Goal: Task Accomplishment & Management: Manage account settings

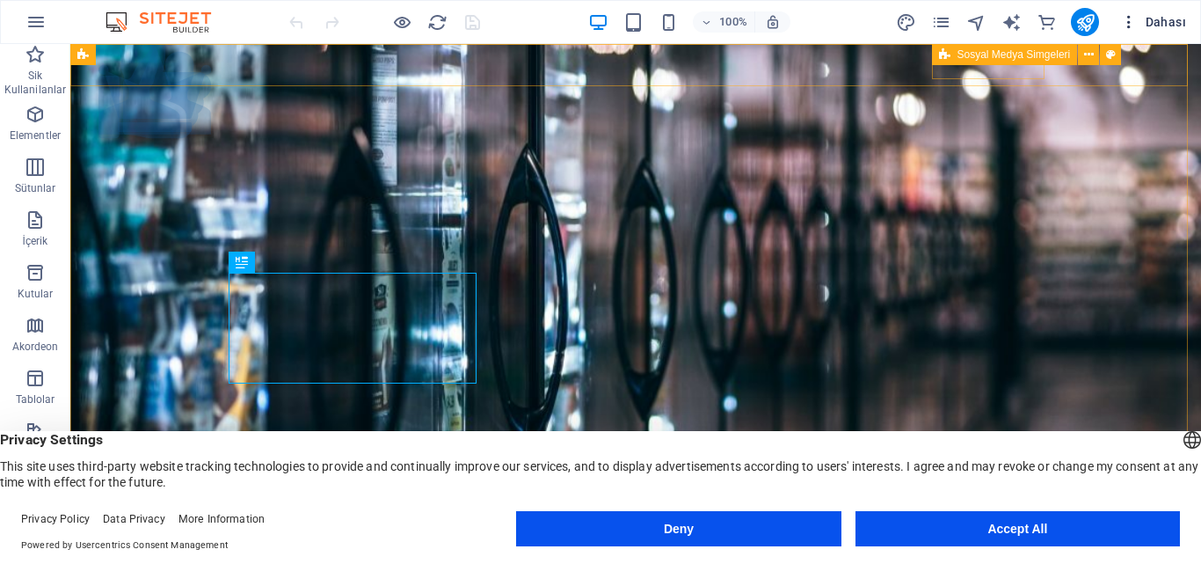
click at [1165, 21] on span "Dahası" at bounding box center [1153, 22] width 66 height 18
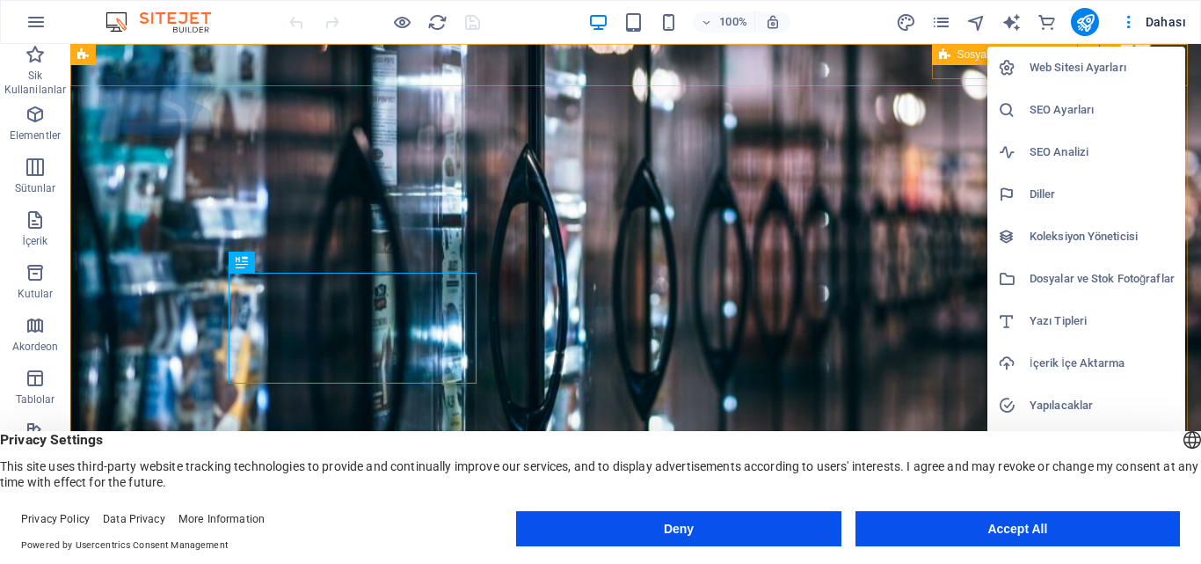
click at [255, 17] on div at bounding box center [600, 282] width 1201 height 564
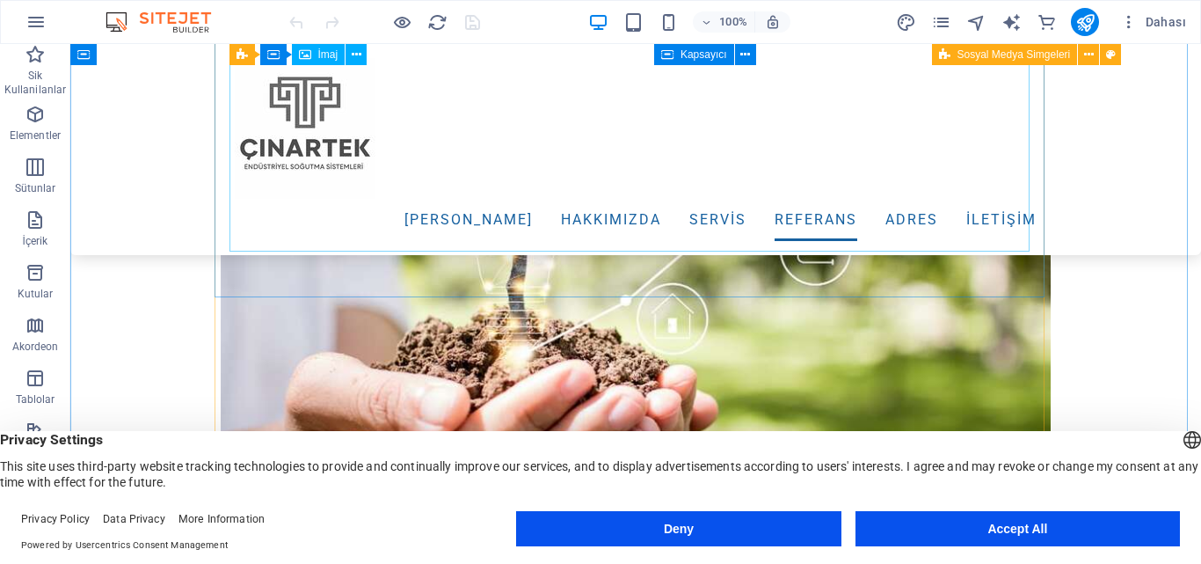
scroll to position [5100, 0]
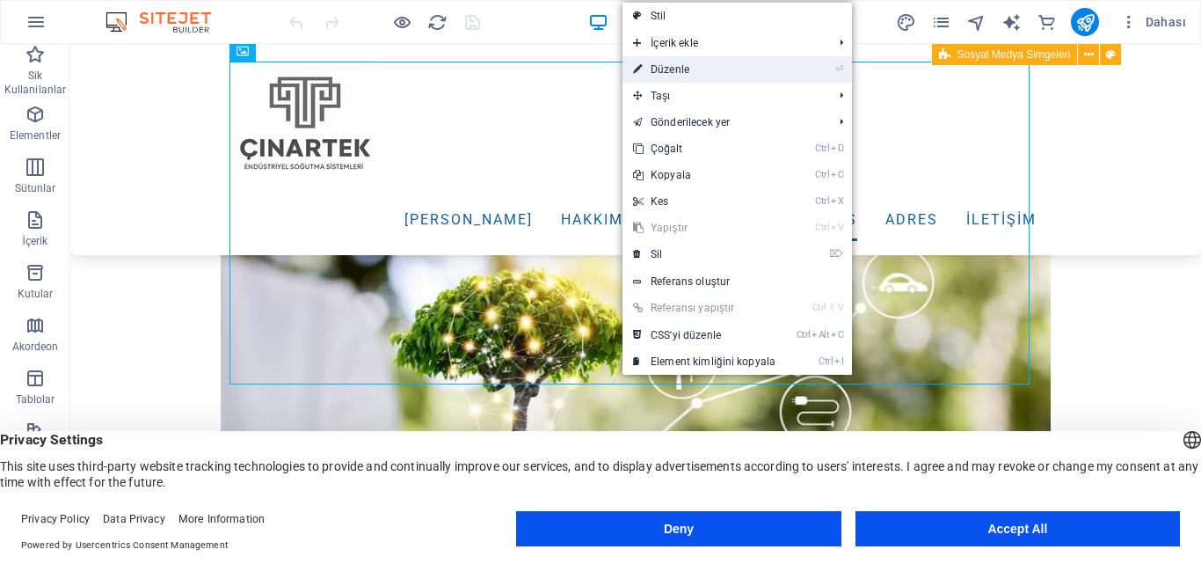
click at [658, 71] on link "⏎ Düzenle" at bounding box center [705, 69] width 164 height 26
select select "%"
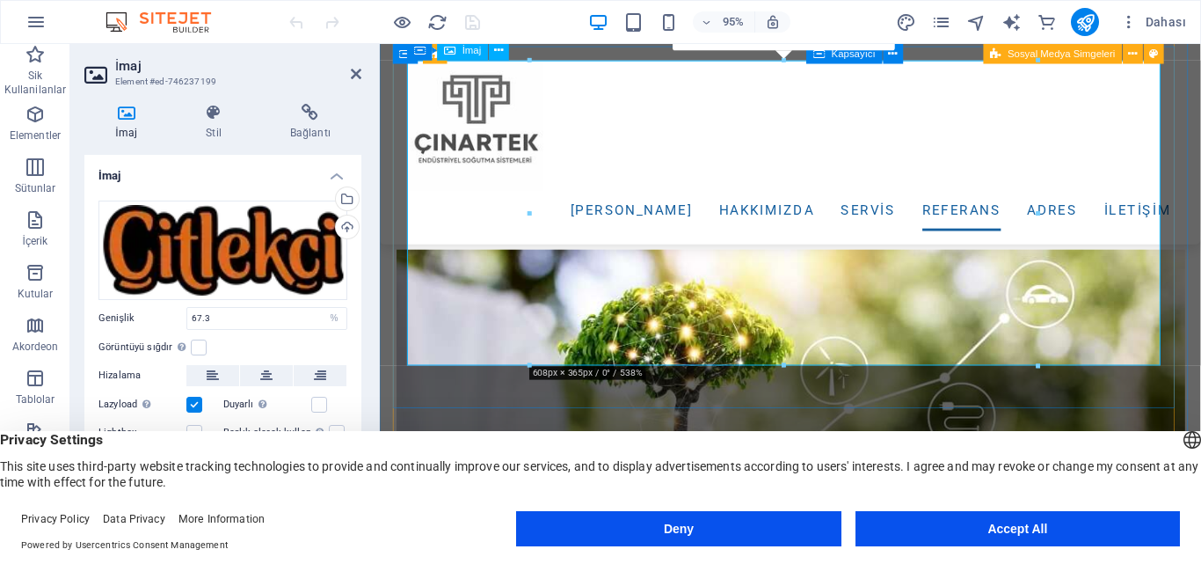
scroll to position [5129, 0]
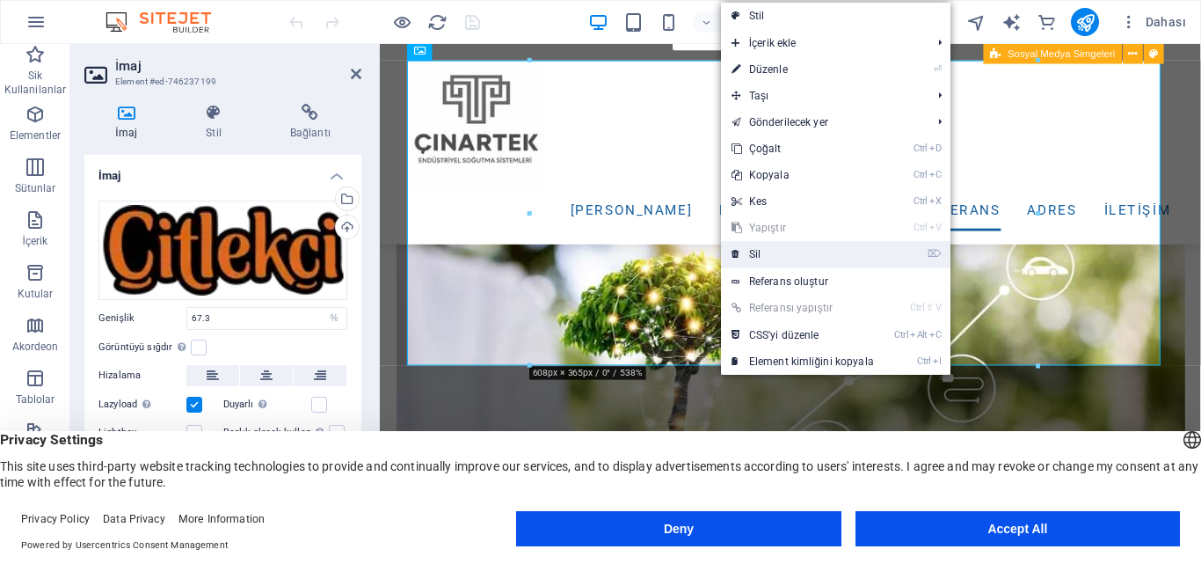
click at [771, 258] on link "⌦ Sil" at bounding box center [803, 254] width 164 height 26
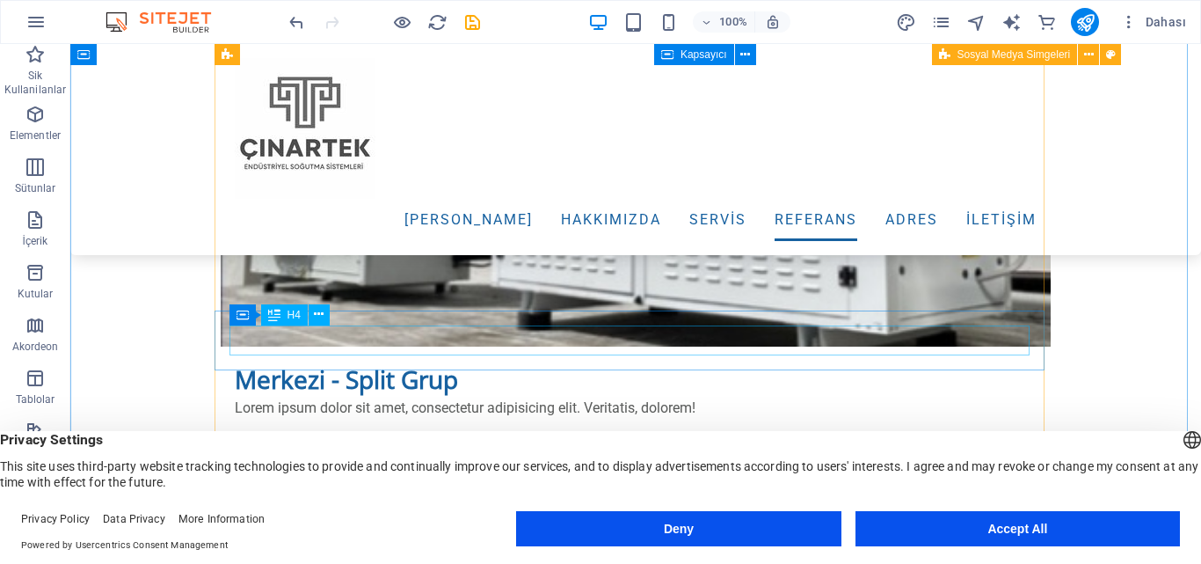
scroll to position [4836, 0]
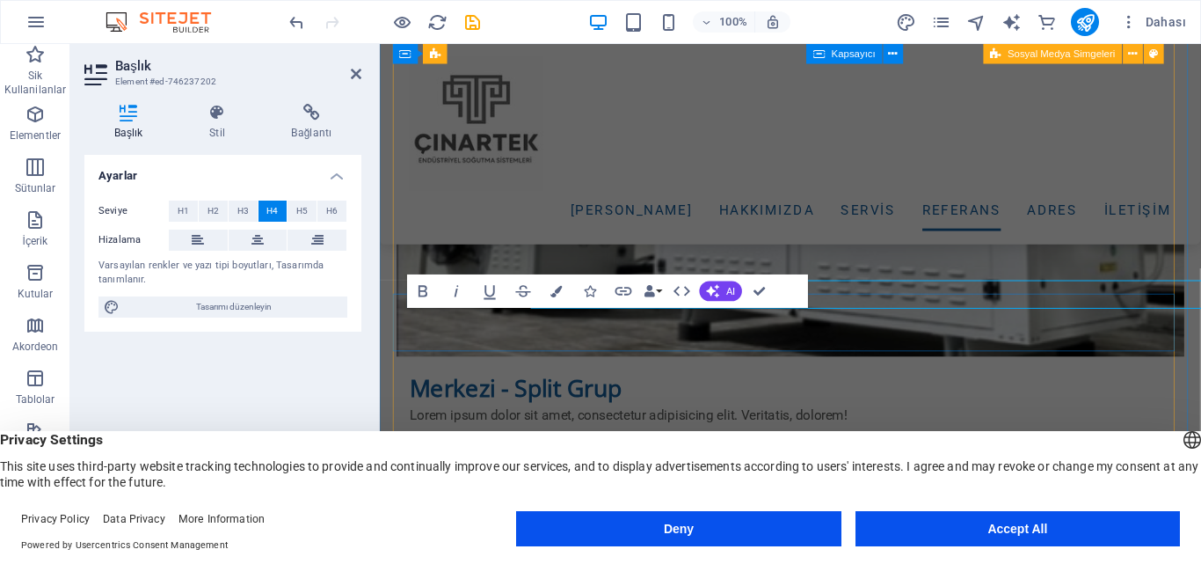
scroll to position [4869, 0]
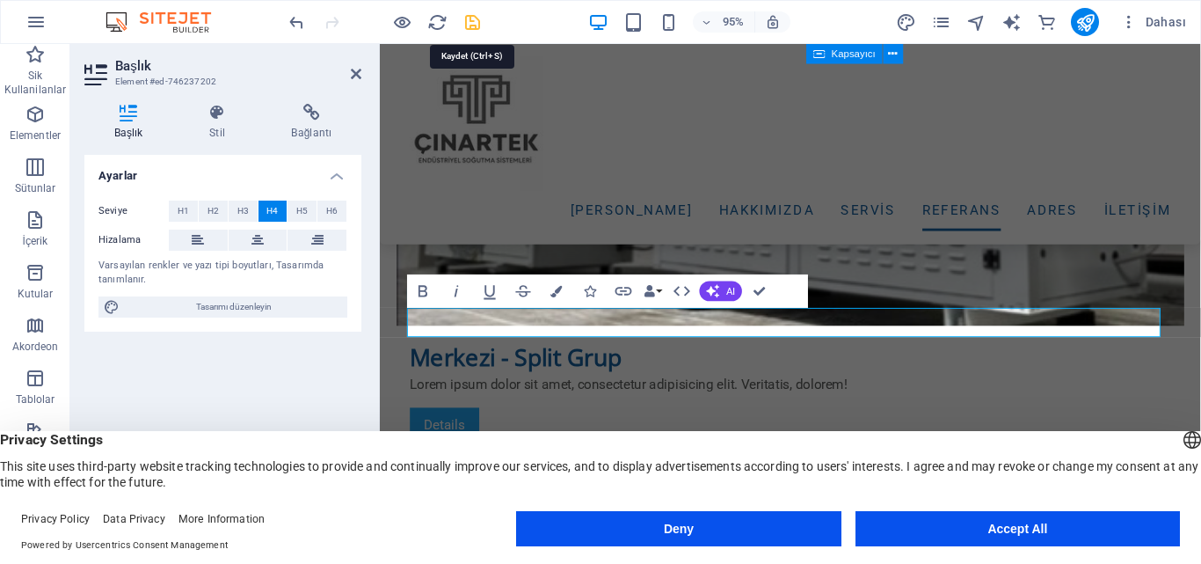
click at [474, 21] on icon "save" at bounding box center [473, 22] width 20 height 20
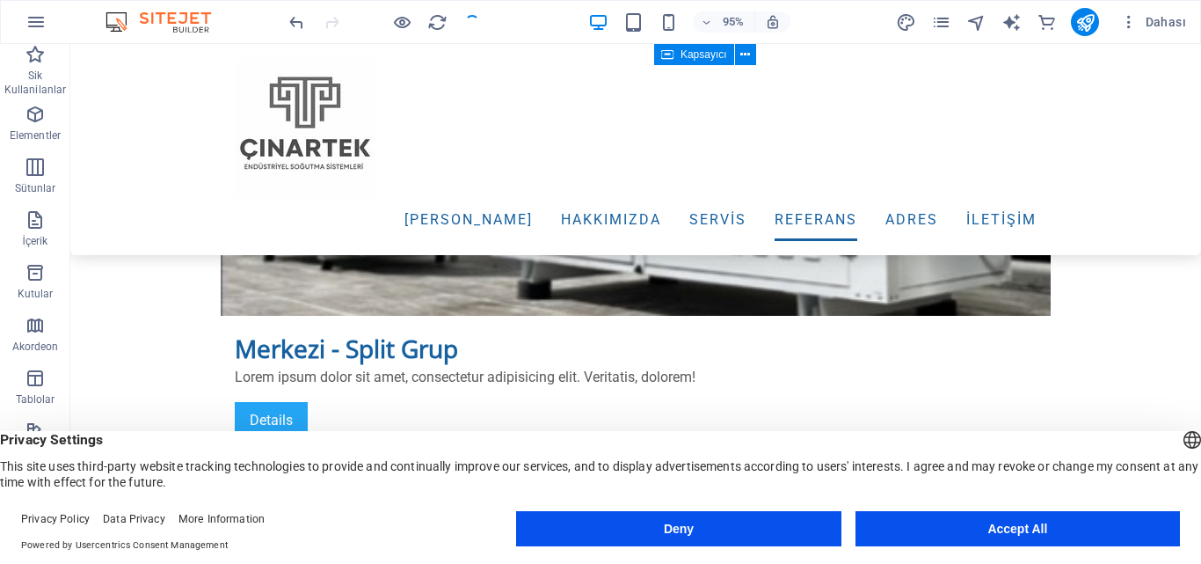
checkbox input "false"
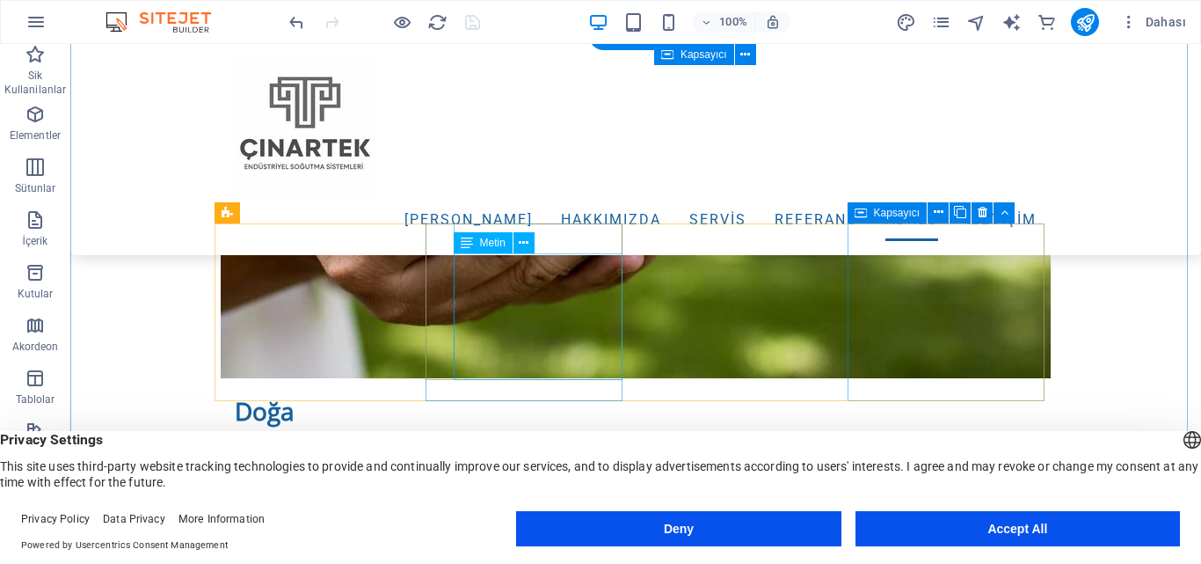
scroll to position [5540, 0]
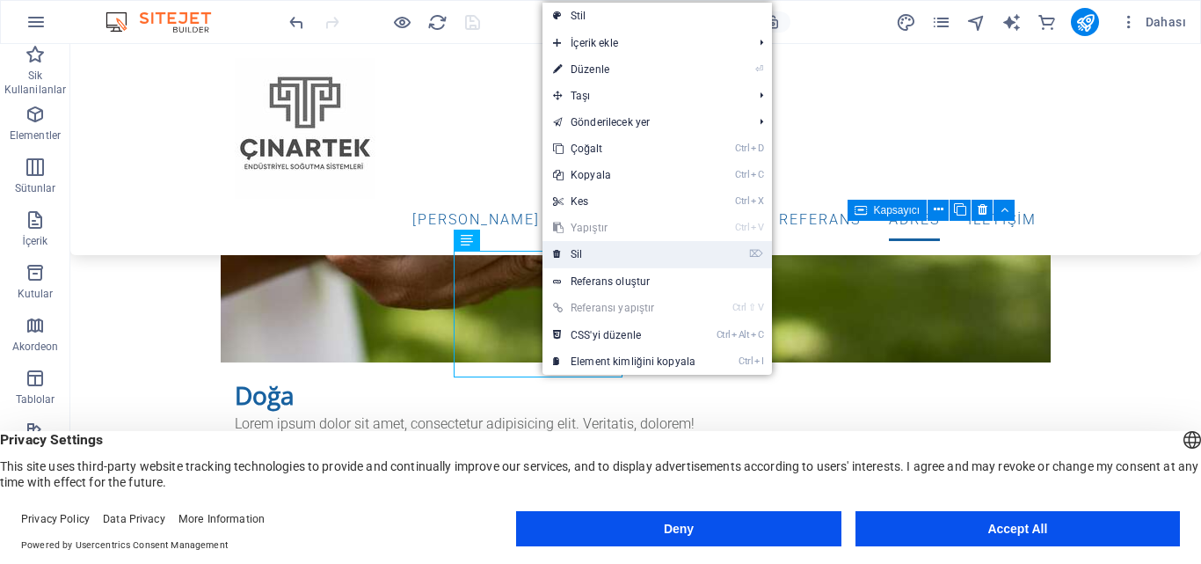
click at [584, 253] on link "⌦ Sil" at bounding box center [625, 254] width 164 height 26
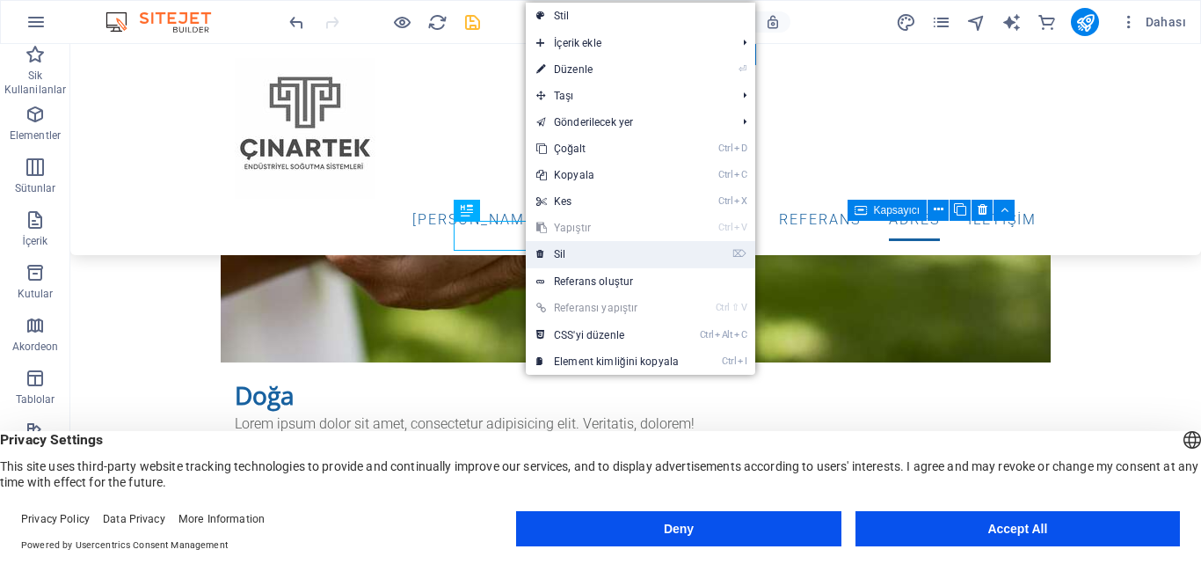
click at [565, 251] on link "⌦ Sil" at bounding box center [608, 254] width 164 height 26
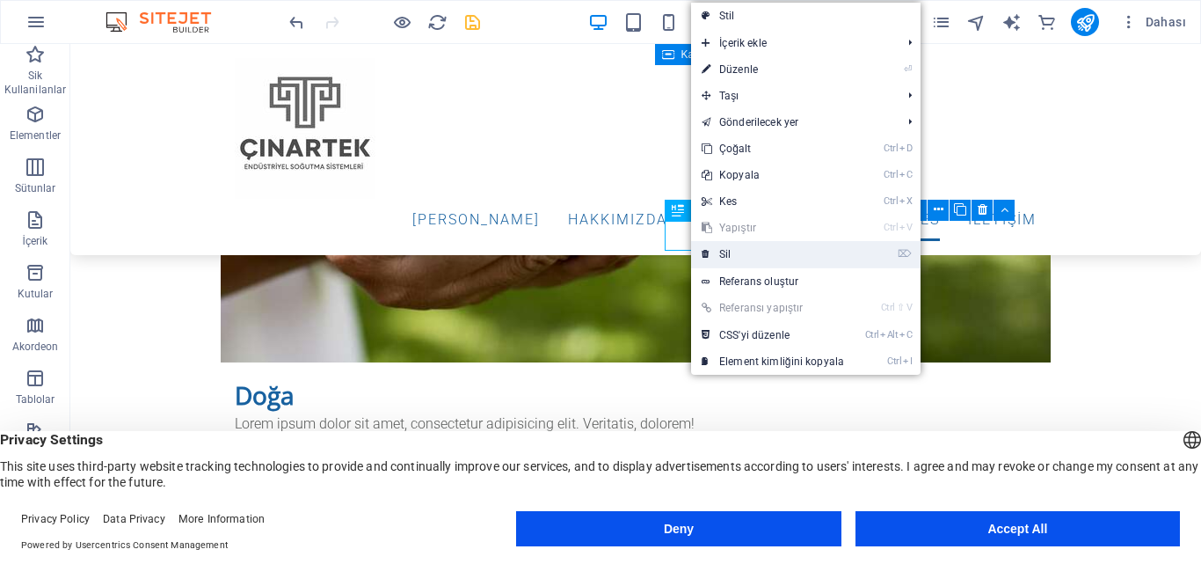
click at [733, 250] on link "⌦ Sil" at bounding box center [773, 254] width 164 height 26
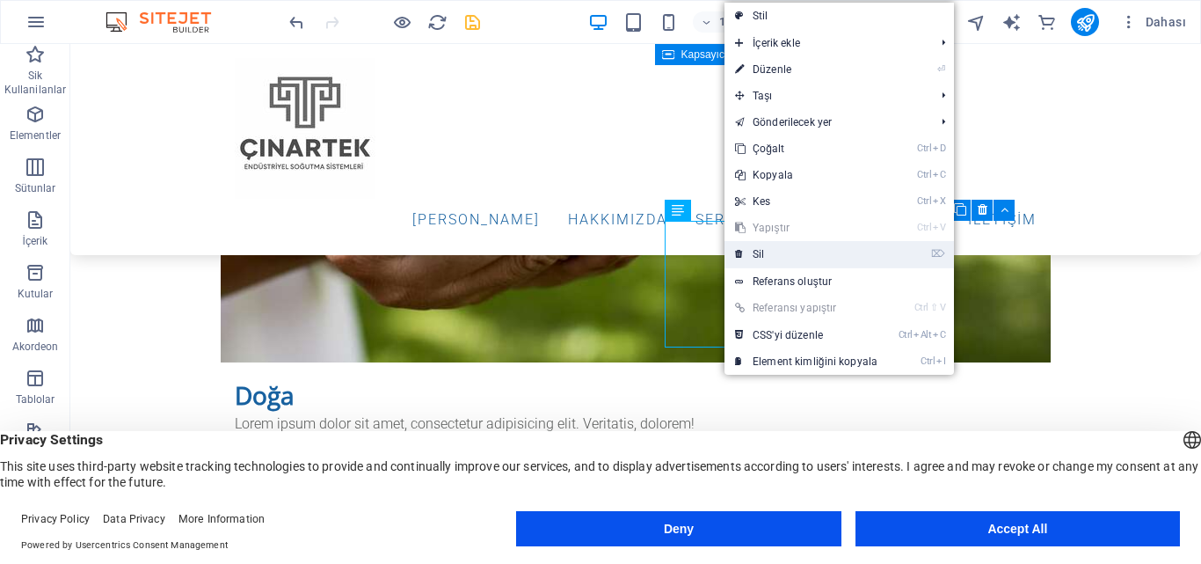
click at [761, 252] on link "⌦ Sil" at bounding box center [807, 254] width 164 height 26
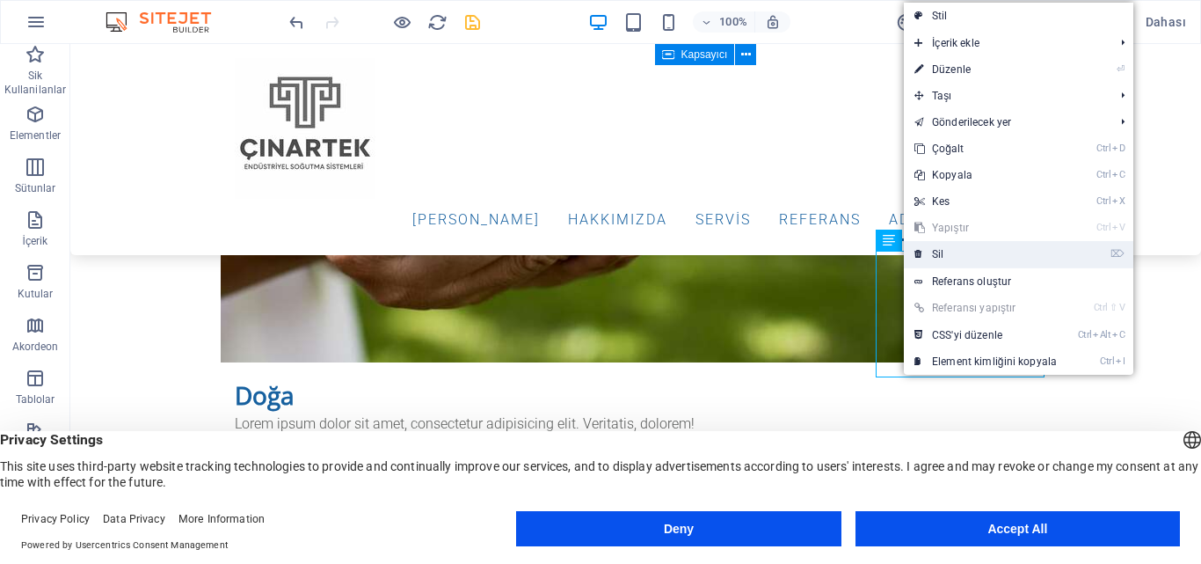
click at [936, 259] on link "⌦ Sil" at bounding box center [986, 254] width 164 height 26
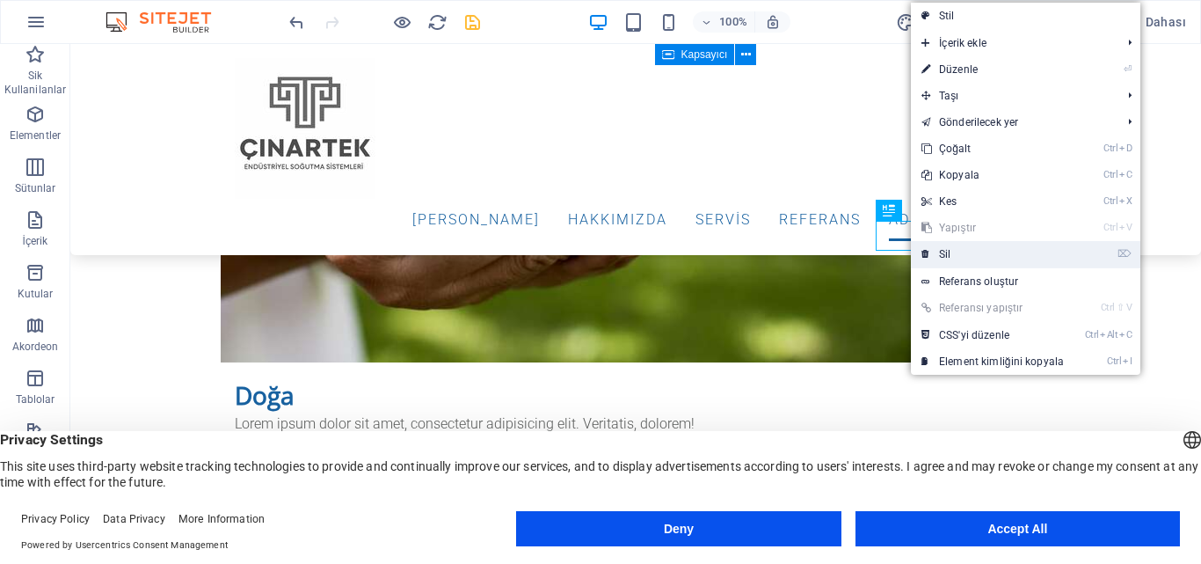
click at [951, 250] on link "⌦ Sil" at bounding box center [993, 254] width 164 height 26
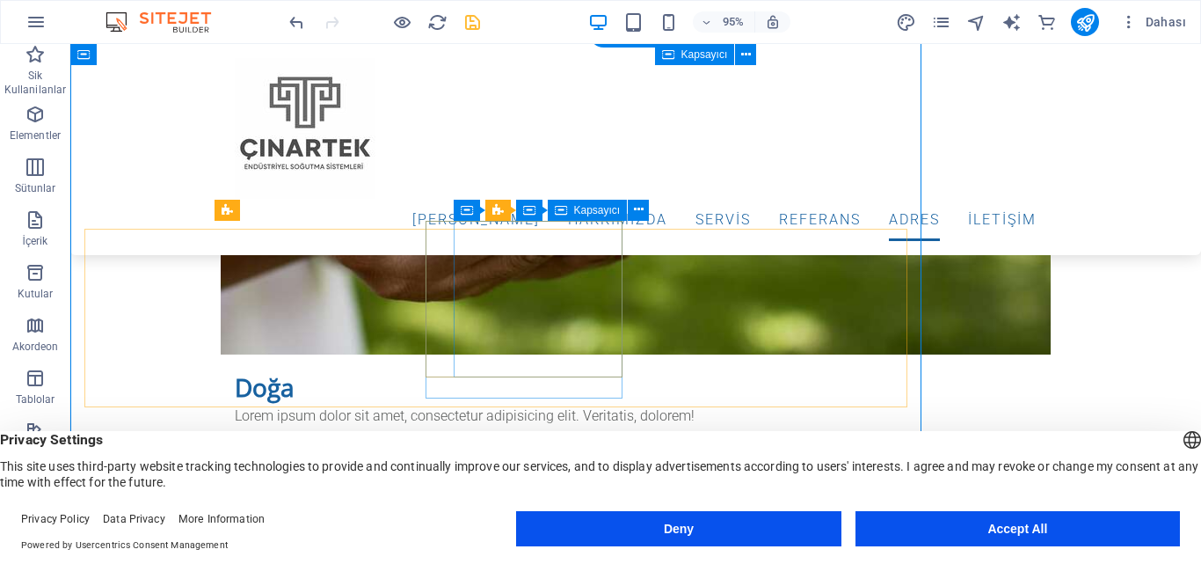
scroll to position [5540, 0]
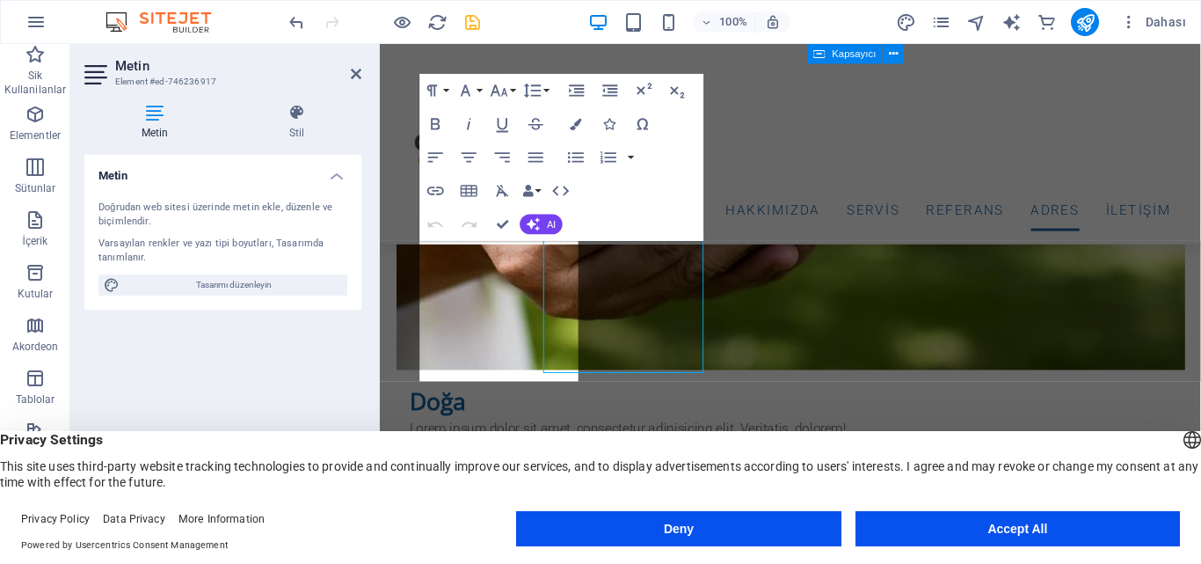
scroll to position [5548, 0]
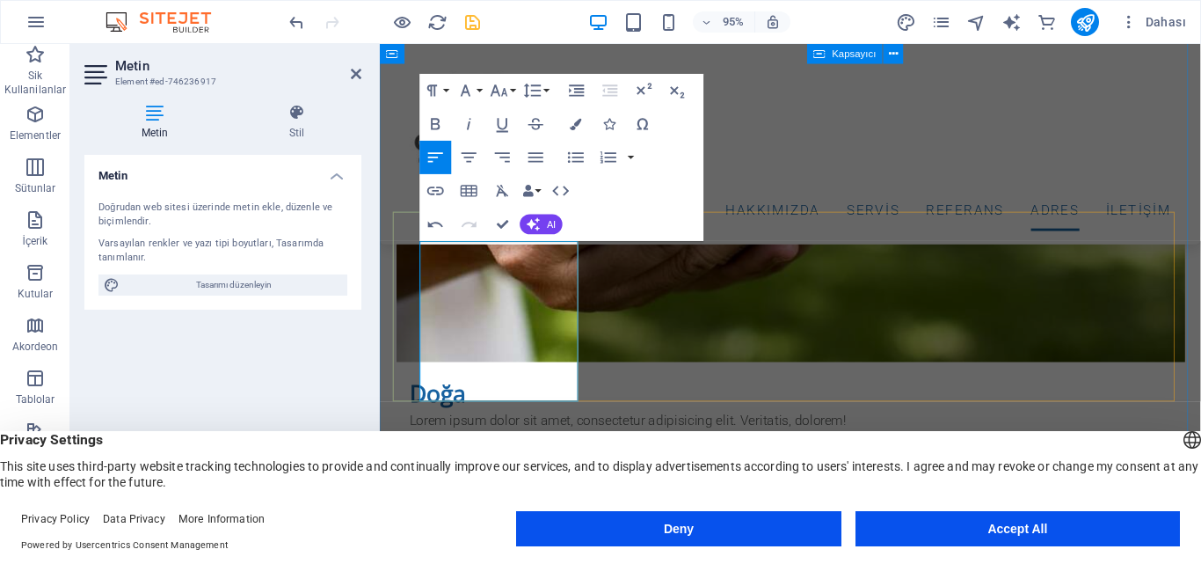
drag, startPoint x: 444, startPoint y: 384, endPoint x: 461, endPoint y: 395, distance: 19.8
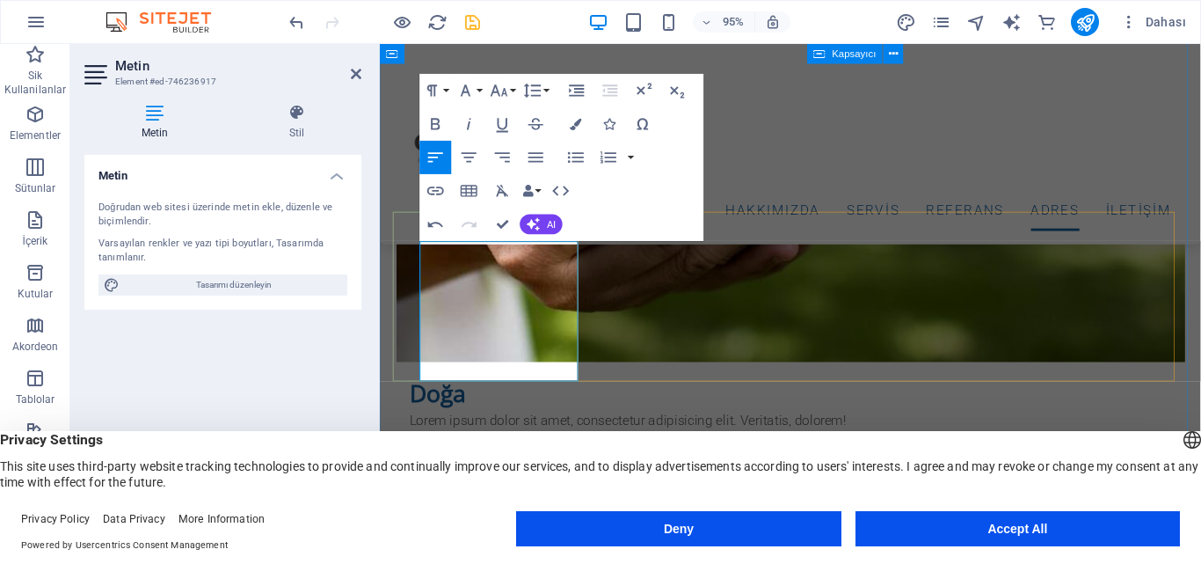
drag, startPoint x: 445, startPoint y: 368, endPoint x: 453, endPoint y: 382, distance: 15.4
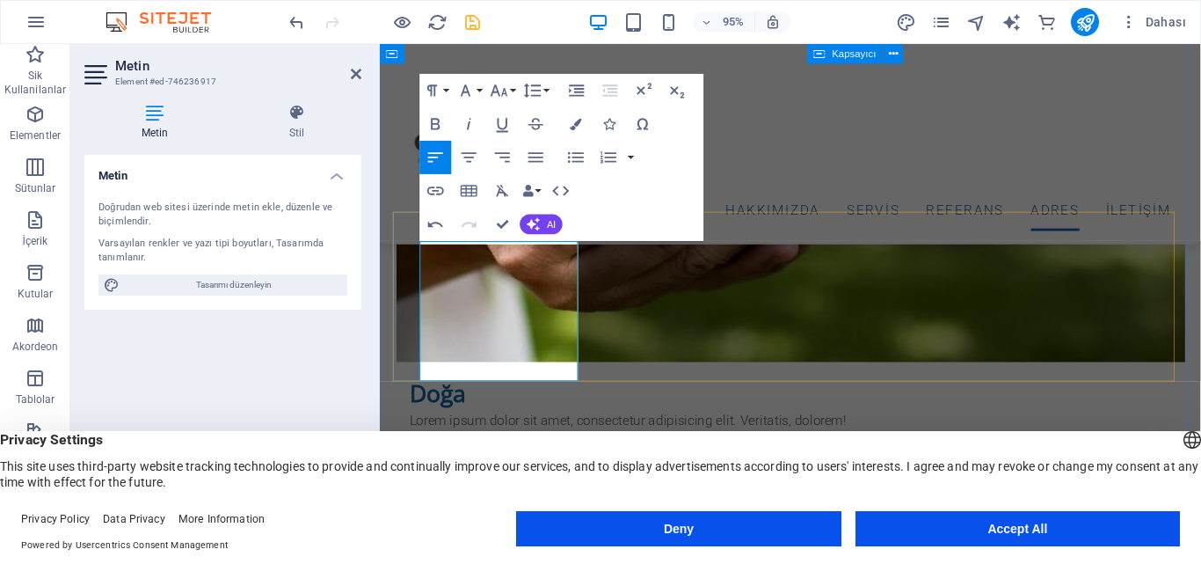
drag, startPoint x: 543, startPoint y: 360, endPoint x: 572, endPoint y: 381, distance: 35.9
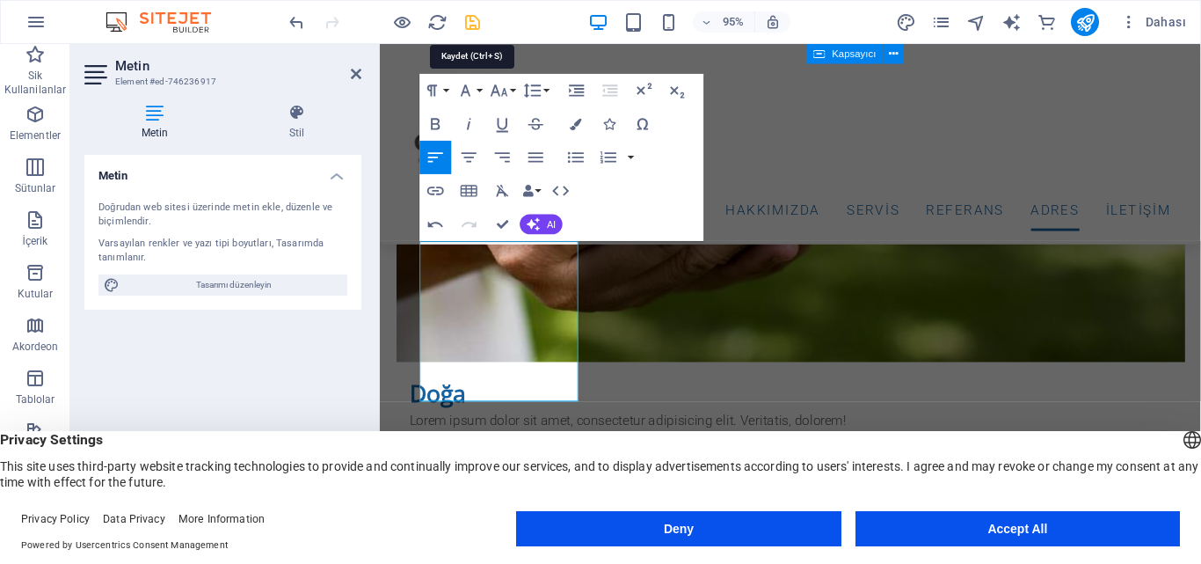
click at [479, 22] on icon "save" at bounding box center [473, 22] width 20 height 20
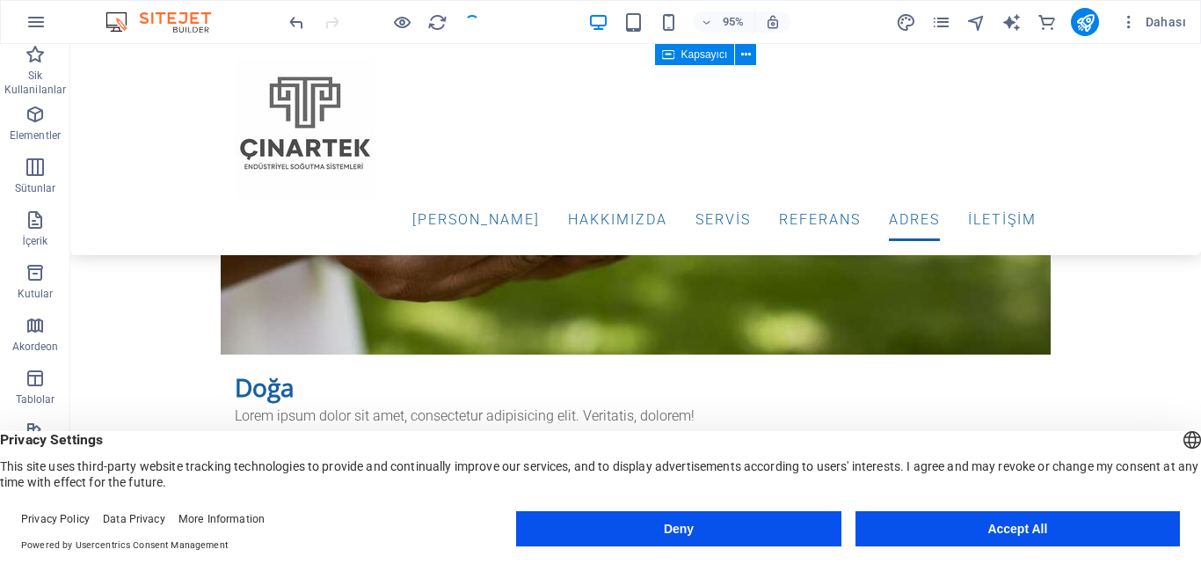
checkbox input "false"
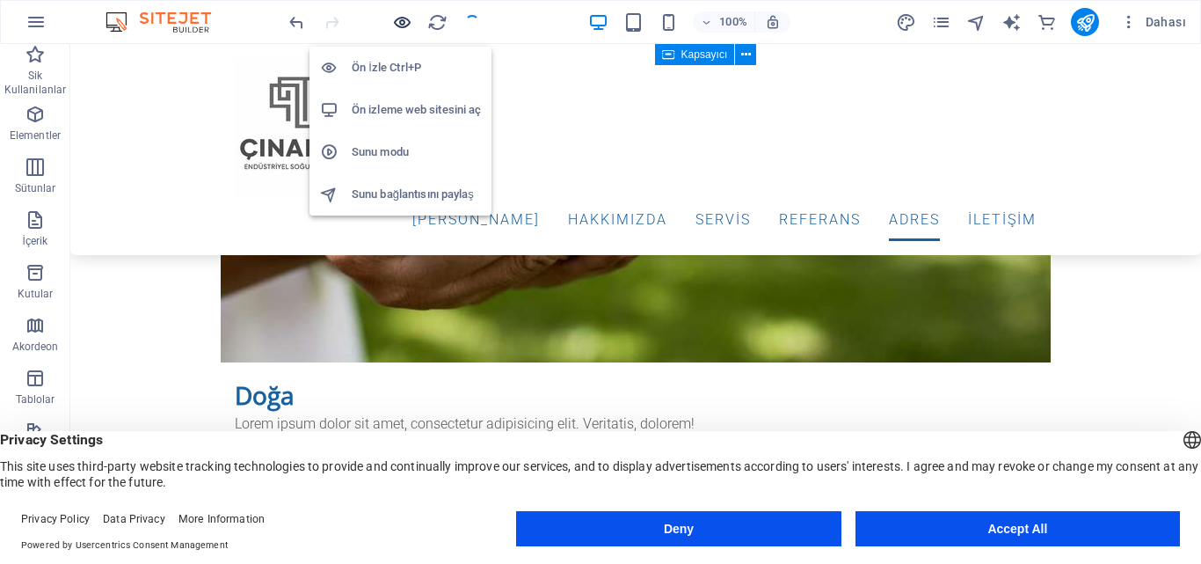
click at [405, 16] on icon "button" at bounding box center [402, 22] width 20 height 20
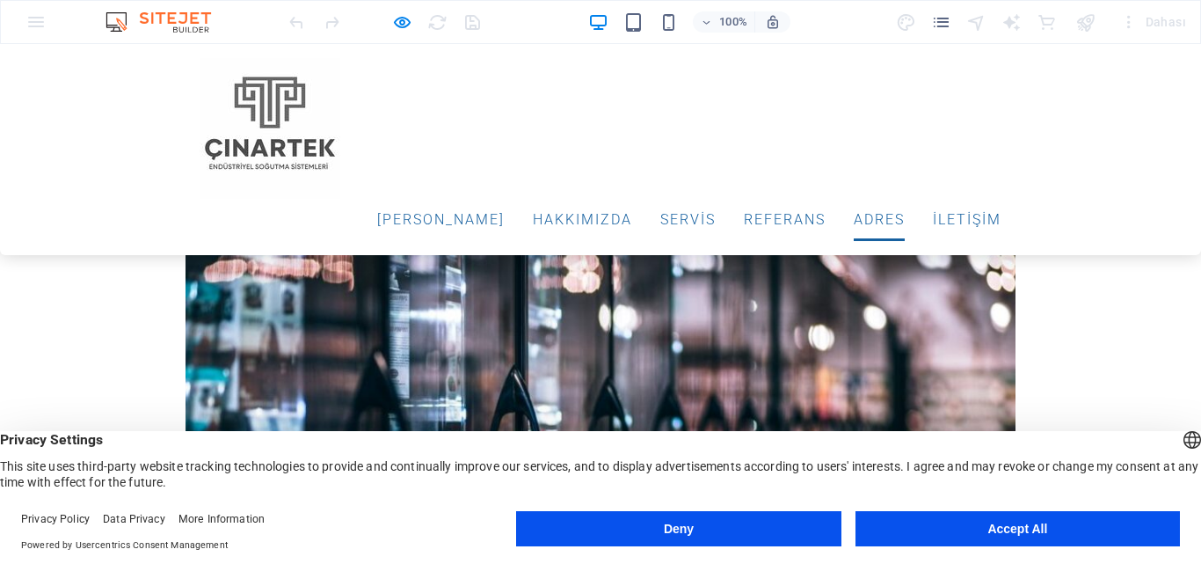
scroll to position [3709, 0]
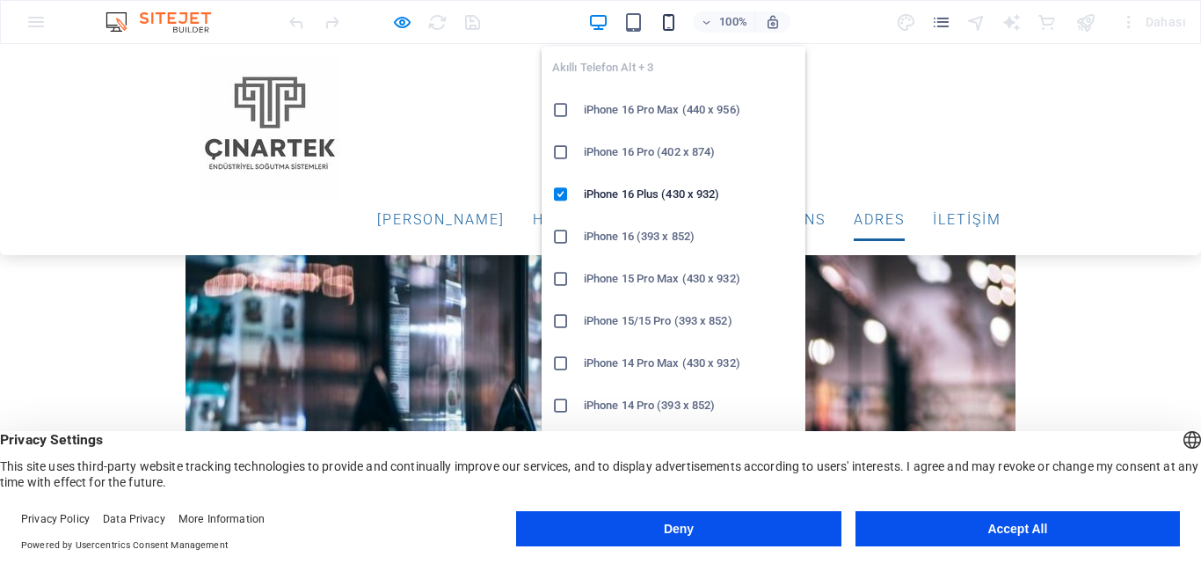
click at [664, 26] on icon "button" at bounding box center [669, 22] width 20 height 20
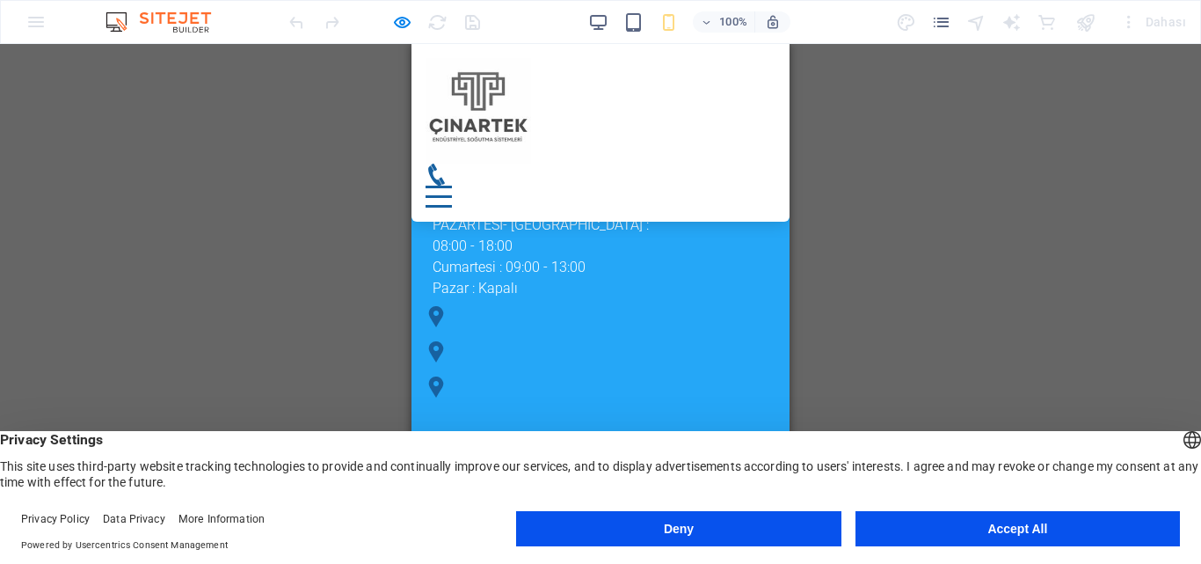
scroll to position [6963, 0]
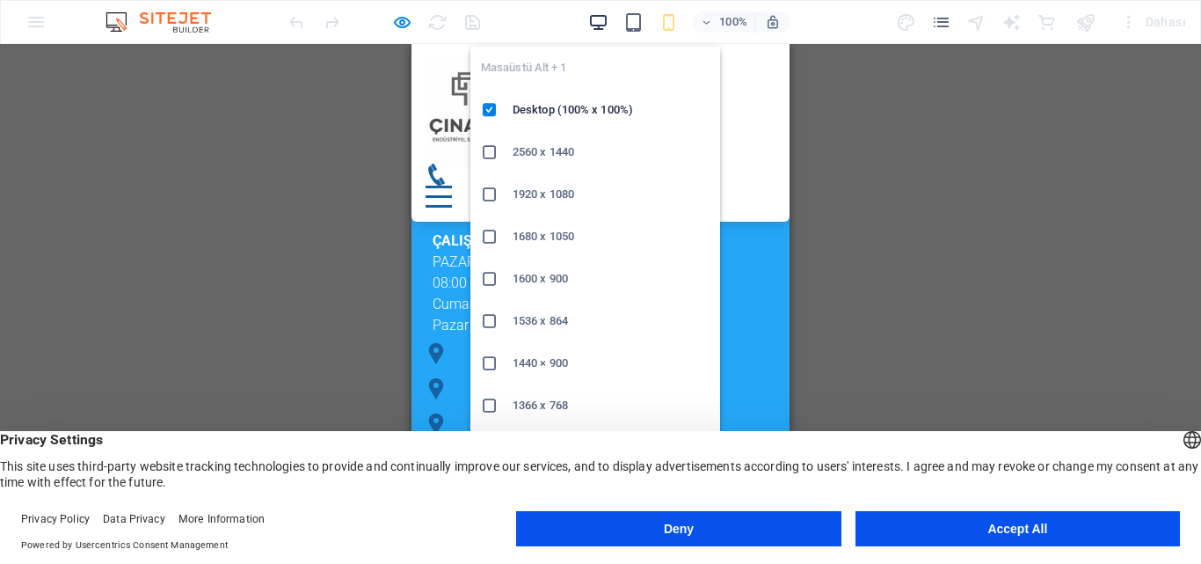
click at [594, 17] on icon "button" at bounding box center [598, 22] width 20 height 20
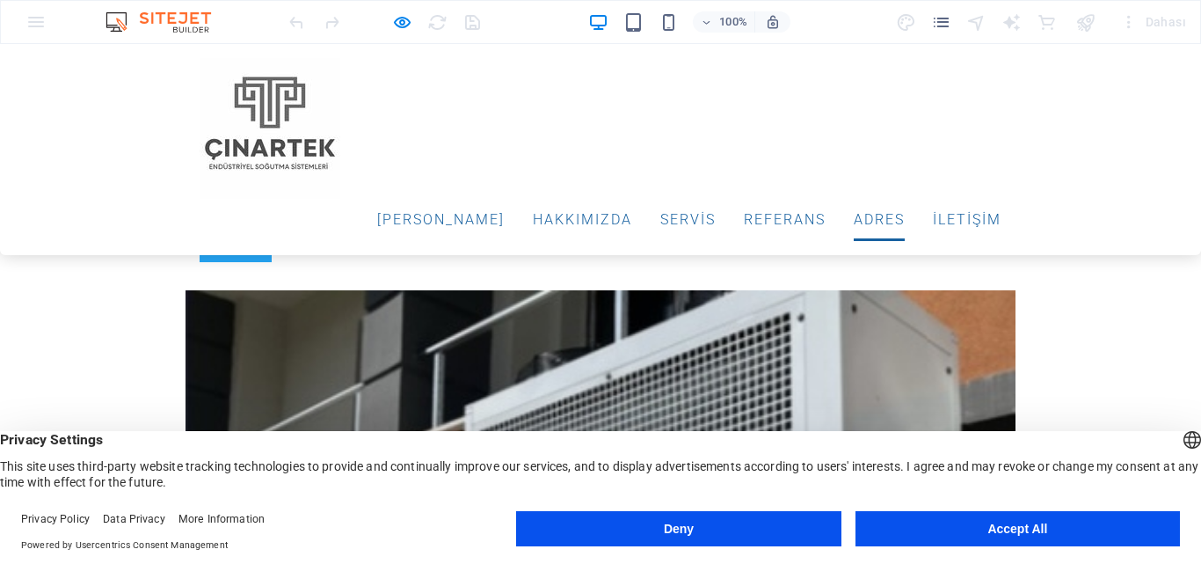
scroll to position [3539, 0]
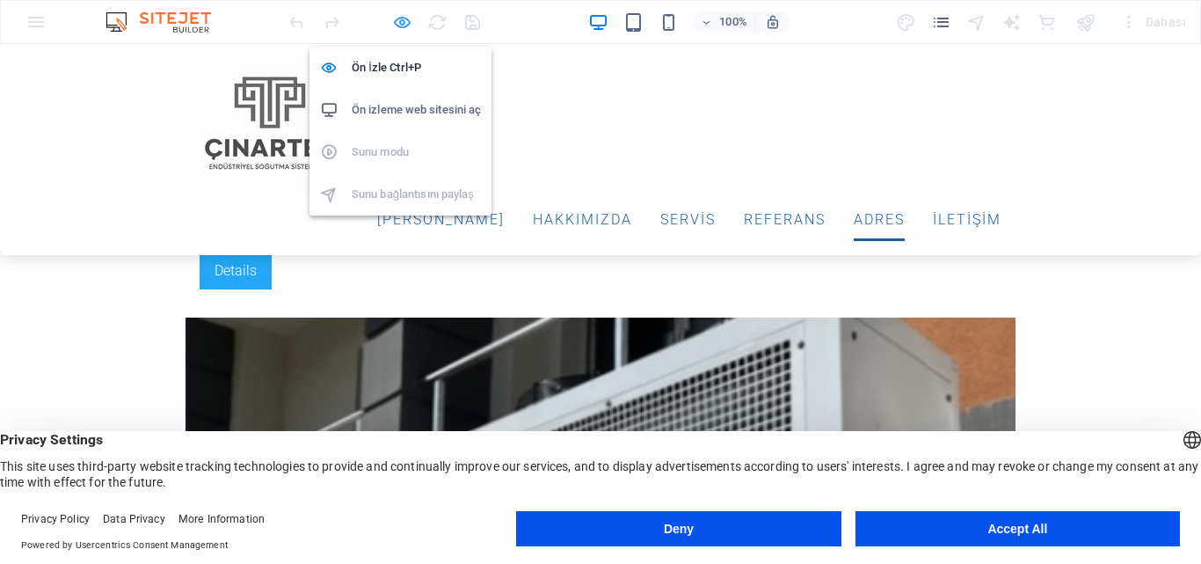
click at [407, 14] on icon "button" at bounding box center [402, 22] width 20 height 20
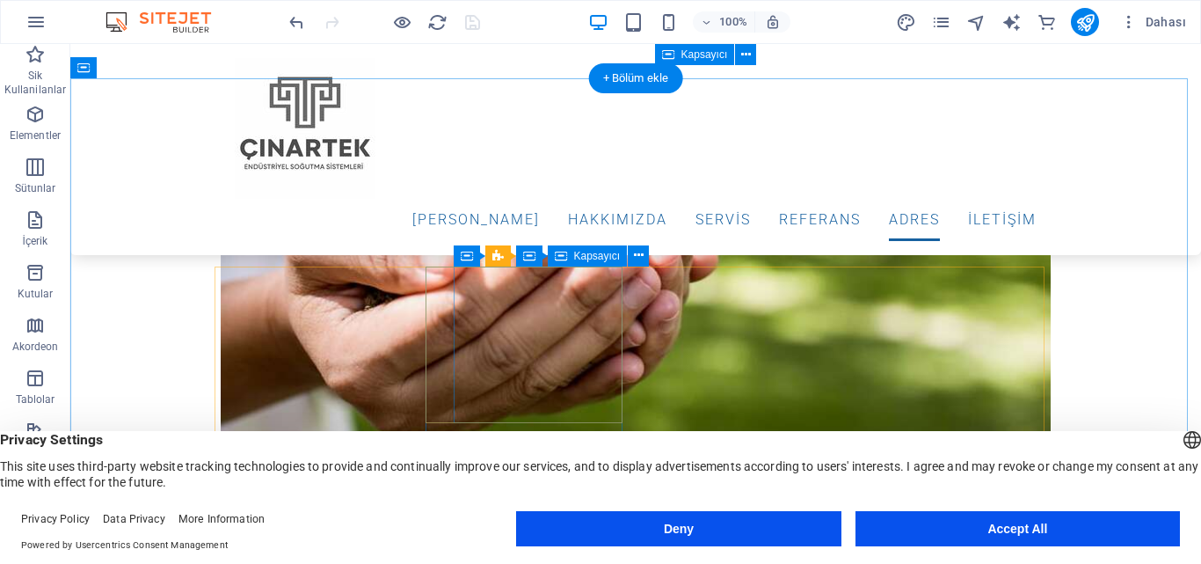
scroll to position [5495, 0]
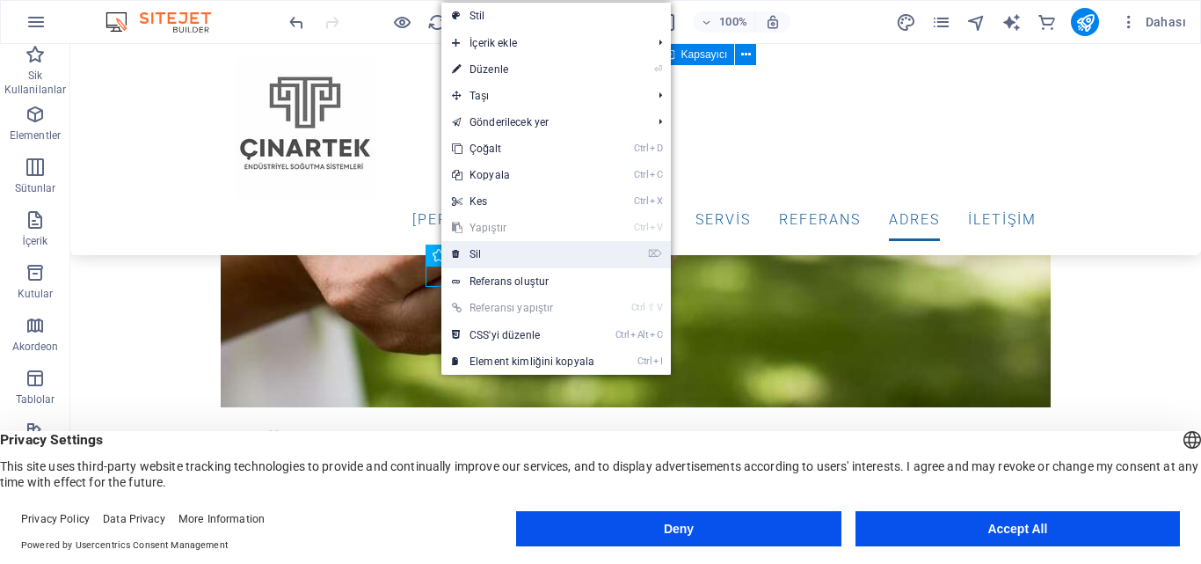
click at [472, 265] on link "⌦ Sil" at bounding box center [523, 254] width 164 height 26
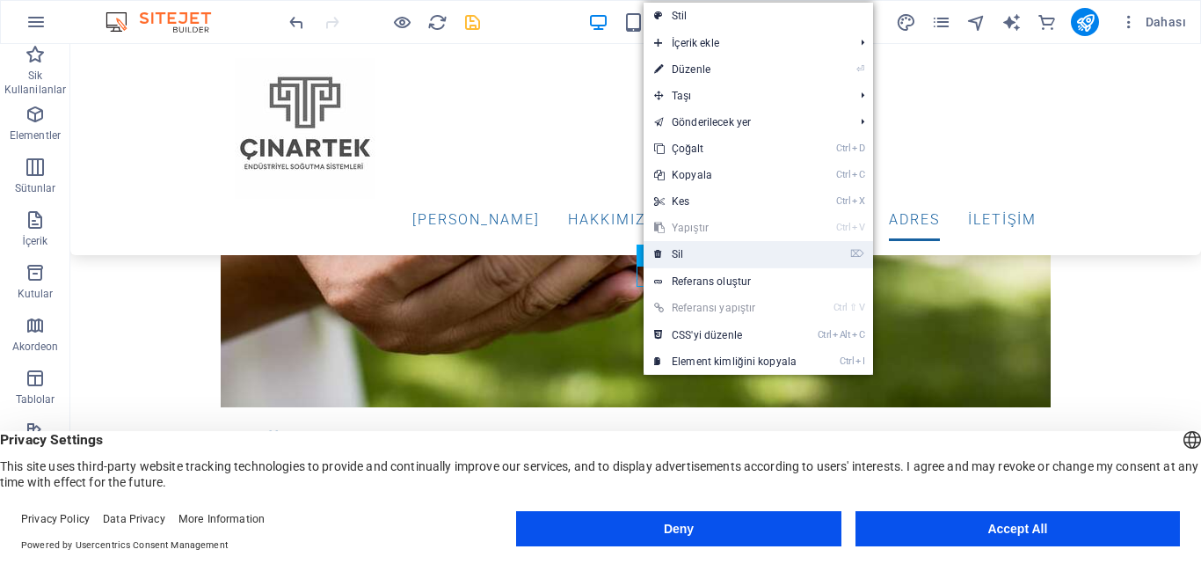
click at [664, 262] on link "⌦ Sil" at bounding box center [726, 254] width 164 height 26
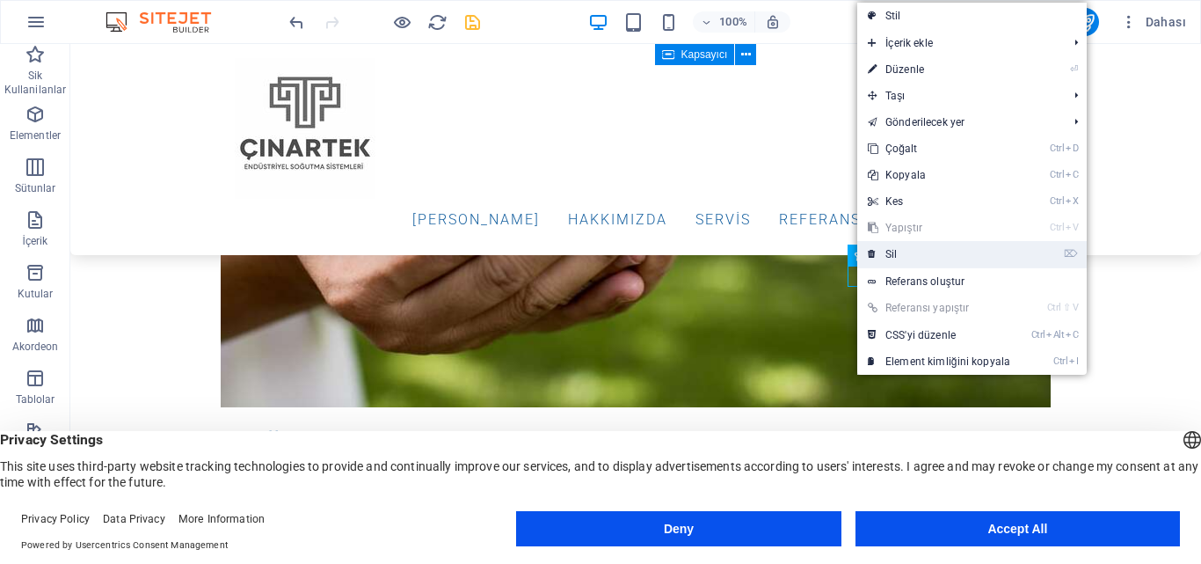
click at [888, 256] on link "⌦ Sil" at bounding box center [939, 254] width 164 height 26
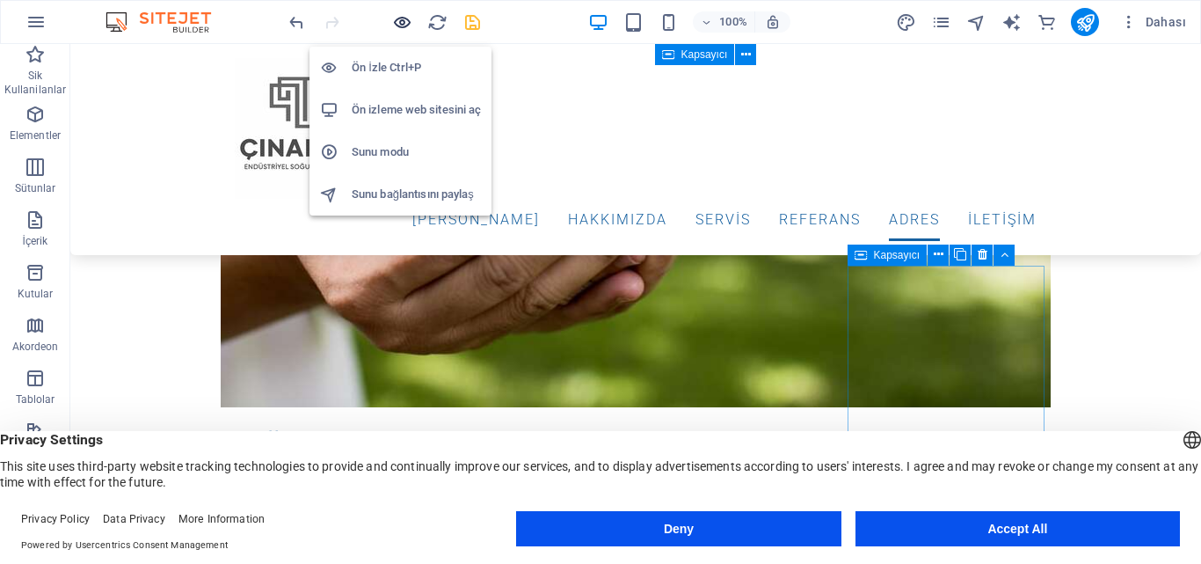
click at [402, 25] on icon "button" at bounding box center [402, 22] width 20 height 20
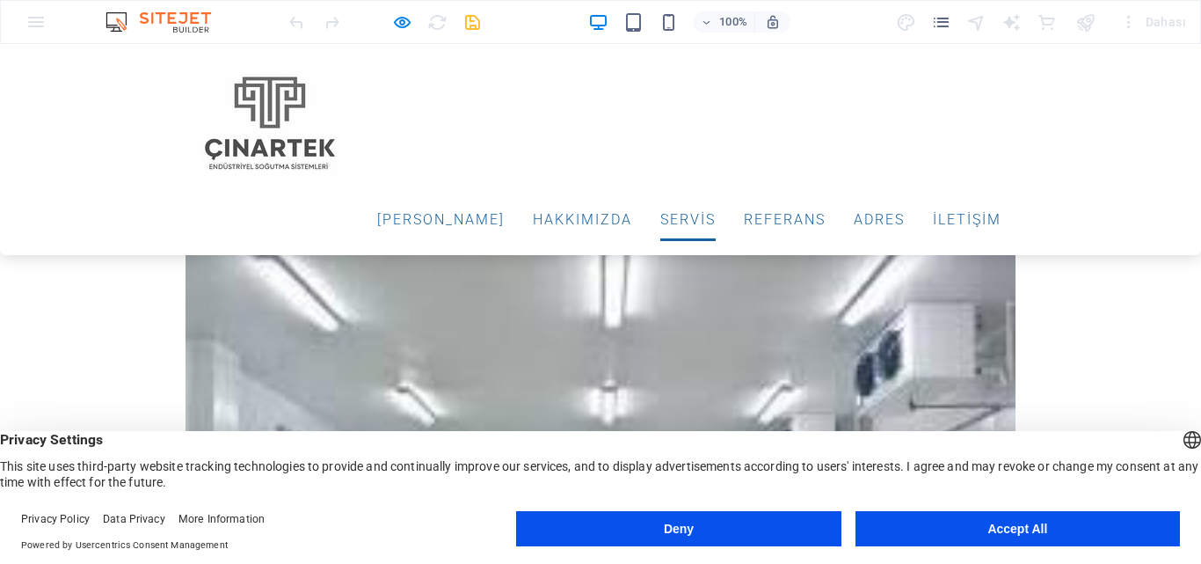
scroll to position [3033, 0]
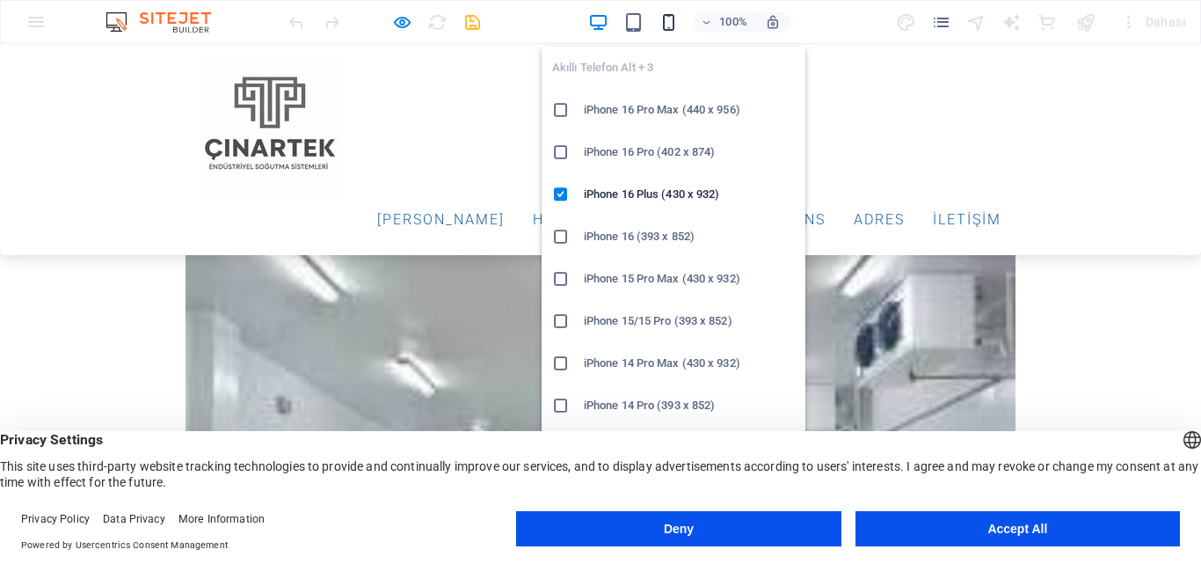
click at [663, 21] on icon "button" at bounding box center [669, 22] width 20 height 20
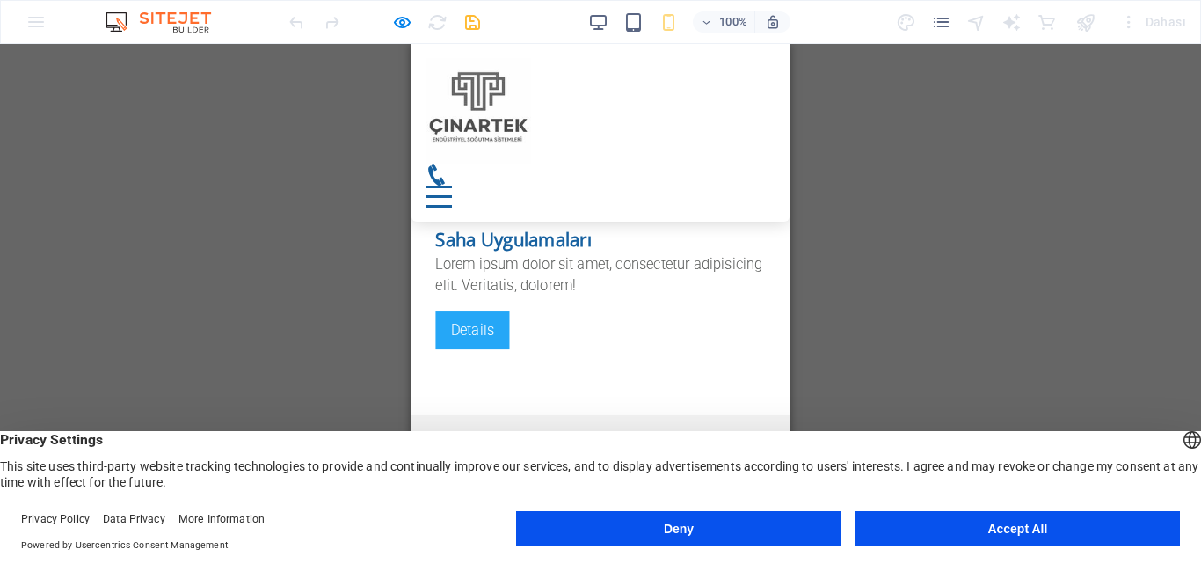
scroll to position [4792, 0]
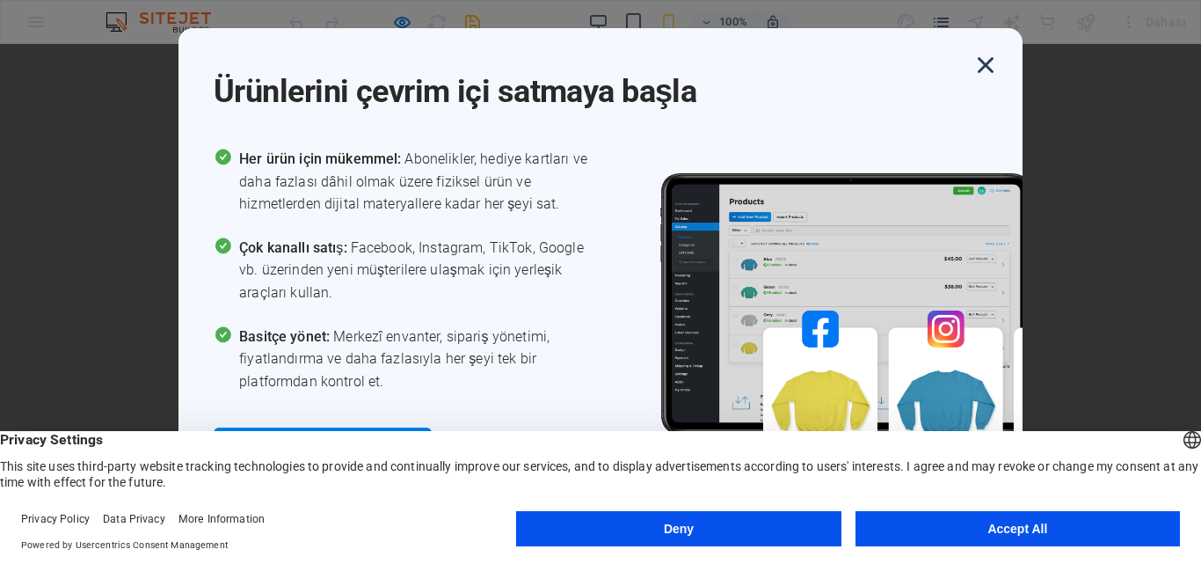
click at [983, 63] on icon "button" at bounding box center [986, 65] width 32 height 32
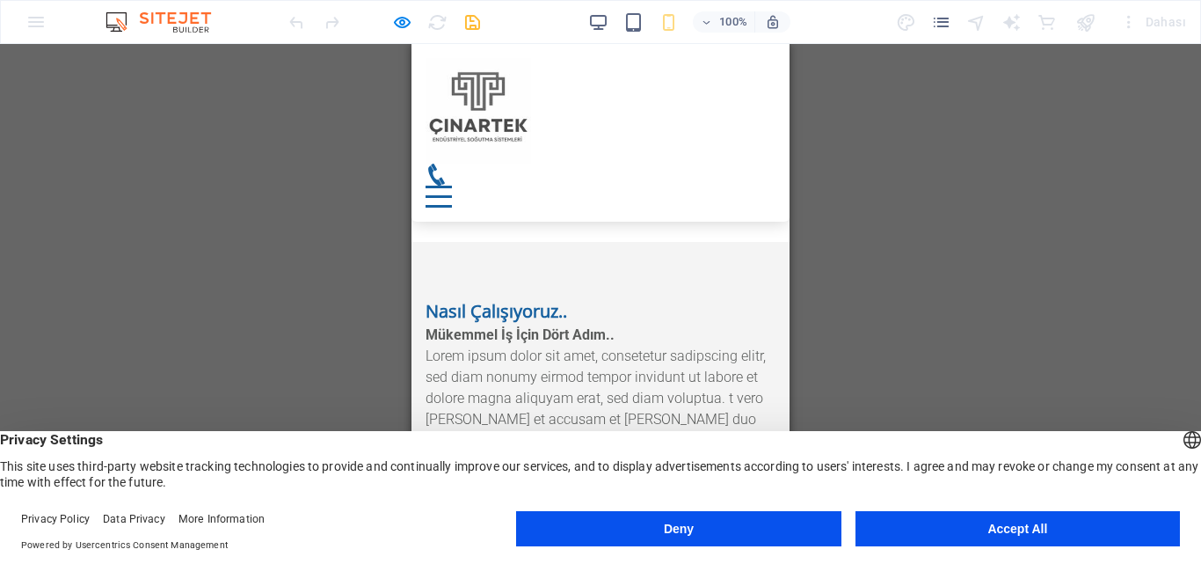
scroll to position [4968, 0]
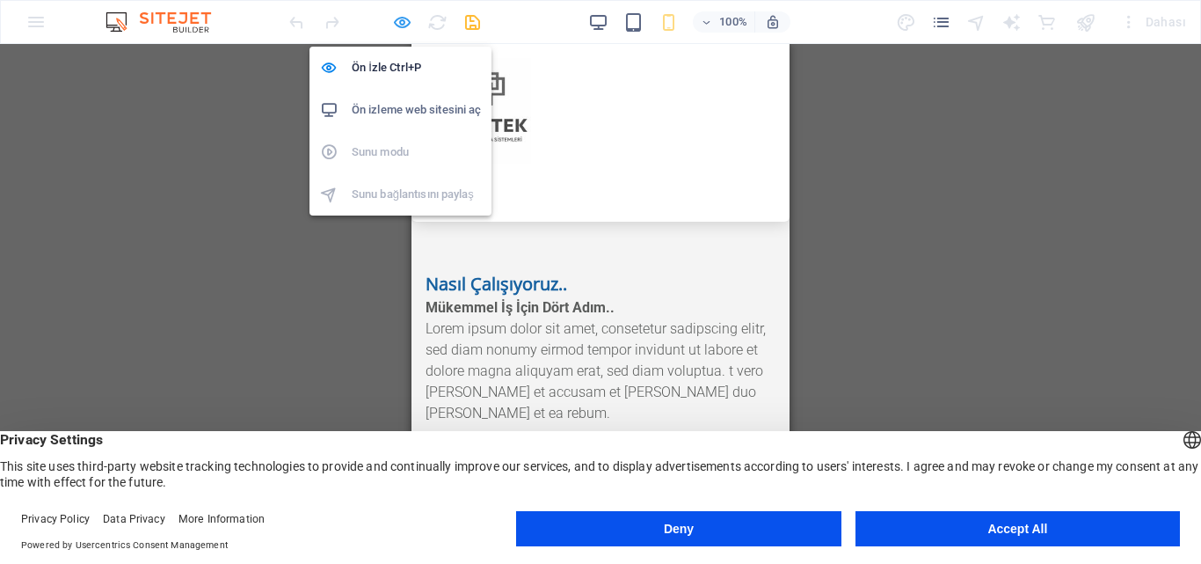
click at [392, 18] on icon "button" at bounding box center [402, 22] width 20 height 20
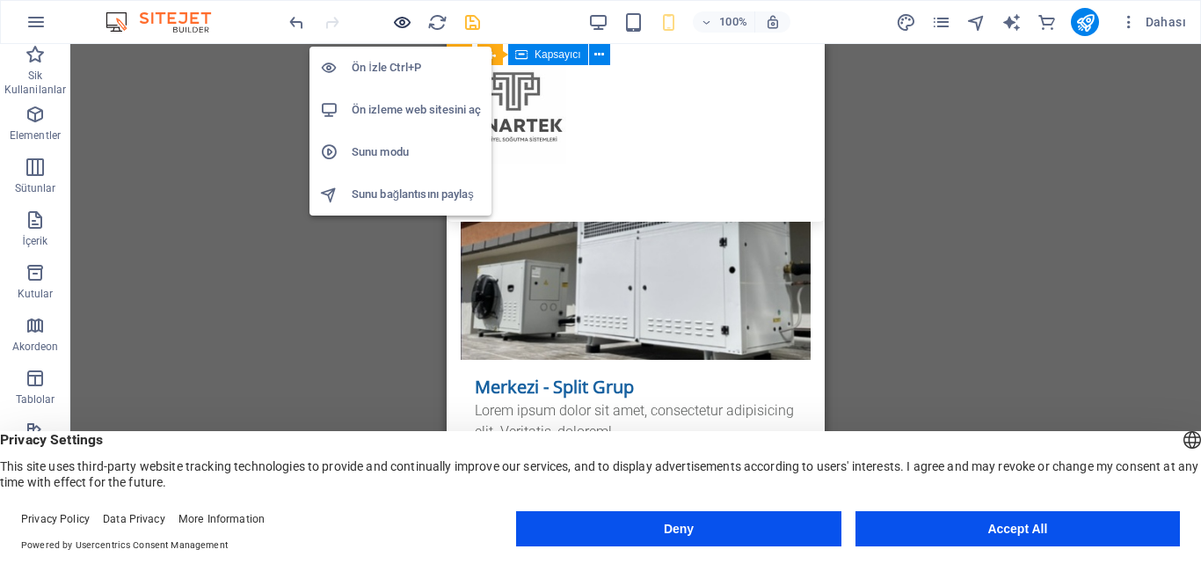
scroll to position [5649, 0]
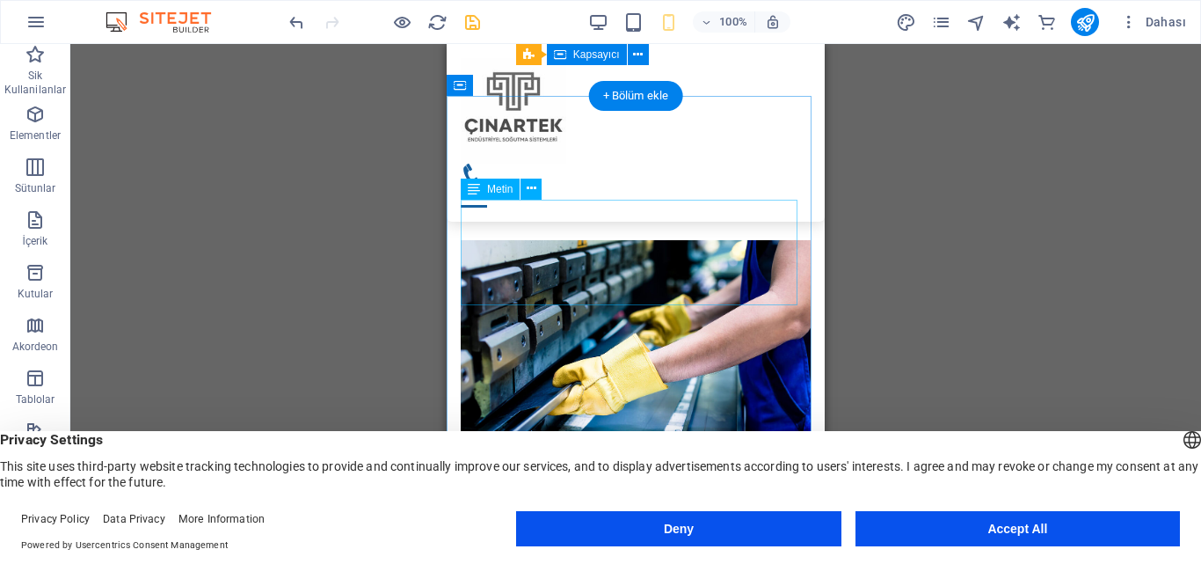
drag, startPoint x: 528, startPoint y: 287, endPoint x: 494, endPoint y: 281, distance: 33.8
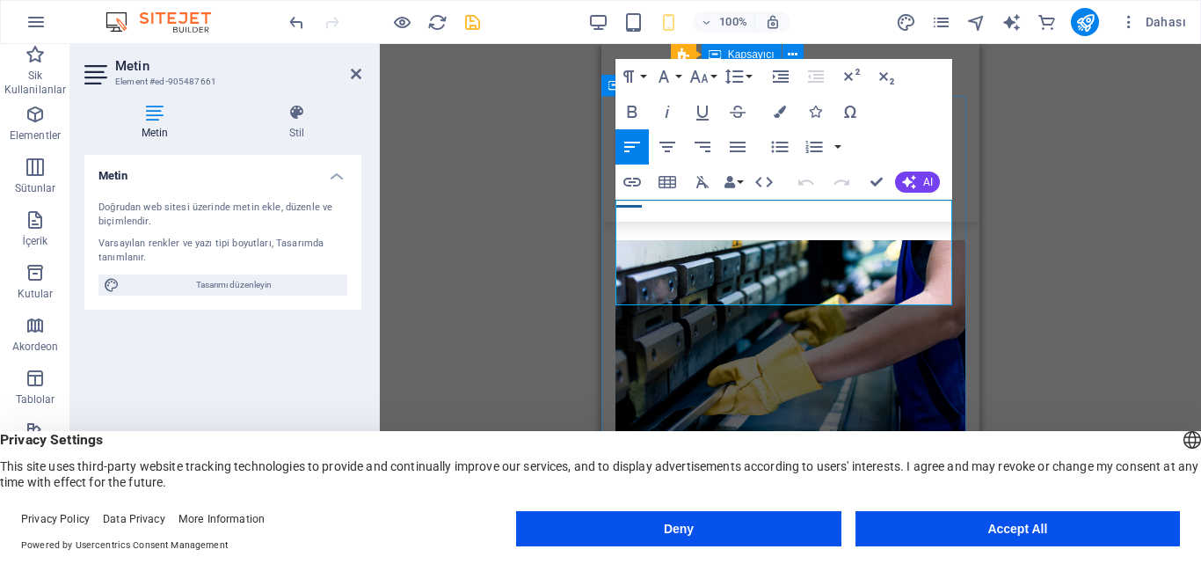
drag, startPoint x: 678, startPoint y: 292, endPoint x: 619, endPoint y: 209, distance: 101.5
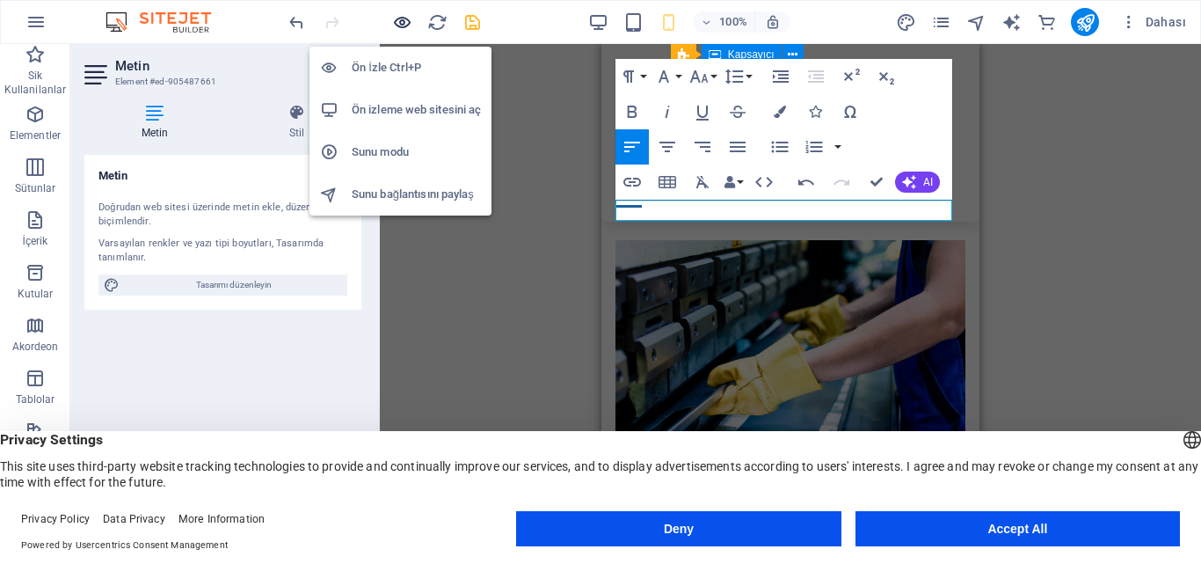
click at [411, 16] on icon "button" at bounding box center [402, 22] width 20 height 20
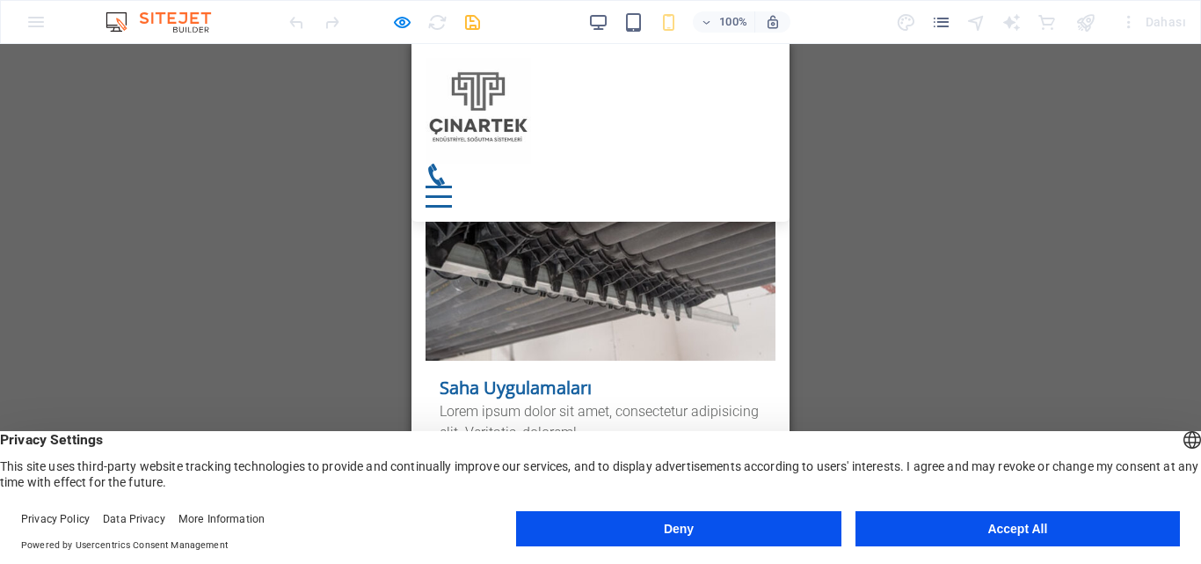
scroll to position [4616, 0]
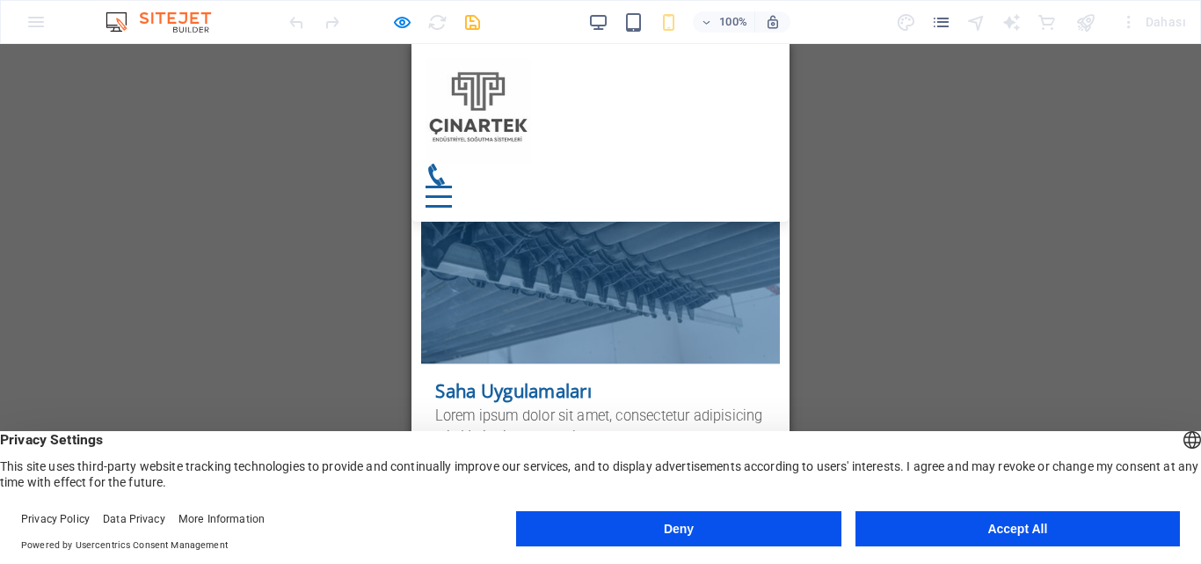
click at [493, 463] on link "Details" at bounding box center [472, 482] width 74 height 38
click at [494, 463] on link "Details" at bounding box center [472, 482] width 74 height 38
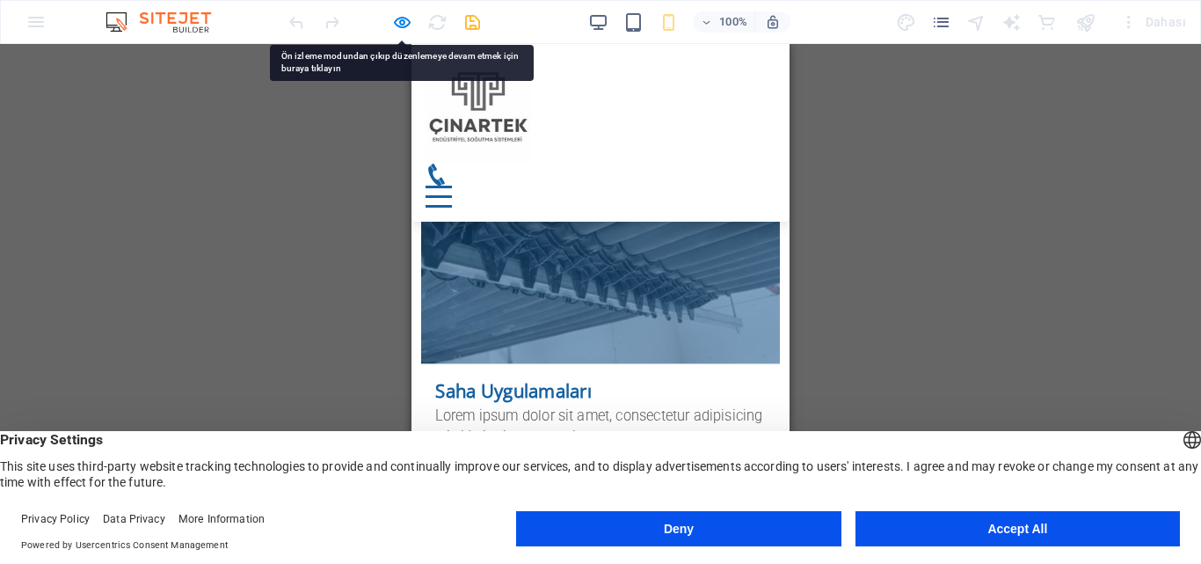
drag, startPoint x: 488, startPoint y: 362, endPoint x: 470, endPoint y: 354, distance: 20.5
click at [469, 463] on link "Details" at bounding box center [472, 482] width 74 height 38
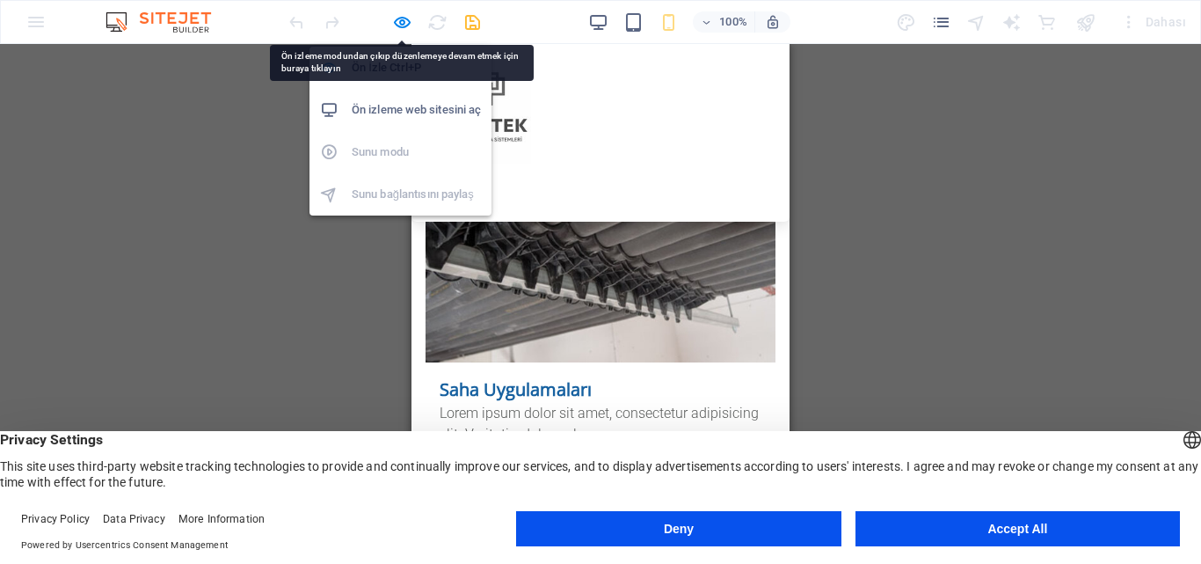
click at [400, 15] on icon "button" at bounding box center [402, 22] width 20 height 20
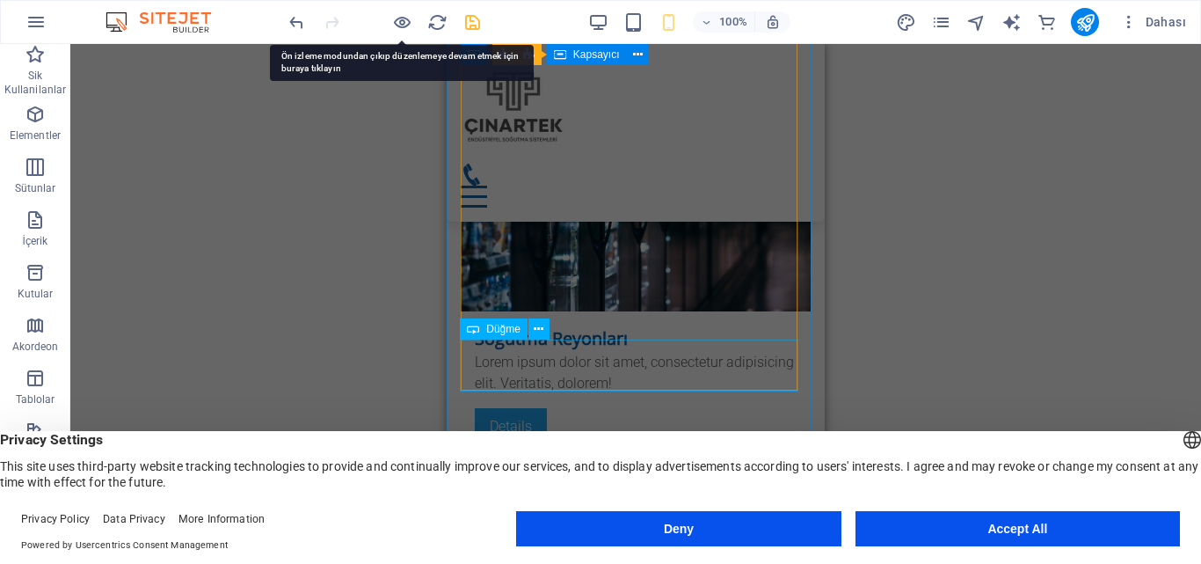
scroll to position [5298, 0]
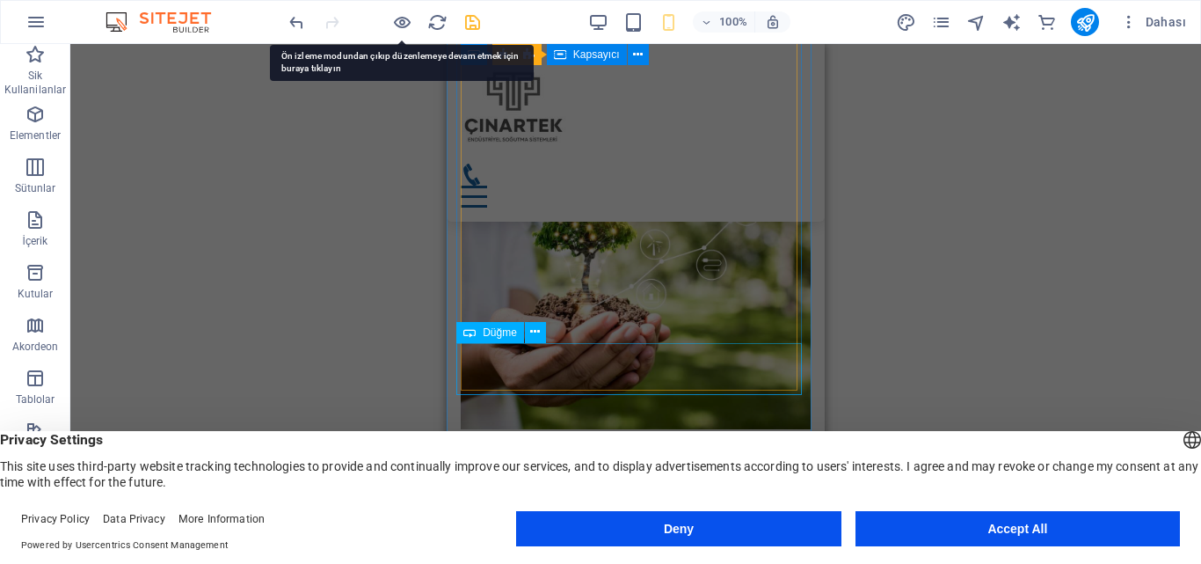
drag, startPoint x: 510, startPoint y: 366, endPoint x: 957, endPoint y: 411, distance: 449.0
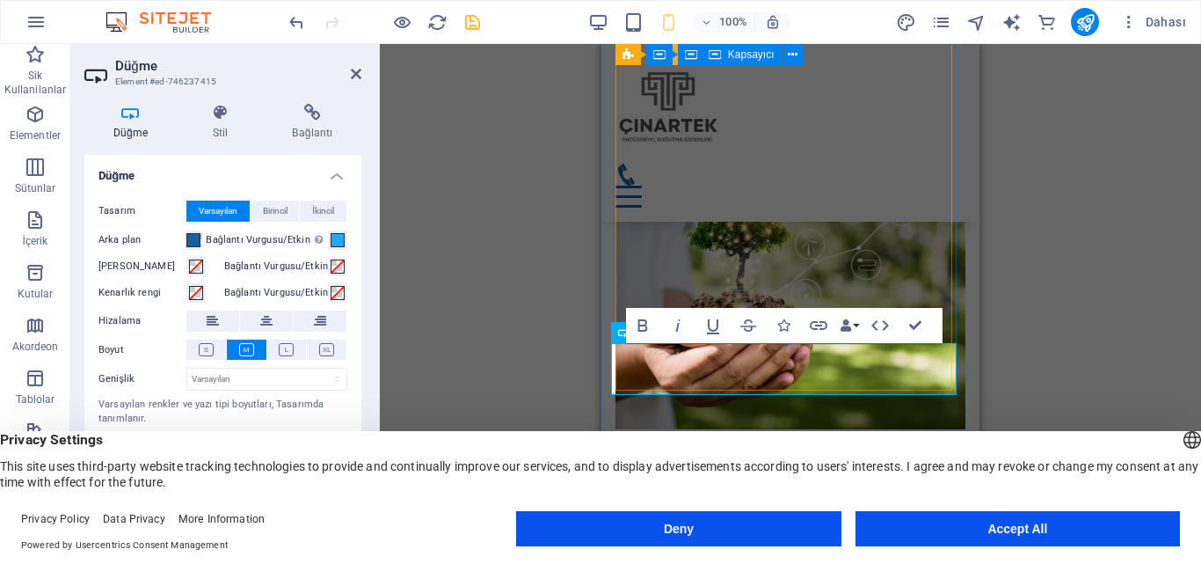
click at [1076, 303] on div "H3 Kapsayıcı Kapsayıcı Kapsayıcı Ön ayar Kapsayıcı Ön ayar Kapsayıcı Kapsayıcı …" at bounding box center [790, 290] width 821 height 492
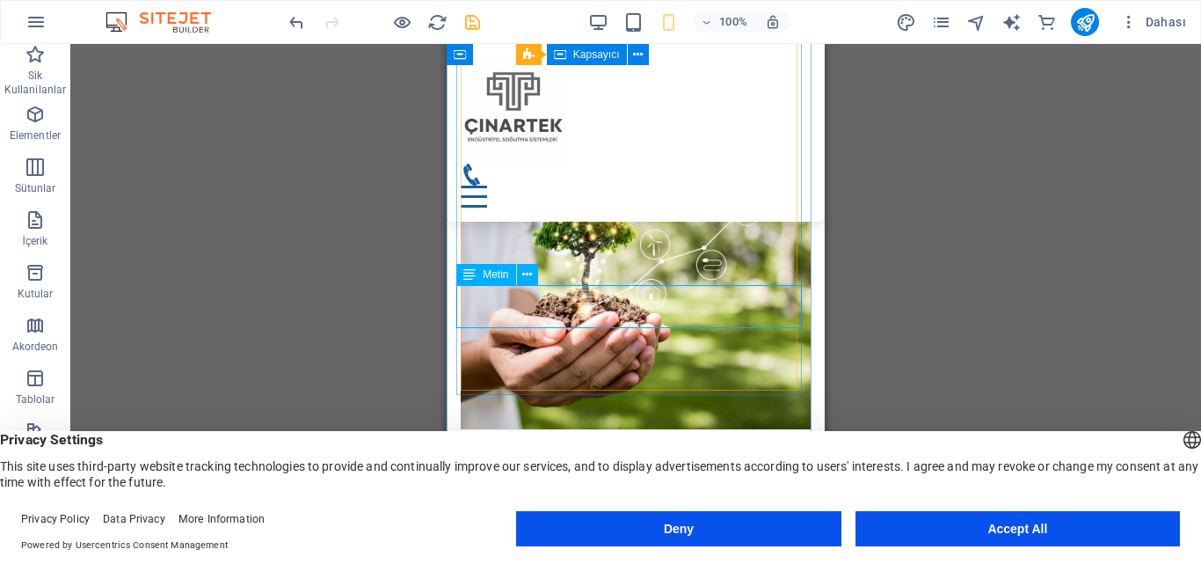
drag, startPoint x: 689, startPoint y: 311, endPoint x: 534, endPoint y: 310, distance: 154.8
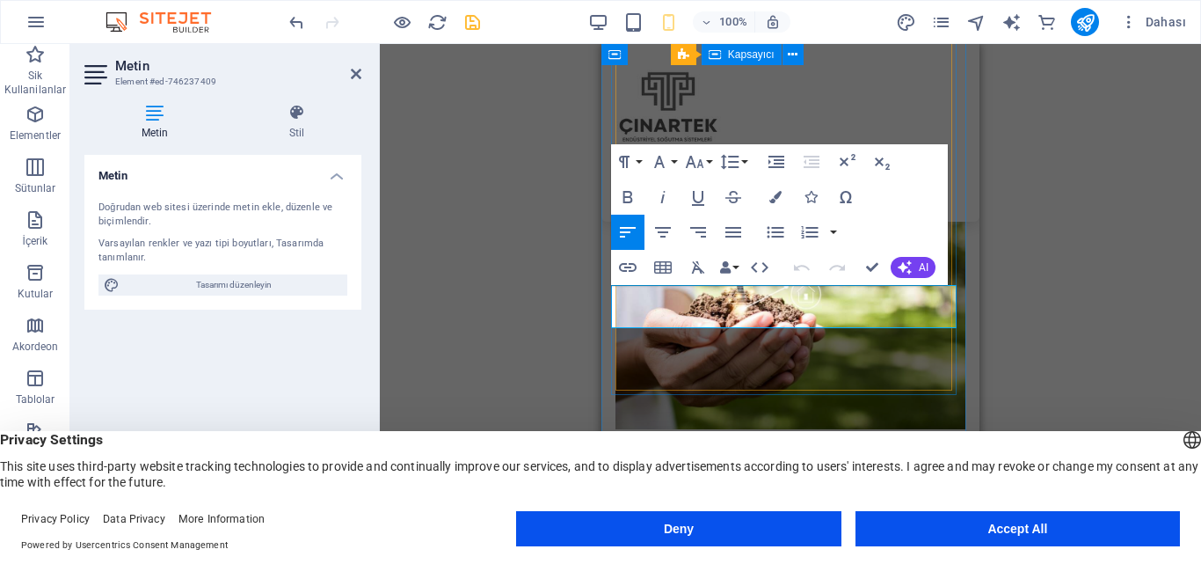
drag, startPoint x: 855, startPoint y: 314, endPoint x: 628, endPoint y: 302, distance: 227.2
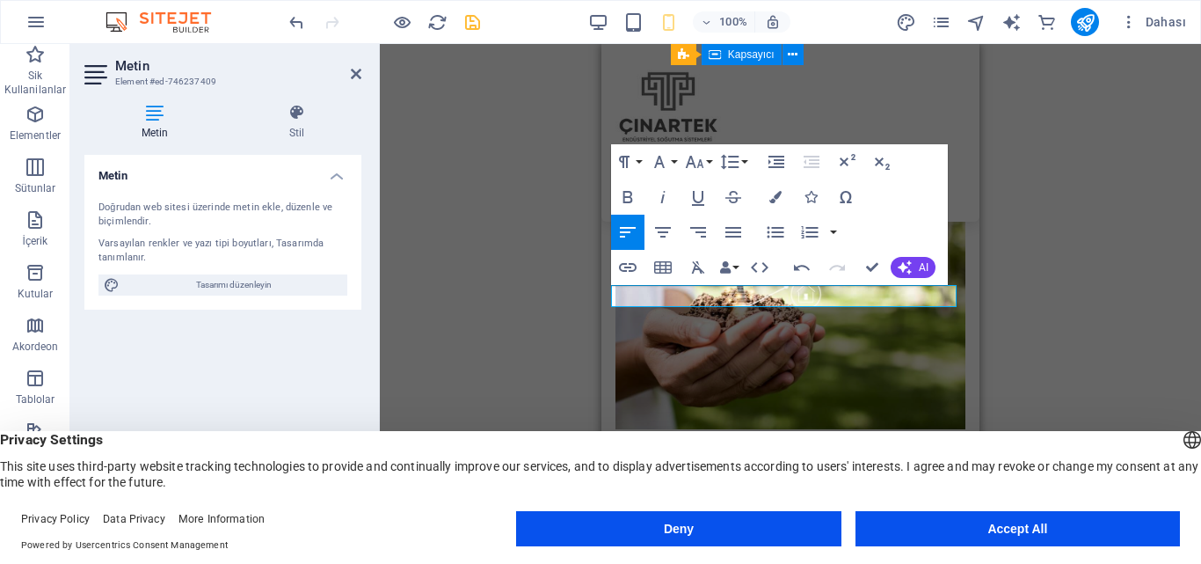
click at [1059, 251] on div "H3 Kapsayıcı Kapsayıcı Kapsayıcı Ön ayar Kapsayıcı Ön ayar Kapsayıcı Kapsayıcı …" at bounding box center [790, 290] width 821 height 492
click at [1066, 250] on div "H3 Kapsayıcı Kapsayıcı Kapsayıcı Ön ayar Kapsayıcı Ön ayar Kapsayıcı Kapsayıcı …" at bounding box center [790, 290] width 821 height 492
click at [1038, 215] on div "H3 Kapsayıcı Kapsayıcı Kapsayıcı Ön ayar Kapsayıcı Ön ayar Kapsayıcı Kapsayıcı …" at bounding box center [790, 290] width 821 height 492
click at [1038, 214] on div "H3 Kapsayıcı Kapsayıcı Kapsayıcı Ön ayar Kapsayıcı Ön ayar Kapsayıcı Kapsayıcı …" at bounding box center [790, 290] width 821 height 492
click at [526, 152] on div "H3 Kapsayıcı Kapsayıcı Kapsayıcı Ön ayar Kapsayıcı Ön ayar Kapsayıcı Kapsayıcı …" at bounding box center [790, 290] width 821 height 492
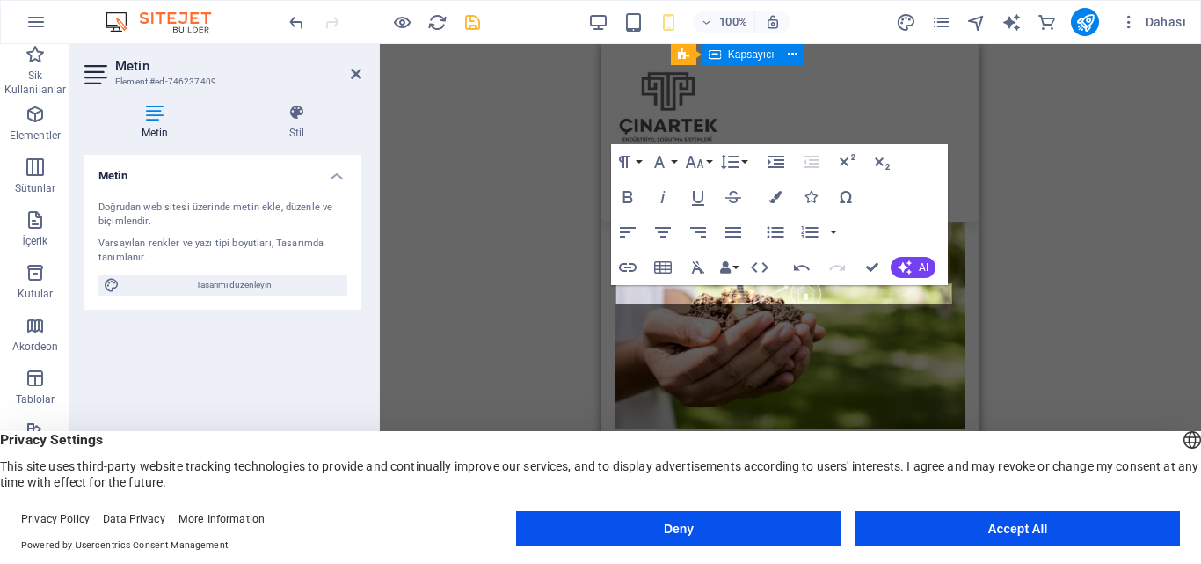
drag, startPoint x: 1055, startPoint y: 295, endPoint x: 682, endPoint y: 39, distance: 453.4
click at [1056, 296] on div "H3 Kapsayıcı Kapsayıcı Kapsayıcı Ön ayar Kapsayıcı Ön ayar Kapsayıcı Kapsayıcı …" at bounding box center [790, 290] width 821 height 492
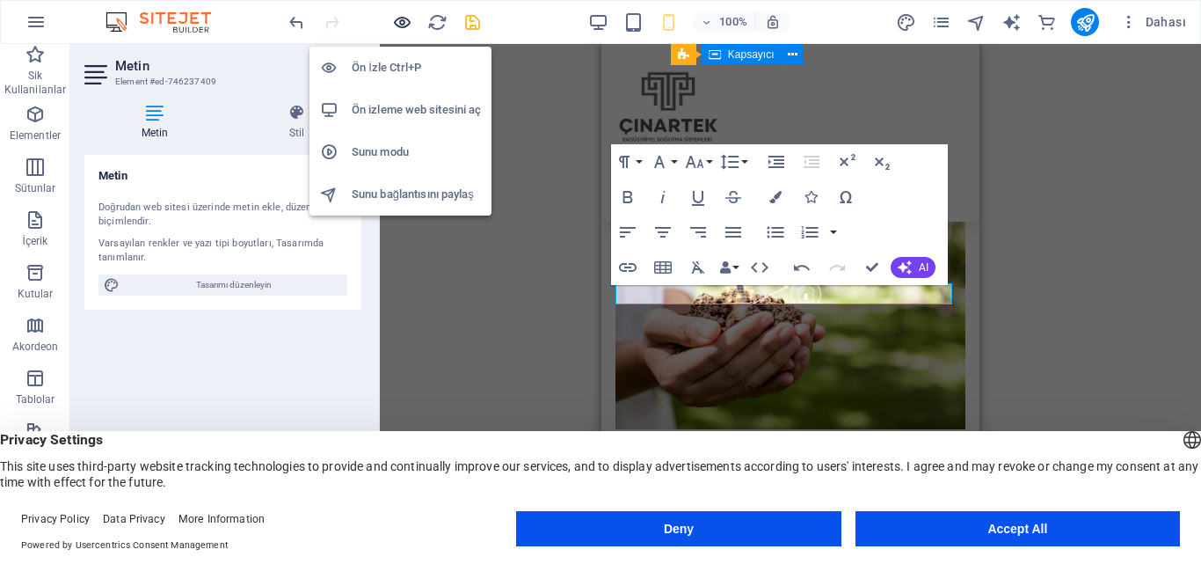
click at [403, 21] on icon "button" at bounding box center [402, 22] width 20 height 20
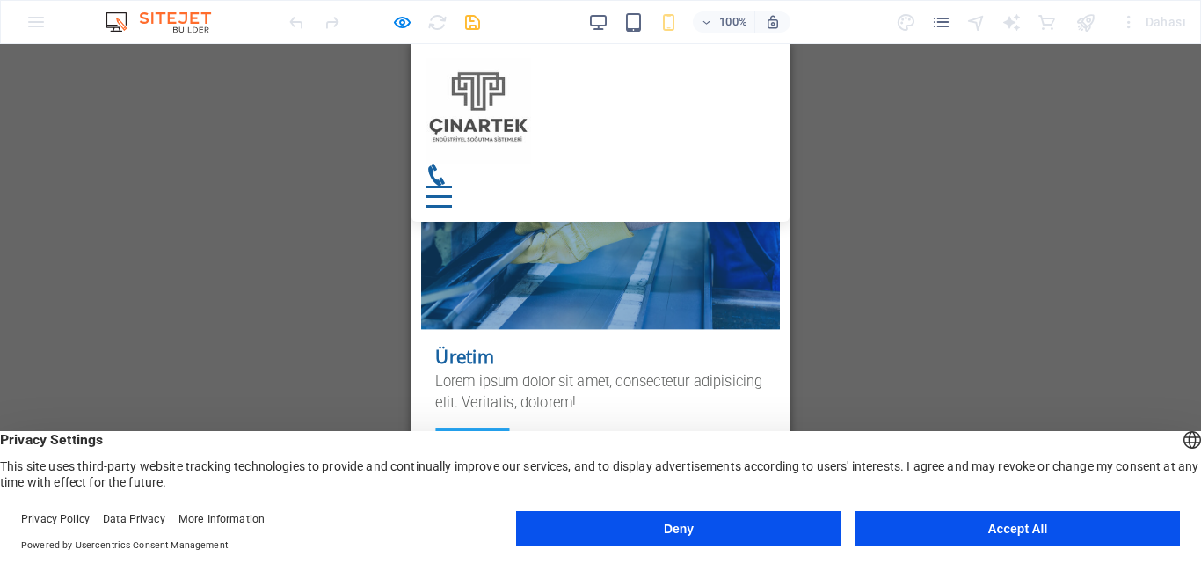
scroll to position [4264, 0]
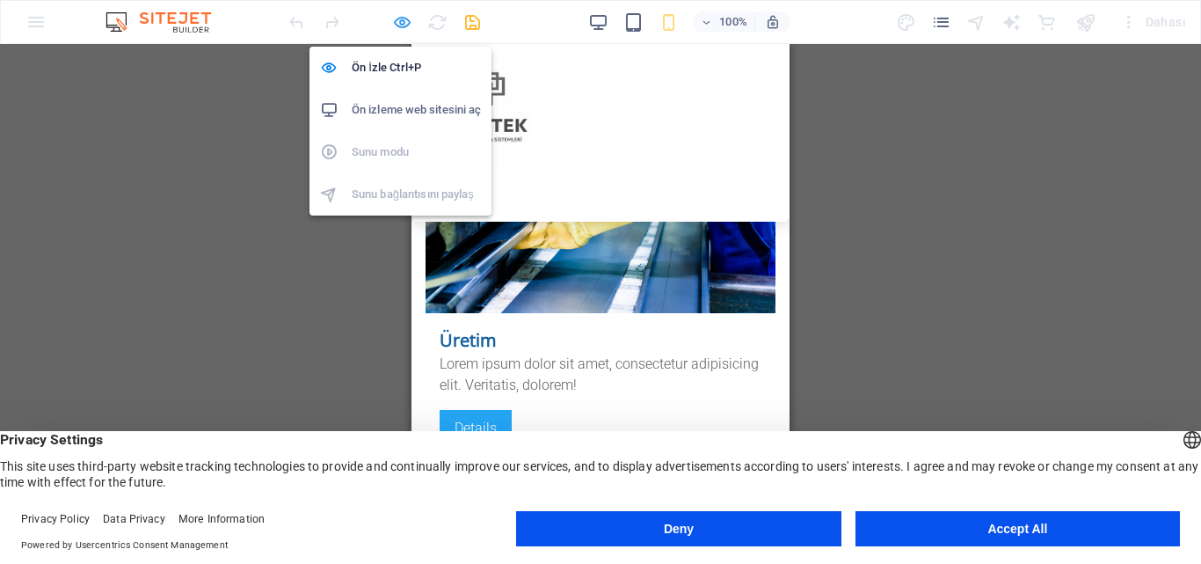
click at [405, 21] on icon "button" at bounding box center [402, 22] width 20 height 20
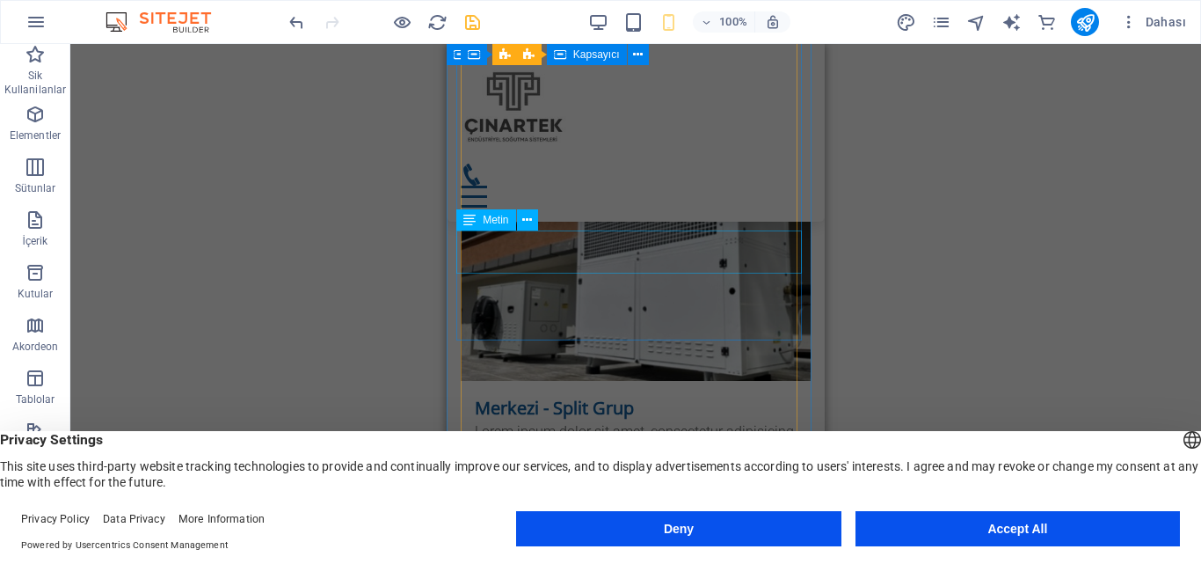
drag, startPoint x: 670, startPoint y: 264, endPoint x: 516, endPoint y: 264, distance: 153.9
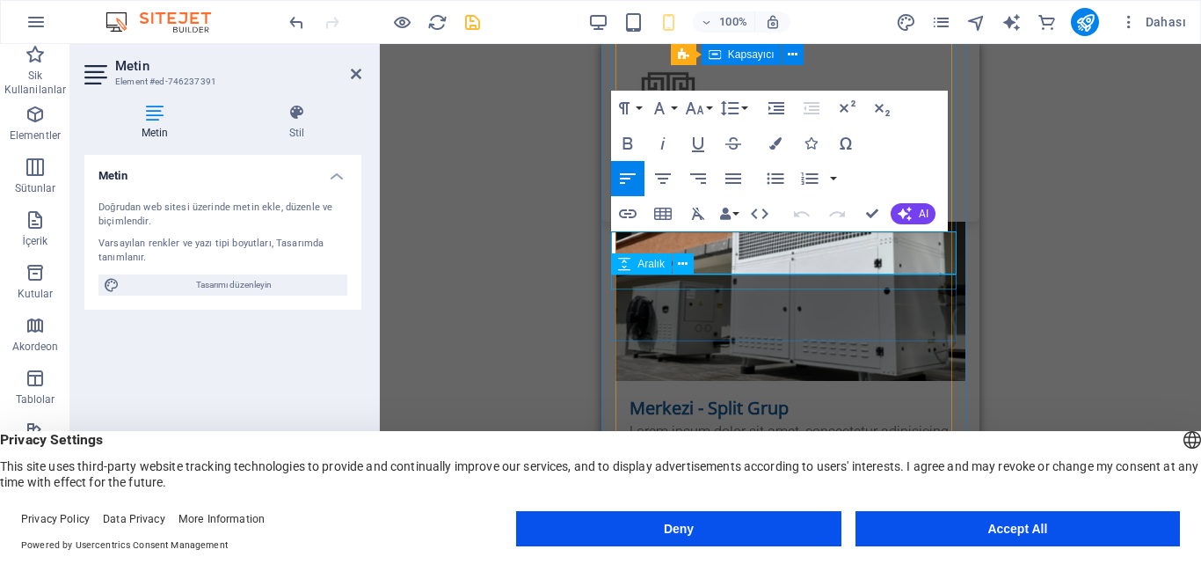
scroll to position [4946, 0]
drag, startPoint x: 833, startPoint y: 261, endPoint x: 623, endPoint y: 236, distance: 210.8
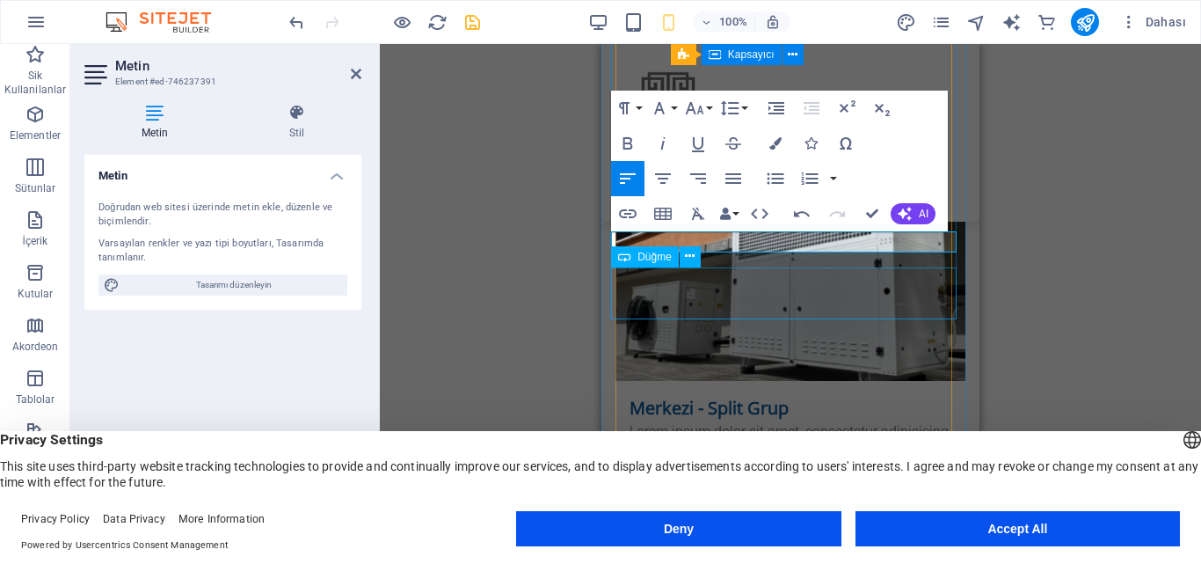
click at [650, 281] on div "Soğuk Oda Lorem ipsum dolor sit amet, consectetur adipisicing elit. Veritatis, …" at bounding box center [791, 475] width 350 height 2268
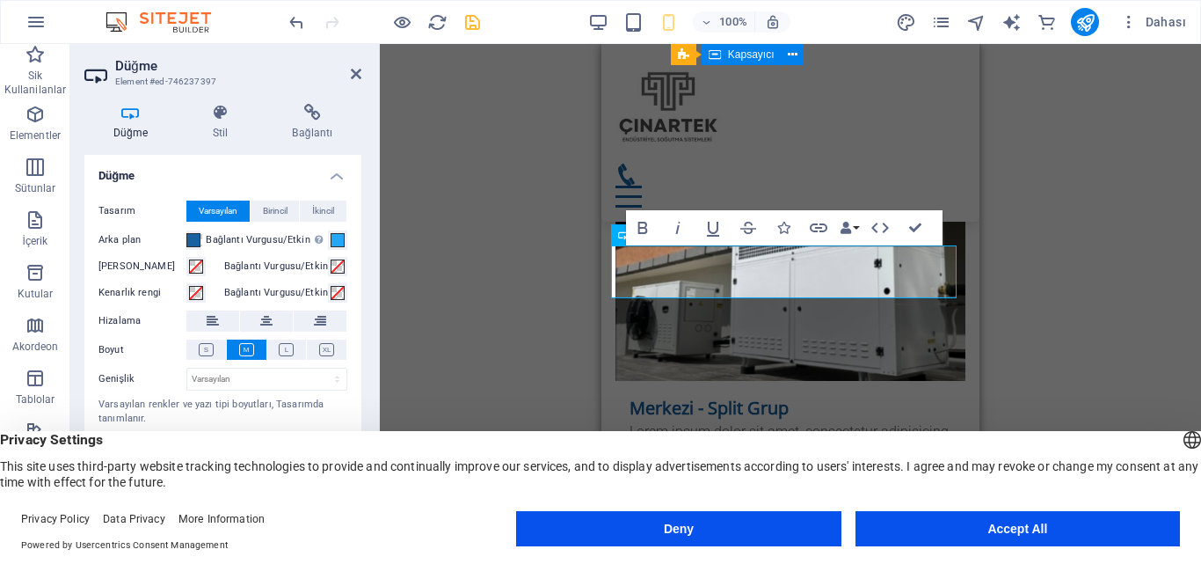
click at [1039, 325] on div "H3 Kapsayıcı Kapsayıcı Kapsayıcı Ön ayar Kapsayıcı Ön ayar Kapsayıcı Kapsayıcı …" at bounding box center [790, 290] width 821 height 492
click at [875, 311] on div "Soğuk Oda Lorem ipsum dolor sit amet, consectetur adipisicing elit. Veritatis, …" at bounding box center [791, 493] width 350 height 2305
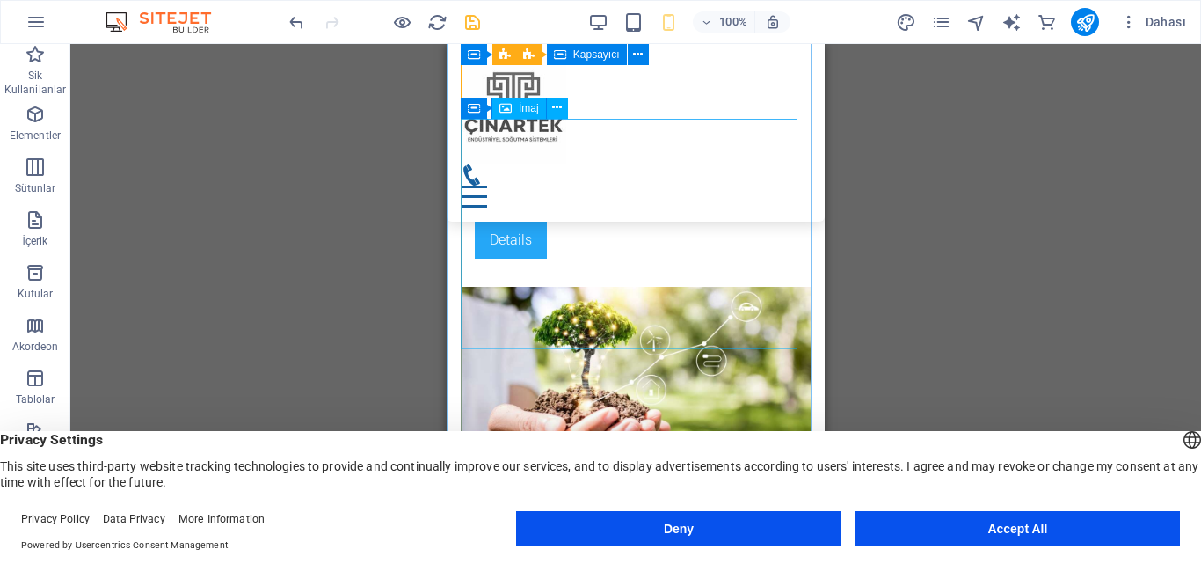
scroll to position [5210, 0]
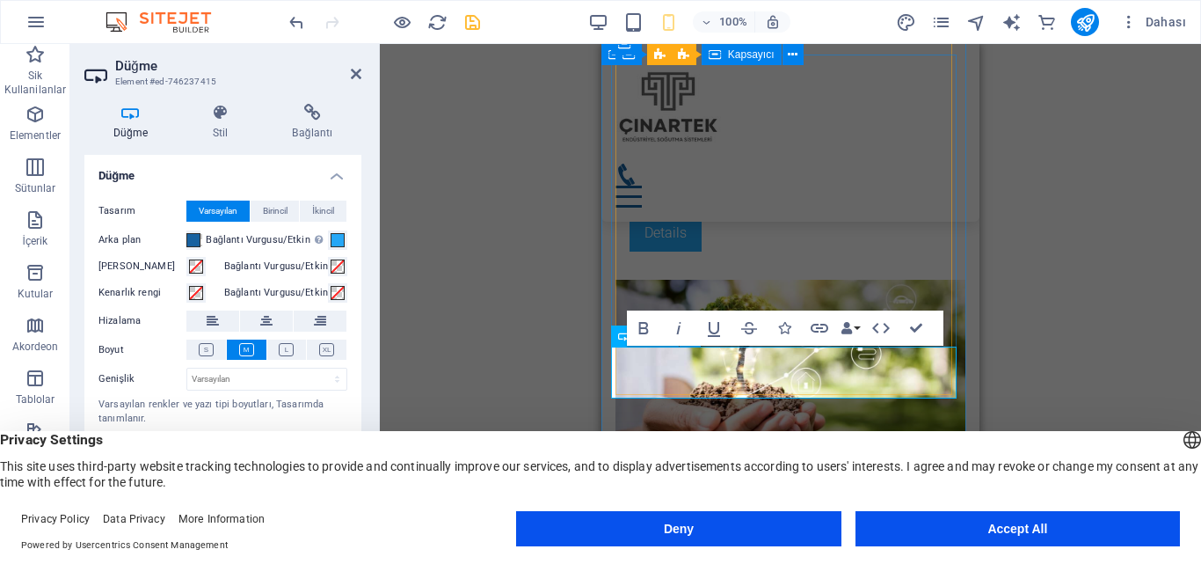
click at [1064, 376] on div "H3 Kapsayıcı Kapsayıcı Kapsayıcı Ön ayar Kapsayıcı Ön ayar Kapsayıcı Kapsayıcı …" at bounding box center [790, 290] width 821 height 492
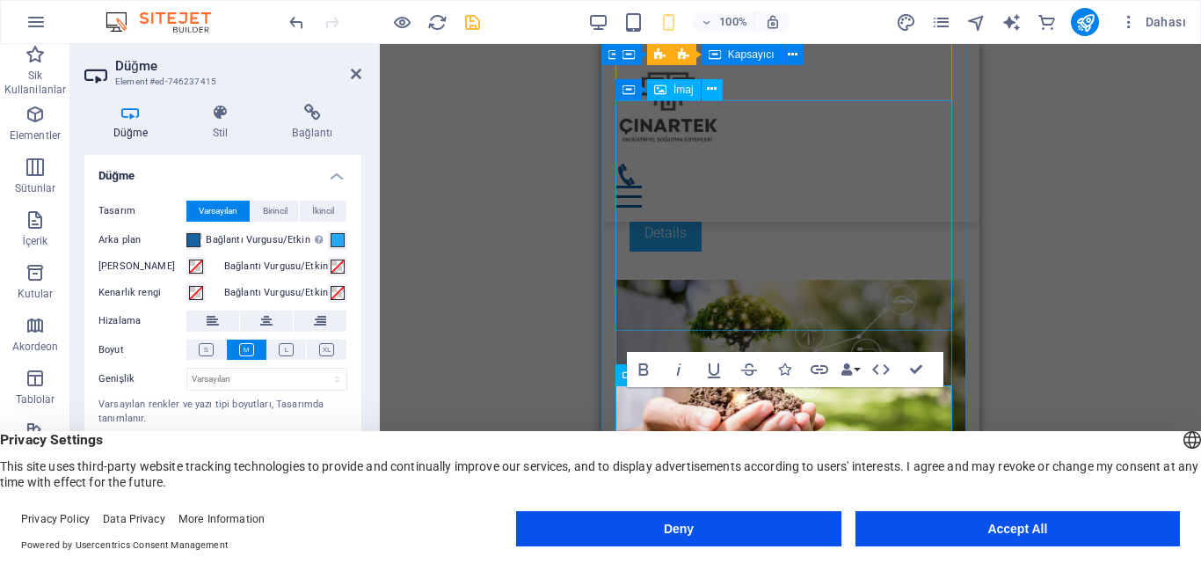
scroll to position [5121, 0]
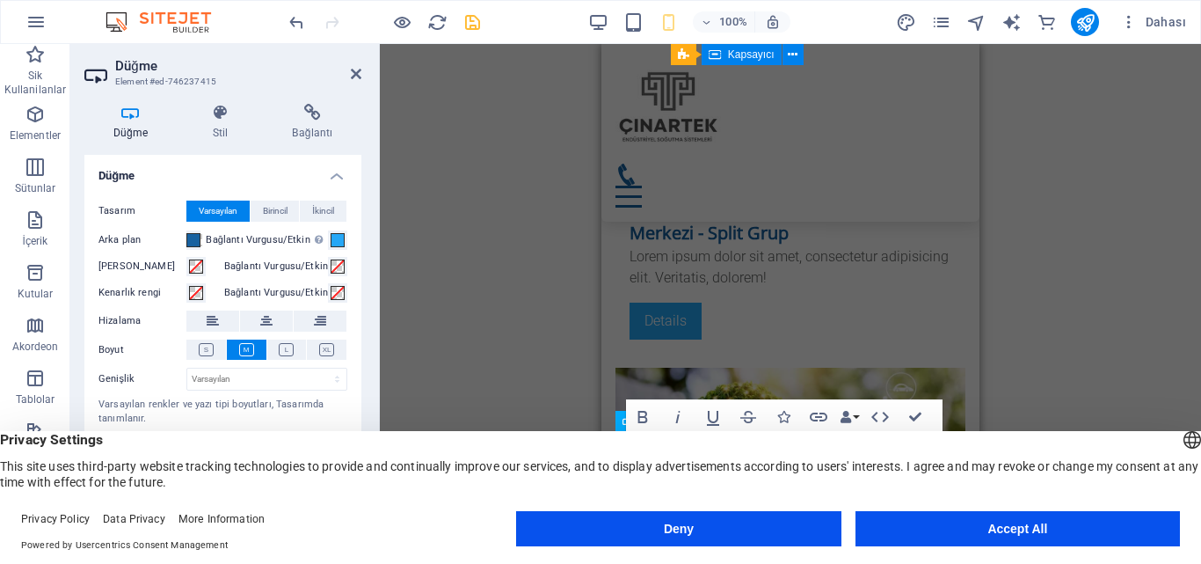
click at [1007, 239] on div "H3 Kapsayıcı Kapsayıcı Kapsayıcı Ön ayar Kapsayıcı Ön ayar Kapsayıcı Kapsayıcı …" at bounding box center [790, 290] width 821 height 492
click at [1008, 238] on div "H3 Kapsayıcı Kapsayıcı Kapsayıcı Ön ayar Kapsayıcı Ön ayar Kapsayıcı Kapsayıcı …" at bounding box center [790, 290] width 821 height 492
click at [566, 231] on div "H3 Kapsayıcı Kapsayıcı Kapsayıcı Ön ayar Kapsayıcı Ön ayar Kapsayıcı Kapsayıcı …" at bounding box center [790, 290] width 821 height 492
click at [566, 232] on div "H3 Kapsayıcı Kapsayıcı Kapsayıcı Ön ayar Kapsayıcı Ön ayar Kapsayıcı Kapsayıcı …" at bounding box center [790, 290] width 821 height 492
click at [1198, 324] on div "H3 Kapsayıcı Kapsayıcı Kapsayıcı Ön ayar Kapsayıcı Ön ayar Kapsayıcı Kapsayıcı …" at bounding box center [790, 290] width 821 height 492
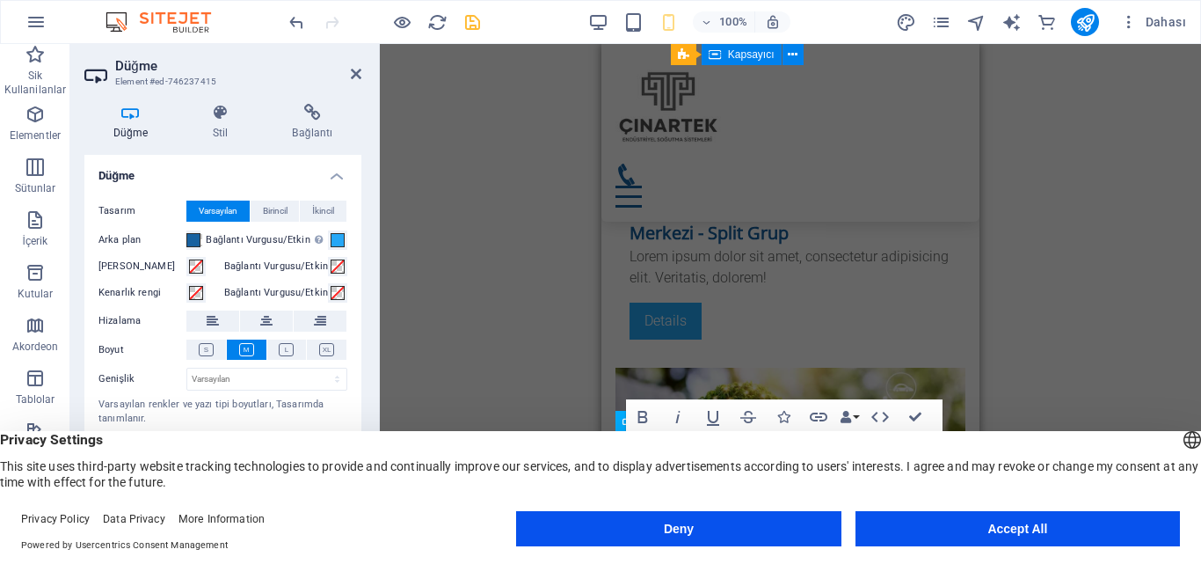
click at [1198, 324] on div "H3 Kapsayıcı Kapsayıcı Kapsayıcı Ön ayar Kapsayıcı Ön ayar Kapsayıcı Kapsayıcı …" at bounding box center [790, 290] width 821 height 492
click at [1123, 308] on div "H3 Kapsayıcı Kapsayıcı Kapsayıcı Ön ayar Kapsayıcı Ön ayar Kapsayıcı Kapsayıcı …" at bounding box center [790, 290] width 821 height 492
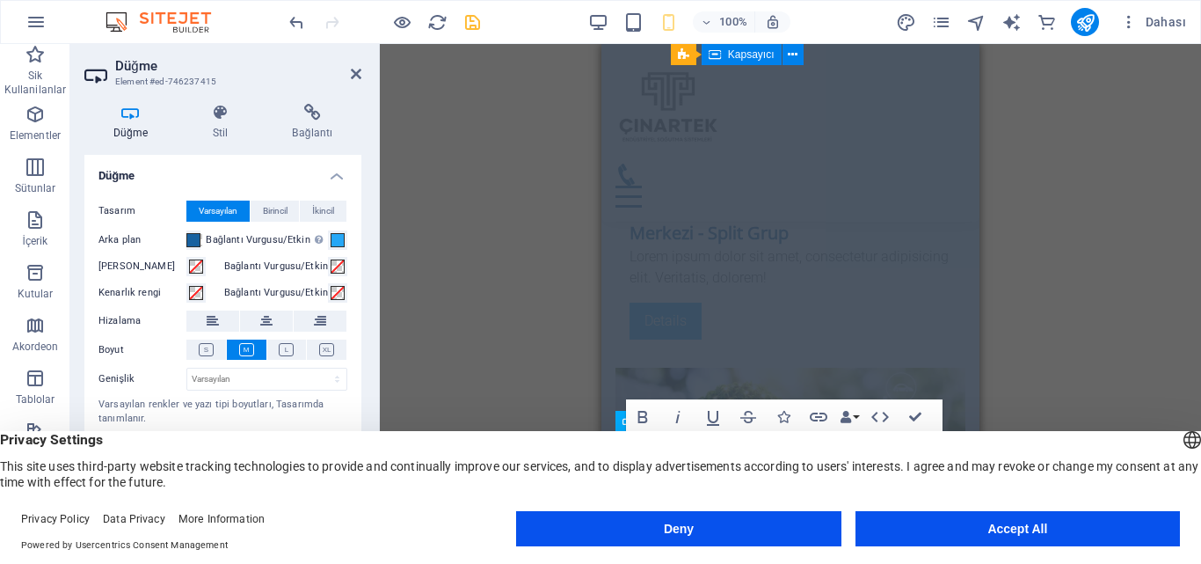
click at [1123, 310] on div "H3 Kapsayıcı Kapsayıcı Kapsayıcı Ön ayar Kapsayıcı Ön ayar Kapsayıcı Kapsayıcı …" at bounding box center [790, 290] width 821 height 492
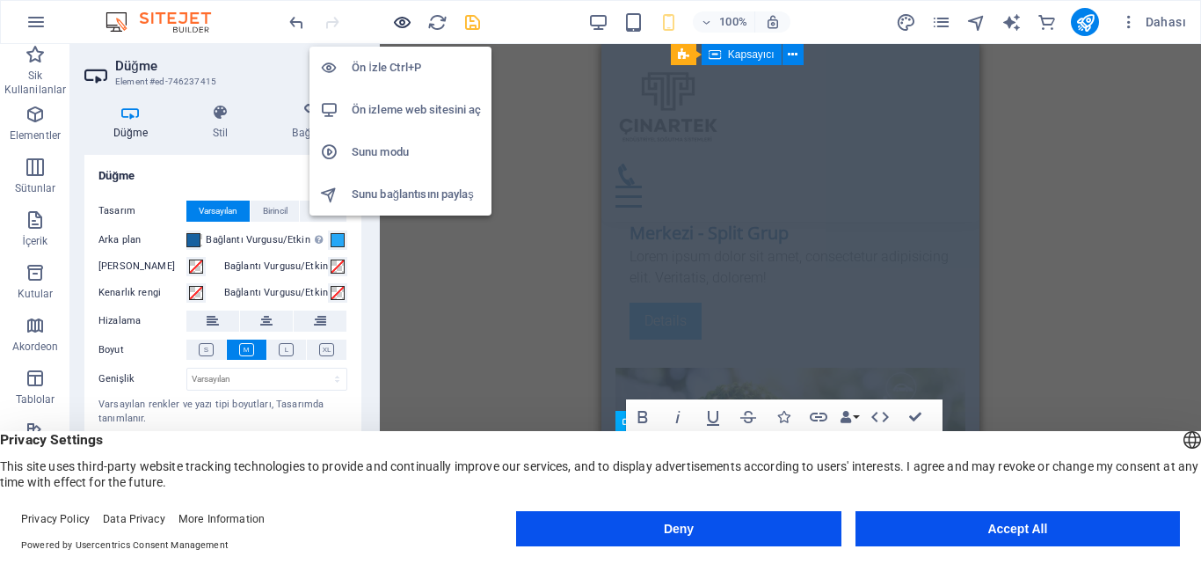
click at [405, 25] on icon "button" at bounding box center [402, 22] width 20 height 20
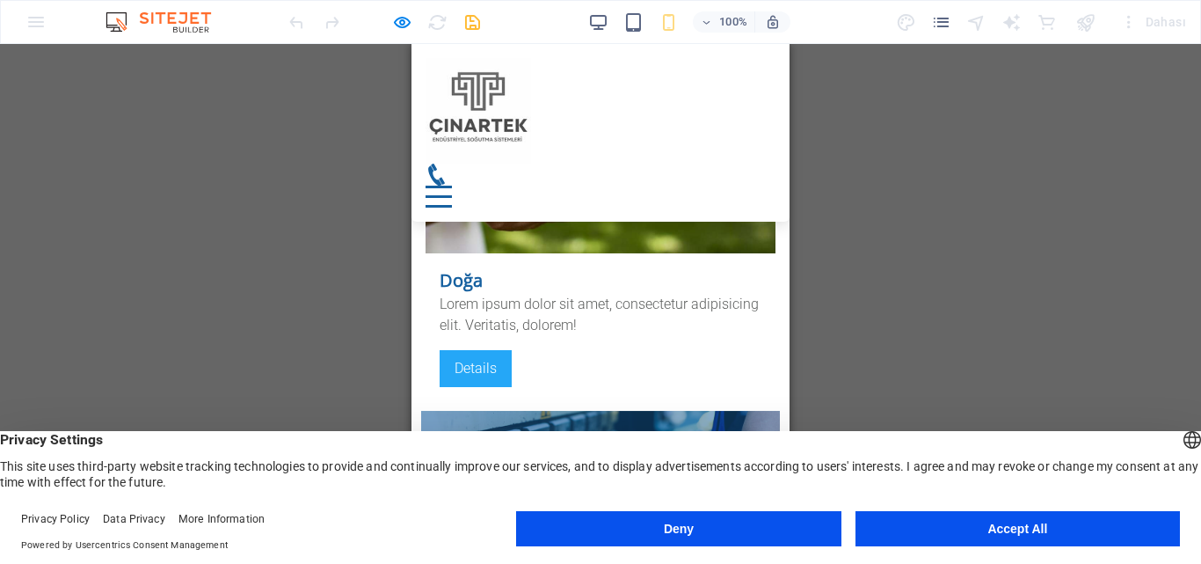
scroll to position [3823, 0]
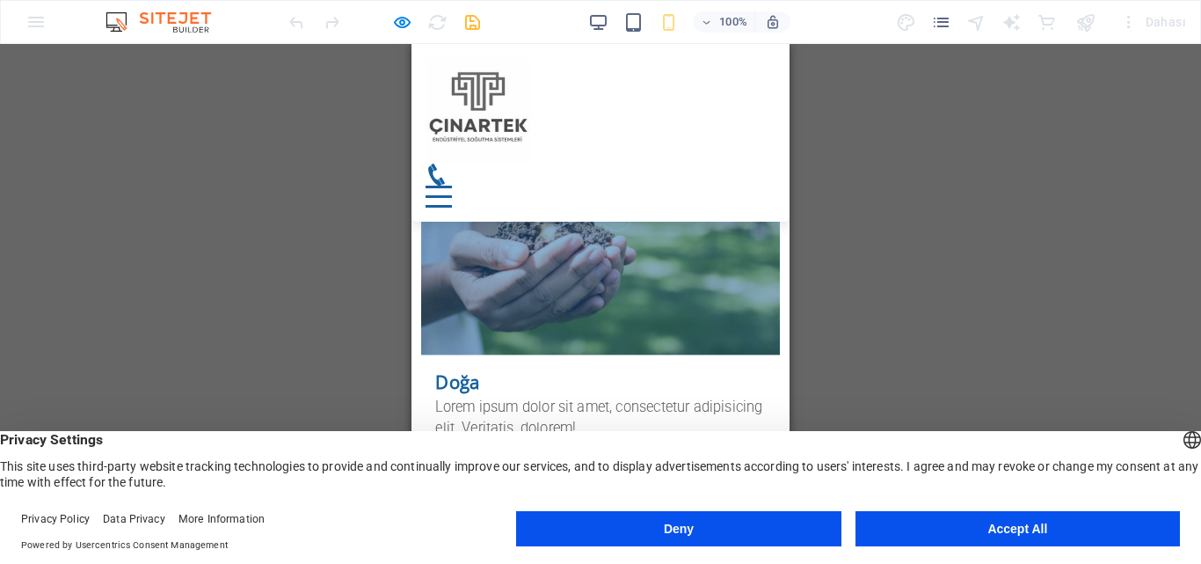
click at [485, 454] on link "Details" at bounding box center [472, 473] width 74 height 38
click at [486, 454] on link "Details" at bounding box center [472, 473] width 74 height 38
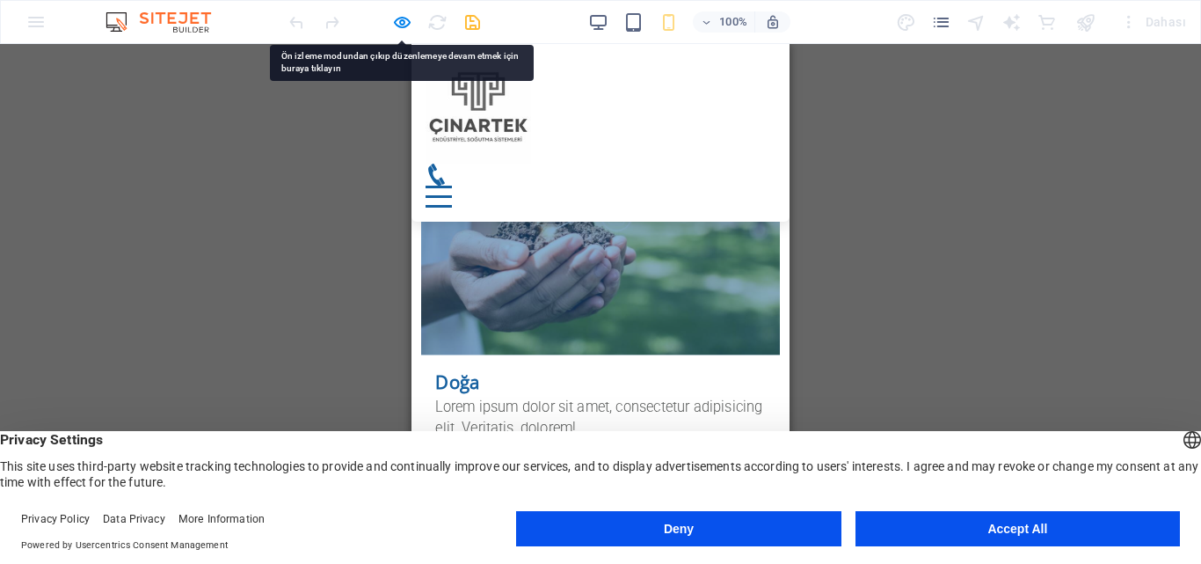
click at [486, 454] on link "Details" at bounding box center [472, 473] width 74 height 38
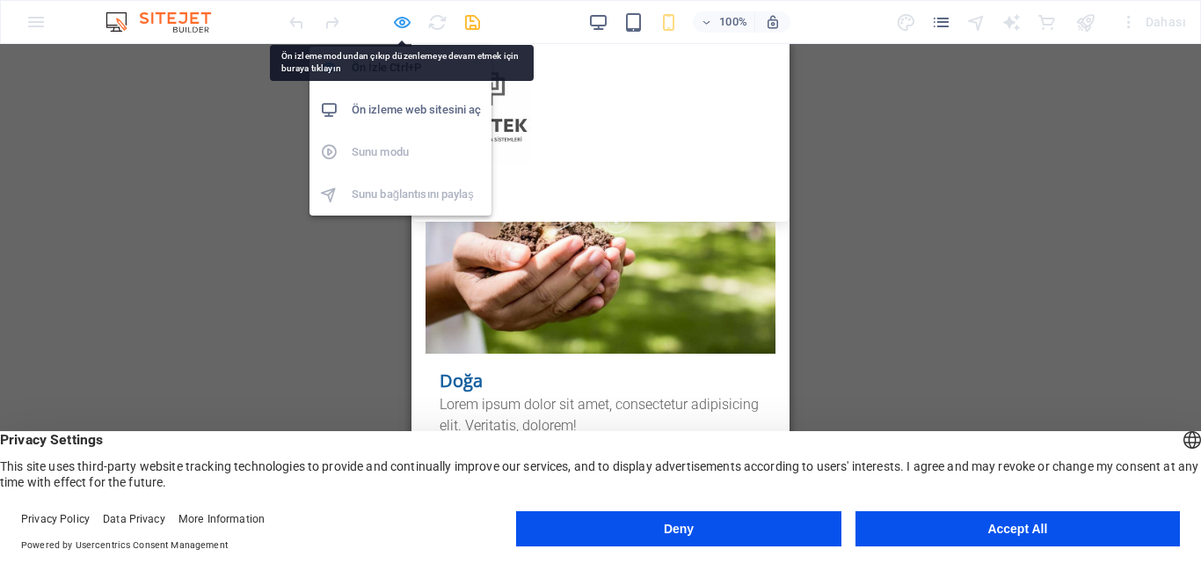
click at [404, 24] on icon "button" at bounding box center [402, 22] width 20 height 20
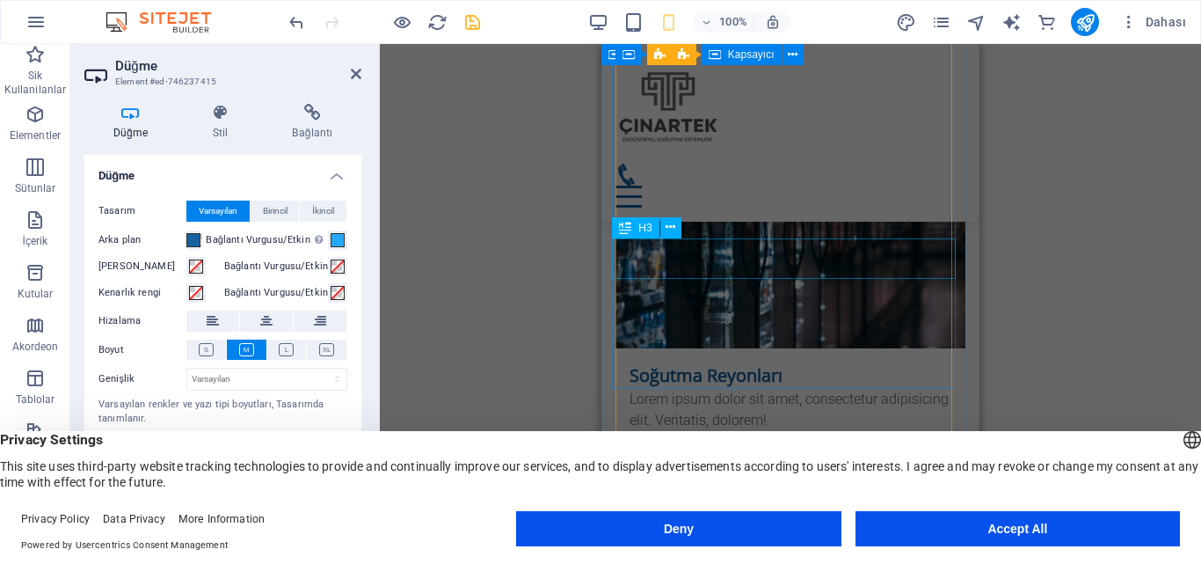
scroll to position [4490, 0]
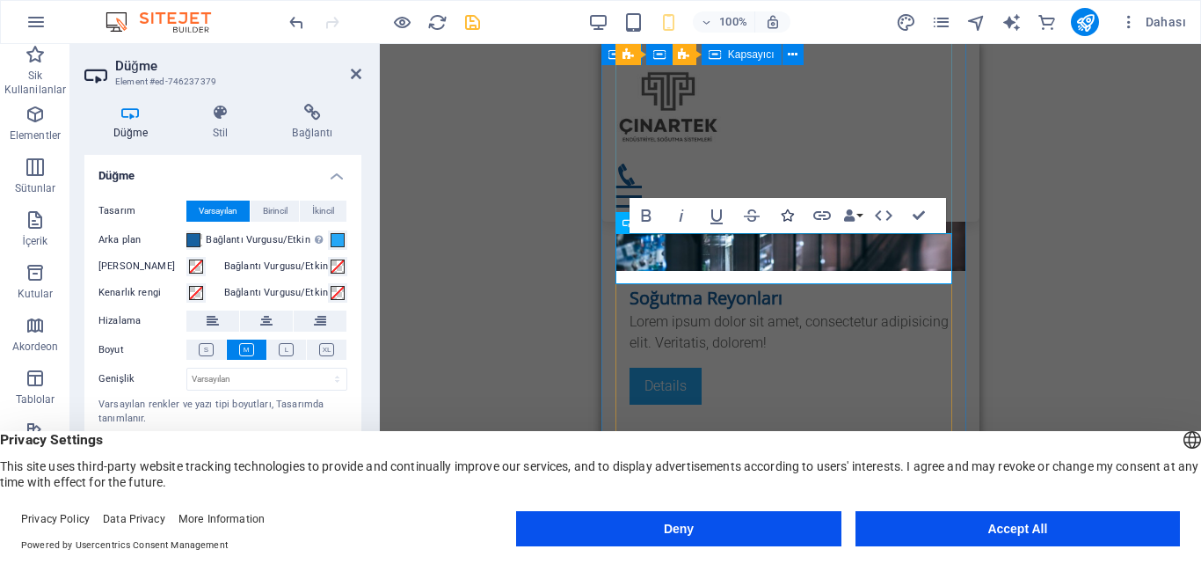
scroll to position [4568, 0]
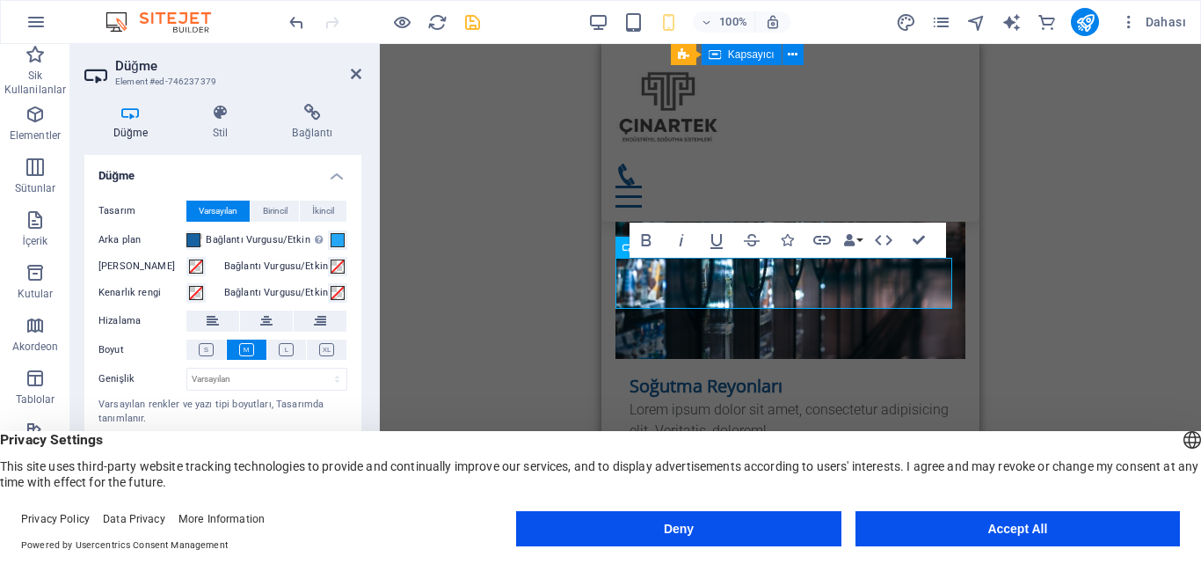
click at [980, 329] on div "H3 Kapsayıcı Kapsayıcı Kapsayıcı Ön ayar Kapsayıcı Ön ayar Kapsayıcı Kapsayıcı …" at bounding box center [790, 290] width 821 height 492
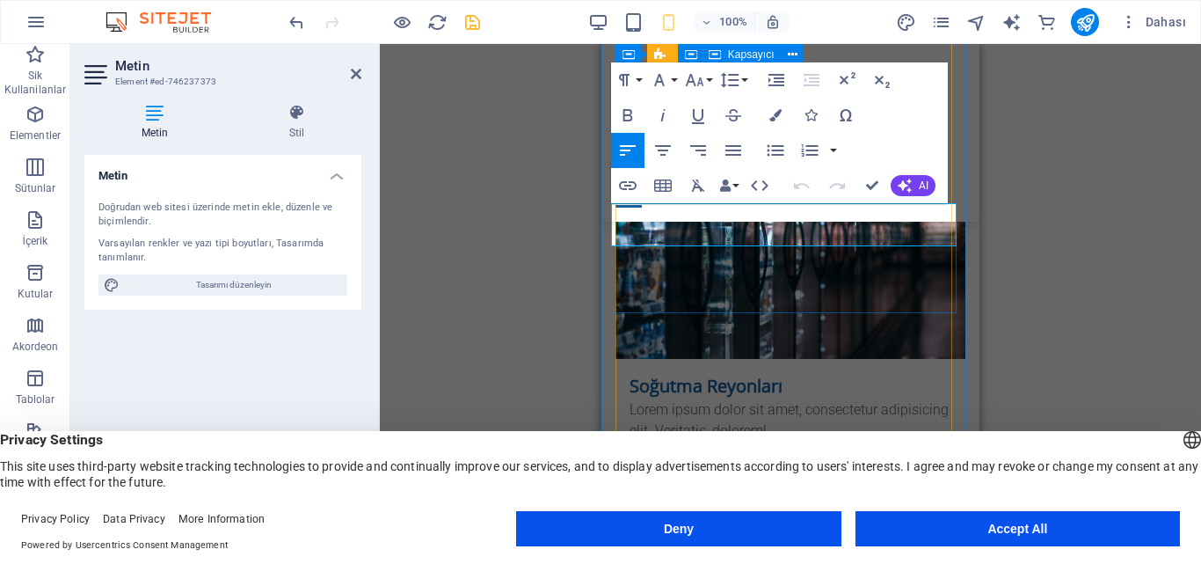
drag, startPoint x: 743, startPoint y: 225, endPoint x: 623, endPoint y: 215, distance: 120.9
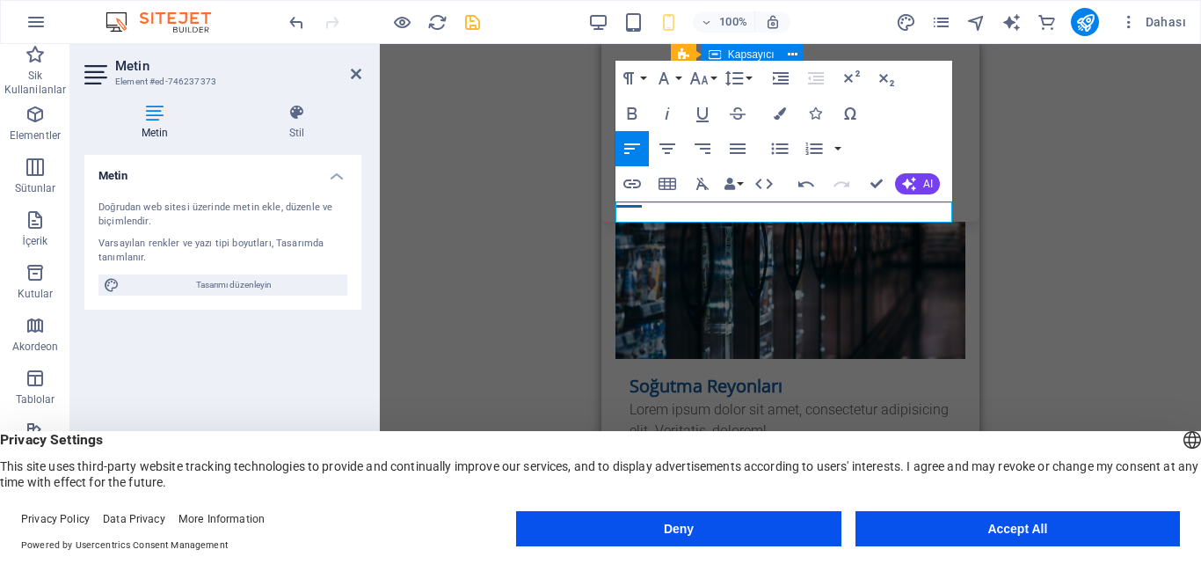
click at [1025, 294] on div "H3 Kapsayıcı Kapsayıcı Kapsayıcı Ön ayar Kapsayıcı Ön ayar Kapsayıcı Kapsayıcı …" at bounding box center [790, 290] width 821 height 492
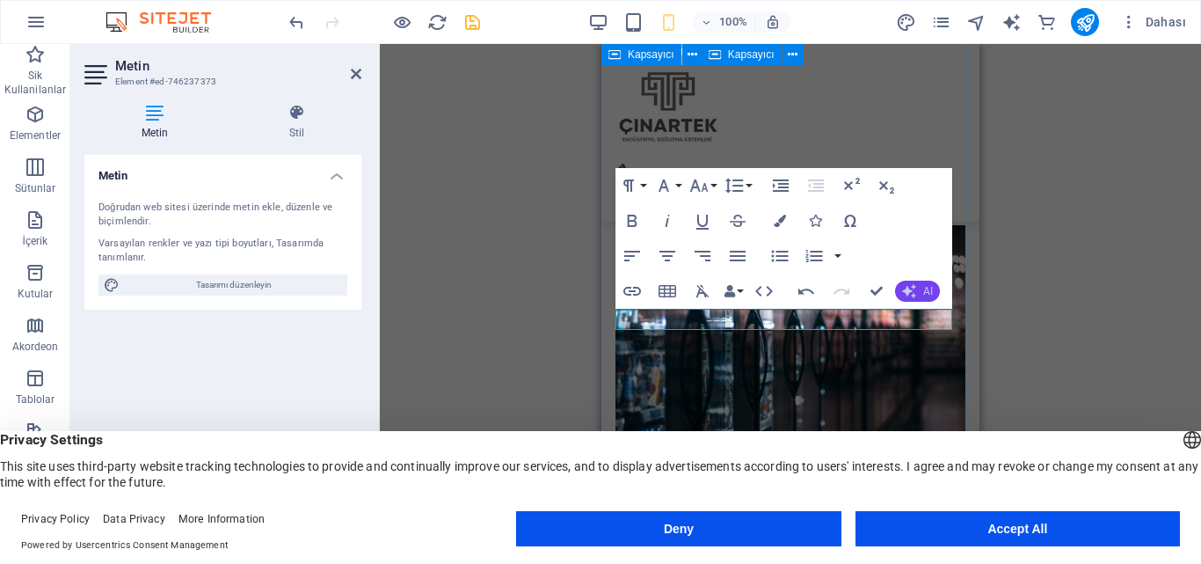
scroll to position [4461, 0]
click at [1032, 243] on div "H3 Kapsayıcı Kapsayıcı Kapsayıcı Ön ayar Kapsayıcı Ön ayar Kapsayıcı Kapsayıcı …" at bounding box center [790, 290] width 821 height 492
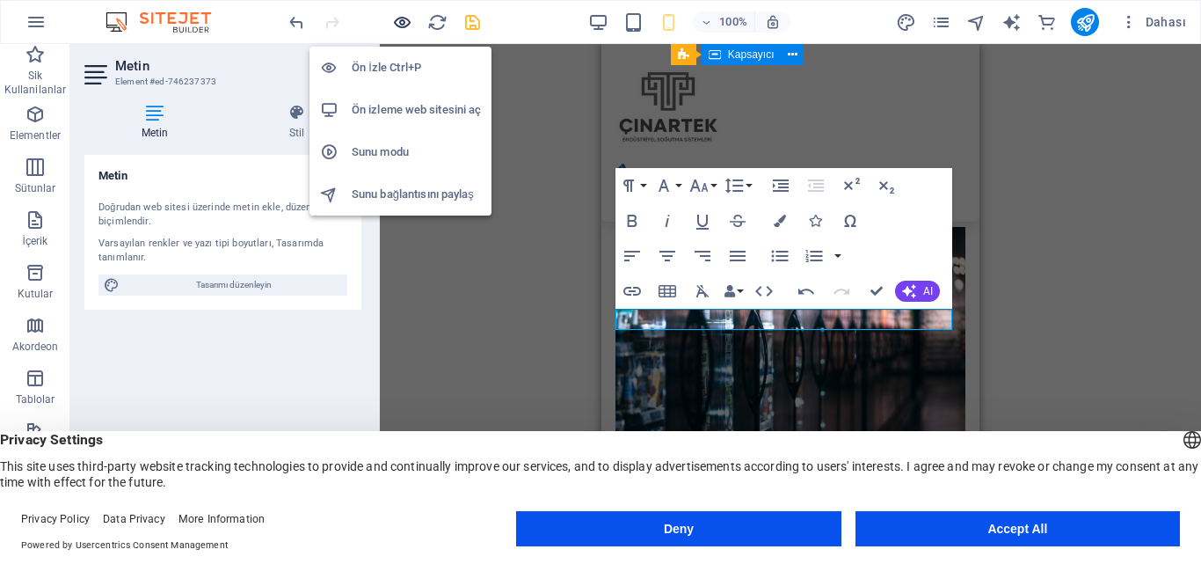
click at [402, 21] on icon "button" at bounding box center [402, 22] width 20 height 20
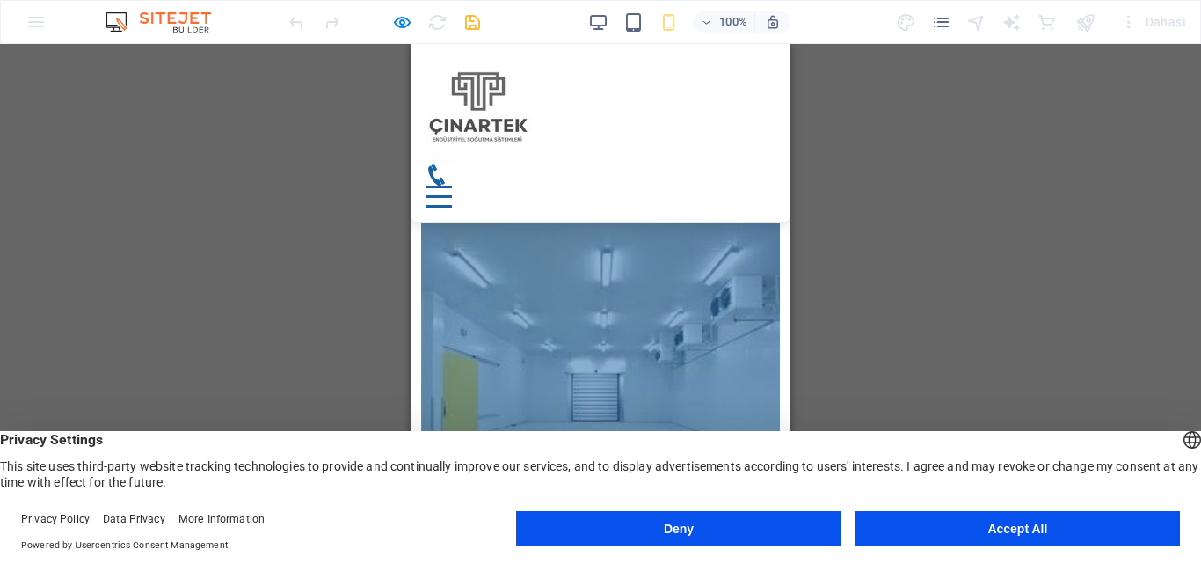
scroll to position [2548, 0]
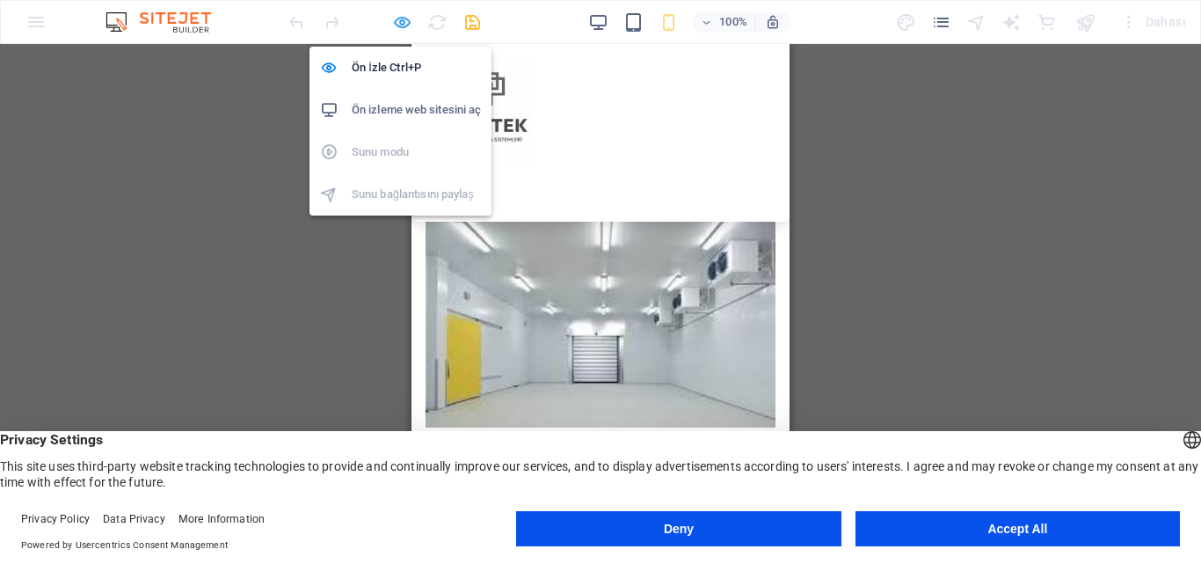
click at [410, 26] on icon "button" at bounding box center [402, 22] width 20 height 20
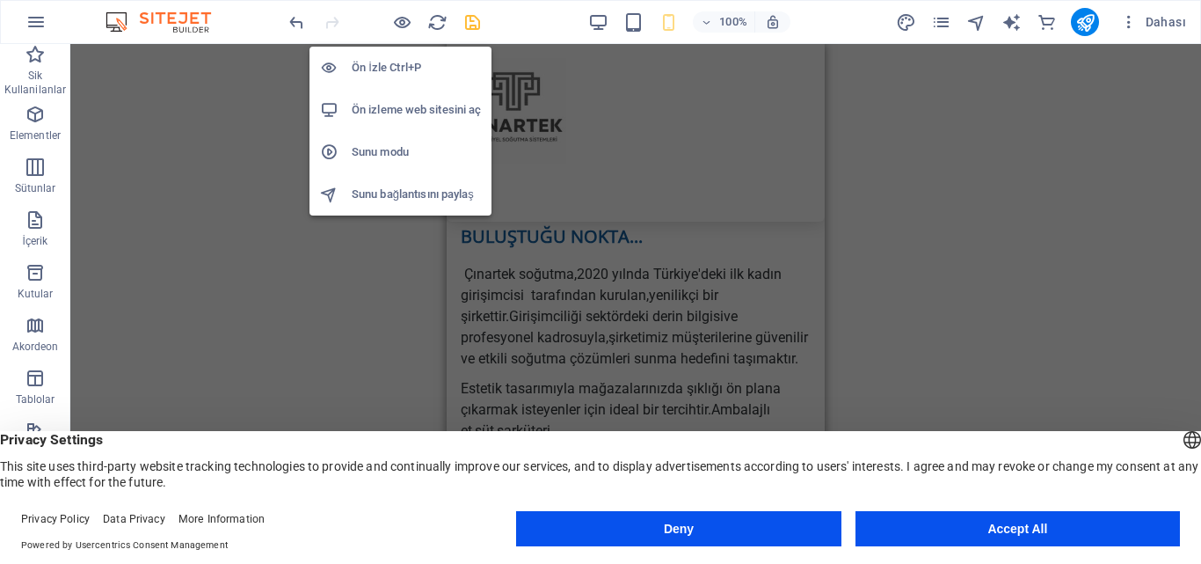
scroll to position [3230, 0]
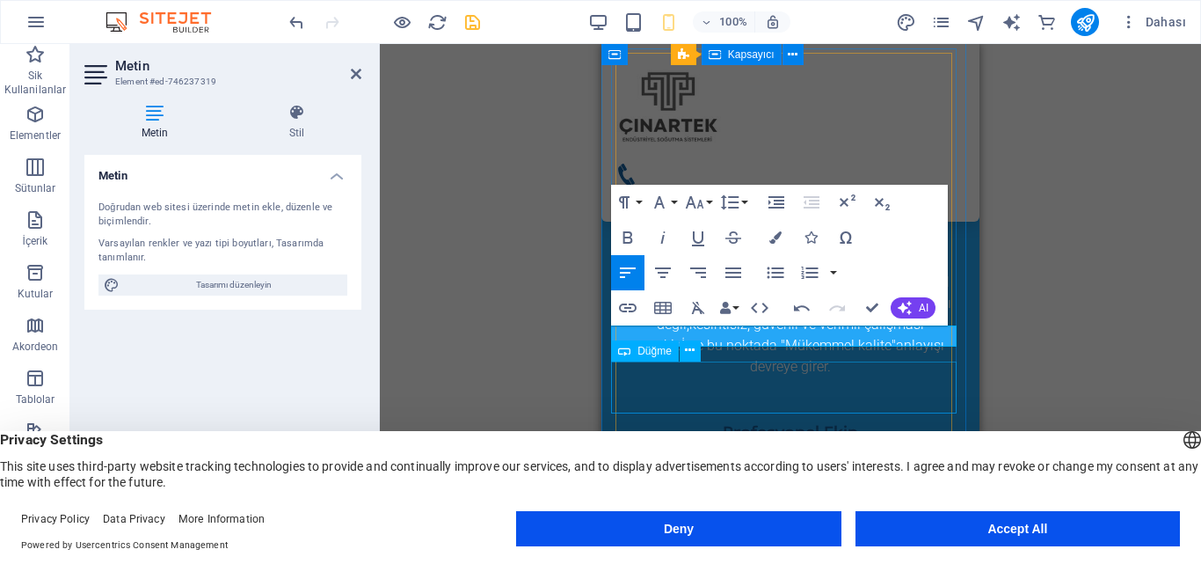
drag, startPoint x: 660, startPoint y: 376, endPoint x: 814, endPoint y: 376, distance: 154.8
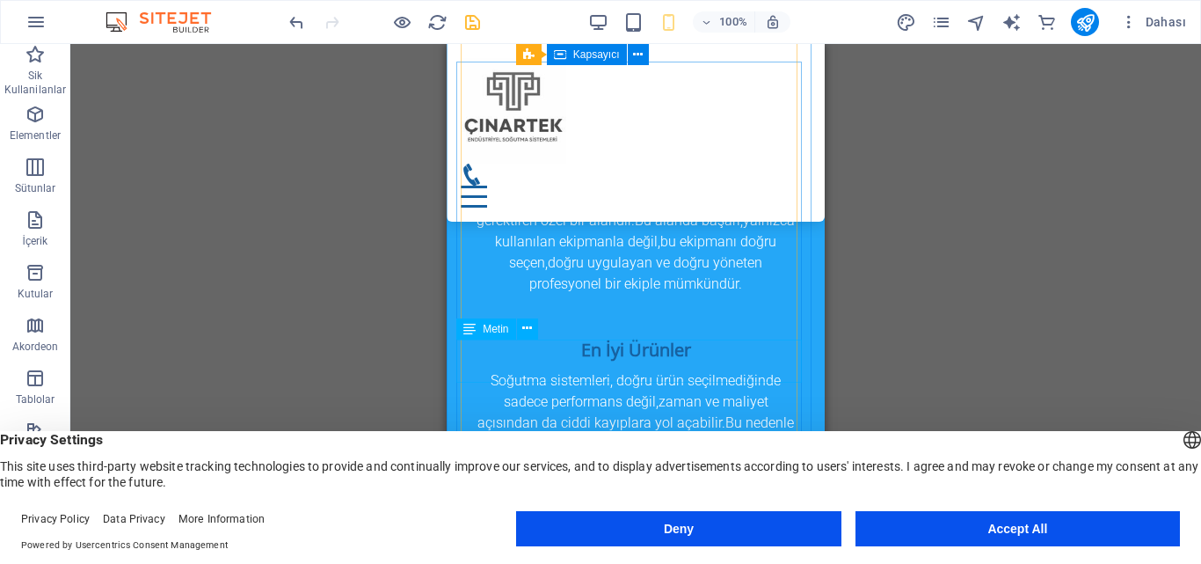
scroll to position [3670, 0]
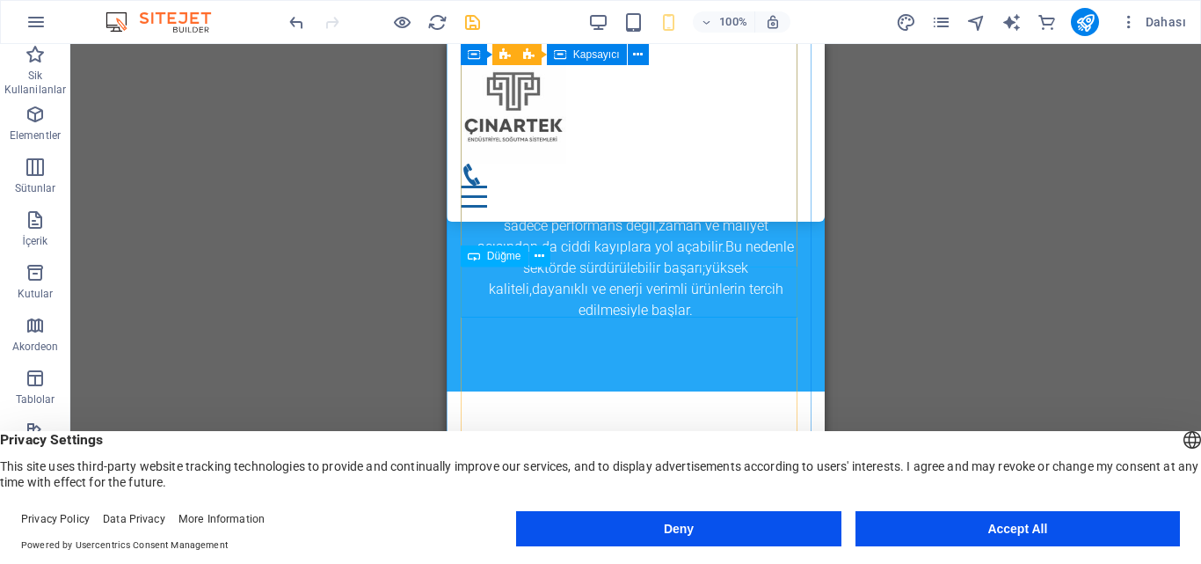
drag, startPoint x: 70, startPoint y: 250, endPoint x: 520, endPoint y: 294, distance: 451.5
click at [517, 293] on div "H3 Kapsayıcı Kapsayıcı Kapsayıcı Ön ayar Kapsayıcı Ön ayar Kapsayıcı Kapsayıcı …" at bounding box center [635, 290] width 1131 height 492
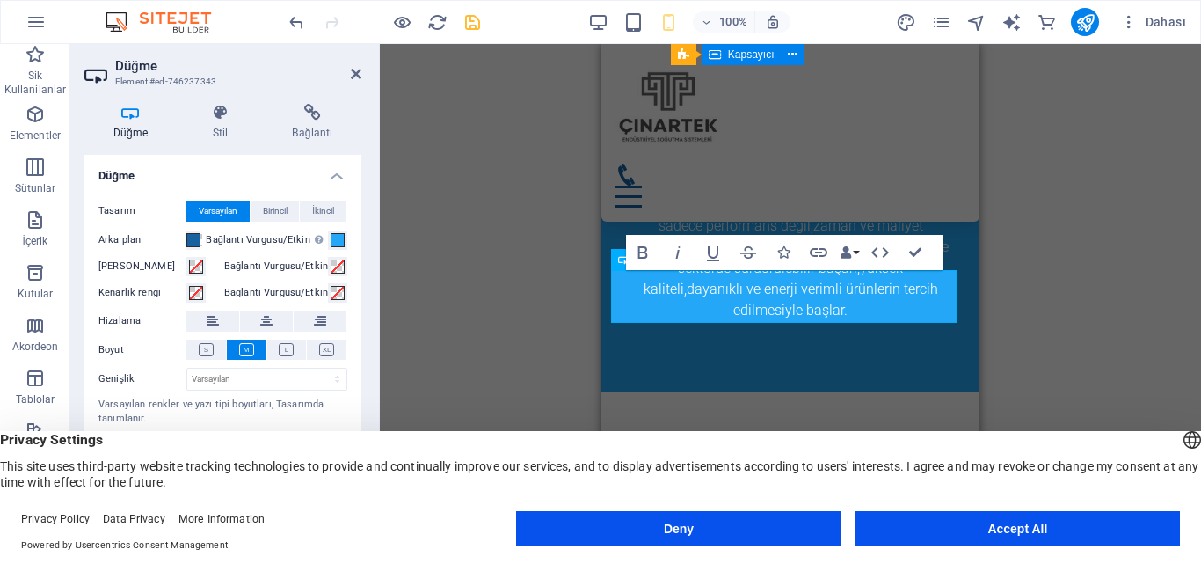
click at [981, 331] on div "H3 Kapsayıcı Kapsayıcı Kapsayıcı Ön ayar Kapsayıcı Ön ayar Kapsayıcı Kapsayıcı …" at bounding box center [790, 290] width 821 height 492
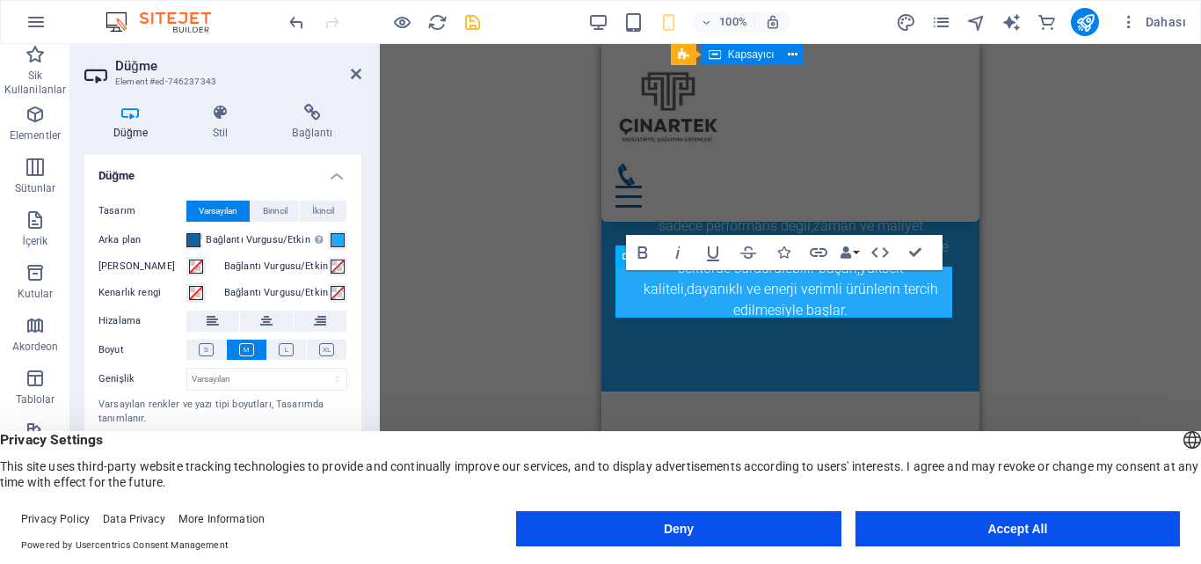
click at [1029, 273] on div "H3 Kapsayıcı Kapsayıcı Kapsayıcı Ön ayar Kapsayıcı Ön ayar Kapsayıcı Kapsayıcı …" at bounding box center [790, 290] width 821 height 492
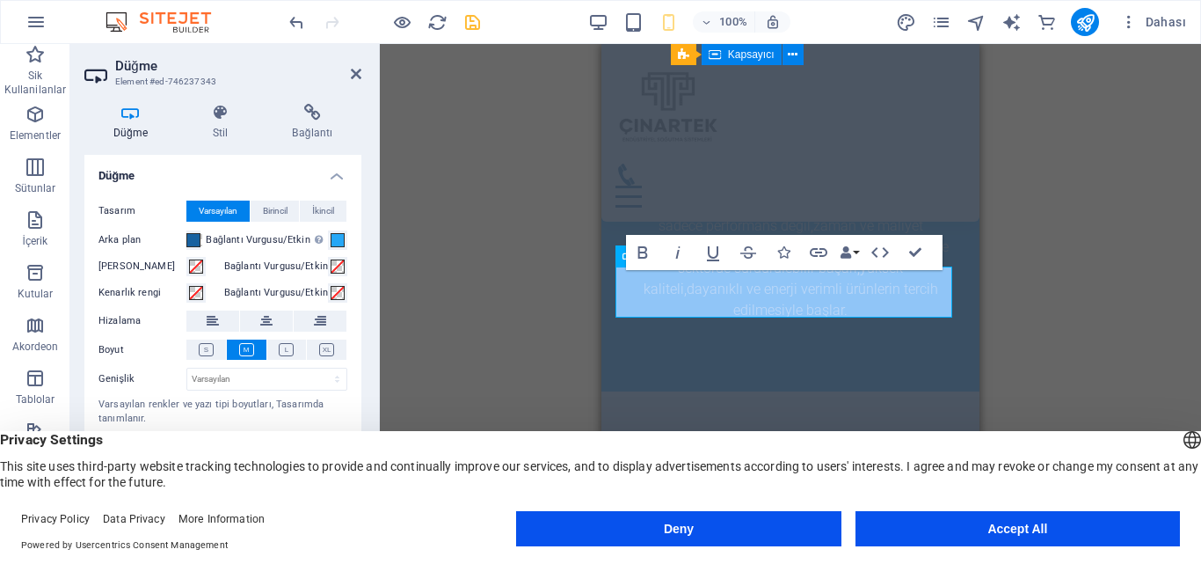
click at [1029, 272] on div "H3 Kapsayıcı Kapsayıcı Kapsayıcı Ön ayar Kapsayıcı Ön ayar Kapsayıcı Kapsayıcı …" at bounding box center [790, 290] width 821 height 492
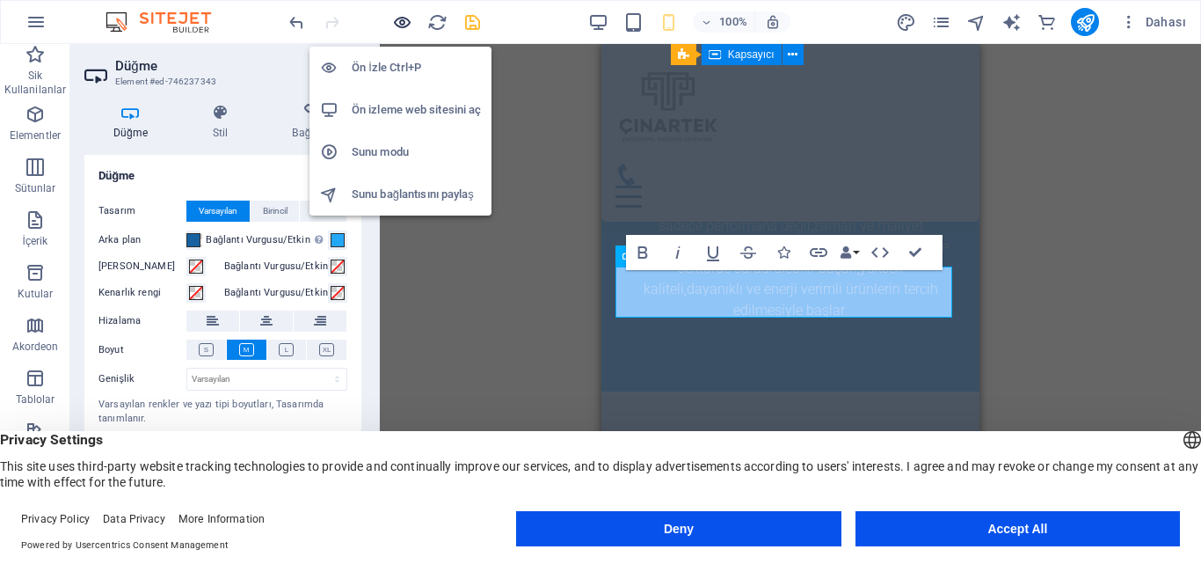
click at [405, 26] on icon "button" at bounding box center [402, 22] width 20 height 20
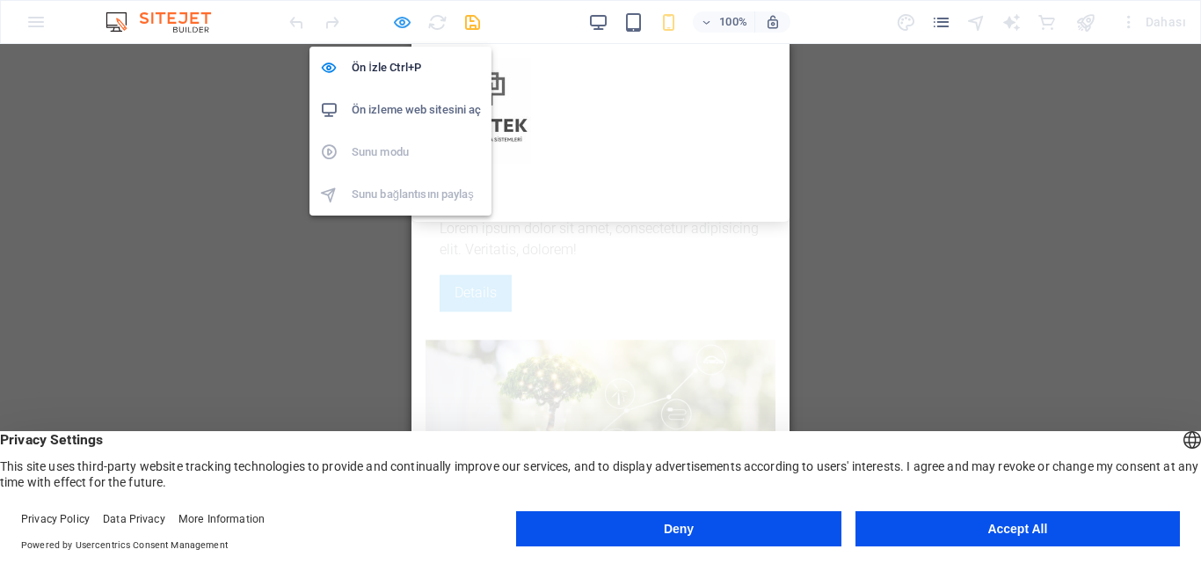
scroll to position [2988, 0]
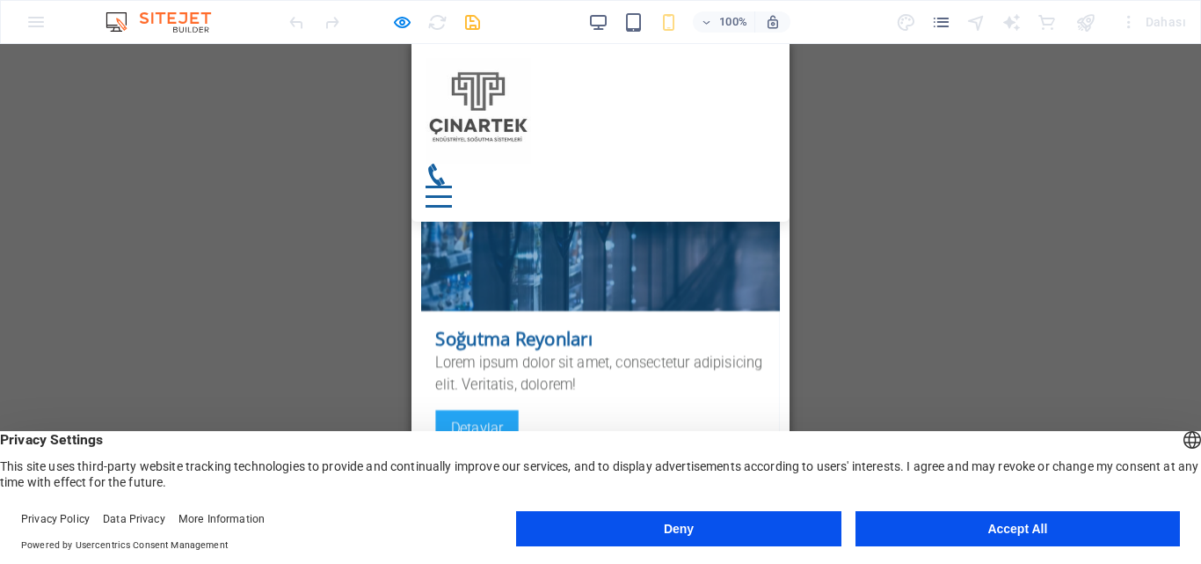
click at [609, 353] on p "Lorem ipsum dolor sit amet, consectetur adipisicing elit. Veritatis, dolorem!" at bounding box center [600, 374] width 330 height 43
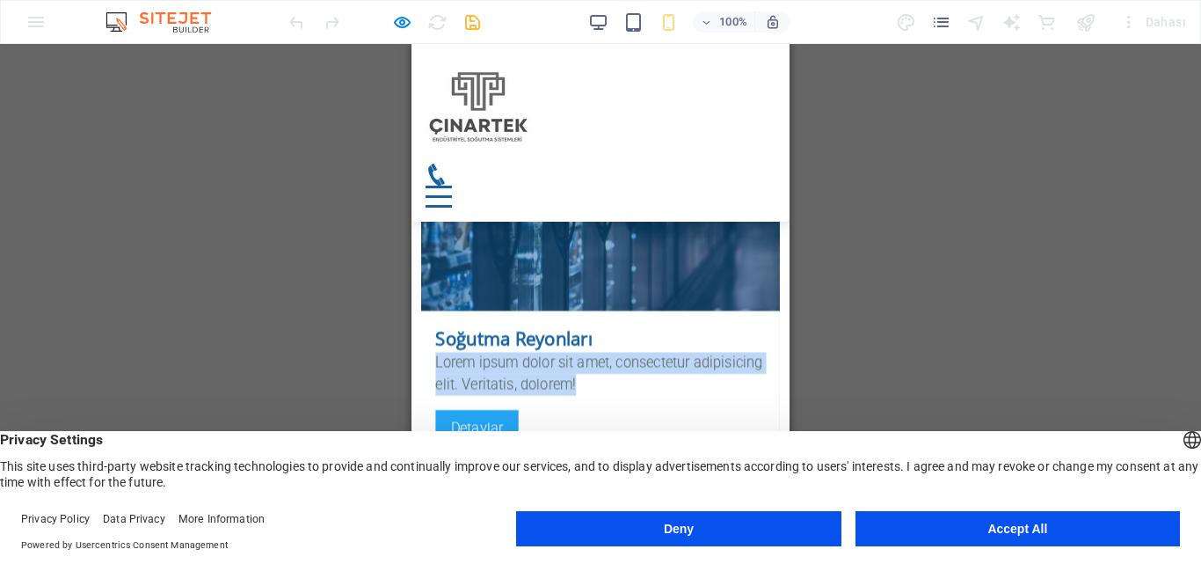
click at [609, 353] on p "Lorem ipsum dolor sit amet, consectetur adipisicing elit. Veritatis, dolorem!" at bounding box center [600, 374] width 330 height 43
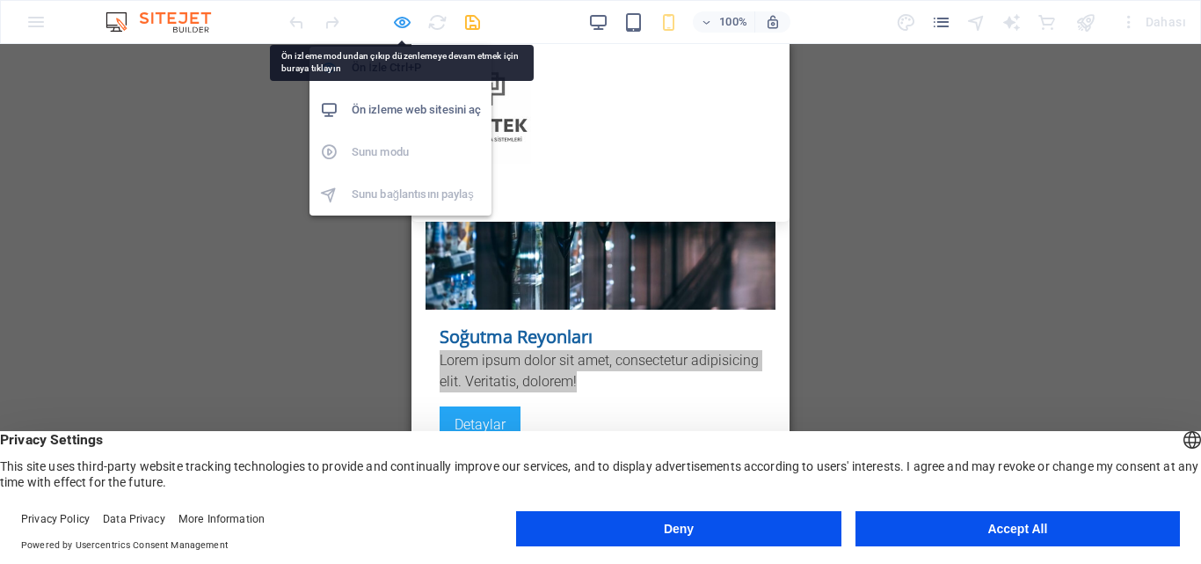
click at [408, 26] on icon "button" at bounding box center [402, 22] width 20 height 20
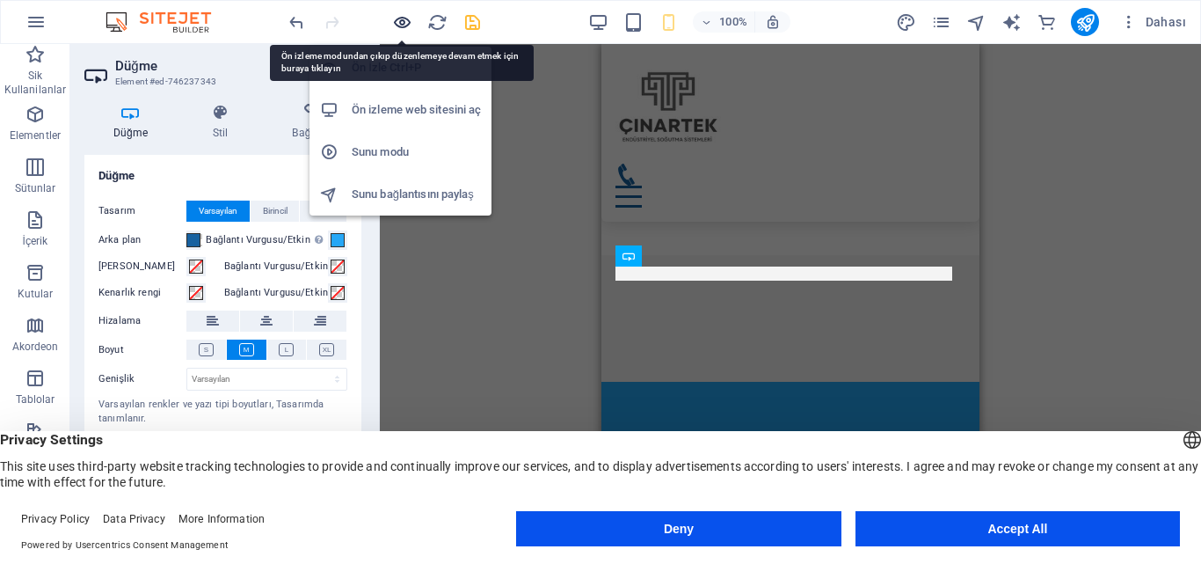
scroll to position [3670, 0]
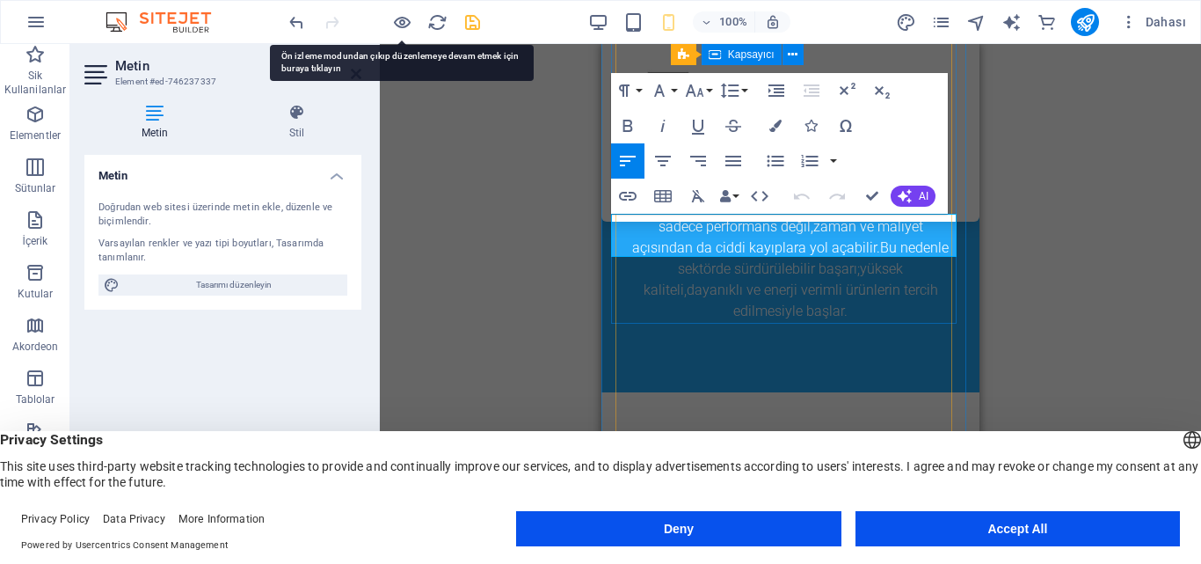
drag, startPoint x: 843, startPoint y: 240, endPoint x: 626, endPoint y: 221, distance: 218.1
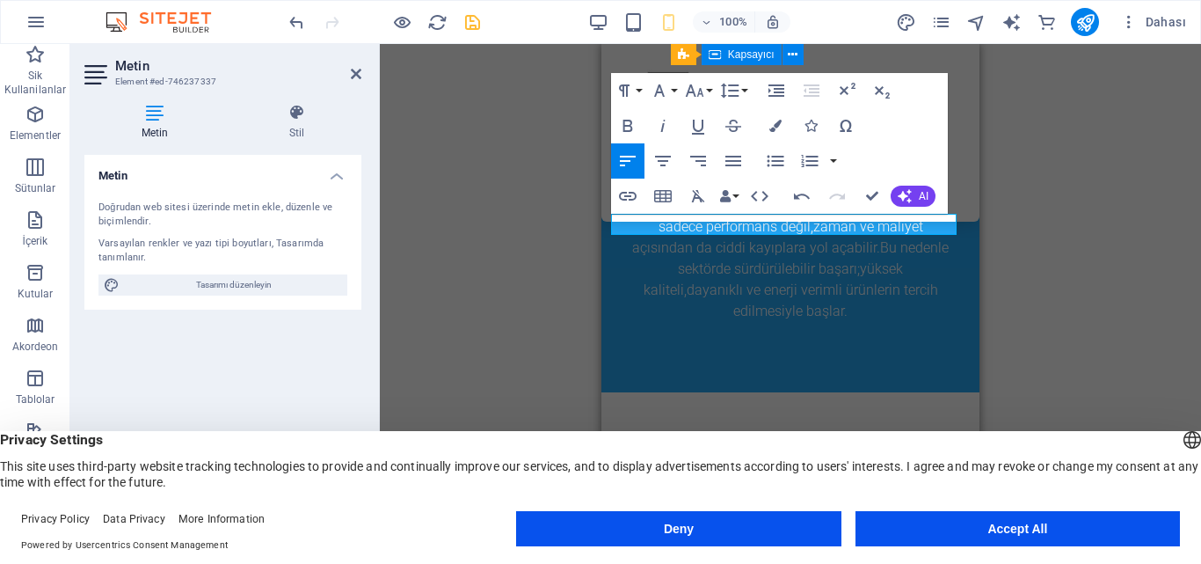
click at [1065, 317] on div "H3 Kapsayıcı Kapsayıcı Kapsayıcı Ön ayar Kapsayıcı Ön ayar Kapsayıcı Kapsayıcı …" at bounding box center [790, 290] width 821 height 492
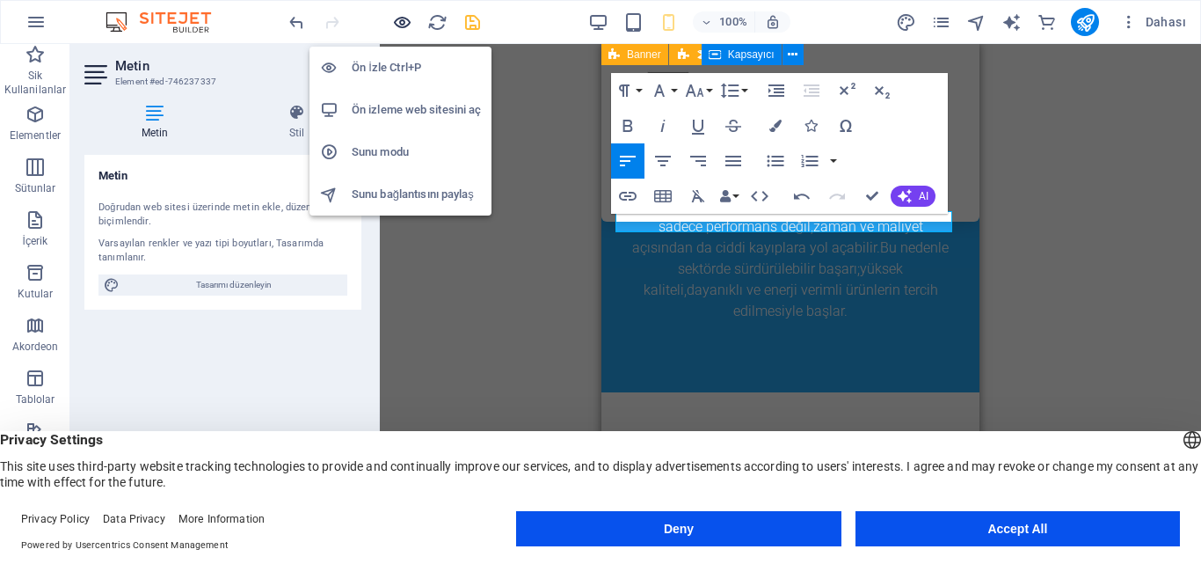
click at [397, 28] on icon "button" at bounding box center [402, 22] width 20 height 20
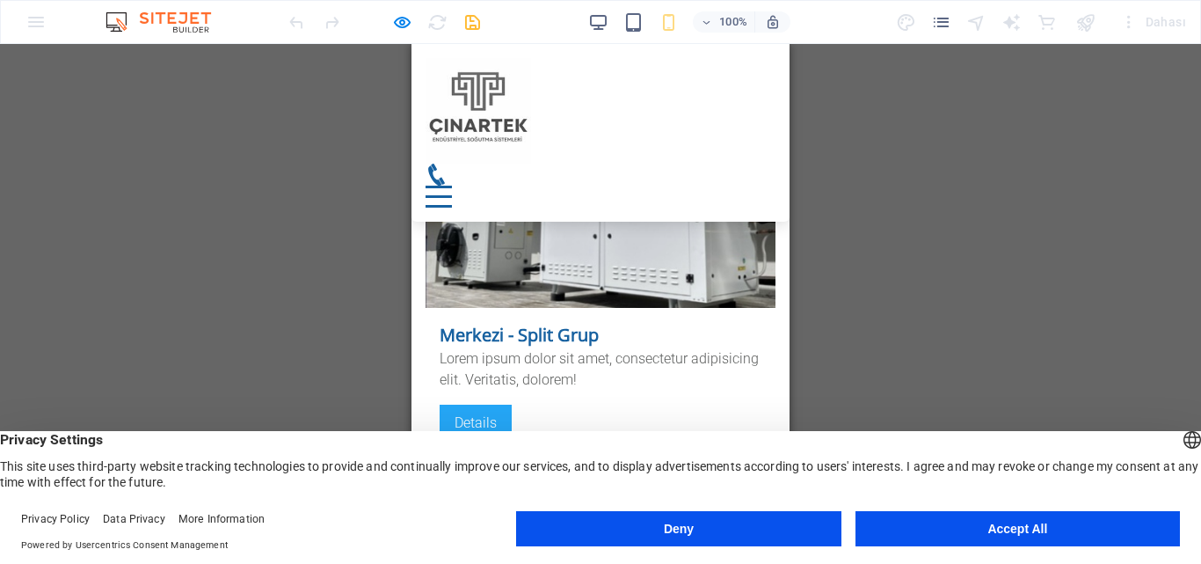
scroll to position [3254, 0]
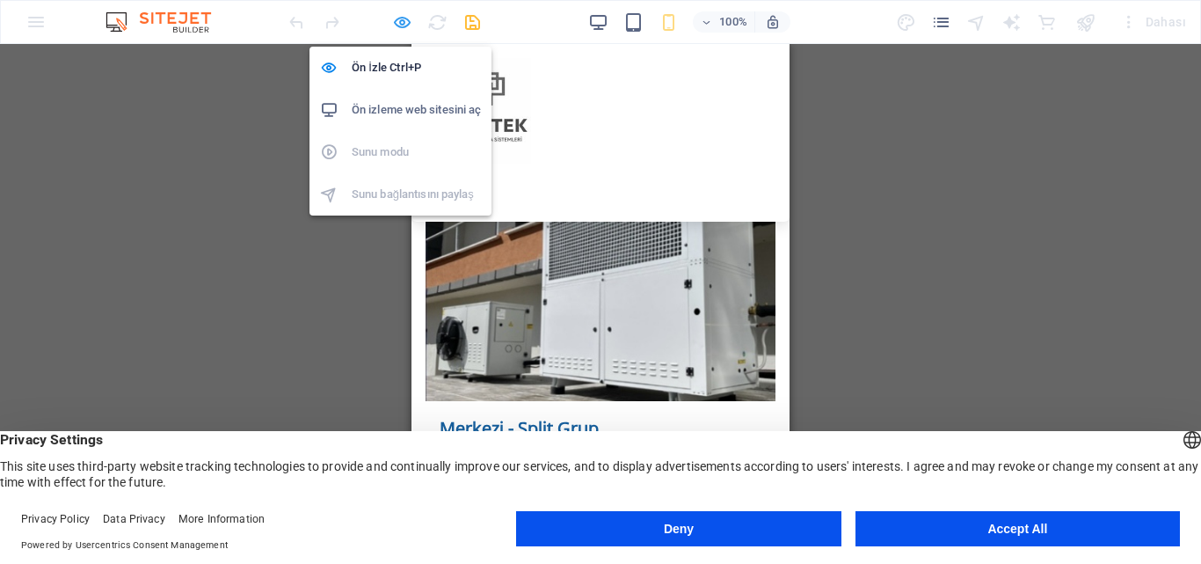
click at [403, 24] on icon "button" at bounding box center [402, 22] width 20 height 20
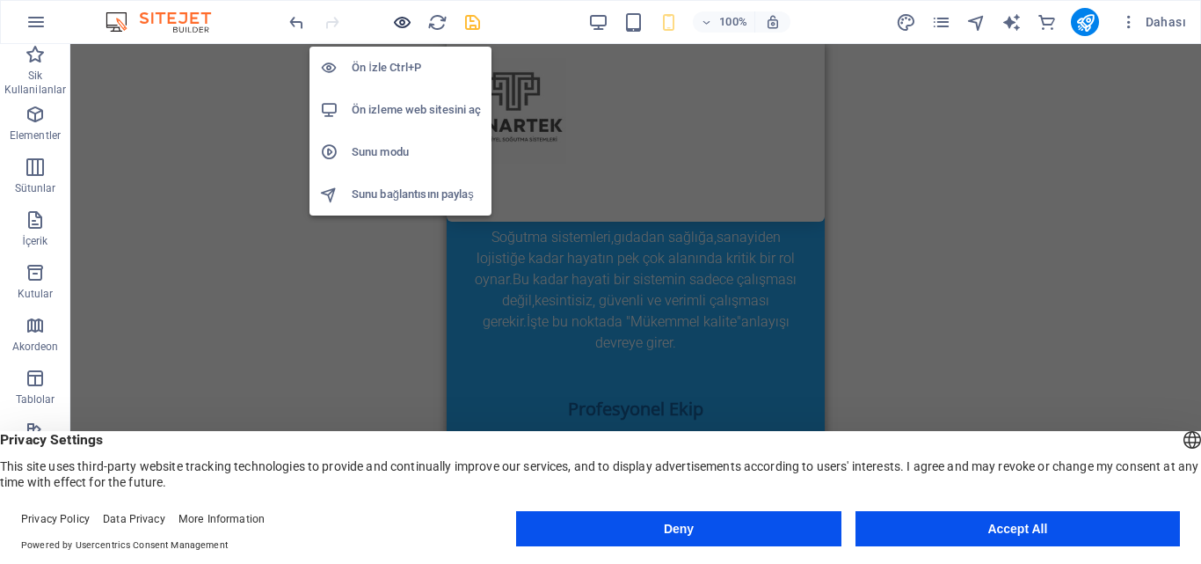
scroll to position [3935, 0]
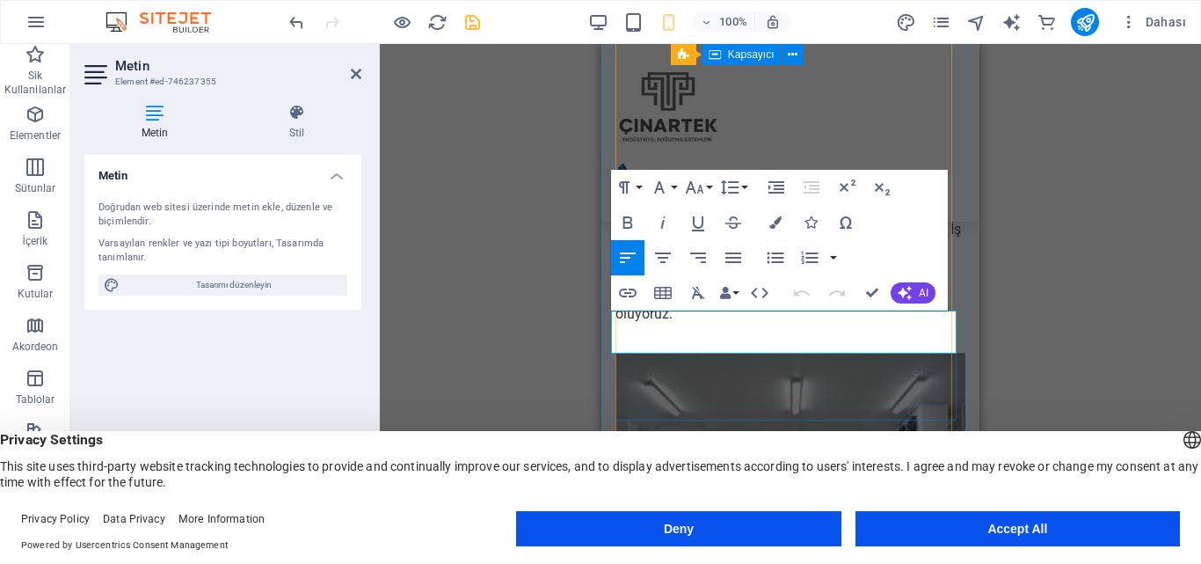
scroll to position [3934, 0]
drag, startPoint x: 755, startPoint y: 333, endPoint x: 622, endPoint y: 326, distance: 133.8
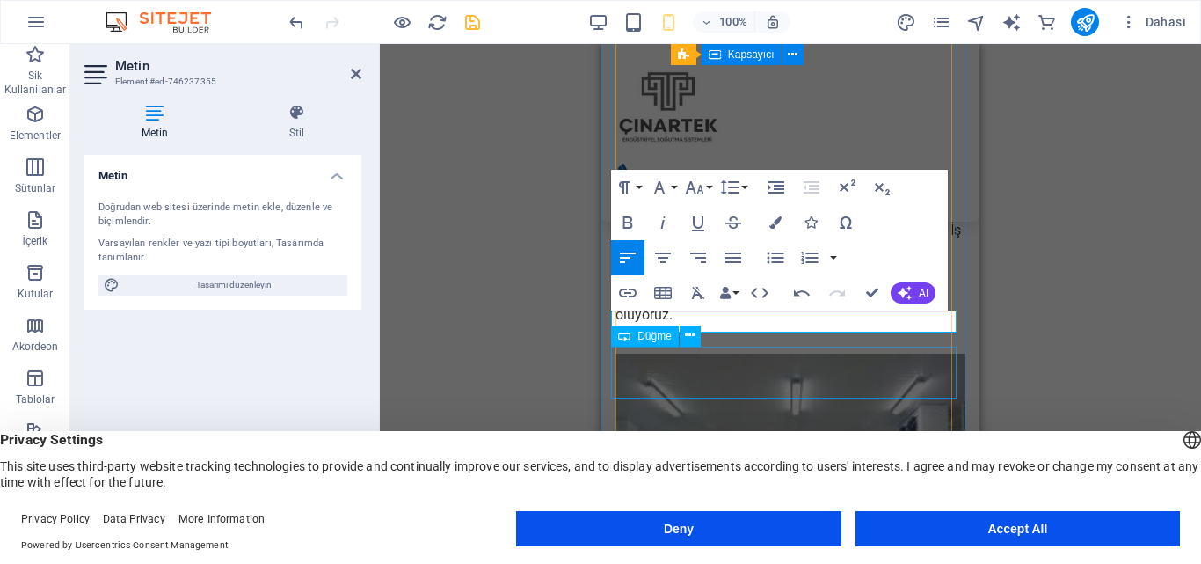
drag, startPoint x: 666, startPoint y: 372, endPoint x: 821, endPoint y: 372, distance: 155.6
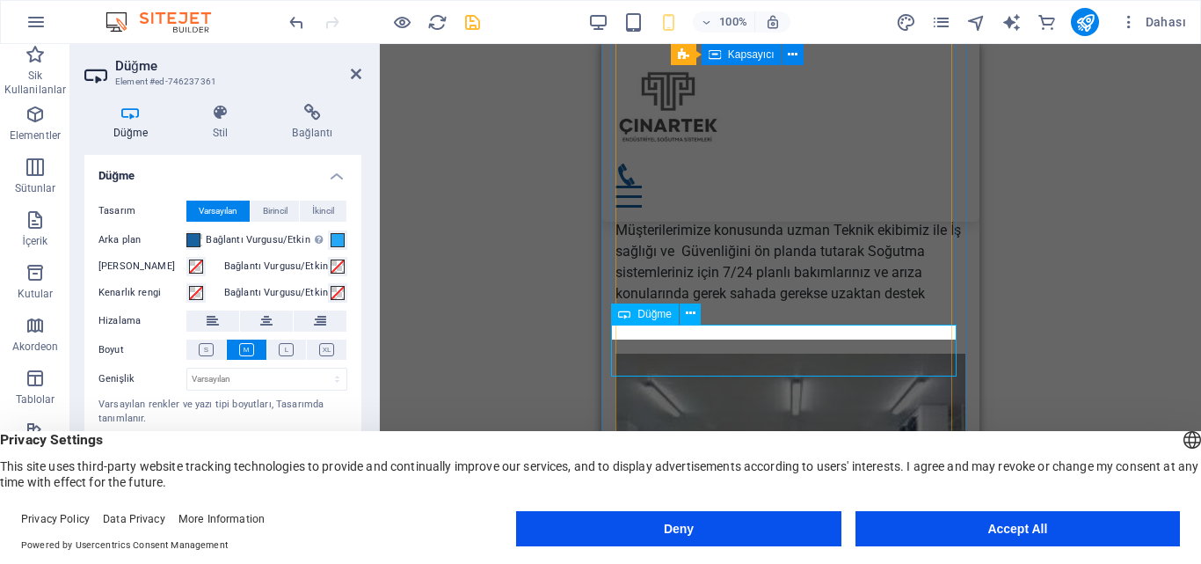
scroll to position [3935, 0]
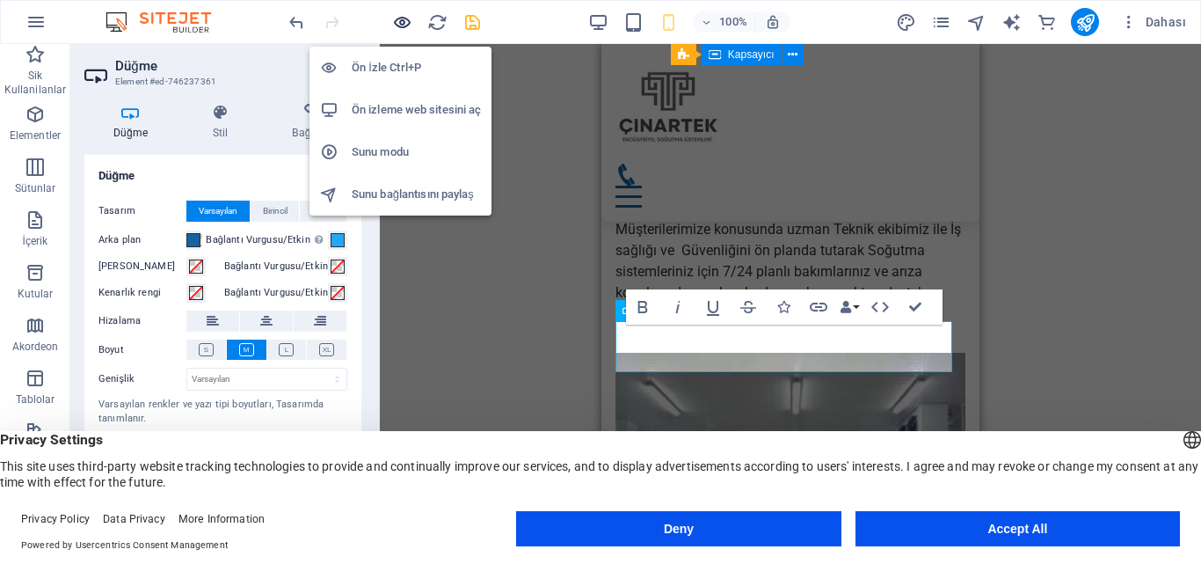
click at [396, 22] on icon "button" at bounding box center [402, 22] width 20 height 20
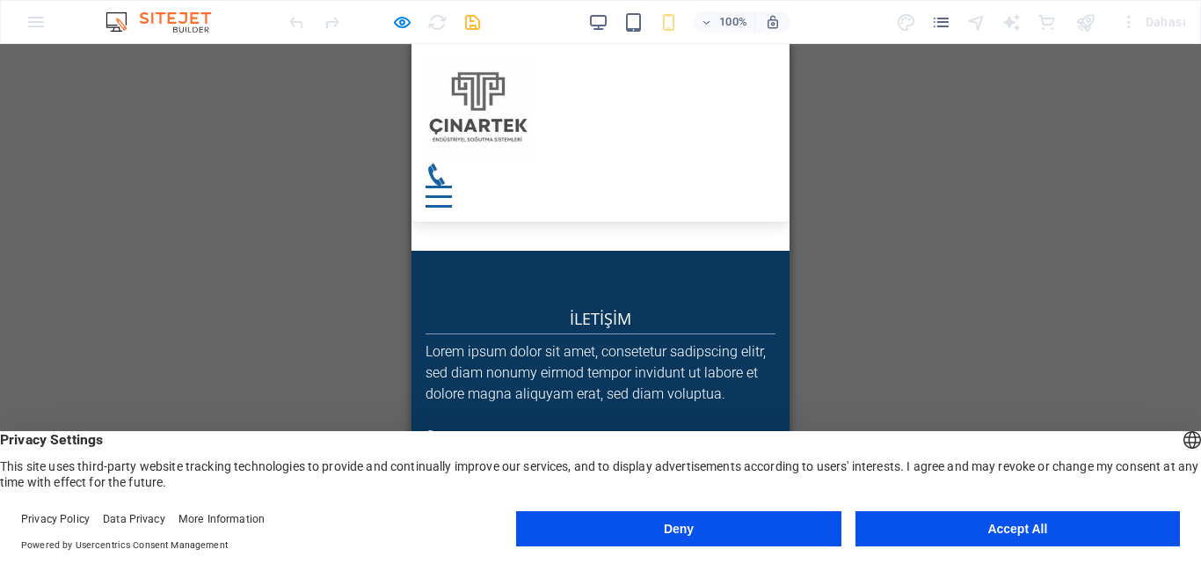
scroll to position [7826, 0]
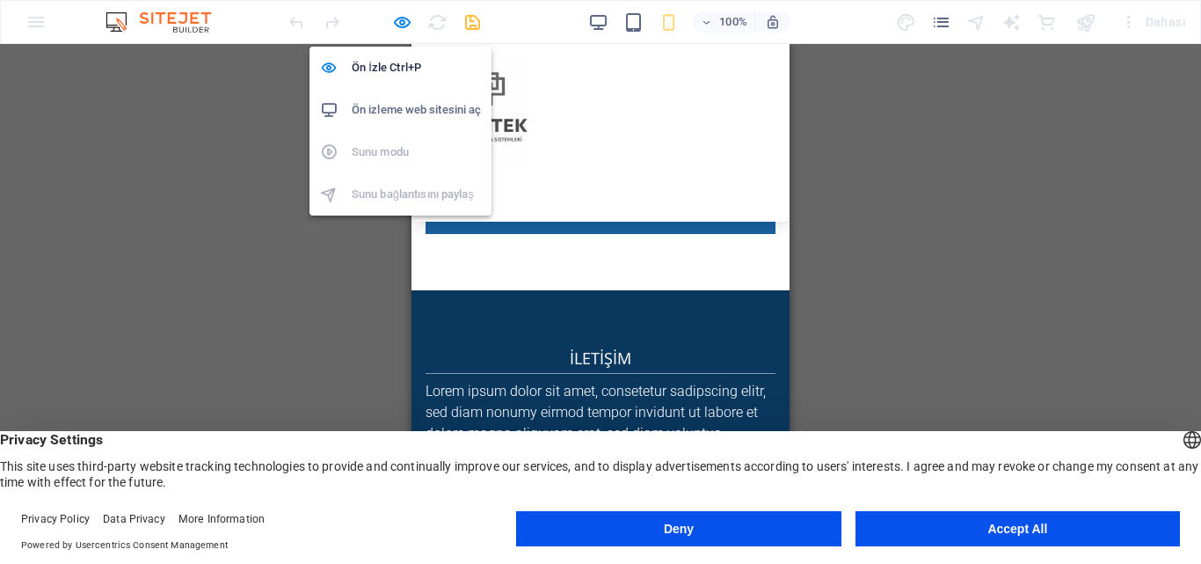
drag, startPoint x: 405, startPoint y: 23, endPoint x: 436, endPoint y: 175, distance: 155.4
click at [405, 24] on icon "button" at bounding box center [402, 22] width 20 height 20
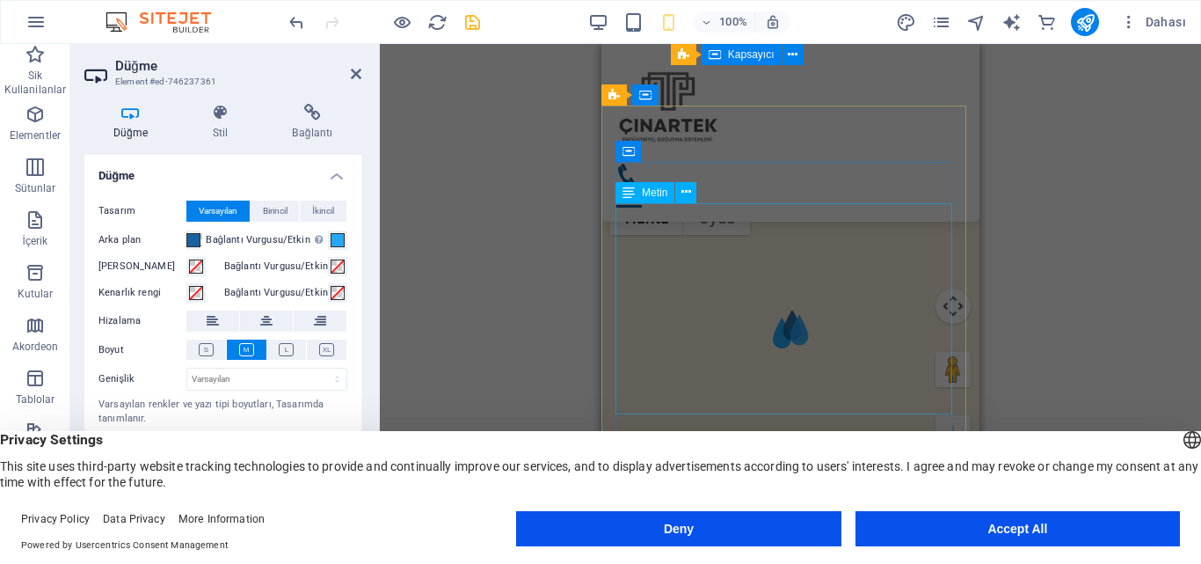
scroll to position [10844, 0]
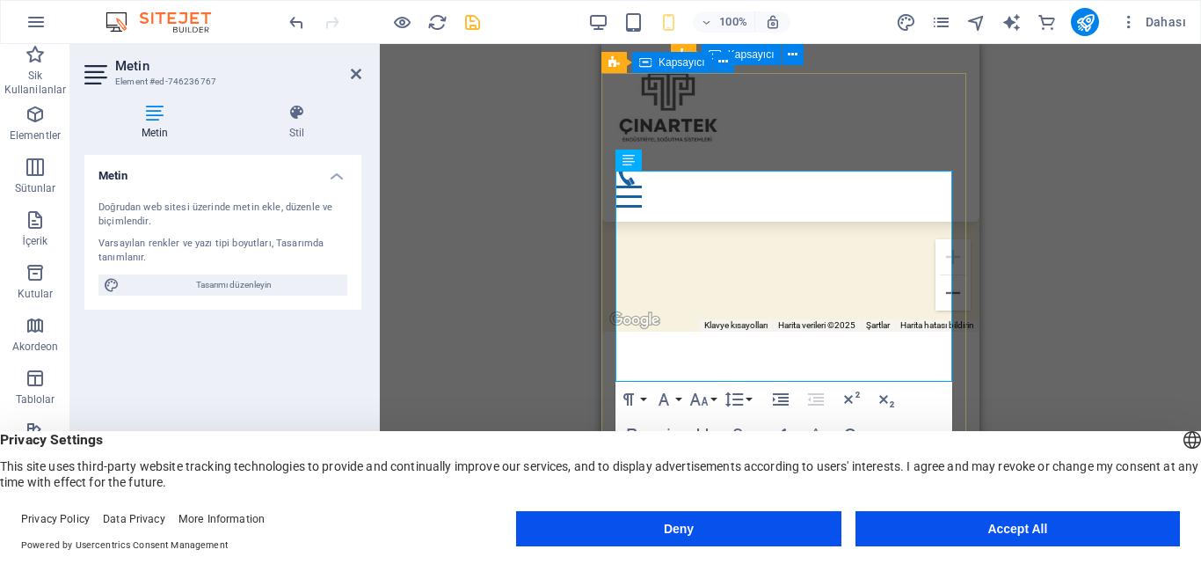
drag, startPoint x: 640, startPoint y: 239, endPoint x: 613, endPoint y: 204, distance: 44.5
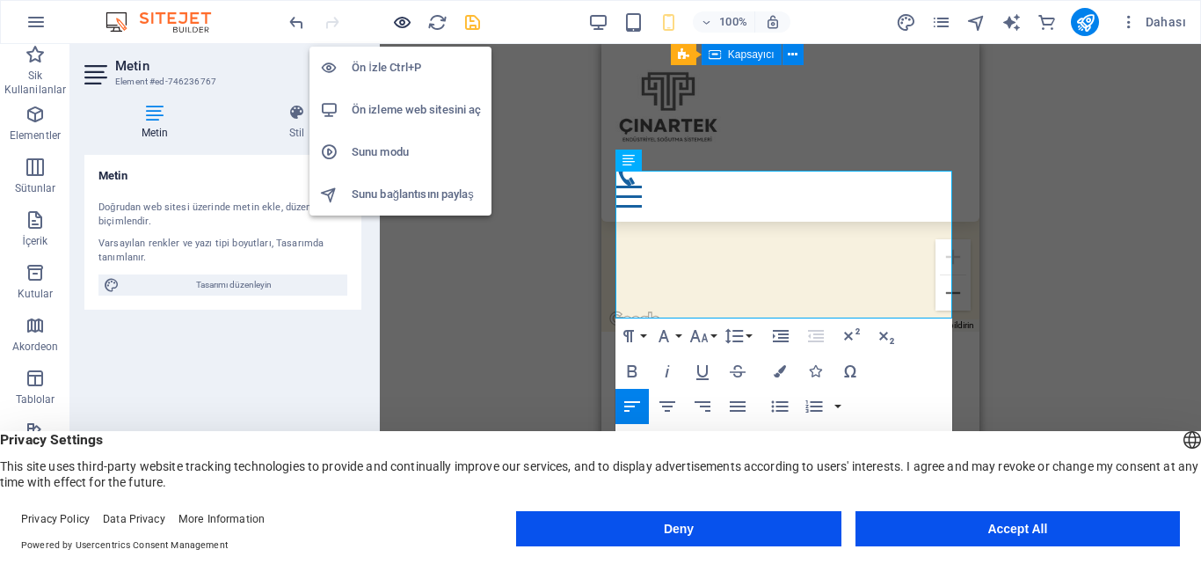
click at [403, 18] on icon "button" at bounding box center [402, 22] width 20 height 20
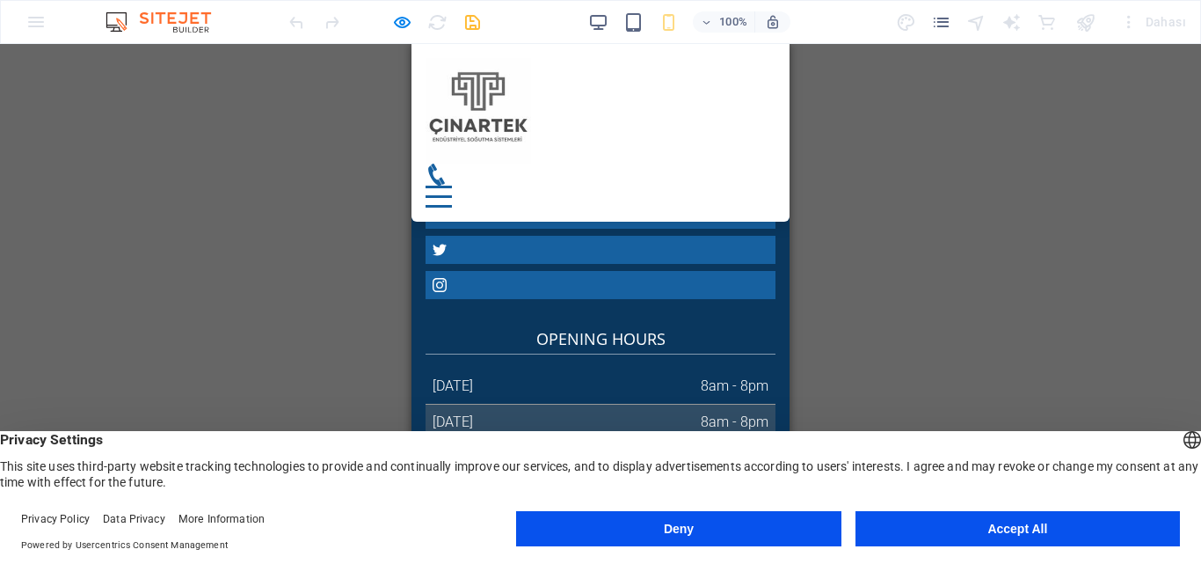
scroll to position [8165, 0]
click at [492, 372] on td "Monday" at bounding box center [513, 390] width 174 height 36
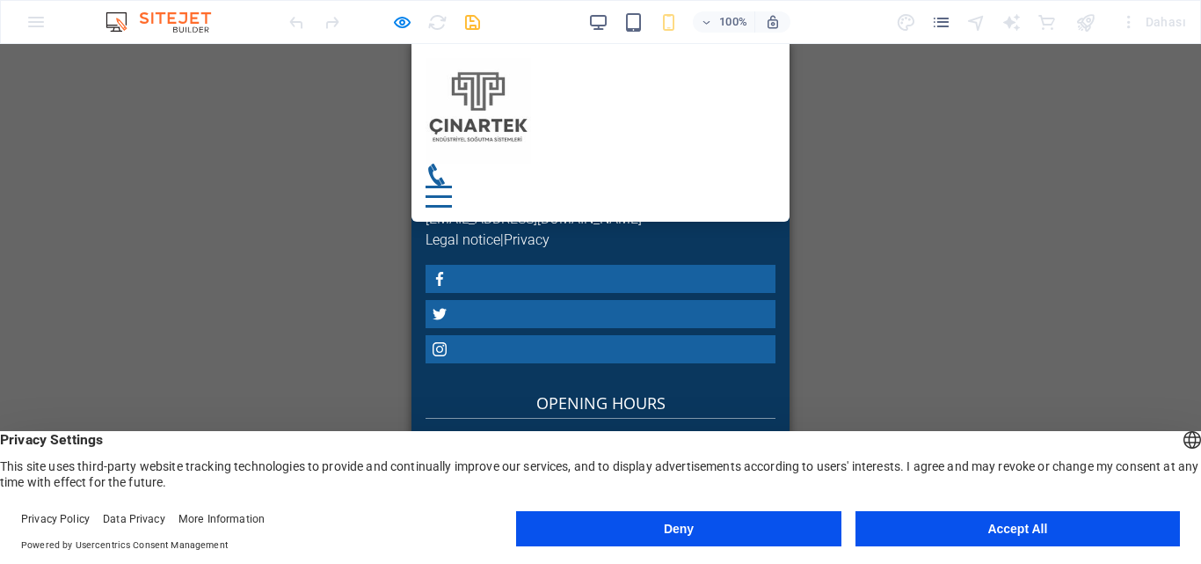
scroll to position [8077, 0]
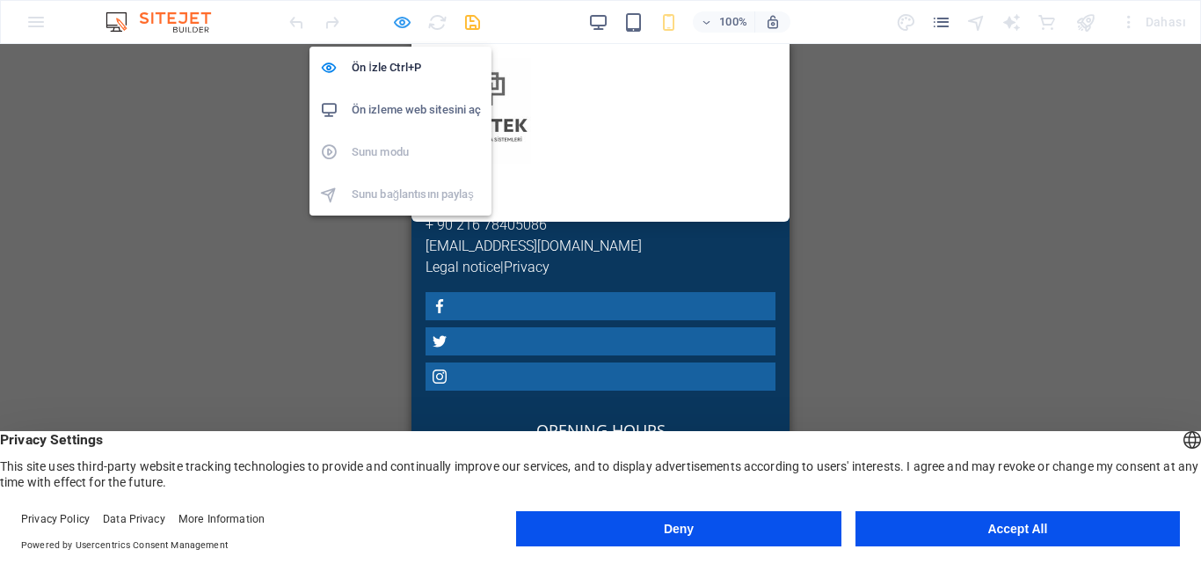
click at [399, 22] on icon "button" at bounding box center [402, 22] width 20 height 20
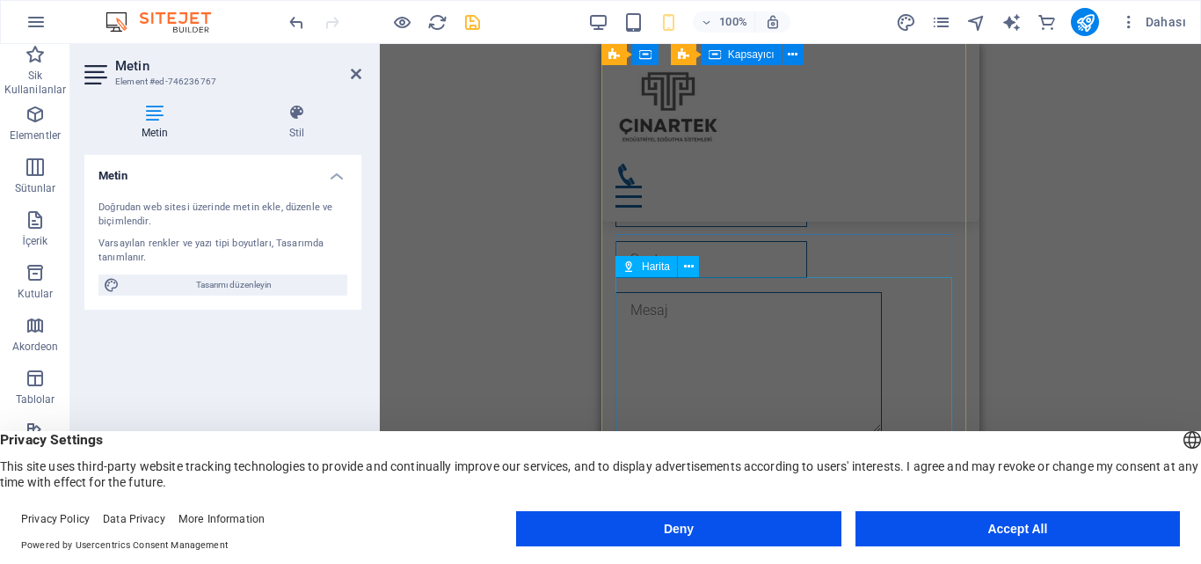
scroll to position [11389, 0]
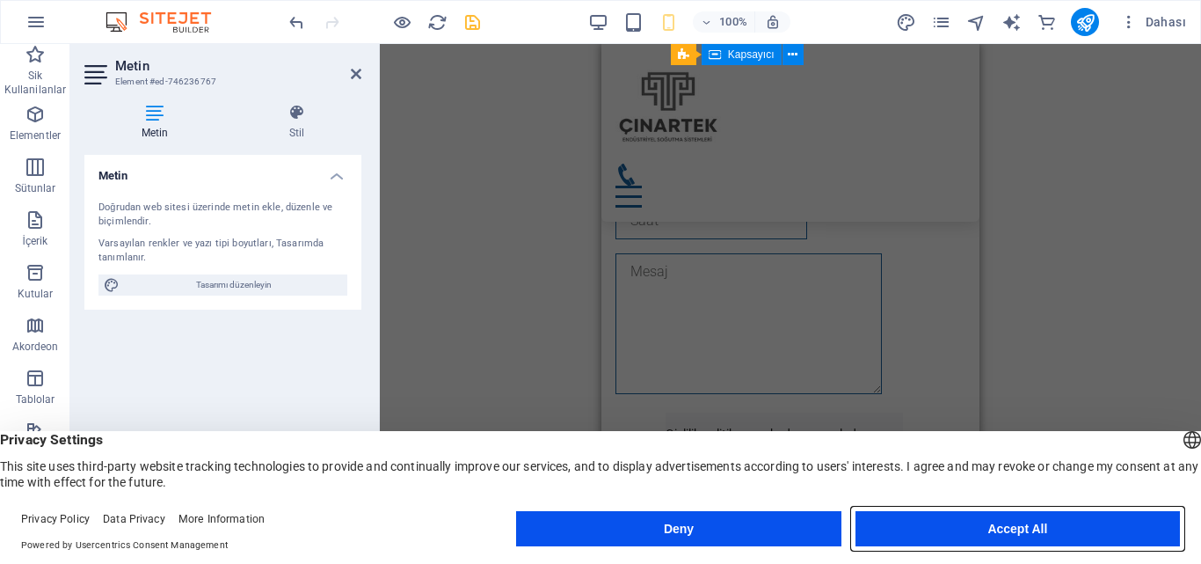
click at [1036, 527] on button "Accept All" at bounding box center [1018, 528] width 324 height 35
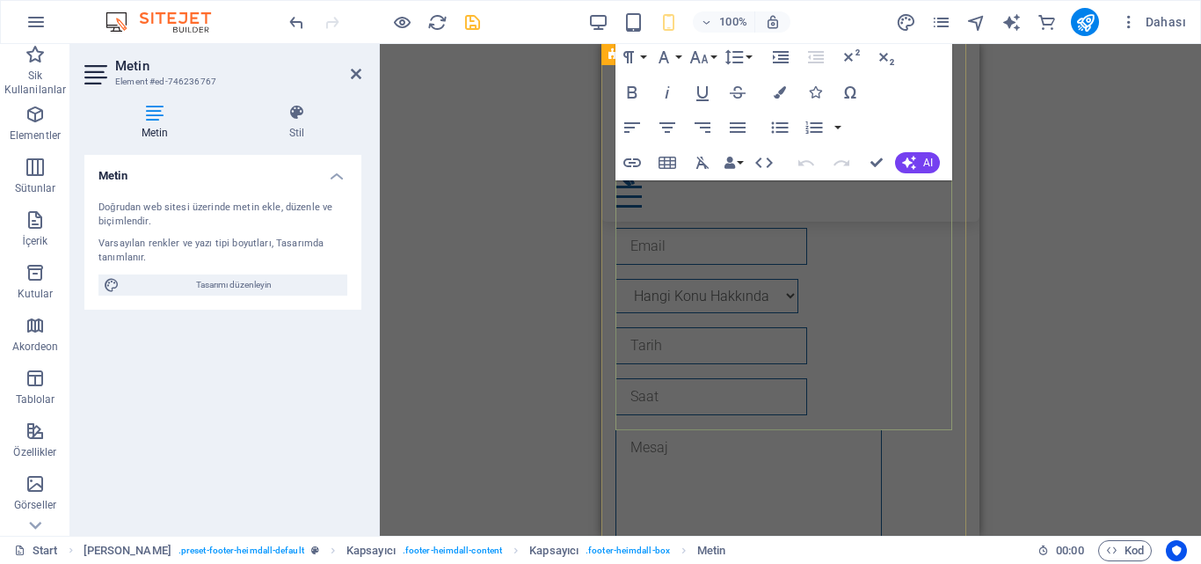
scroll to position [11038, 0]
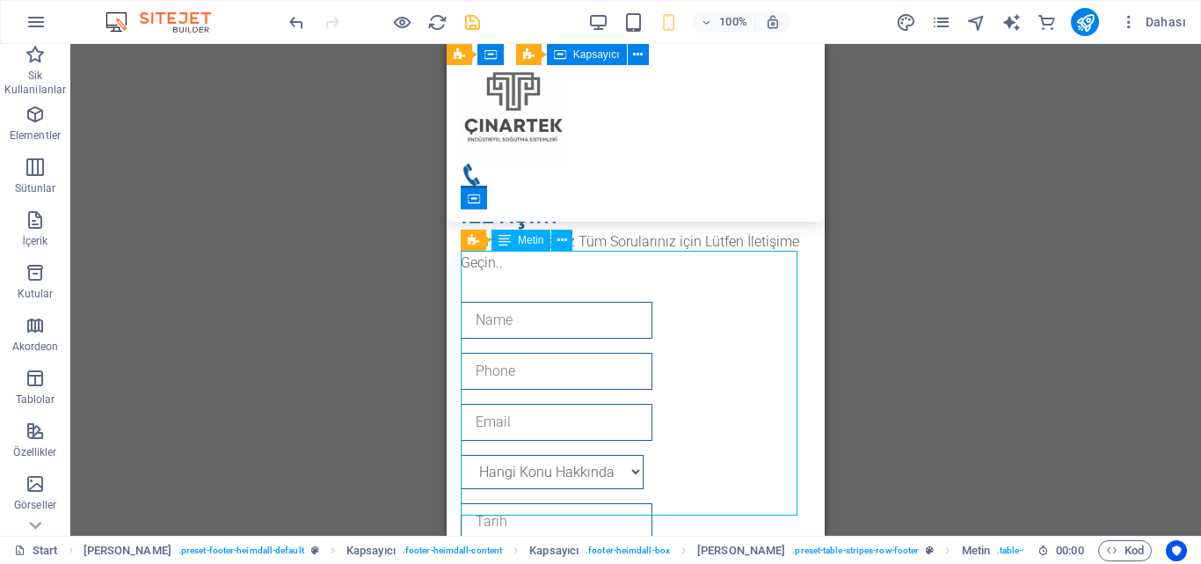
drag, startPoint x: 515, startPoint y: 266, endPoint x: 962, endPoint y: 309, distance: 448.8
drag, startPoint x: 962, startPoint y: 309, endPoint x: 515, endPoint y: 265, distance: 448.9
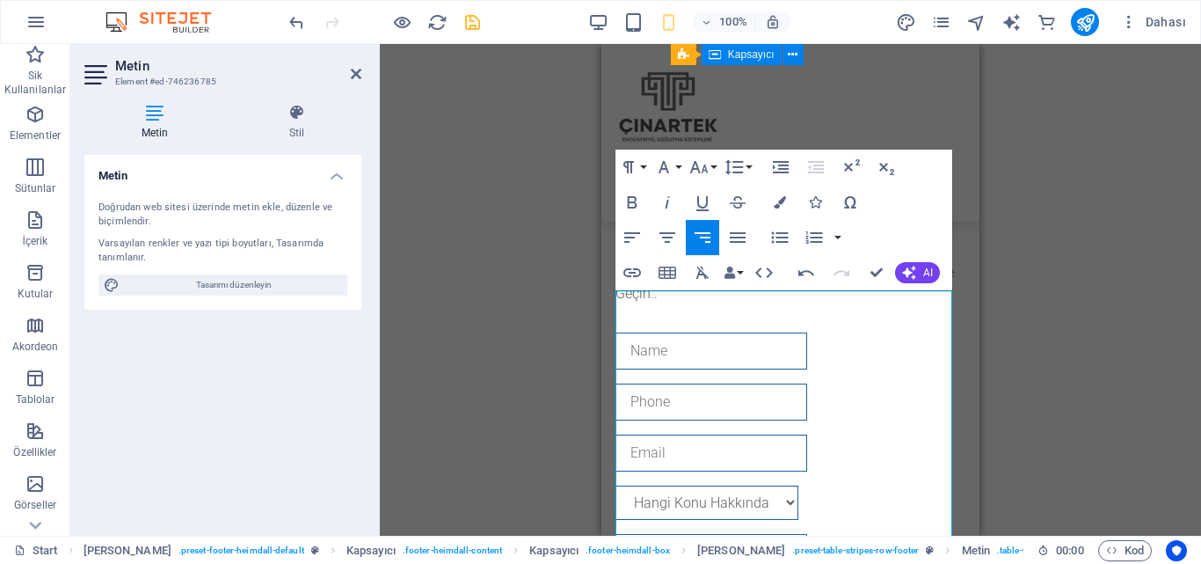
scroll to position [10998, 0]
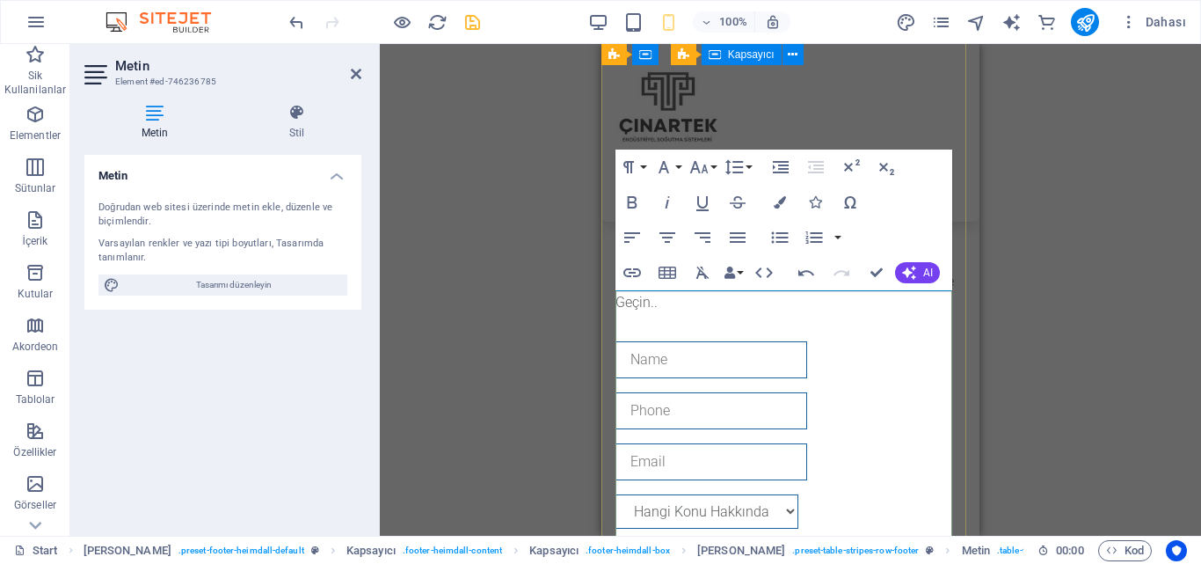
drag, startPoint x: 887, startPoint y: 306, endPoint x: 892, endPoint y: 315, distance: 9.8
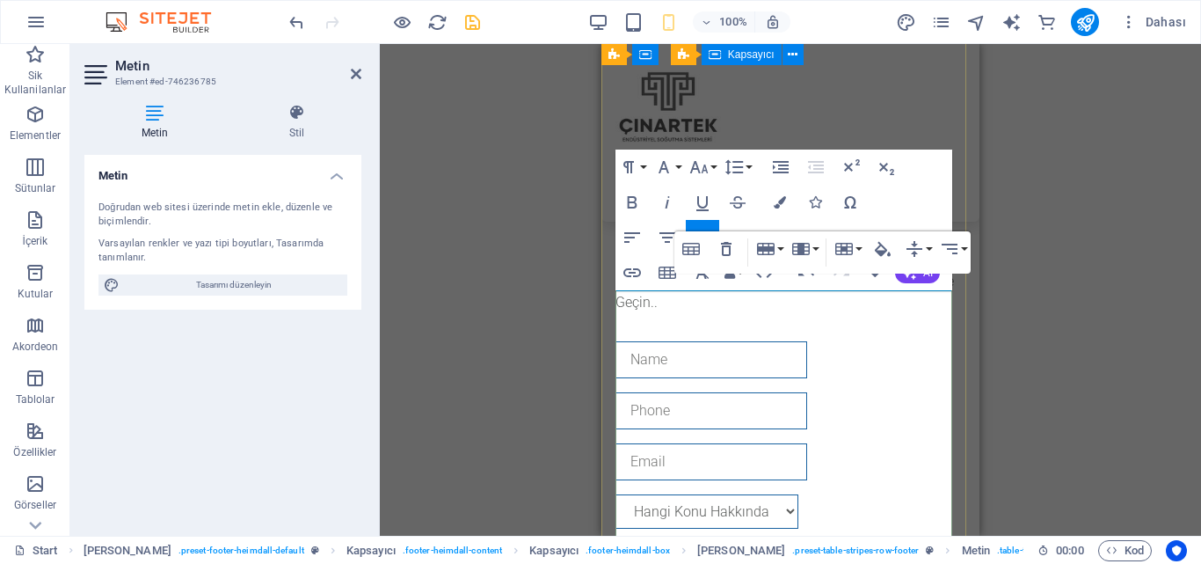
drag, startPoint x: 911, startPoint y: 308, endPoint x: 920, endPoint y: 315, distance: 11.3
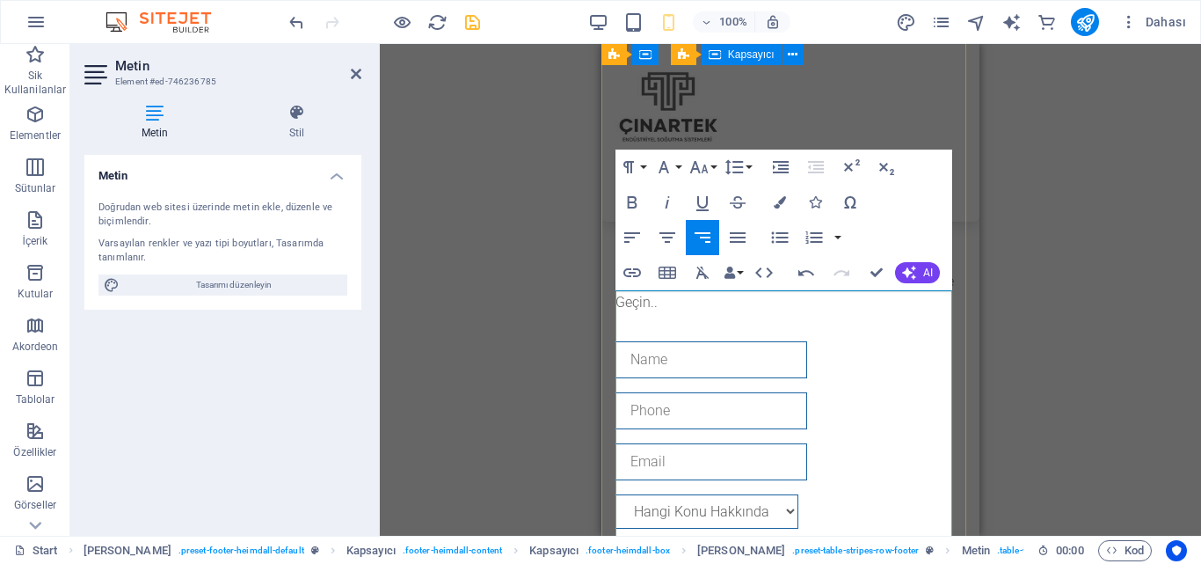
drag, startPoint x: 860, startPoint y: 343, endPoint x: 944, endPoint y: 343, distance: 84.4
drag, startPoint x: 942, startPoint y: 395, endPoint x: 874, endPoint y: 393, distance: 67.7
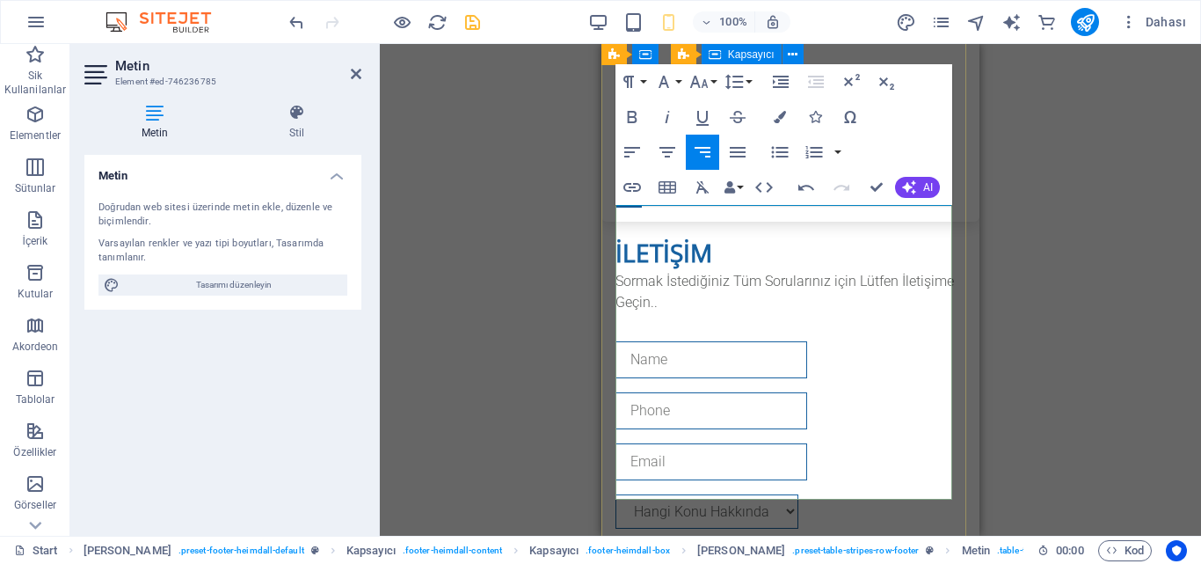
scroll to position [11086, 0]
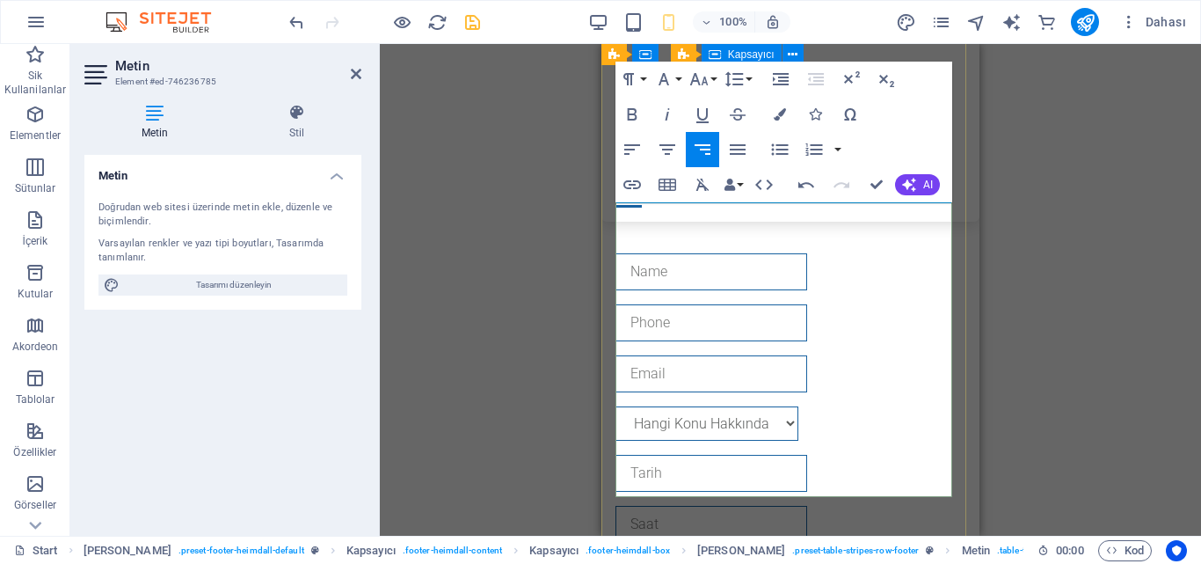
drag, startPoint x: 944, startPoint y: 361, endPoint x: 880, endPoint y: 363, distance: 63.4
drag, startPoint x: 944, startPoint y: 407, endPoint x: 880, endPoint y: 412, distance: 63.5
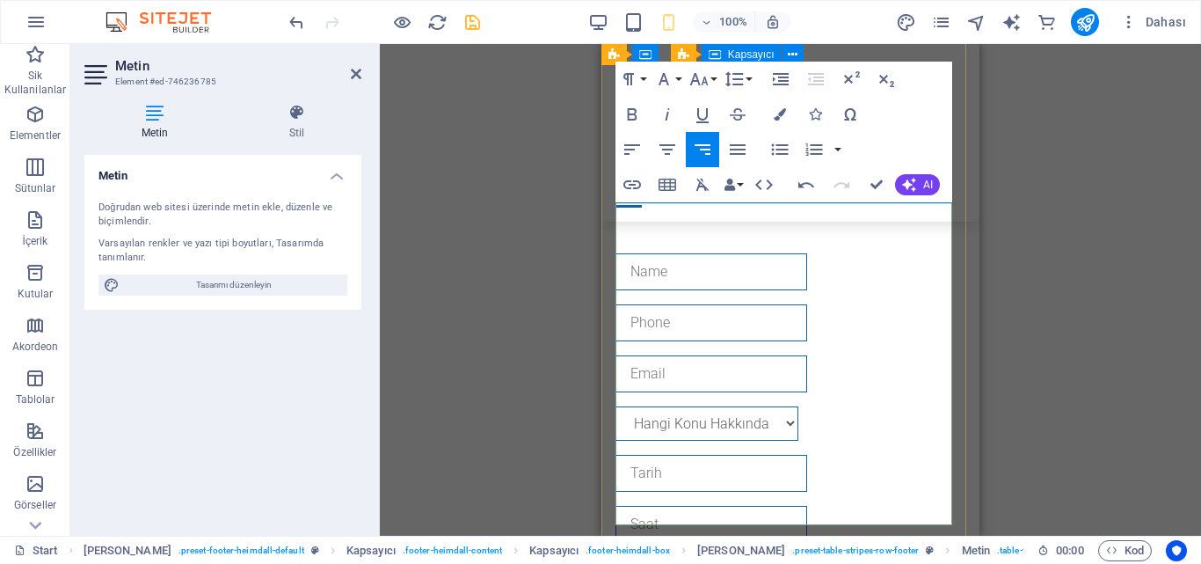
drag, startPoint x: 946, startPoint y: 455, endPoint x: 878, endPoint y: 456, distance: 67.7
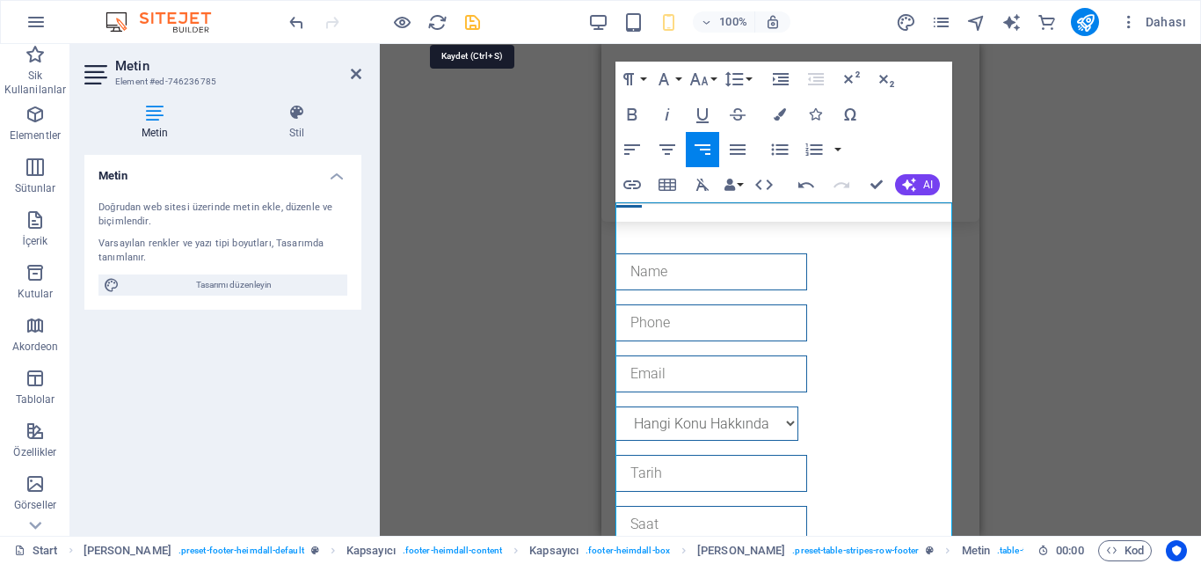
click at [471, 14] on icon "save" at bounding box center [473, 22] width 20 height 20
checkbox input "false"
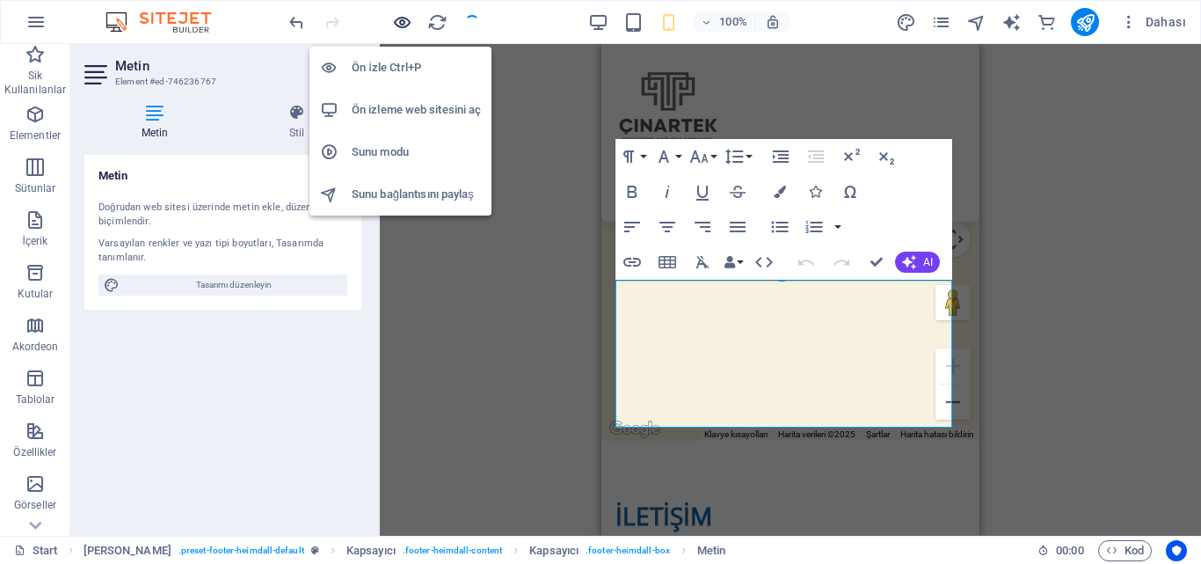
click at [401, 21] on icon "button" at bounding box center [402, 22] width 20 height 20
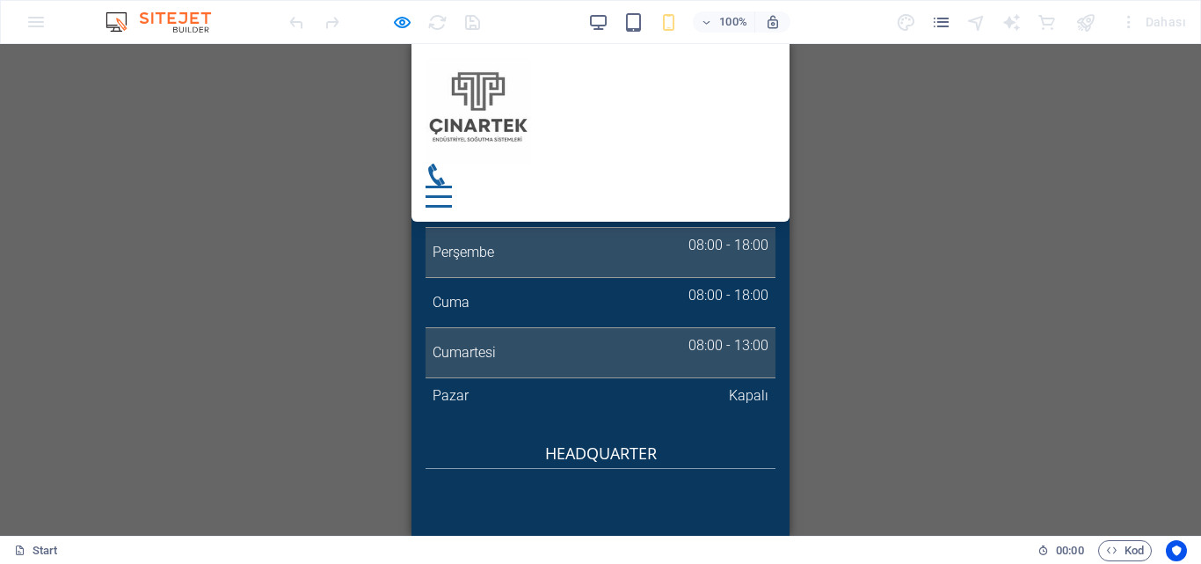
scroll to position [8430, 0]
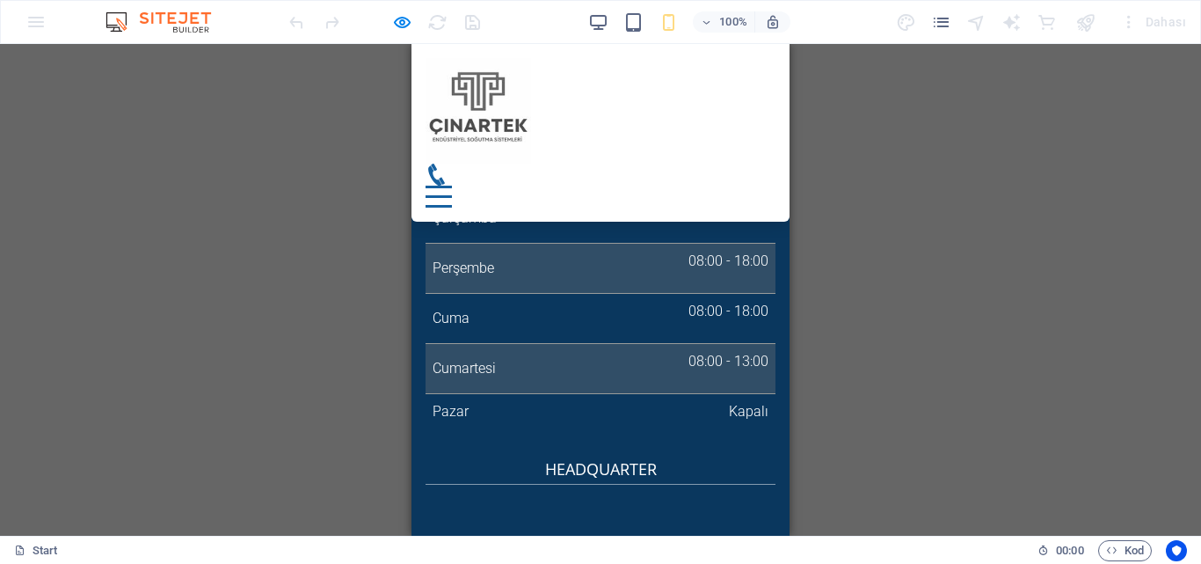
click at [537, 457] on h4 "Headquarter" at bounding box center [601, 470] width 350 height 27
drag, startPoint x: 537, startPoint y: 304, endPoint x: 455, endPoint y: 301, distance: 82.7
click at [455, 457] on h4 "Headquarter" at bounding box center [601, 470] width 350 height 27
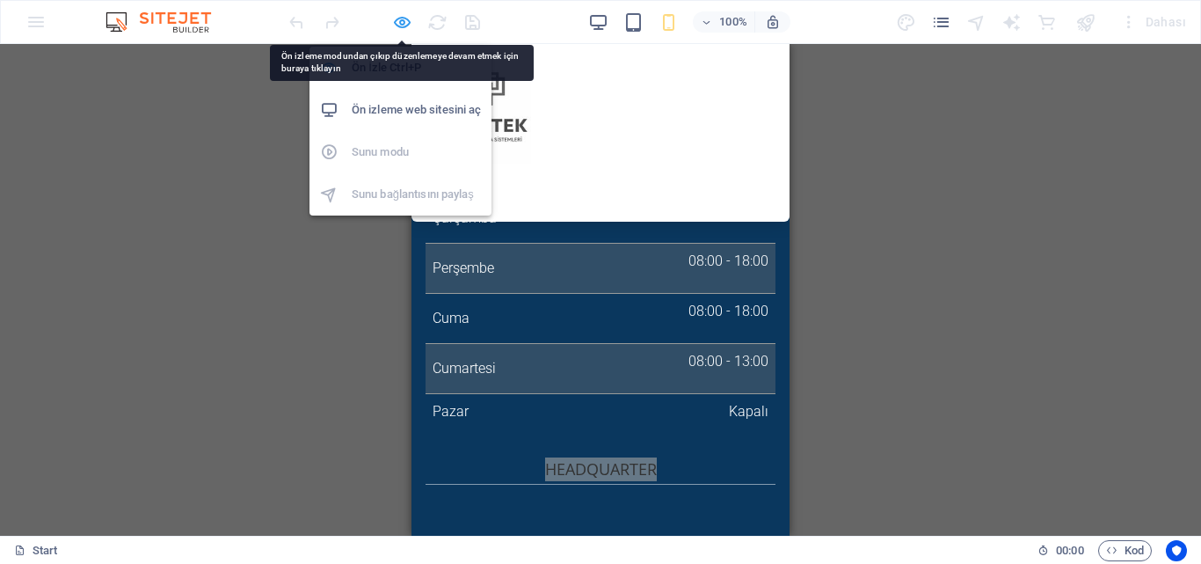
click at [404, 24] on icon "button" at bounding box center [402, 22] width 20 height 20
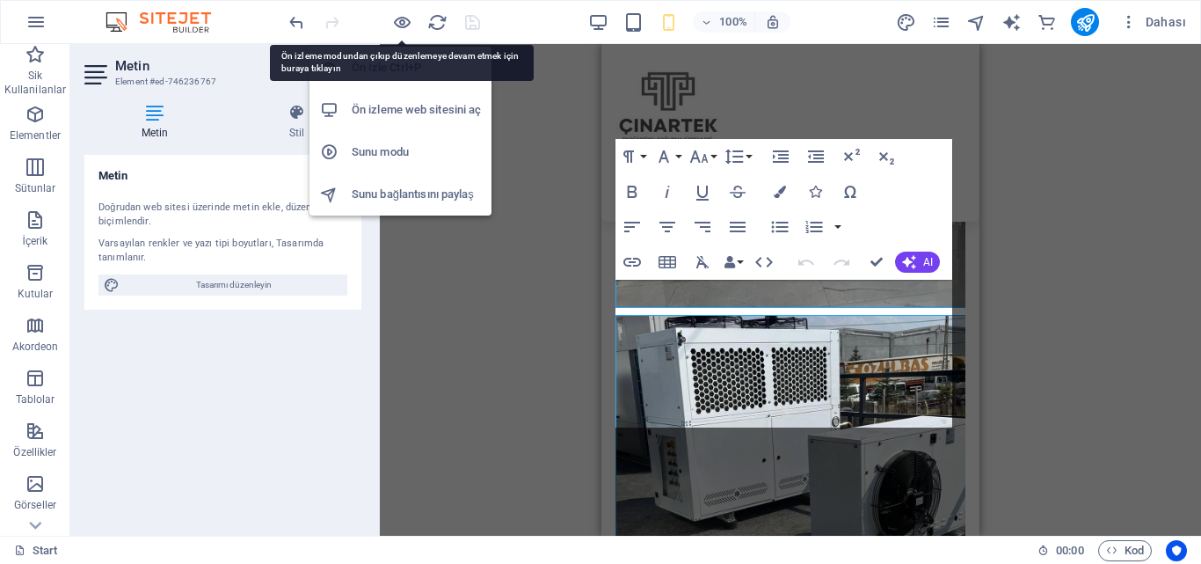
scroll to position [10735, 0]
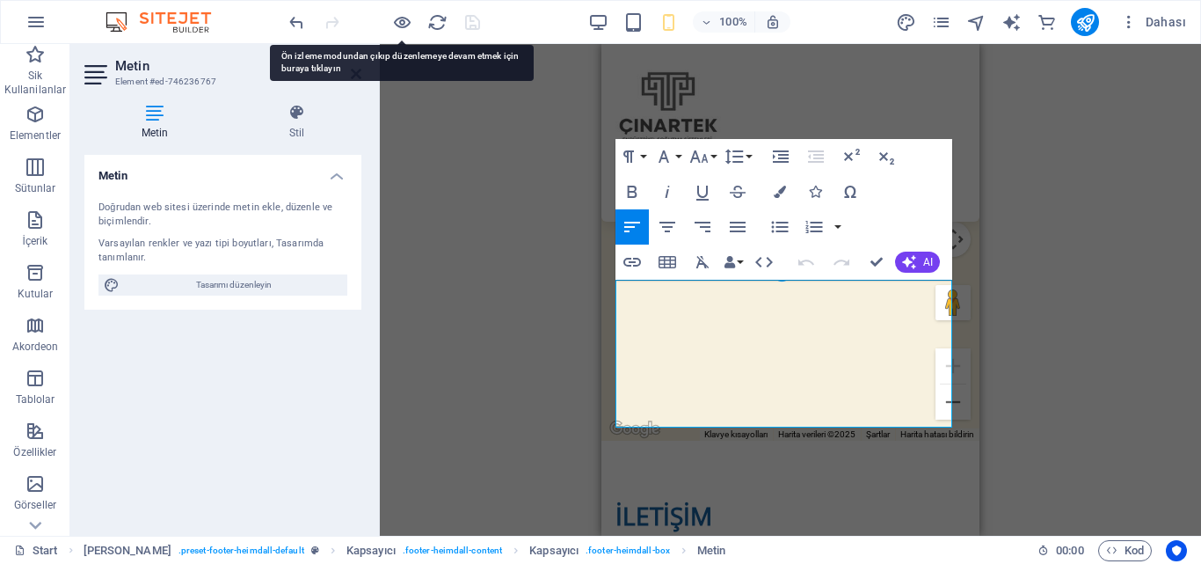
click at [997, 362] on div "Mevcut içeriği değiştirmek için buraya sürükleyin. Yeni bir element oluşturmak …" at bounding box center [790, 290] width 821 height 492
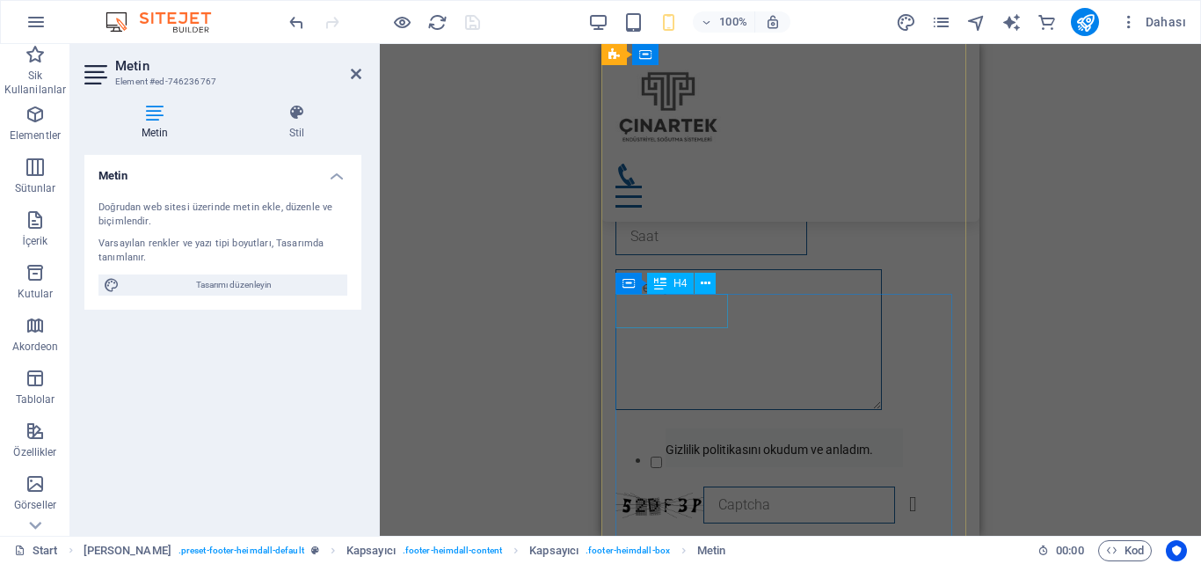
scroll to position [11372, 0]
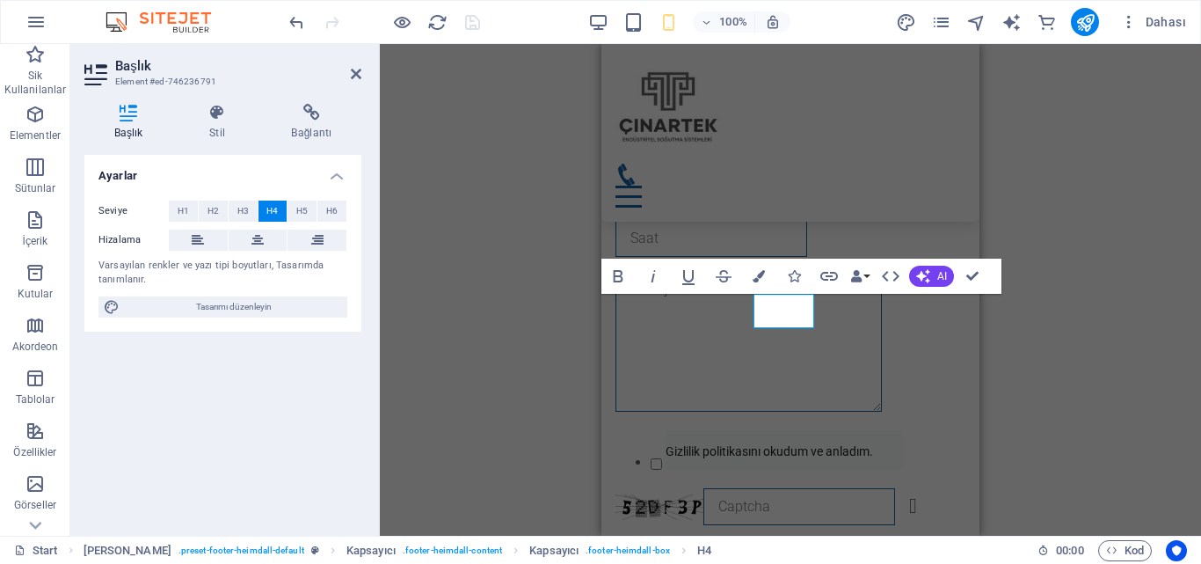
click at [1126, 346] on div "H3 Kapsayıcı Kapsayıcı Kapsayıcı Ön ayar Kapsayıcı Ön ayar Kapsayıcı Kapsayıcı …" at bounding box center [790, 290] width 821 height 492
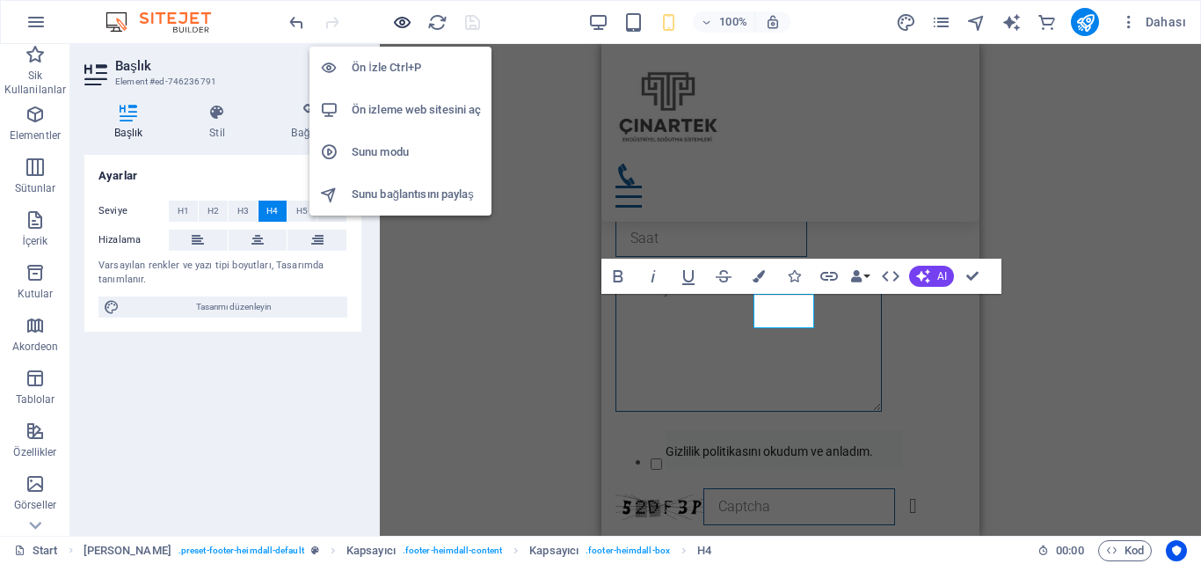
click at [399, 20] on icon "button" at bounding box center [402, 22] width 20 height 20
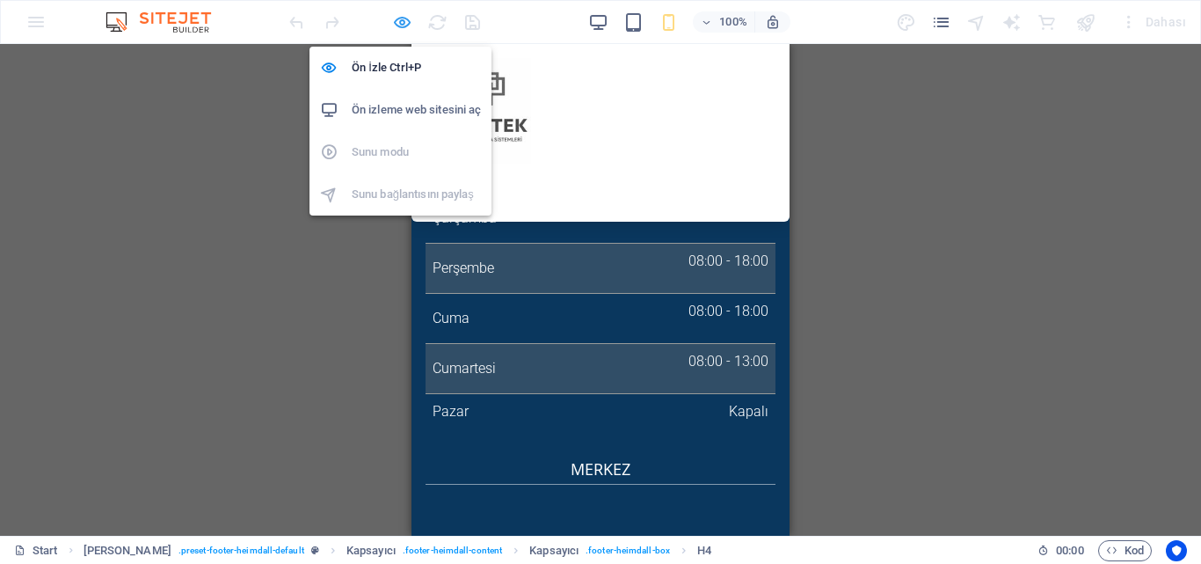
click at [404, 22] on icon "button" at bounding box center [402, 22] width 20 height 20
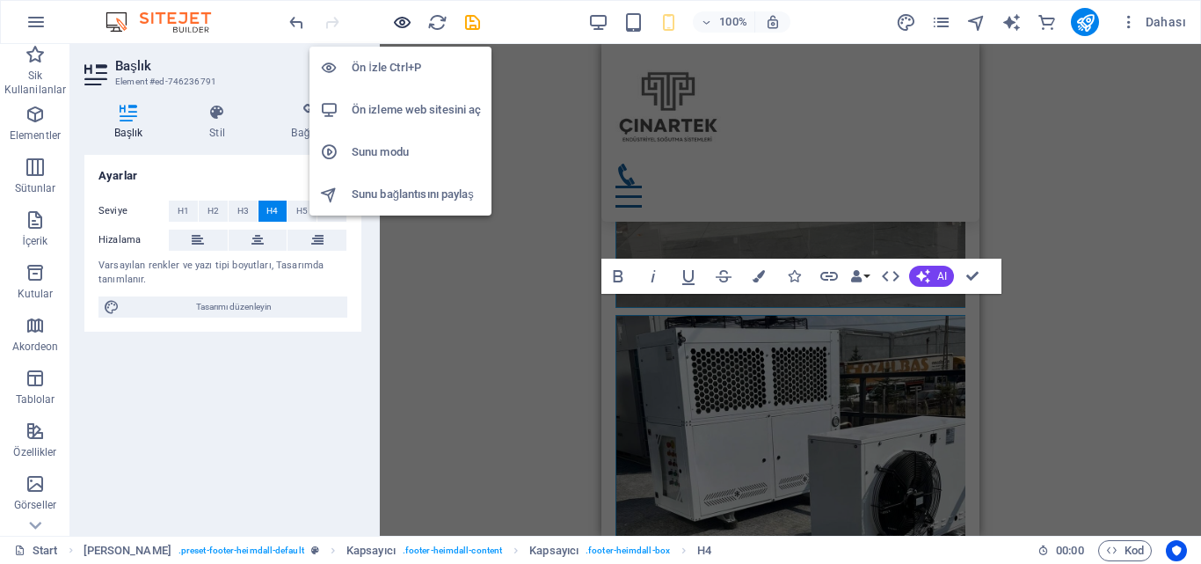
scroll to position [11372, 0]
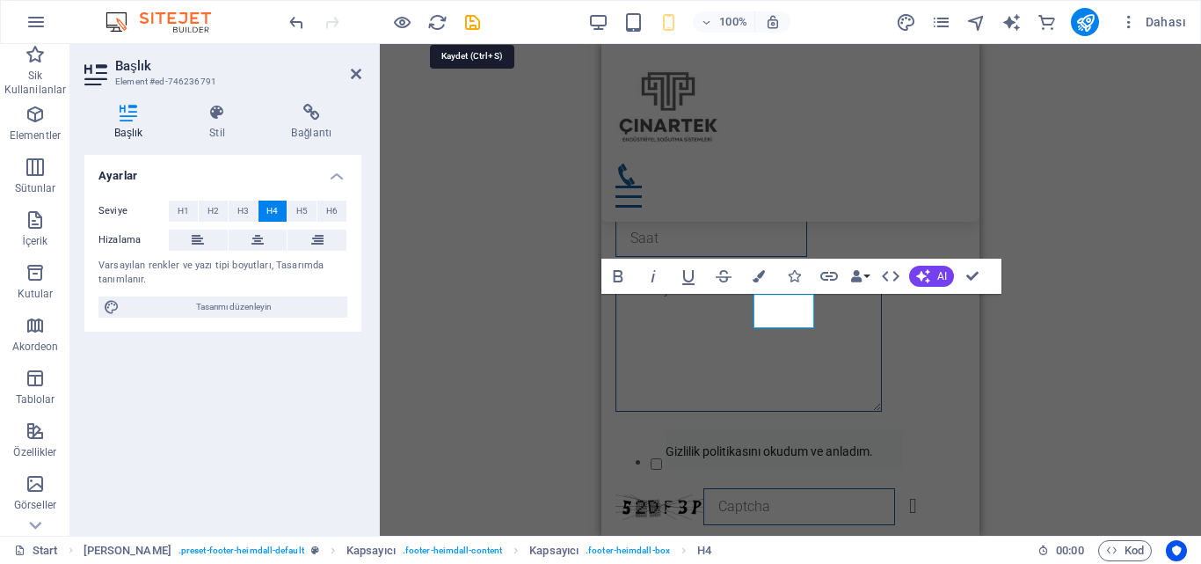
click at [470, 25] on icon "save" at bounding box center [473, 22] width 20 height 20
checkbox input "false"
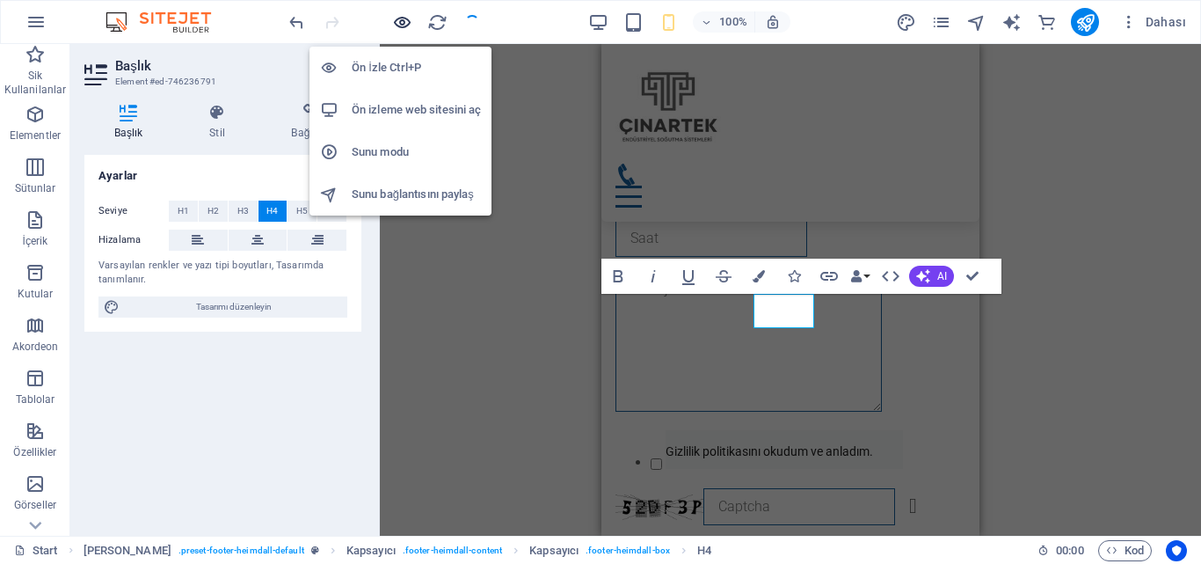
click at [402, 20] on icon "button" at bounding box center [402, 22] width 20 height 20
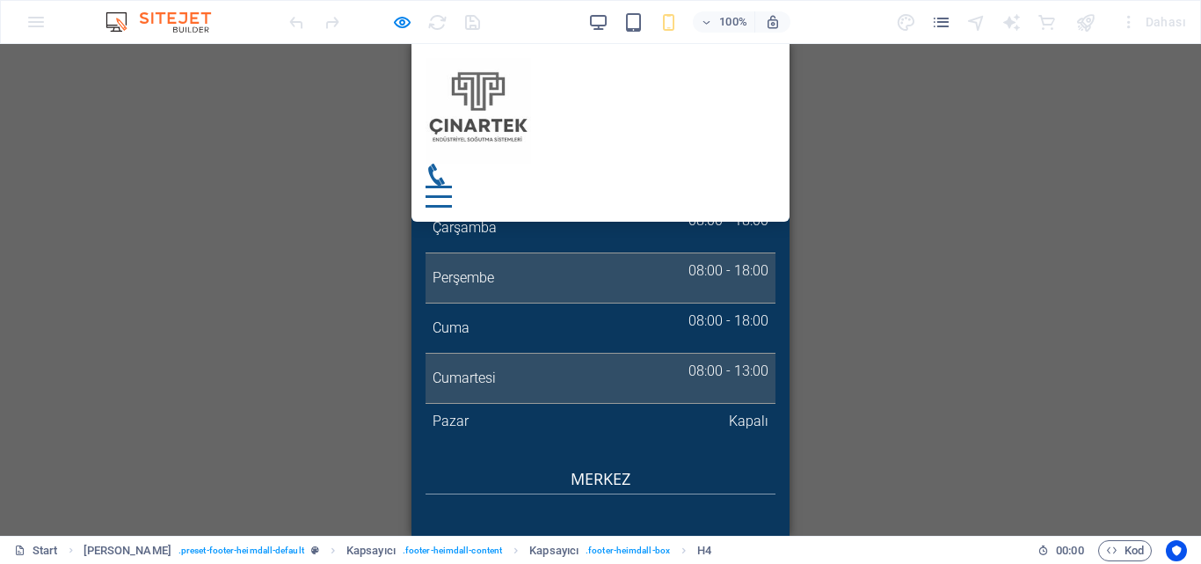
scroll to position [8430, 0]
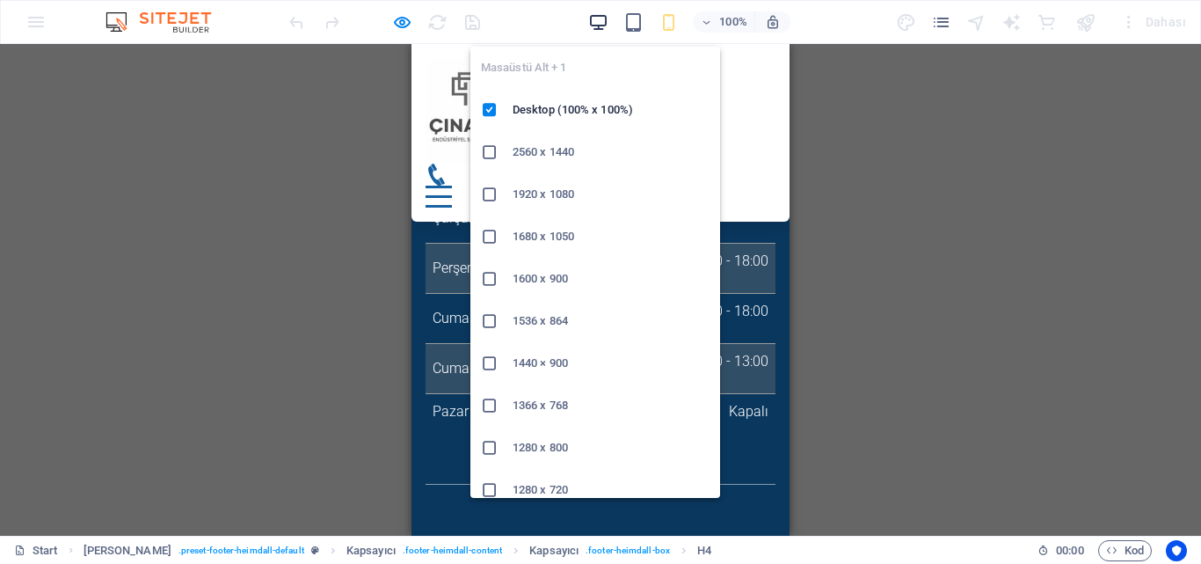
click at [603, 22] on icon "button" at bounding box center [598, 22] width 20 height 20
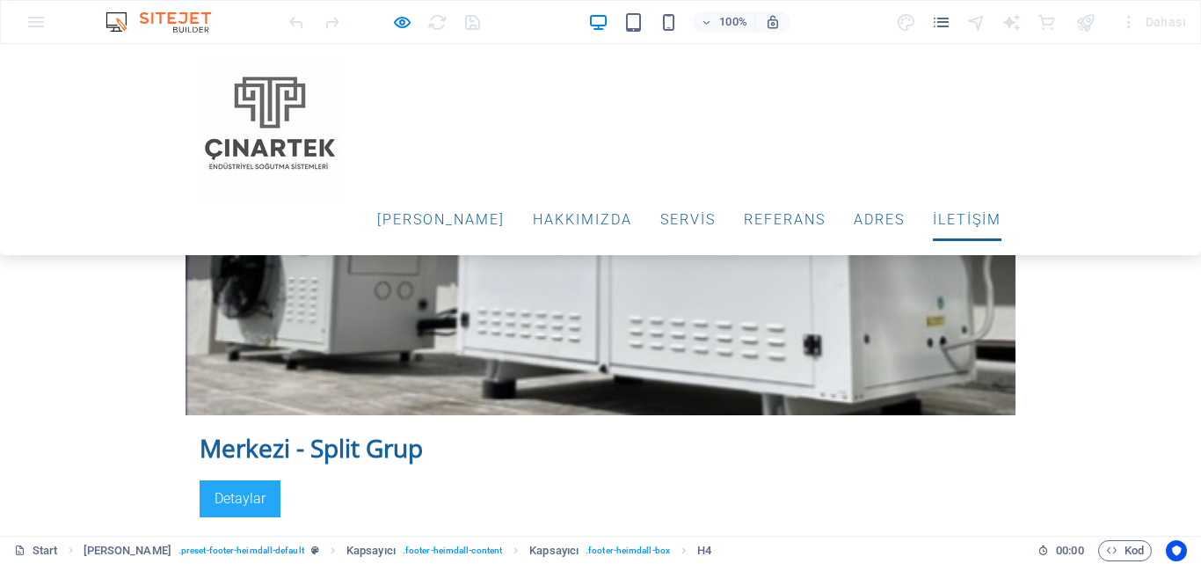
scroll to position [4778, 0]
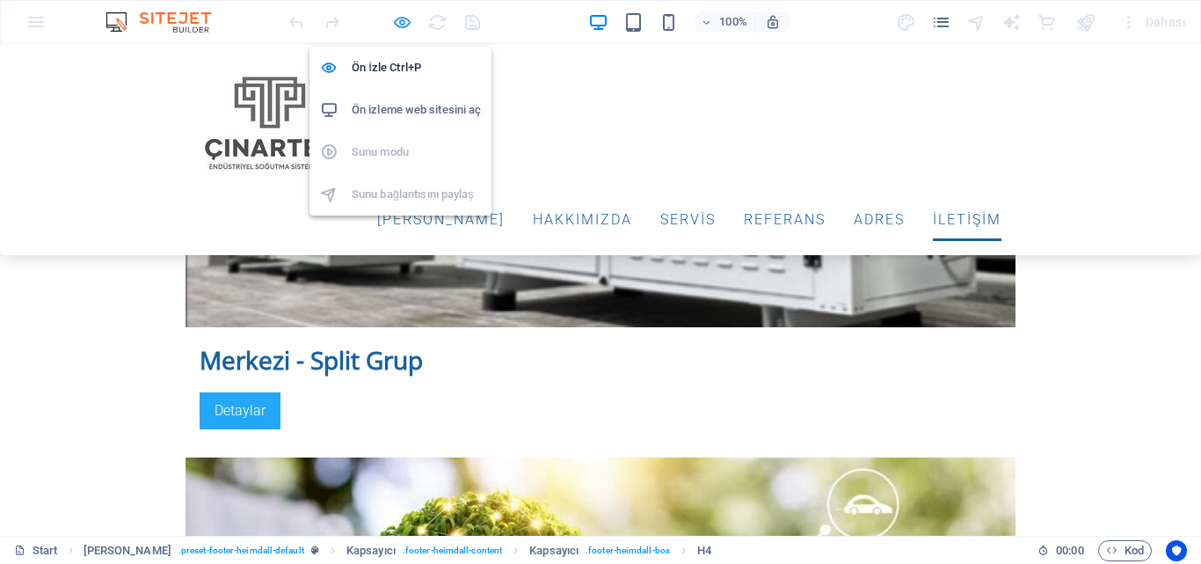
click at [406, 19] on icon "button" at bounding box center [402, 22] width 20 height 20
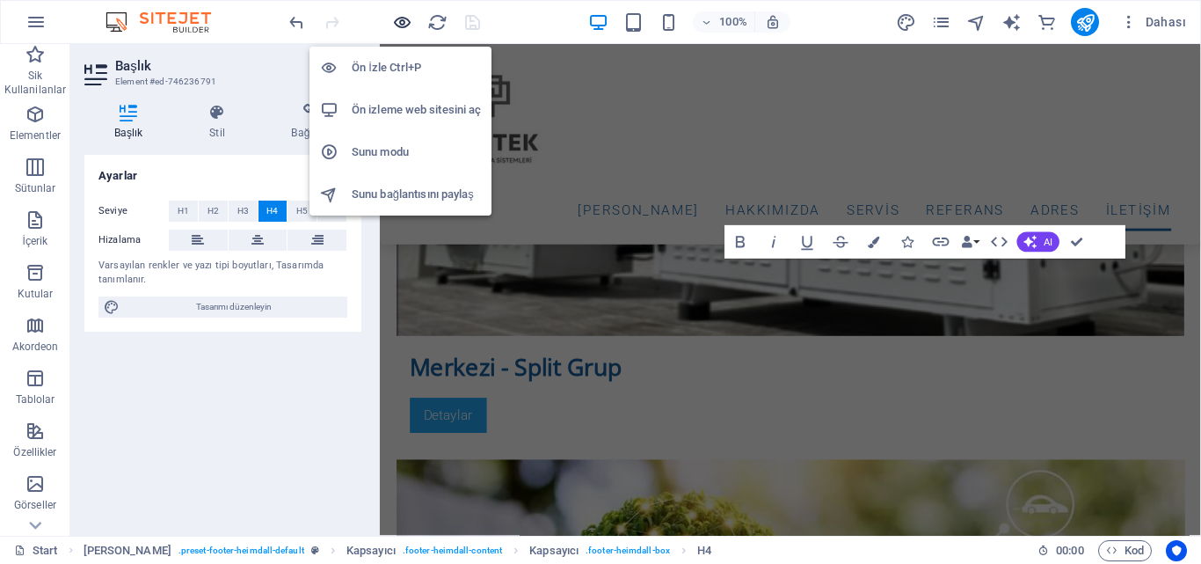
scroll to position [6743, 0]
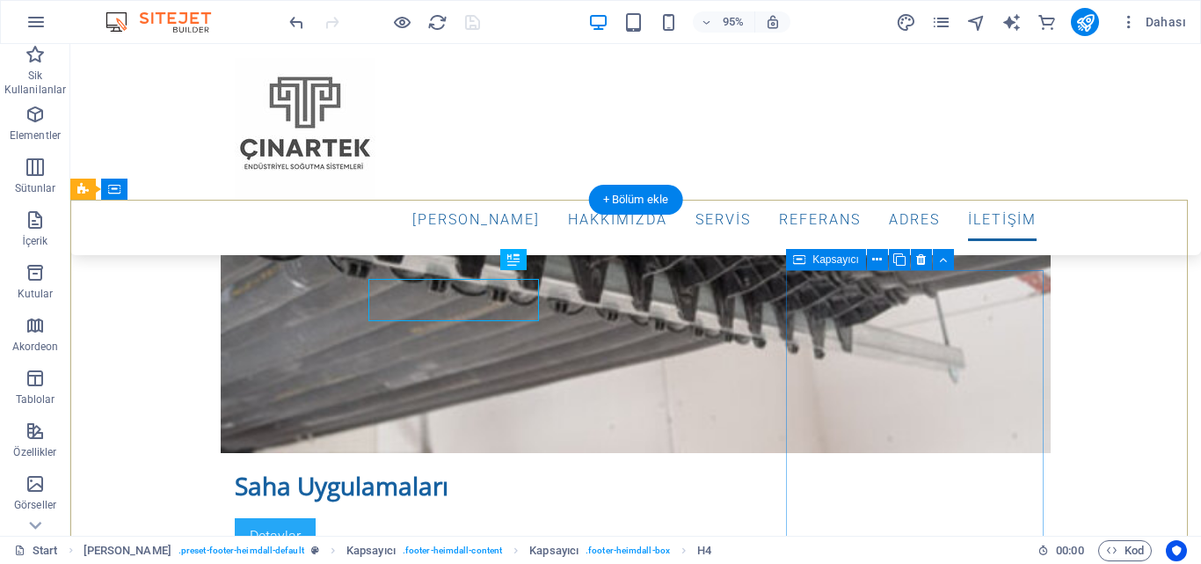
scroll to position [6734, 0]
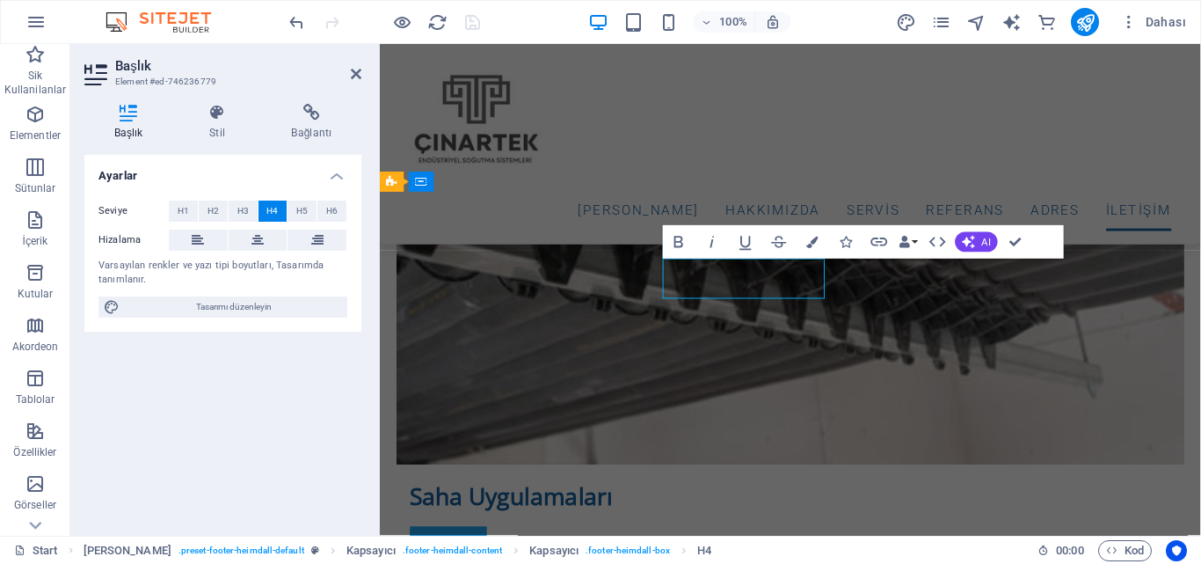
scroll to position [6743, 0]
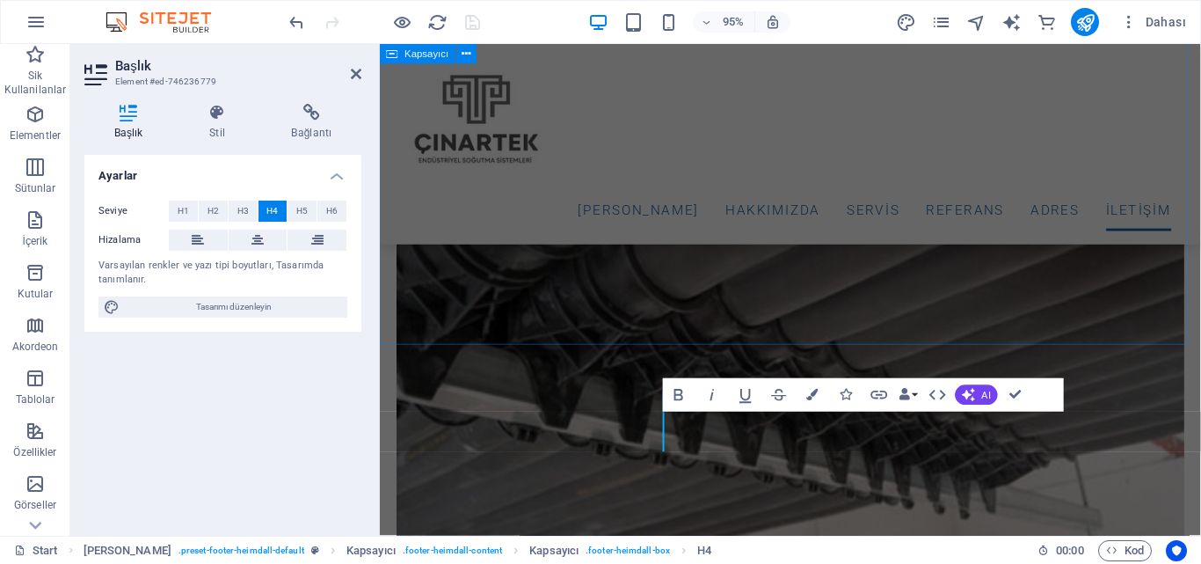
scroll to position [6567, 0]
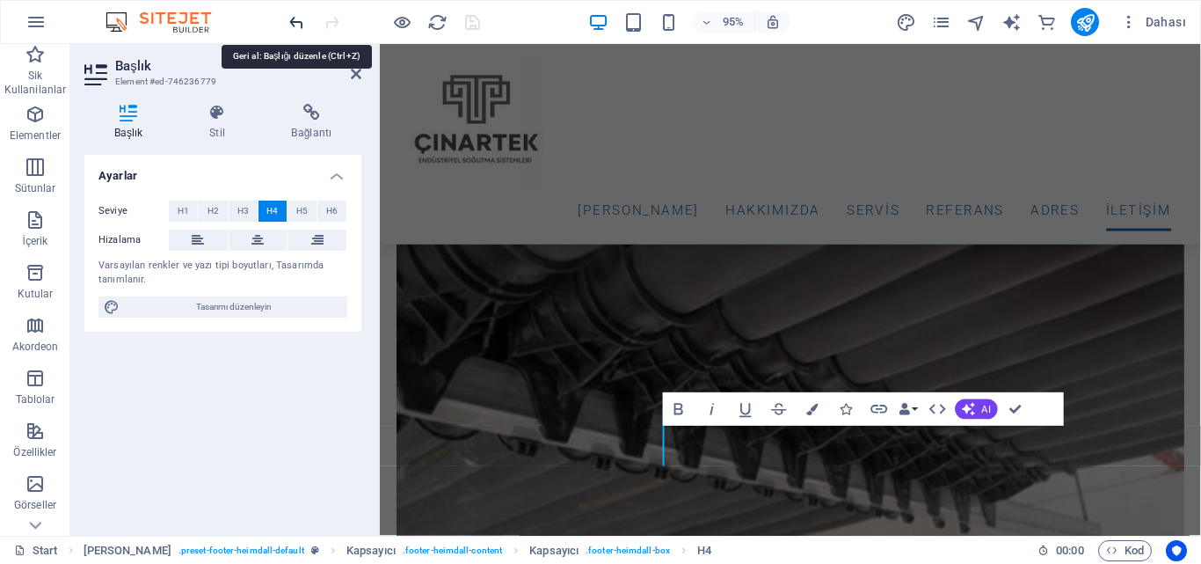
click at [294, 16] on icon "undo" at bounding box center [297, 22] width 20 height 20
click at [390, 17] on div at bounding box center [384, 22] width 197 height 28
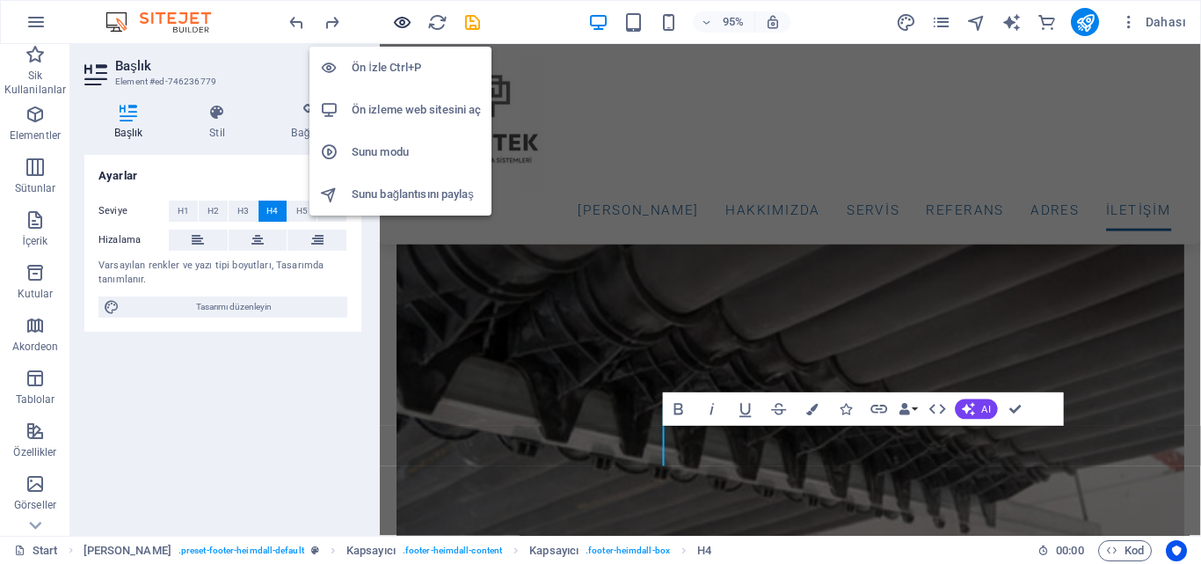
click at [396, 18] on icon "button" at bounding box center [402, 22] width 20 height 20
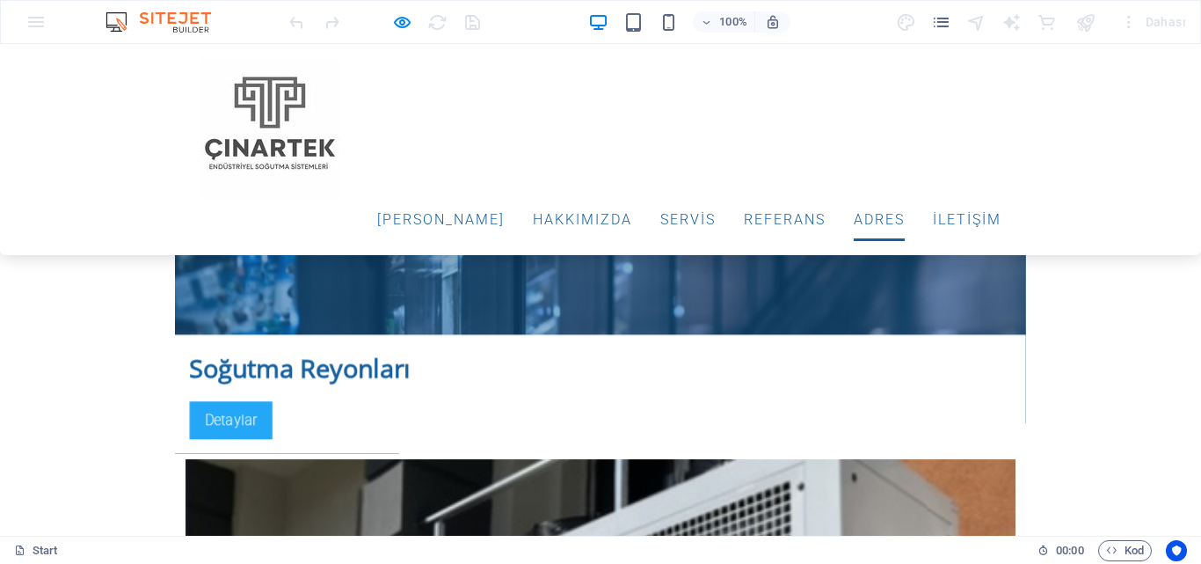
scroll to position [4075, 0]
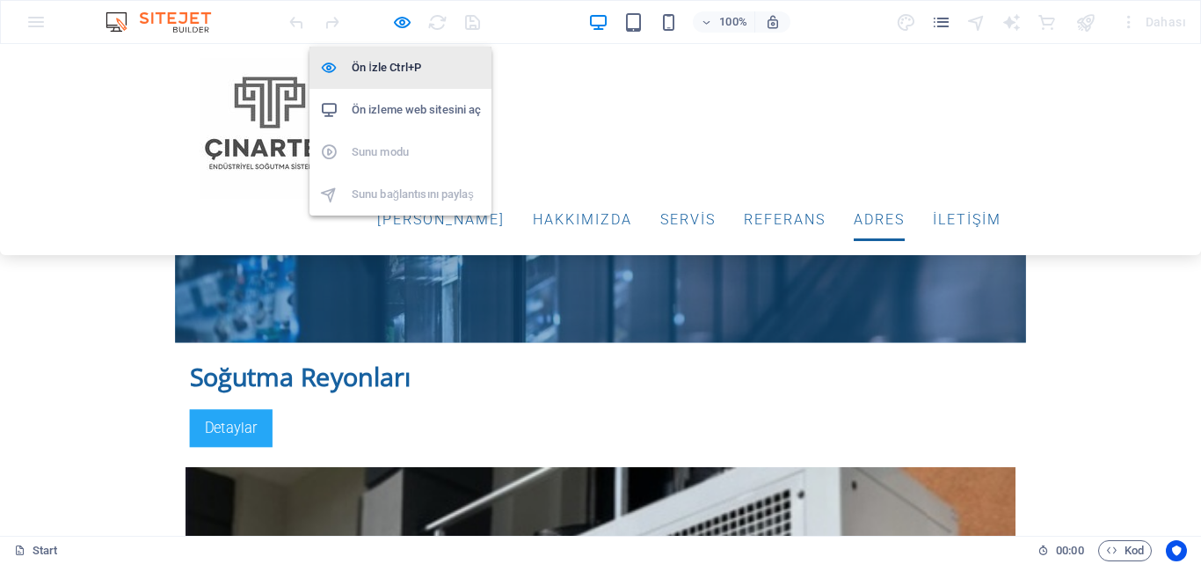
click at [392, 64] on h6 "Ön İzle Ctrl+P" at bounding box center [416, 67] width 129 height 21
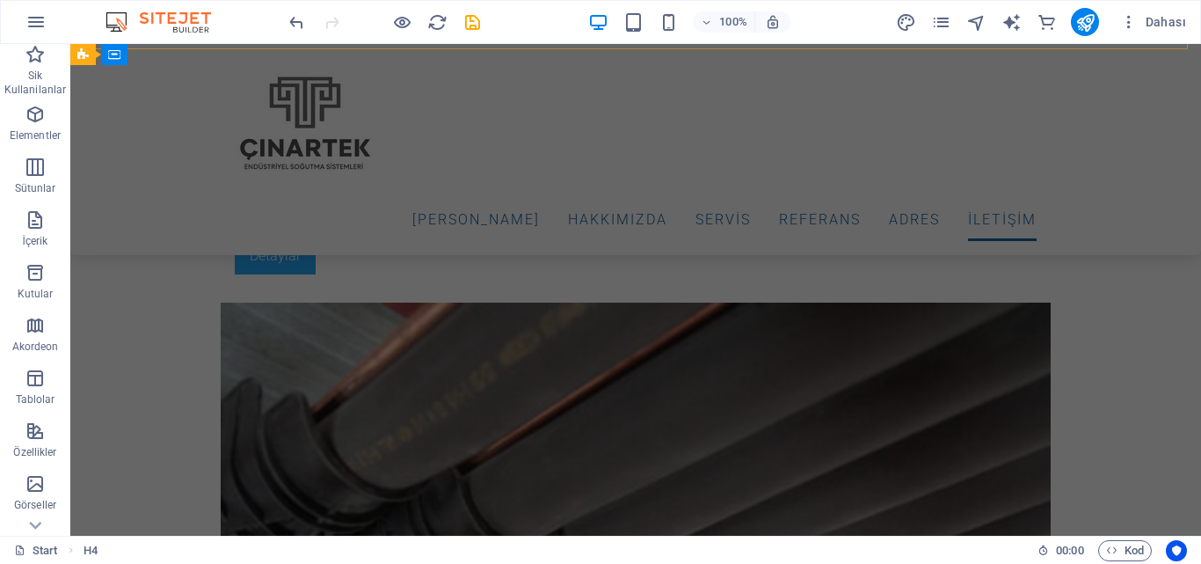
scroll to position [6382, 0]
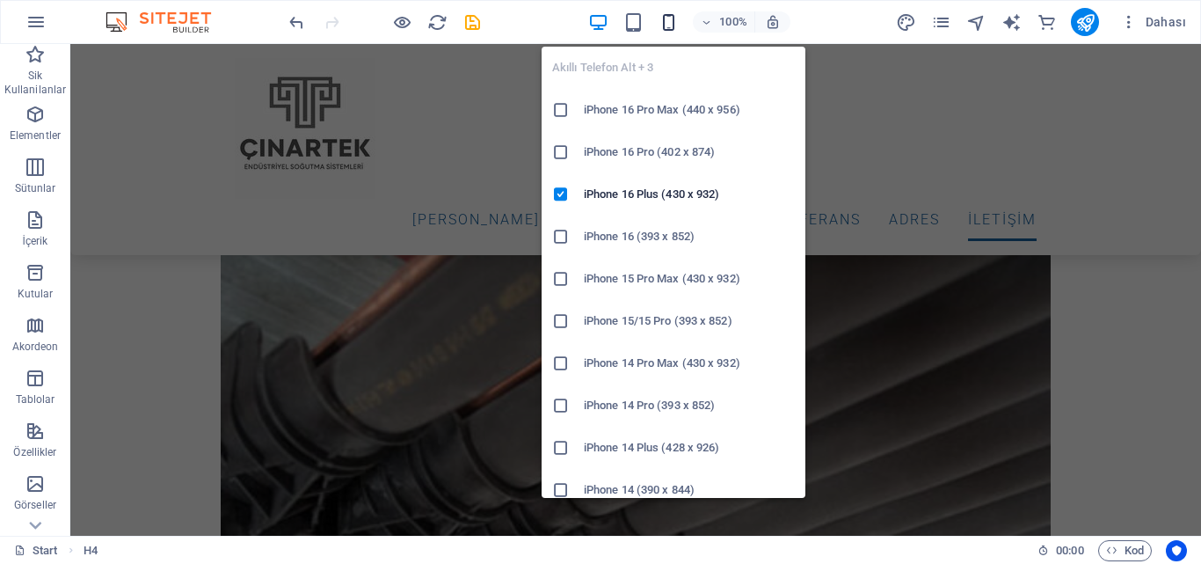
click at [667, 18] on icon "button" at bounding box center [669, 22] width 20 height 20
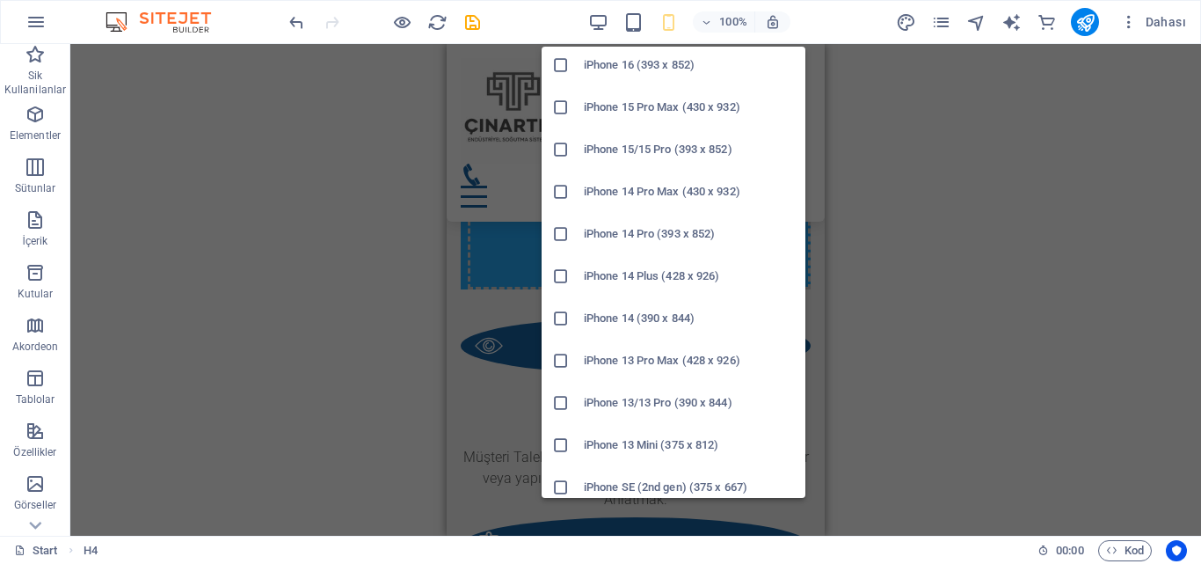
scroll to position [176, 0]
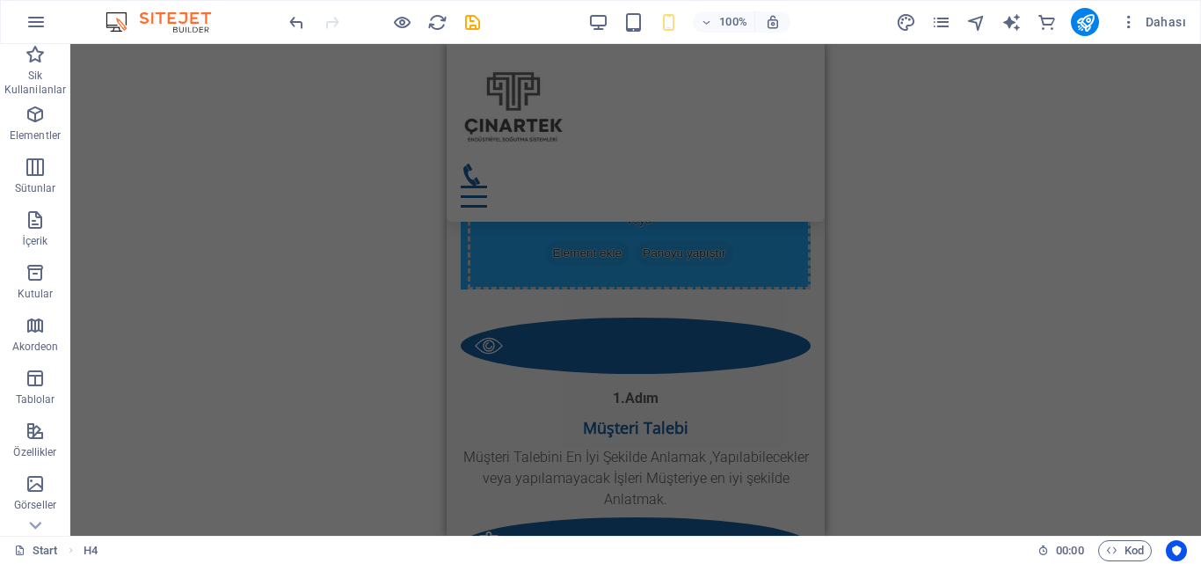
click at [919, 257] on div "H3 Kapsayıcı Kapsayıcı Kapsayıcı Ön ayar Kapsayıcı Ön ayar Kapsayıcı Kapsayıcı …" at bounding box center [635, 290] width 1131 height 492
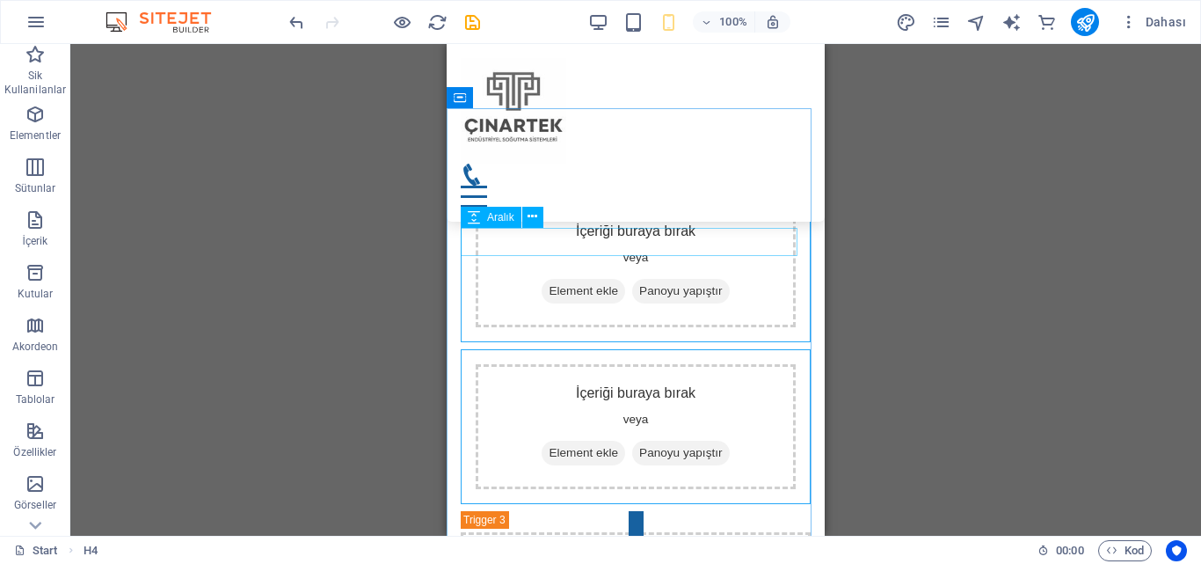
scroll to position [9020, 0]
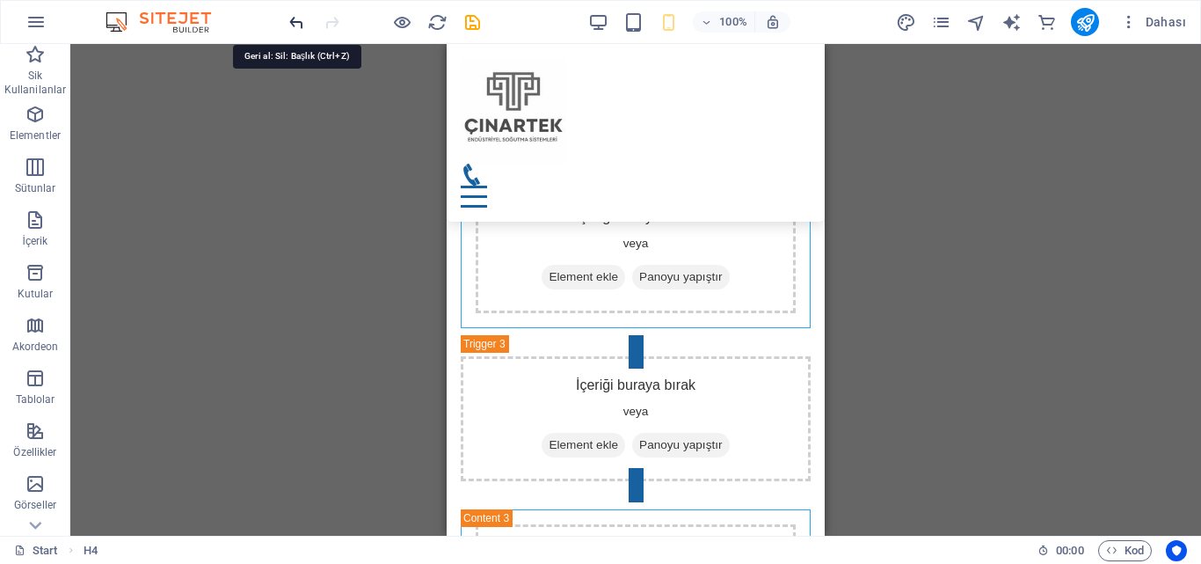
click at [295, 18] on icon "undo" at bounding box center [297, 22] width 20 height 20
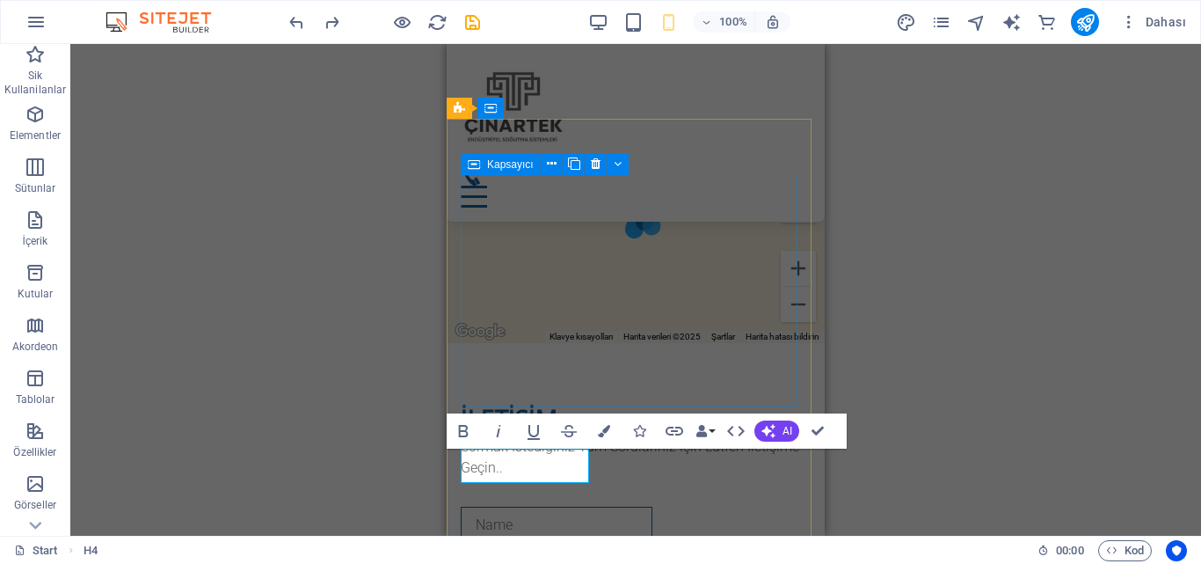
scroll to position [10887, 0]
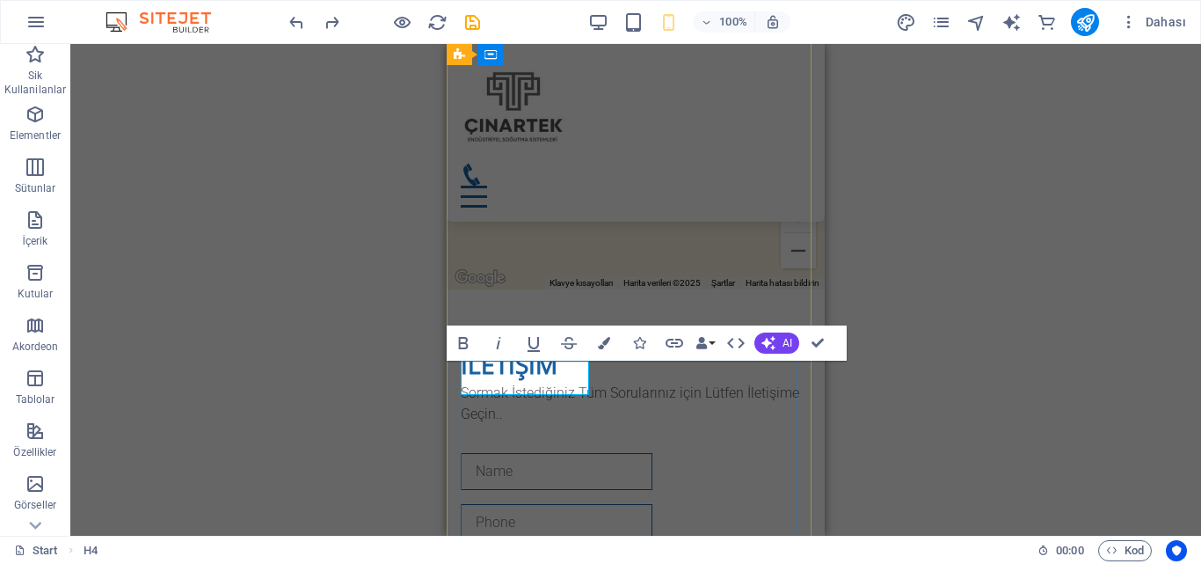
click at [470, 27] on icon "save" at bounding box center [473, 22] width 20 height 20
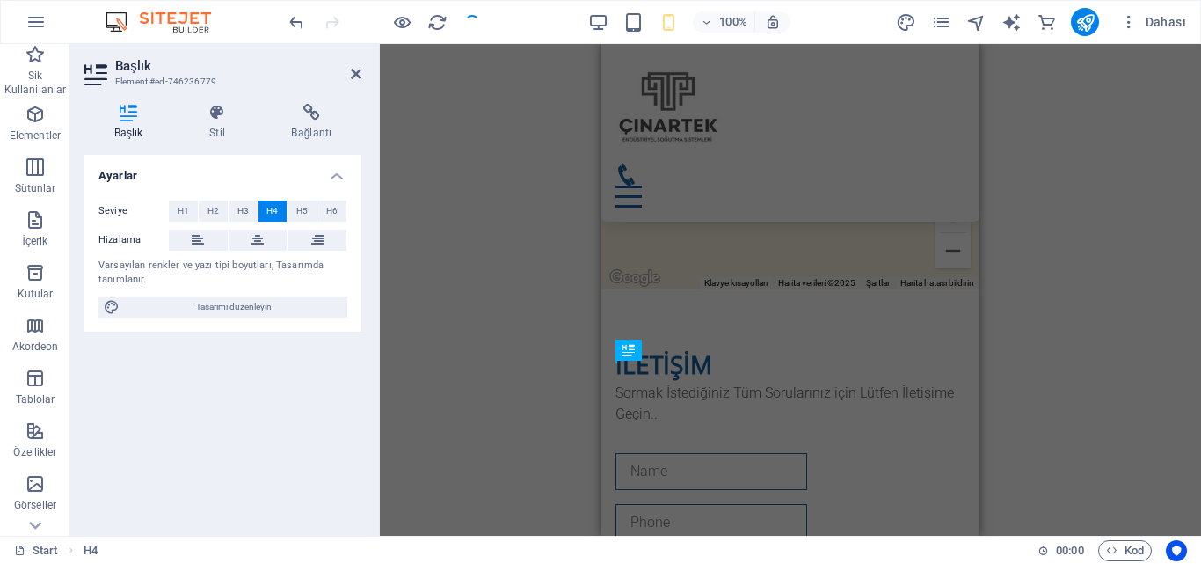
checkbox input "false"
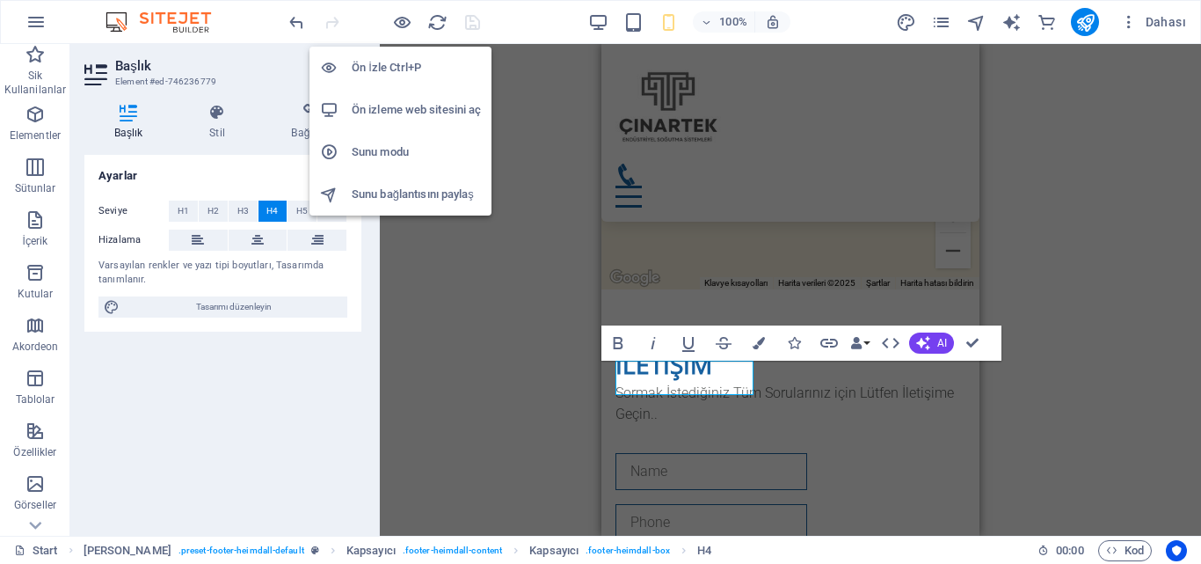
click at [408, 64] on h6 "Ön İzle Ctrl+P" at bounding box center [416, 67] width 129 height 21
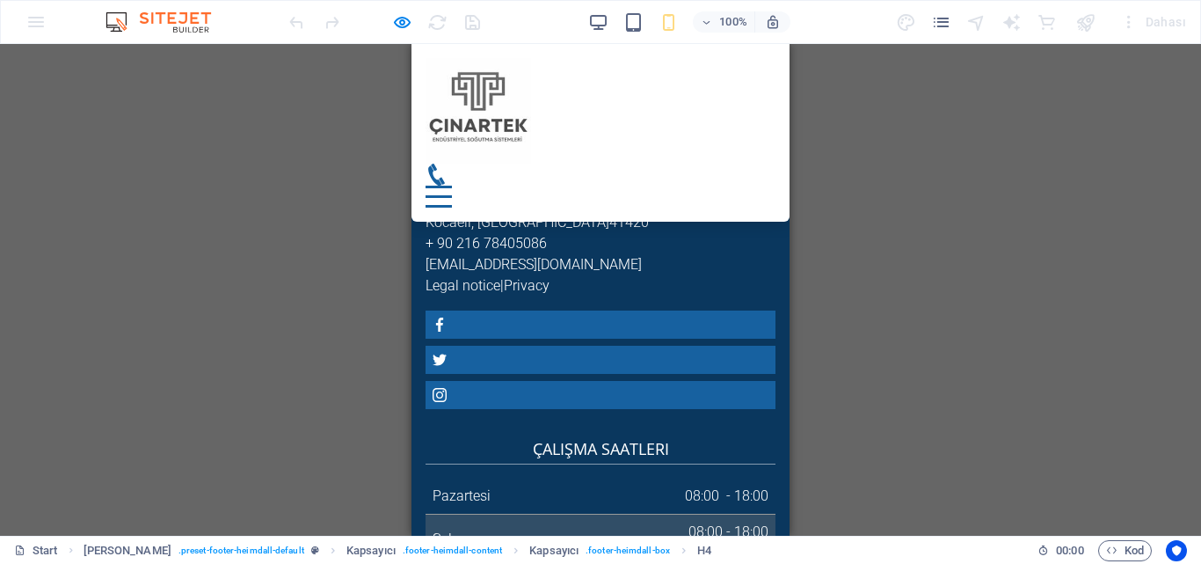
scroll to position [8031, 0]
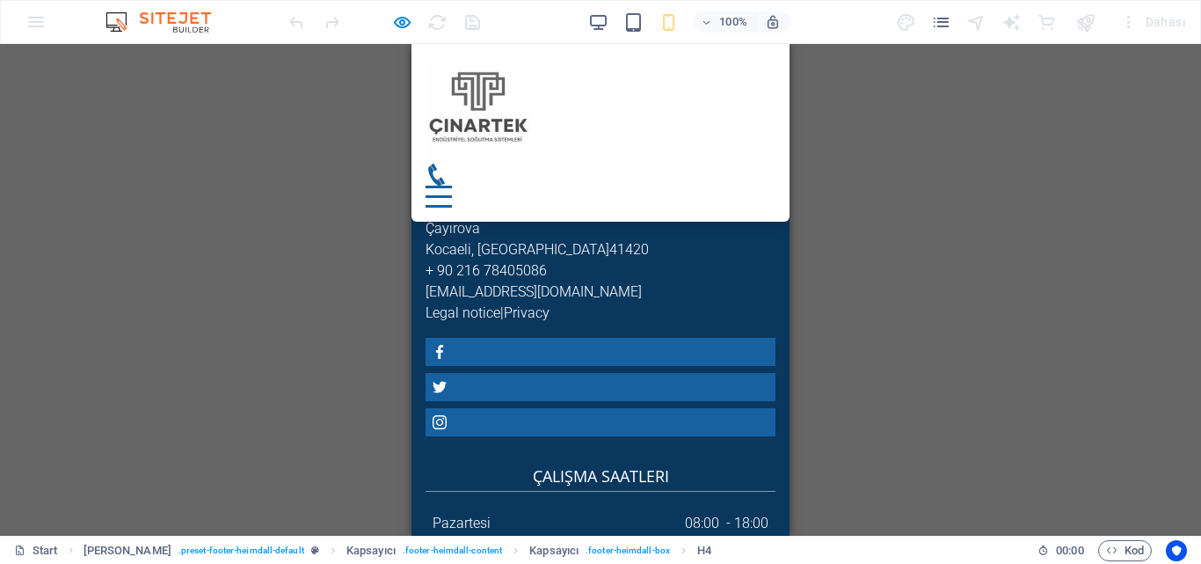
click at [533, 464] on h4 "çalışma saatleri" at bounding box center [601, 477] width 350 height 27
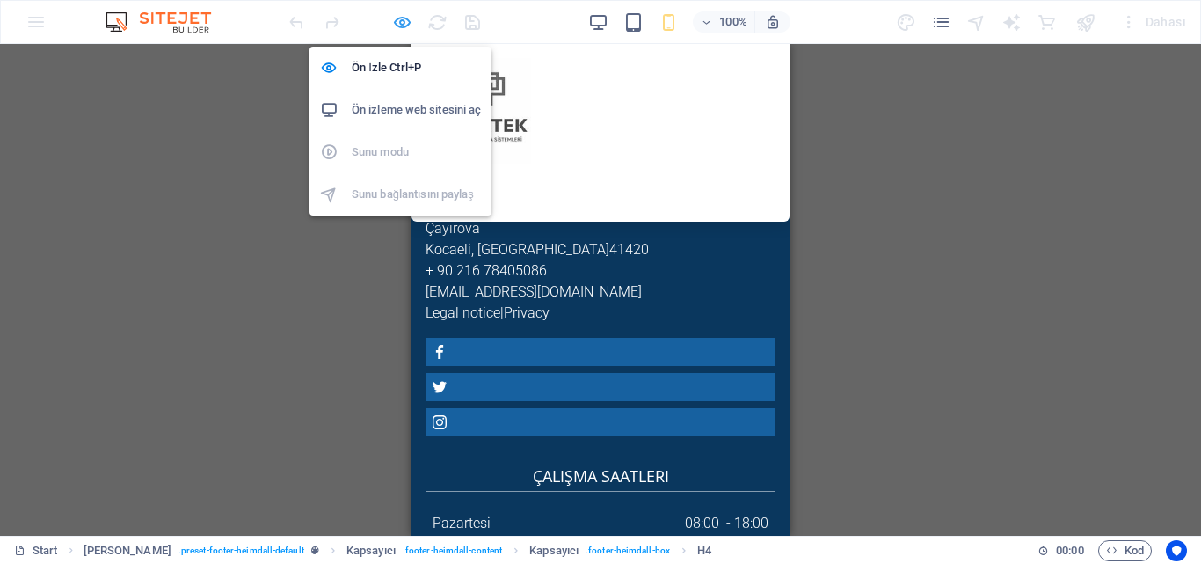
click at [406, 25] on icon "button" at bounding box center [402, 22] width 20 height 20
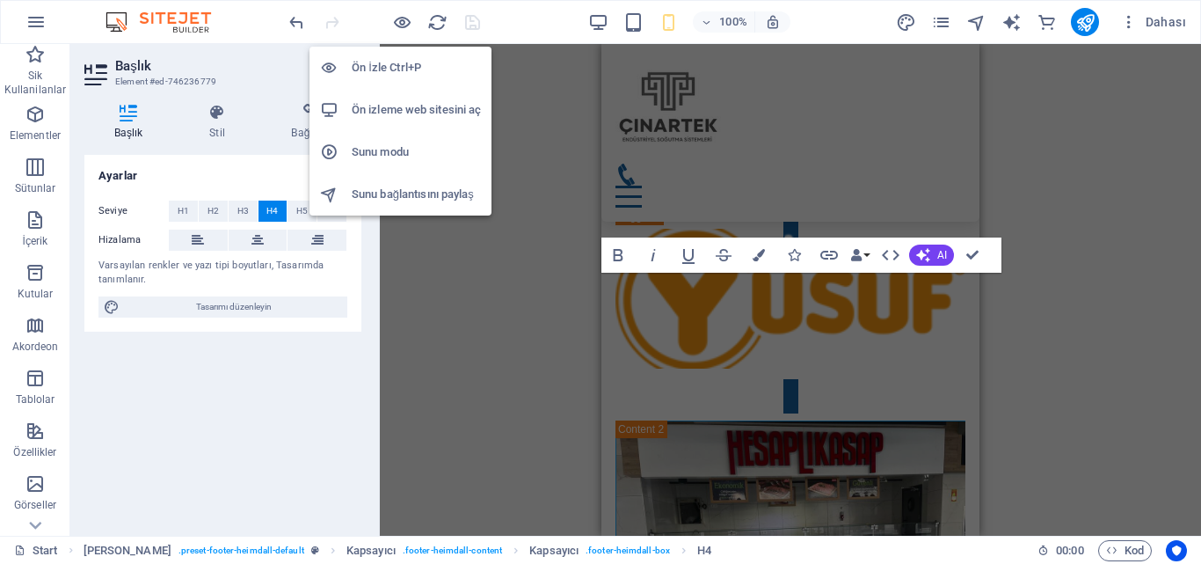
scroll to position [10974, 0]
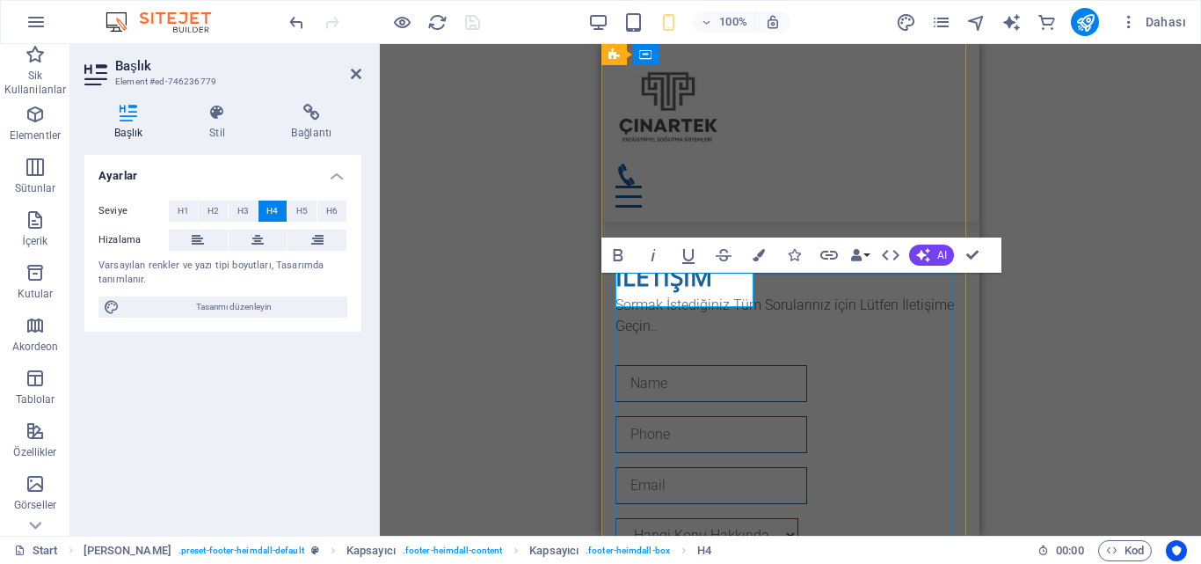
drag, startPoint x: 710, startPoint y: 286, endPoint x: 746, endPoint y: 292, distance: 36.6
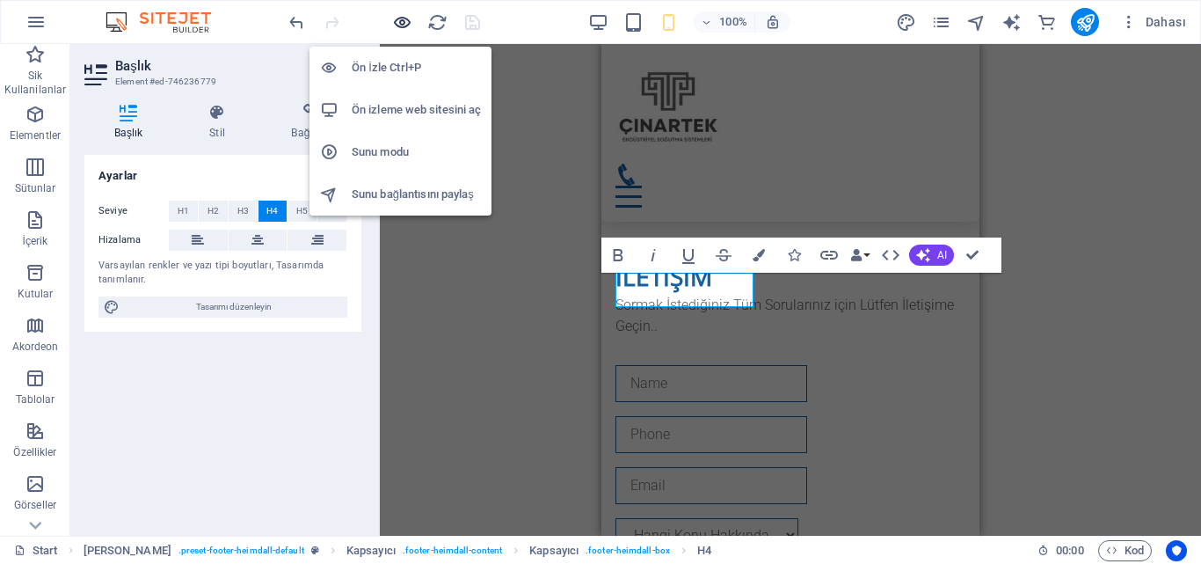
click at [398, 17] on icon "button" at bounding box center [402, 22] width 20 height 20
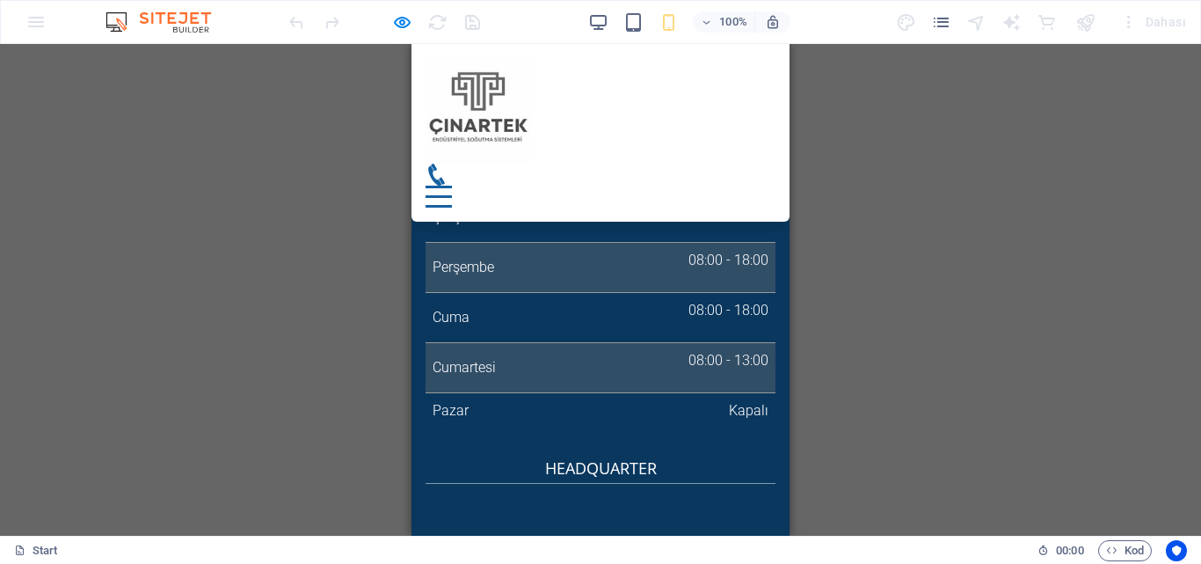
scroll to position [8430, 0]
click at [633, 457] on h4 "Headquarter" at bounding box center [601, 470] width 350 height 27
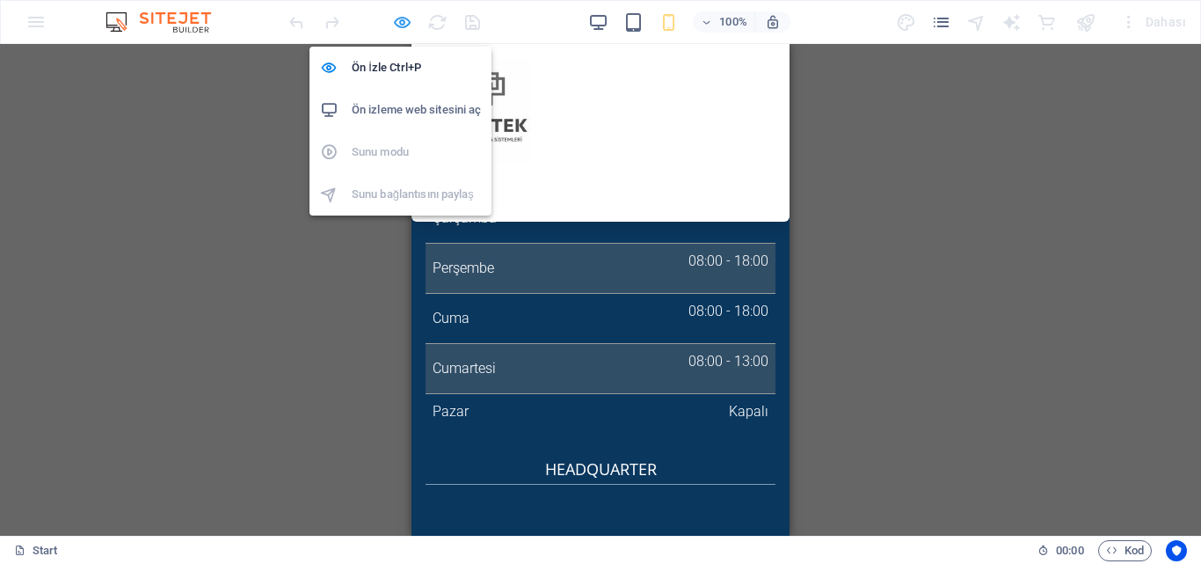
click at [405, 25] on icon "button" at bounding box center [402, 22] width 20 height 20
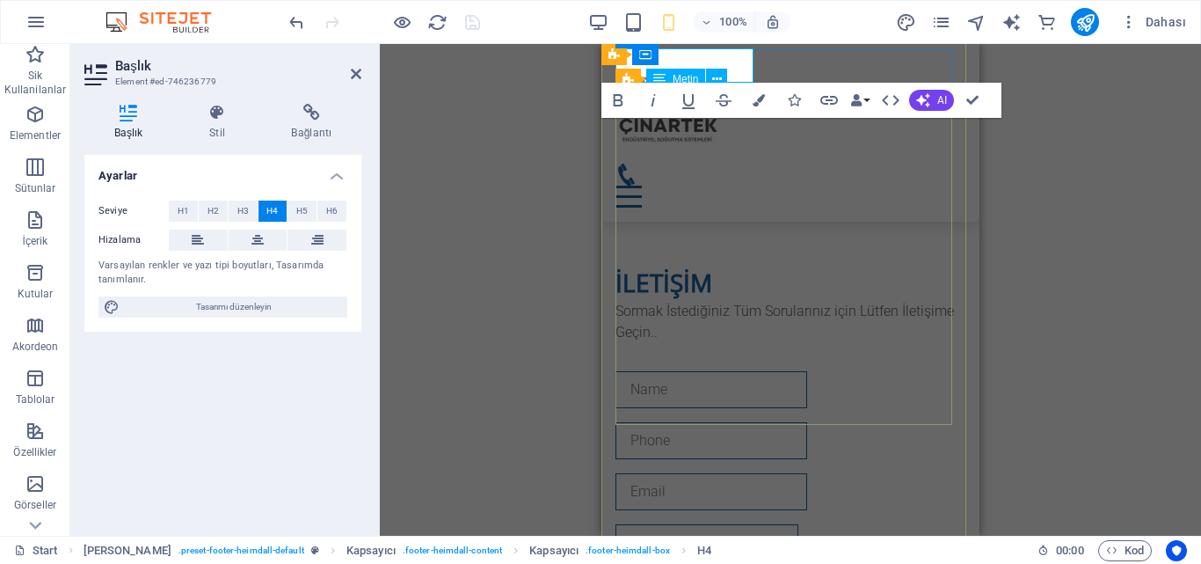
scroll to position [11232, 0]
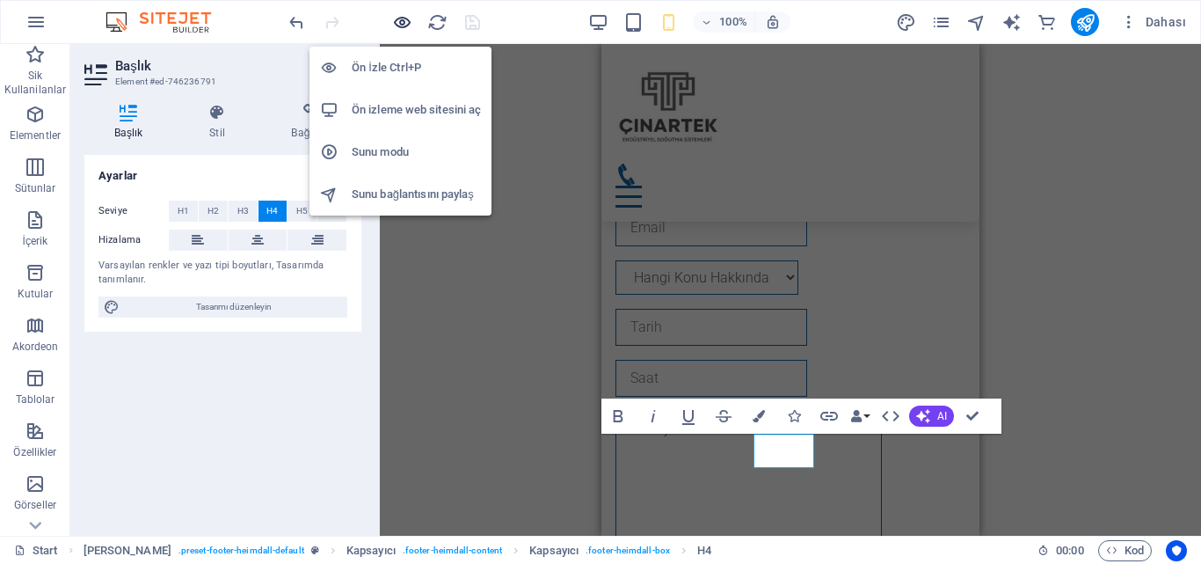
click at [402, 19] on icon "button" at bounding box center [402, 22] width 20 height 20
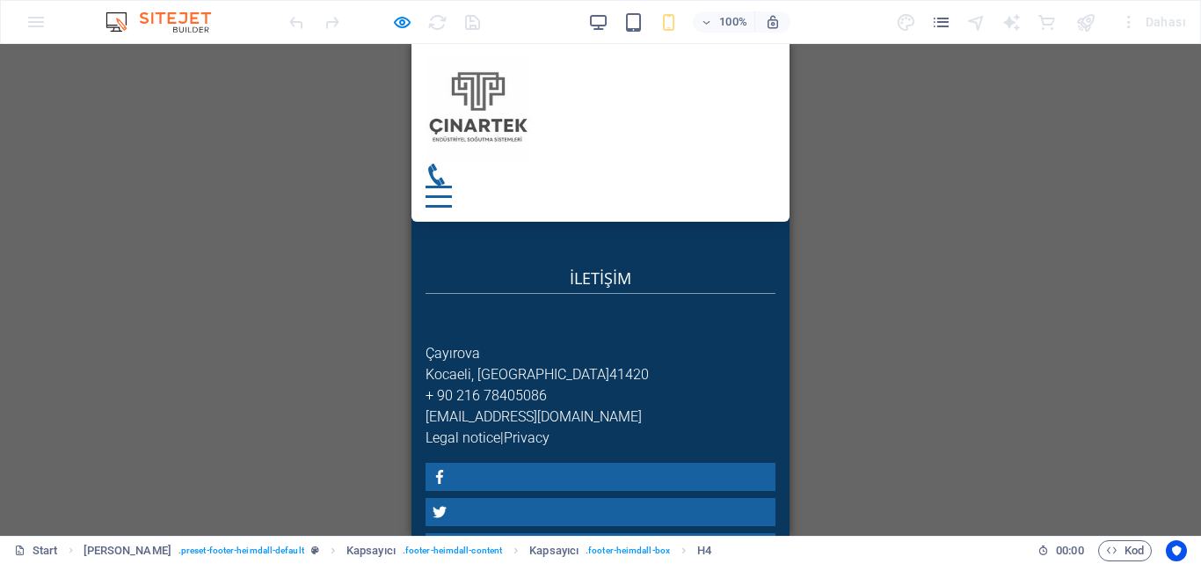
scroll to position [7902, 0]
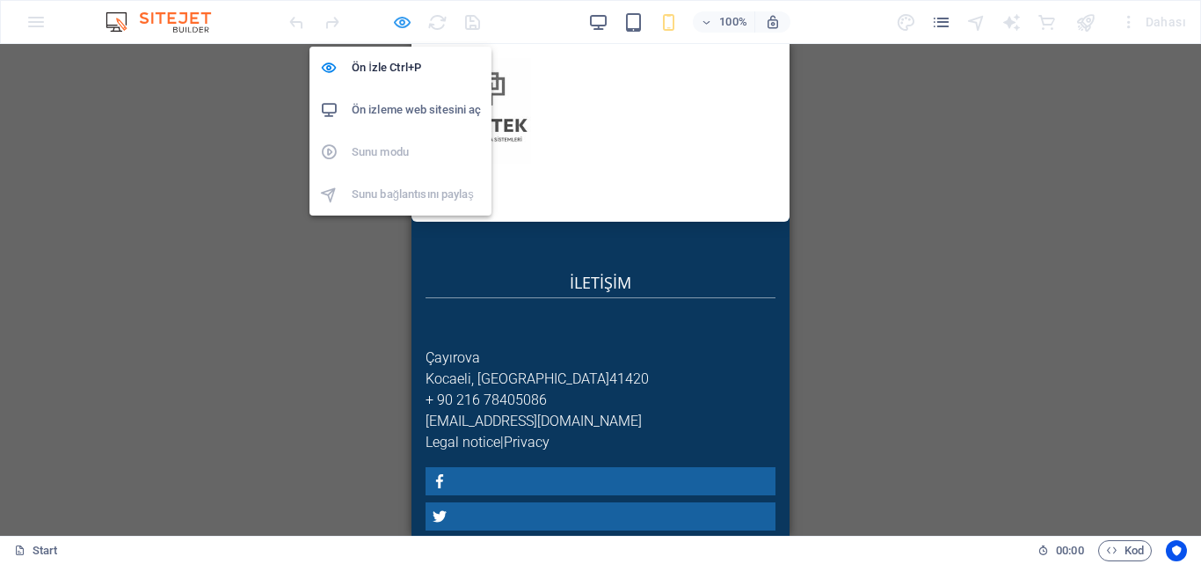
click at [405, 19] on icon "button" at bounding box center [402, 22] width 20 height 20
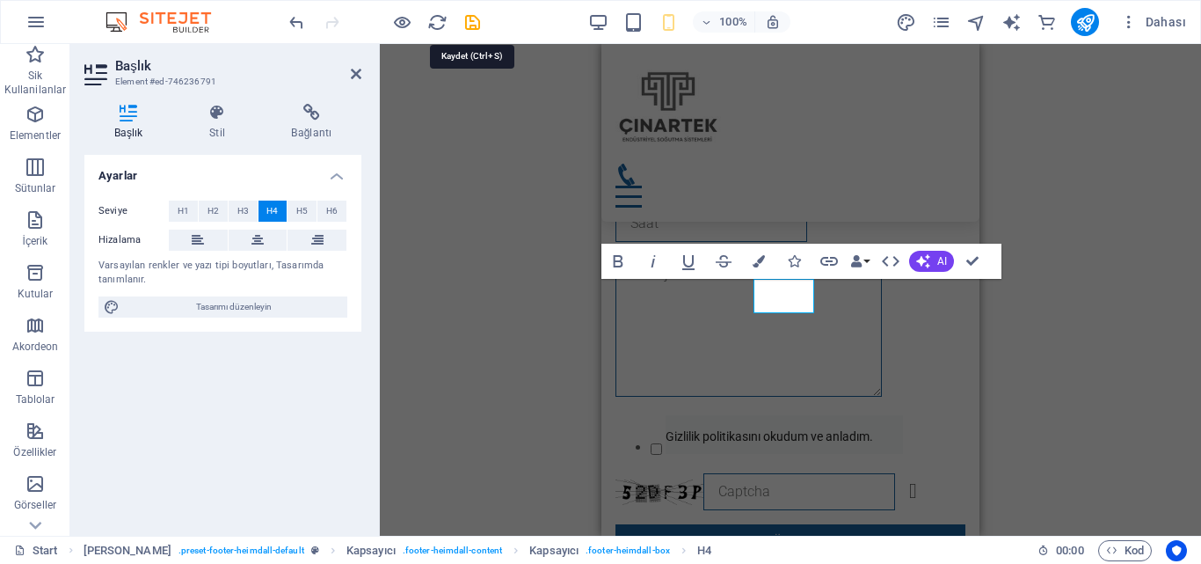
click at [476, 14] on icon "save" at bounding box center [473, 22] width 20 height 20
checkbox input "false"
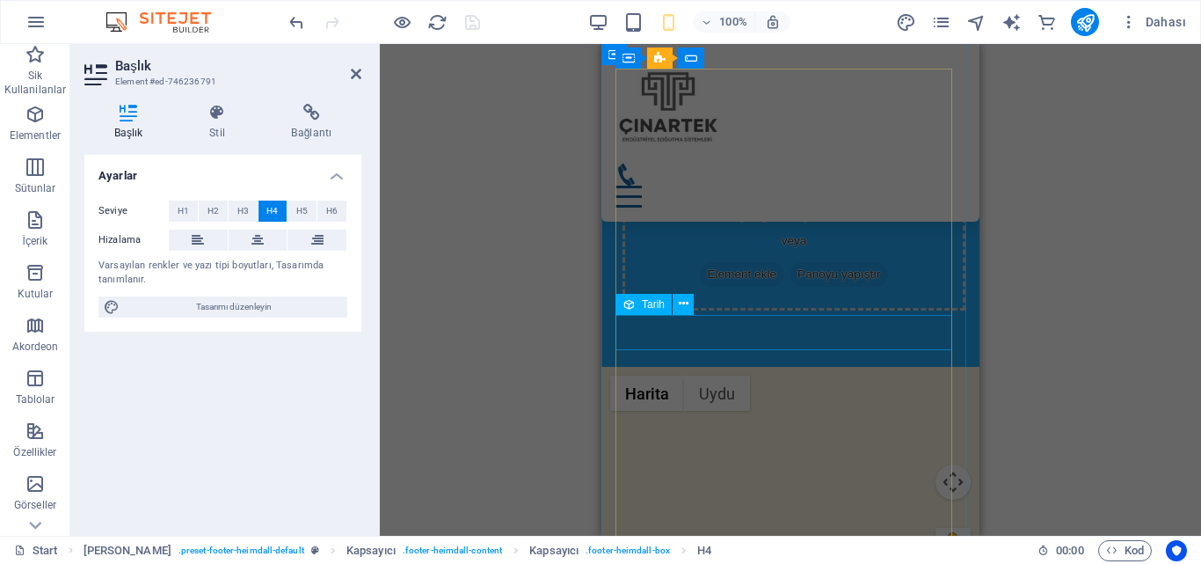
scroll to position [10141, 0]
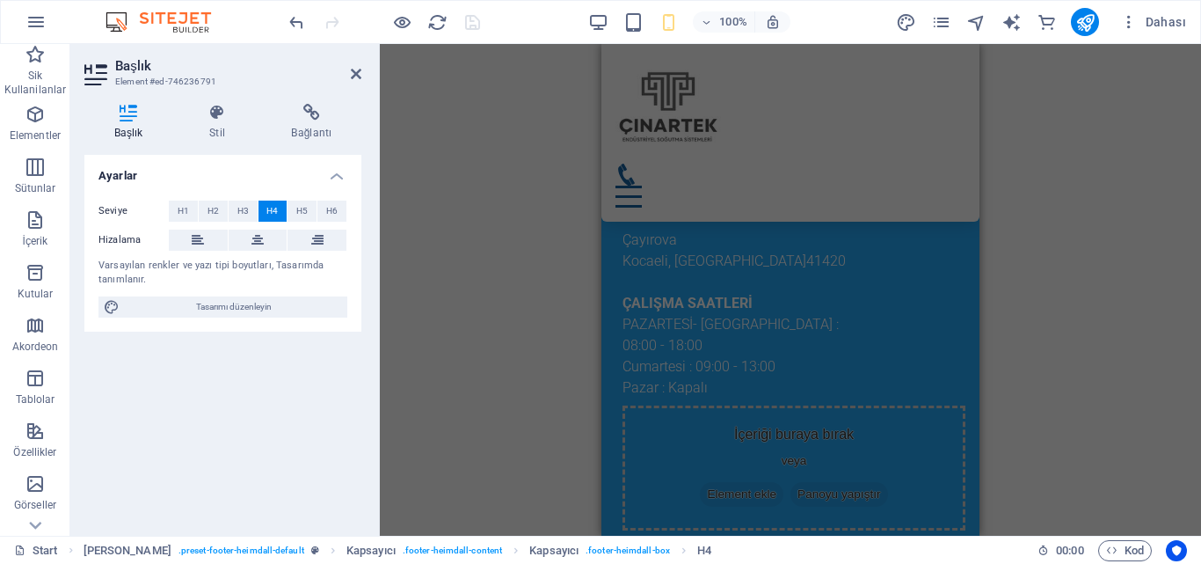
click at [1149, 239] on div "H3 Kapsayıcı Kapsayıcı Kapsayıcı Ön ayar Kapsayıcı Ön ayar Kapsayıcı Kapsayıcı …" at bounding box center [790, 290] width 821 height 492
click at [1195, 418] on div "H3 Kapsayıcı Kapsayıcı Kapsayıcı Ön ayar Kapsayıcı Ön ayar Kapsayıcı Kapsayıcı …" at bounding box center [790, 290] width 821 height 492
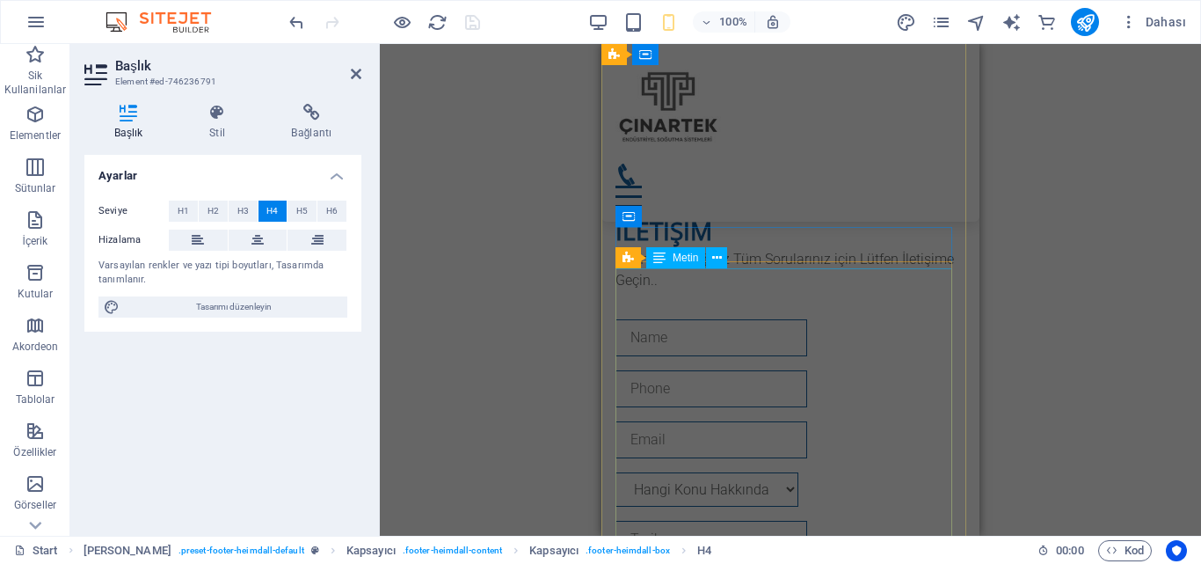
scroll to position [10932, 0]
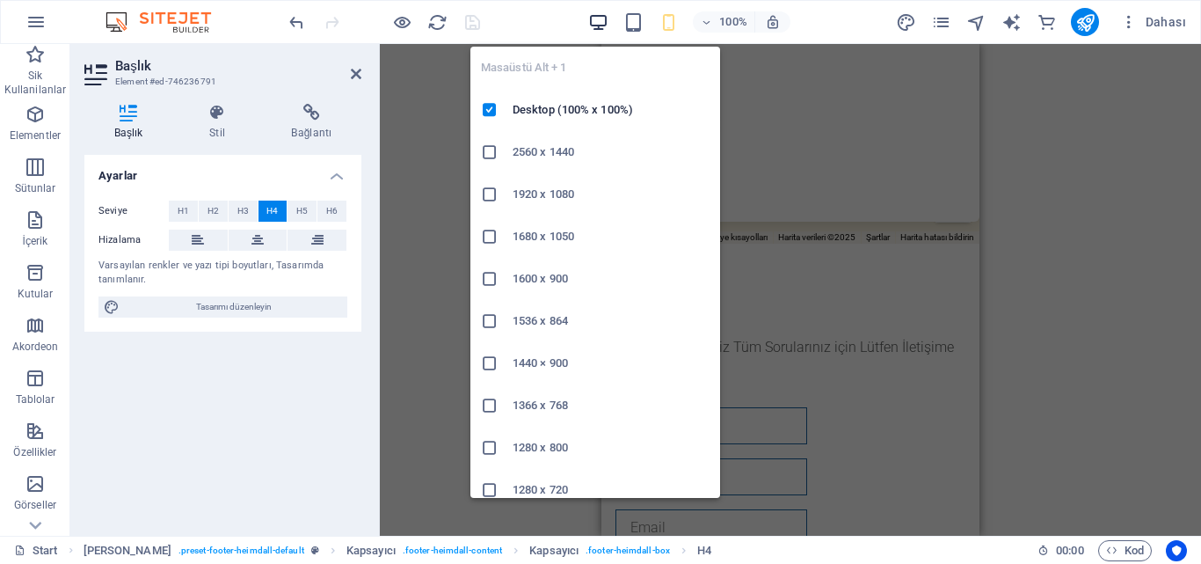
click at [605, 21] on icon "button" at bounding box center [598, 22] width 20 height 20
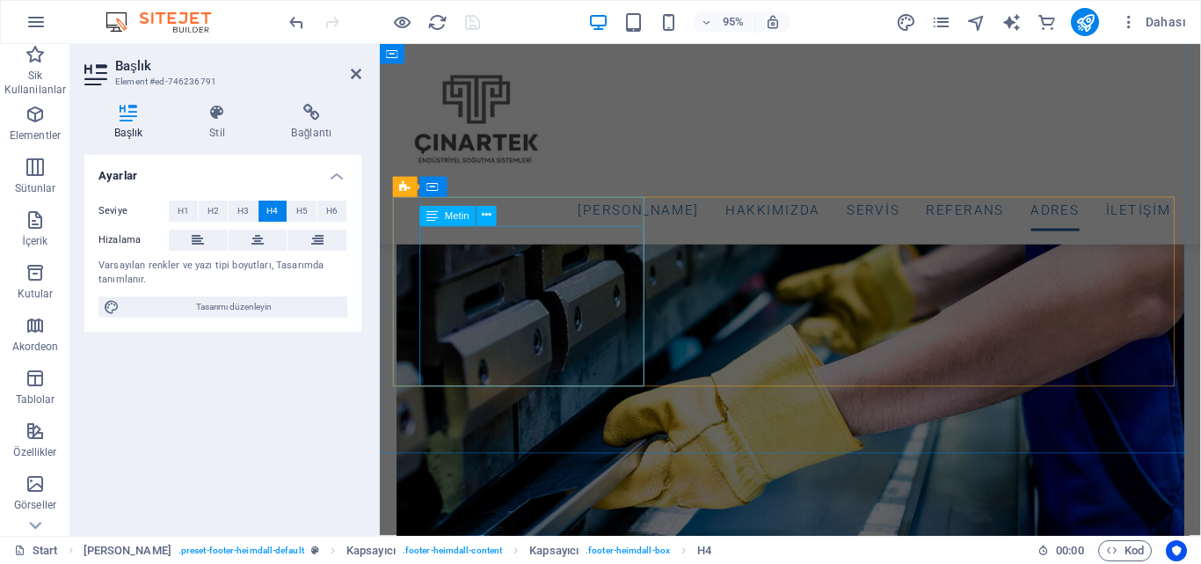
scroll to position [5486, 0]
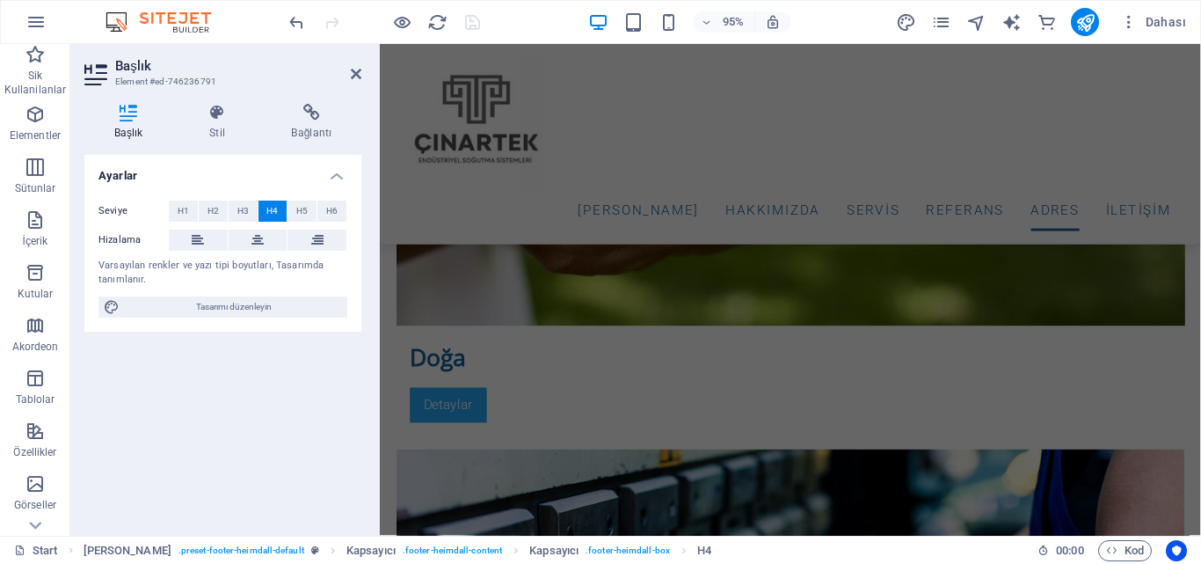
click at [349, 74] on header "Başlık Element #ed-746236791" at bounding box center [222, 67] width 277 height 46
click at [355, 73] on icon at bounding box center [356, 74] width 11 height 14
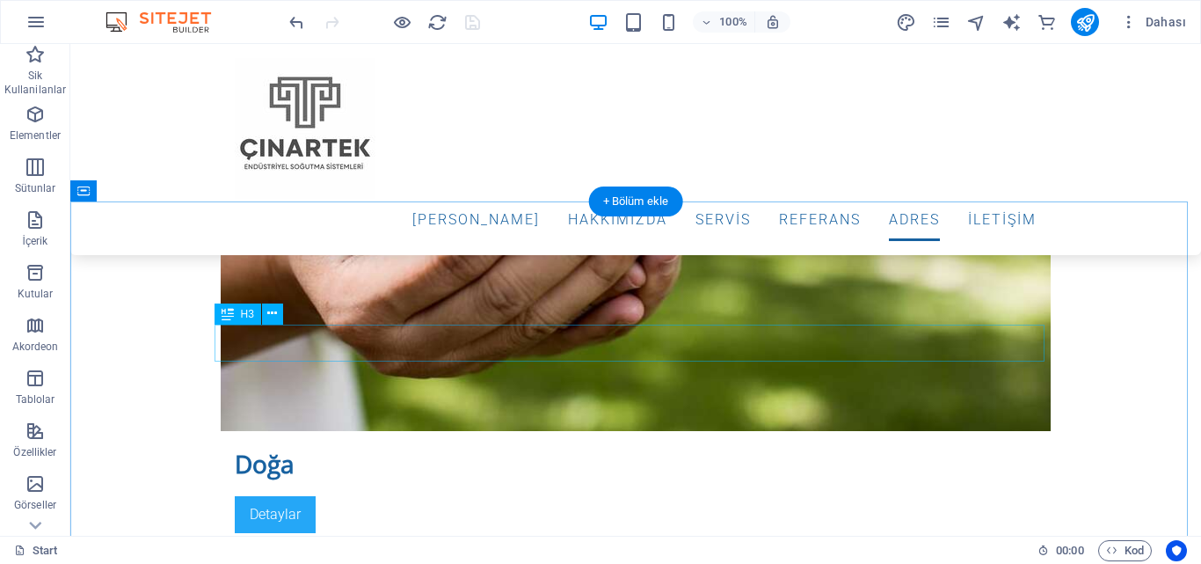
scroll to position [5327, 0]
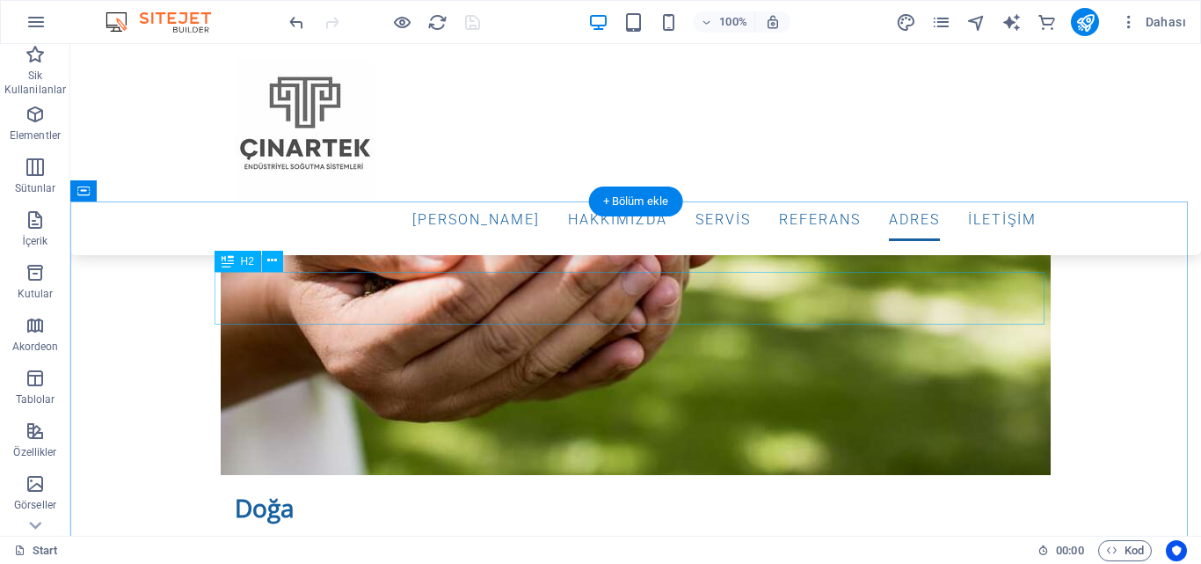
drag, startPoint x: 339, startPoint y: 293, endPoint x: 409, endPoint y: 339, distance: 83.9
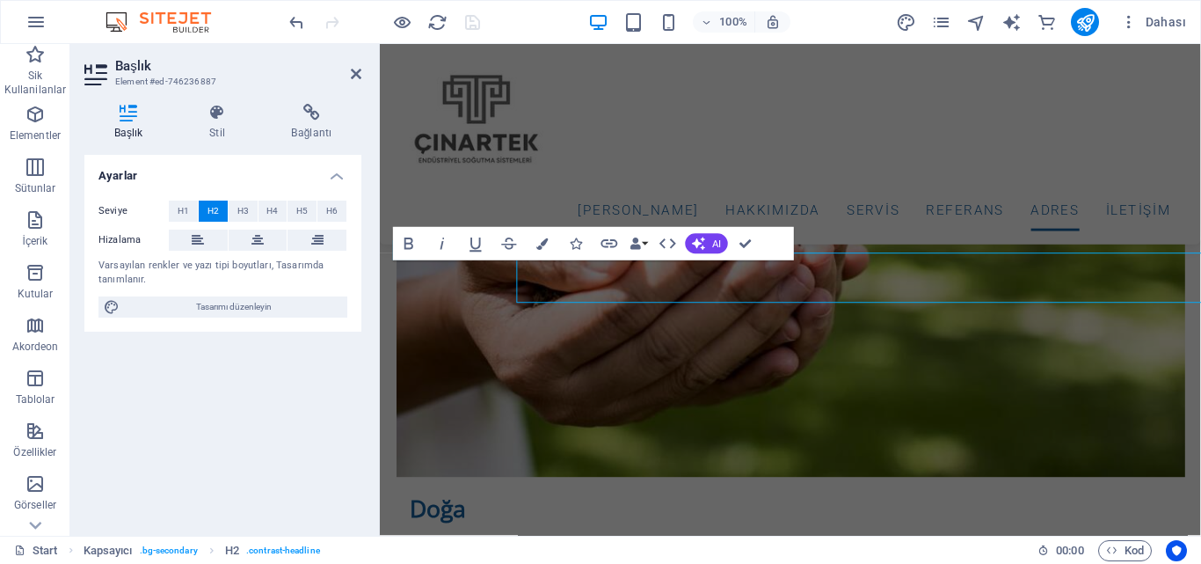
scroll to position [5335, 0]
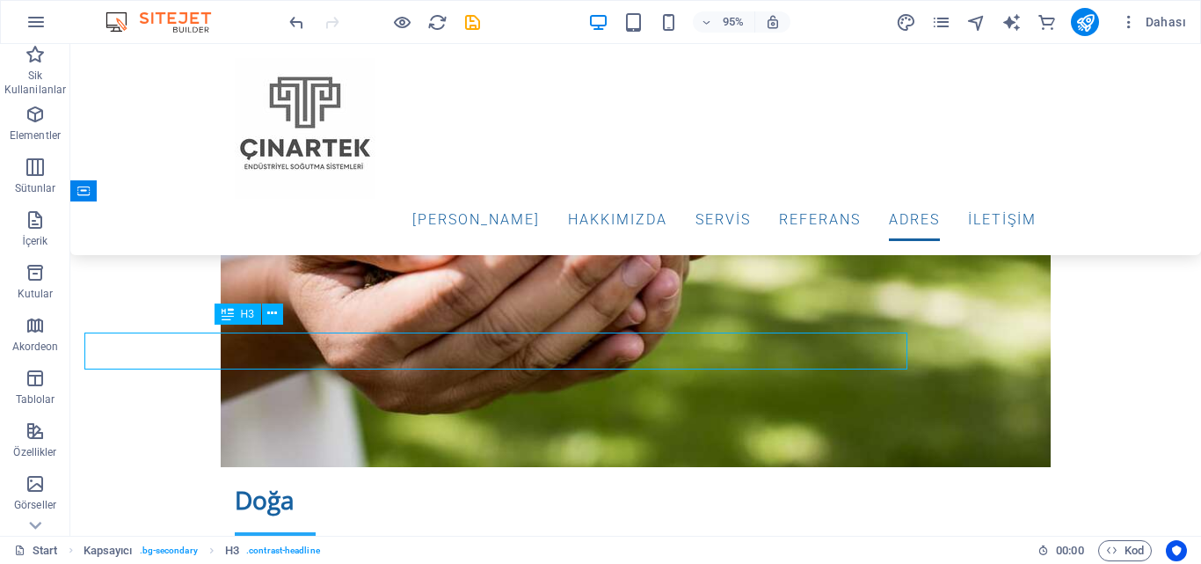
scroll to position [5327, 0]
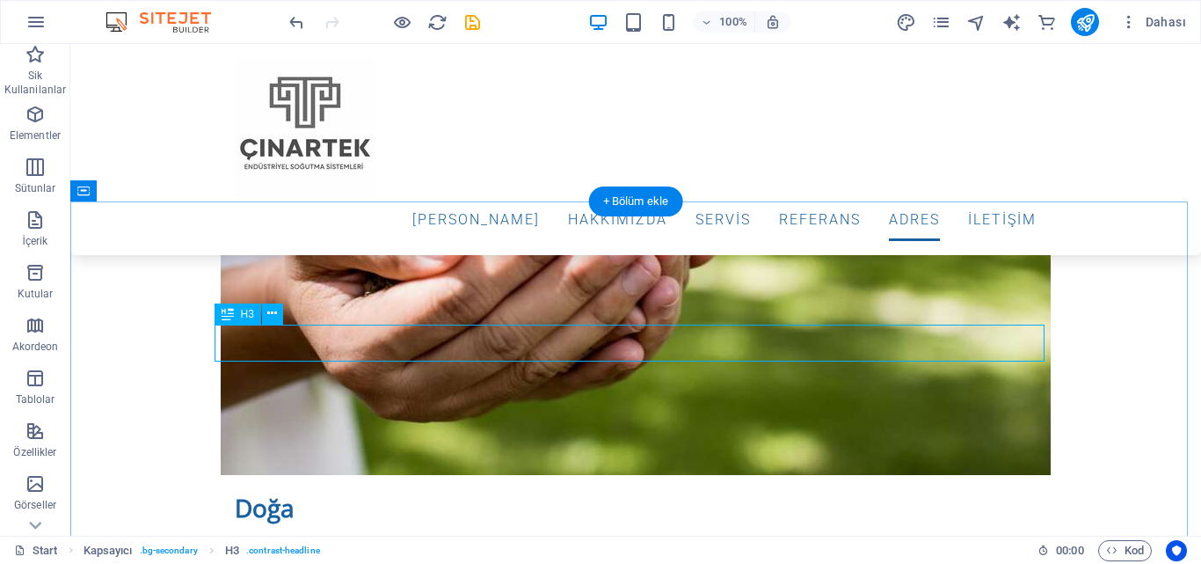
drag, startPoint x: 452, startPoint y: 346, endPoint x: 402, endPoint y: 347, distance: 50.2
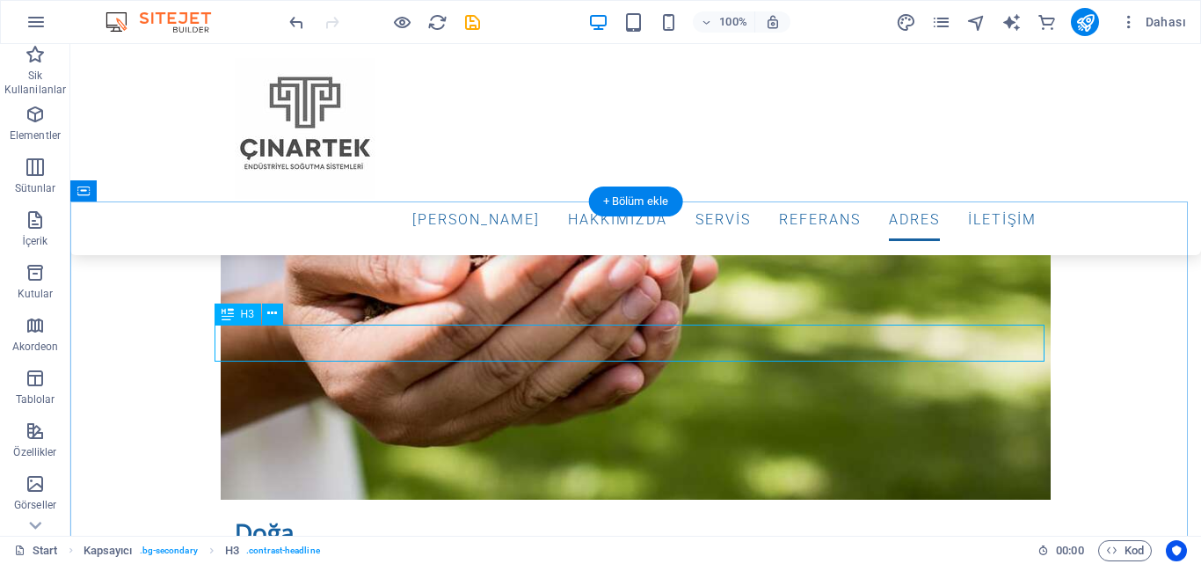
scroll to position [5335, 0]
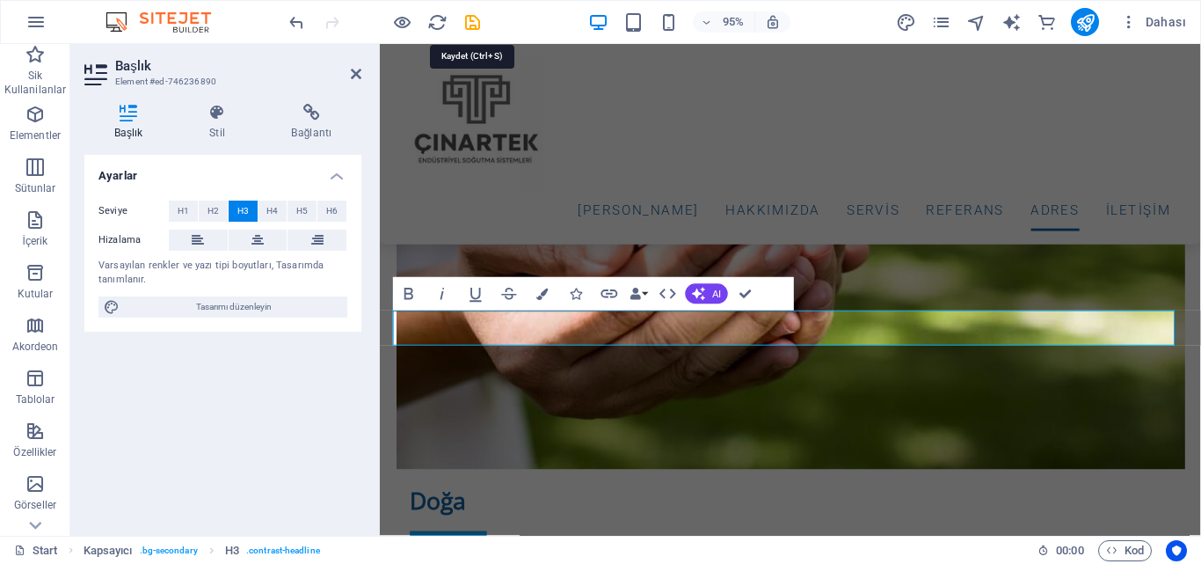
click at [477, 22] on icon "save" at bounding box center [473, 22] width 20 height 20
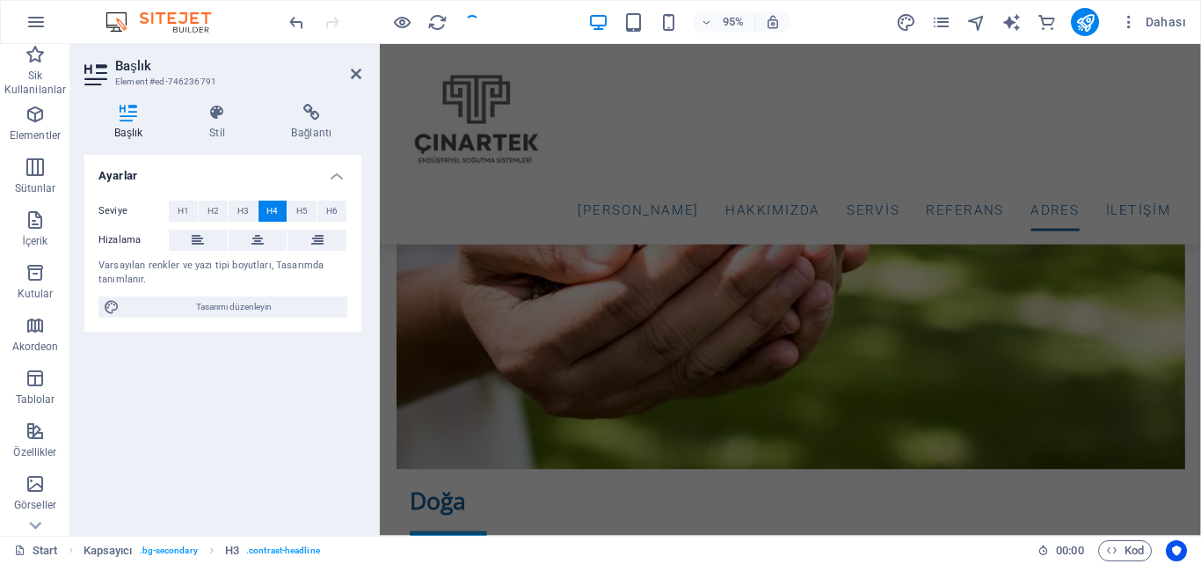
scroll to position [6688, 0]
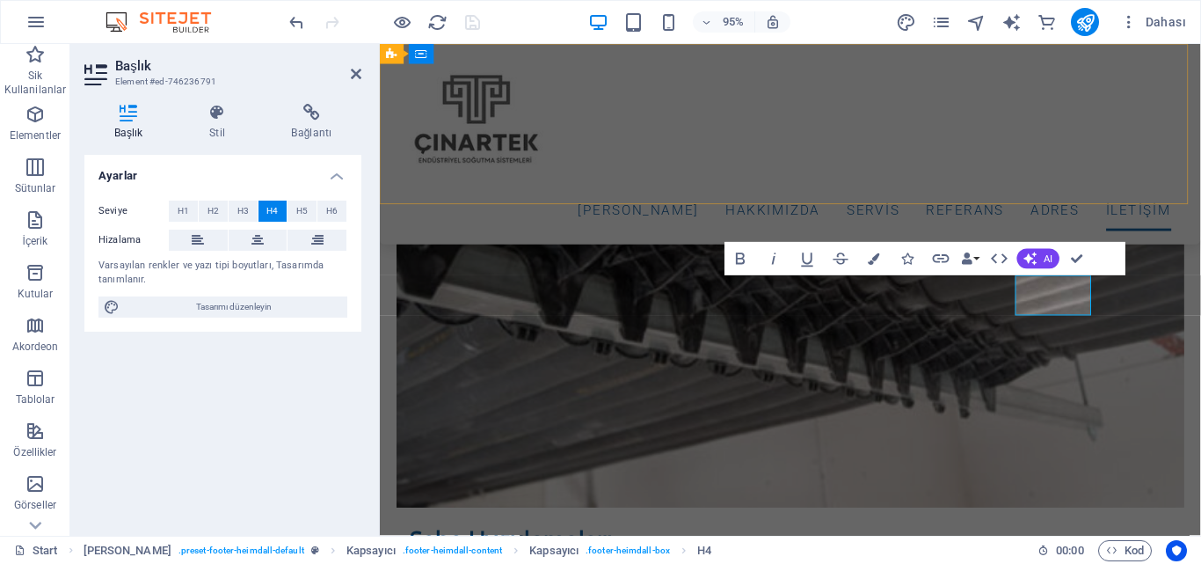
click at [958, 182] on div "Ana Sayfa Hakkımızda ServİS REFERANS ADRES İLETİŞİM" at bounding box center [812, 149] width 864 height 211
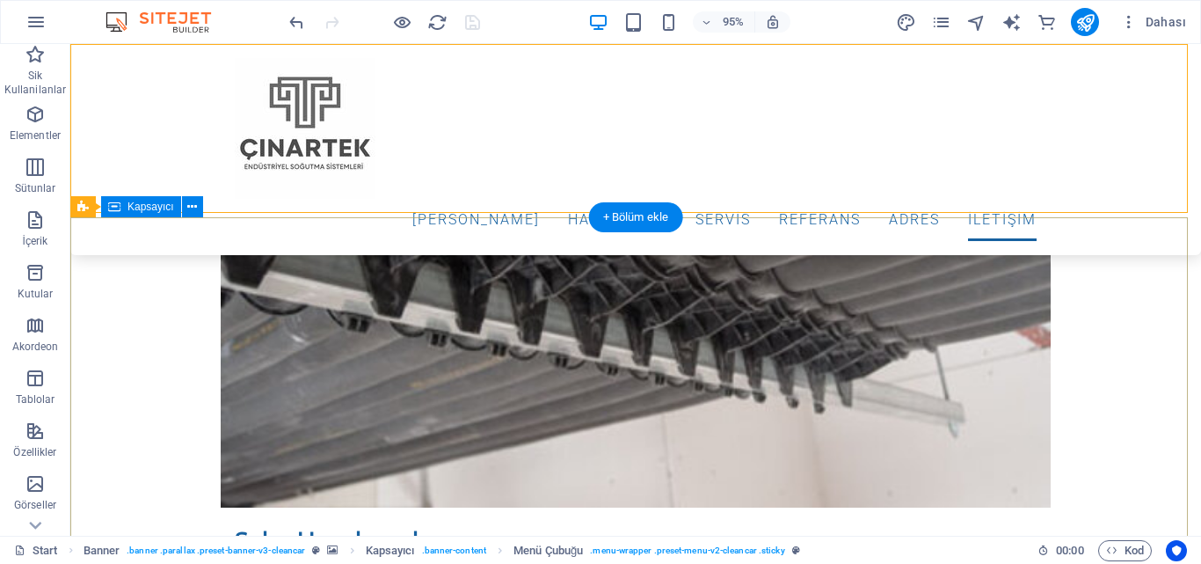
scroll to position [6680, 0]
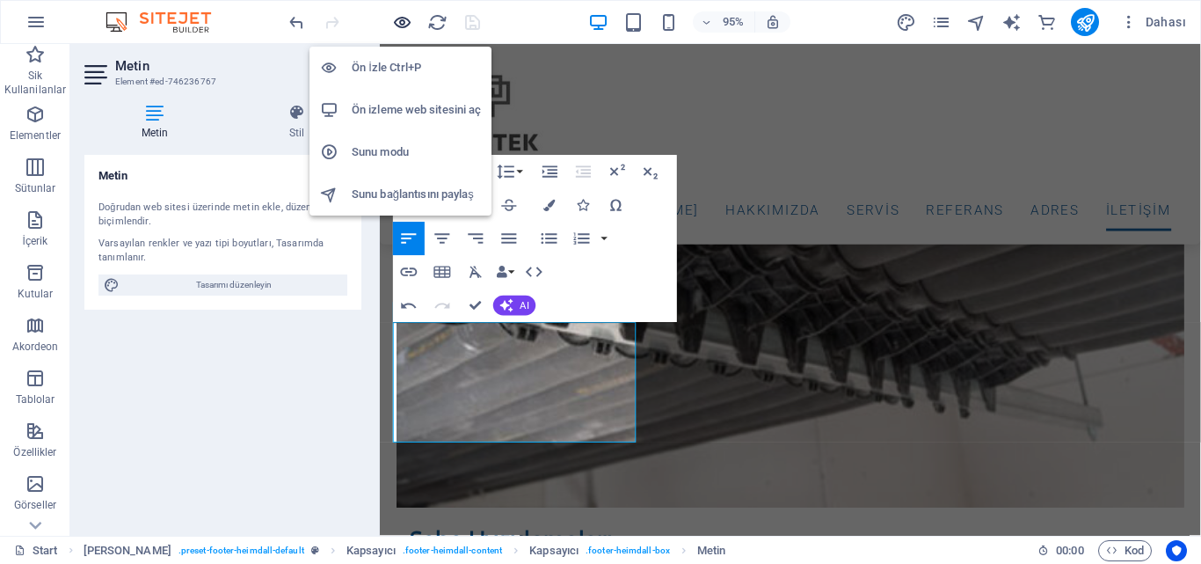
click at [406, 23] on icon "button" at bounding box center [402, 22] width 20 height 20
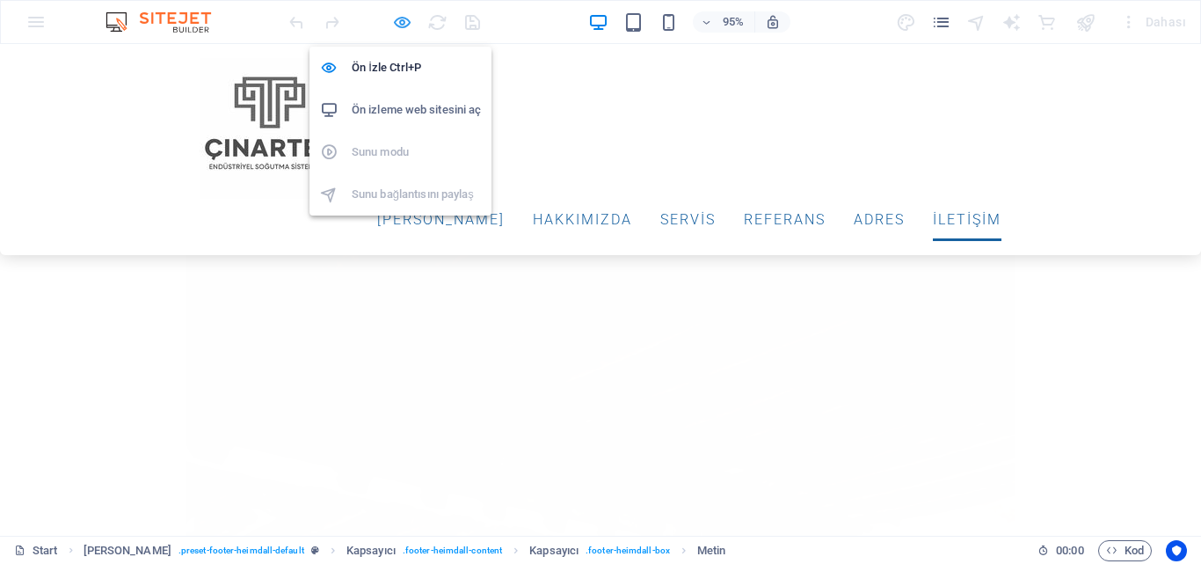
scroll to position [4724, 0]
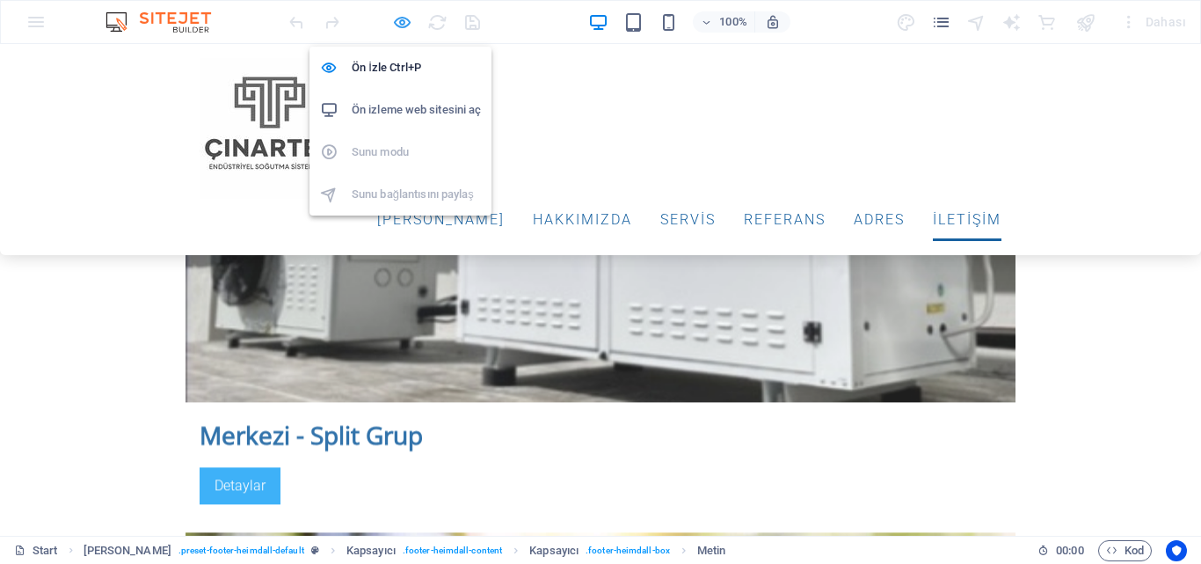
click at [407, 18] on icon "button" at bounding box center [402, 22] width 20 height 20
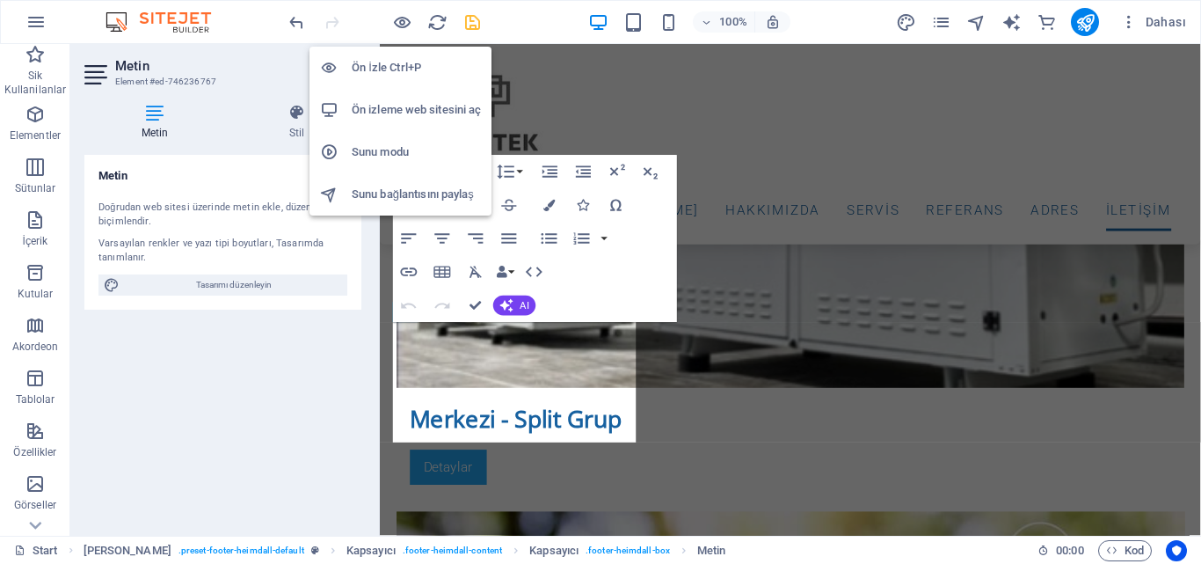
scroll to position [6688, 0]
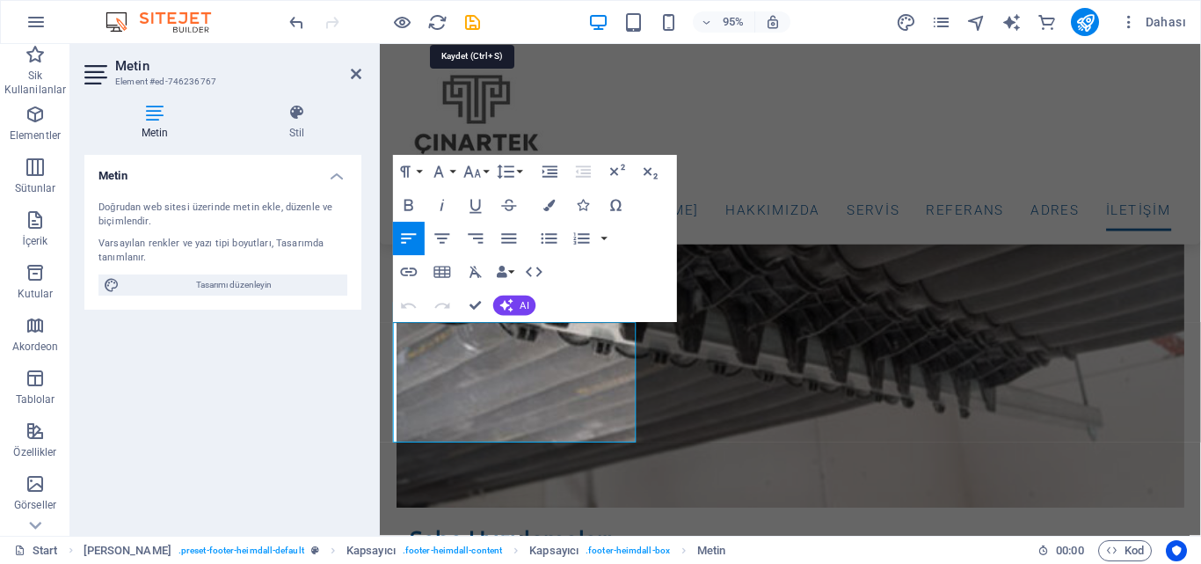
click at [469, 20] on icon "save" at bounding box center [473, 22] width 20 height 20
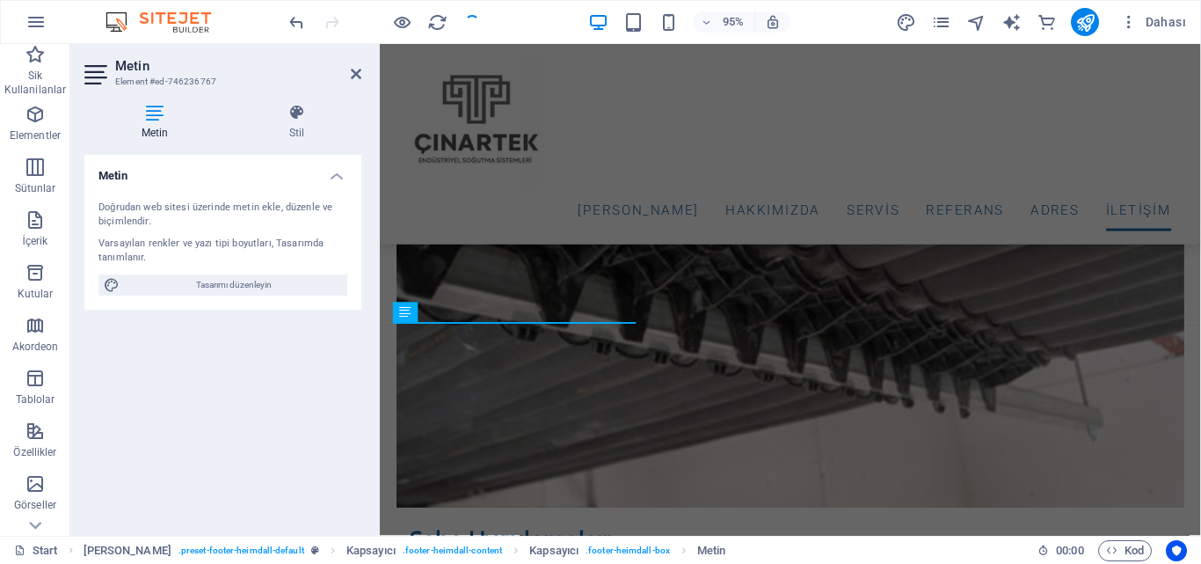
checkbox input "false"
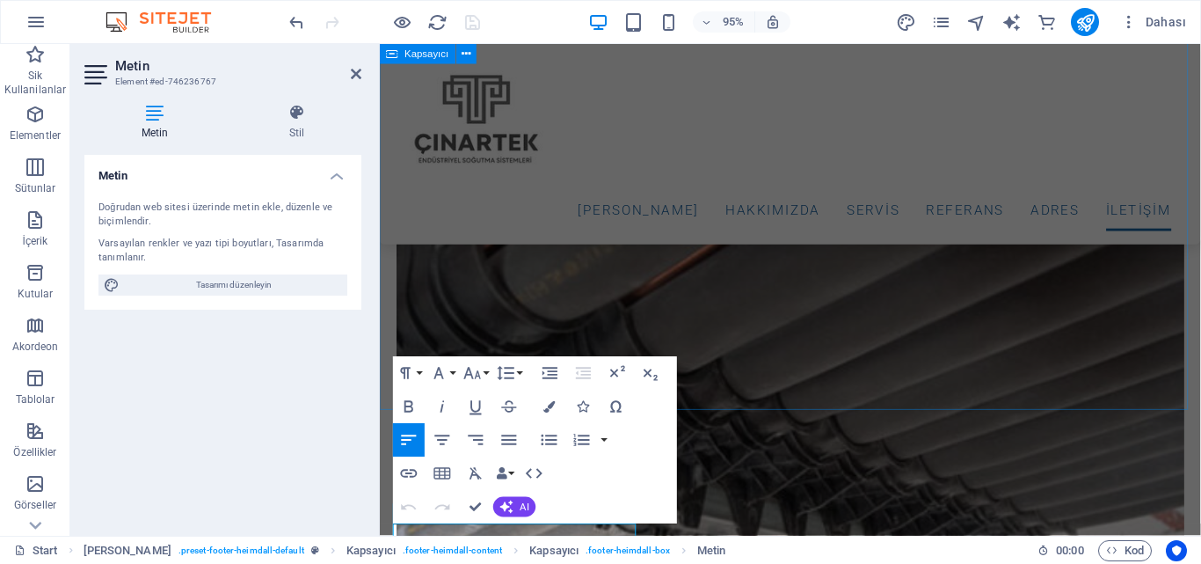
scroll to position [6329, 0]
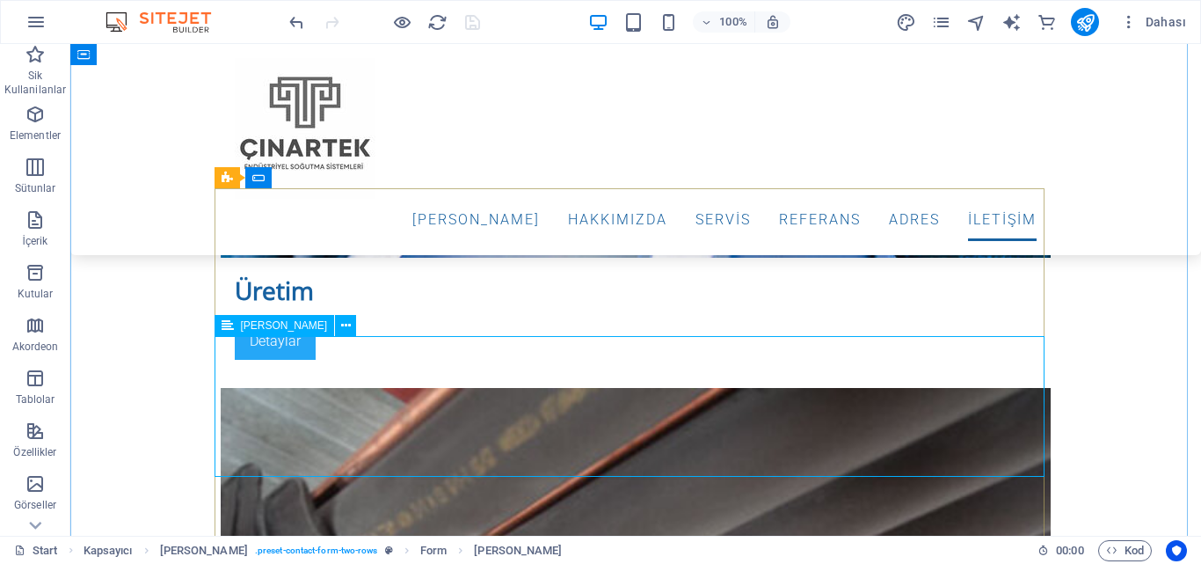
scroll to position [6232, 0]
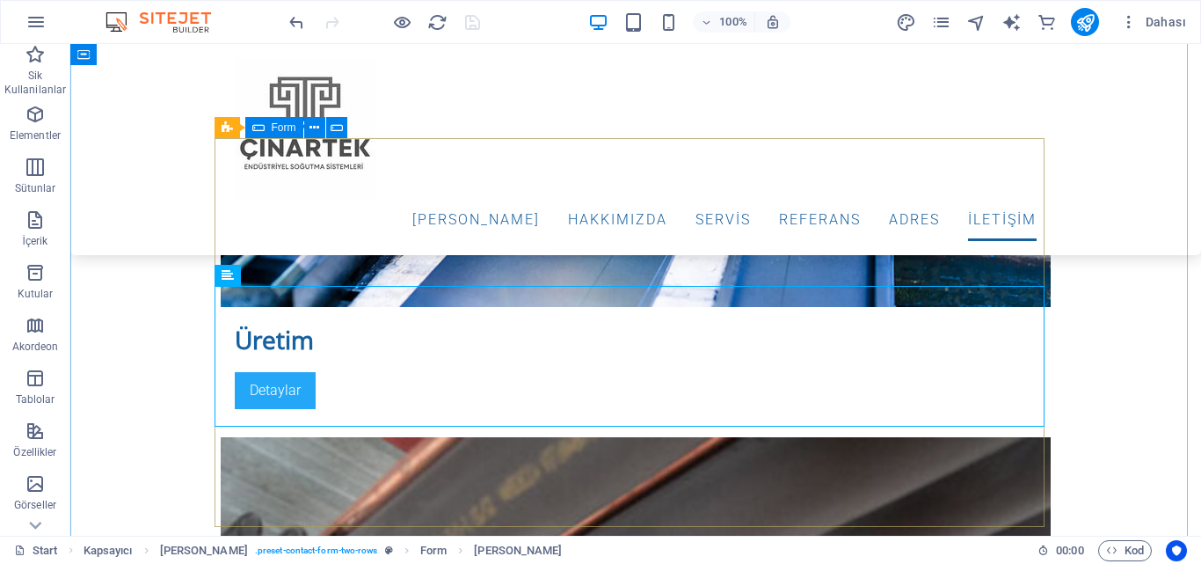
scroll to position [6320, 0]
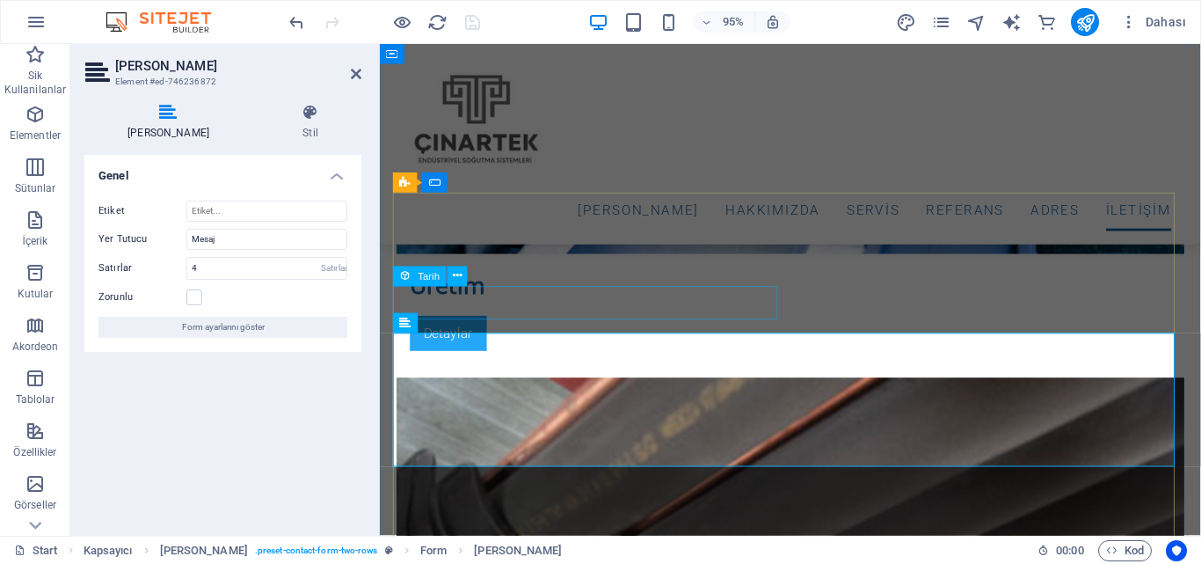
scroll to position [6329, 0]
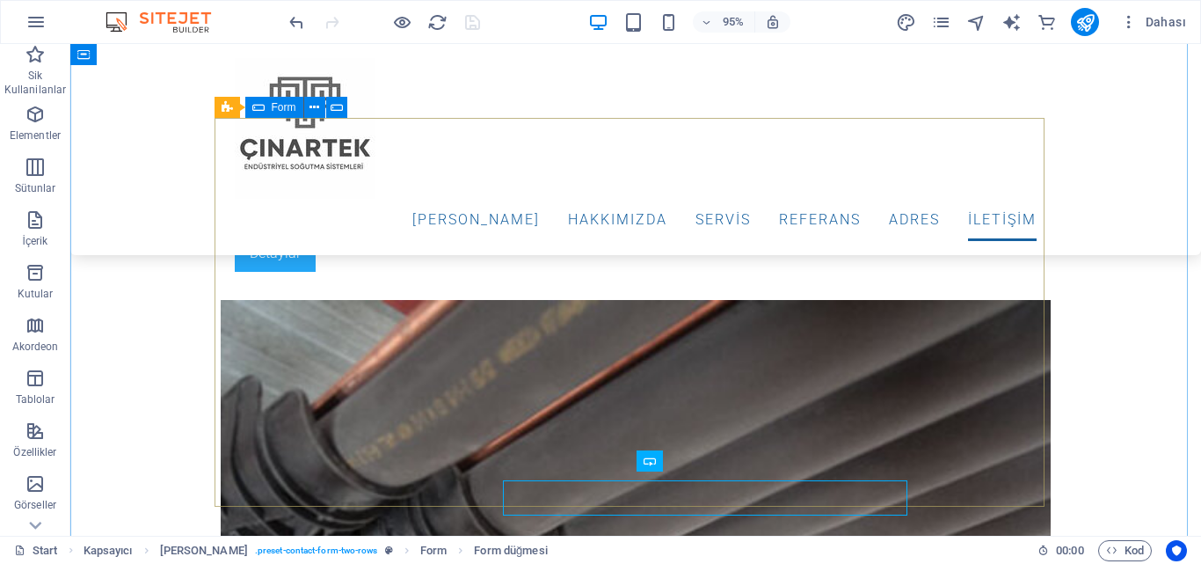
scroll to position [6320, 0]
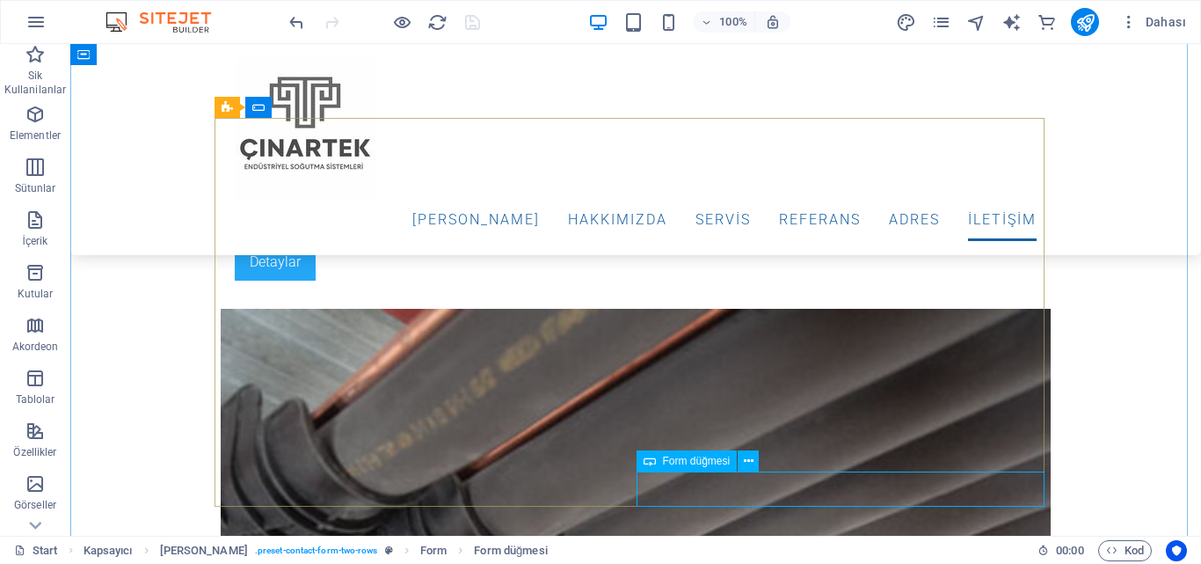
drag, startPoint x: 919, startPoint y: 486, endPoint x: 638, endPoint y: 510, distance: 282.4
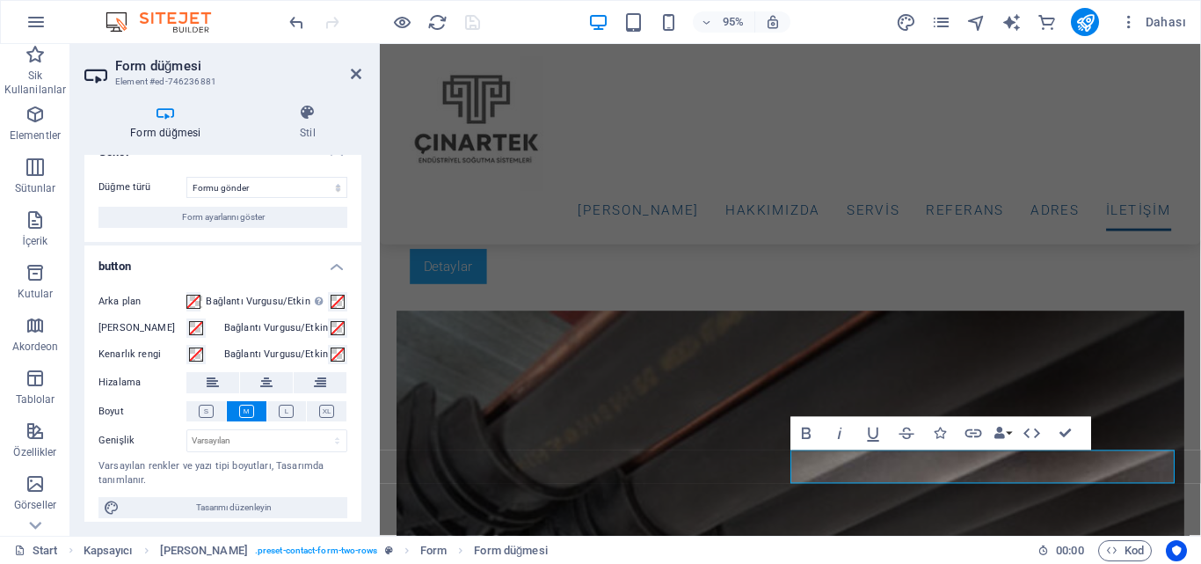
scroll to position [34, 0]
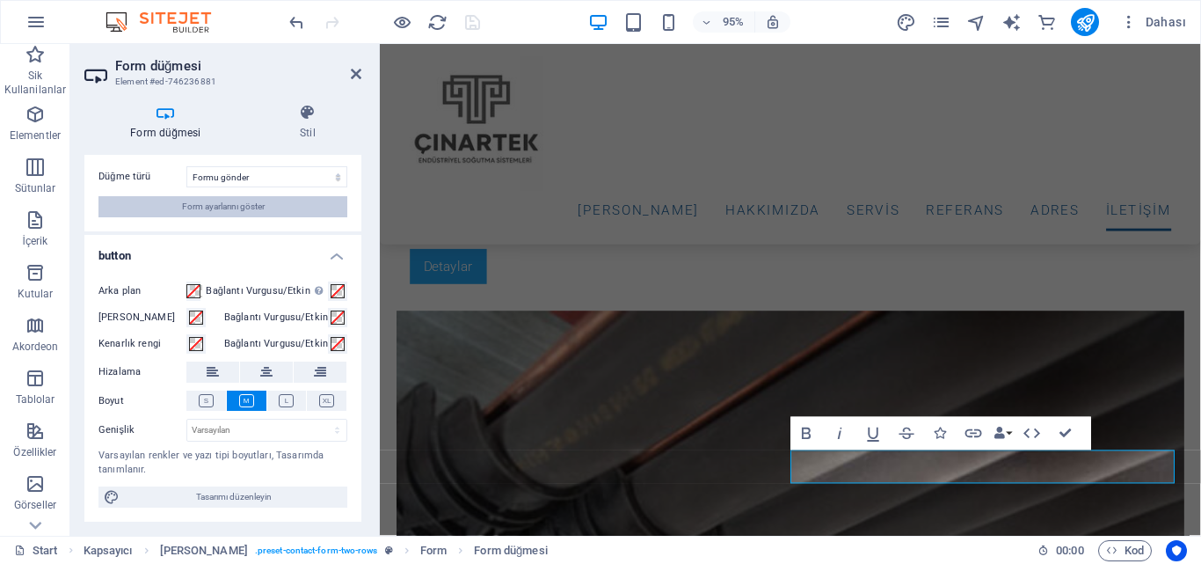
click at [238, 208] on span "Form ayarlarını göster" at bounding box center [223, 206] width 83 height 21
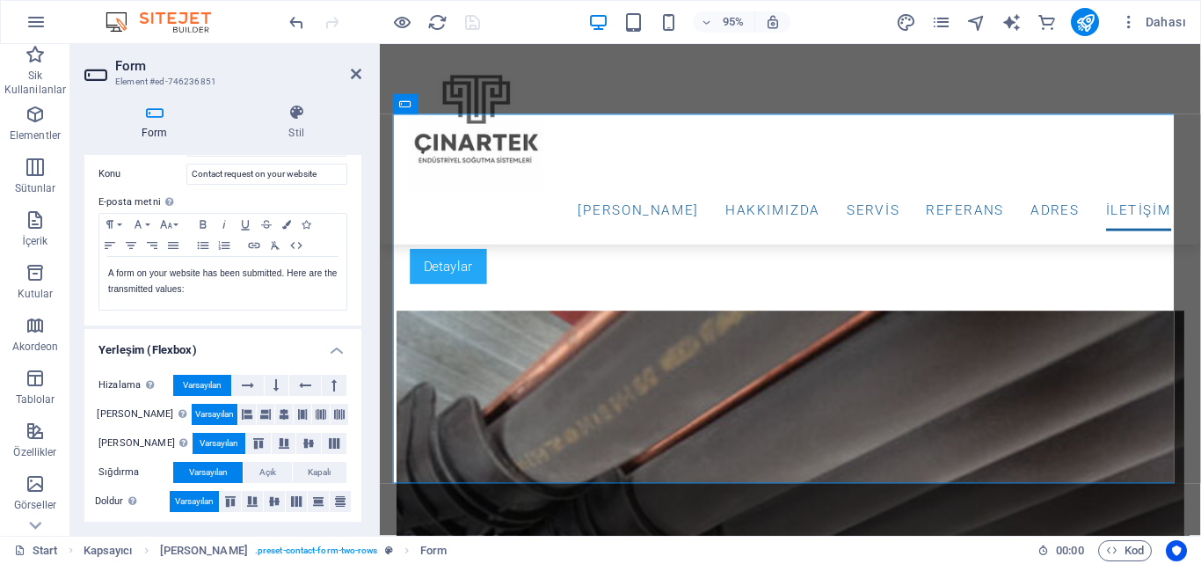
scroll to position [605, 0]
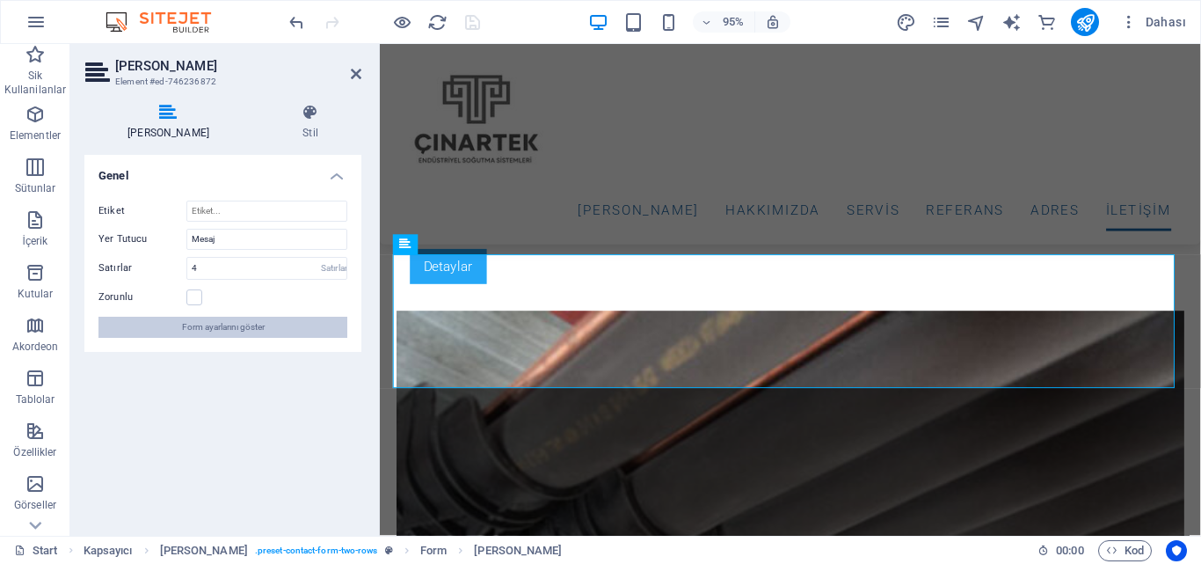
click at [248, 320] on span "Form ayarlarını göster" at bounding box center [223, 327] width 83 height 21
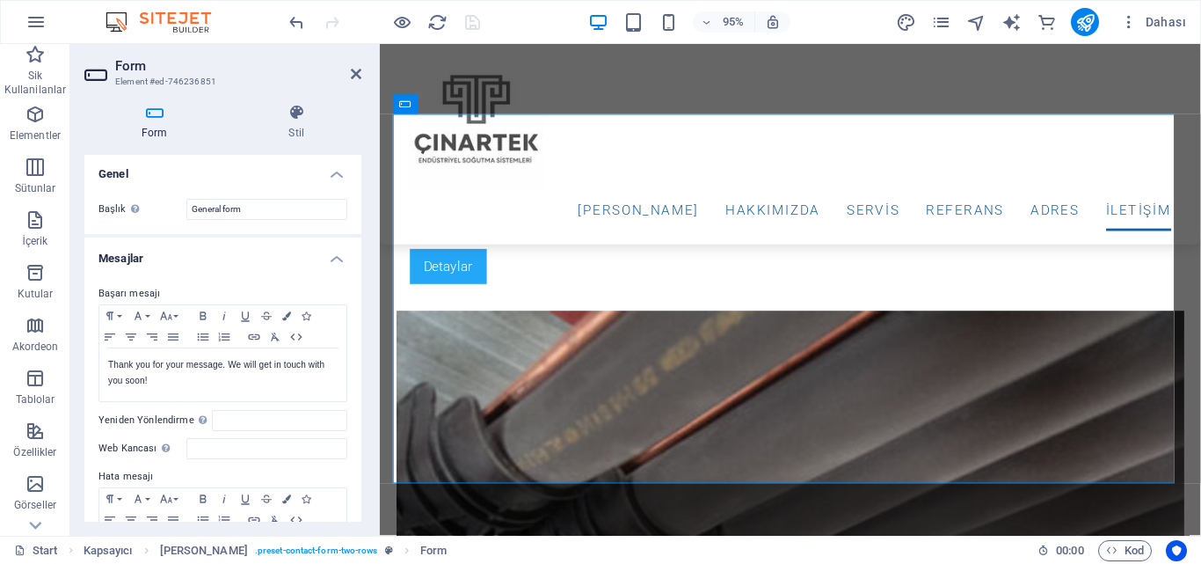
scroll to position [0, 0]
click at [130, 75] on h3 "Element #ed-746236851" at bounding box center [220, 82] width 211 height 16
drag, startPoint x: 88, startPoint y: 67, endPoint x: 80, endPoint y: 73, distance: 10.0
click at [89, 68] on icon at bounding box center [97, 75] width 26 height 28
drag, startPoint x: 33, startPoint y: 119, endPoint x: 46, endPoint y: 230, distance: 111.5
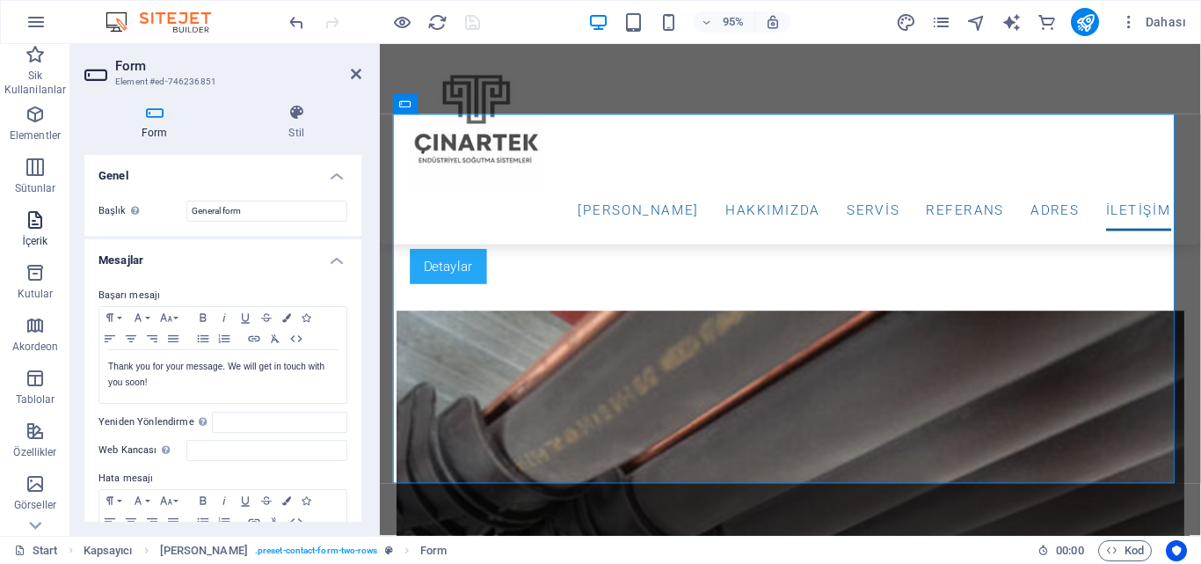
click at [34, 120] on icon "button" at bounding box center [35, 114] width 21 height 21
click at [46, 230] on icon "button" at bounding box center [35, 219] width 21 height 21
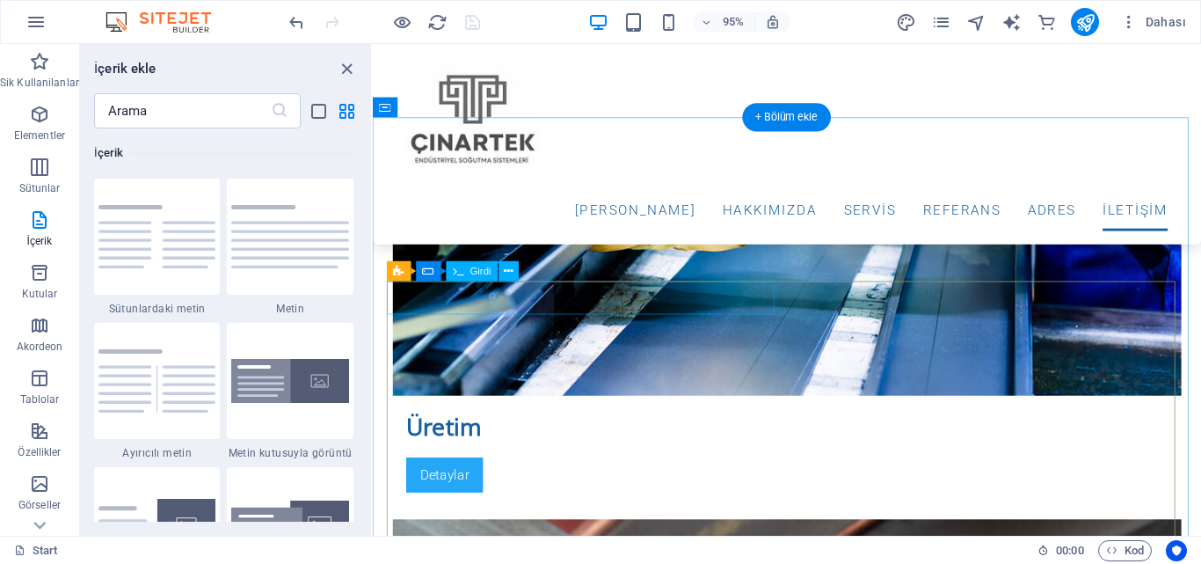
scroll to position [6164, 0]
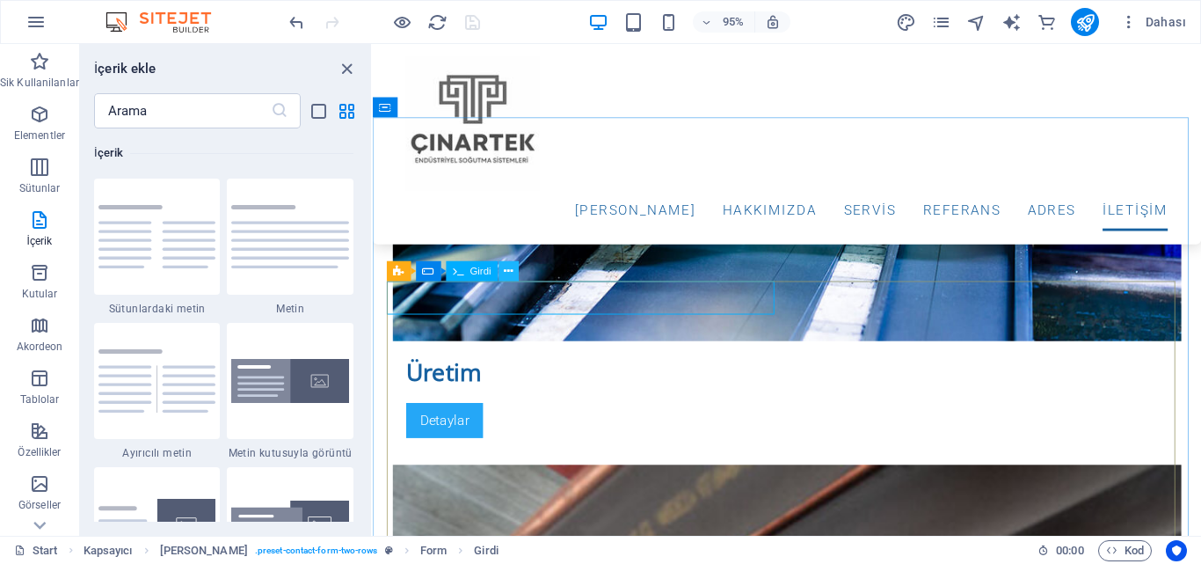
click at [504, 266] on icon at bounding box center [508, 272] width 9 height 18
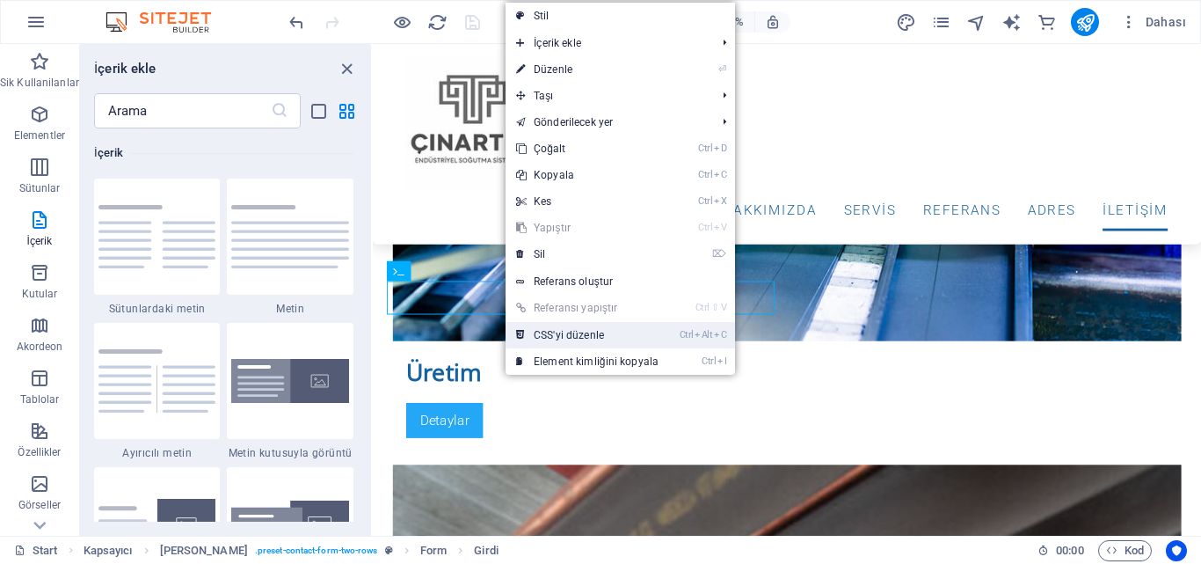
click at [618, 338] on link "Ctrl Alt C CSS'yi düzenle" at bounding box center [588, 335] width 164 height 26
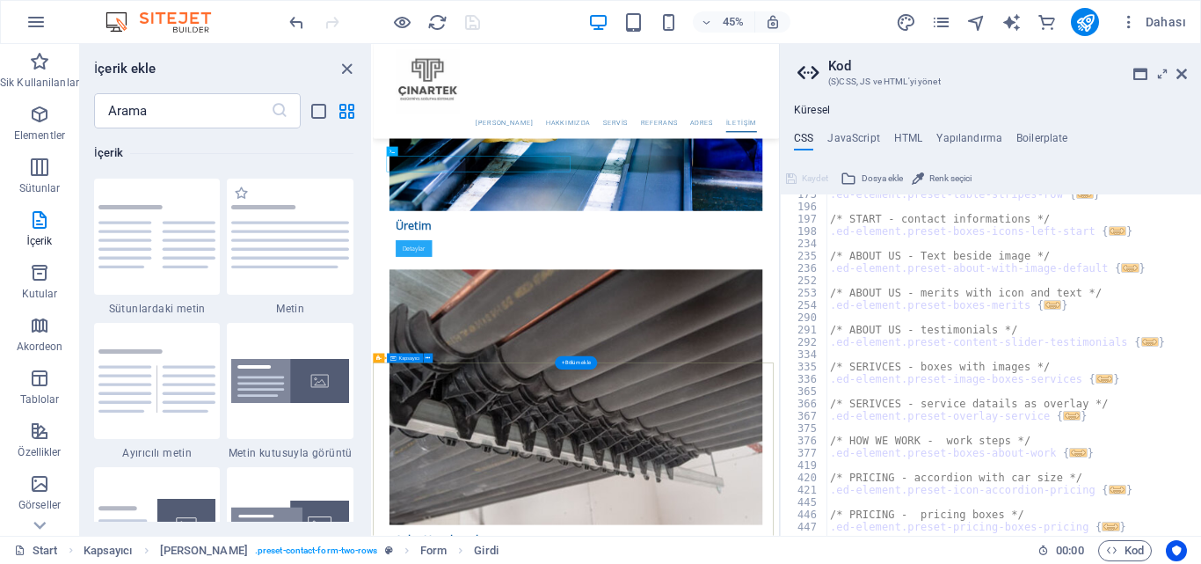
scroll to position [6536, 0]
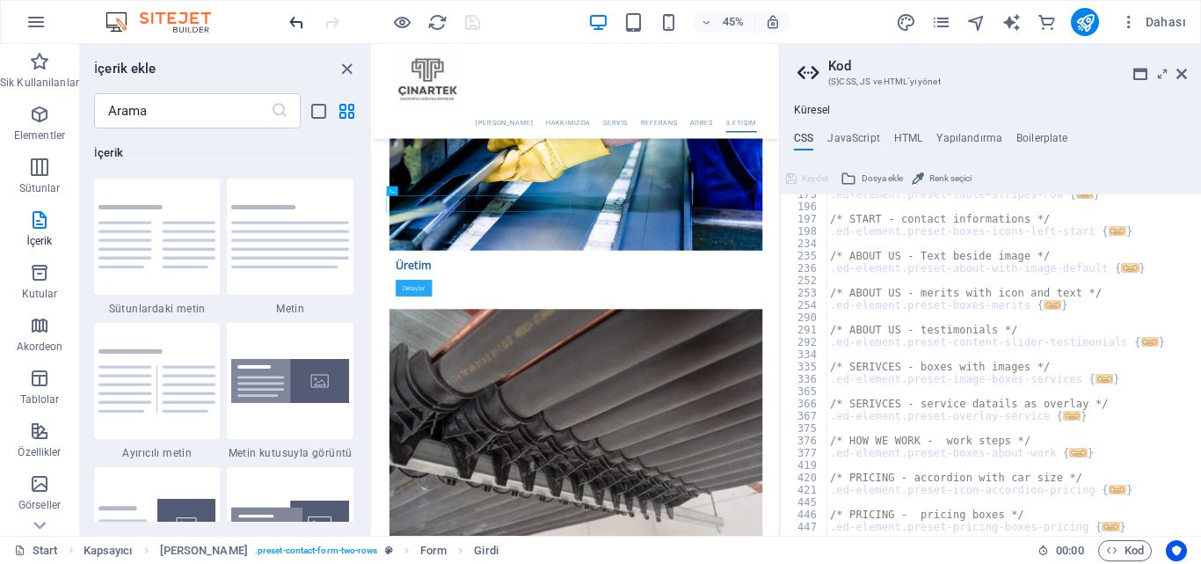
click at [300, 26] on icon "undo" at bounding box center [297, 22] width 20 height 20
click at [1184, 69] on icon at bounding box center [1182, 74] width 11 height 14
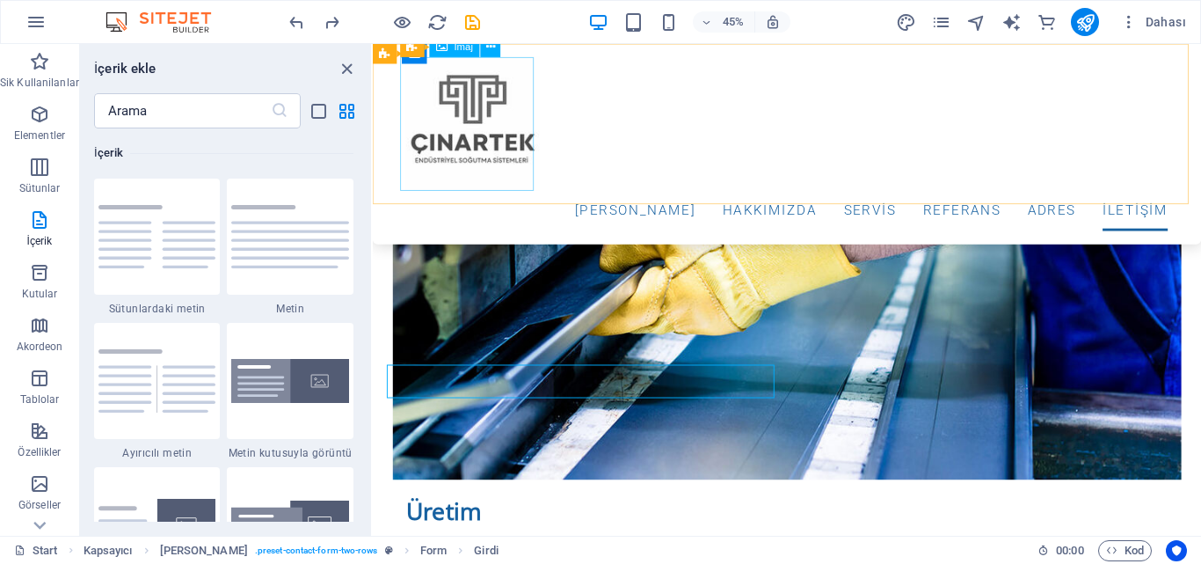
scroll to position [6076, 0]
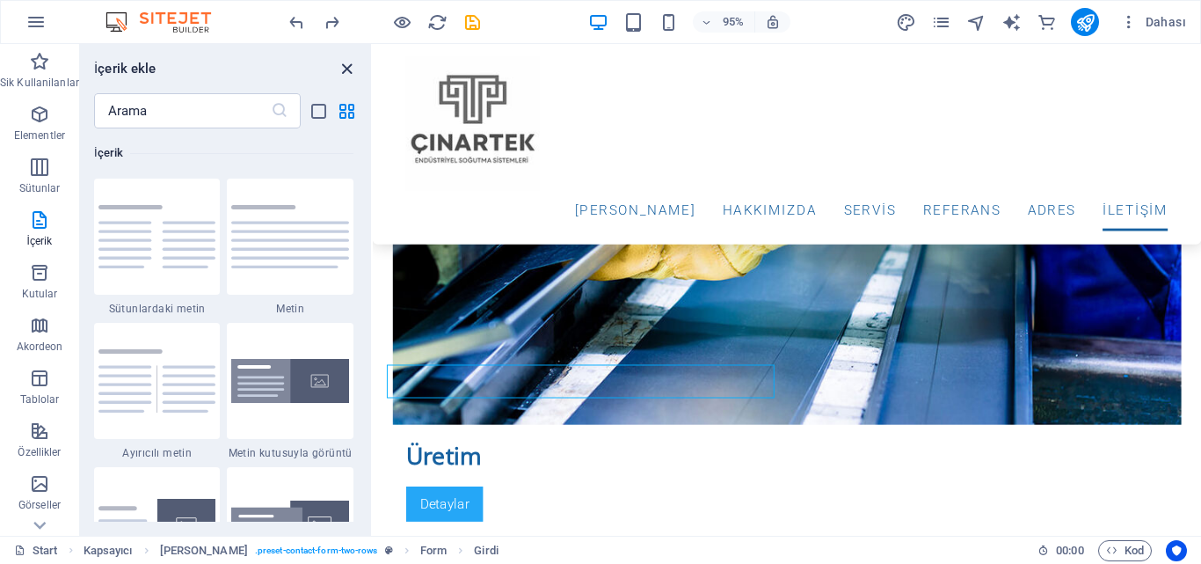
click at [341, 69] on icon "close panel" at bounding box center [347, 69] width 20 height 20
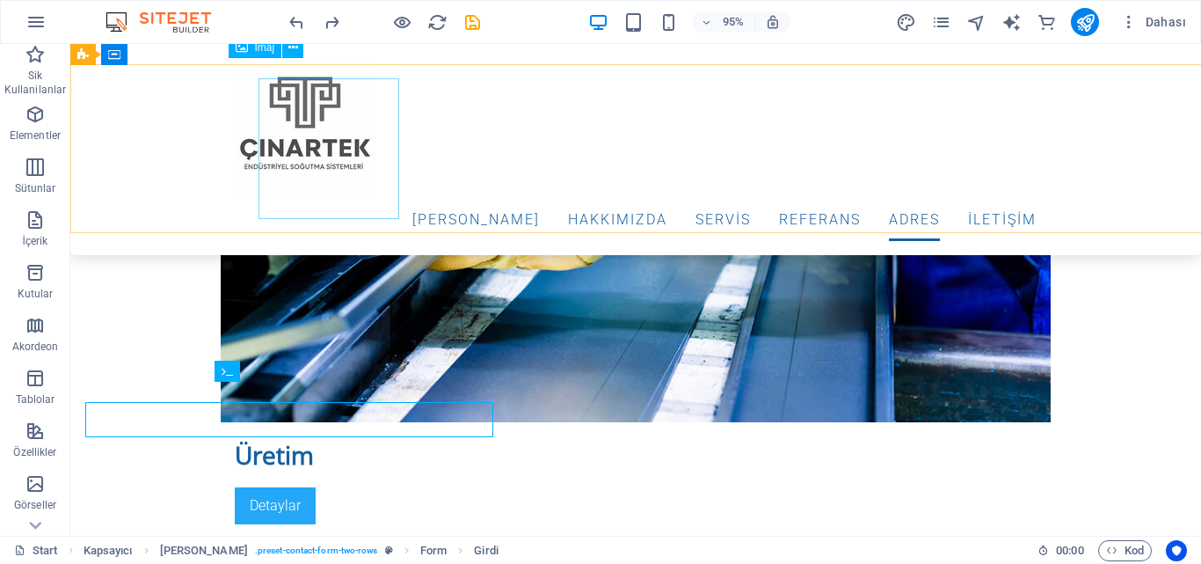
scroll to position [6056, 0]
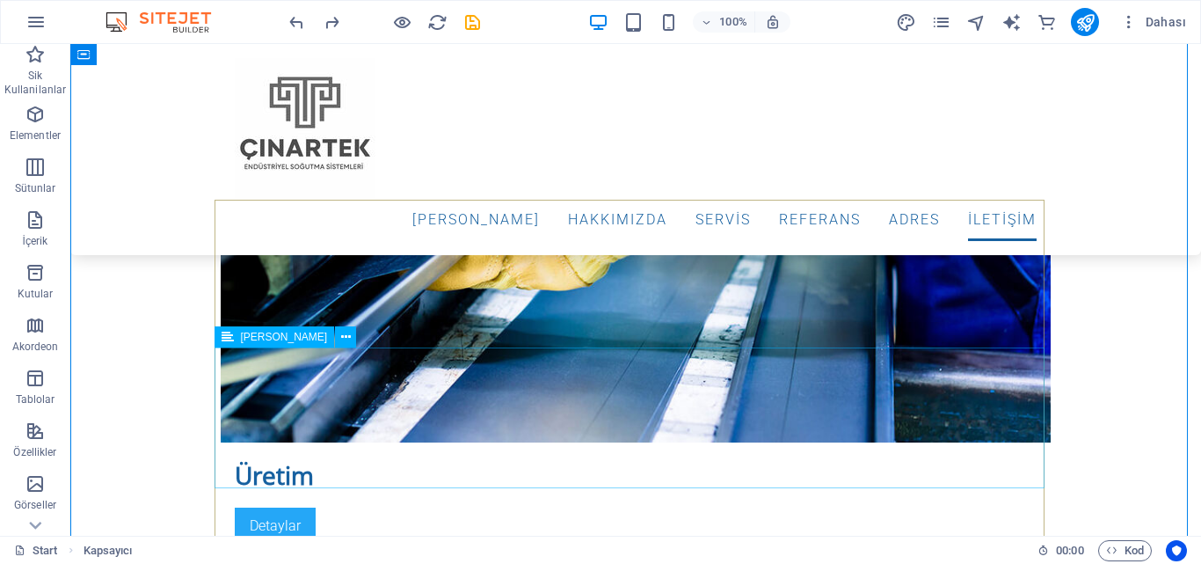
scroll to position [6320, 0]
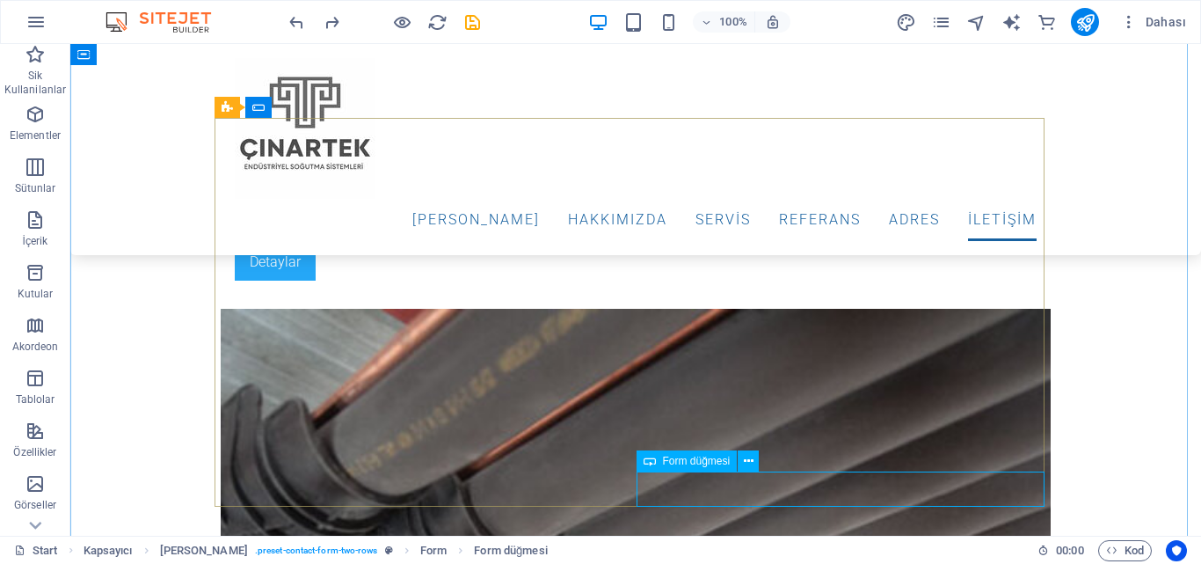
click at [655, 458] on icon at bounding box center [650, 460] width 12 height 21
click at [749, 459] on icon at bounding box center [749, 461] width 10 height 18
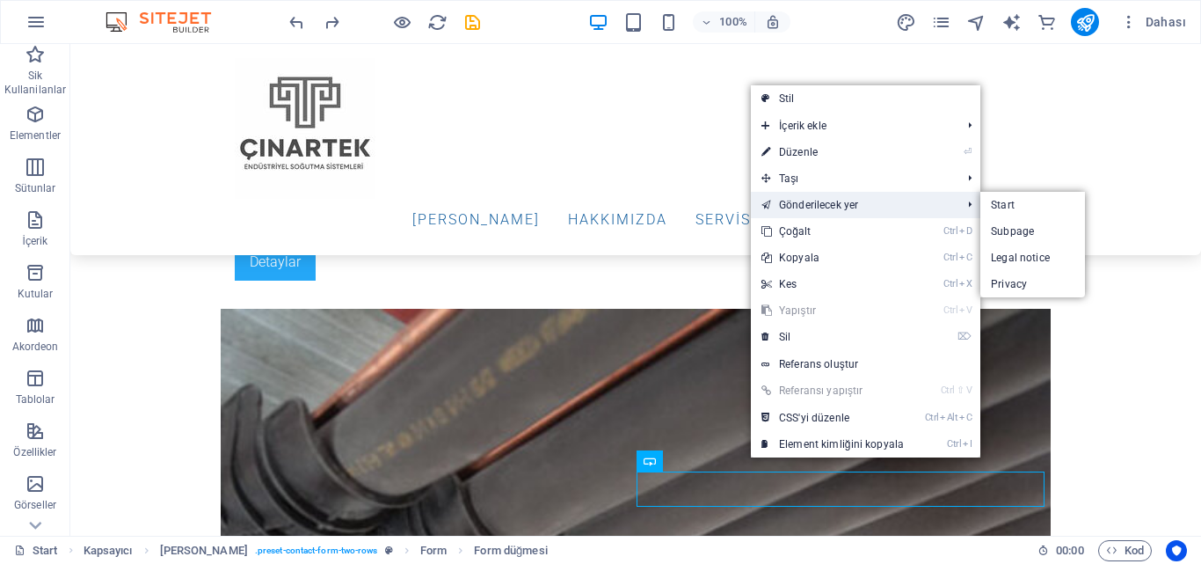
click at [808, 213] on link "Gönderilecek yer" at bounding box center [852, 205] width 203 height 26
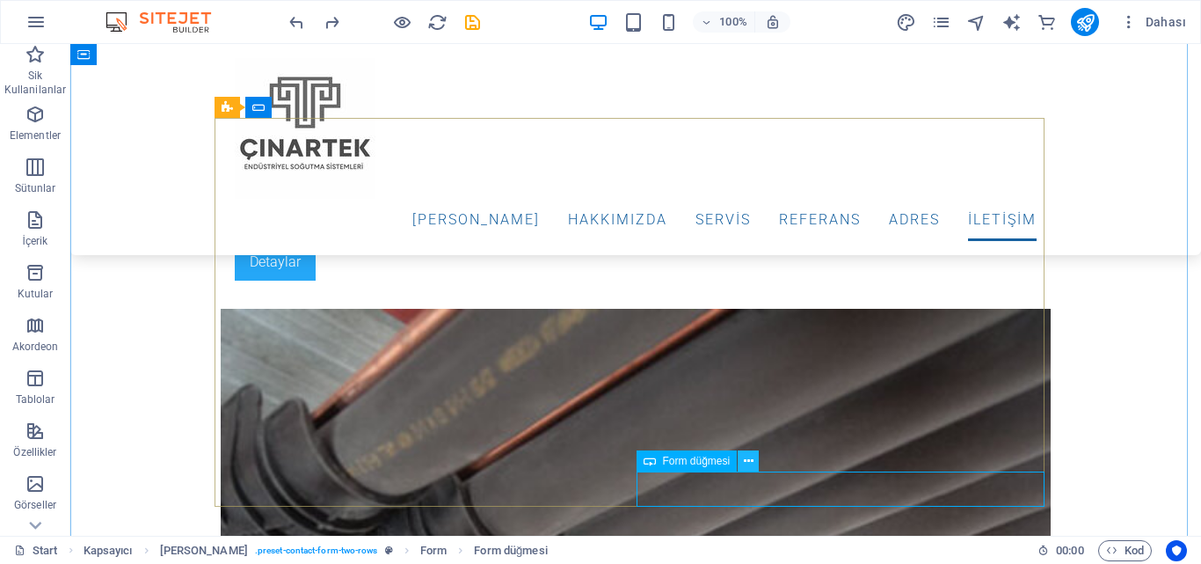
click at [747, 464] on icon at bounding box center [749, 461] width 10 height 18
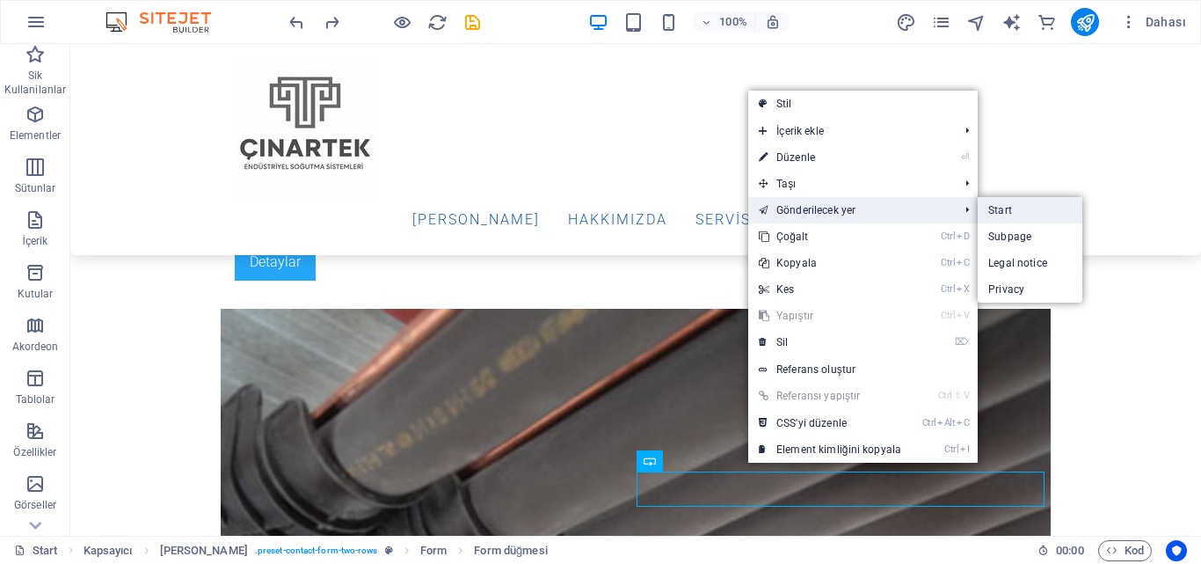
click at [995, 213] on link "Start" at bounding box center [1030, 210] width 105 height 26
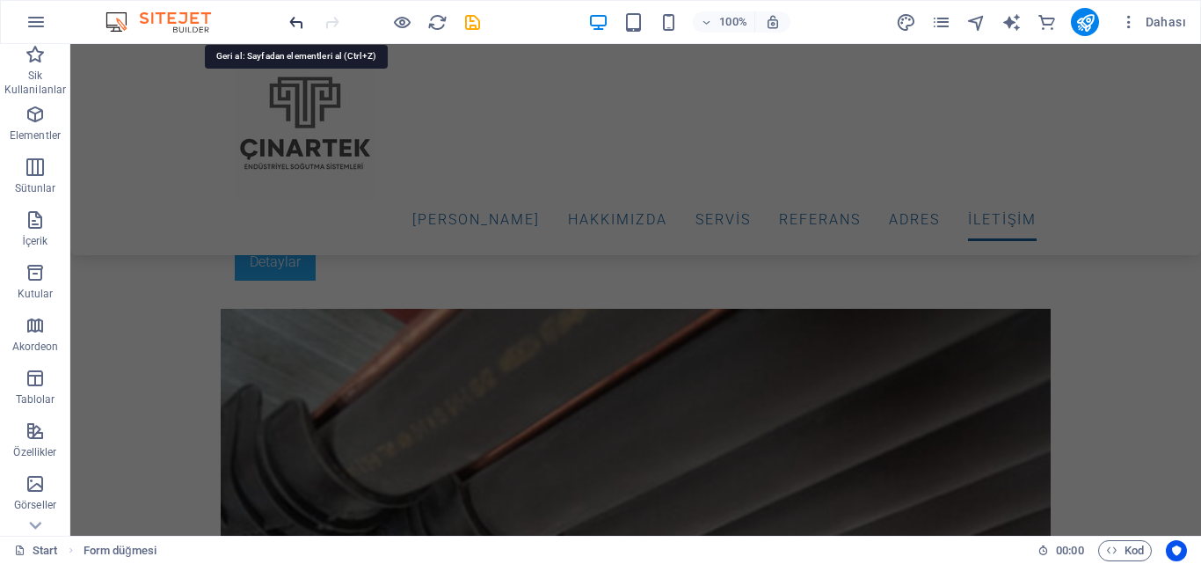
click at [295, 20] on icon "undo" at bounding box center [297, 22] width 20 height 20
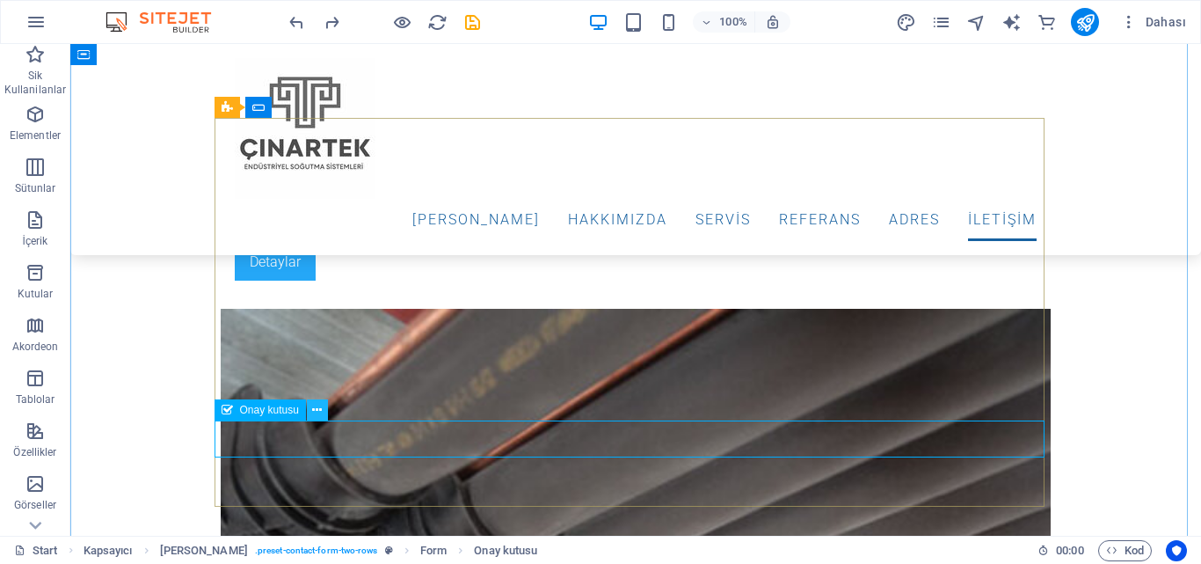
click at [317, 408] on icon at bounding box center [317, 410] width 10 height 18
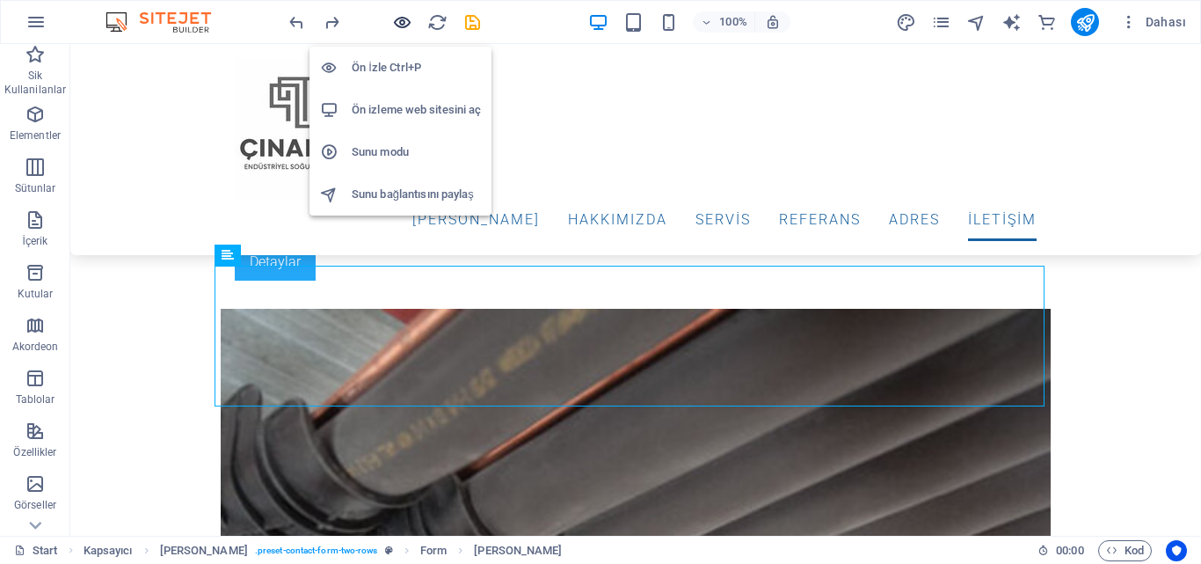
click at [400, 22] on icon "button" at bounding box center [402, 22] width 20 height 20
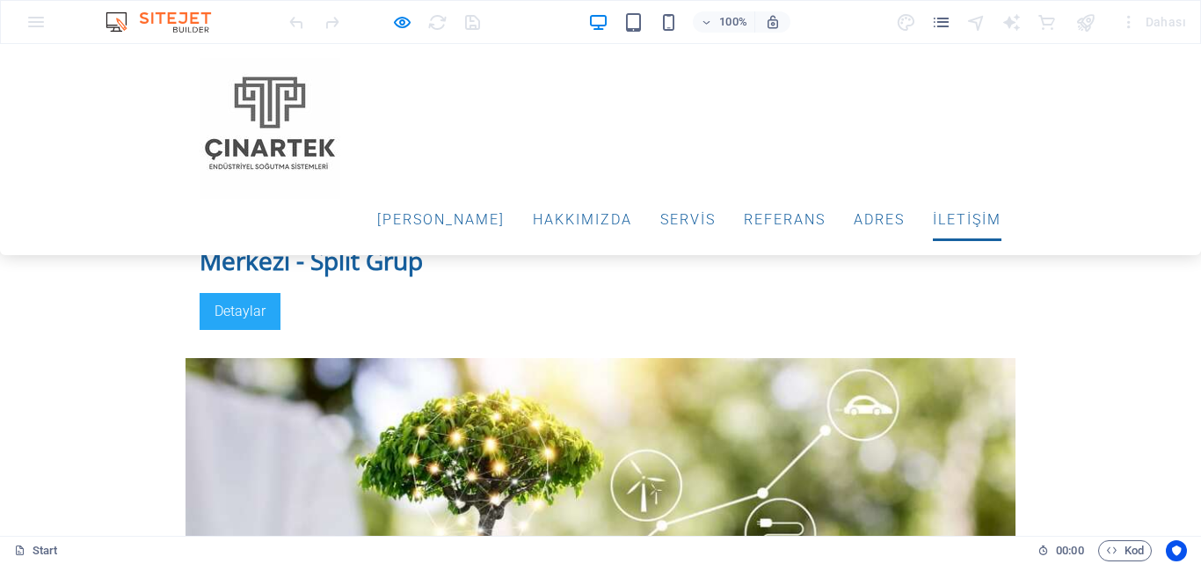
scroll to position [4918, 0]
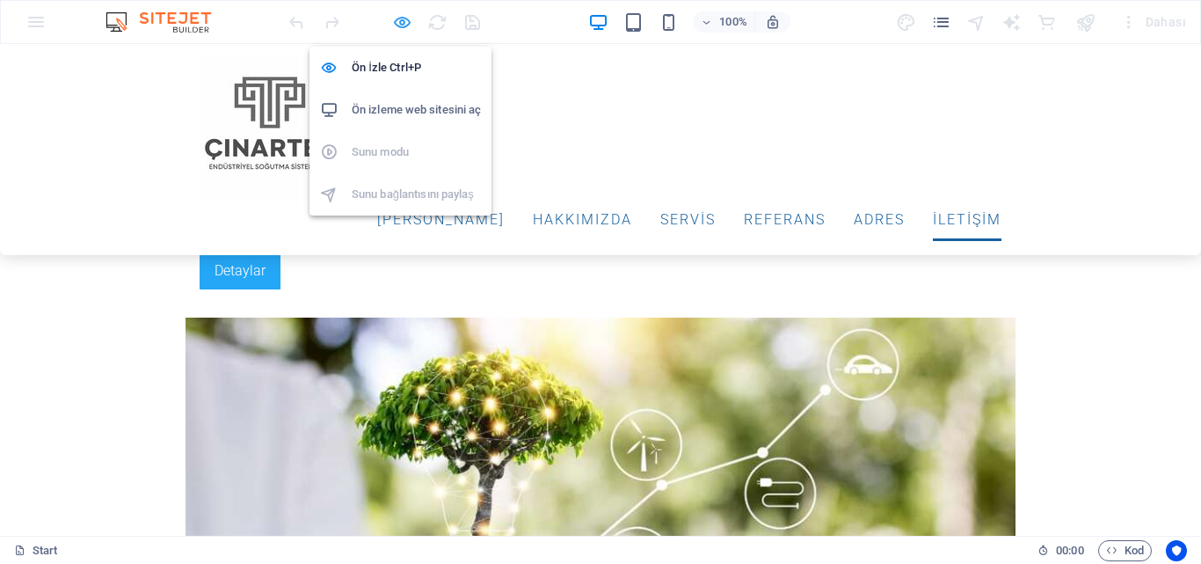
click at [402, 21] on icon "button" at bounding box center [402, 22] width 20 height 20
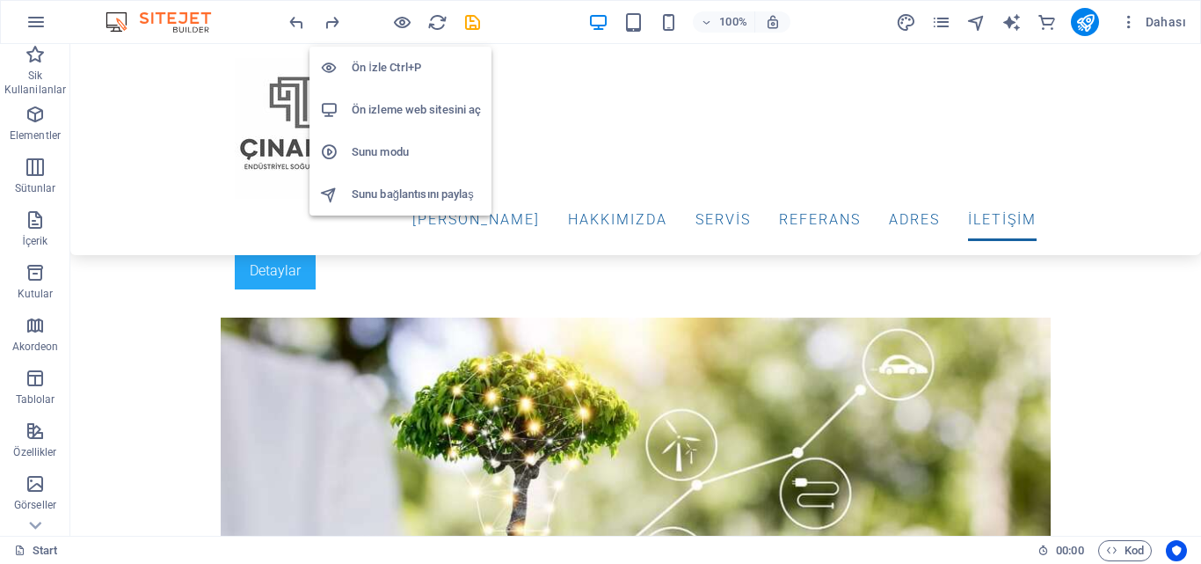
scroll to position [6873, 0]
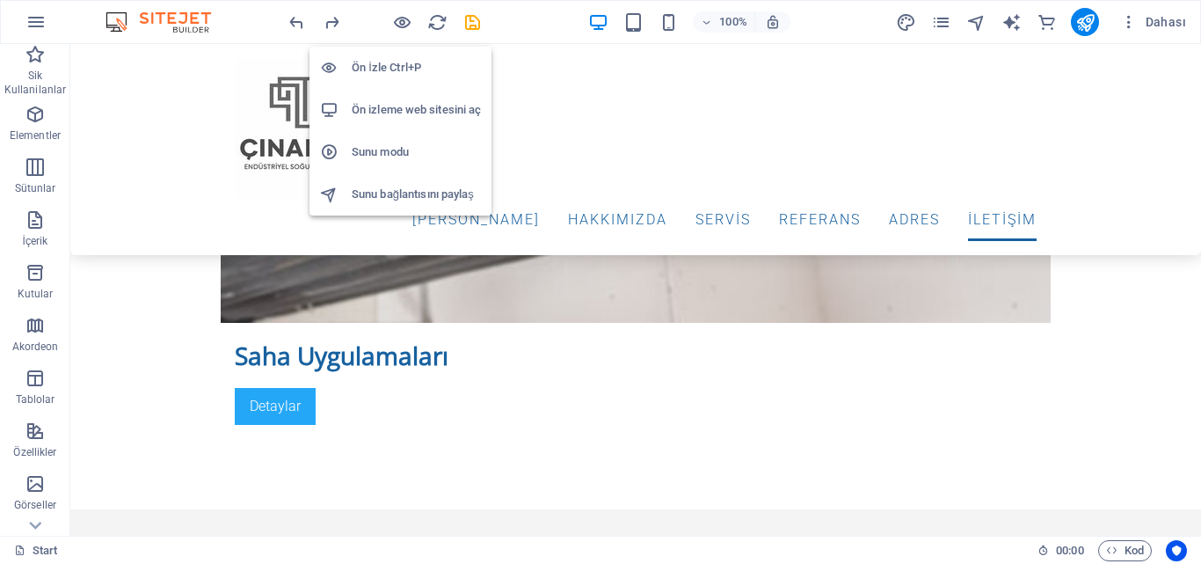
click at [390, 62] on h6 "Ön İzle Ctrl+P" at bounding box center [416, 67] width 129 height 21
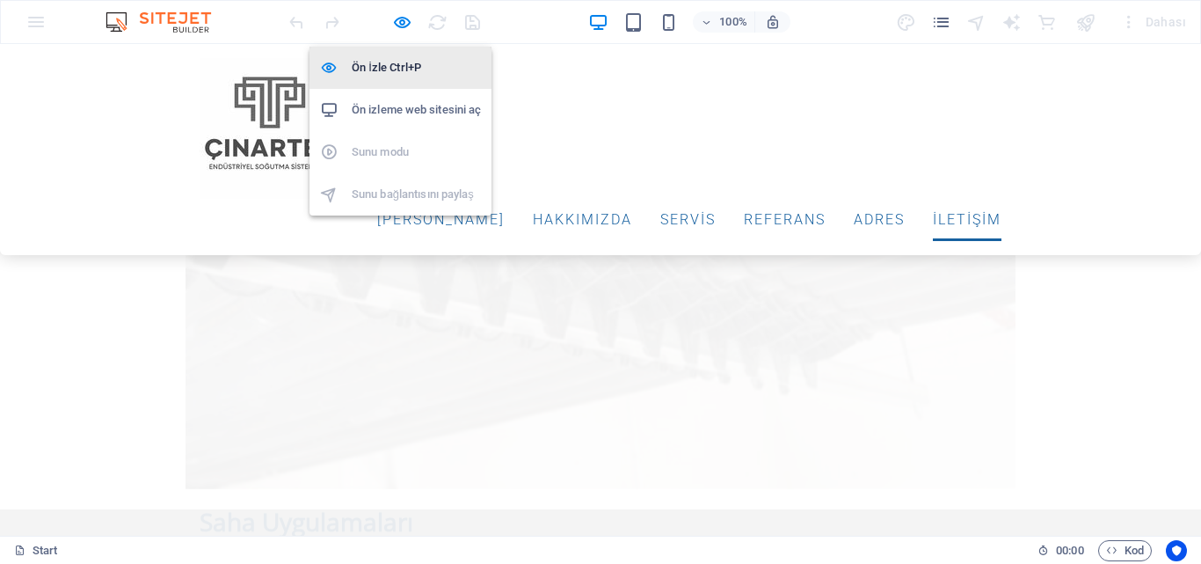
scroll to position [4918, 0]
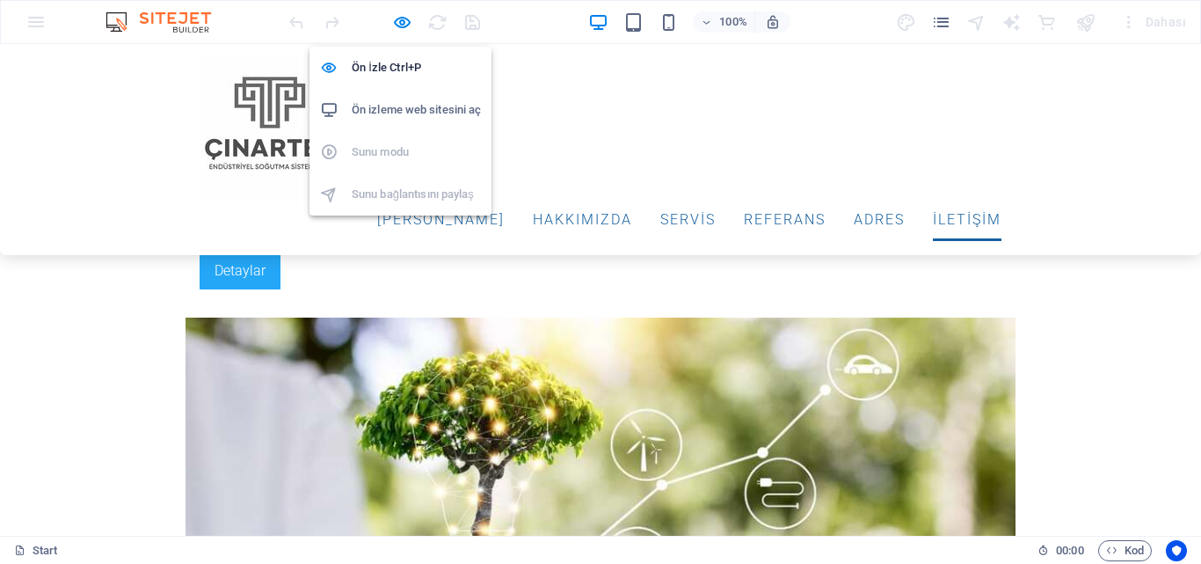
click at [538, 68] on div "Ana Sayfa Hakkımızda ServİS REFERANS ADRES İLETİŞİM" at bounding box center [600, 149] width 1201 height 211
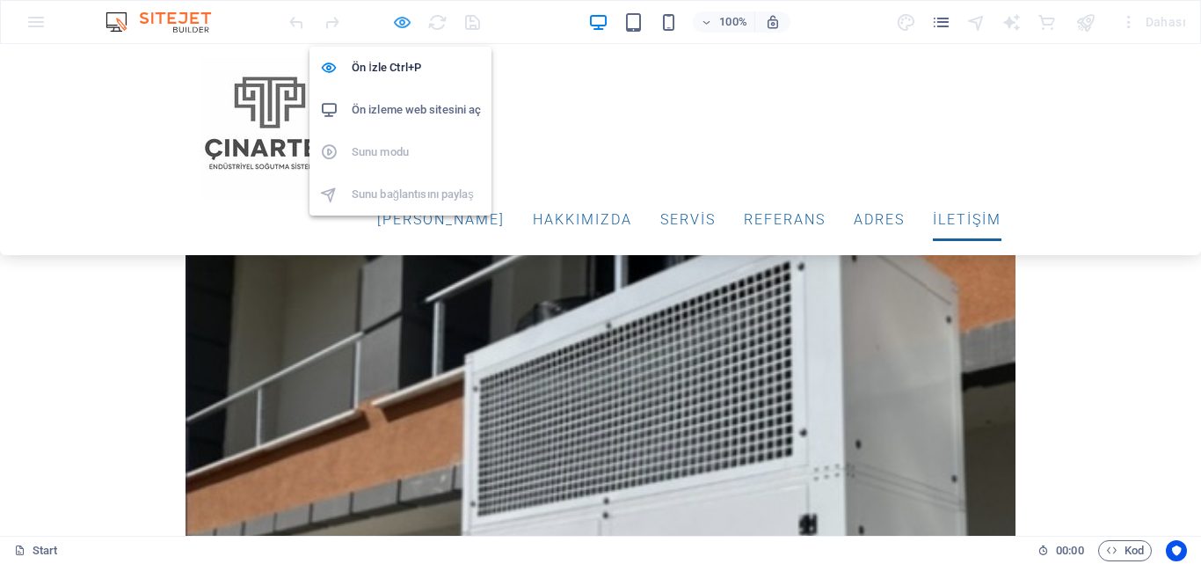
click at [404, 18] on icon "button" at bounding box center [402, 22] width 20 height 20
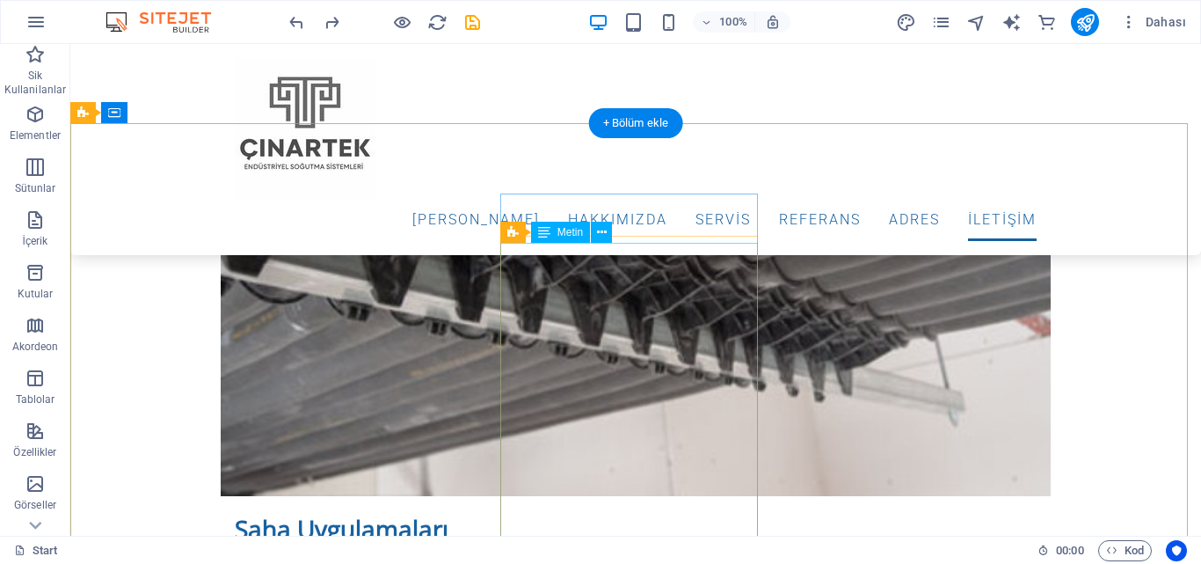
scroll to position [6873, 0]
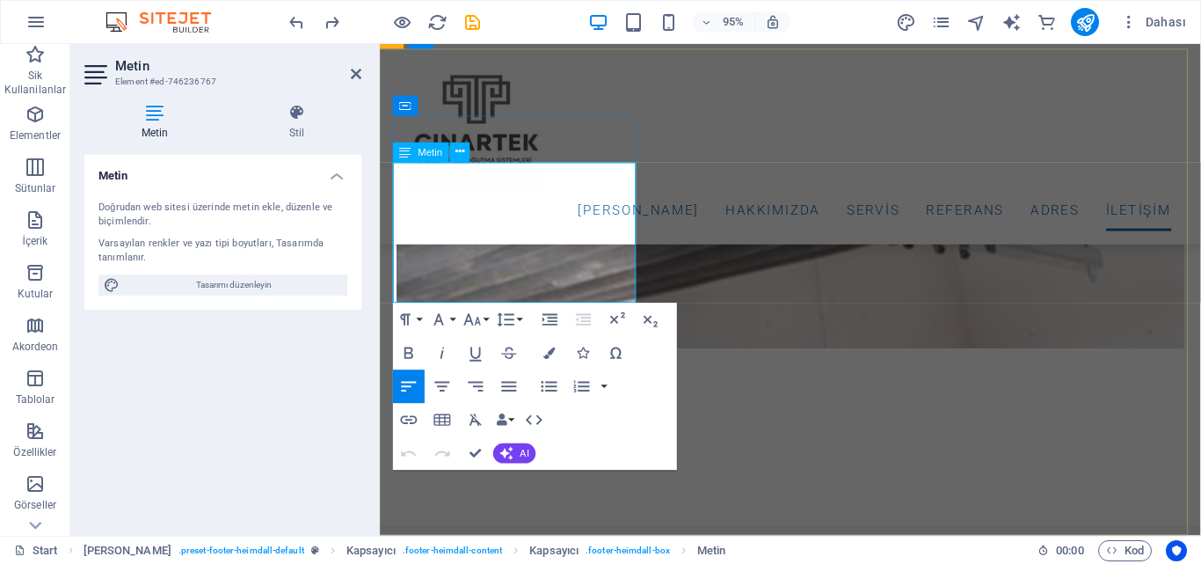
drag, startPoint x: 559, startPoint y: 310, endPoint x: 410, endPoint y: 318, distance: 149.7
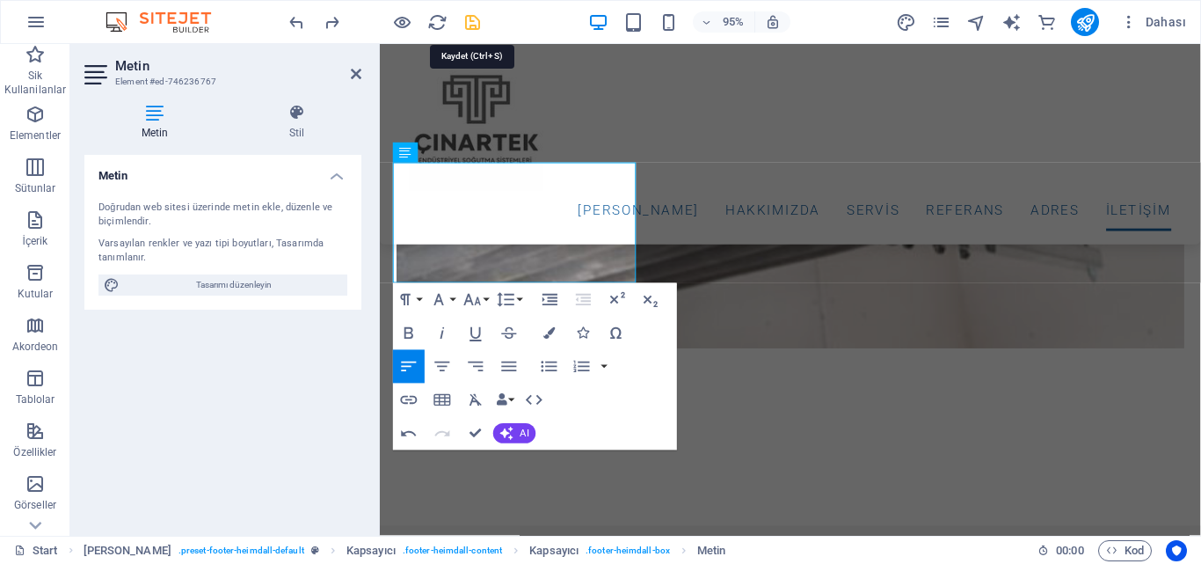
click at [470, 25] on icon "save" at bounding box center [473, 22] width 20 height 20
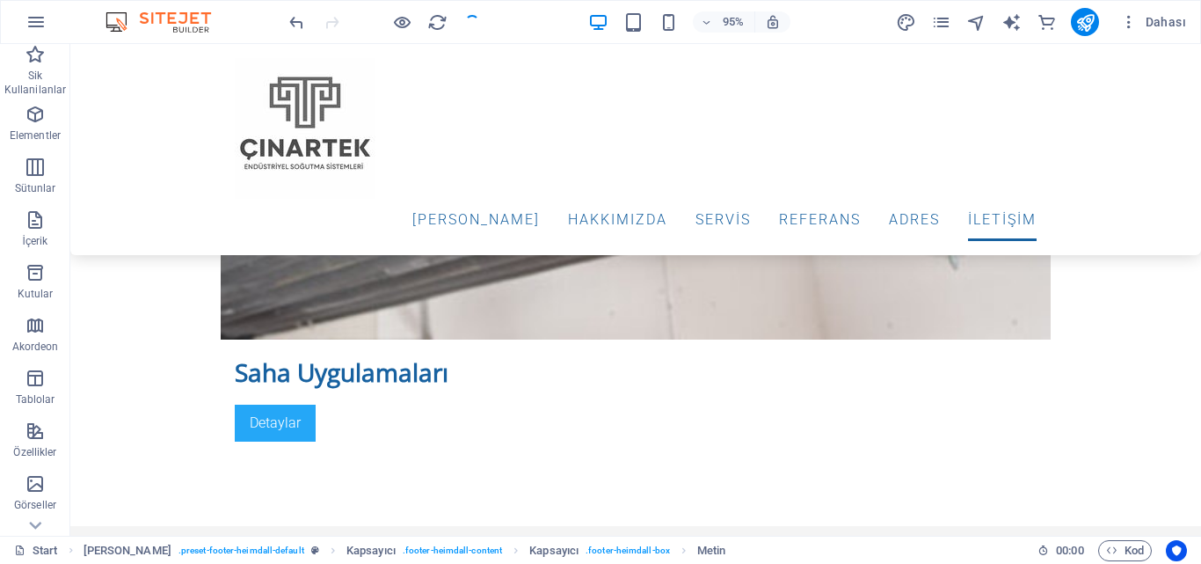
checkbox input "false"
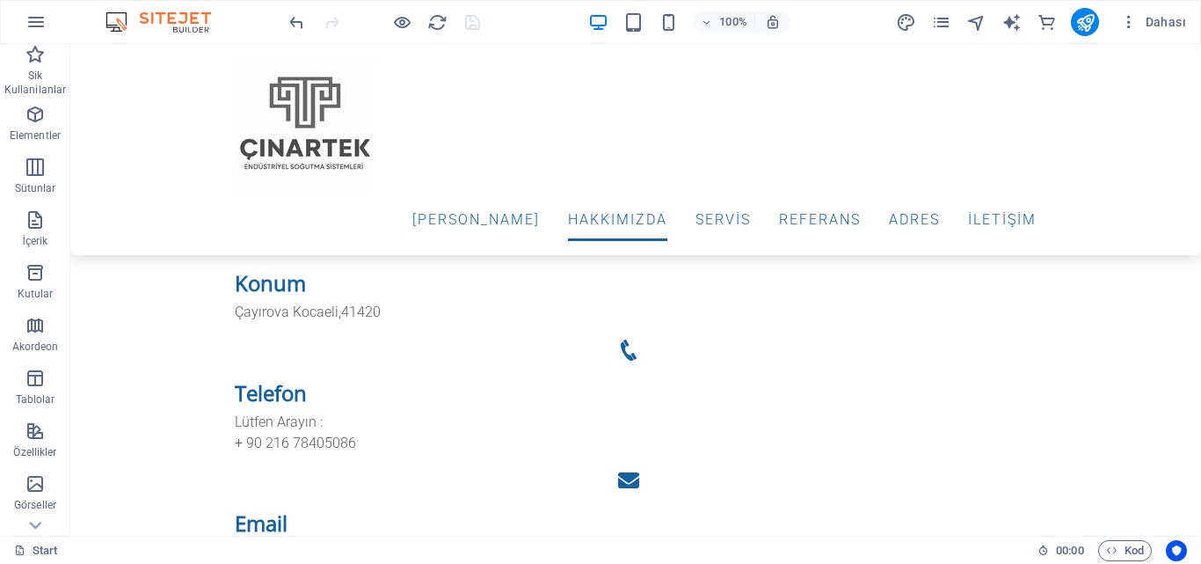
scroll to position [0, 0]
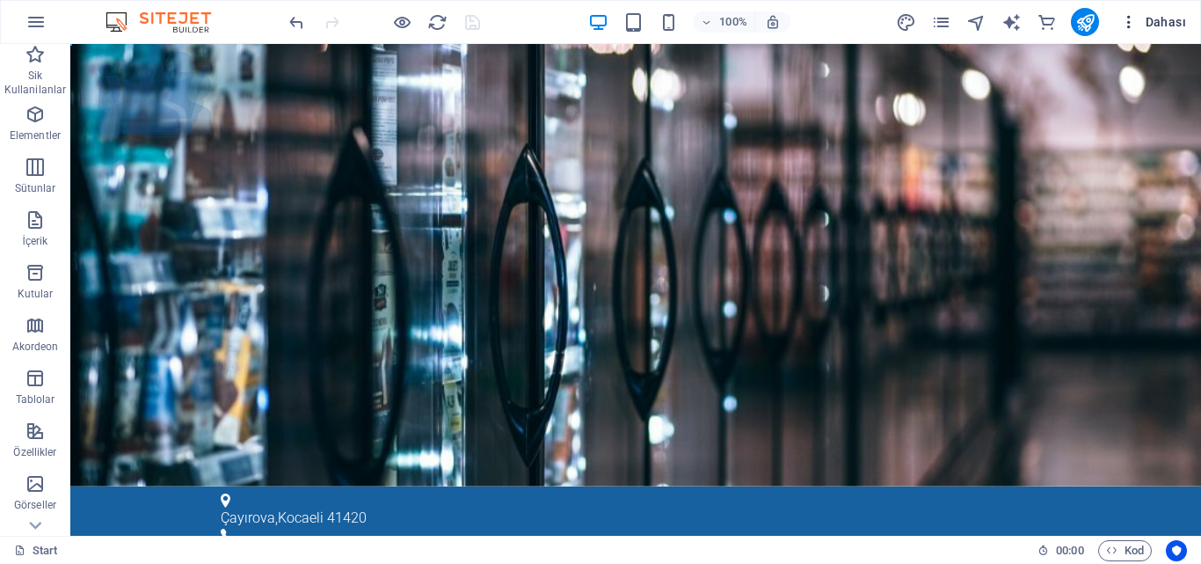
click at [1166, 22] on span "Dahası" at bounding box center [1153, 22] width 66 height 18
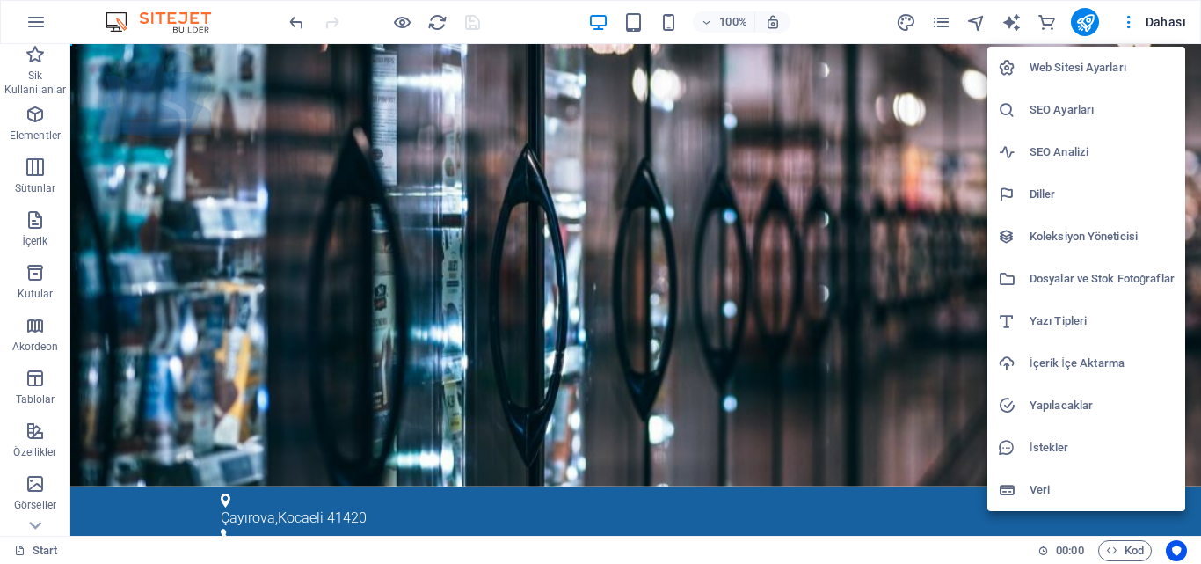
click at [1085, 66] on h6 "Web Sitesi Ayarları" at bounding box center [1102, 67] width 145 height 21
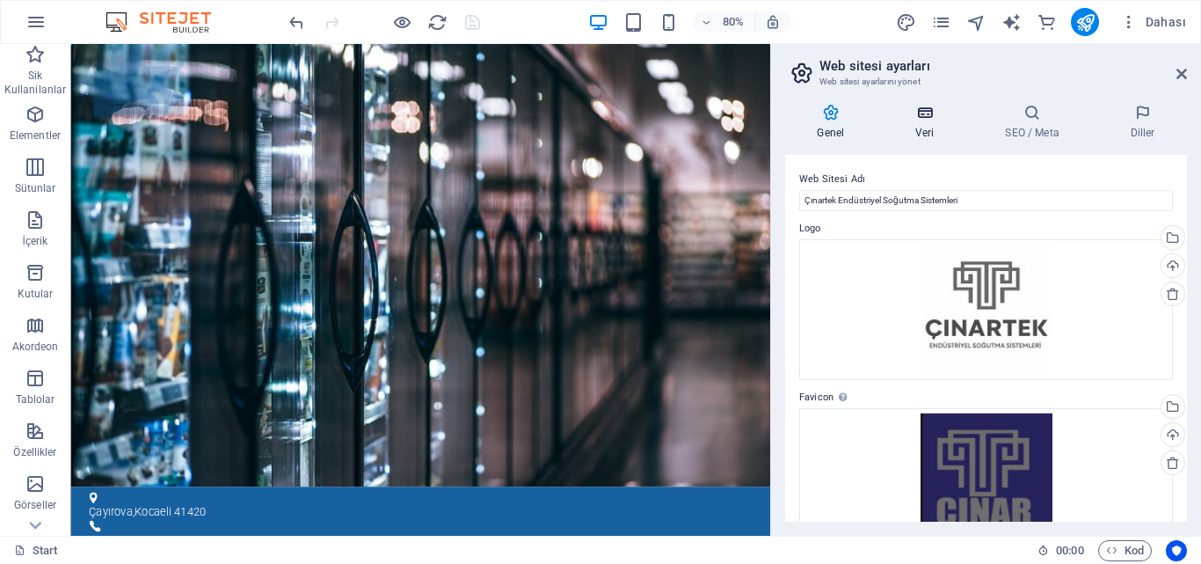
click at [937, 115] on icon at bounding box center [925, 113] width 83 height 18
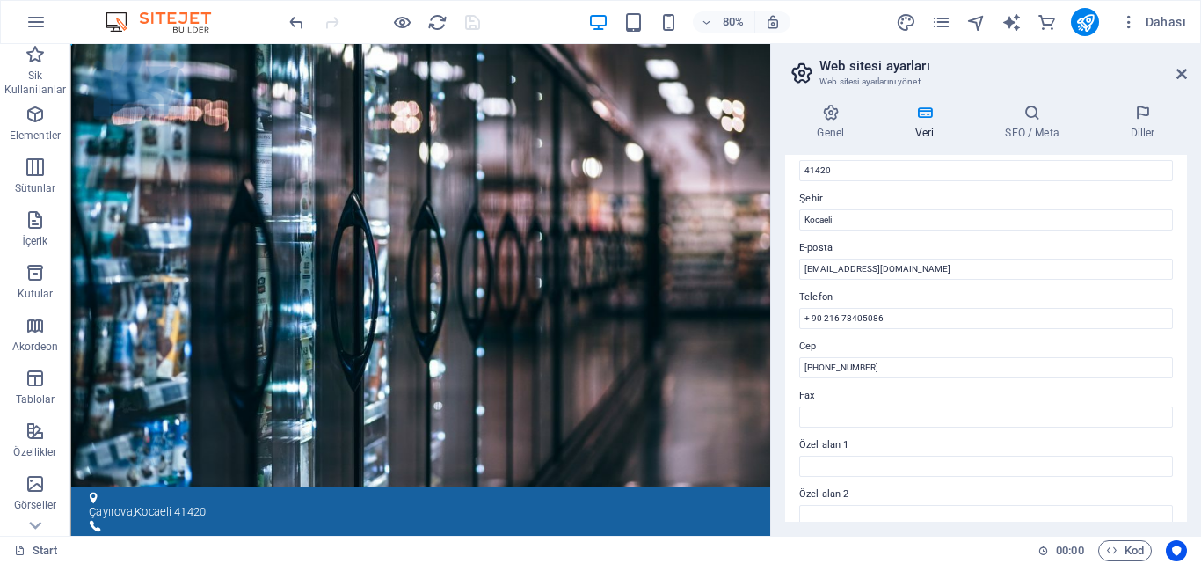
scroll to position [264, 0]
click at [1016, 126] on h4 "SEO / Meta" at bounding box center [1035, 122] width 125 height 37
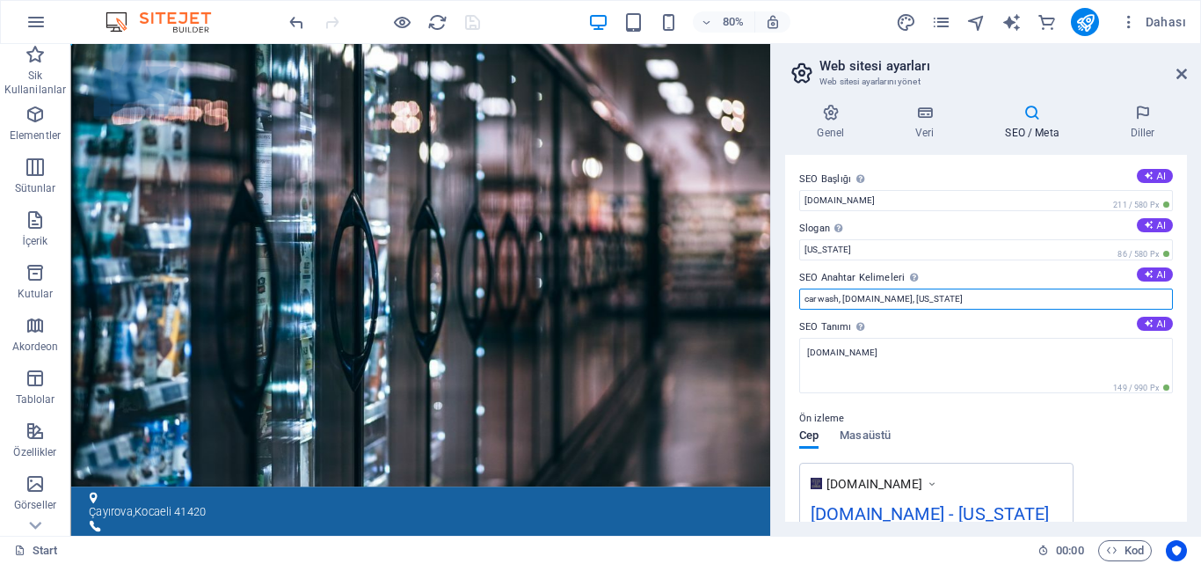
drag, startPoint x: 842, startPoint y: 297, endPoint x: 856, endPoint y: 303, distance: 15.0
click at [842, 297] on input "car wash, cinarteksogutma.com.tr, New York" at bounding box center [986, 298] width 374 height 21
click at [810, 296] on input "c cinarteksogutma.com.tr, New York" at bounding box center [986, 298] width 374 height 21
click at [809, 295] on input "cinarteksogutma.com.tr, New York" at bounding box center [986, 298] width 374 height 21
click at [953, 304] on input "cinarteksogutma.com.tr, New York" at bounding box center [986, 298] width 374 height 21
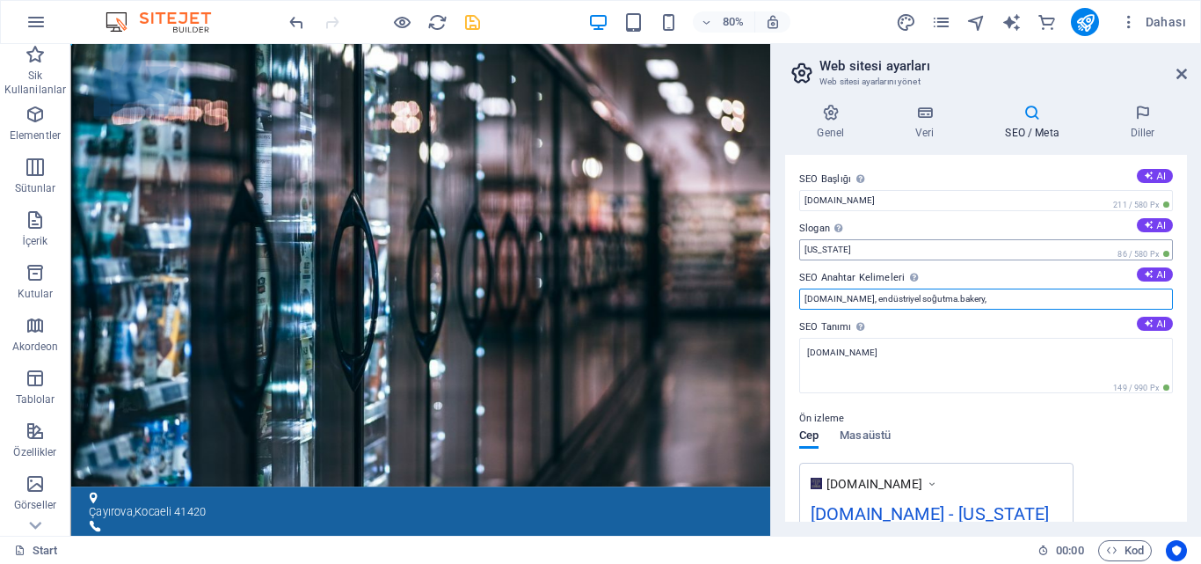
type input "cinarteksogutma.com.tr, endüstriyel soğutma.bakery,"
click at [852, 243] on input "New York" at bounding box center [986, 249] width 374 height 21
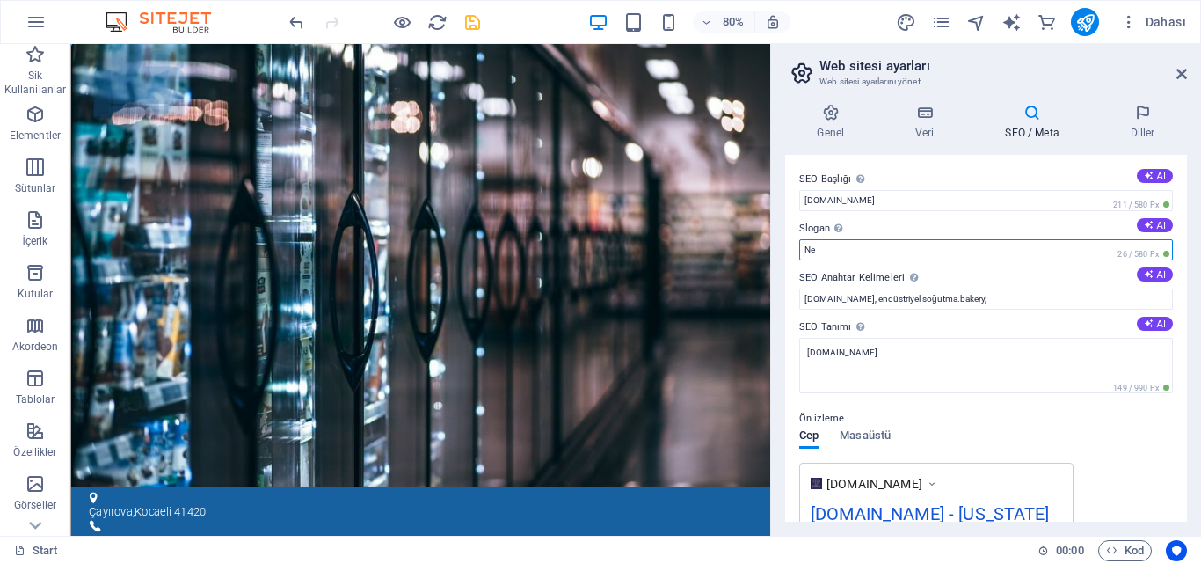
type input "N"
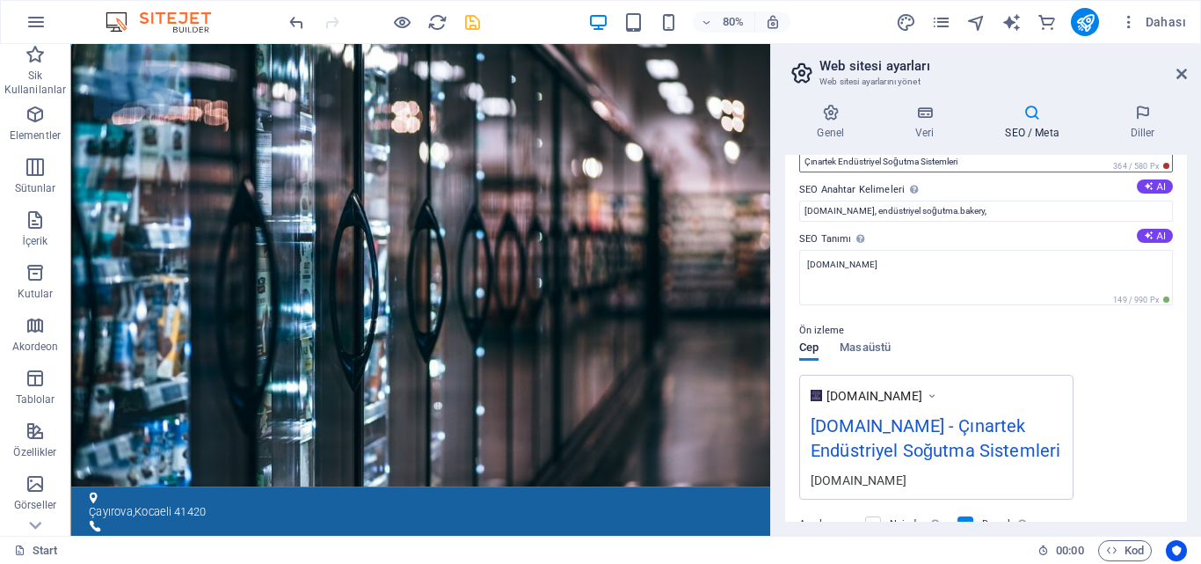
scroll to position [0, 0]
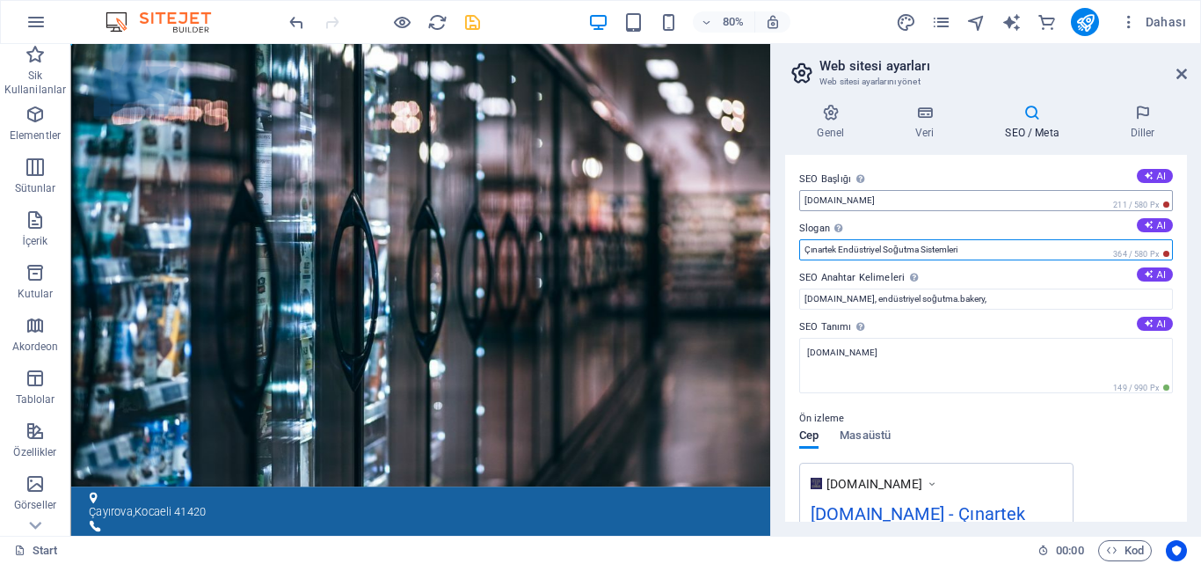
type input "Çınartek Endüstriyel Soğutma Sistemleri"
drag, startPoint x: 912, startPoint y: 202, endPoint x: 805, endPoint y: 197, distance: 106.5
click at [805, 197] on input "[DOMAIN_NAME]" at bounding box center [986, 200] width 374 height 21
drag, startPoint x: 922, startPoint y: 254, endPoint x: 803, endPoint y: 254, distance: 119.6
click at [803, 254] on input "Çınartek Endüstriyel Soğutma Sistemleri" at bounding box center [986, 249] width 374 height 21
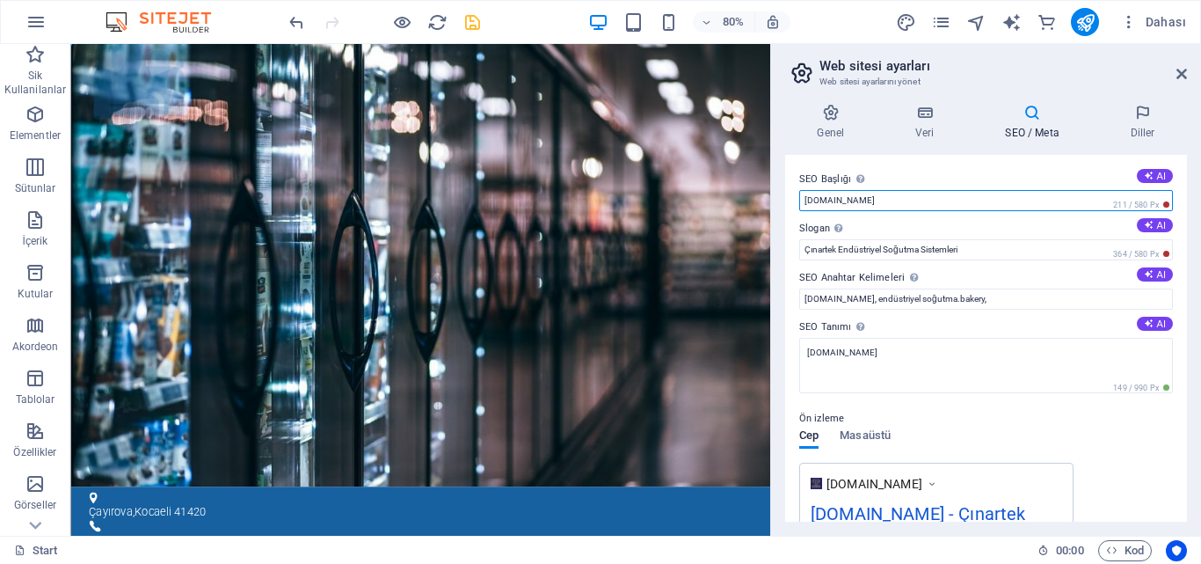
drag, startPoint x: 934, startPoint y: 205, endPoint x: 784, endPoint y: 204, distance: 149.5
click at [785, 204] on div "SEO Başlığı Web sitenin başlığı - onu arama motoru sonuçlarında öne çıkan bir ş…" at bounding box center [986, 338] width 402 height 367
paste input "Çınartek Endüstriyel Soğutma Sistemleri"
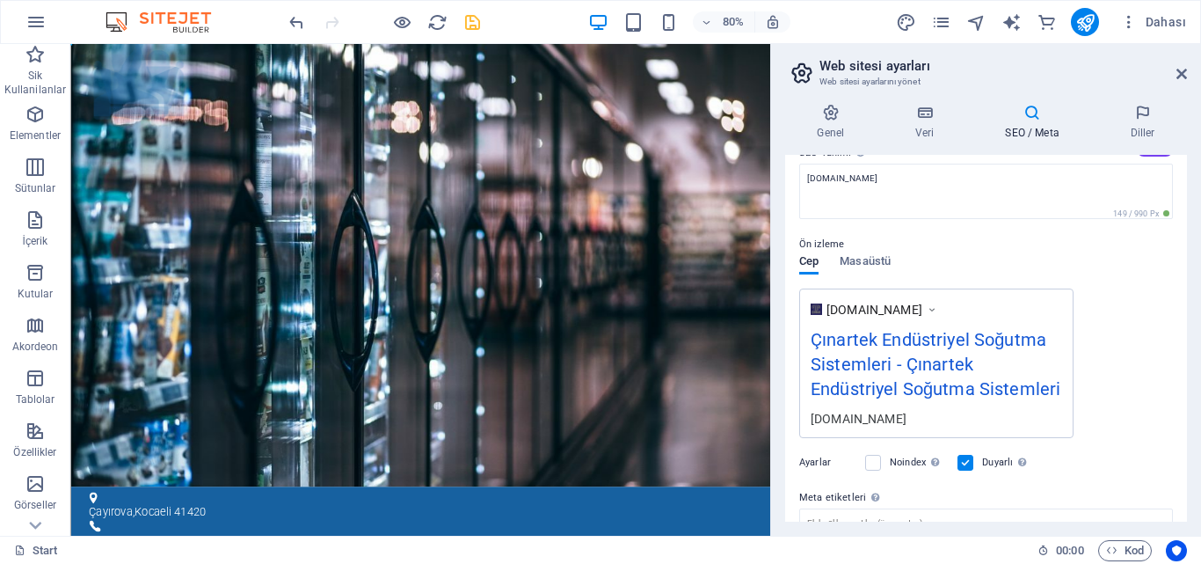
scroll to position [176, 0]
type input "Çınartek Endüstriyel Soğutma Sistemleri"
click at [864, 263] on span "Masaüstü" at bounding box center [865, 261] width 51 height 25
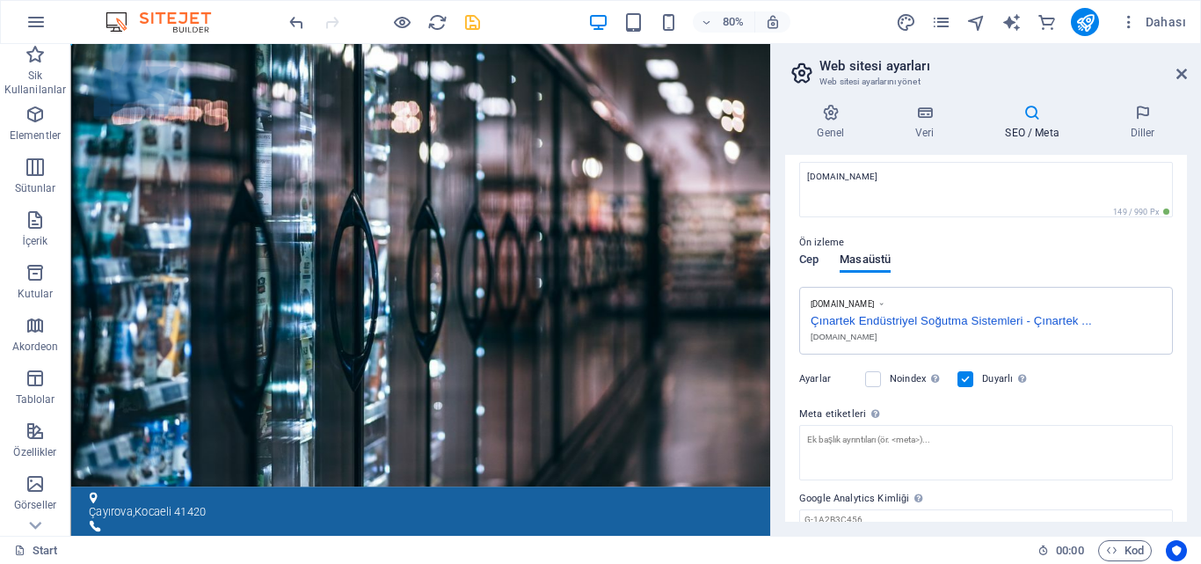
click at [806, 259] on span "Cep" at bounding box center [808, 261] width 19 height 25
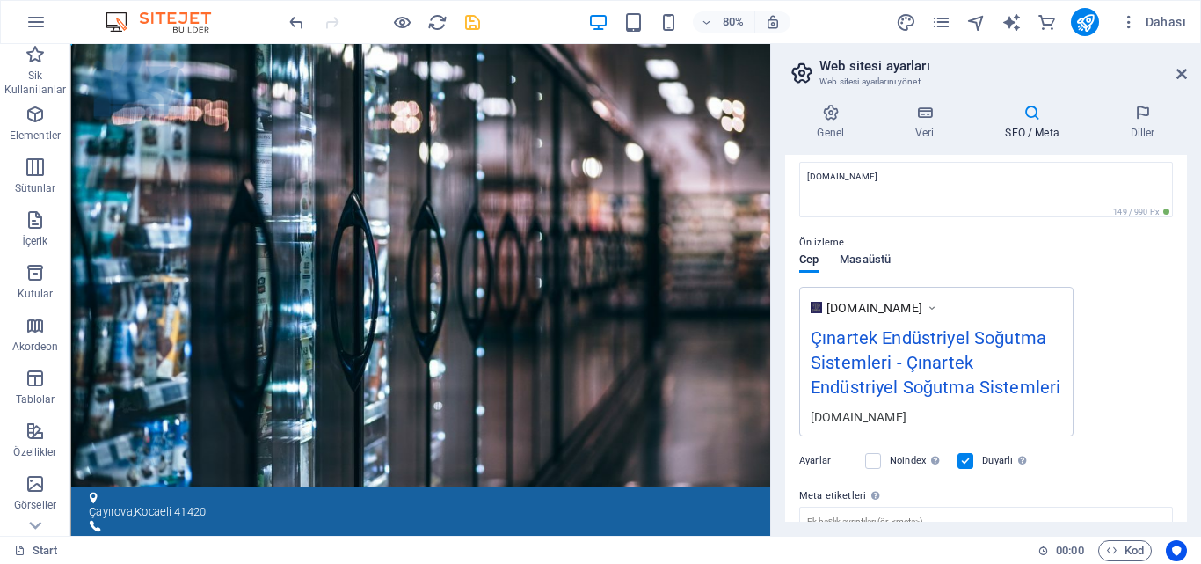
click at [868, 259] on span "Masaüstü" at bounding box center [865, 261] width 51 height 25
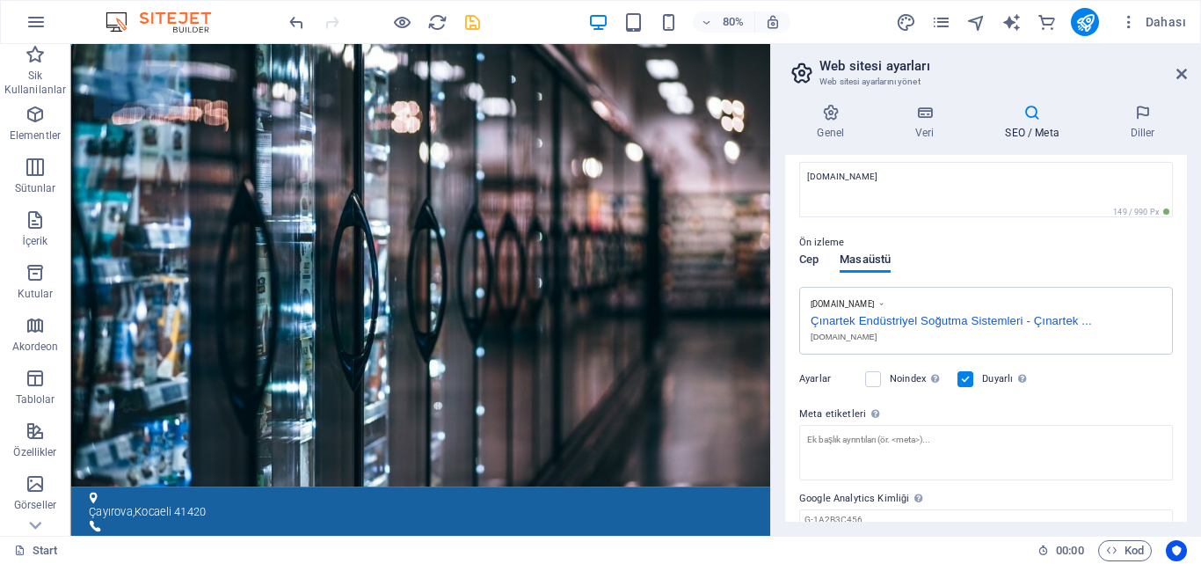
click at [812, 263] on span "Cep" at bounding box center [808, 261] width 19 height 25
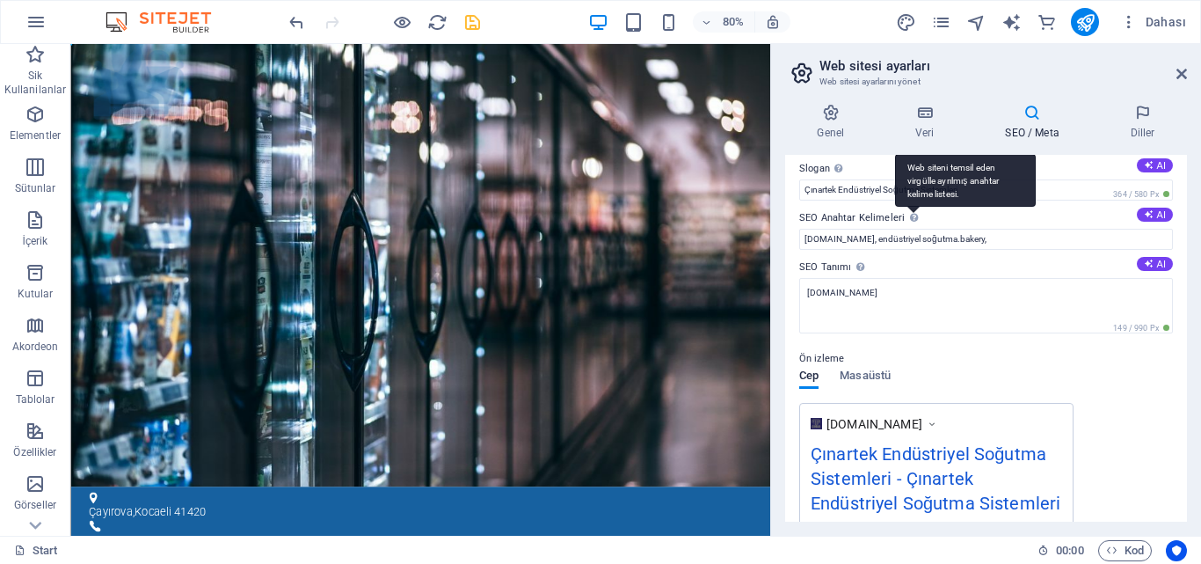
scroll to position [0, 0]
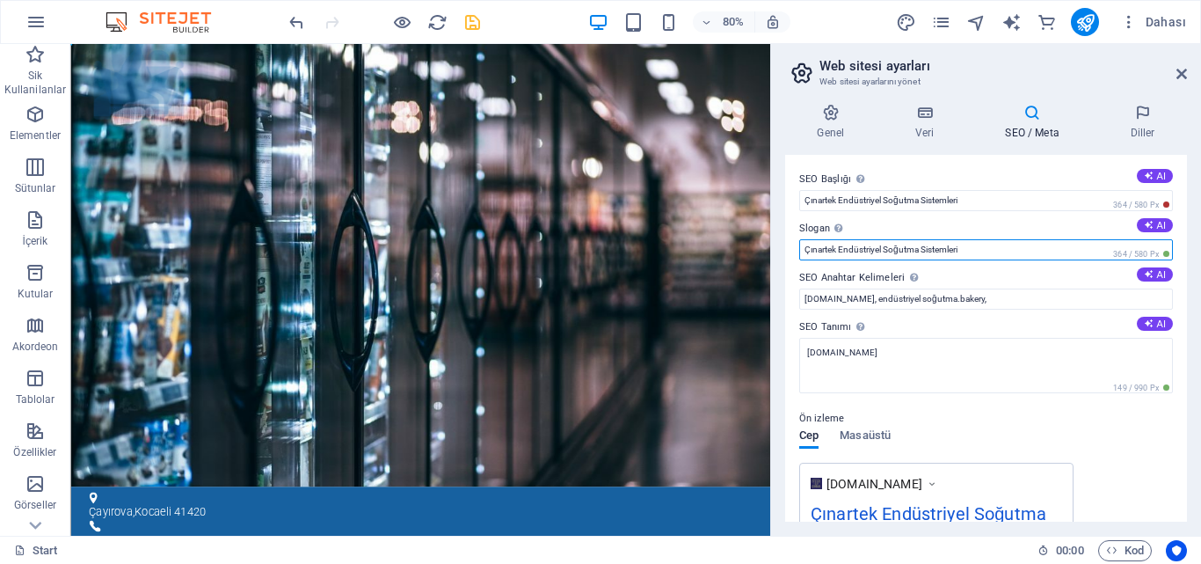
click at [980, 255] on input "Çınartek Endüstriyel Soğutma Sistemleri" at bounding box center [986, 249] width 374 height 21
click at [968, 245] on input "Çınartek Endüstriyel Soğutma Sistemleri sSoğuk Odalar," at bounding box center [986, 249] width 374 height 21
click at [1036, 248] on input "Çınartek Endüstriyel Soğutma Sistemleri Soğuk Odalar," at bounding box center [986, 249] width 374 height 21
type input "Çınartek Endüstriyel Soğutma Sistemleri Soğuk Odalar, Endüstriyel Soğutucu Dola…"
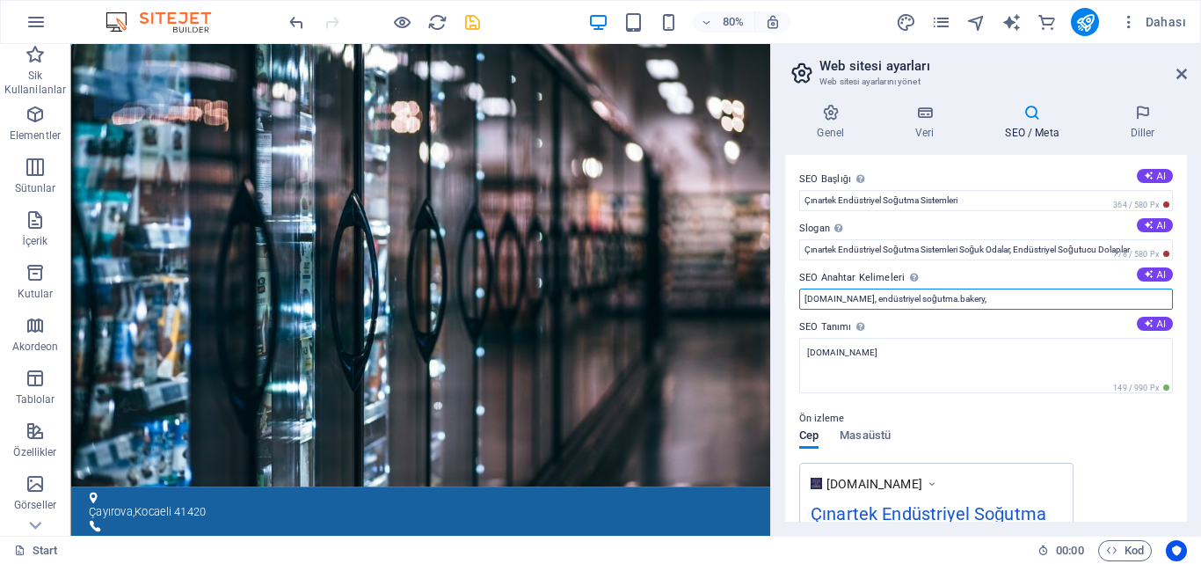
click at [1033, 298] on input "cinarteksogutma.com.tr, endüstriyel soğutma.bakery," at bounding box center [986, 298] width 374 height 21
type input "cinarteksogutma.com.tr, endüstriyel soğutma.bakery,hvac.istanbul,"
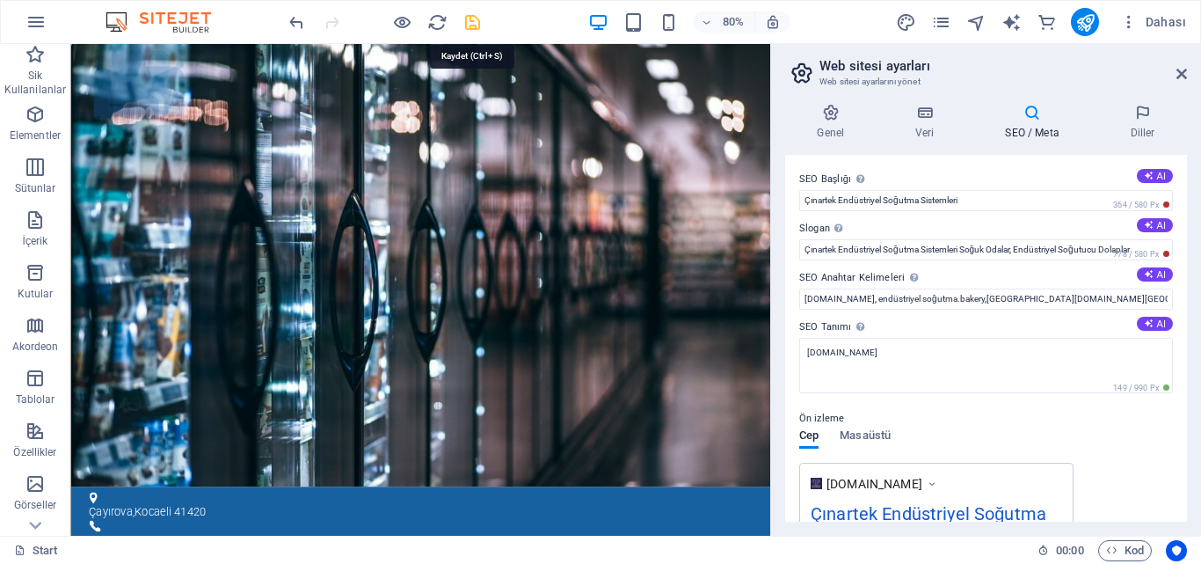
click at [477, 17] on icon "save" at bounding box center [473, 22] width 20 height 20
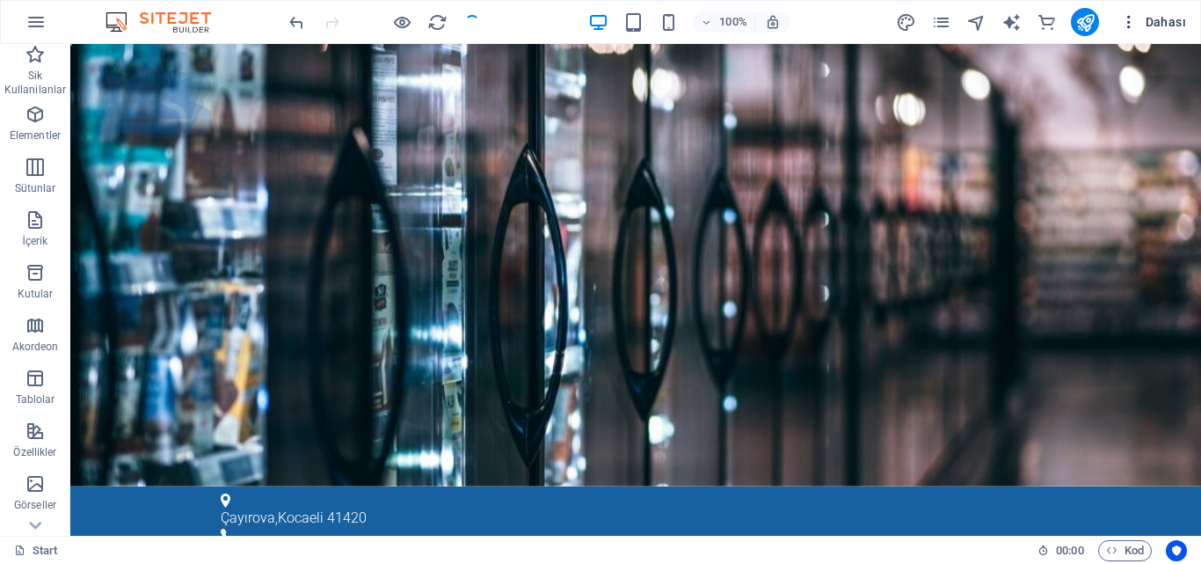
click at [1171, 16] on span "Dahası" at bounding box center [1153, 22] width 66 height 18
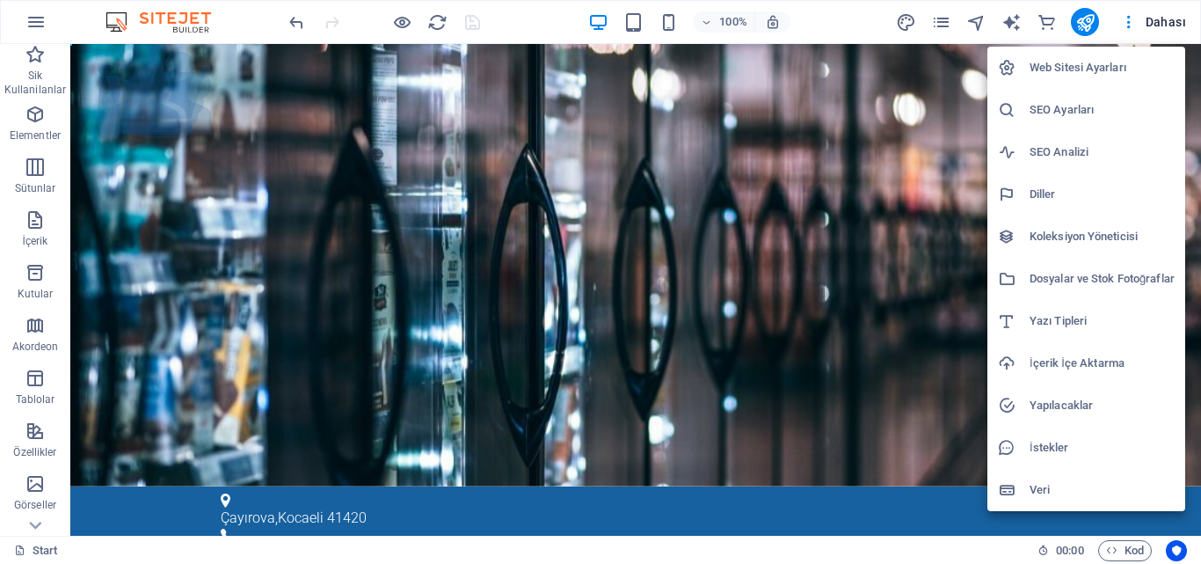
click at [922, 84] on div at bounding box center [600, 282] width 1201 height 564
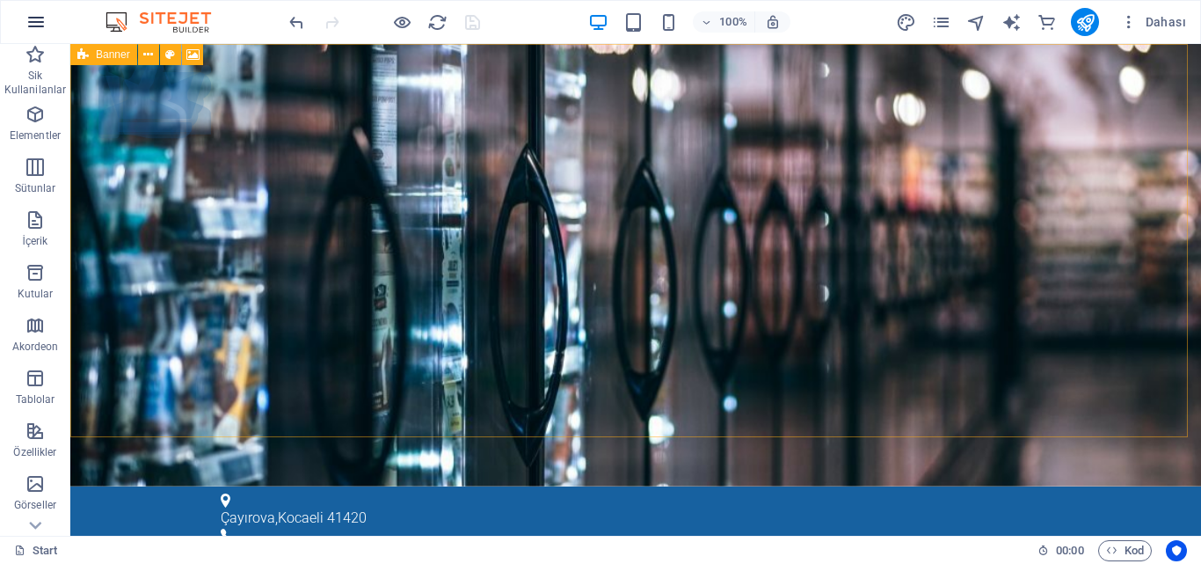
click at [38, 28] on icon "button" at bounding box center [36, 21] width 21 height 21
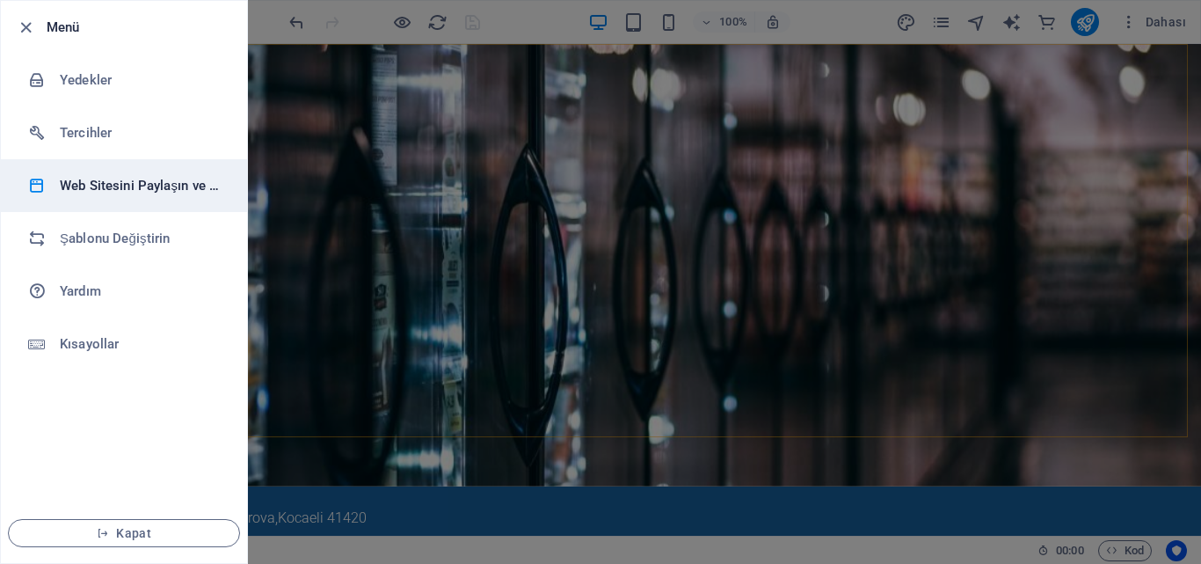
click at [164, 190] on h6 "Web Sitesini Paylaşın ve Kopyalayın" at bounding box center [141, 185] width 163 height 21
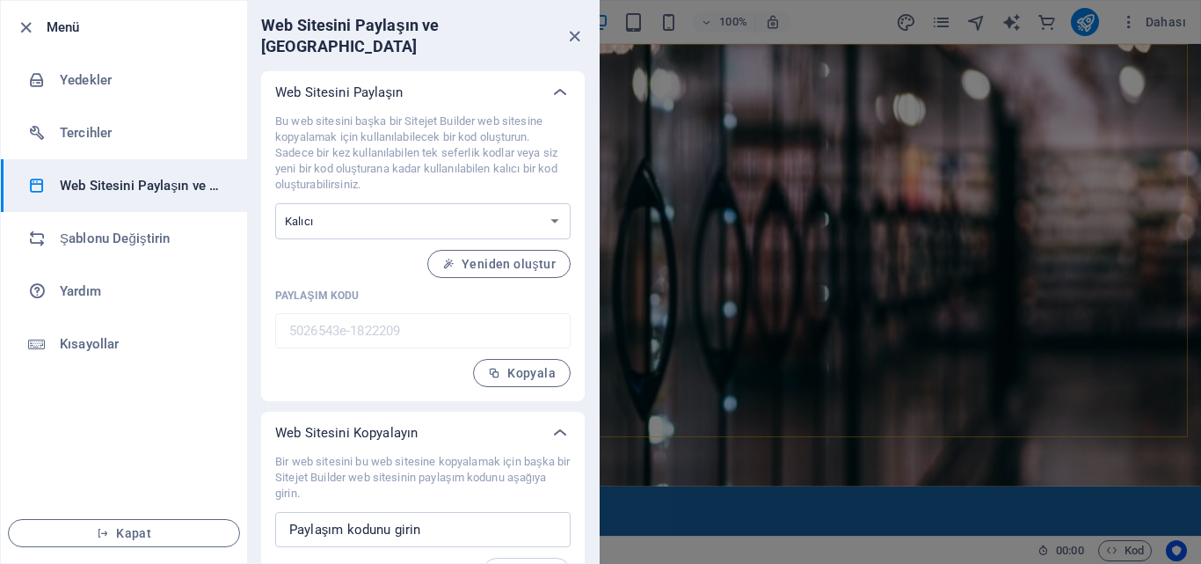
click at [1141, 308] on div at bounding box center [600, 282] width 1201 height 564
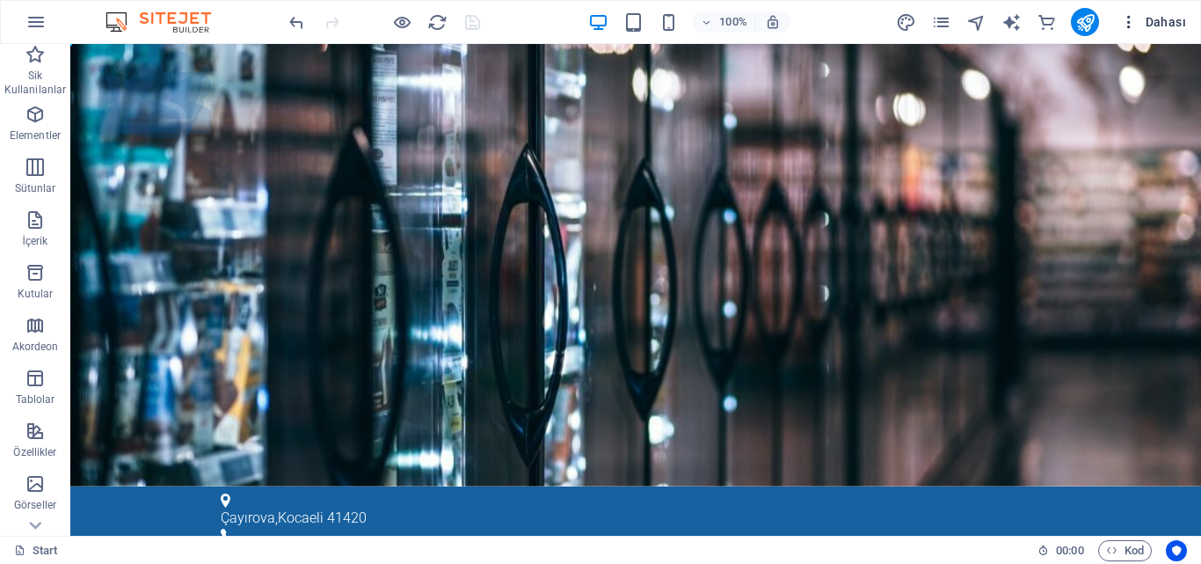
click at [1126, 18] on icon "button" at bounding box center [1129, 22] width 18 height 18
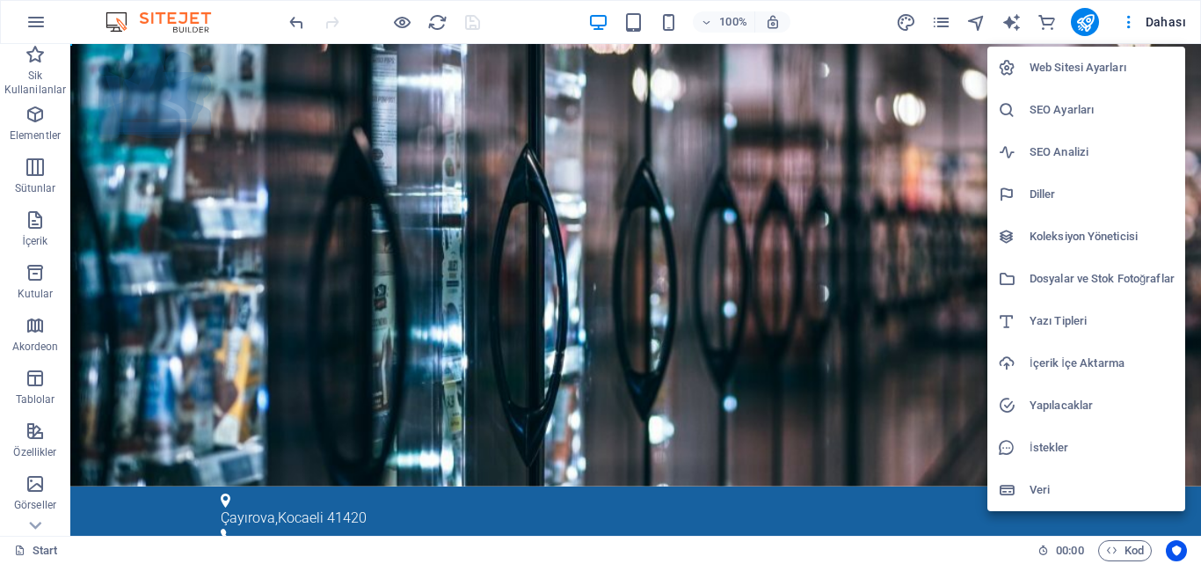
click at [1174, 19] on div at bounding box center [600, 282] width 1201 height 564
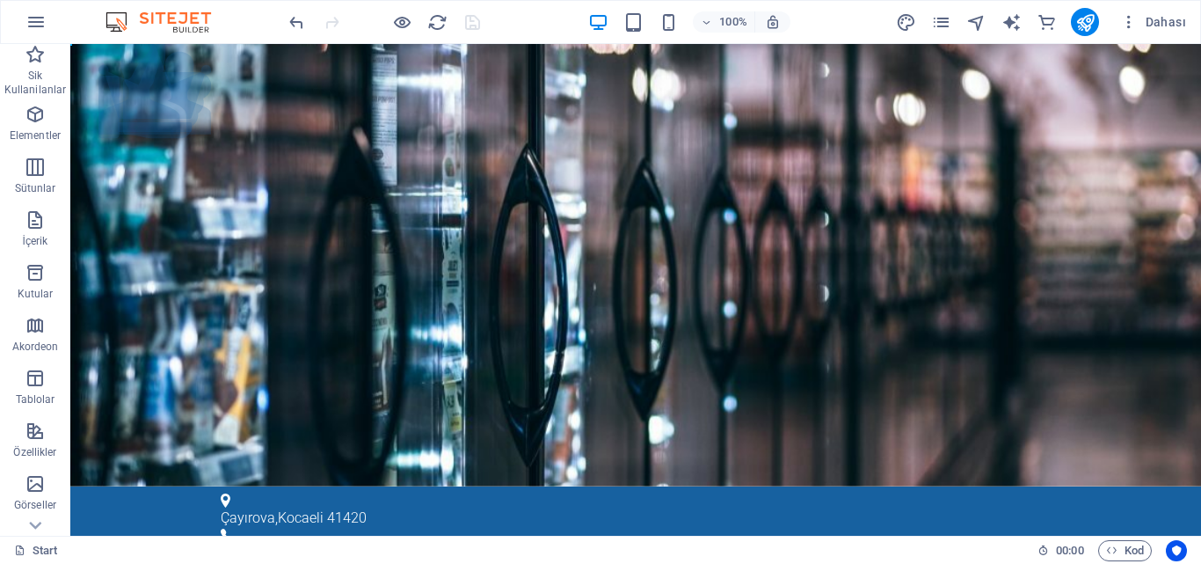
click at [1162, 23] on span "Dahası" at bounding box center [1153, 22] width 66 height 18
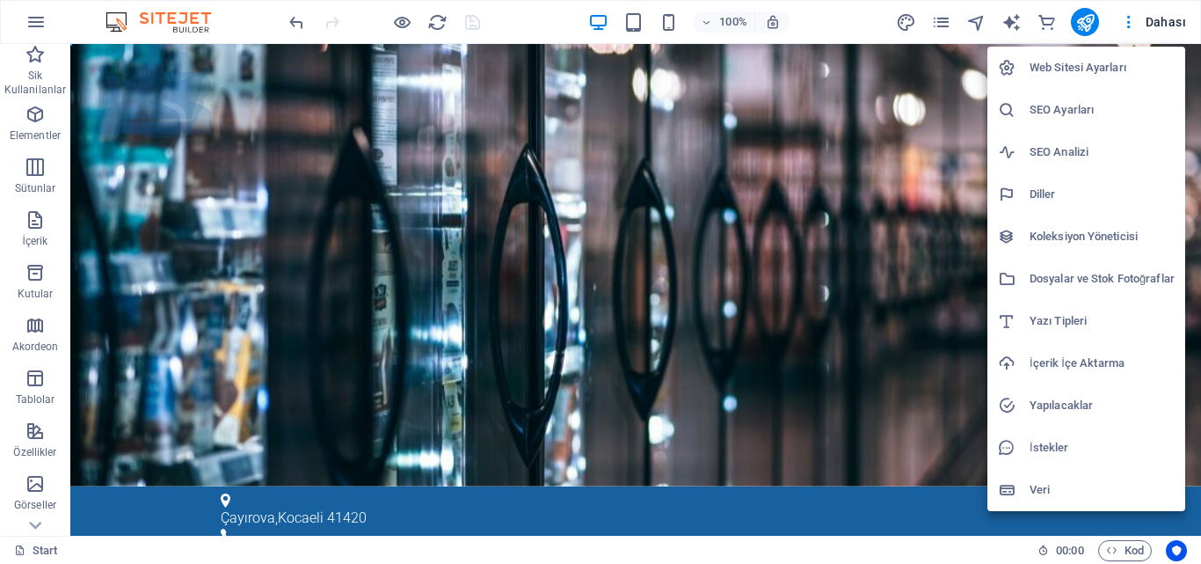
click at [1081, 18] on div at bounding box center [600, 282] width 1201 height 564
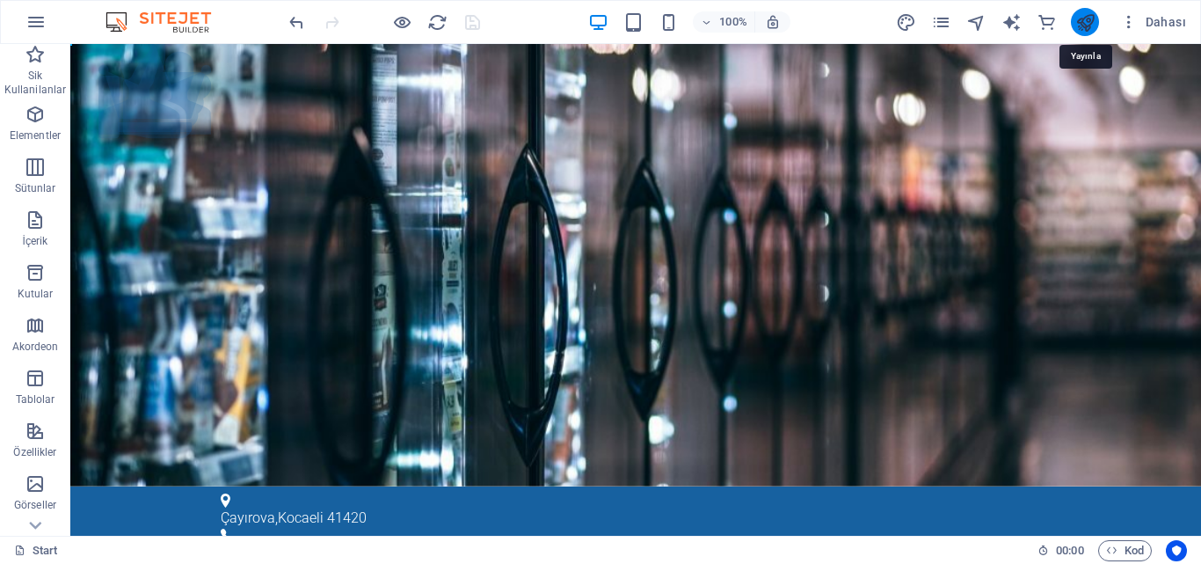
click at [1084, 22] on icon "publish" at bounding box center [1085, 22] width 20 height 20
click at [1085, 20] on icon "publish" at bounding box center [1085, 22] width 20 height 20
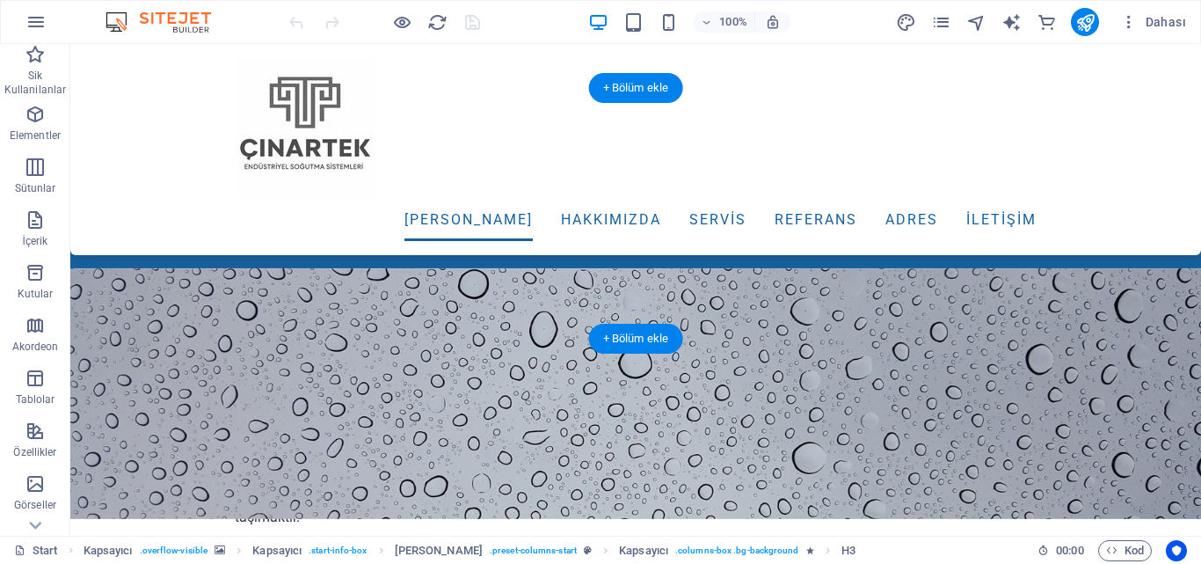
scroll to position [440, 0]
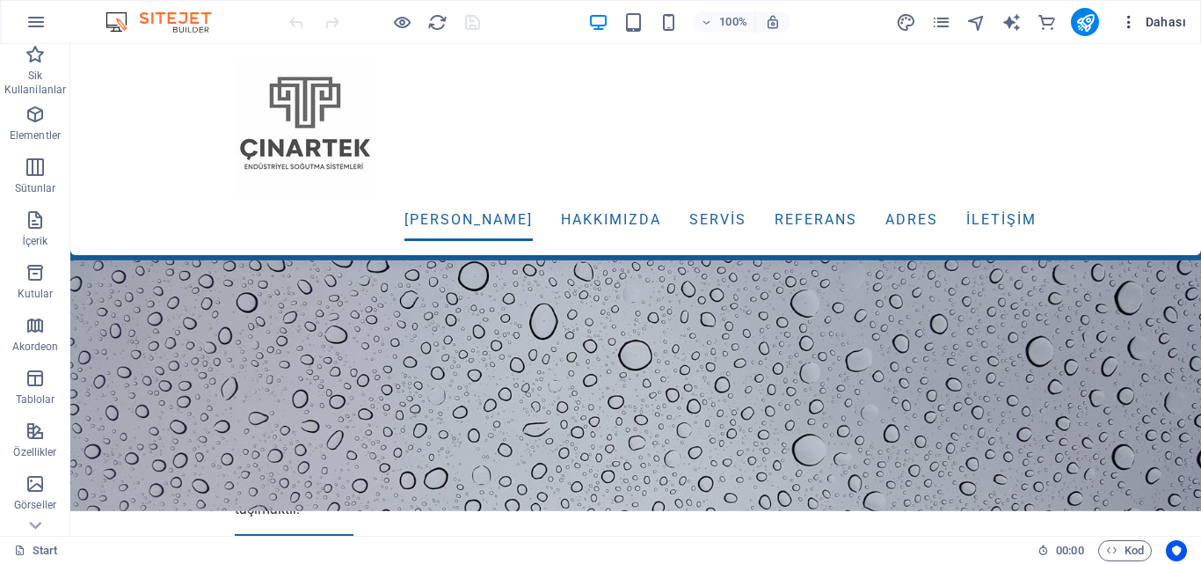
click at [1177, 29] on span "Dahası" at bounding box center [1153, 22] width 66 height 18
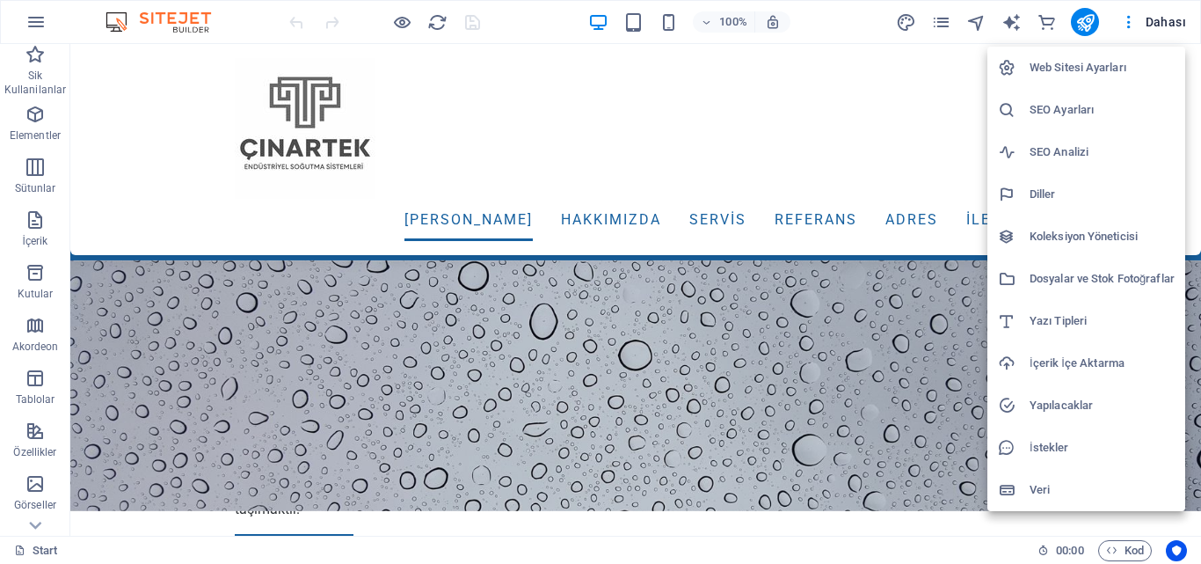
click at [1080, 27] on div at bounding box center [600, 282] width 1201 height 564
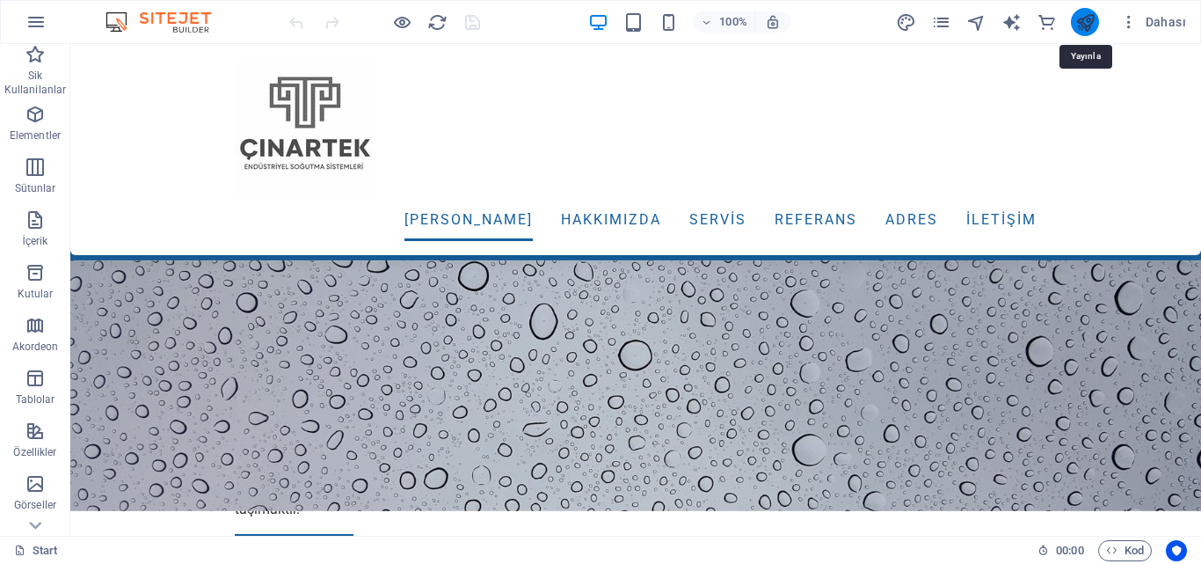
click at [1086, 25] on icon "publish" at bounding box center [1085, 22] width 20 height 20
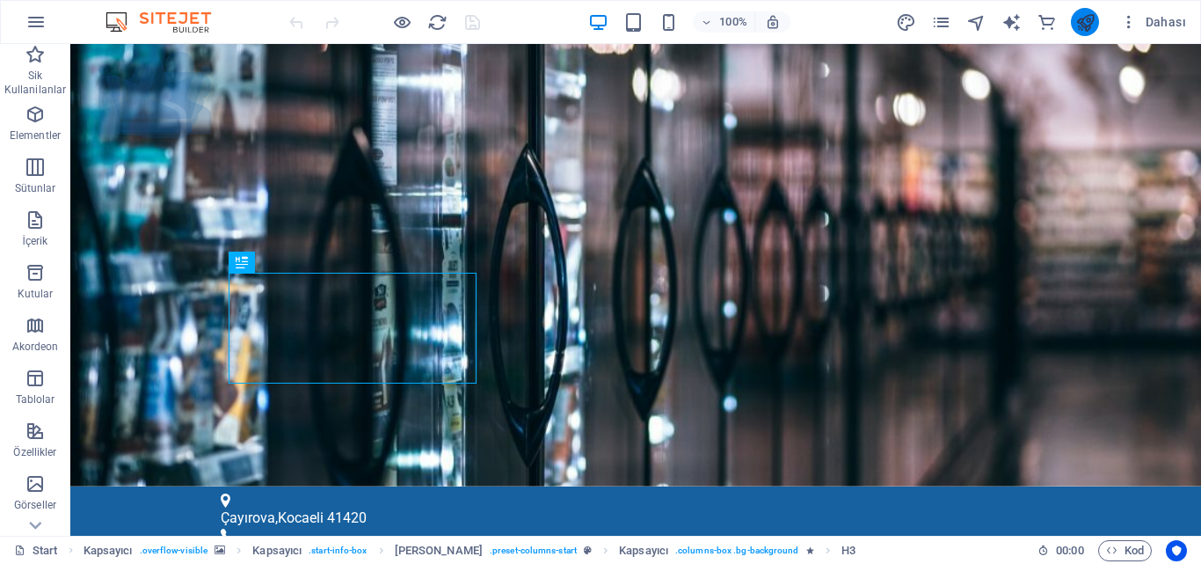
click at [1084, 19] on icon "publish" at bounding box center [1085, 22] width 20 height 20
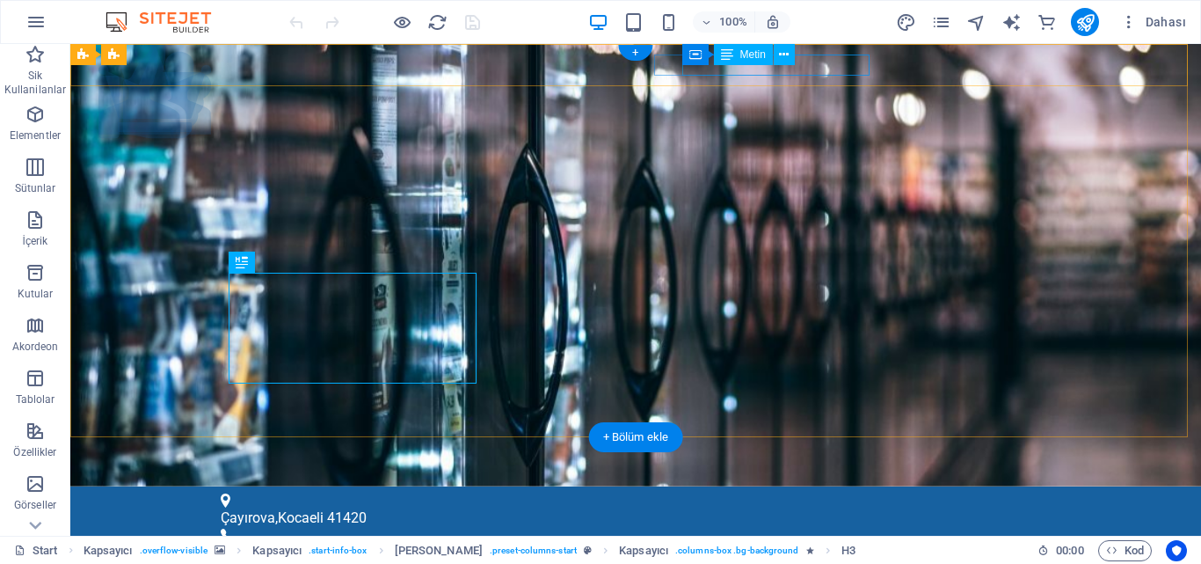
click at [698, 65] on div "Kapsayıcı Metin" at bounding box center [744, 55] width 124 height 22
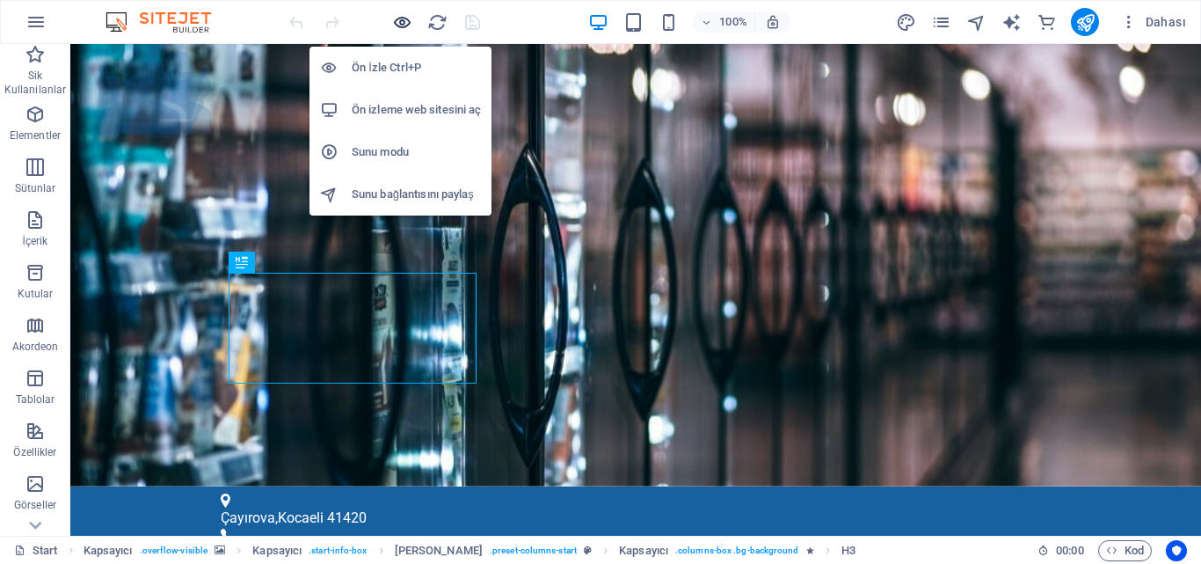
click at [412, 26] on icon "button" at bounding box center [402, 22] width 20 height 20
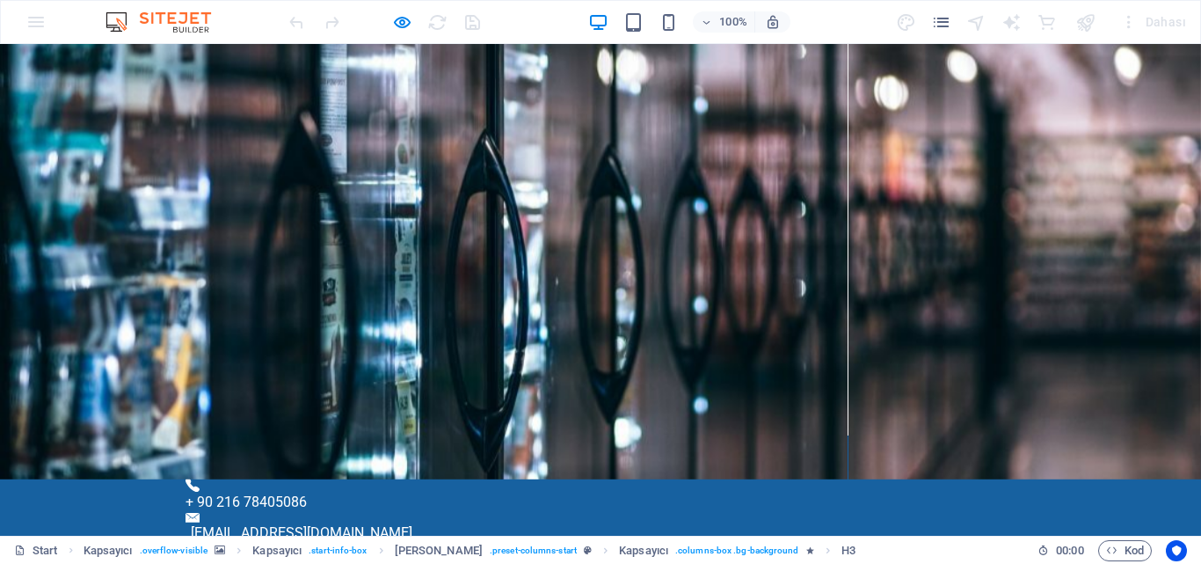
scroll to position [88, 0]
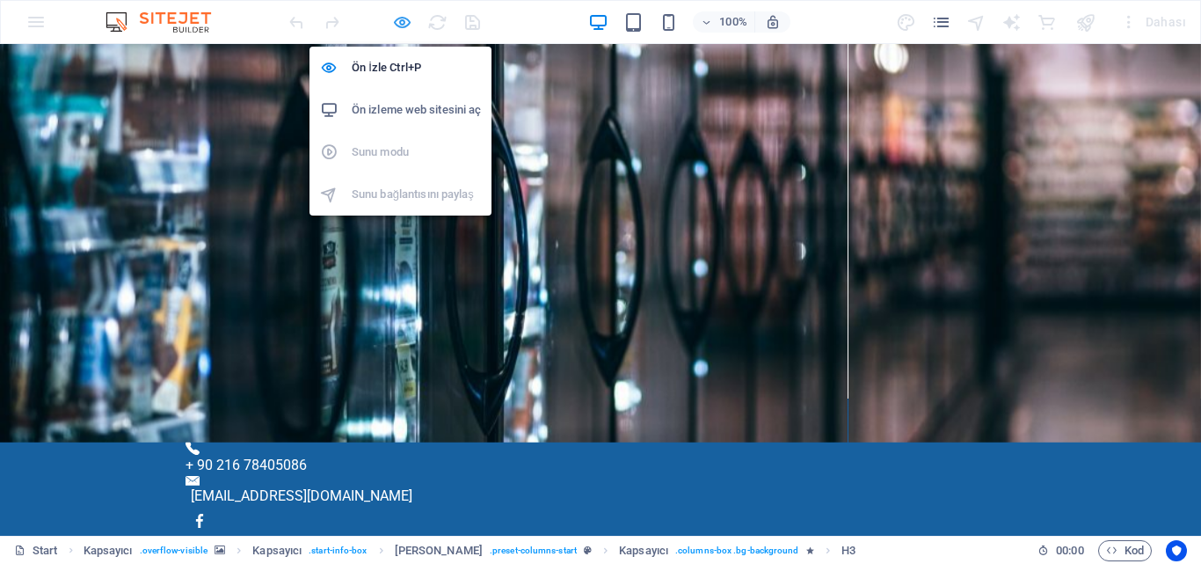
click at [411, 24] on icon "button" at bounding box center [402, 22] width 20 height 20
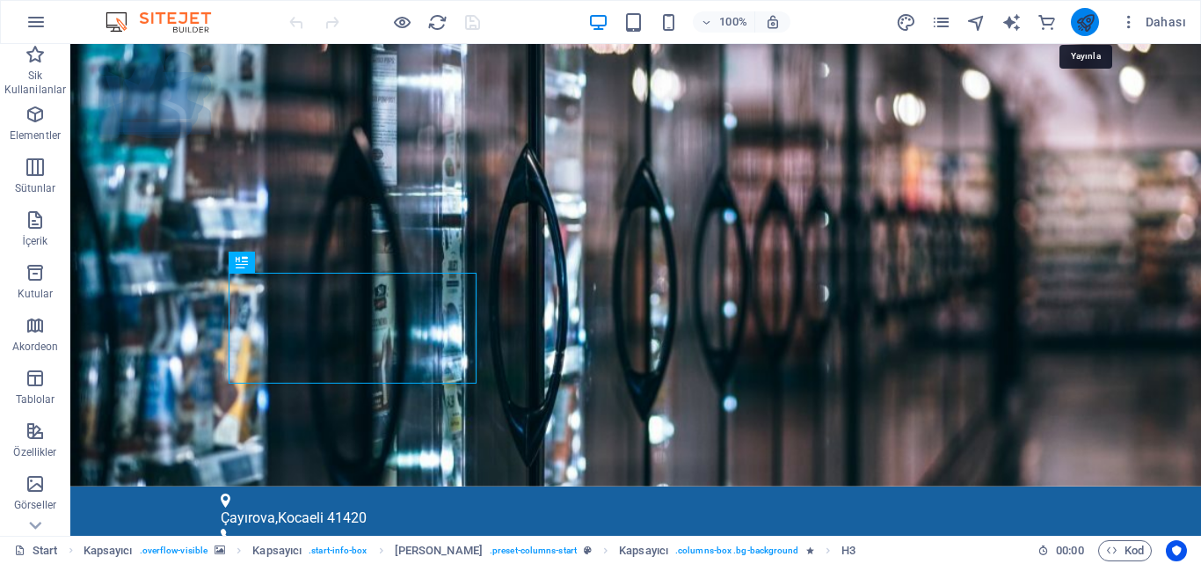
click at [1083, 19] on icon "publish" at bounding box center [1085, 22] width 20 height 20
click at [1080, 26] on icon "publish" at bounding box center [1085, 22] width 20 height 20
click at [1094, 18] on icon "publish" at bounding box center [1085, 22] width 20 height 20
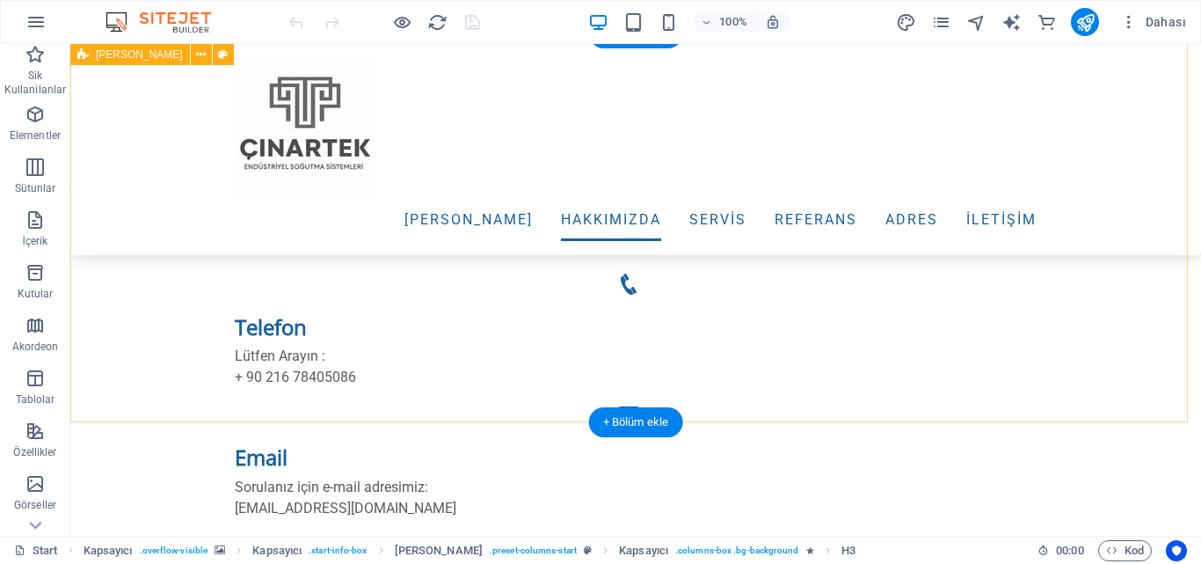
scroll to position [1671, 0]
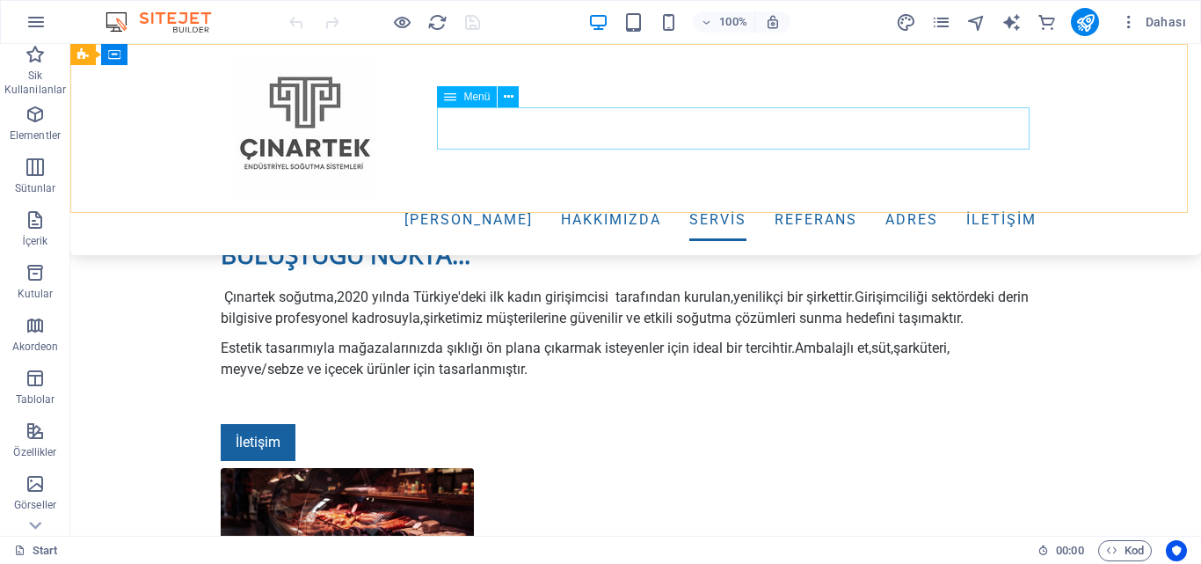
click at [981, 199] on nav "[PERSON_NAME] Hakkımızda ServİS REFERANS ADRES İLETİŞİM" at bounding box center [636, 220] width 802 height 42
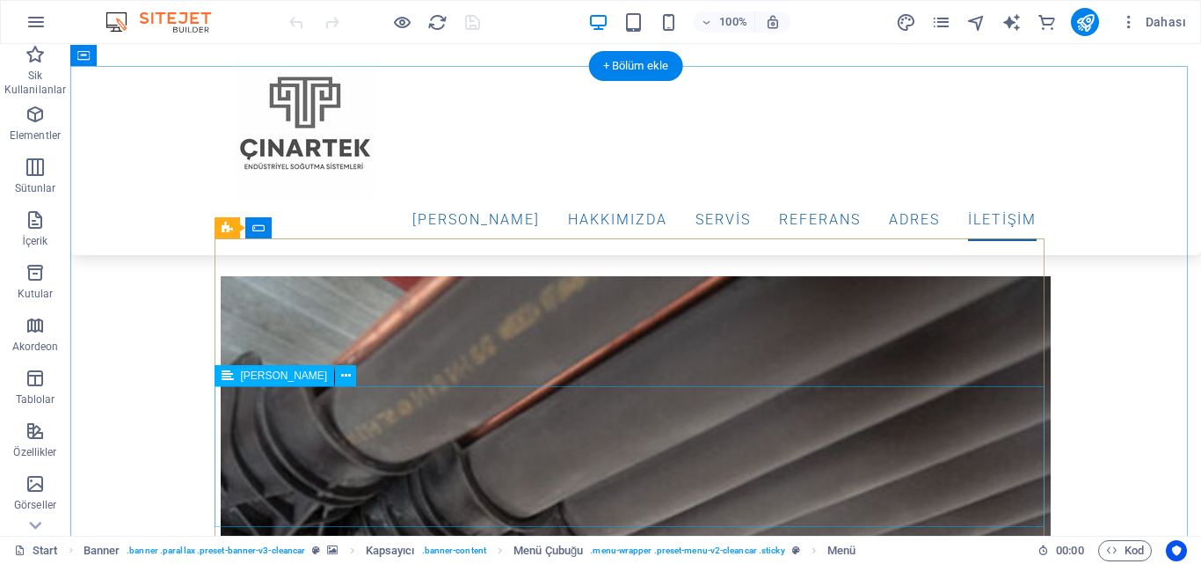
scroll to position [6419, 0]
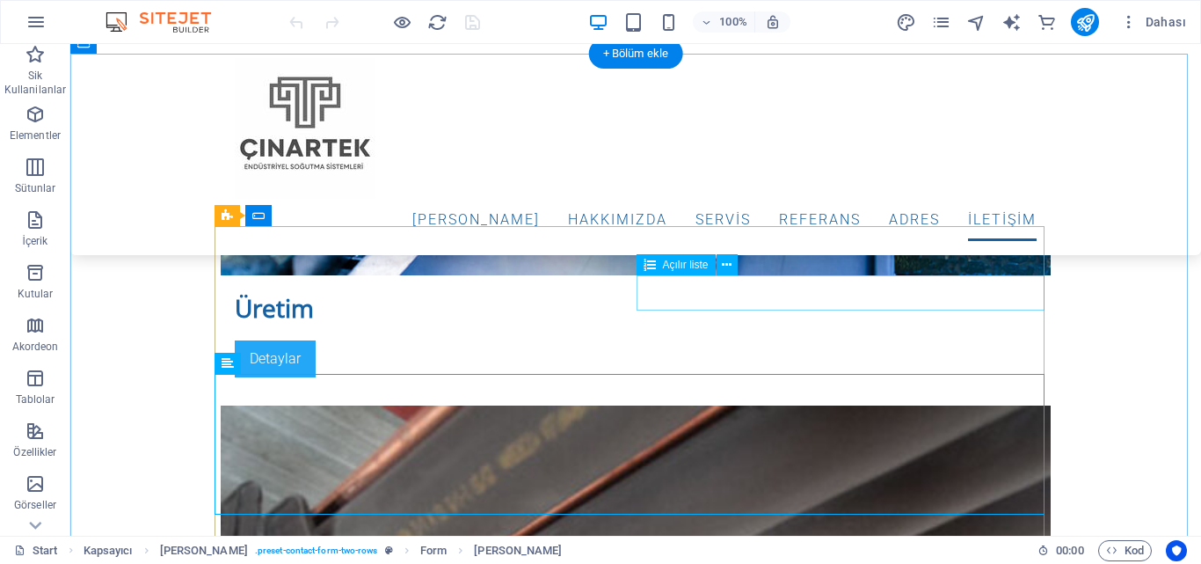
scroll to position [6243, 0]
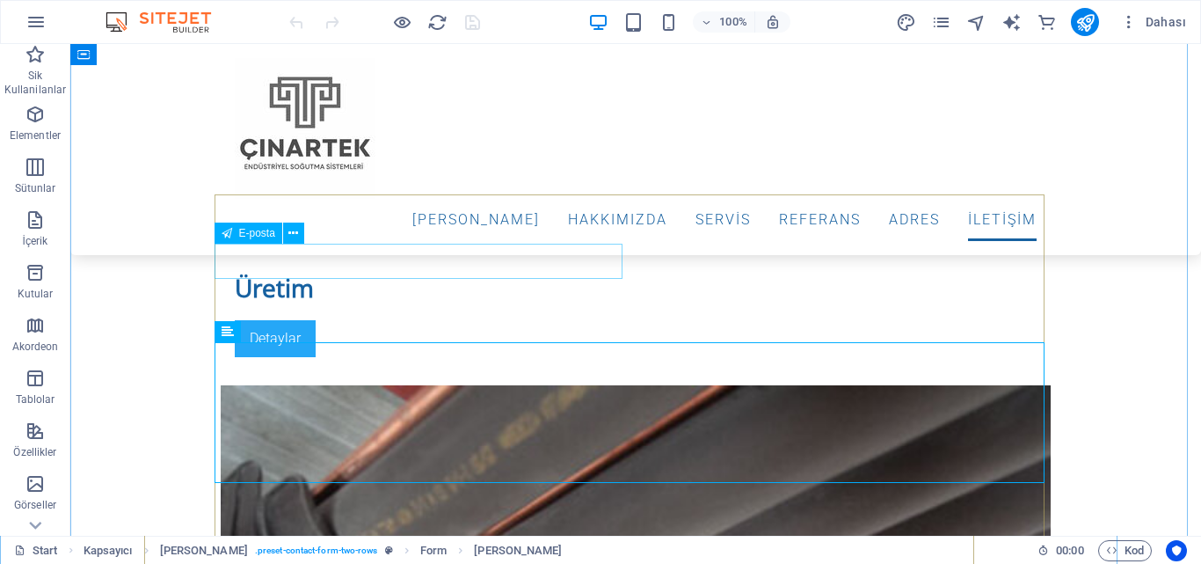
click at [253, 236] on span "E-posta" at bounding box center [257, 233] width 36 height 11
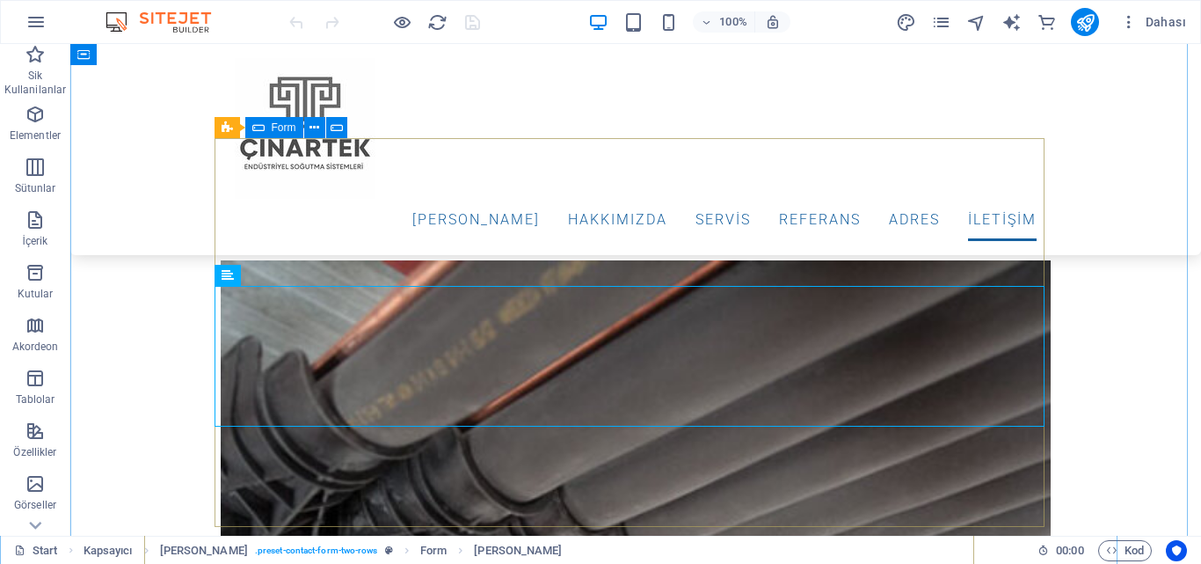
scroll to position [6419, 0]
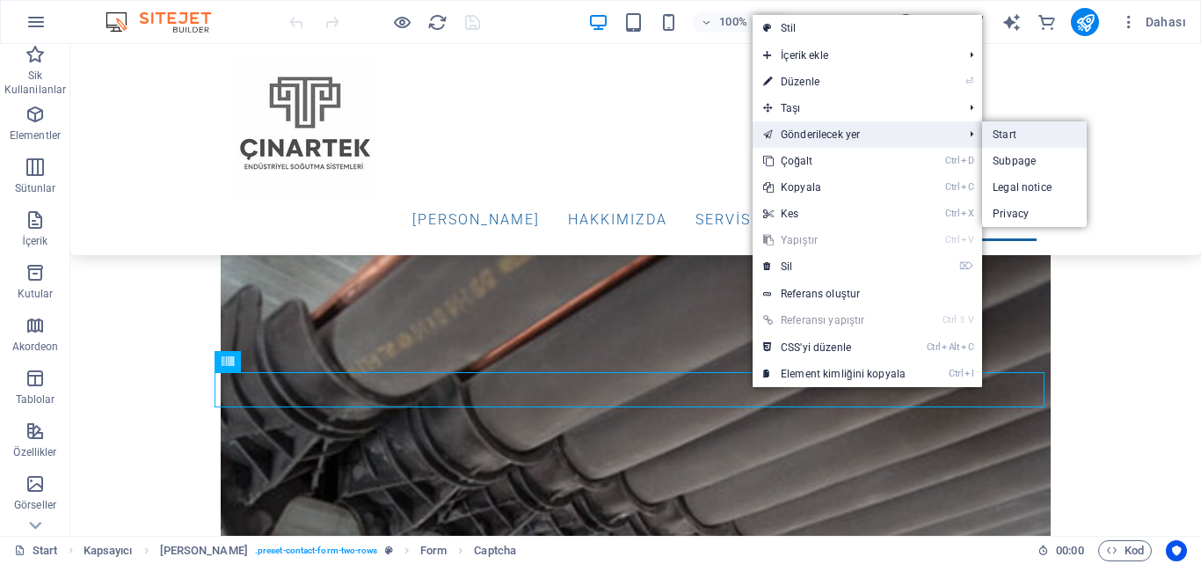
click at [991, 138] on link "Start" at bounding box center [1034, 134] width 105 height 26
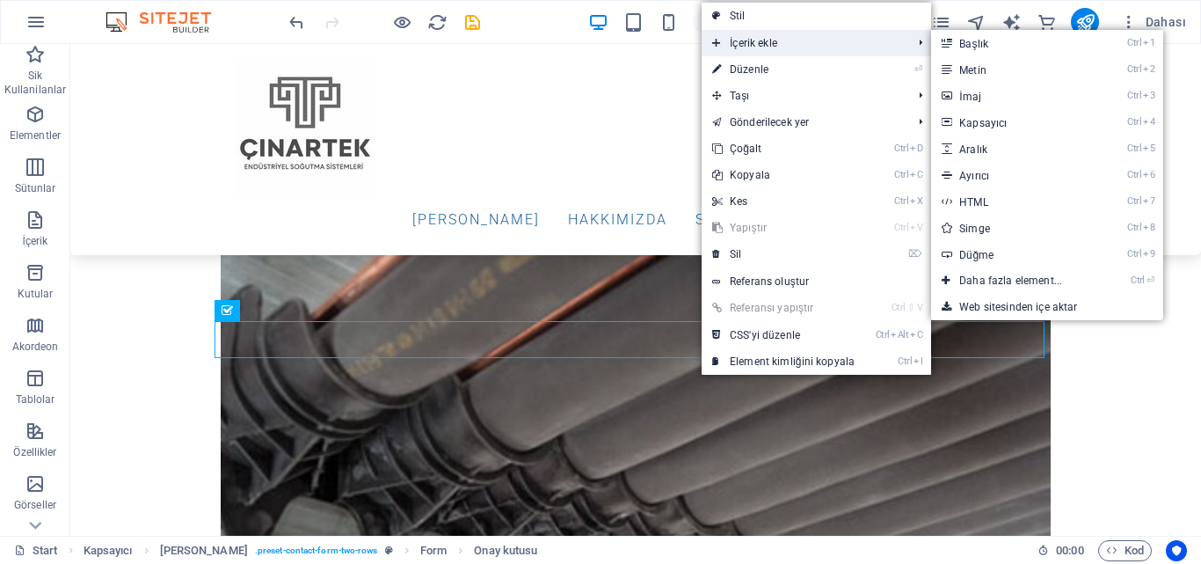
click at [770, 42] on span "İçerik ekle" at bounding box center [803, 43] width 203 height 26
click at [992, 255] on link "Ctrl 9 Düğme" at bounding box center [1014, 254] width 166 height 26
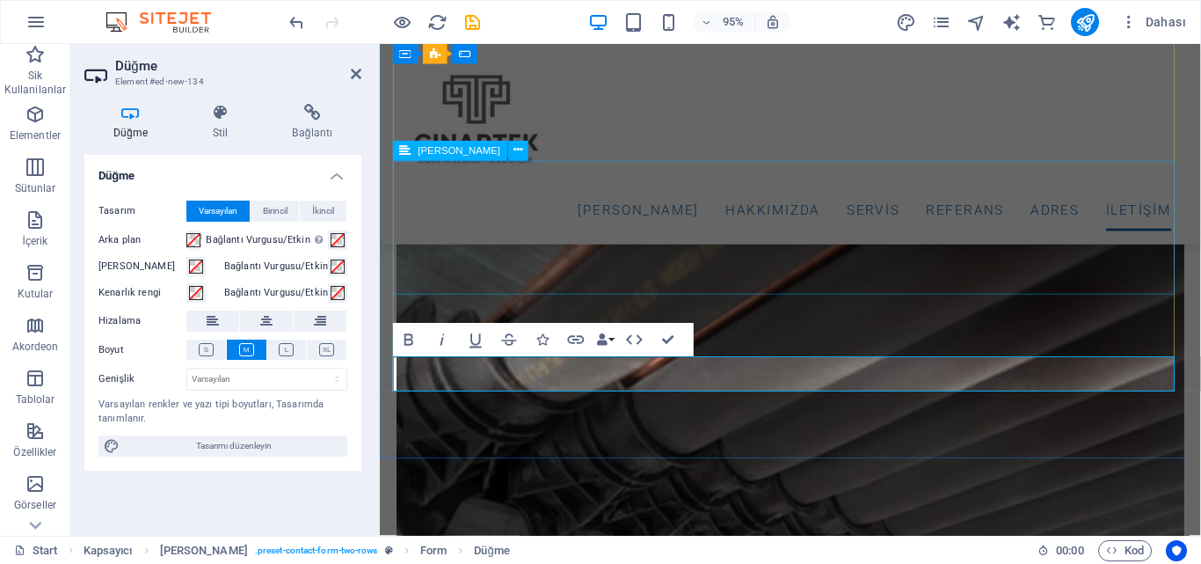
scroll to position [6427, 0]
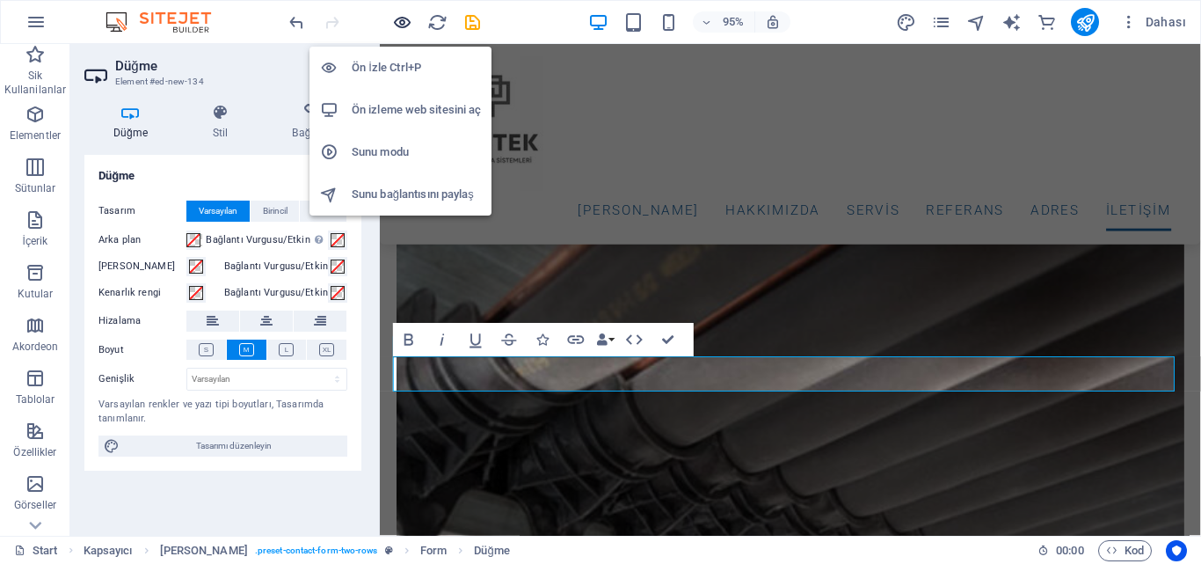
click at [401, 19] on icon "button" at bounding box center [402, 22] width 20 height 20
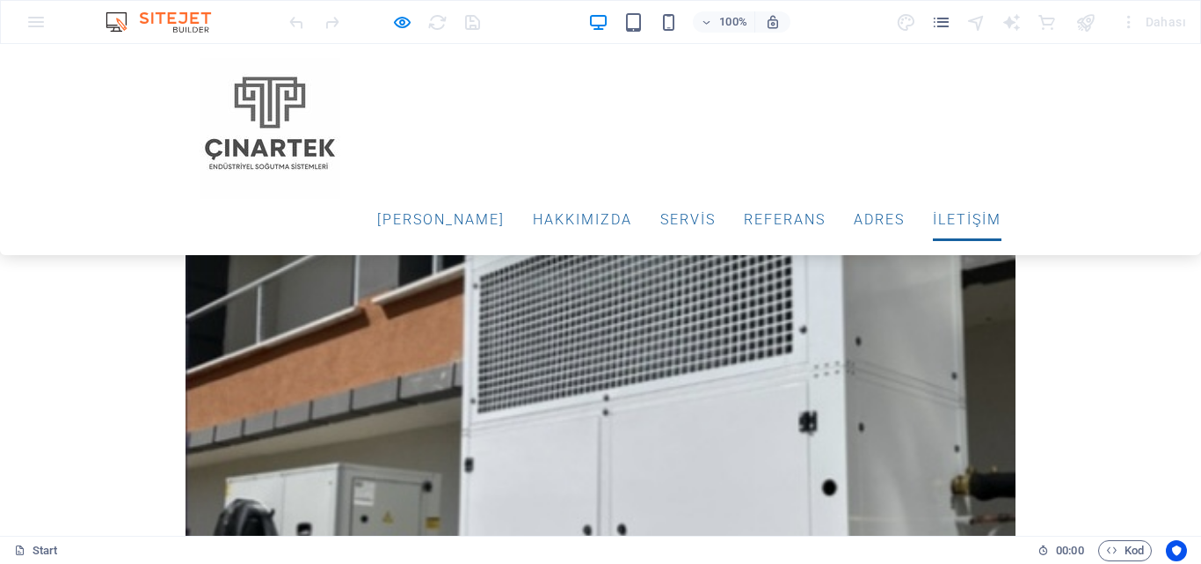
scroll to position [4464, 0]
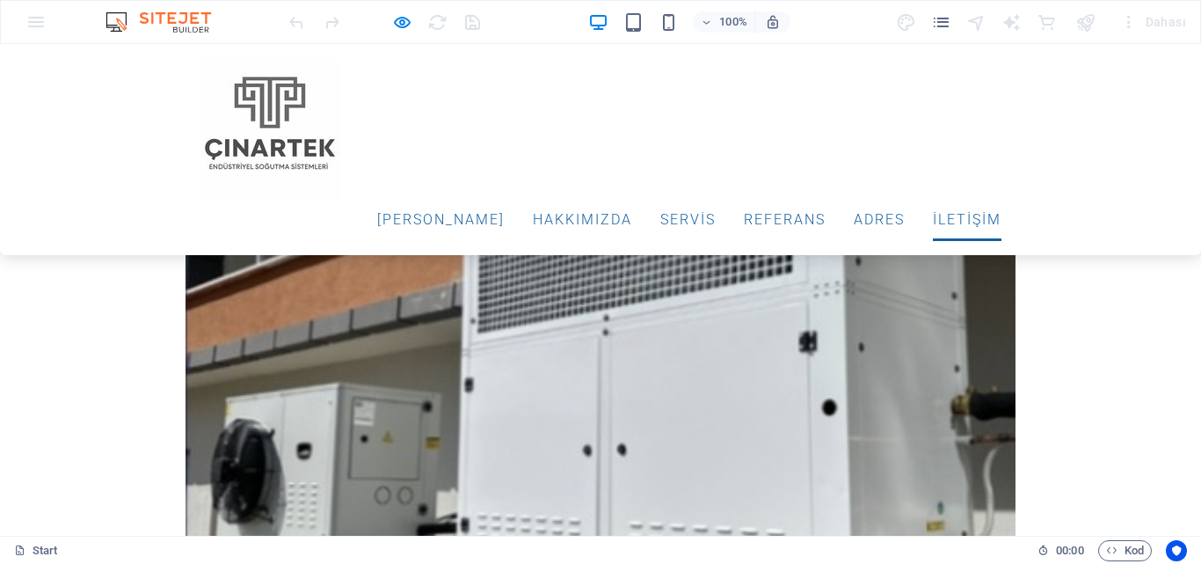
scroll to position [4465, 0]
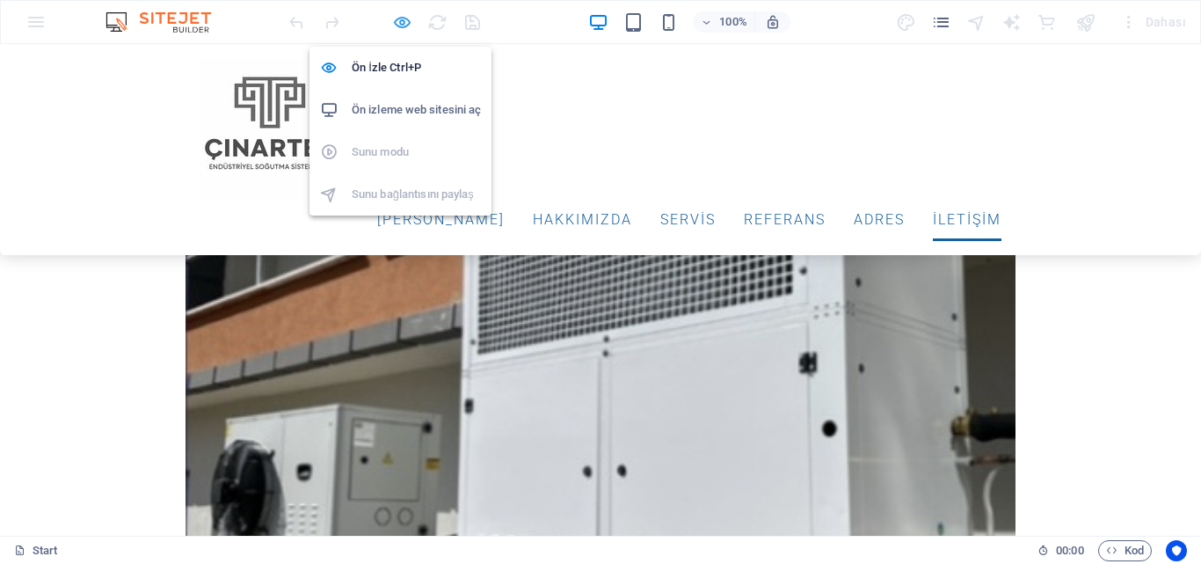
click at [397, 24] on icon "button" at bounding box center [402, 22] width 20 height 20
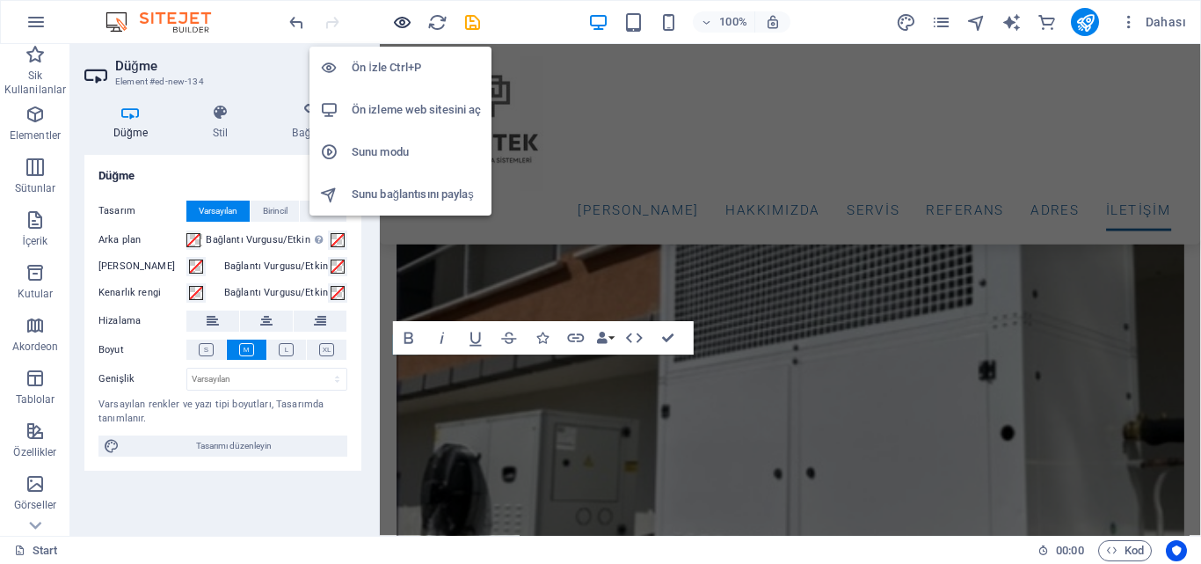
scroll to position [6429, 0]
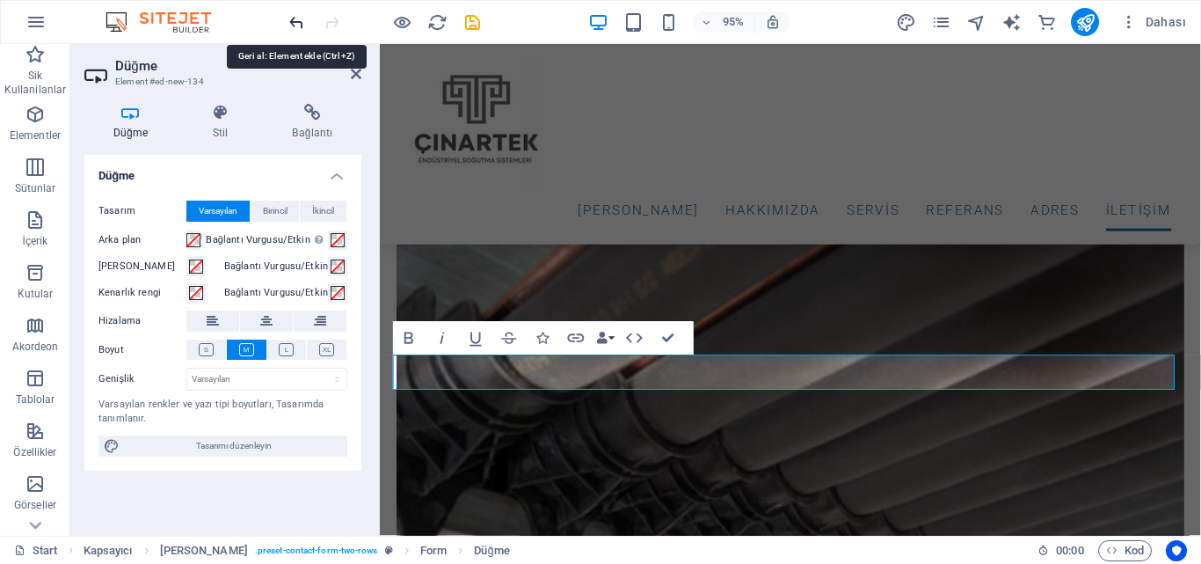
click at [291, 18] on icon "undo" at bounding box center [297, 22] width 20 height 20
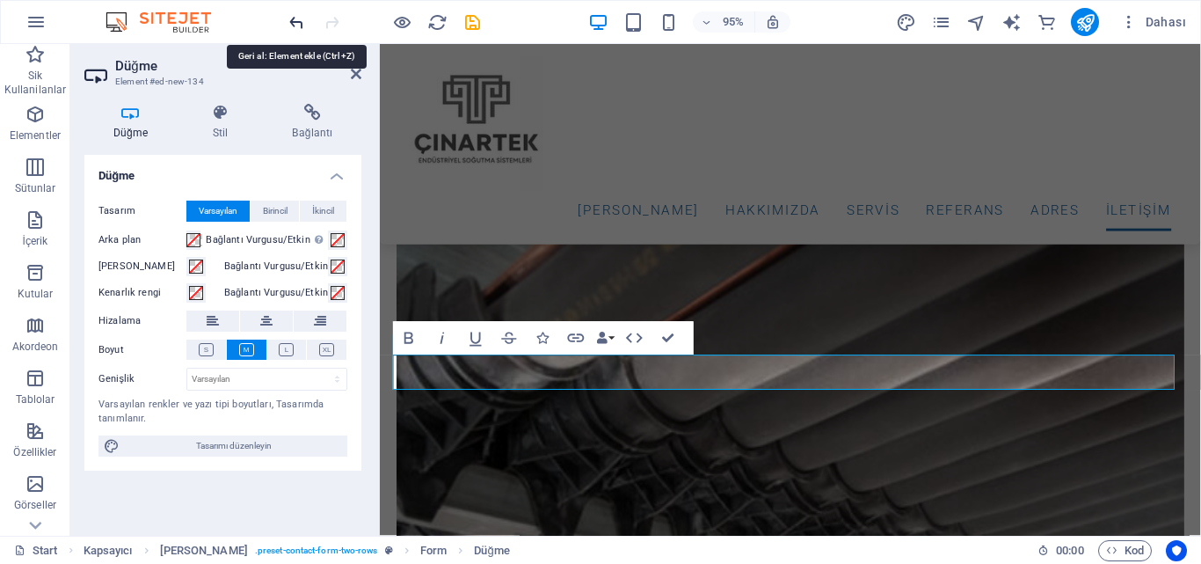
scroll to position [6420, 0]
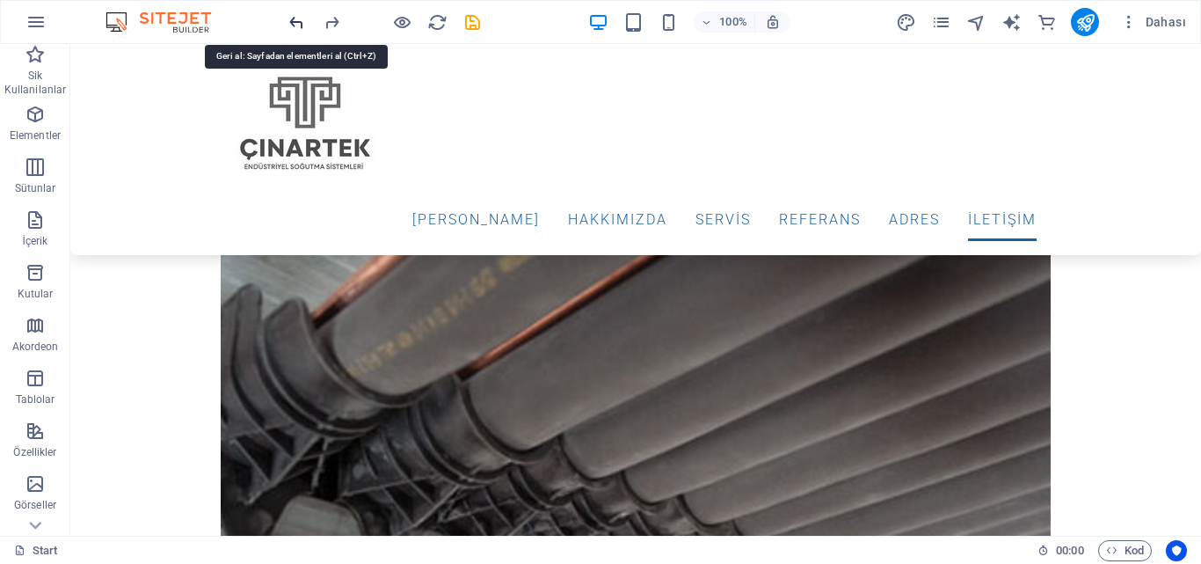
click at [302, 16] on icon "undo" at bounding box center [297, 22] width 20 height 20
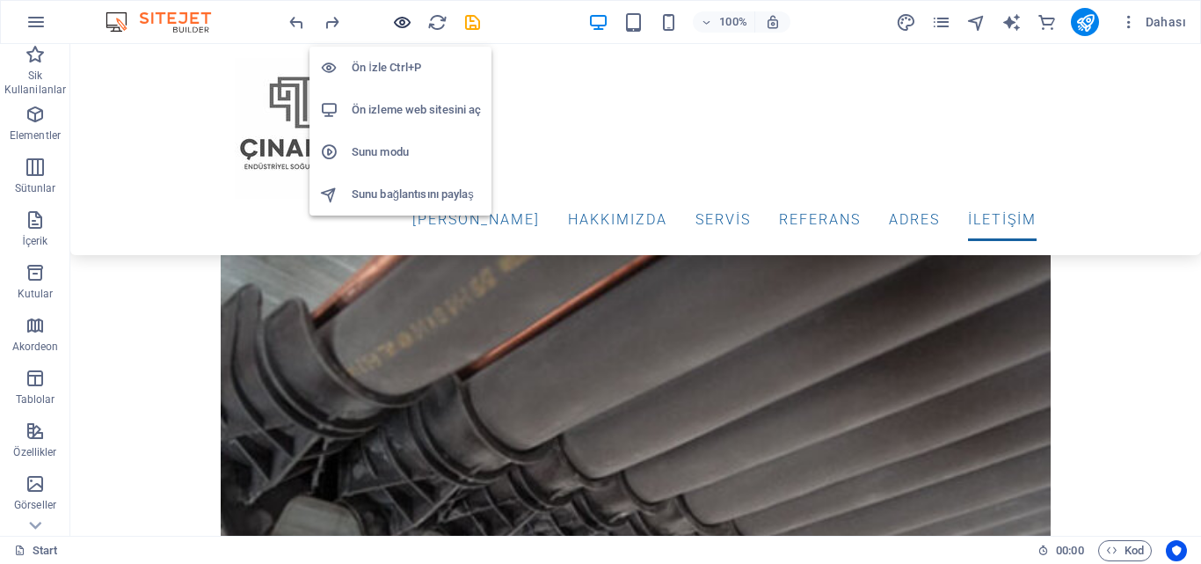
click at [401, 27] on icon "button" at bounding box center [402, 22] width 20 height 20
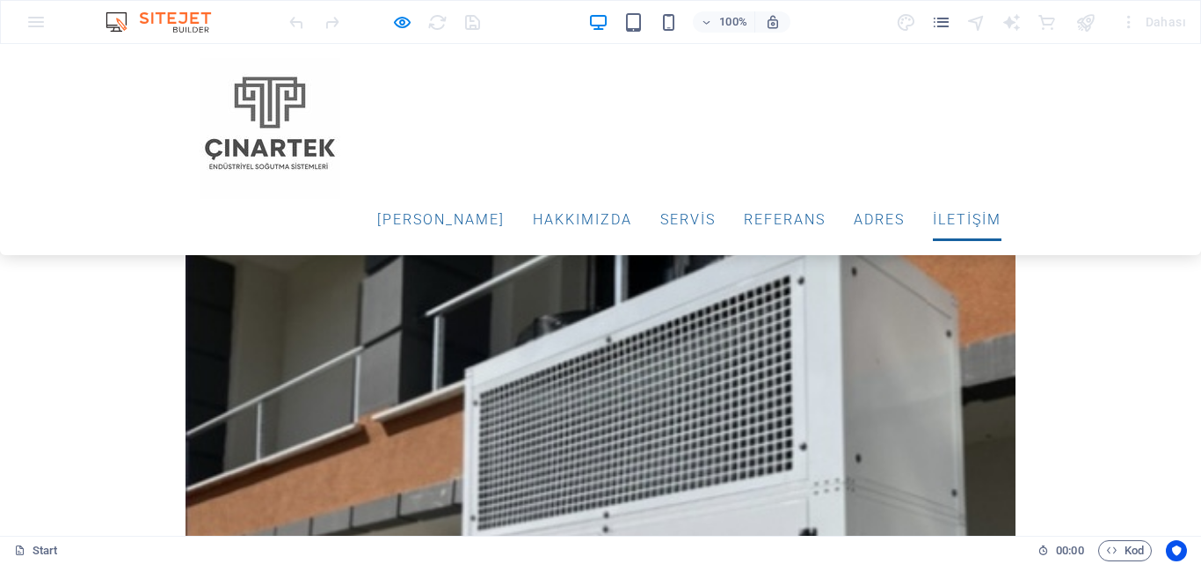
scroll to position [4465, 0]
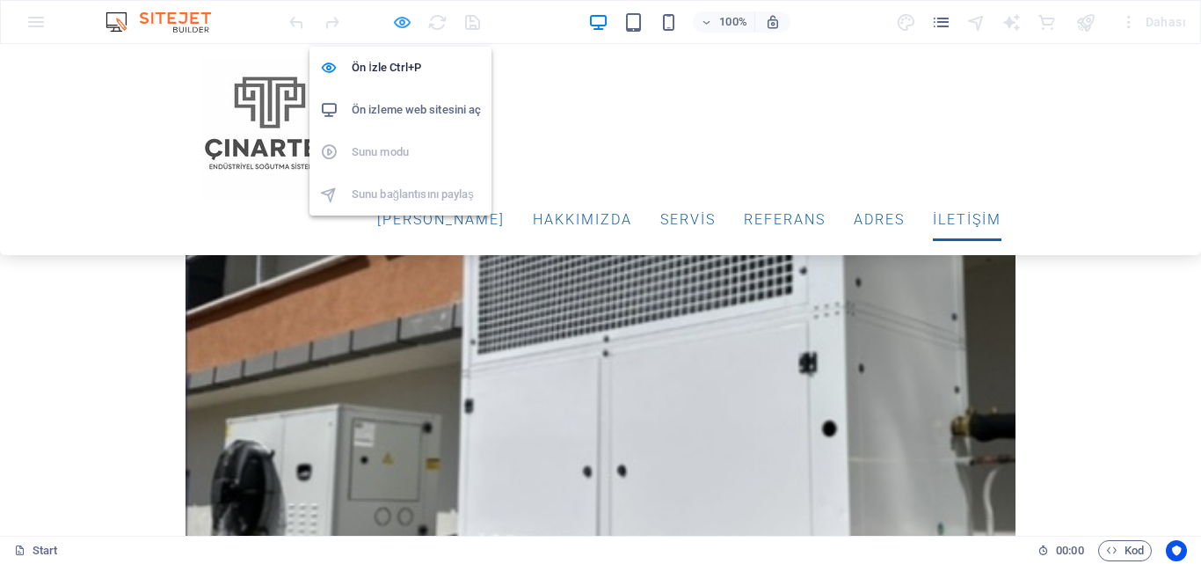
click at [406, 26] on icon "button" at bounding box center [402, 22] width 20 height 20
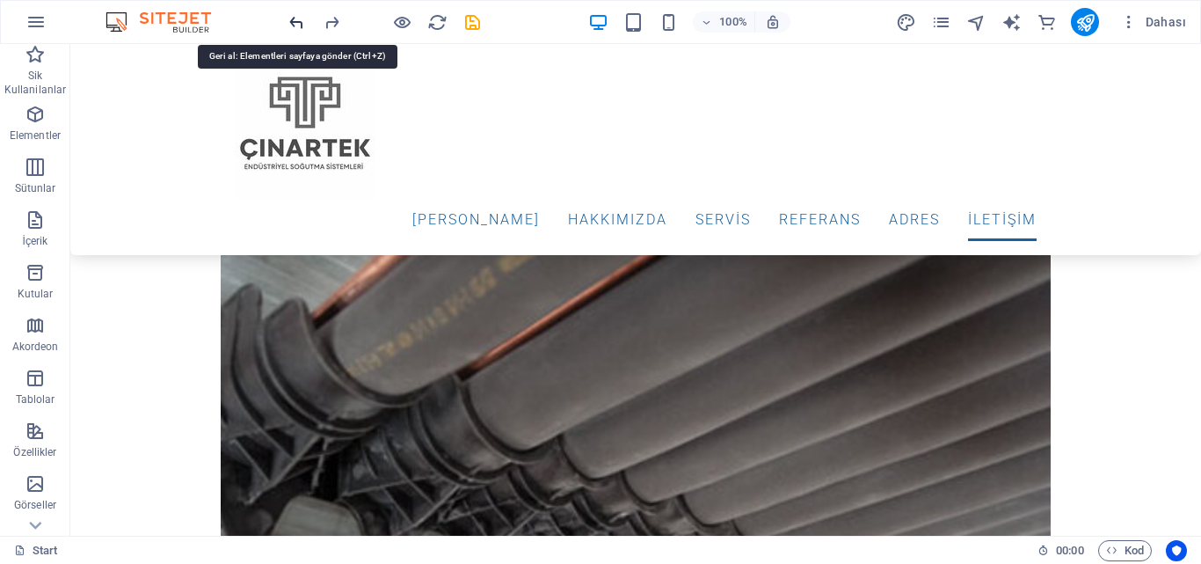
click at [294, 13] on icon "undo" at bounding box center [297, 22] width 20 height 20
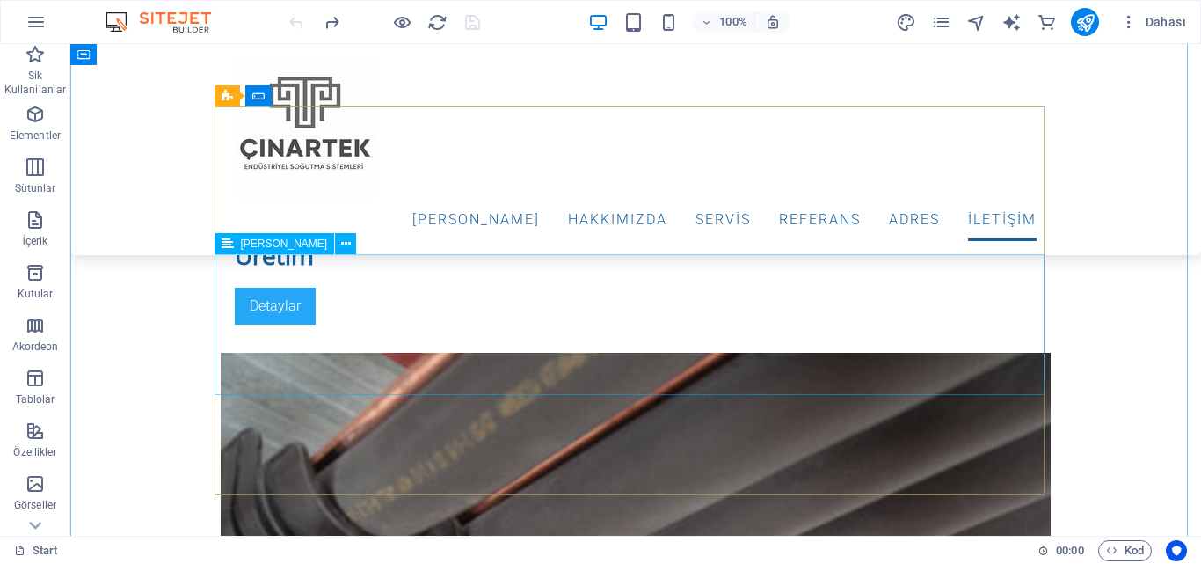
scroll to position [6332, 0]
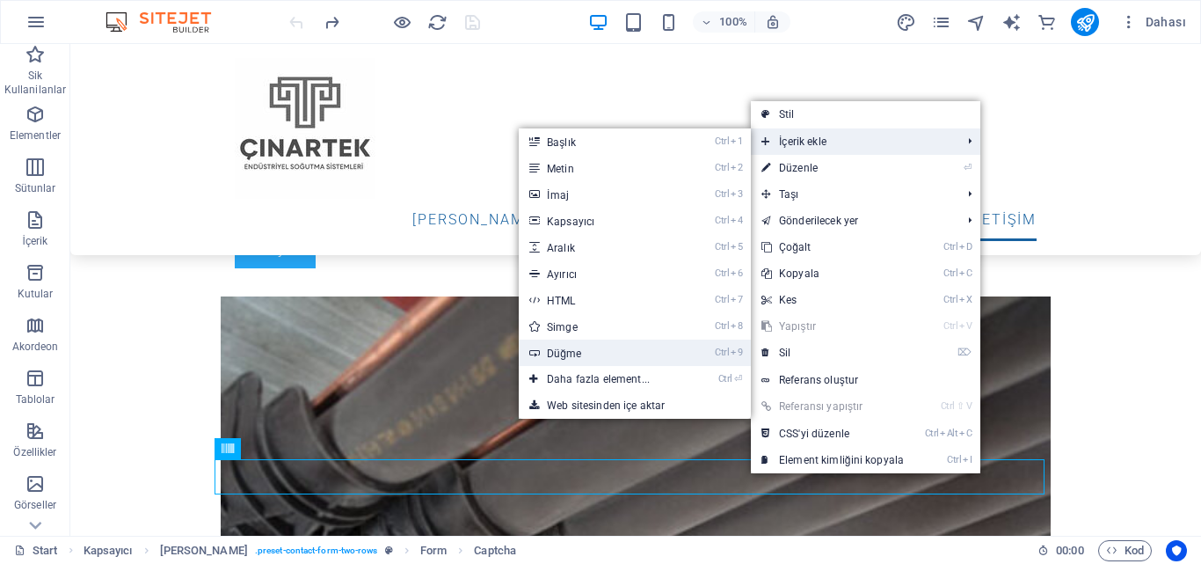
click at [600, 354] on link "Ctrl 9 Düğme" at bounding box center [602, 352] width 166 height 26
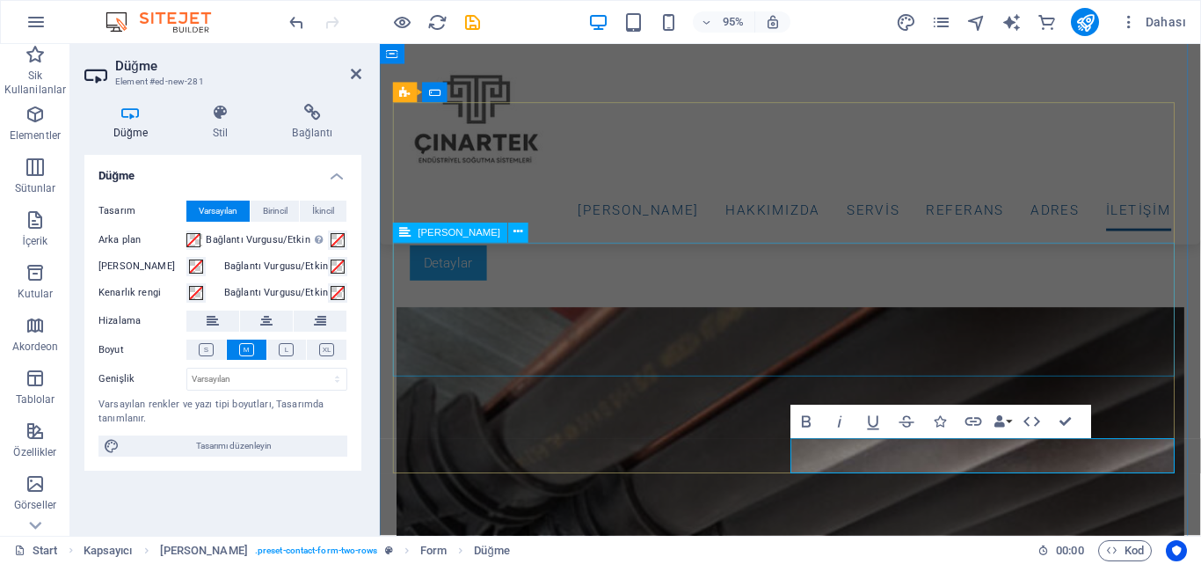
scroll to position [6341, 0]
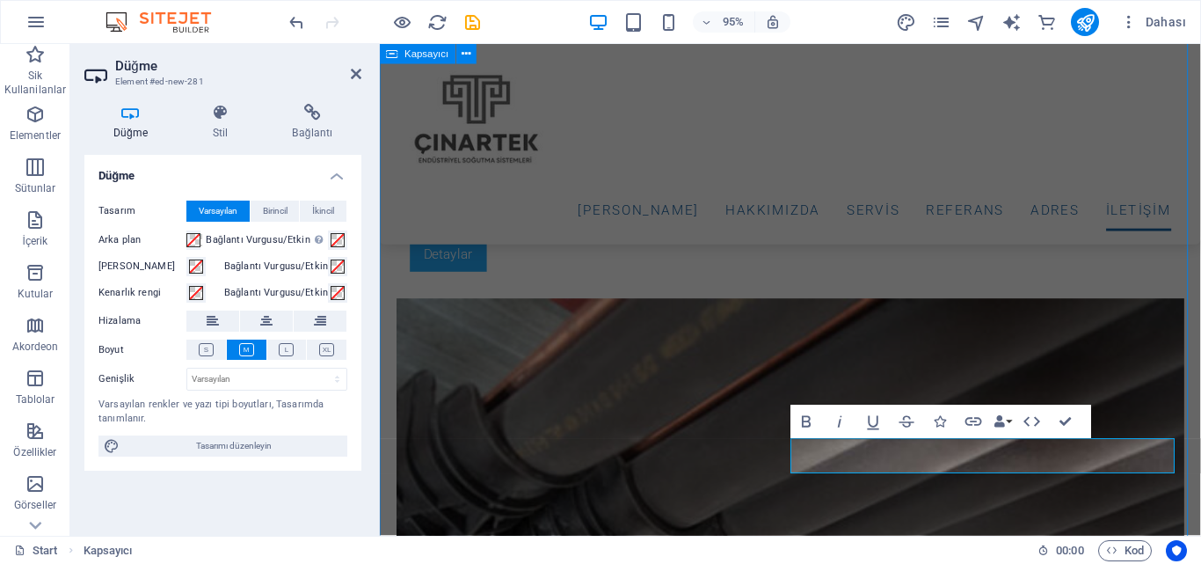
scroll to position [6332, 0]
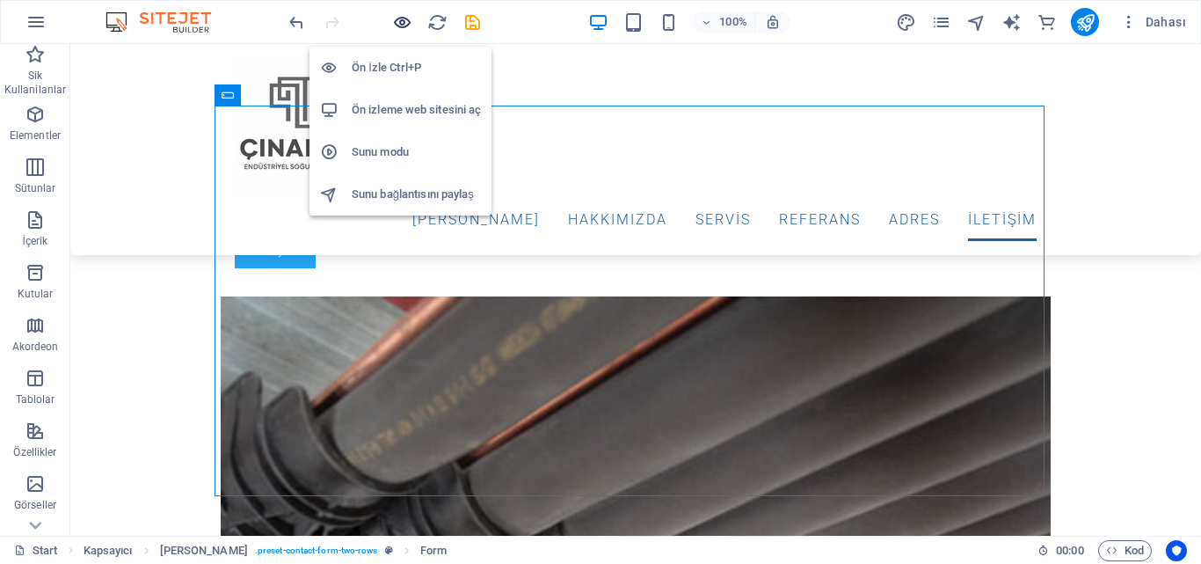
click at [398, 17] on icon "button" at bounding box center [402, 22] width 20 height 20
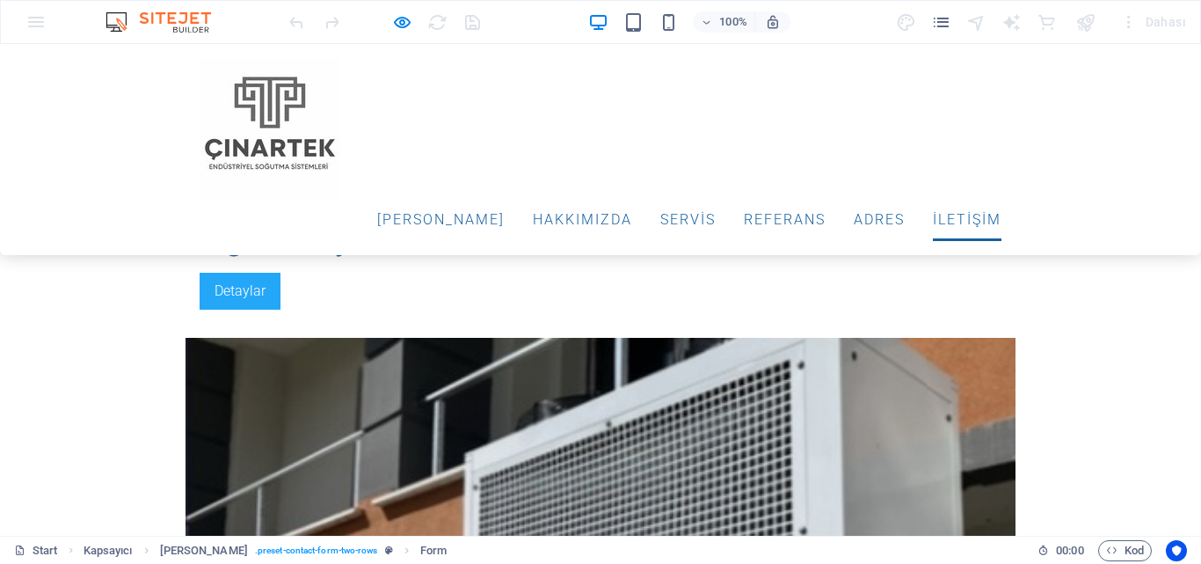
scroll to position [4201, 0]
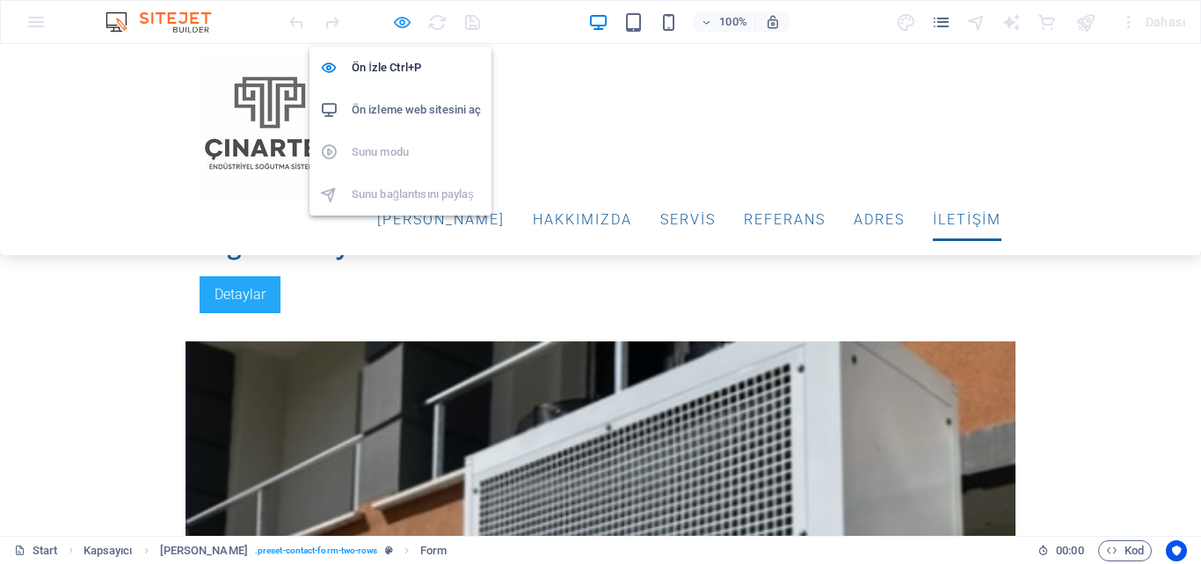
click at [409, 23] on icon "button" at bounding box center [402, 22] width 20 height 20
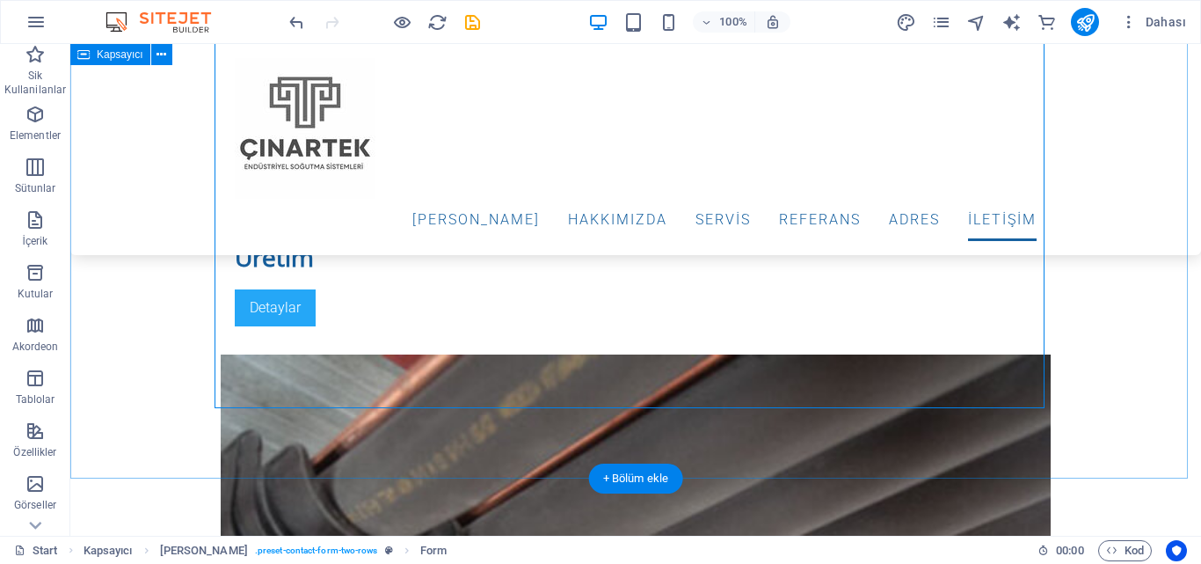
scroll to position [6420, 0]
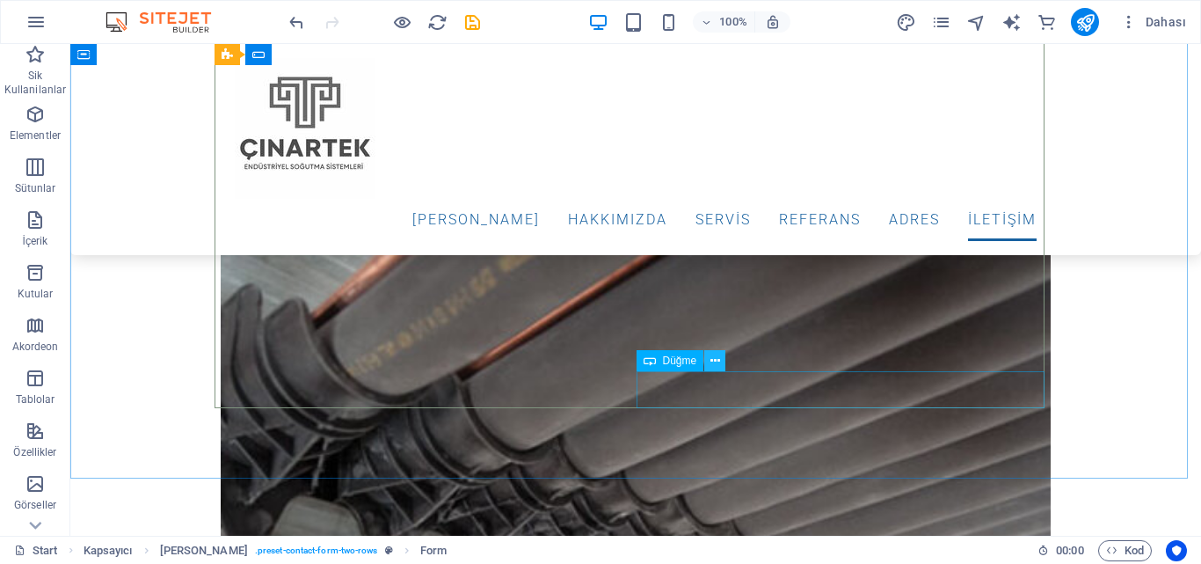
click at [718, 363] on icon at bounding box center [716, 361] width 10 height 18
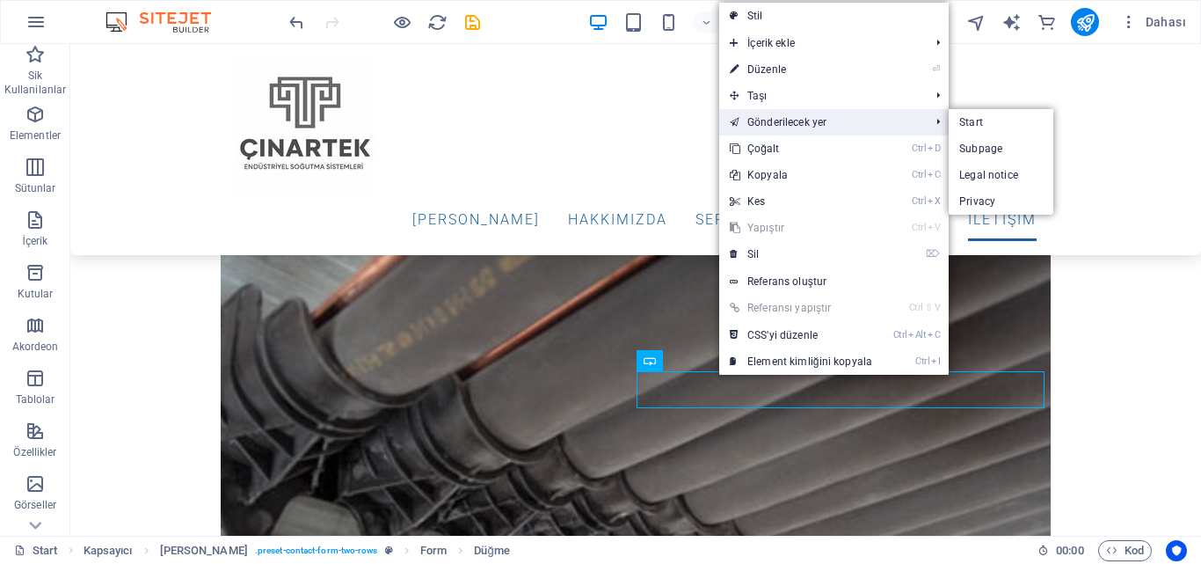
click at [782, 125] on link "Gönderilecek yer" at bounding box center [820, 122] width 203 height 26
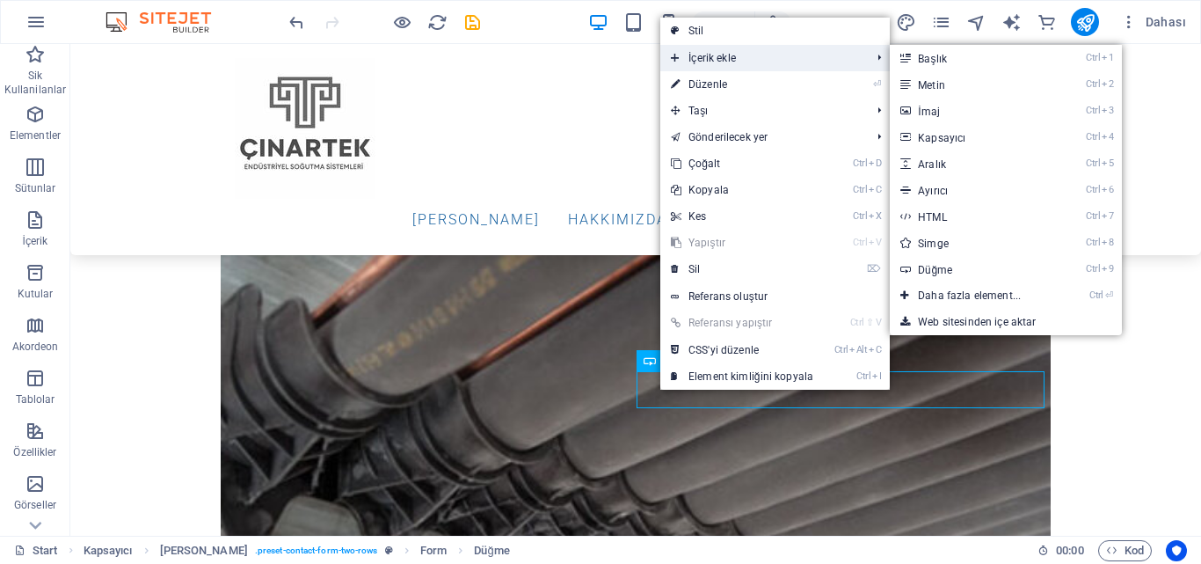
click at [727, 61] on span "İçerik ekle" at bounding box center [761, 58] width 203 height 26
click at [951, 216] on link "Ctrl 7 HTML" at bounding box center [973, 216] width 166 height 26
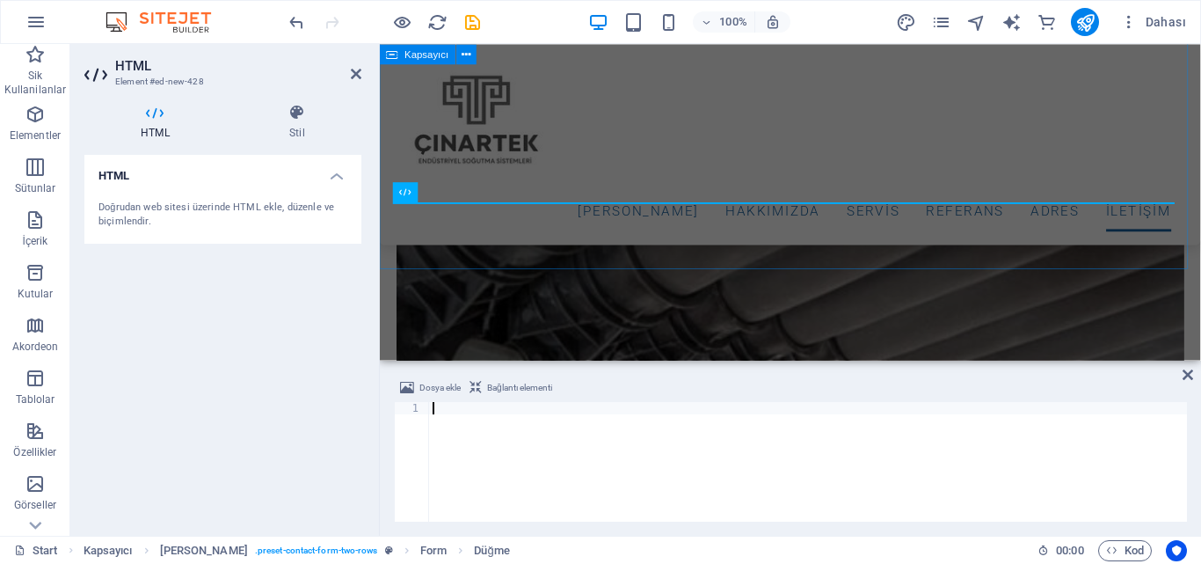
scroll to position [6493, 0]
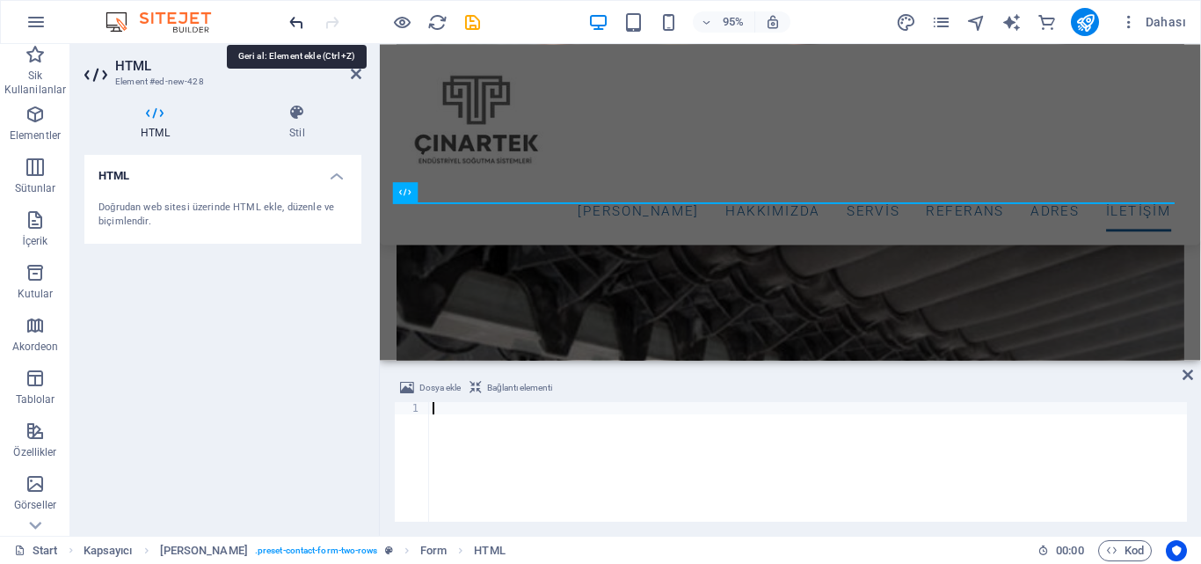
click at [294, 24] on icon "undo" at bounding box center [297, 22] width 20 height 20
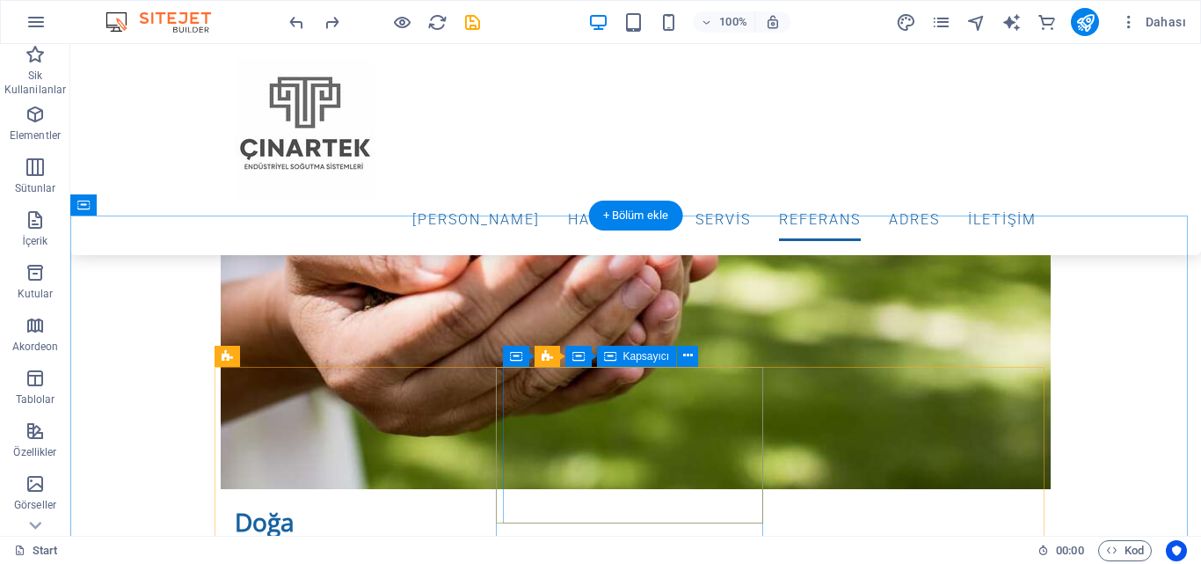
scroll to position [5137, 0]
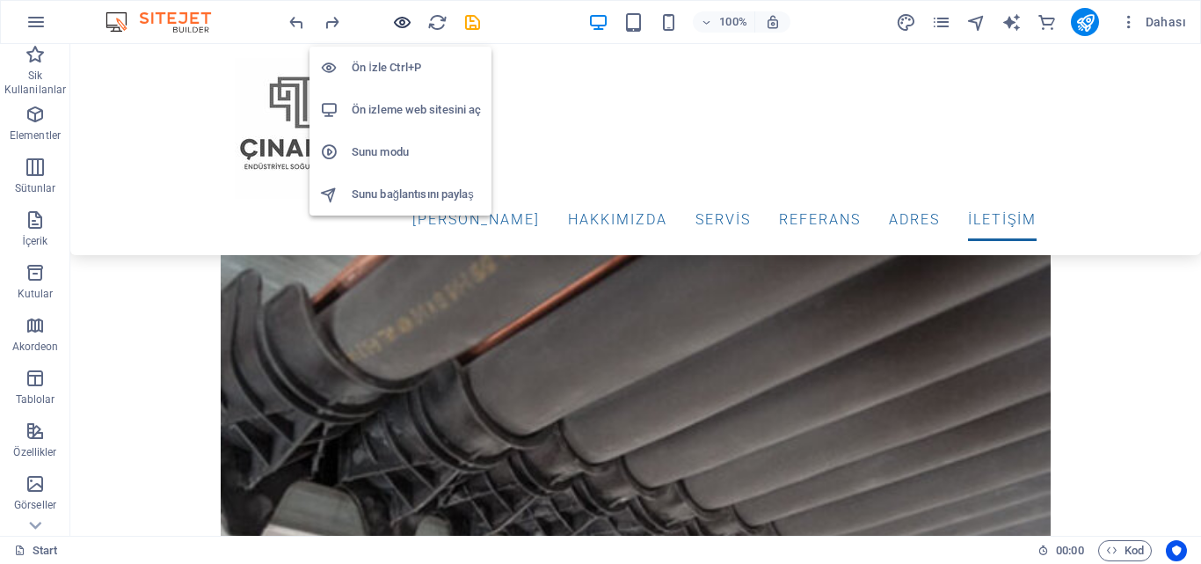
click at [397, 22] on icon "button" at bounding box center [402, 22] width 20 height 20
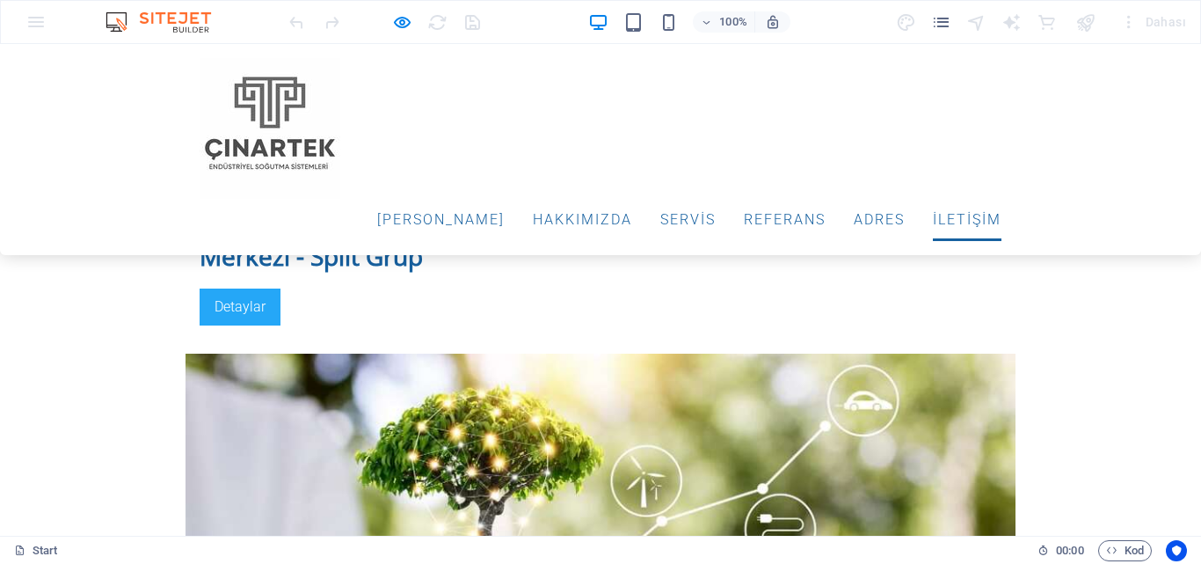
scroll to position [4920, 0]
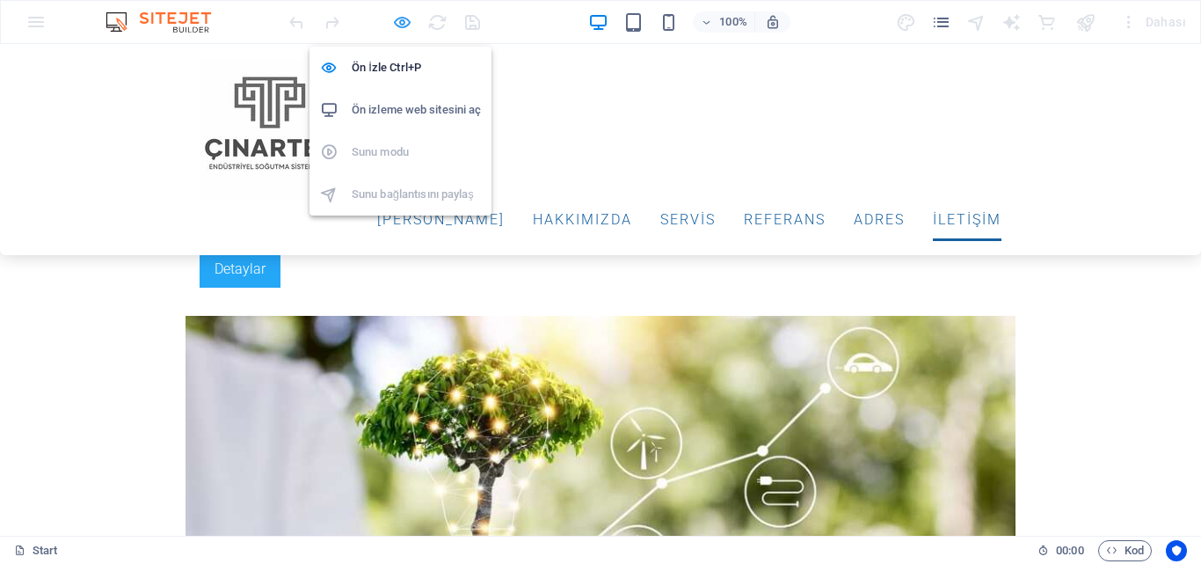
click at [404, 25] on icon "button" at bounding box center [402, 22] width 20 height 20
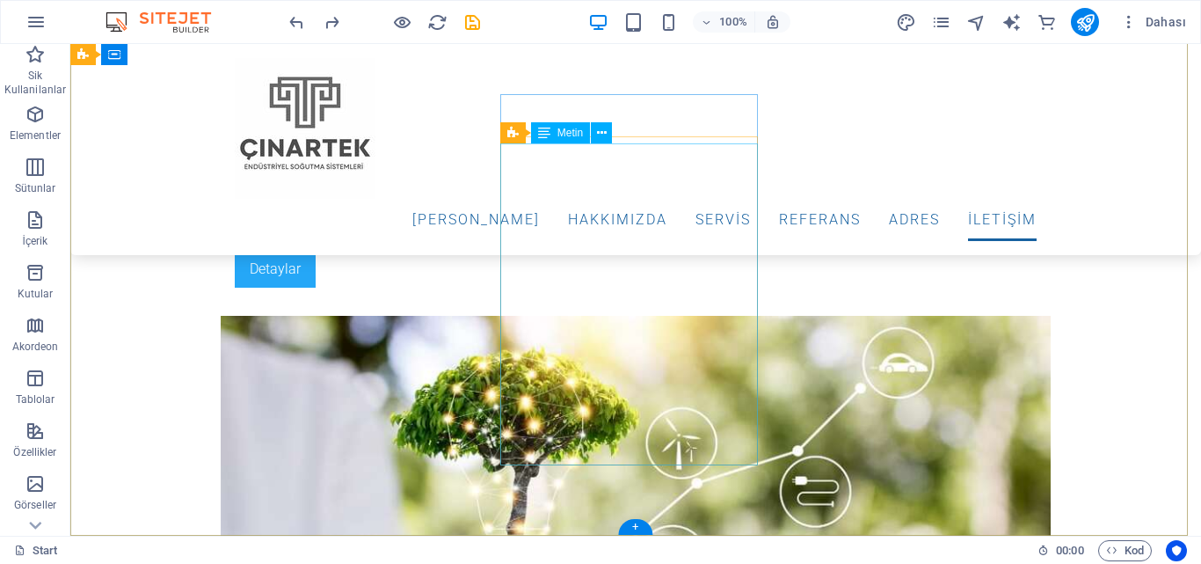
scroll to position [6875, 0]
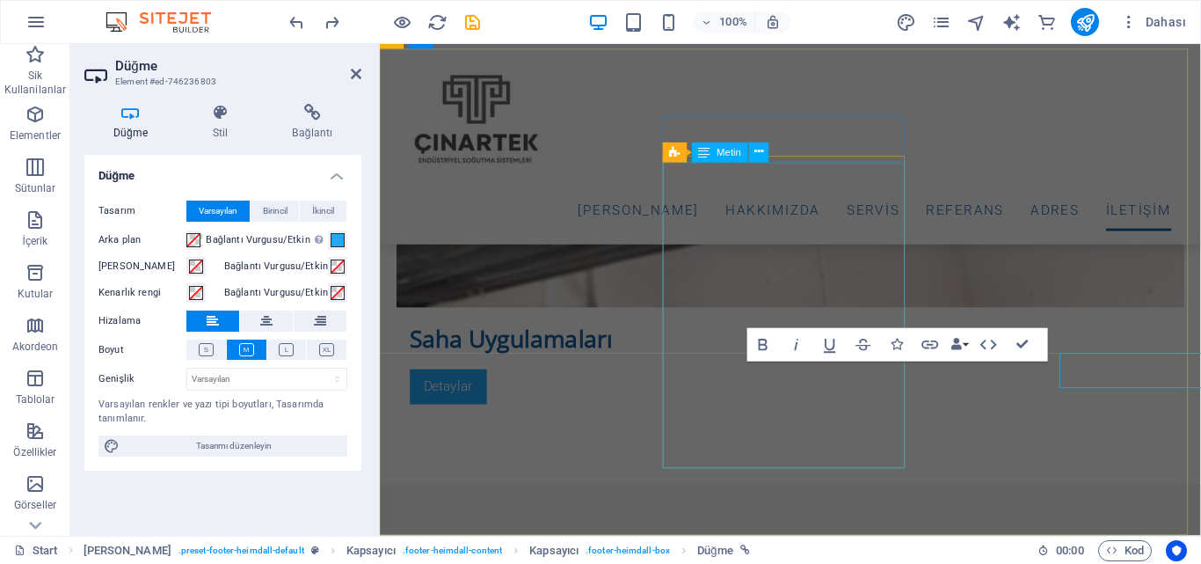
scroll to position [6858, 0]
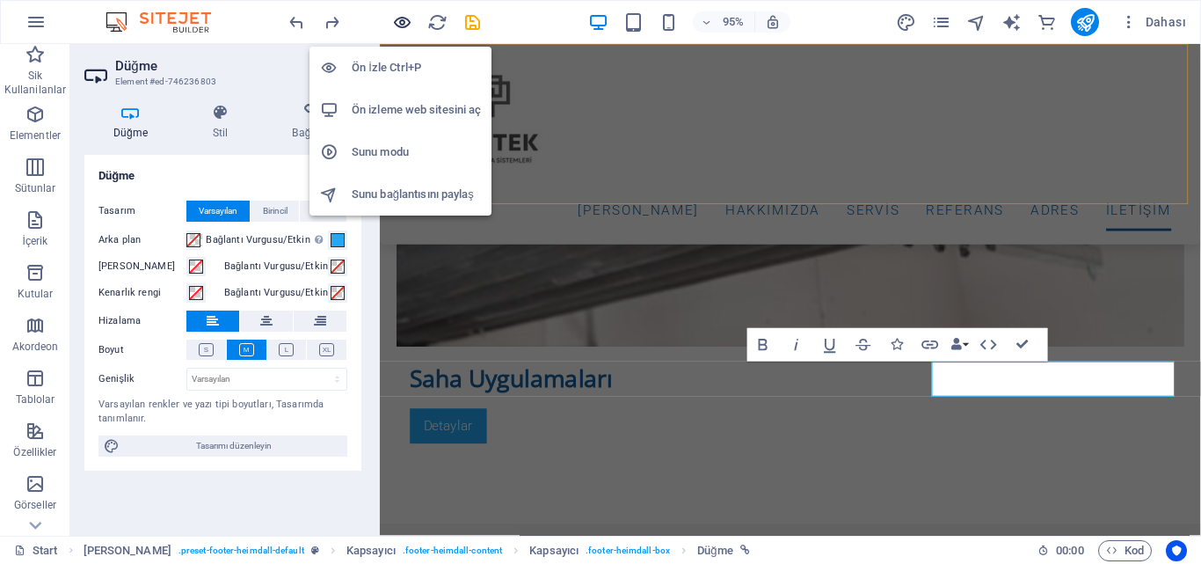
click at [401, 27] on icon "button" at bounding box center [402, 22] width 20 height 20
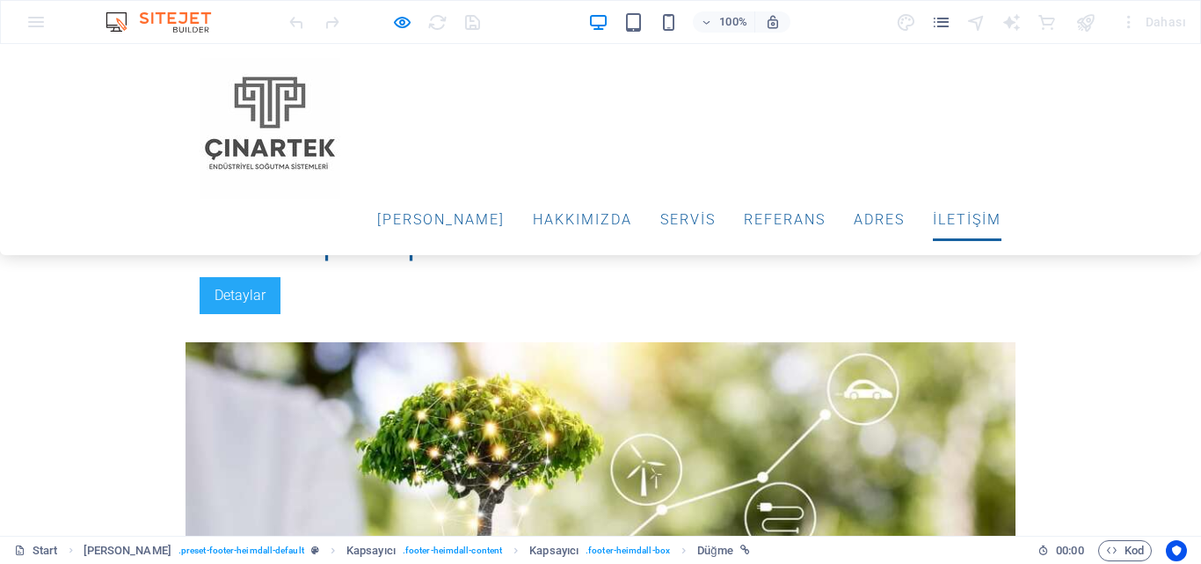
scroll to position [4806, 0]
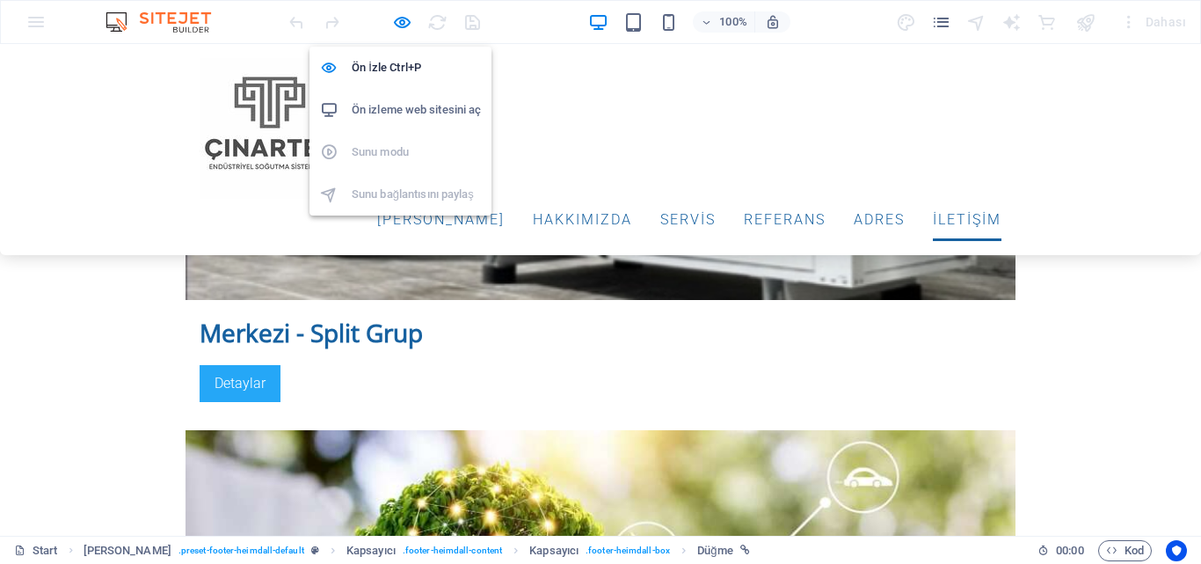
drag, startPoint x: 395, startPoint y: 25, endPoint x: 342, endPoint y: 171, distance: 155.2
click at [395, 24] on icon "button" at bounding box center [402, 22] width 20 height 20
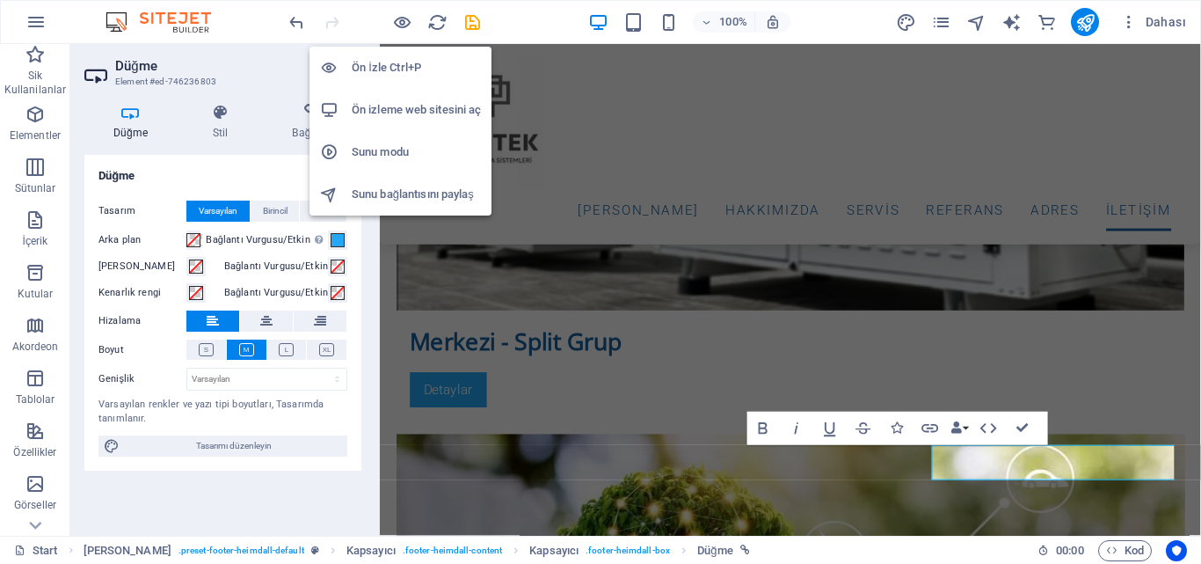
scroll to position [6770, 0]
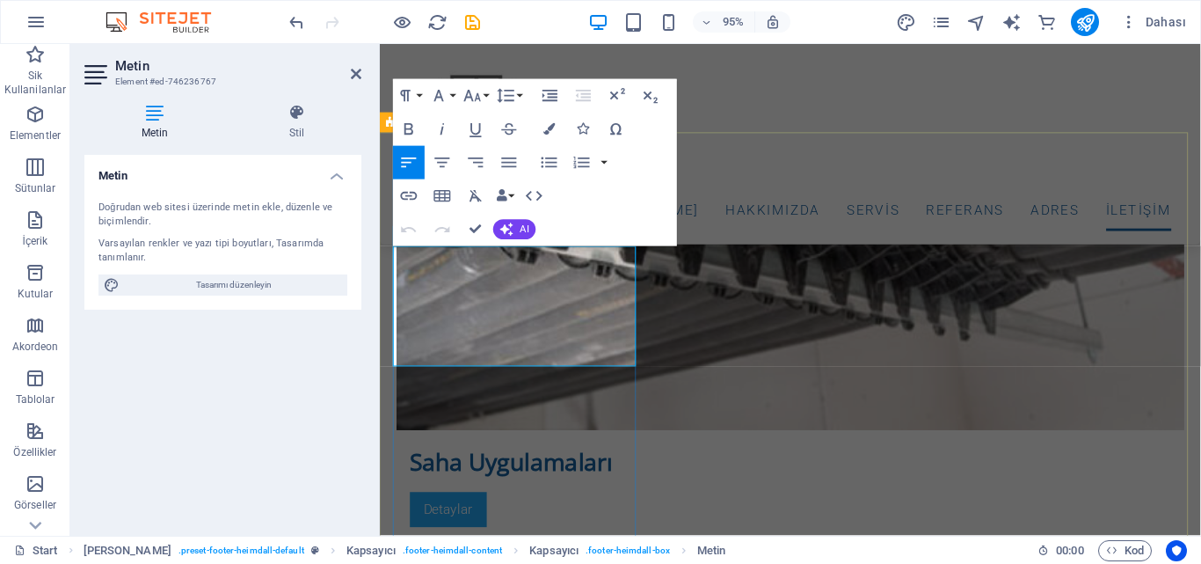
click at [856, 85] on div "Ana Sayfa Hakkımızda ServİS REFERANS ADRES İLETİŞİM" at bounding box center [812, 149] width 864 height 211
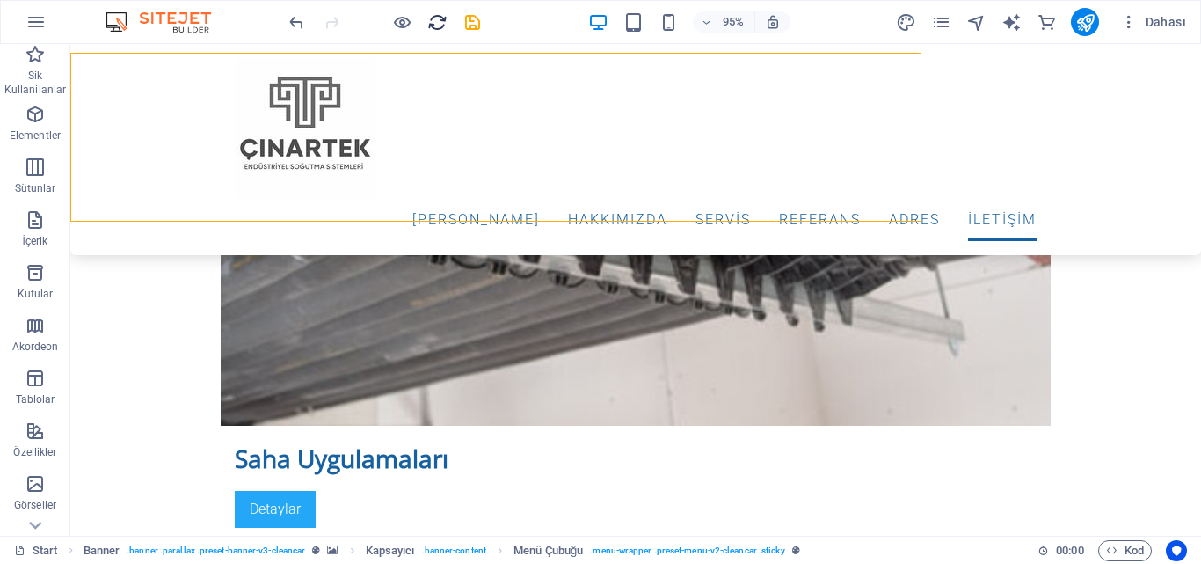
scroll to position [6761, 0]
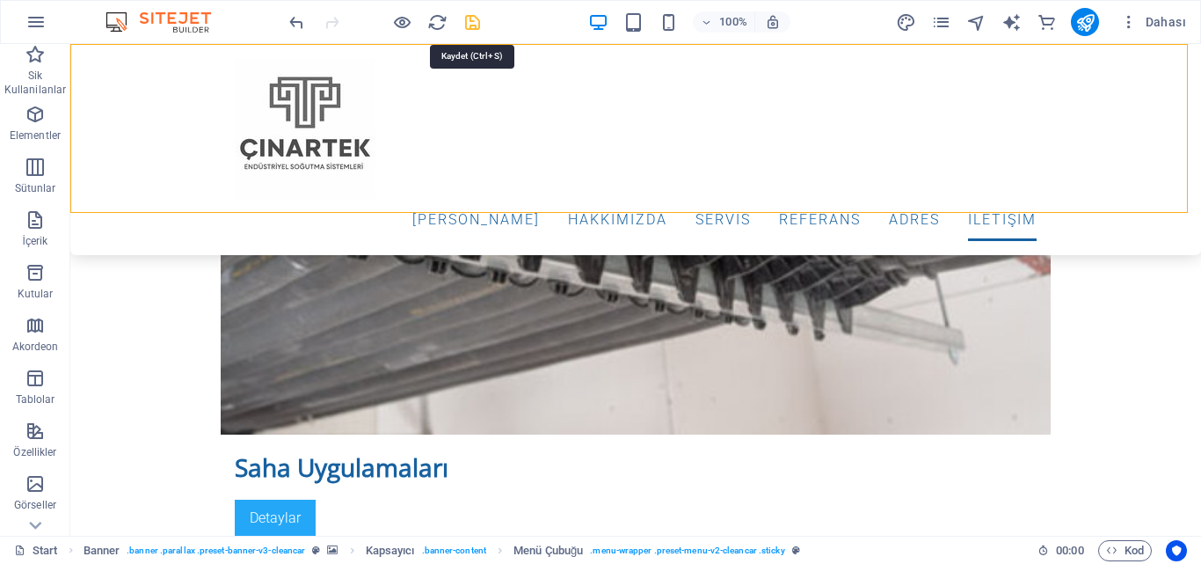
click at [474, 18] on icon "save" at bounding box center [473, 22] width 20 height 20
checkbox input "false"
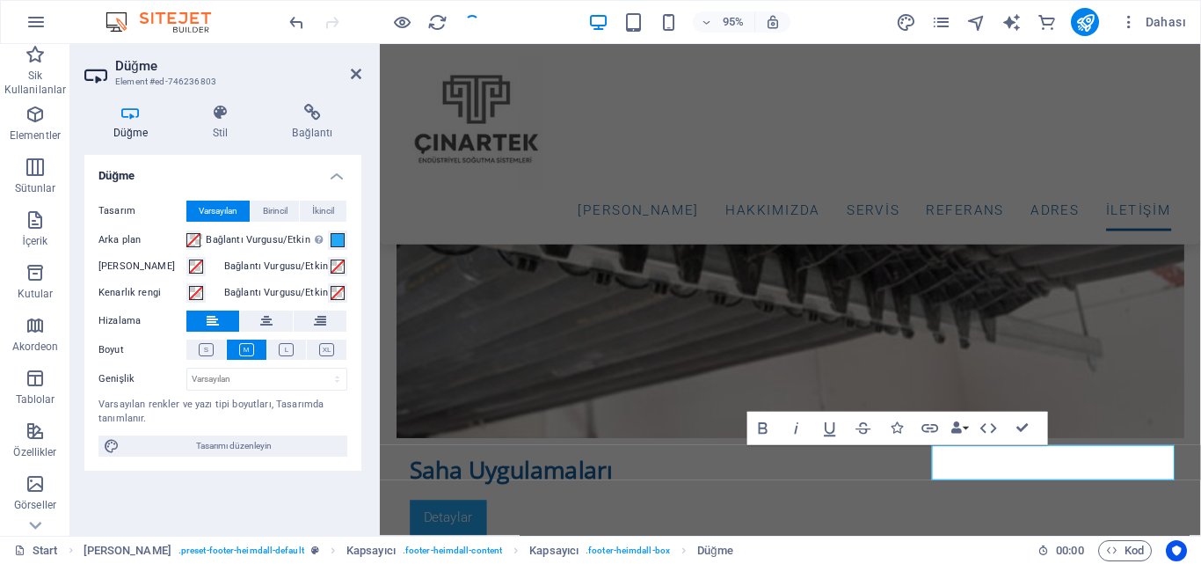
scroll to position [6770, 0]
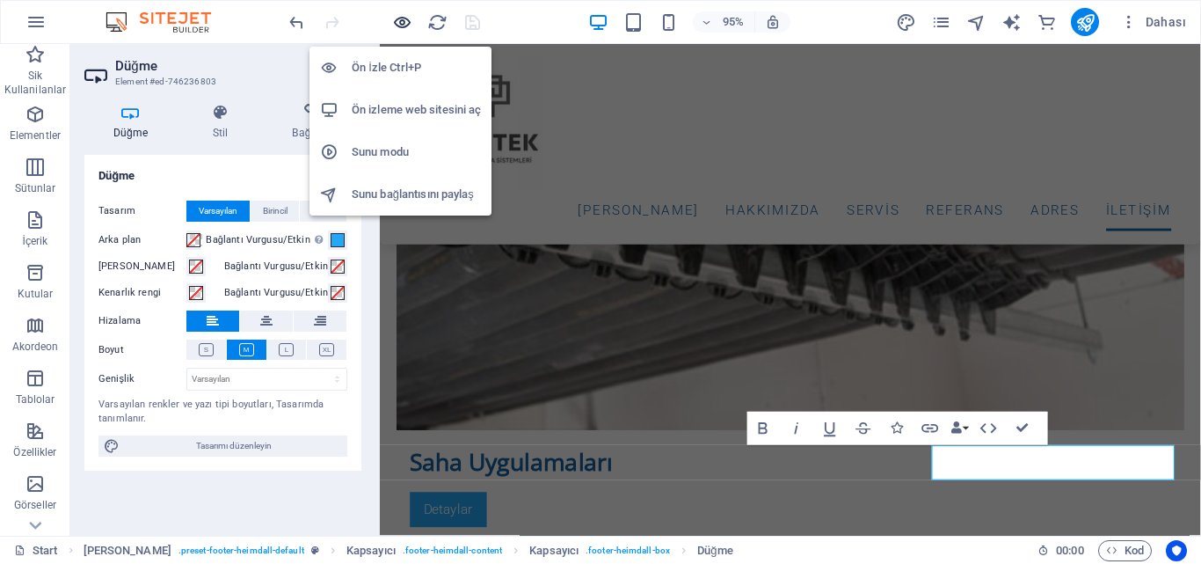
click at [400, 20] on icon "button" at bounding box center [402, 22] width 20 height 20
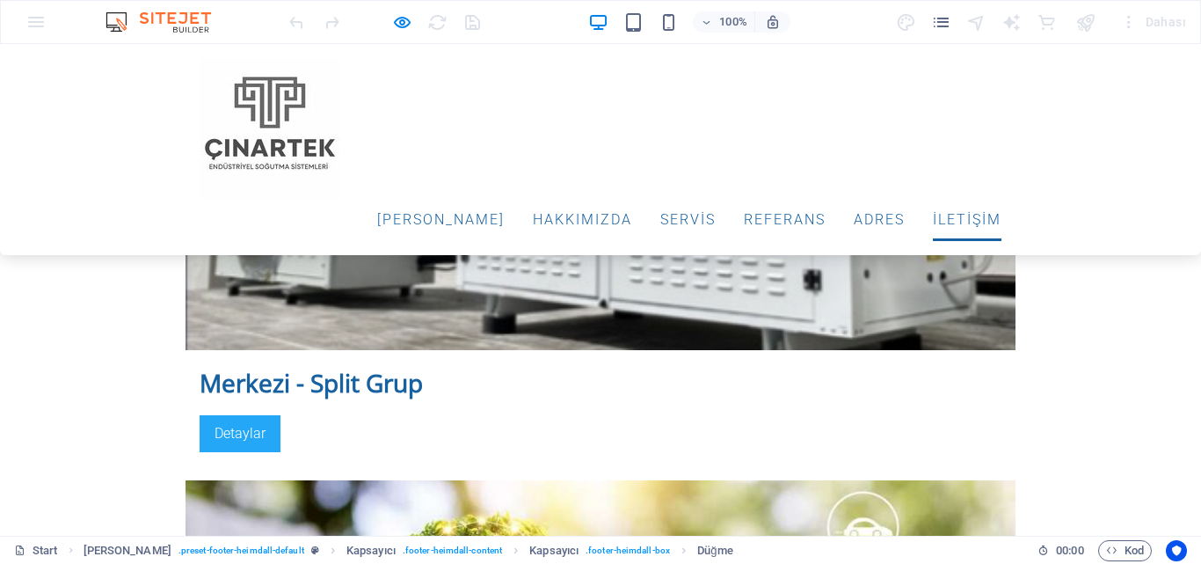
scroll to position [4744, 0]
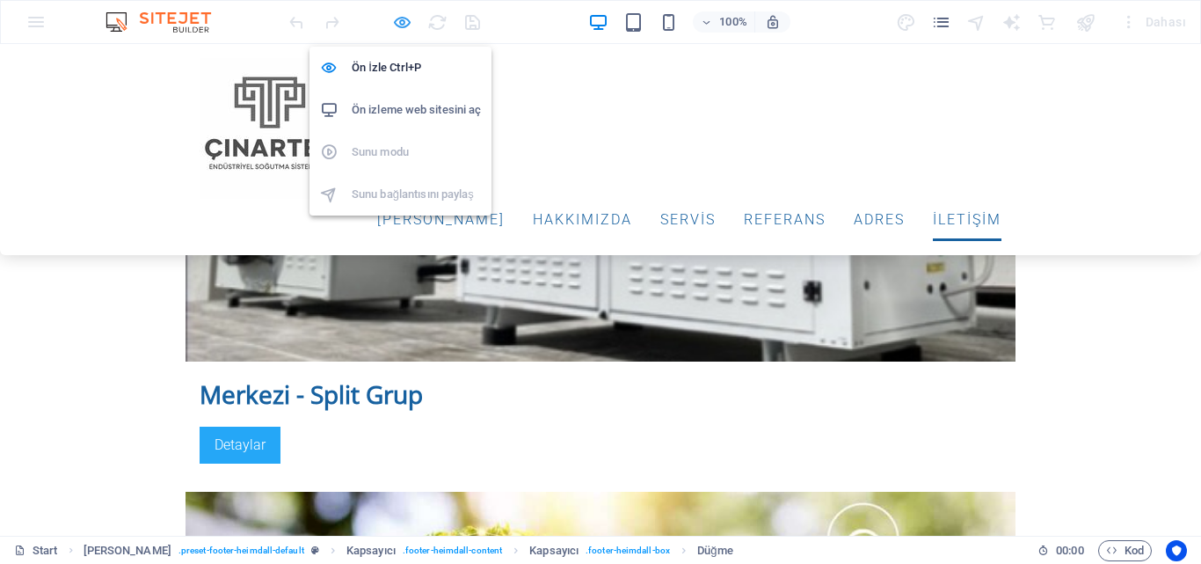
click at [399, 15] on icon "button" at bounding box center [402, 22] width 20 height 20
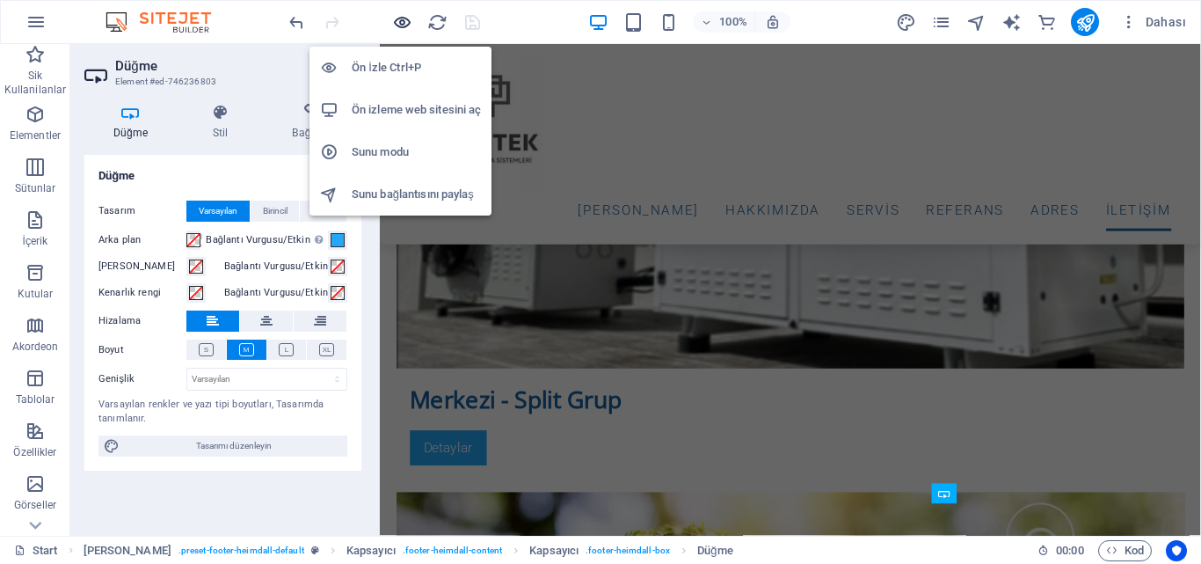
scroll to position [6709, 0]
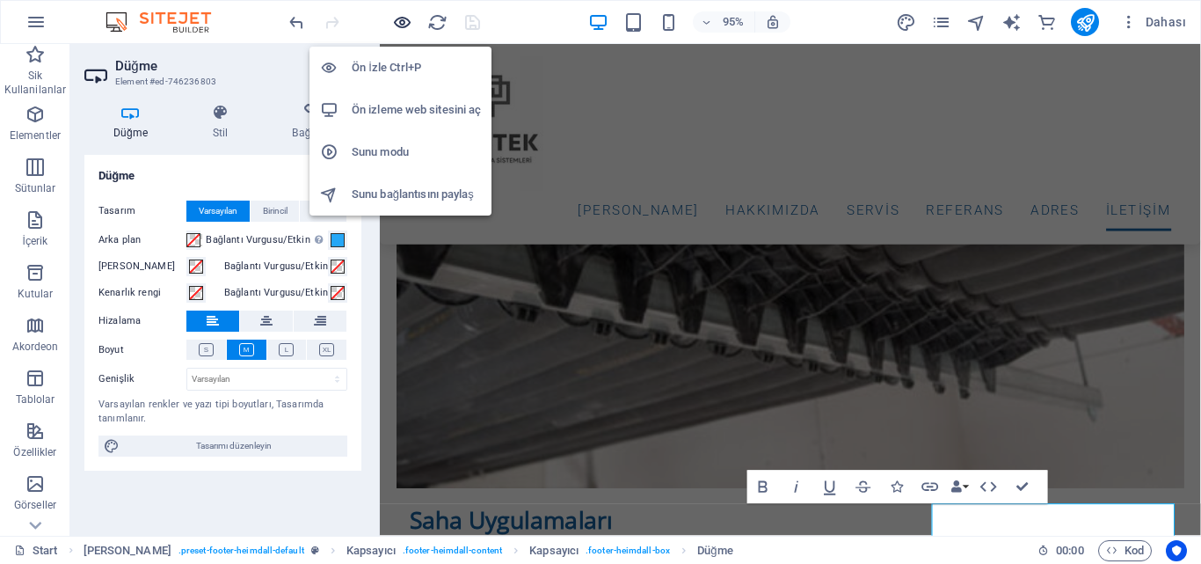
click at [405, 19] on icon "button" at bounding box center [402, 22] width 20 height 20
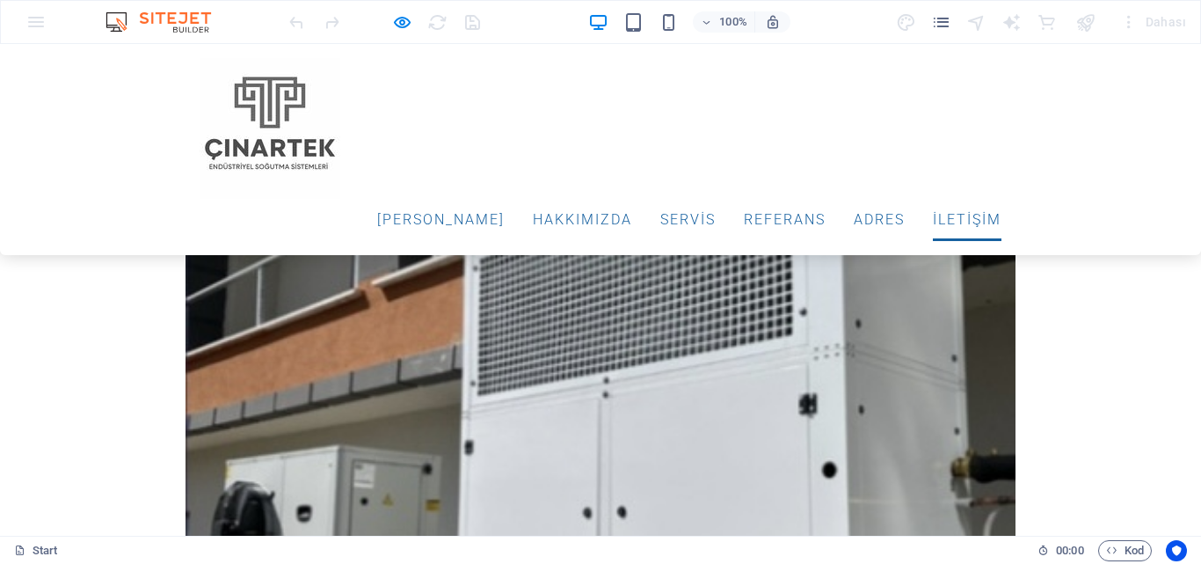
scroll to position [4480, 0]
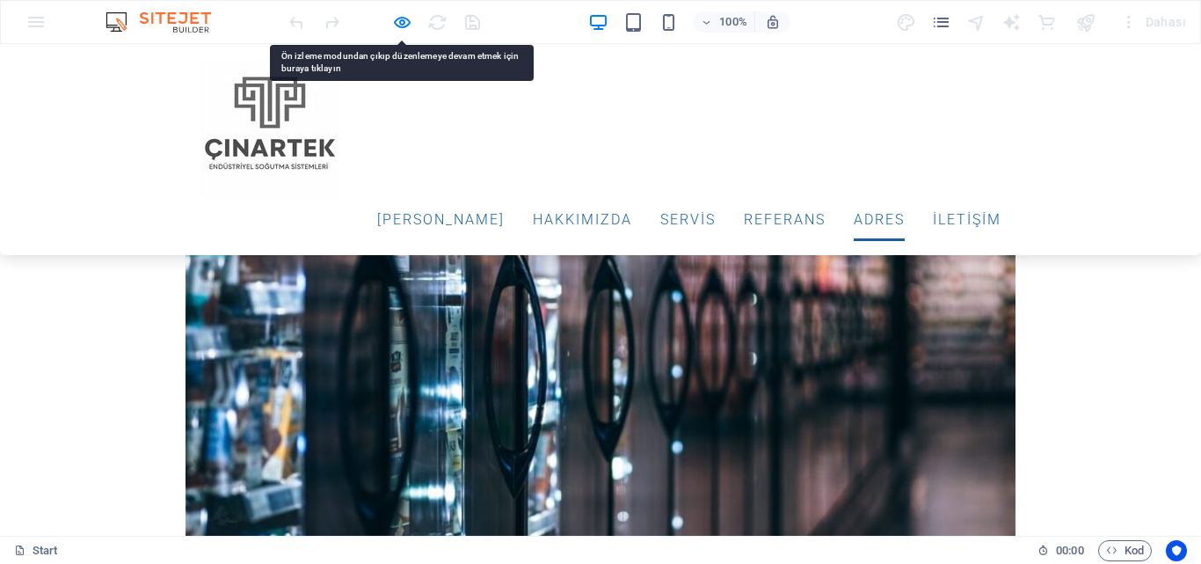
scroll to position [3953, 0]
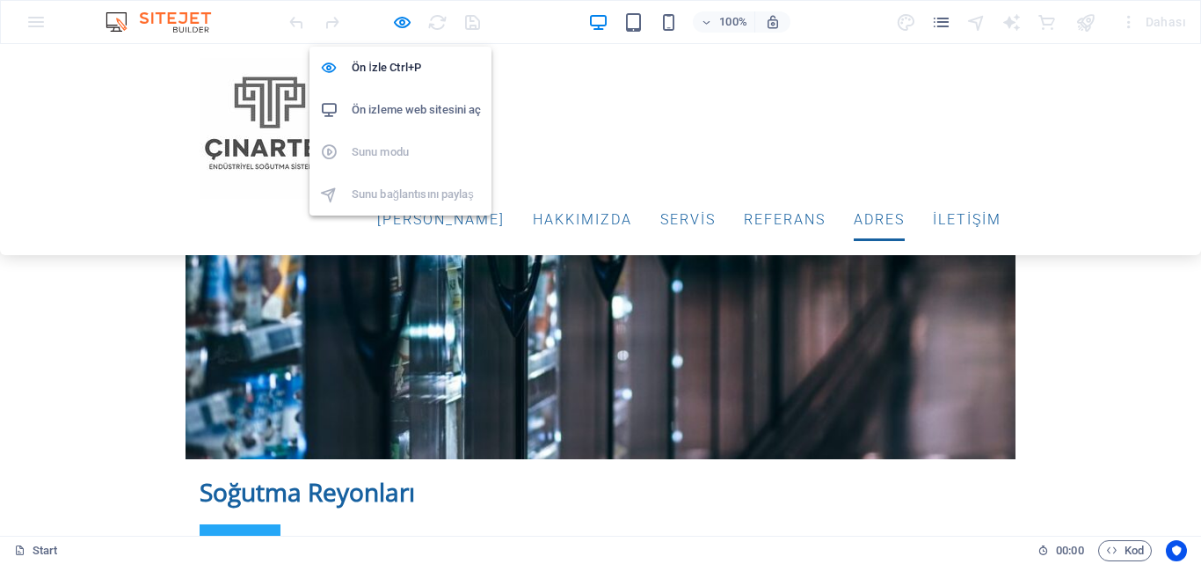
click at [409, 24] on icon "button" at bounding box center [402, 22] width 20 height 20
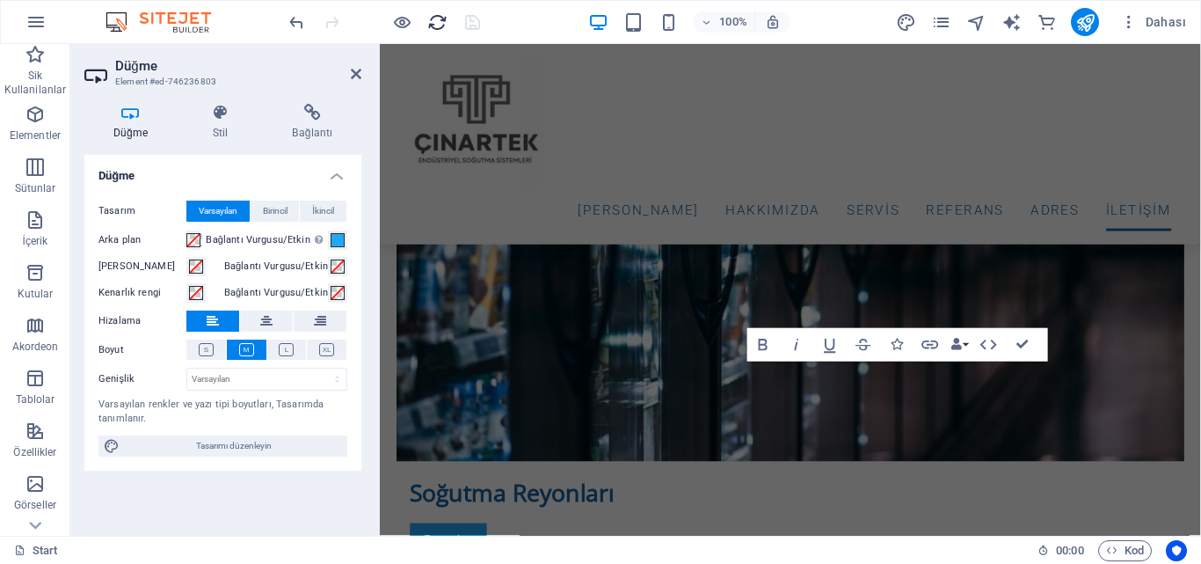
scroll to position [6858, 0]
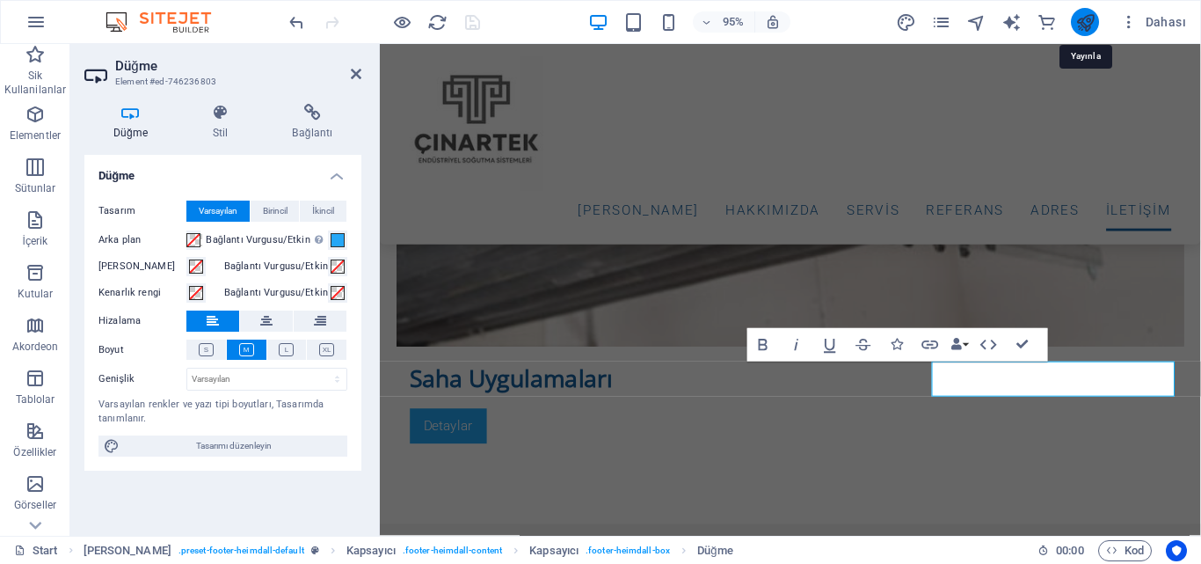
click at [1090, 18] on icon "publish" at bounding box center [1085, 22] width 20 height 20
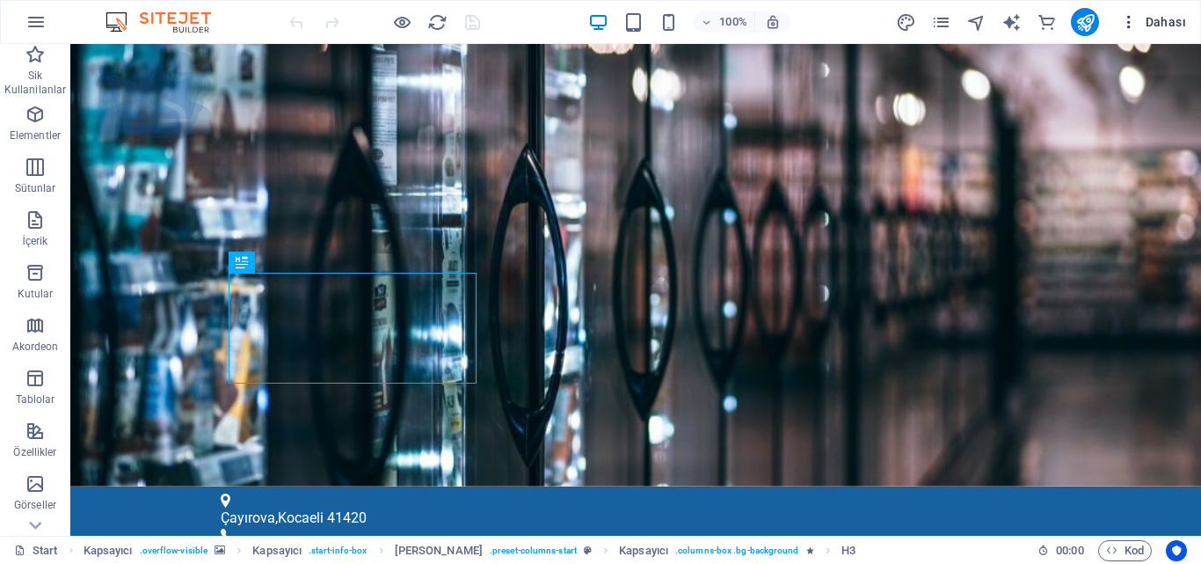
click at [1161, 20] on span "Dahası" at bounding box center [1153, 22] width 66 height 18
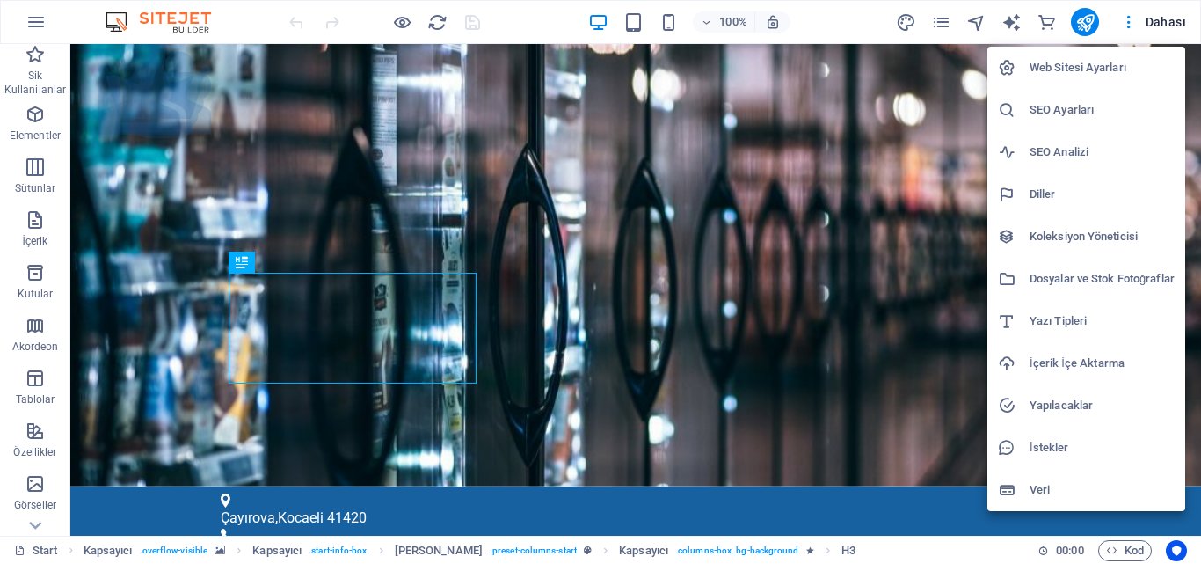
click at [1130, 18] on div at bounding box center [600, 282] width 1201 height 564
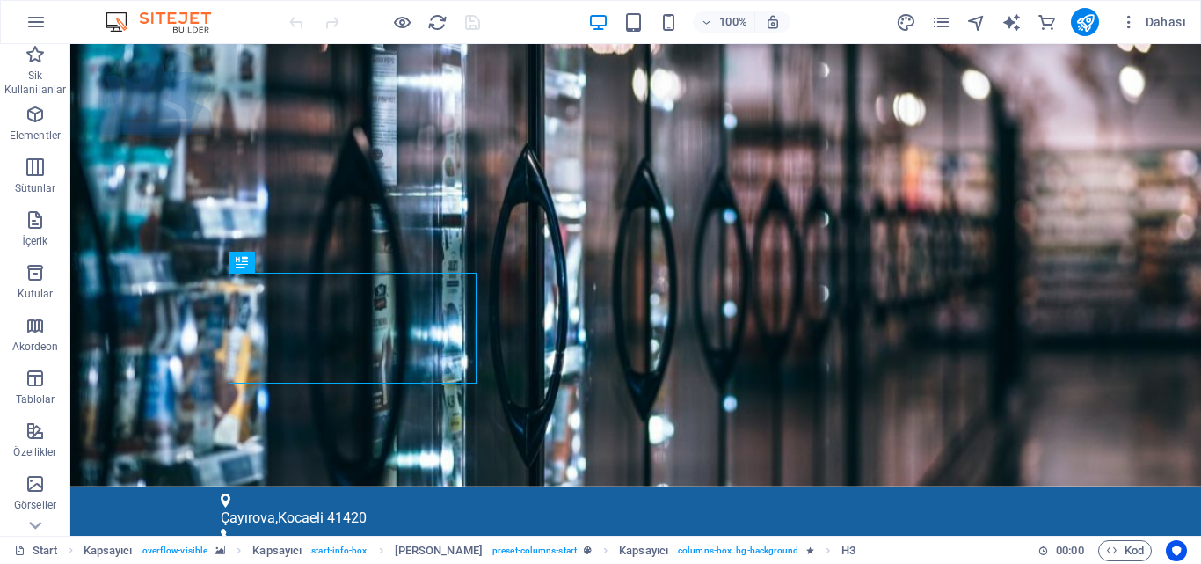
click at [1133, 23] on icon "button" at bounding box center [1129, 22] width 18 height 18
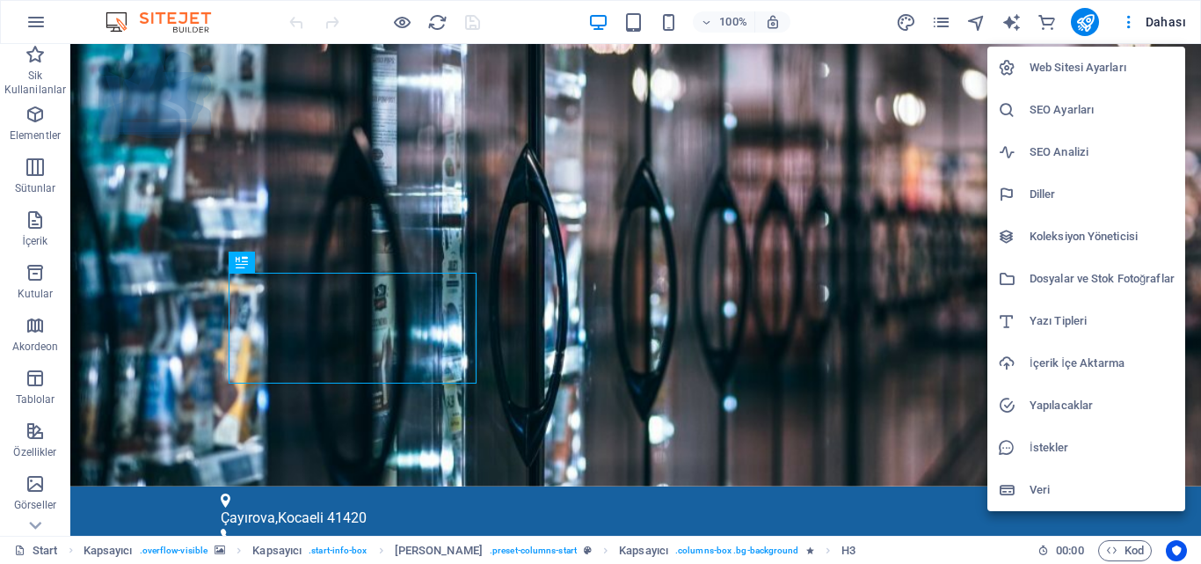
click at [1087, 72] on h6 "Web Sitesi Ayarları" at bounding box center [1102, 67] width 145 height 21
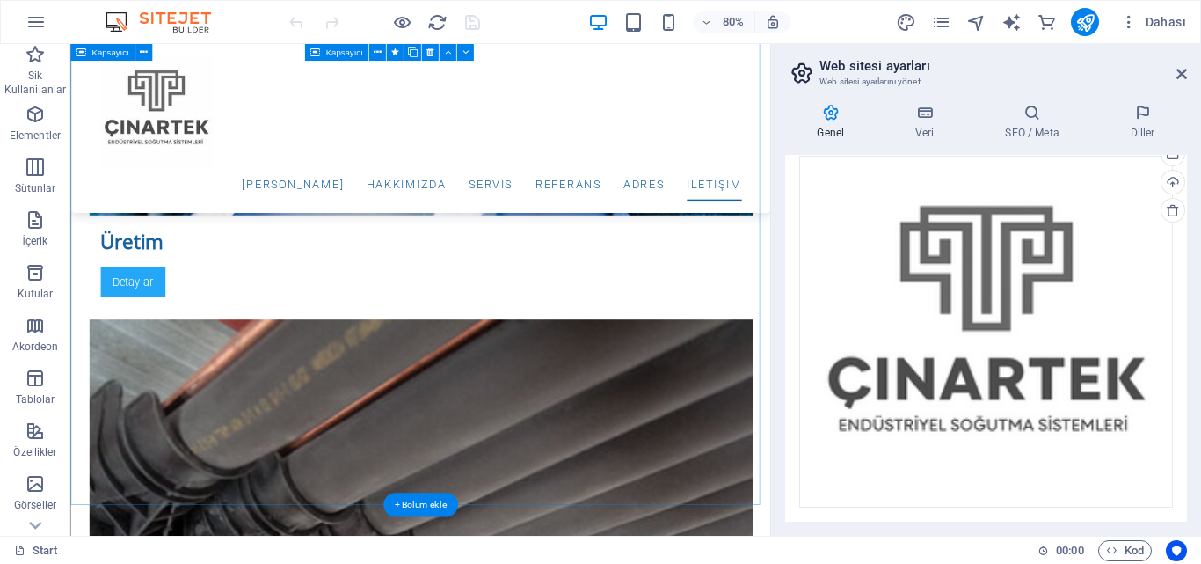
scroll to position [6404, 0]
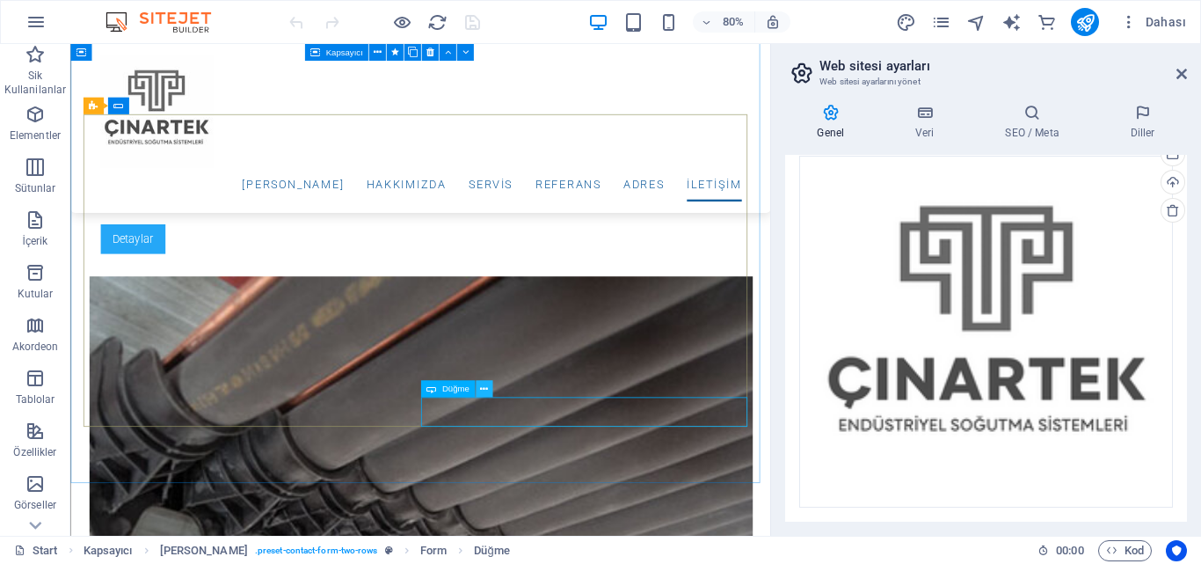
click at [482, 383] on icon at bounding box center [484, 389] width 8 height 15
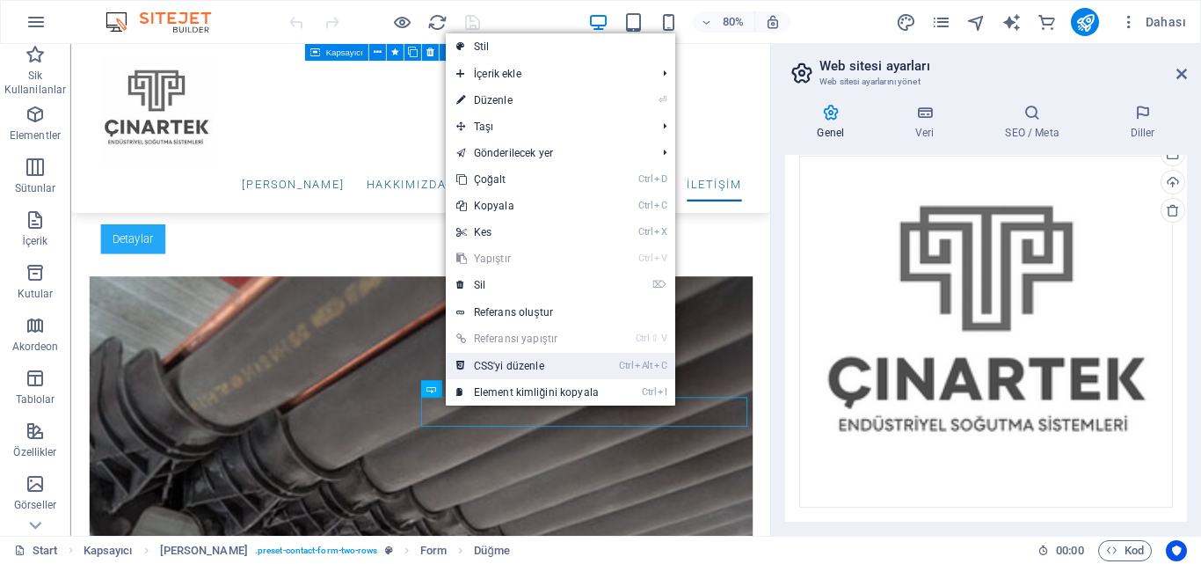
click at [499, 368] on link "Ctrl Alt C CSS'yi düzenle" at bounding box center [528, 366] width 164 height 26
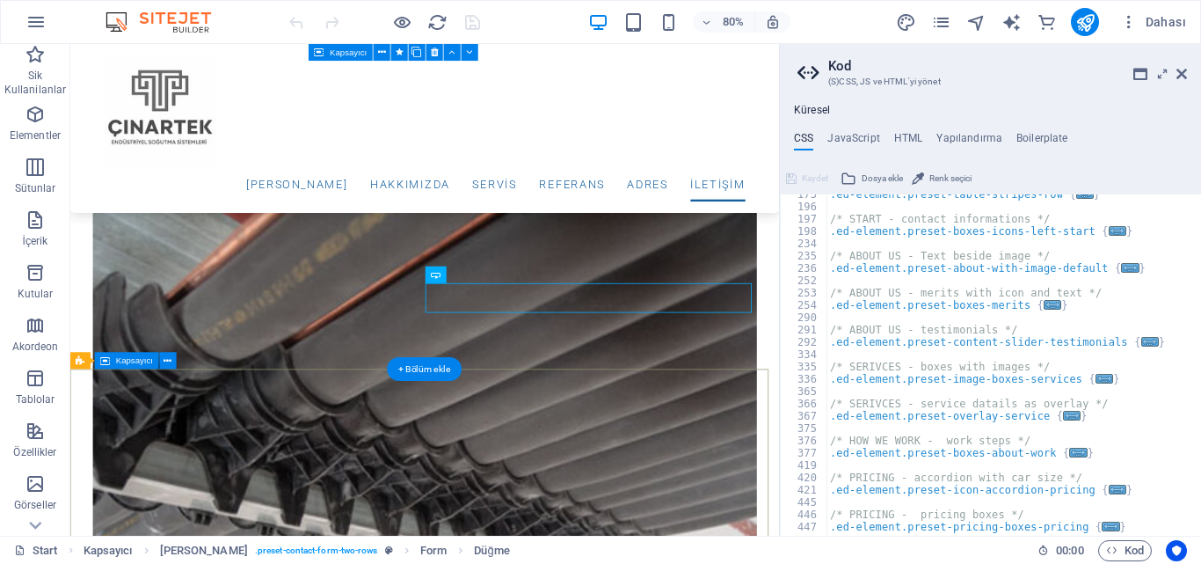
scroll to position [6580, 0]
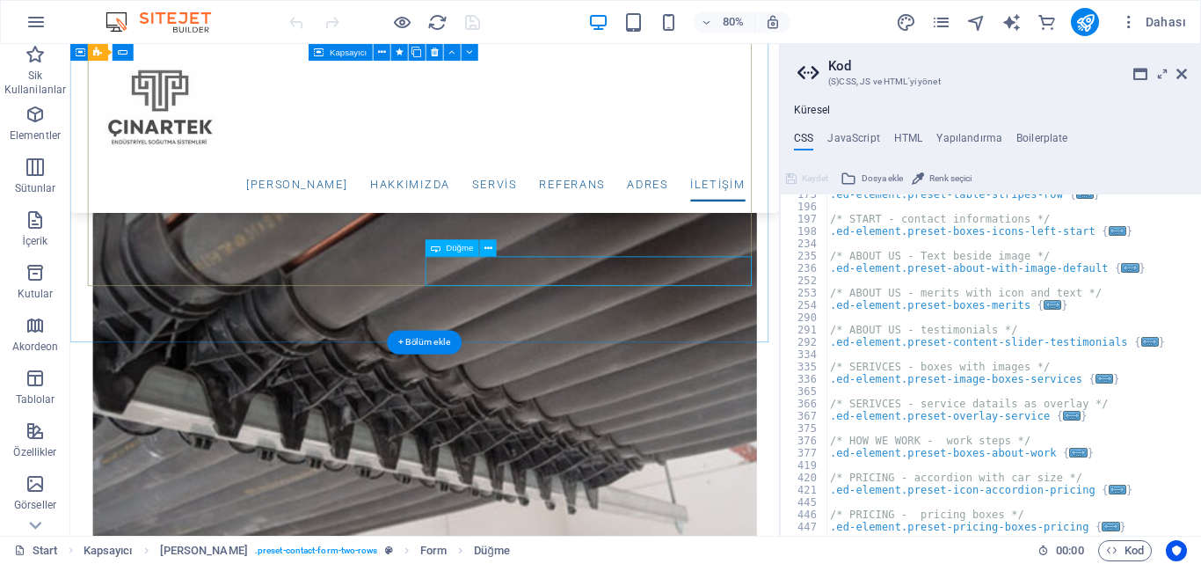
click at [486, 246] on icon at bounding box center [489, 248] width 8 height 15
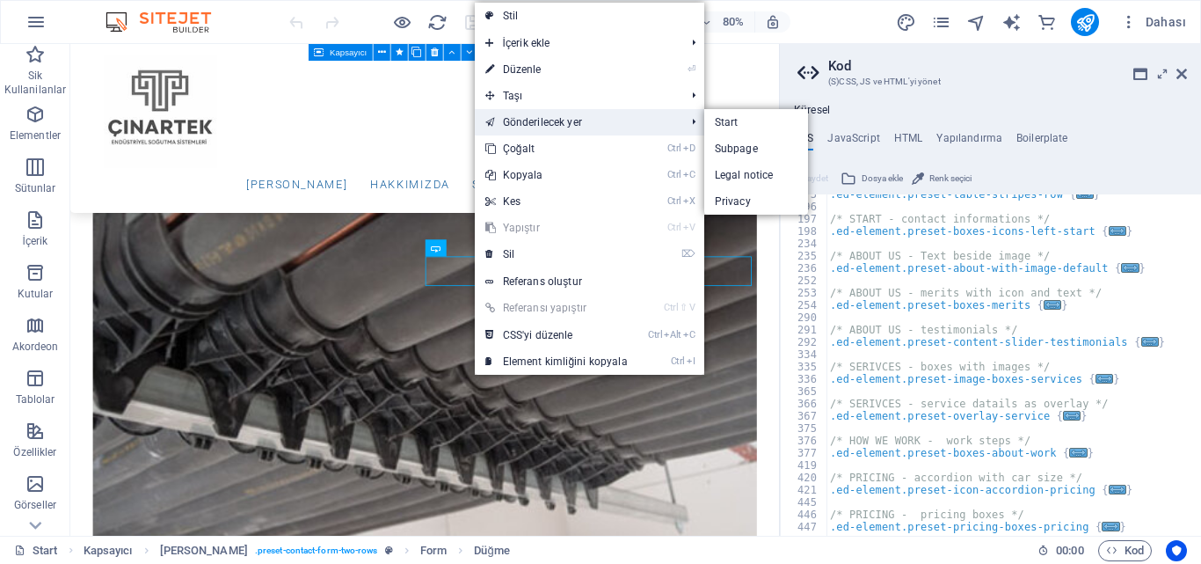
drag, startPoint x: 521, startPoint y: 124, endPoint x: 564, endPoint y: 99, distance: 48.9
click at [521, 124] on link "Gönderilecek yer" at bounding box center [576, 122] width 203 height 26
click at [543, 121] on link "Gönderilecek yer" at bounding box center [578, 122] width 203 height 26
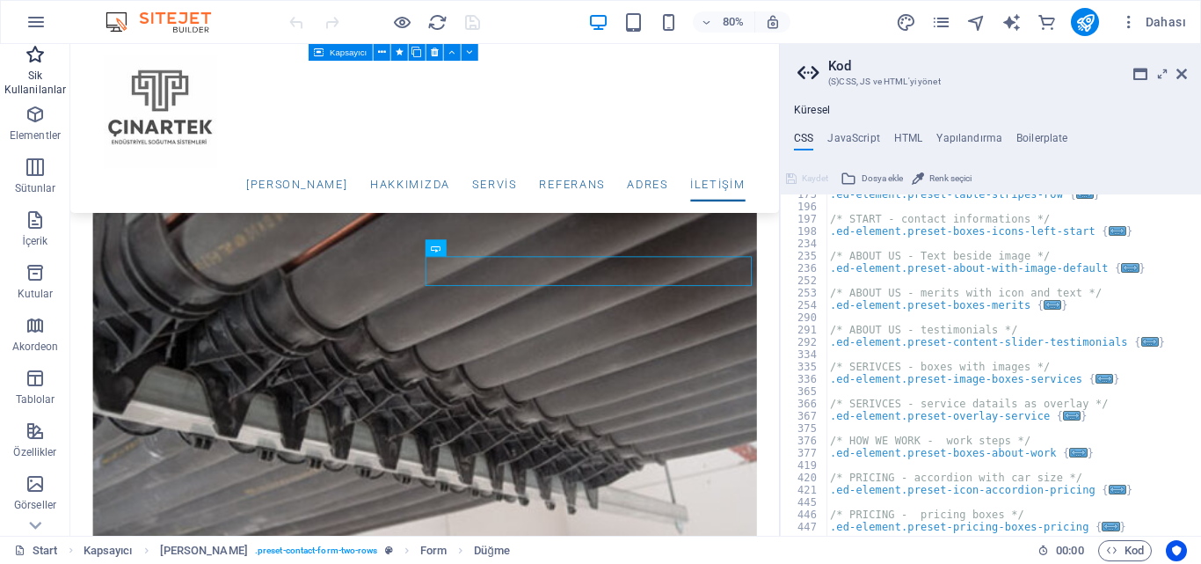
click at [41, 70] on p "Sik Kullanilanlar" at bounding box center [35, 83] width 70 height 28
click at [38, 18] on icon "button" at bounding box center [36, 21] width 21 height 21
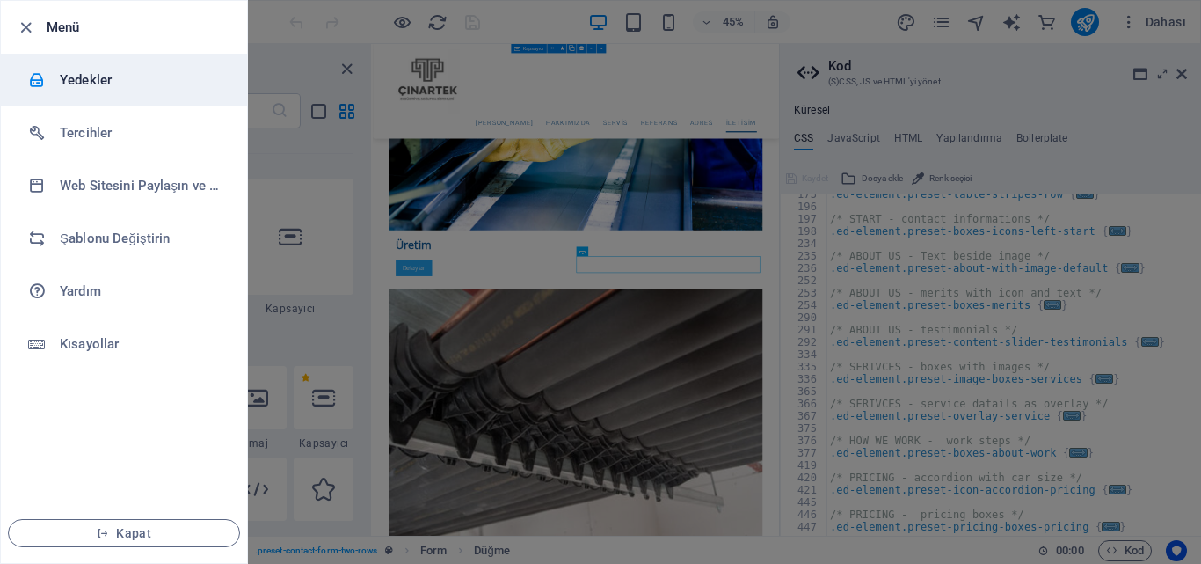
scroll to position [6755, 0]
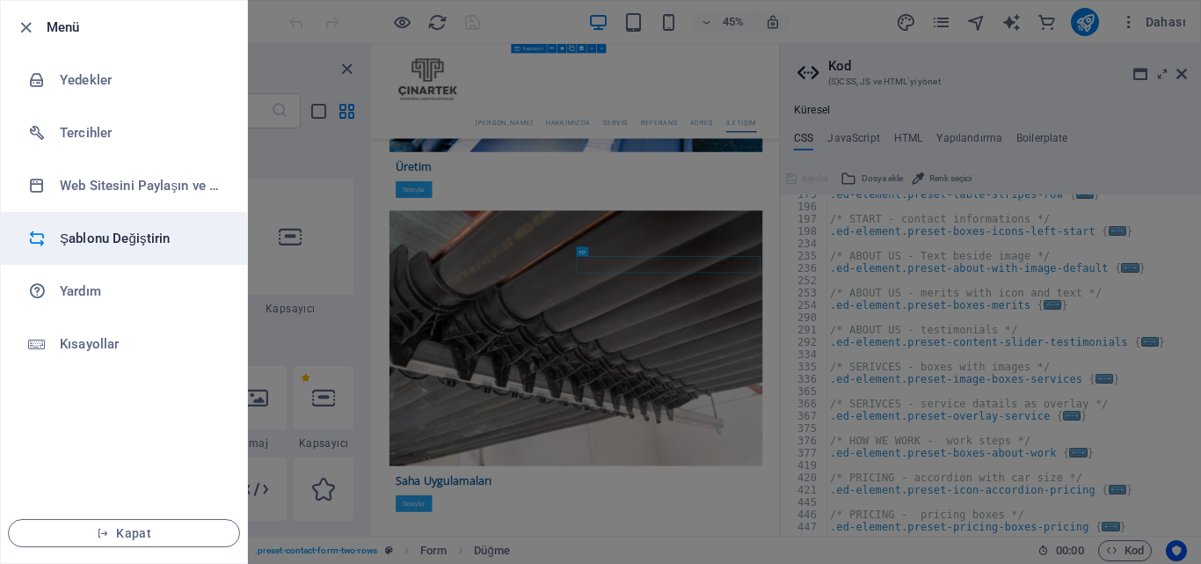
click at [149, 237] on h6 "Şablonu Değiştirin" at bounding box center [141, 238] width 163 height 21
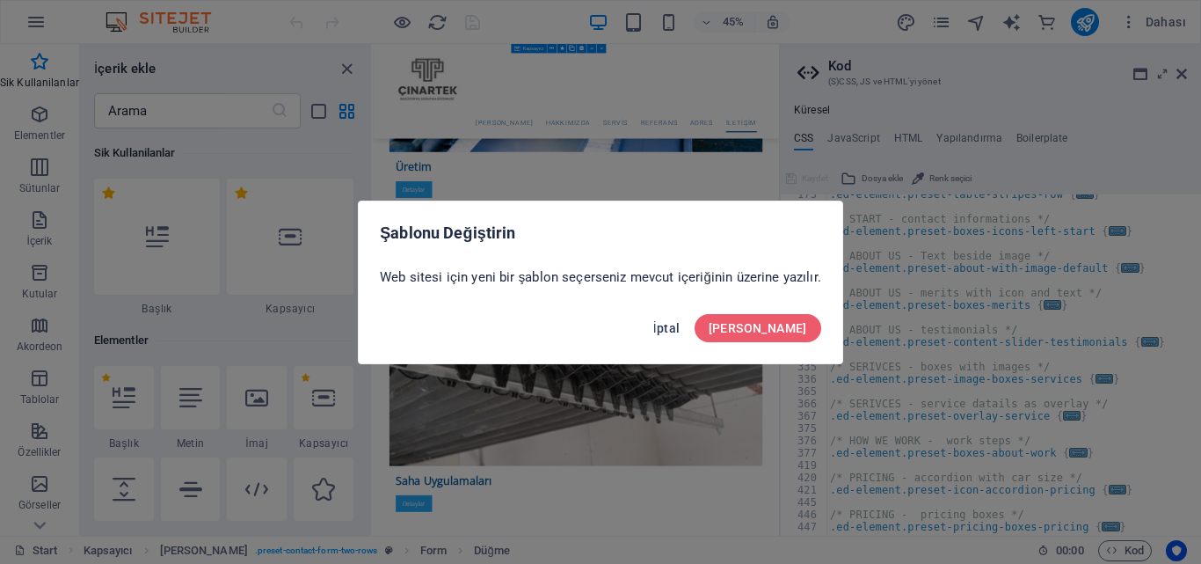
click at [681, 323] on span "İptal" at bounding box center [666, 328] width 27 height 14
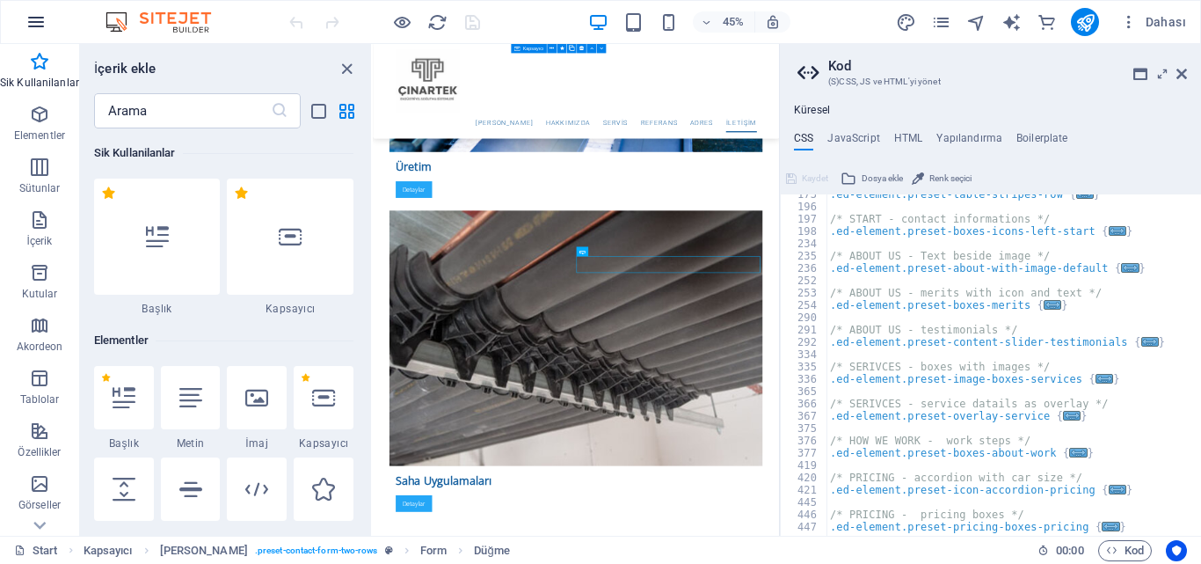
click at [39, 23] on icon "button" at bounding box center [36, 21] width 21 height 21
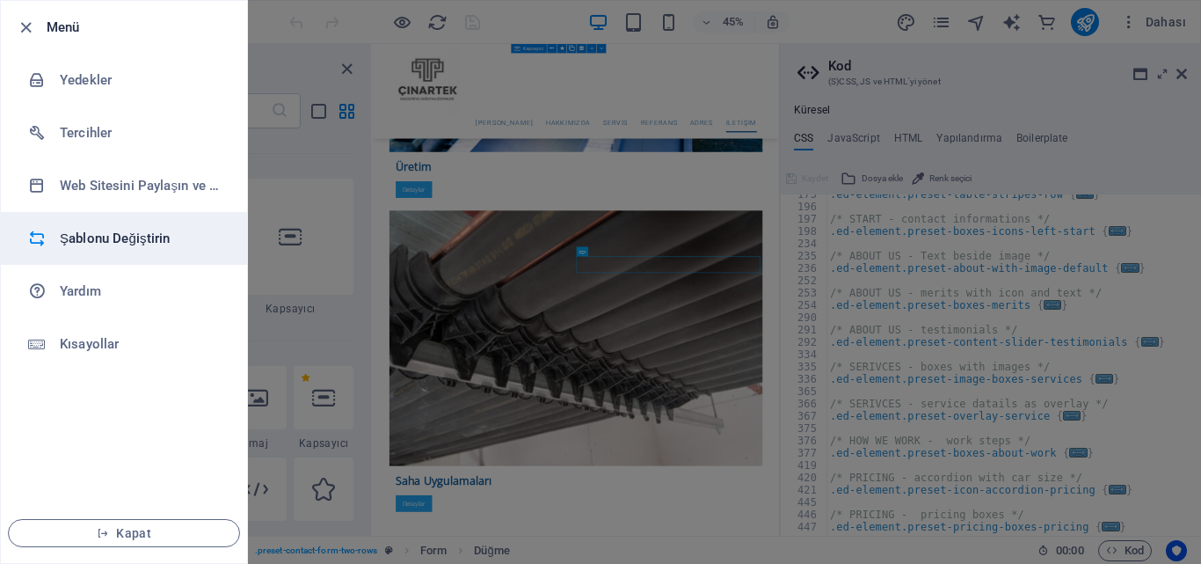
click at [131, 241] on h6 "Şablonu Değiştirin" at bounding box center [141, 238] width 163 height 21
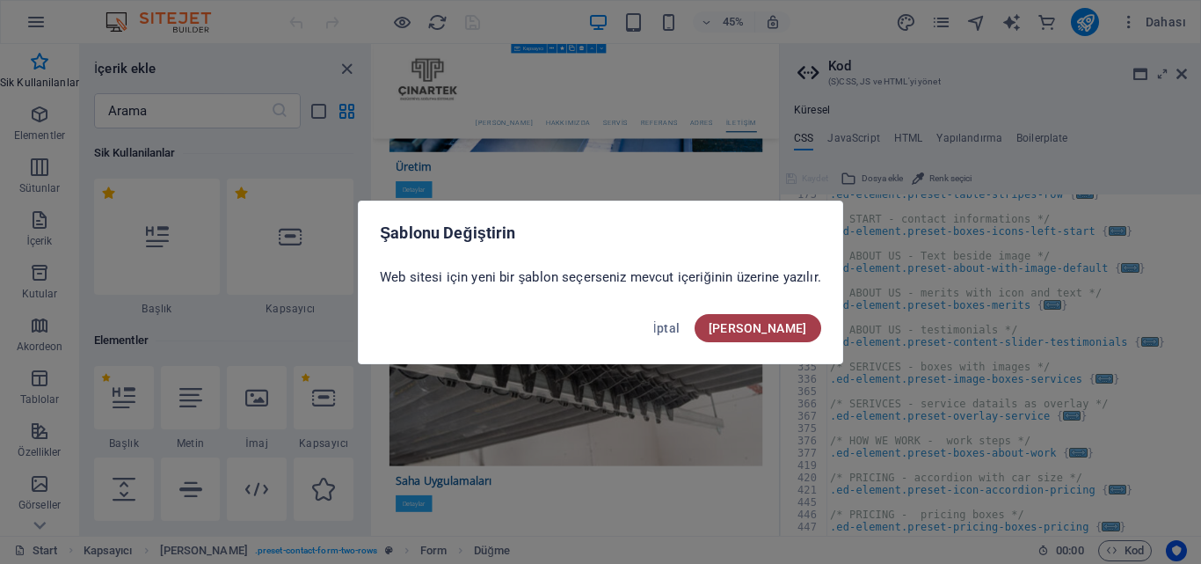
click at [782, 327] on span "Onayla" at bounding box center [758, 328] width 98 height 14
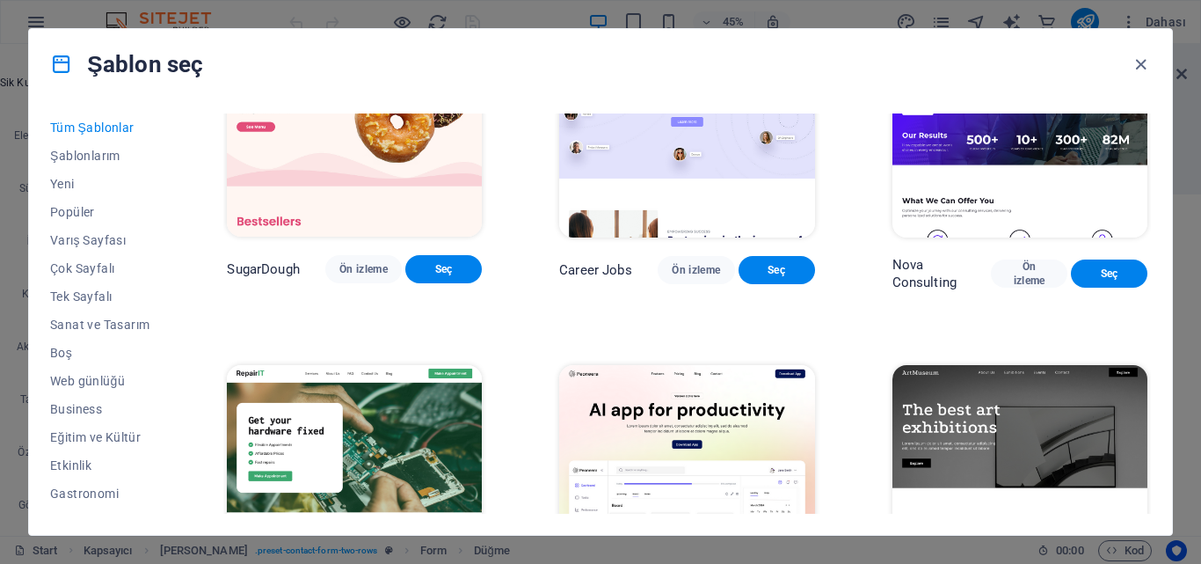
scroll to position [176, 0]
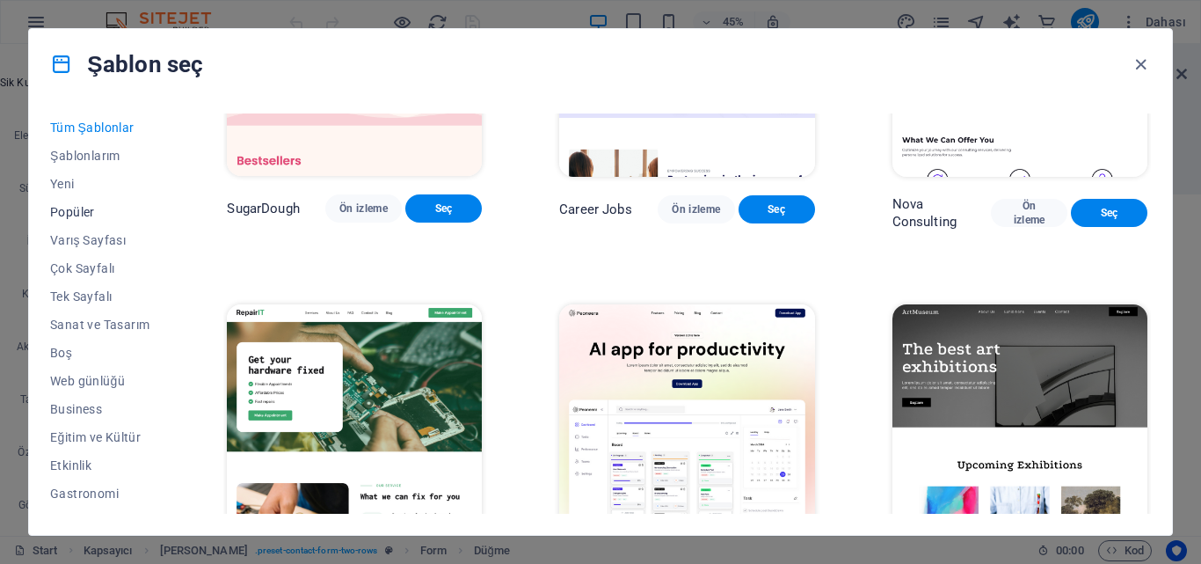
click at [89, 209] on span "Popüler" at bounding box center [99, 212] width 99 height 14
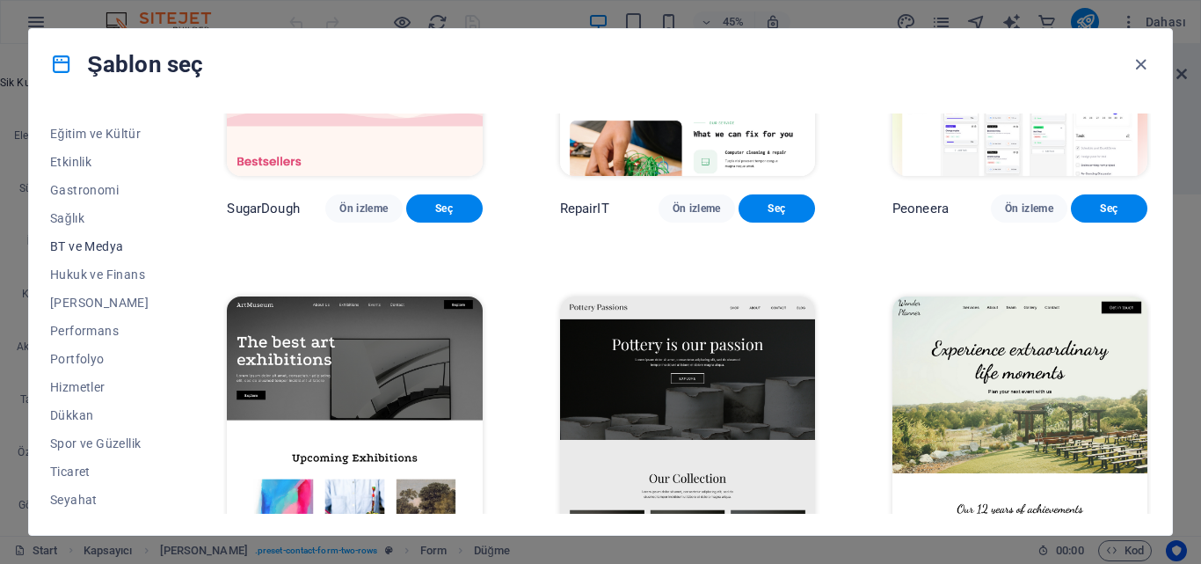
scroll to position [332, 0]
click at [97, 160] on span "Gastronomi" at bounding box center [99, 162] width 99 height 14
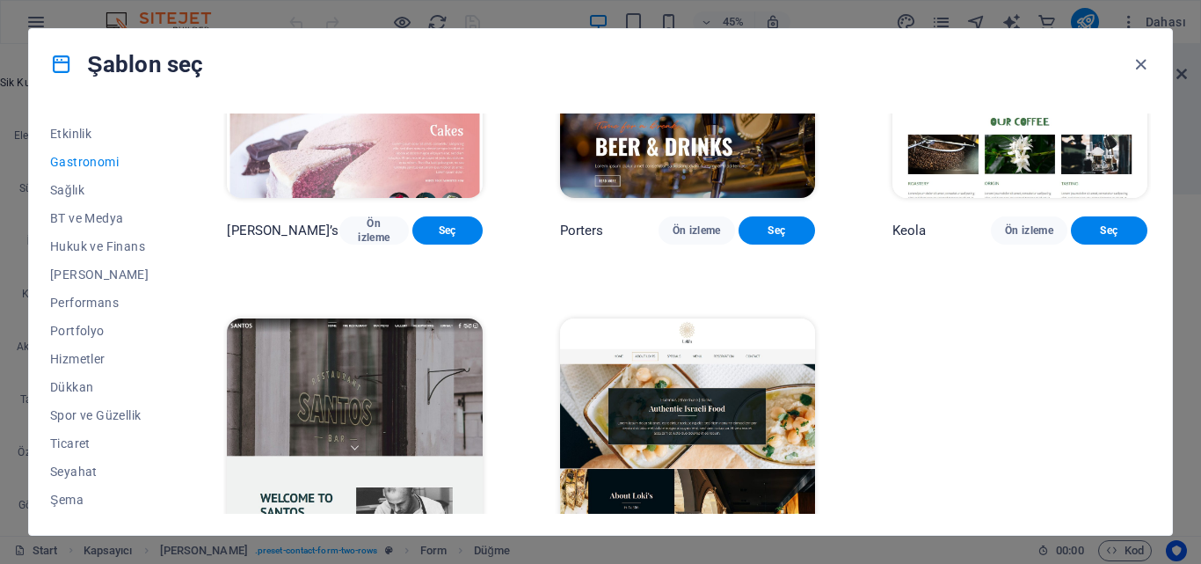
scroll to position [1631, 0]
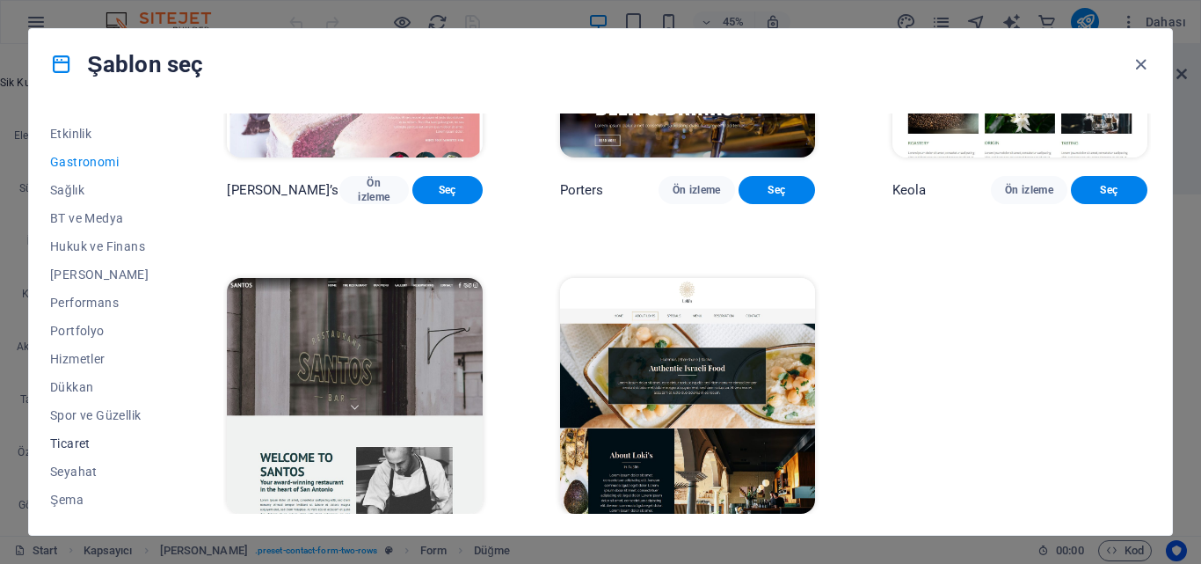
click at [77, 441] on span "Ticaret" at bounding box center [99, 443] width 99 height 14
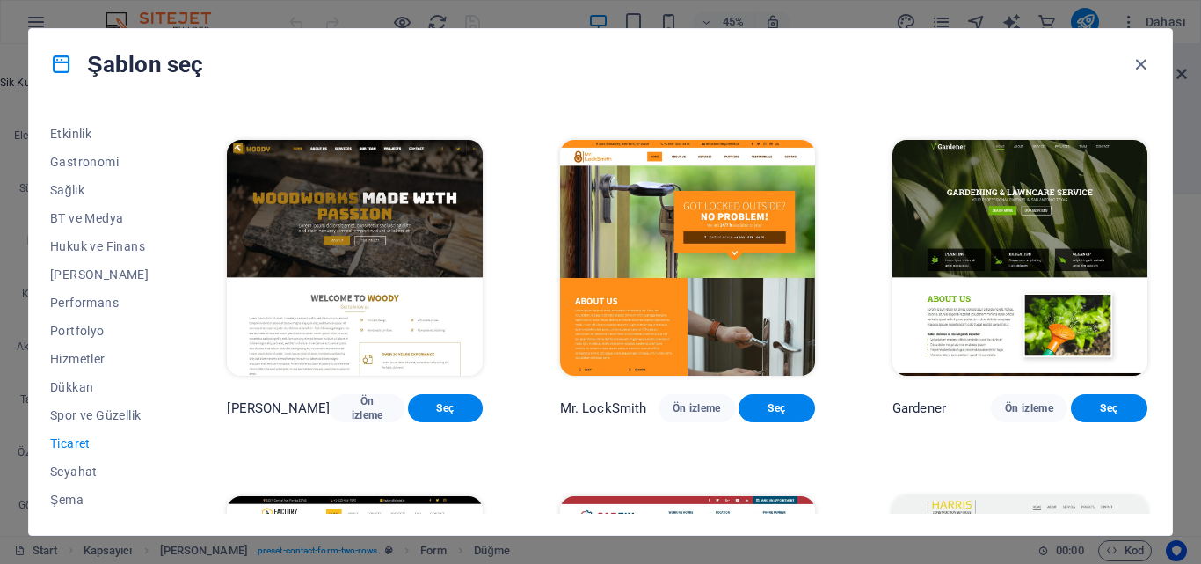
scroll to position [352, 0]
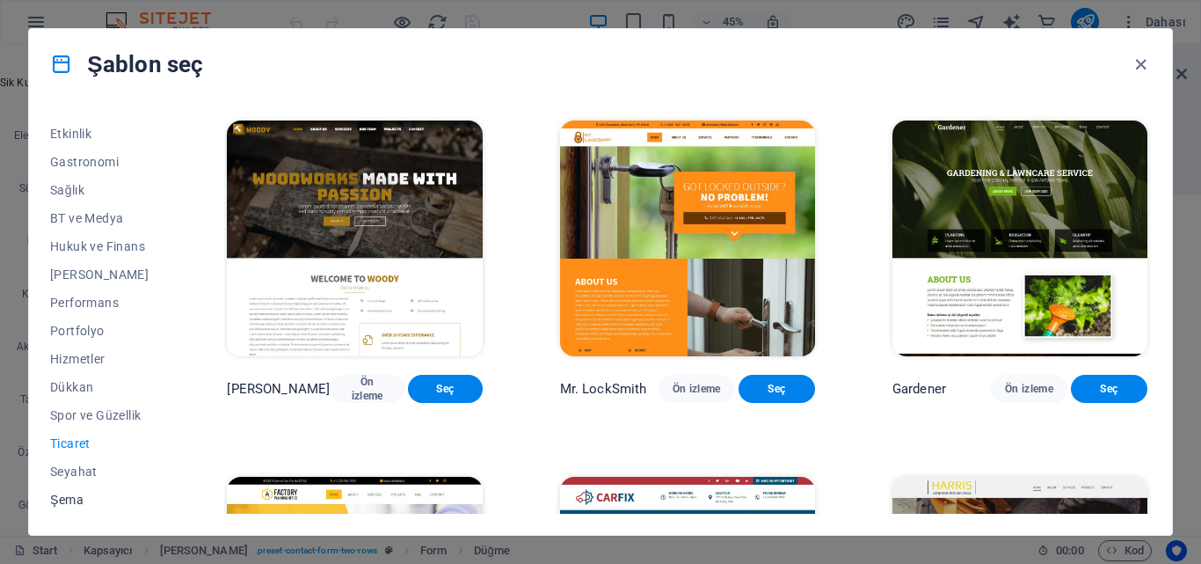
click at [67, 499] on span "Şema" at bounding box center [99, 499] width 99 height 14
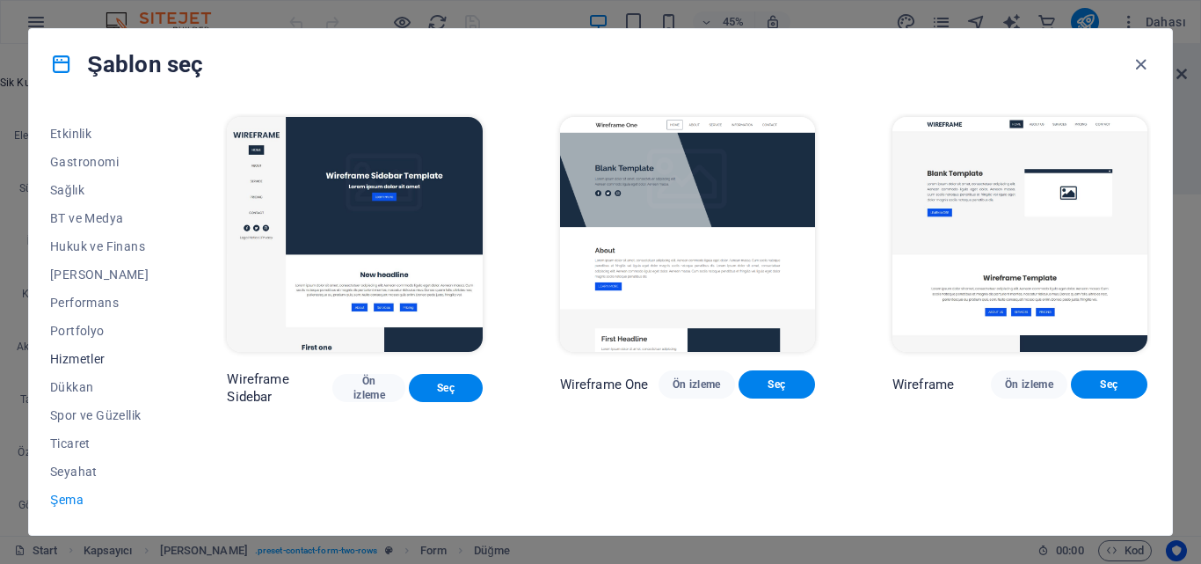
click at [91, 358] on span "Hizmetler" at bounding box center [99, 359] width 99 height 14
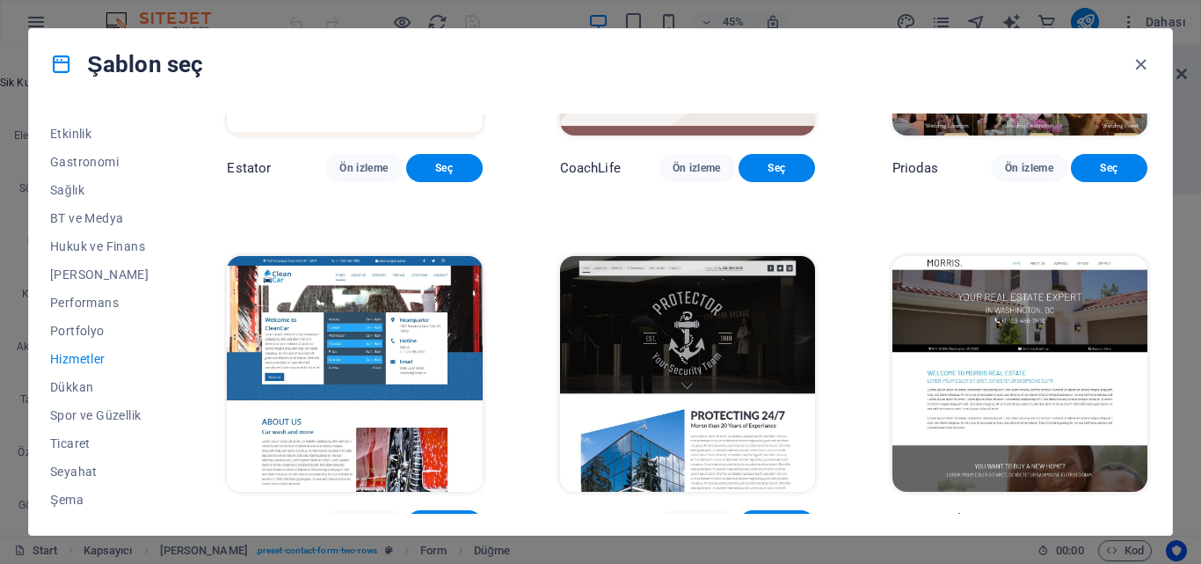
scroll to position [1319, 0]
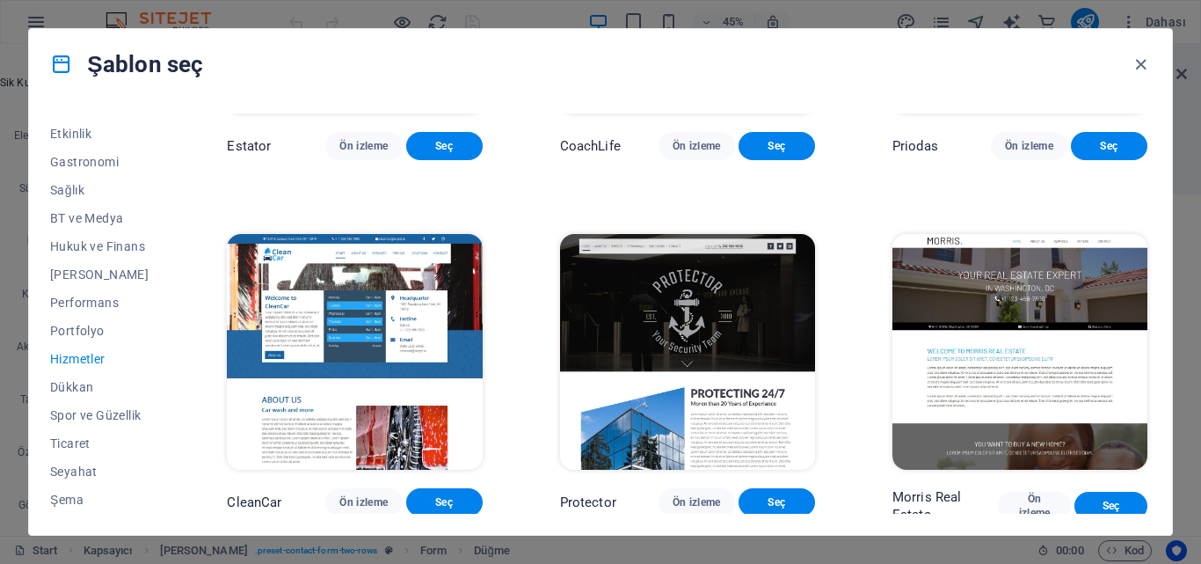
click at [469, 314] on img at bounding box center [354, 351] width 255 height 235
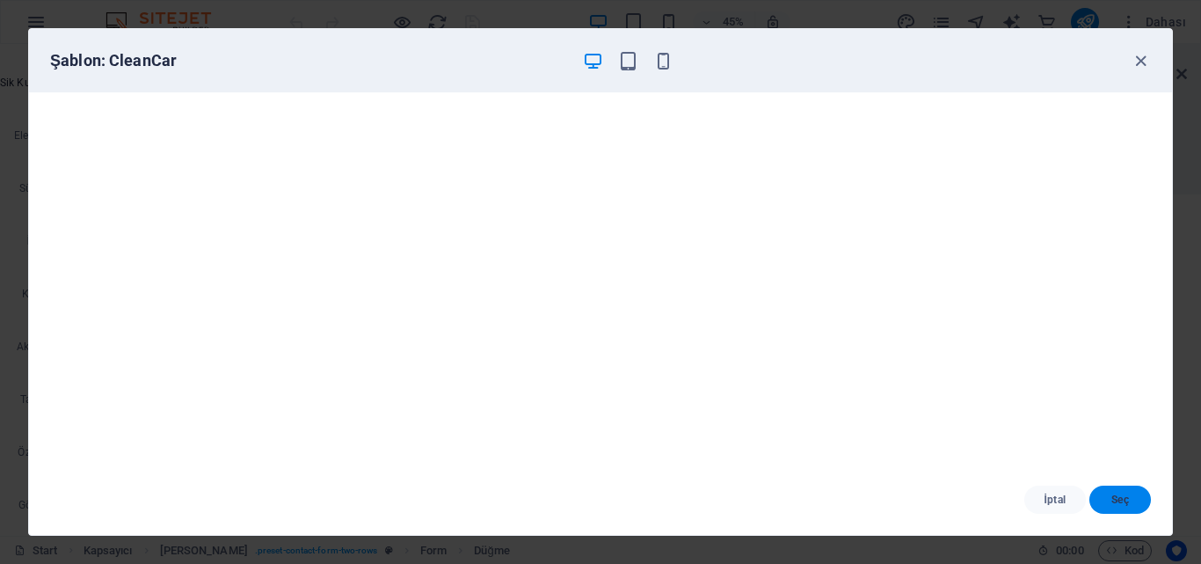
click at [1110, 492] on button "Seç" at bounding box center [1121, 499] width 62 height 28
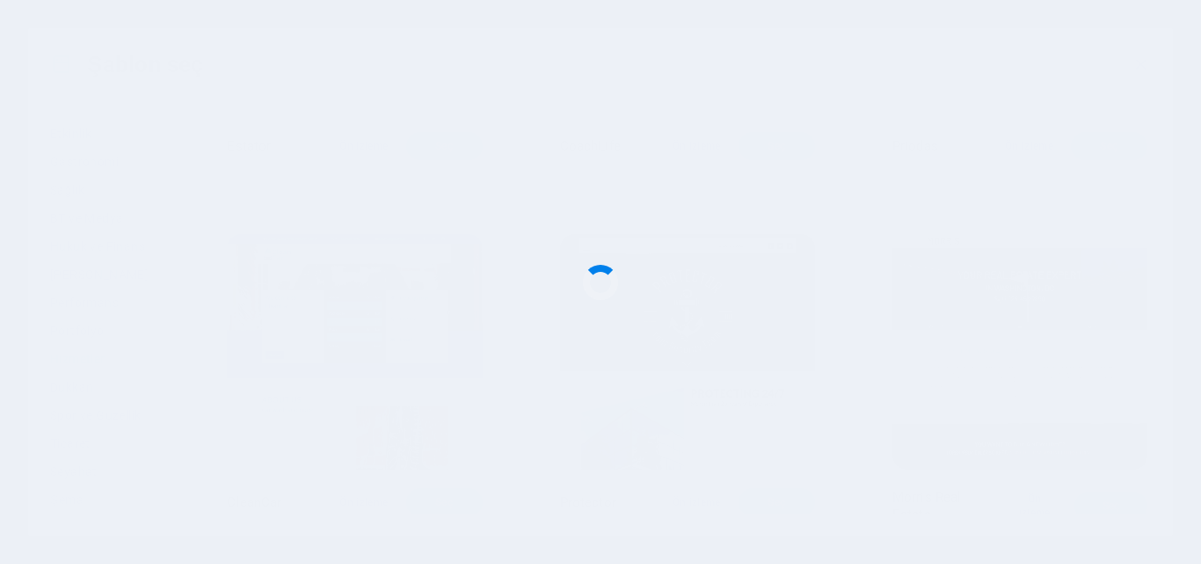
scroll to position [6482, 0]
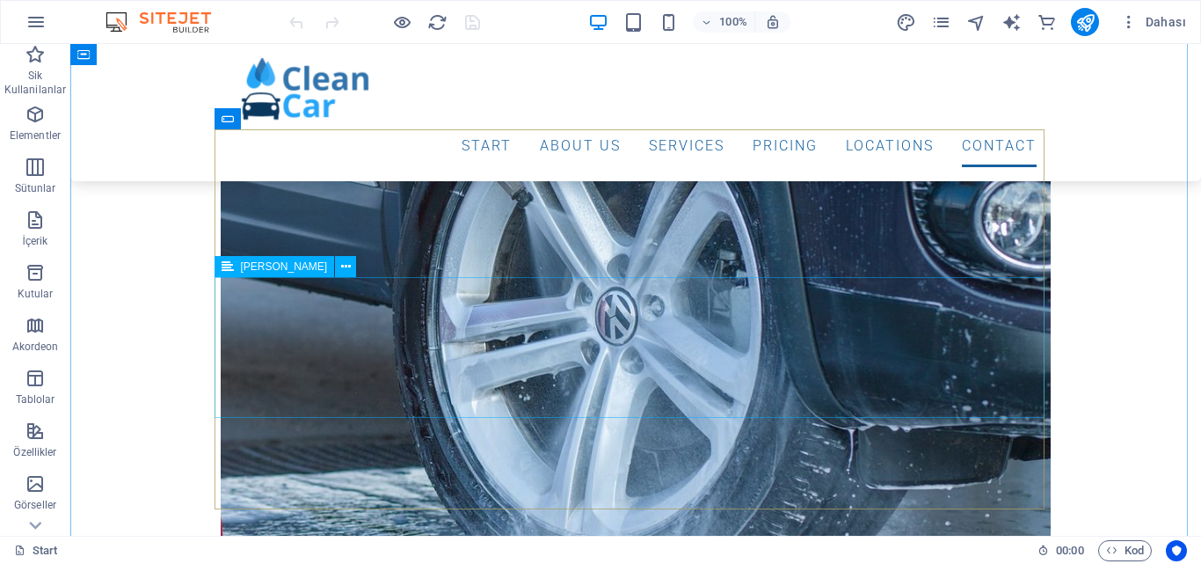
scroll to position [9476, 0]
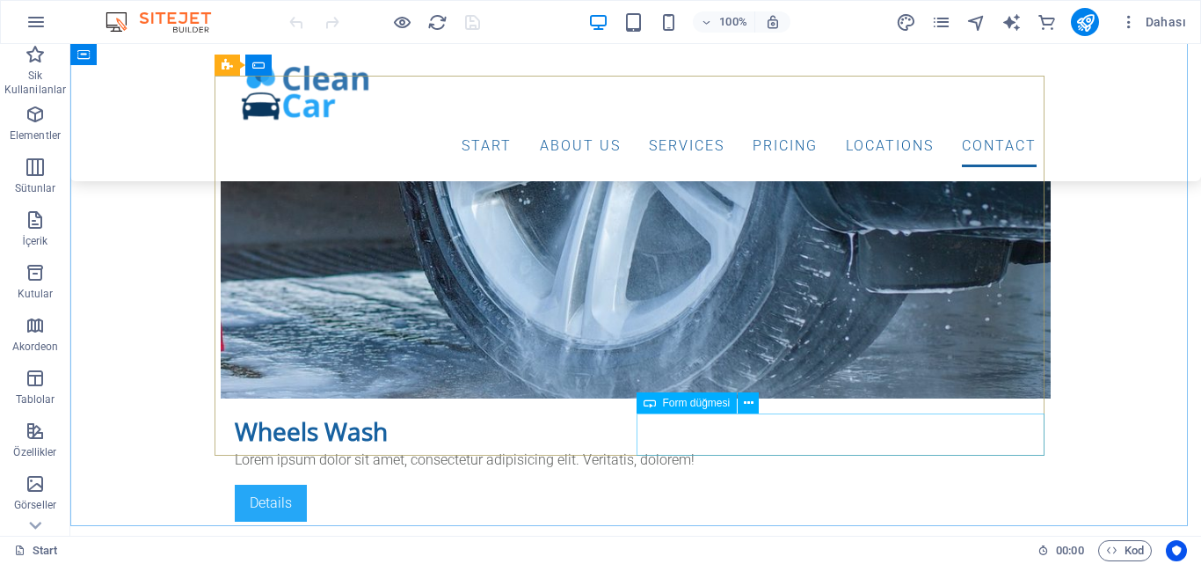
click at [718, 406] on span "Form düğmesi" at bounding box center [697, 402] width 68 height 11
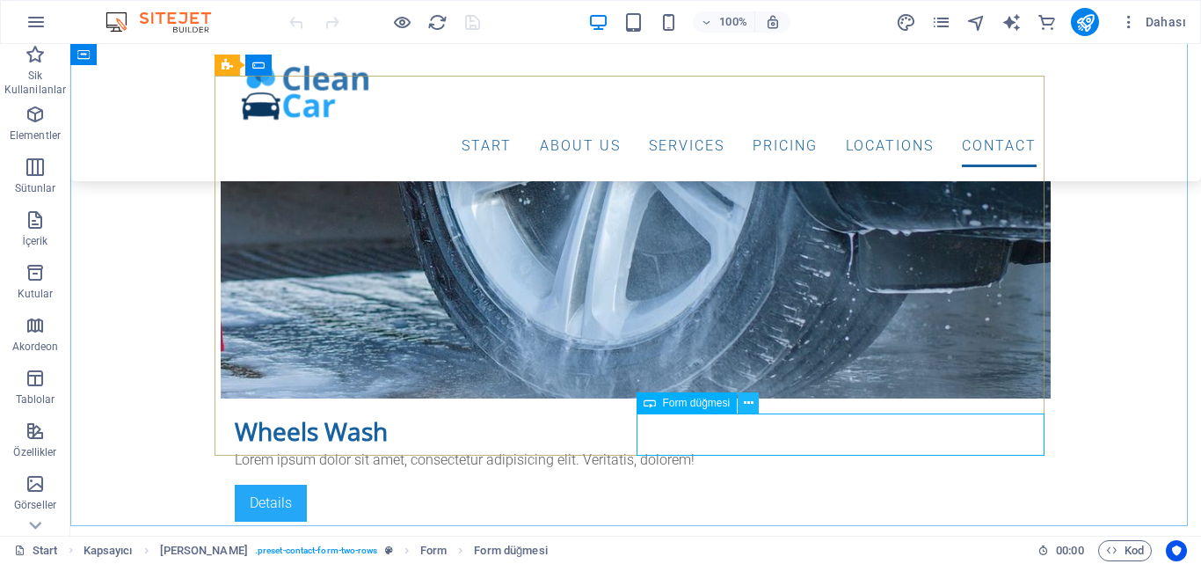
click at [744, 400] on icon at bounding box center [749, 403] width 10 height 18
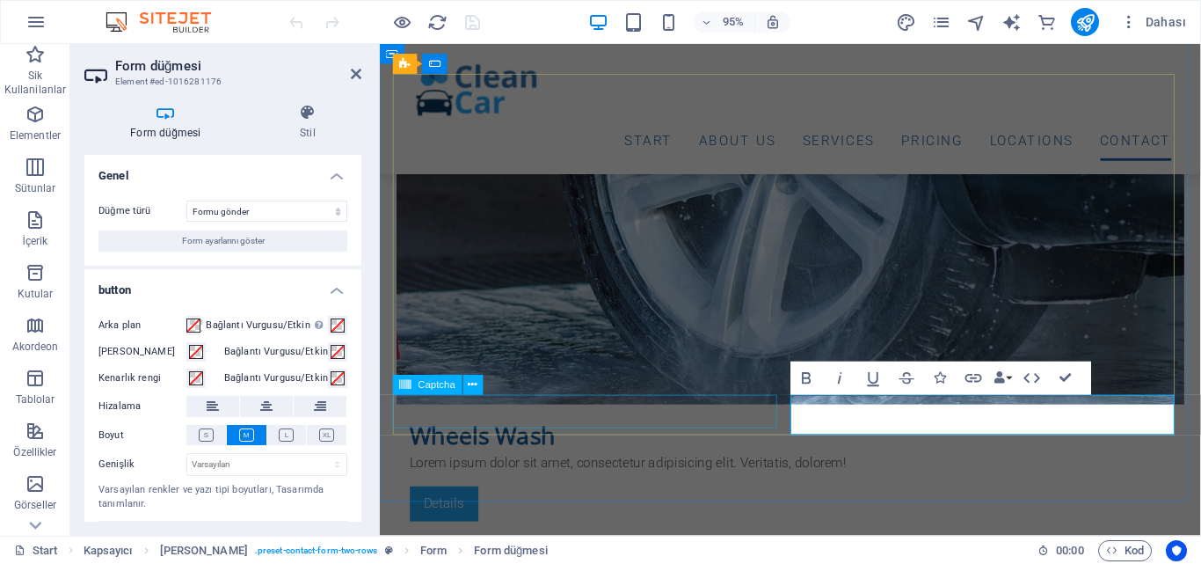
scroll to position [9508, 0]
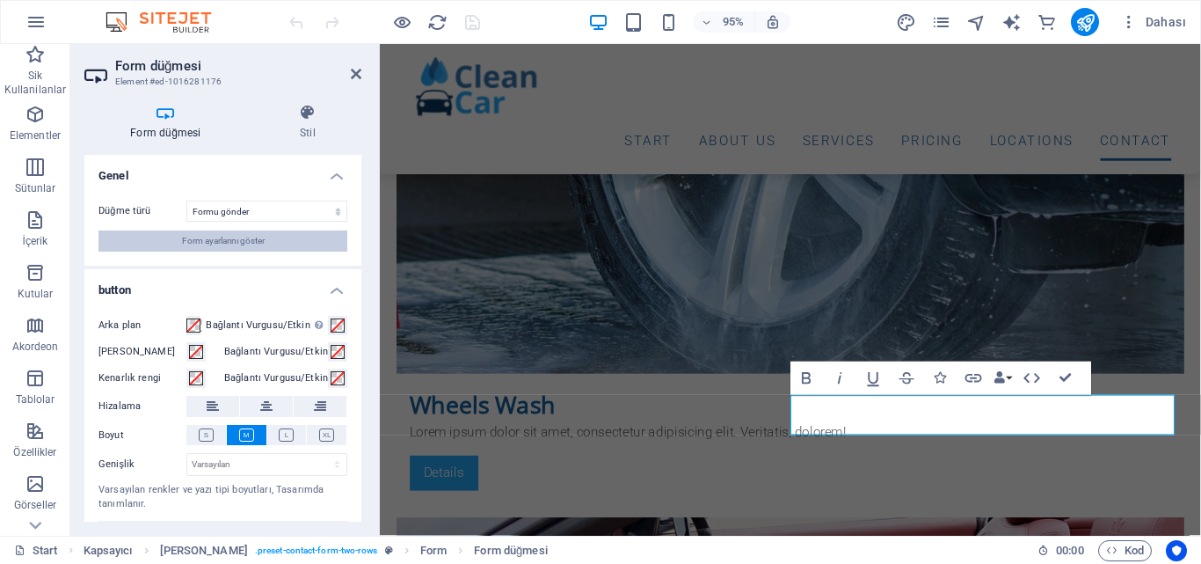
click at [229, 244] on span "Form ayarlarını göster" at bounding box center [223, 240] width 83 height 21
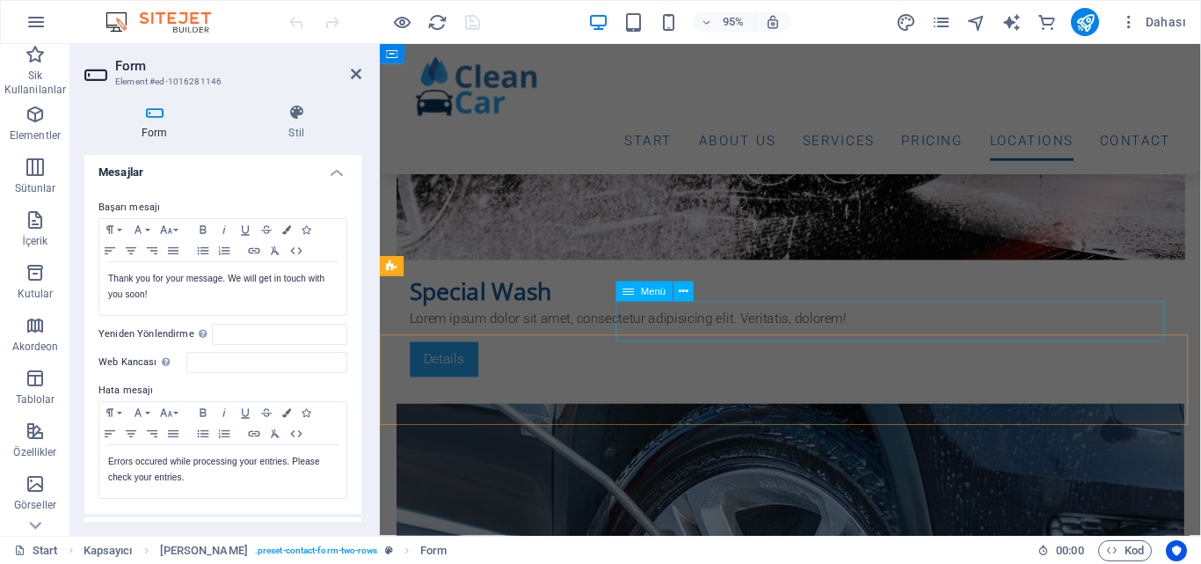
scroll to position [8804, 0]
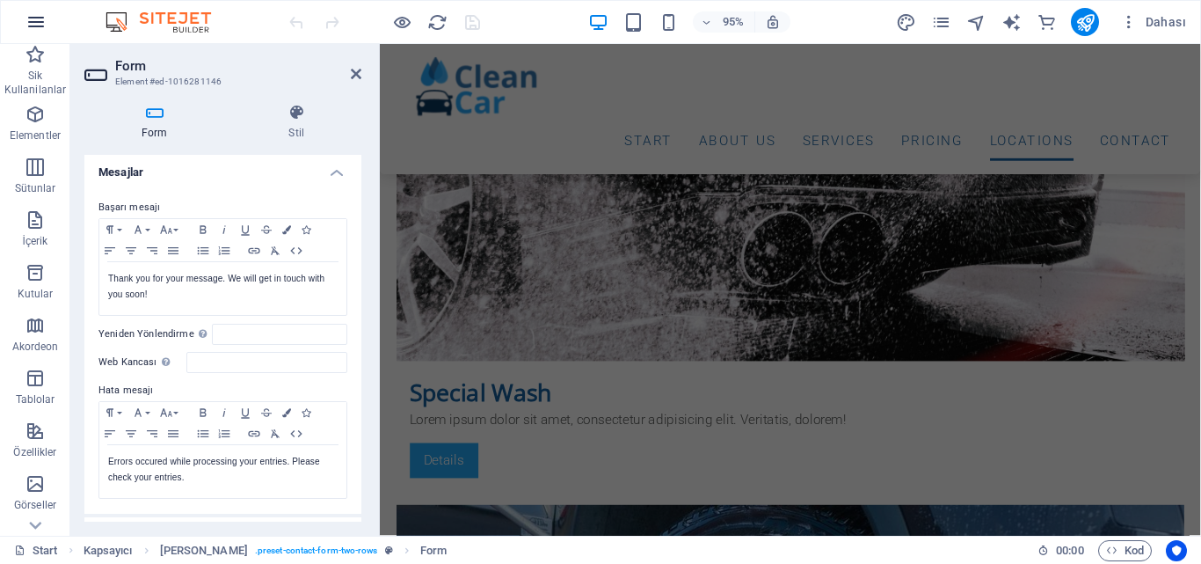
click at [51, 26] on button "button" at bounding box center [36, 22] width 42 height 42
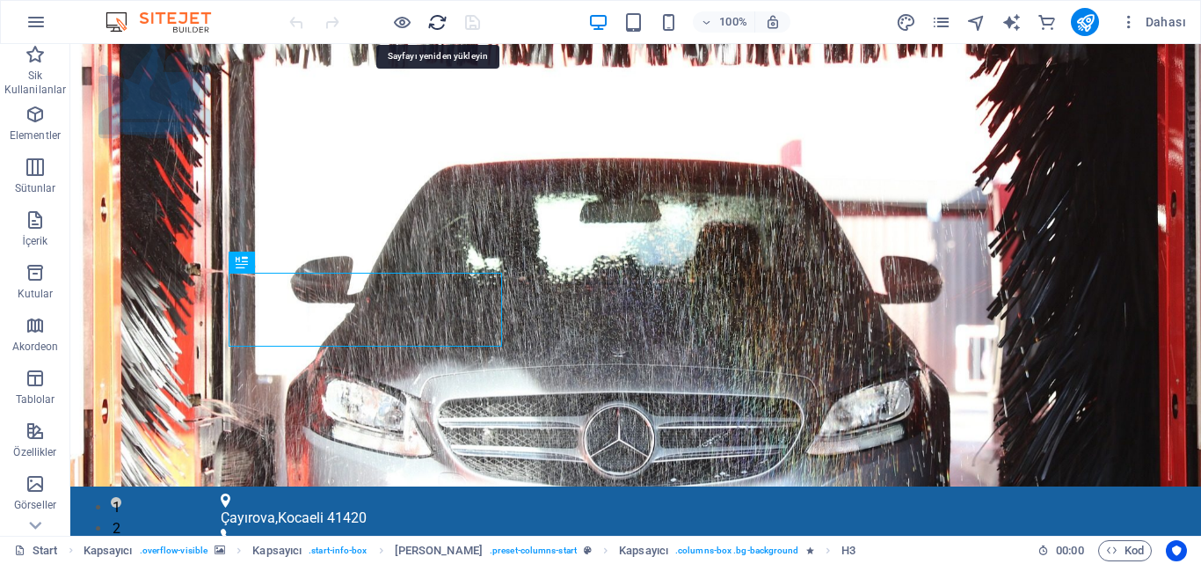
click at [440, 21] on icon "reload" at bounding box center [437, 22] width 20 height 20
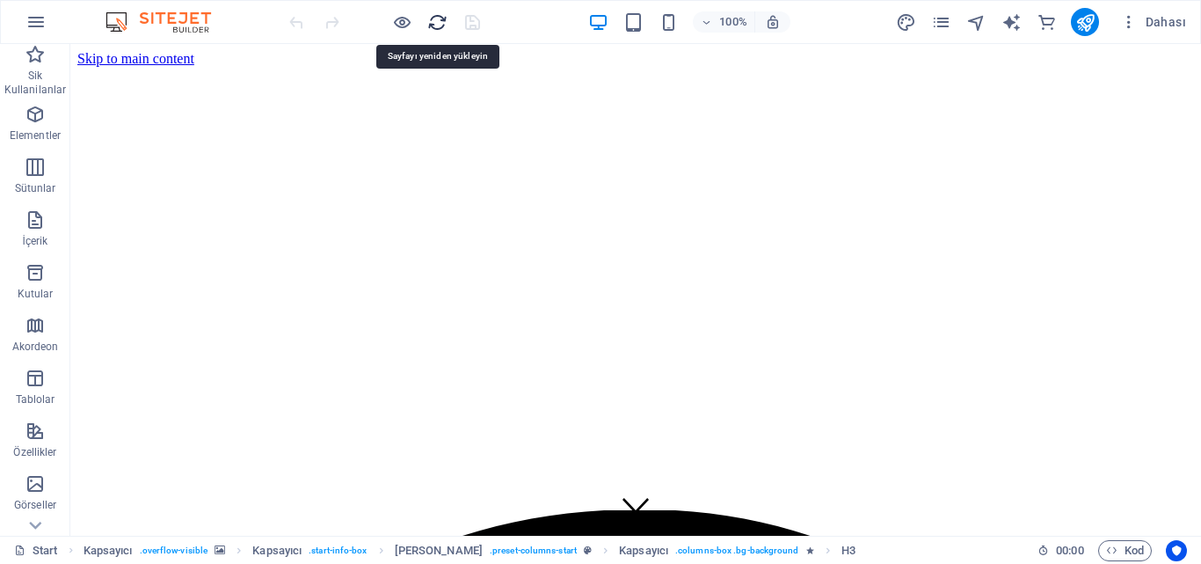
click at [440, 23] on icon "reload" at bounding box center [437, 22] width 20 height 20
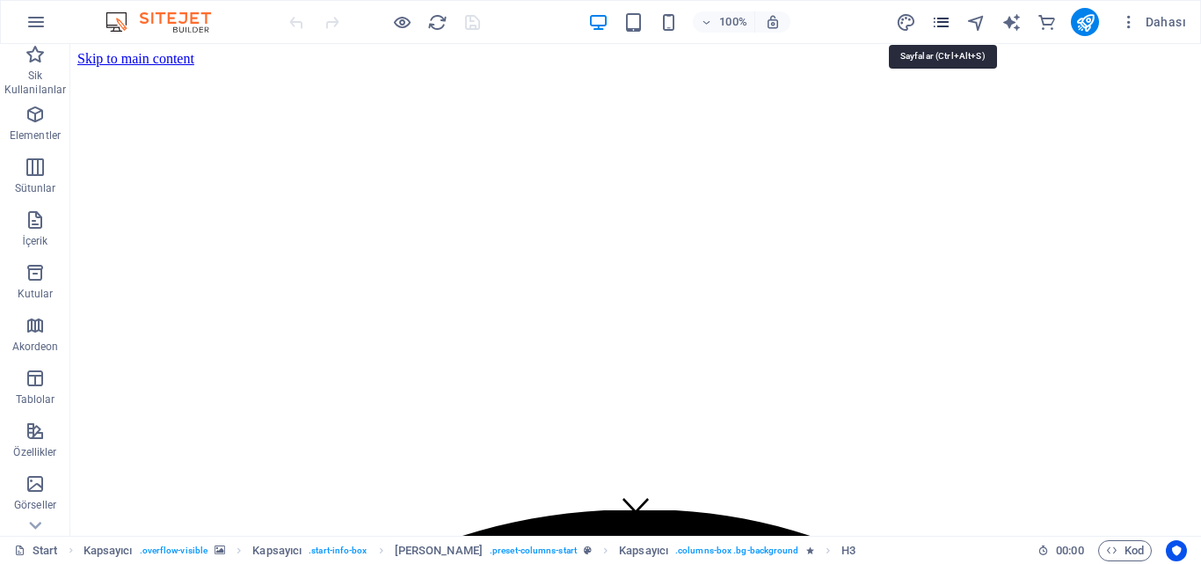
click at [943, 29] on icon "pages" at bounding box center [941, 22] width 20 height 20
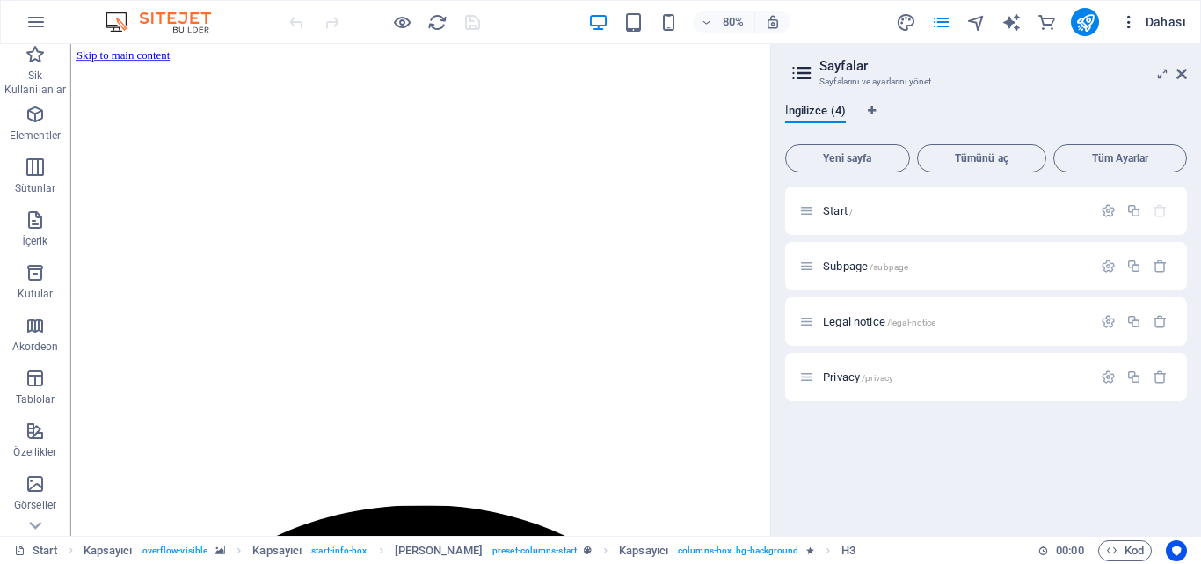
click at [1148, 21] on span "Dahası" at bounding box center [1153, 22] width 66 height 18
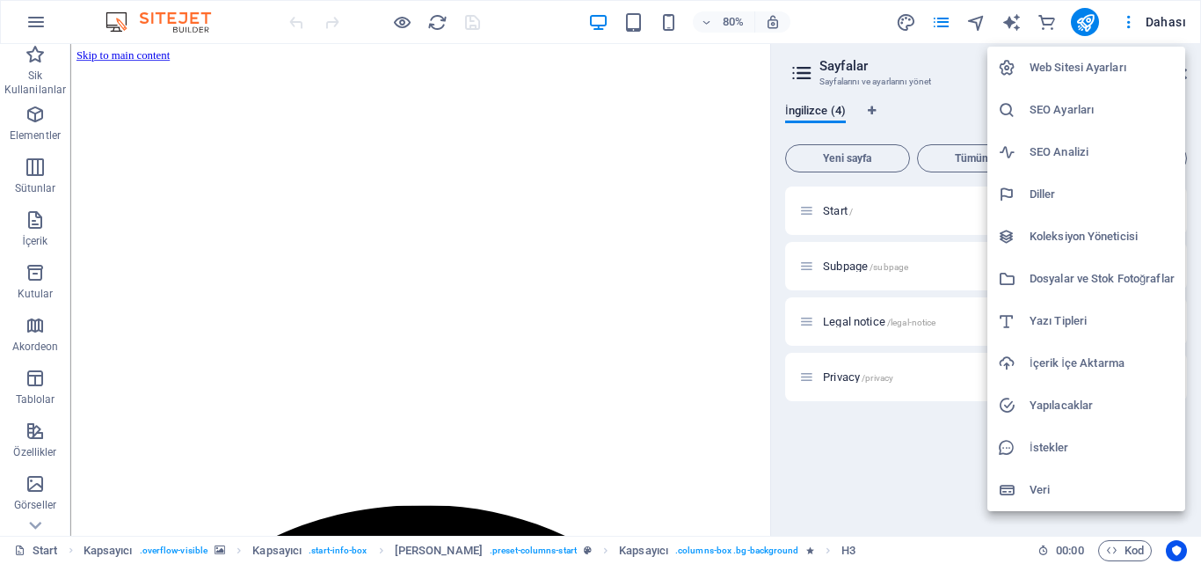
click at [1134, 19] on div at bounding box center [600, 282] width 1201 height 564
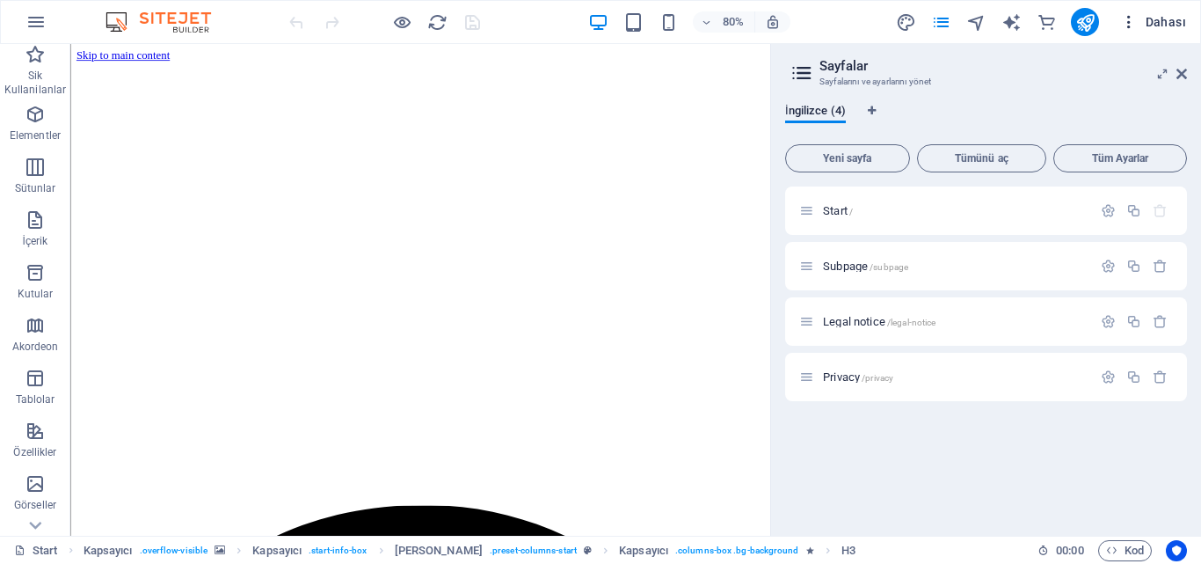
click at [1163, 19] on span "Dahası" at bounding box center [1153, 22] width 66 height 18
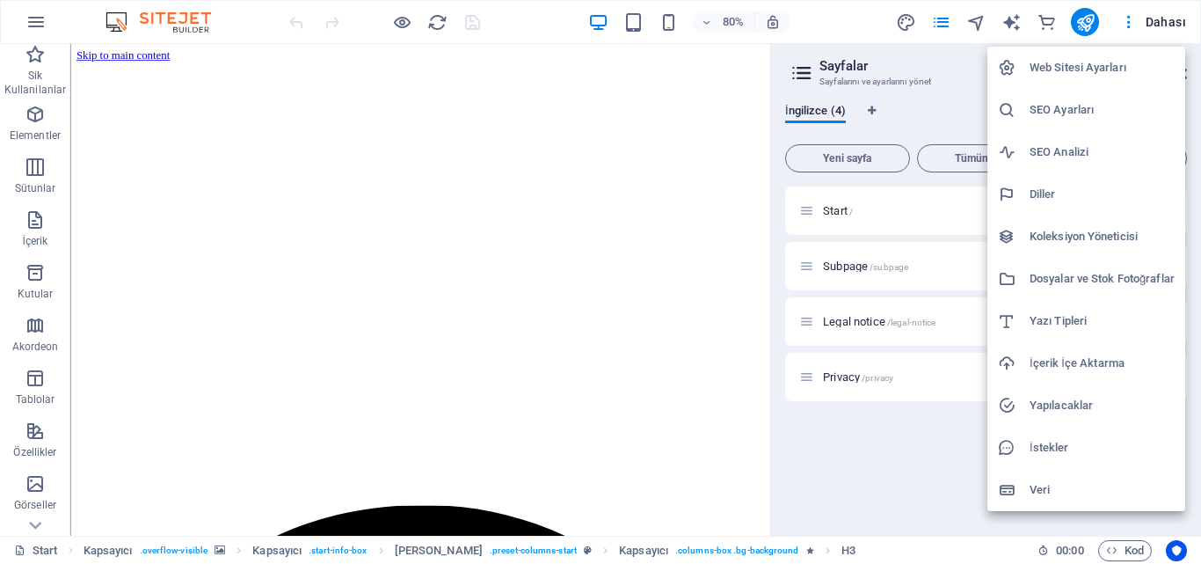
click at [1066, 368] on h6 "İçerik İçe Aktarma" at bounding box center [1102, 363] width 145 height 21
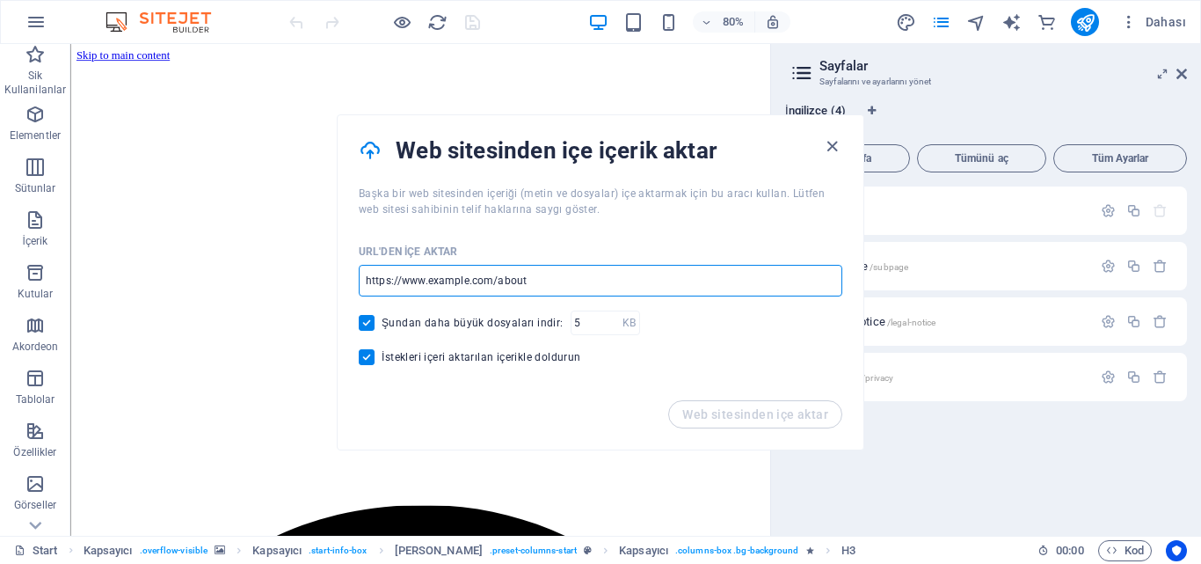
drag, startPoint x: 714, startPoint y: 273, endPoint x: 438, endPoint y: 283, distance: 276.3
click at [434, 283] on input "url" at bounding box center [601, 281] width 484 height 32
drag, startPoint x: 543, startPoint y: 284, endPoint x: 407, endPoint y: 285, distance: 136.3
click at [405, 287] on input "url" at bounding box center [601, 281] width 484 height 32
click at [412, 281] on input "url" at bounding box center [601, 281] width 484 height 32
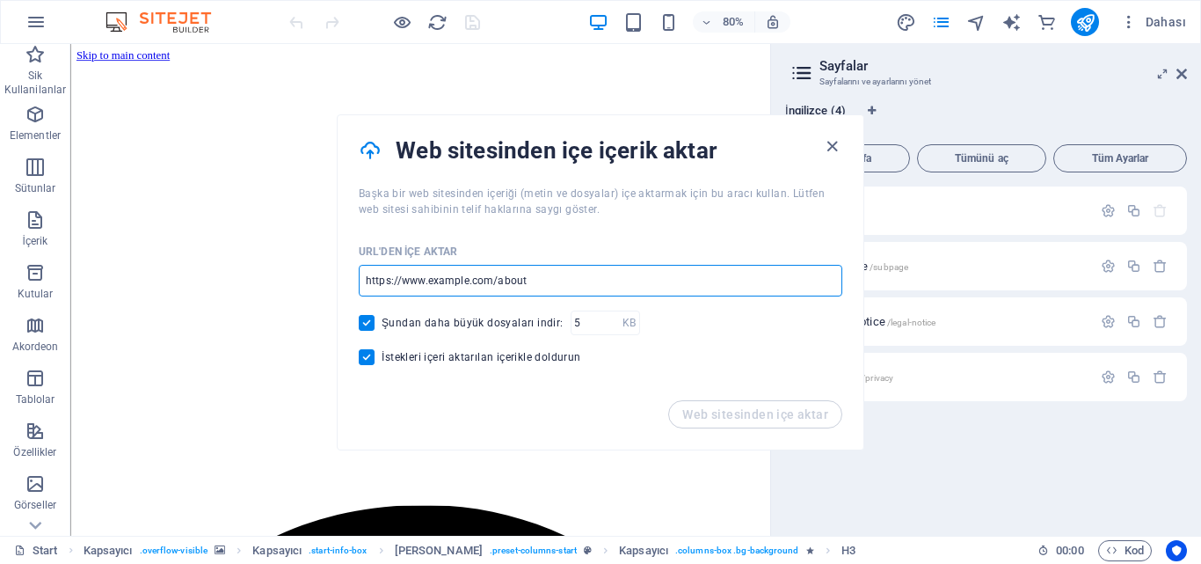
click at [542, 272] on input "url" at bounding box center [601, 281] width 484 height 32
click at [531, 281] on input "url" at bounding box center [601, 281] width 484 height 32
click at [514, 279] on input "url" at bounding box center [601, 281] width 484 height 32
click at [534, 282] on input "url" at bounding box center [601, 281] width 484 height 32
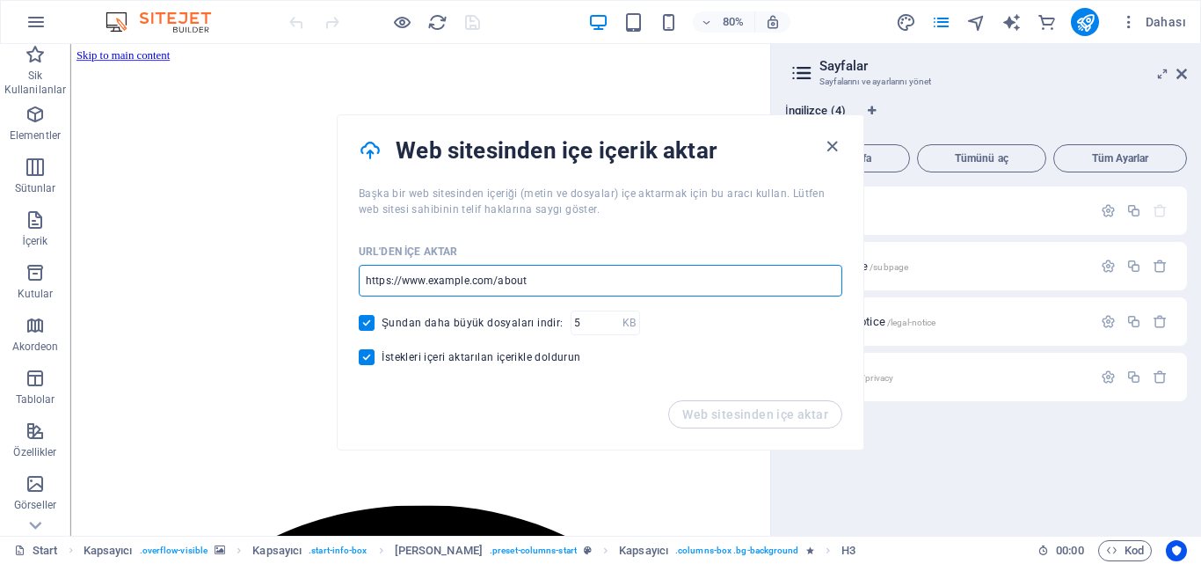
click at [507, 281] on input "url" at bounding box center [601, 281] width 484 height 32
click at [531, 279] on input "url" at bounding box center [601, 281] width 484 height 32
click at [525, 286] on input "url" at bounding box center [601, 281] width 484 height 32
click at [503, 281] on input "url" at bounding box center [601, 281] width 484 height 32
click at [494, 282] on input "url" at bounding box center [601, 281] width 484 height 32
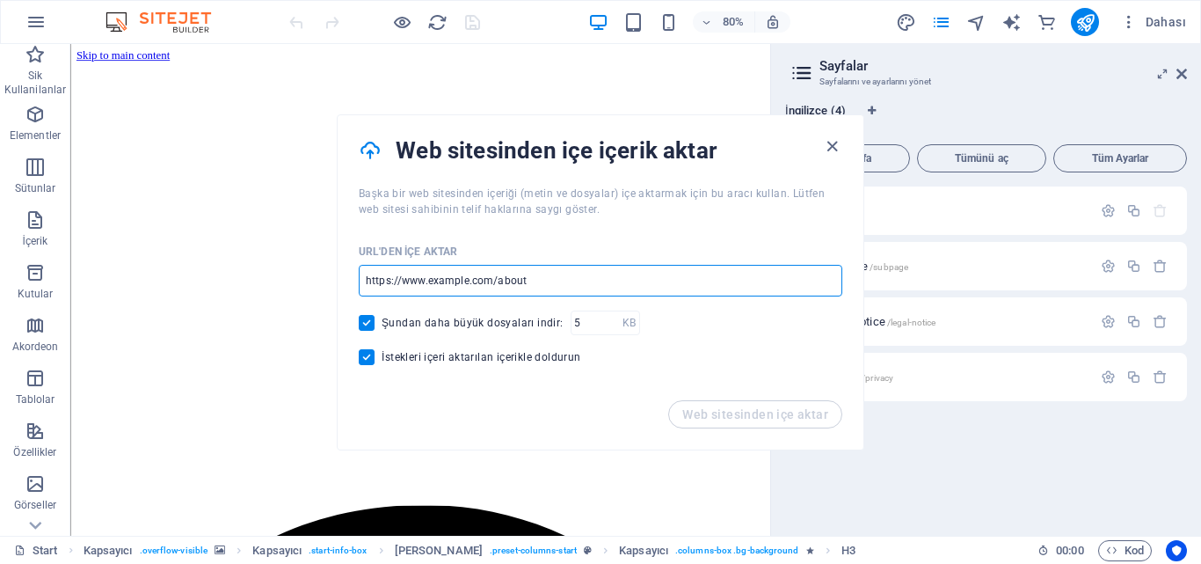
click at [549, 283] on input "url" at bounding box center [601, 281] width 484 height 32
click at [549, 282] on input "url" at bounding box center [601, 281] width 484 height 32
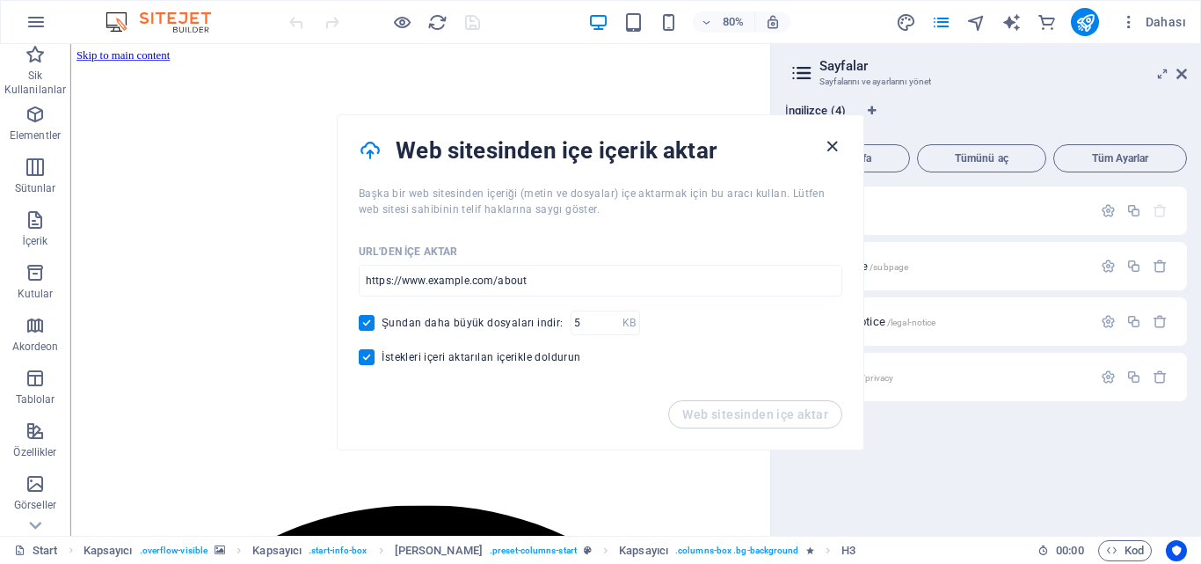
click at [823, 146] on icon "button" at bounding box center [832, 146] width 20 height 20
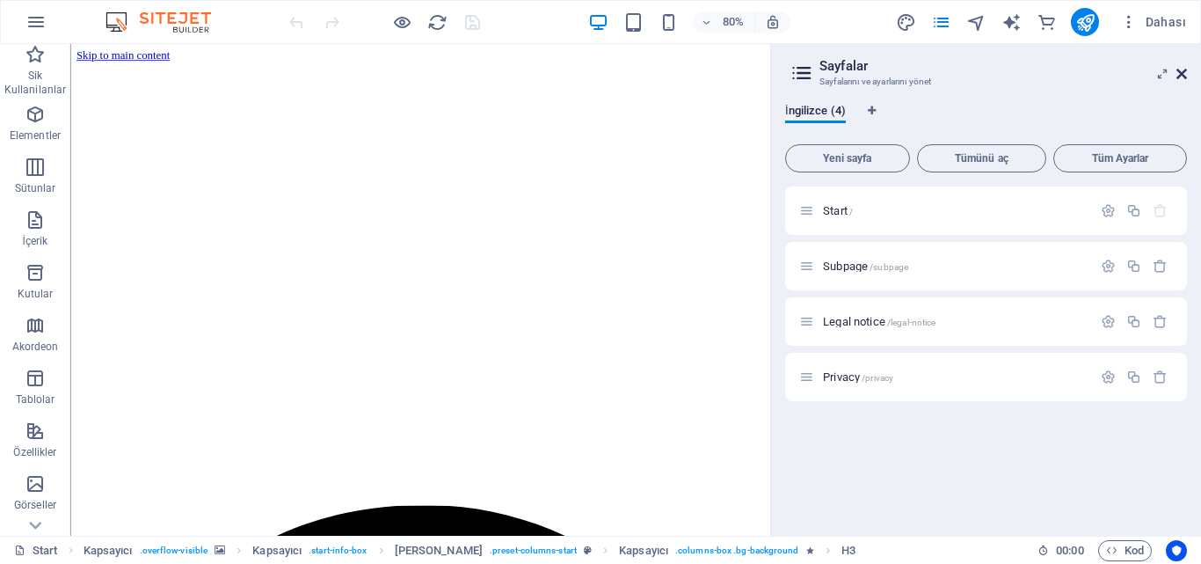
click at [1183, 77] on icon at bounding box center [1182, 74] width 11 height 14
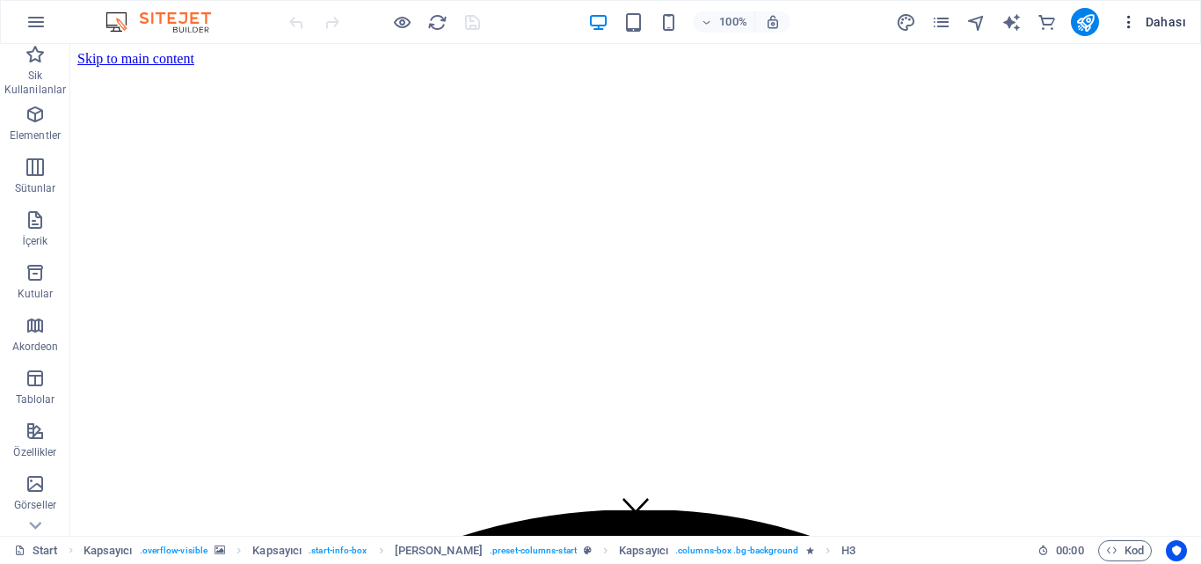
click at [1159, 23] on span "Dahası" at bounding box center [1153, 22] width 66 height 18
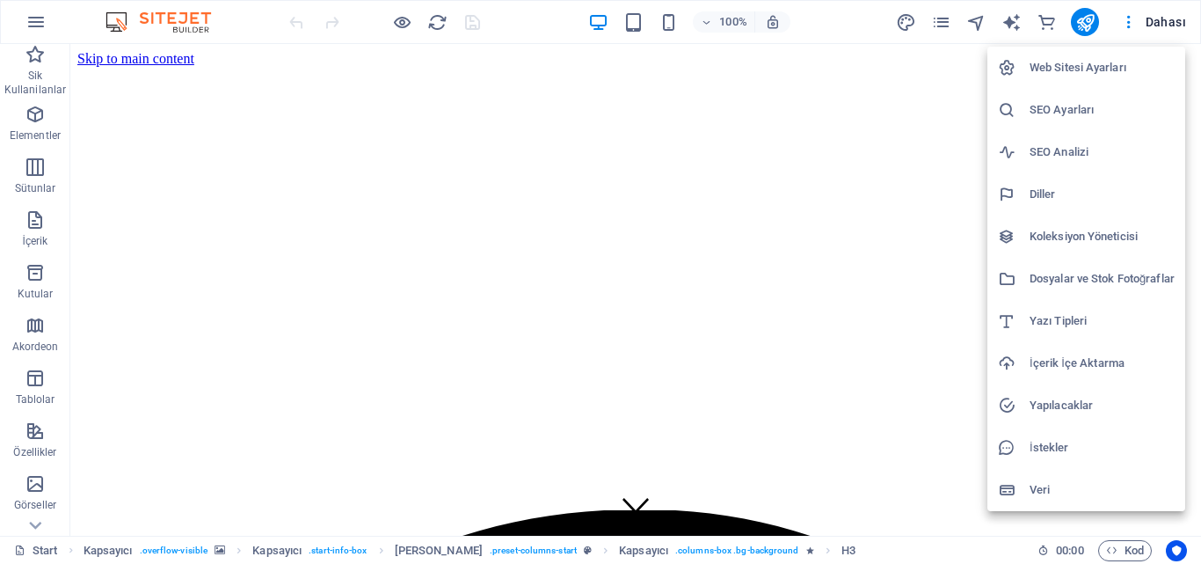
click at [1072, 63] on h6 "Web Sitesi Ayarları" at bounding box center [1102, 67] width 145 height 21
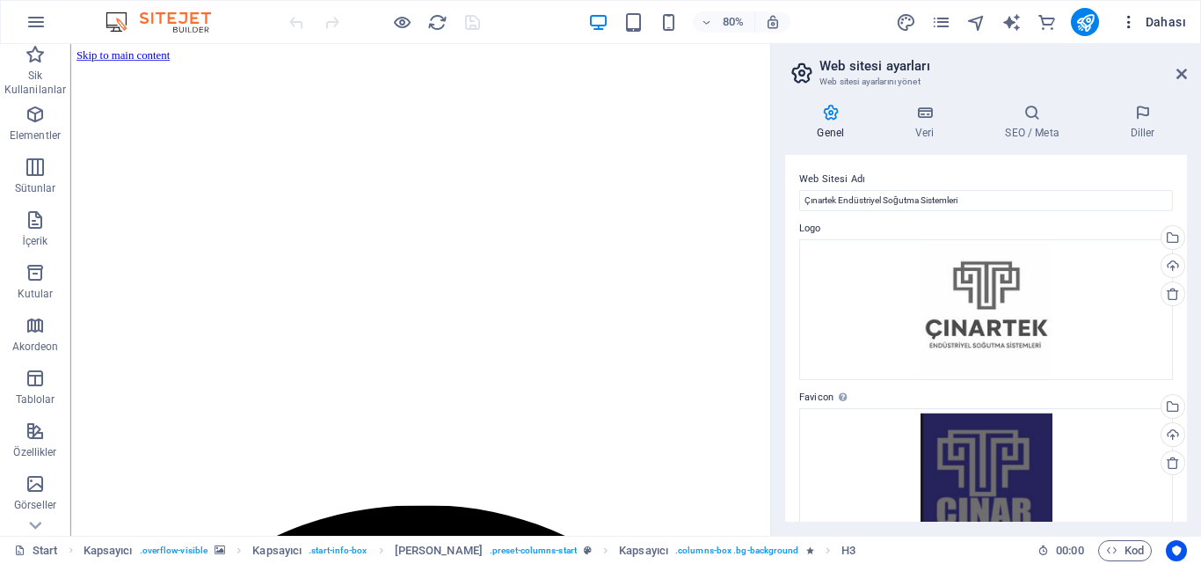
click at [1166, 24] on span "Dahası" at bounding box center [1153, 22] width 66 height 18
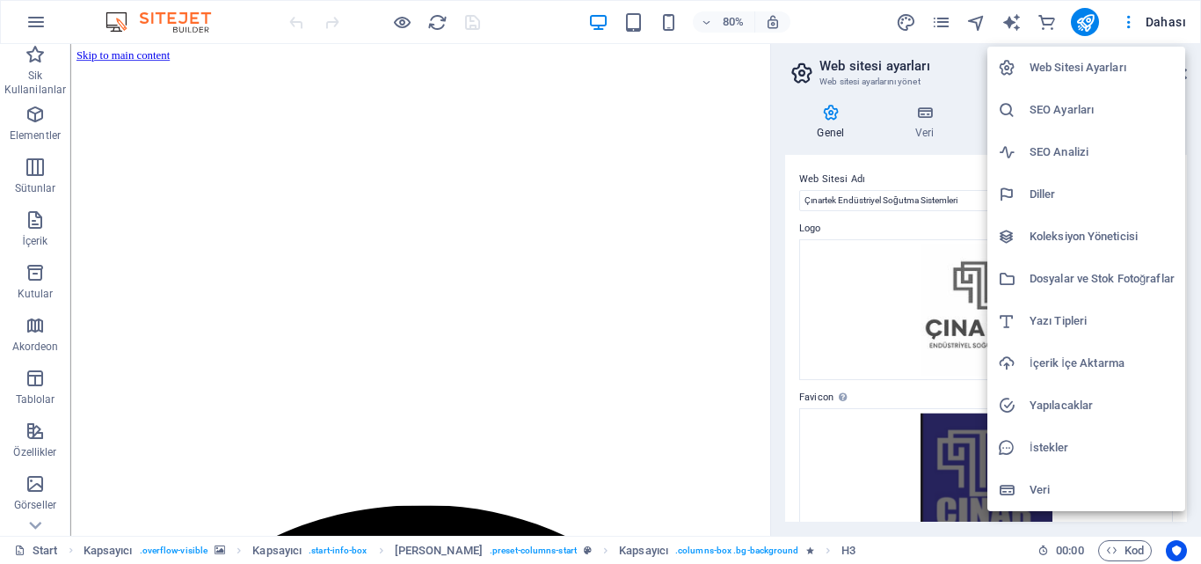
click at [1088, 362] on h6 "İçerik İçe Aktarma" at bounding box center [1102, 363] width 145 height 21
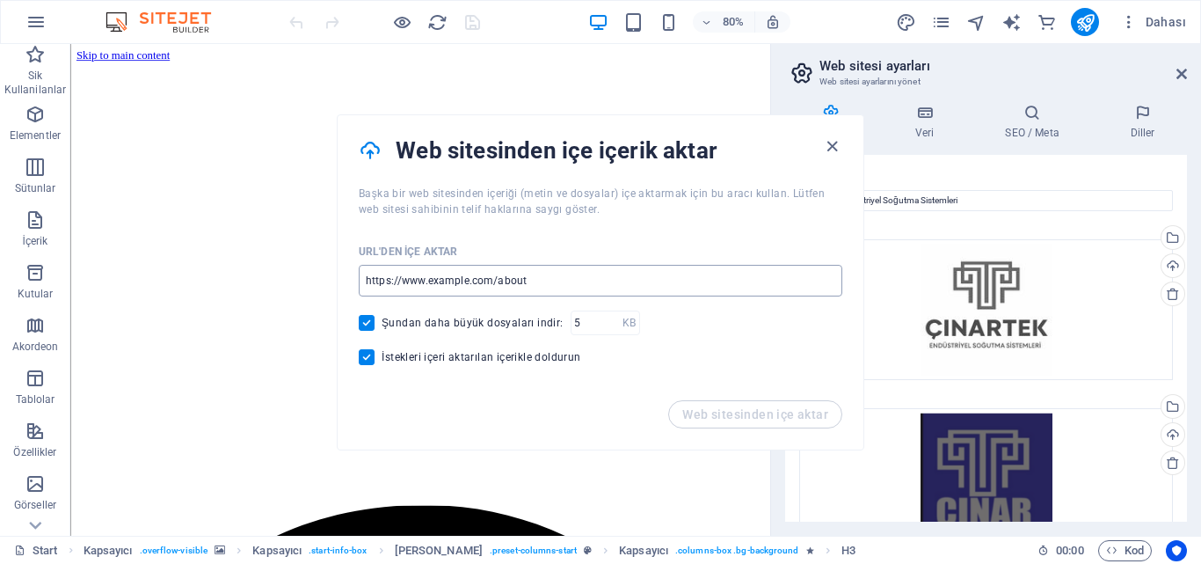
click at [570, 281] on input "url" at bounding box center [601, 281] width 484 height 32
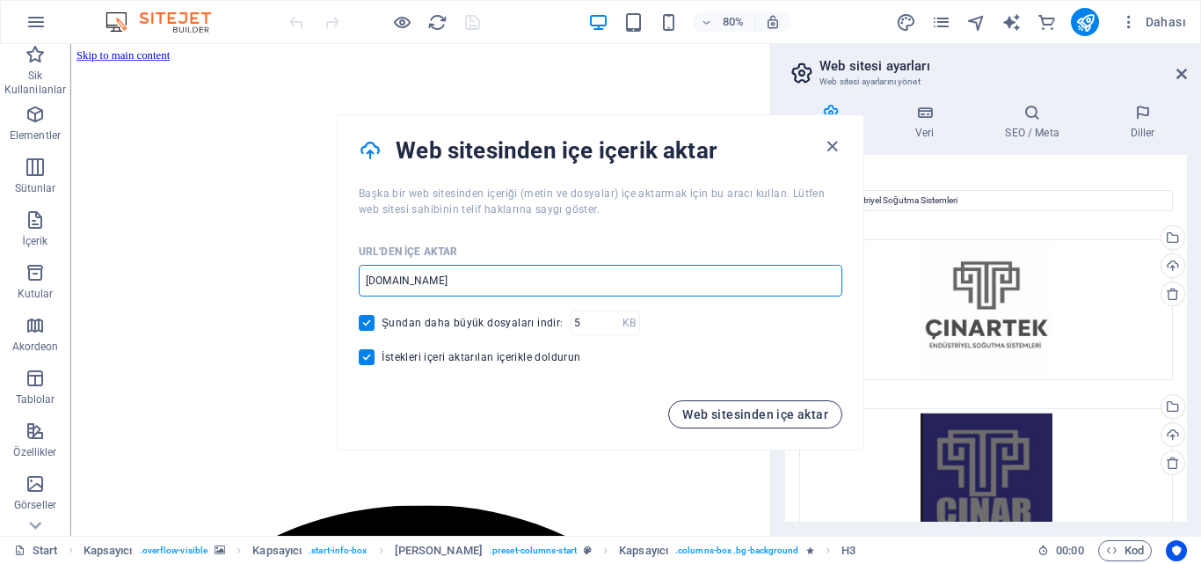
type input "[DOMAIN_NAME]"
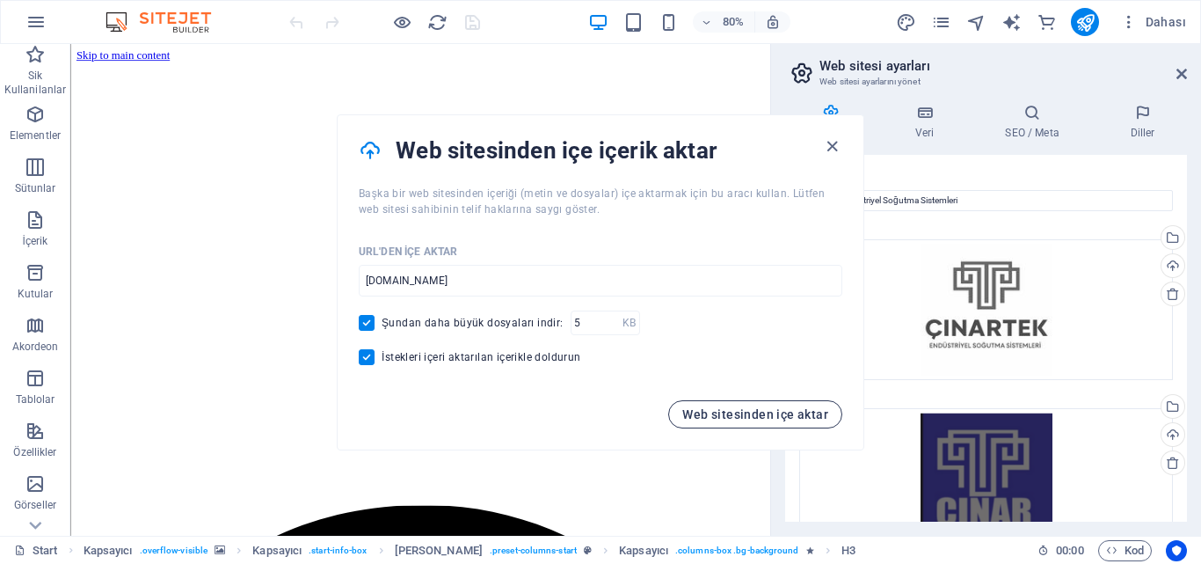
click at [777, 410] on span "Web sitesinden içe aktar" at bounding box center [755, 414] width 146 height 14
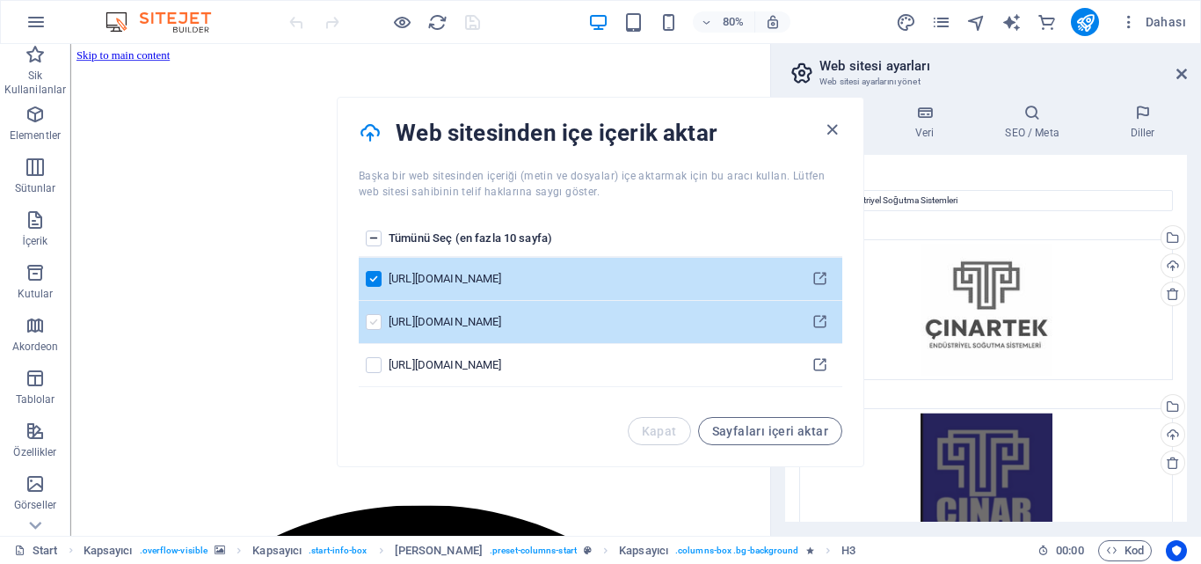
click at [373, 322] on label "pages list" at bounding box center [374, 322] width 16 height 16
click at [0, 0] on input "pages list" at bounding box center [0, 0] width 0 height 0
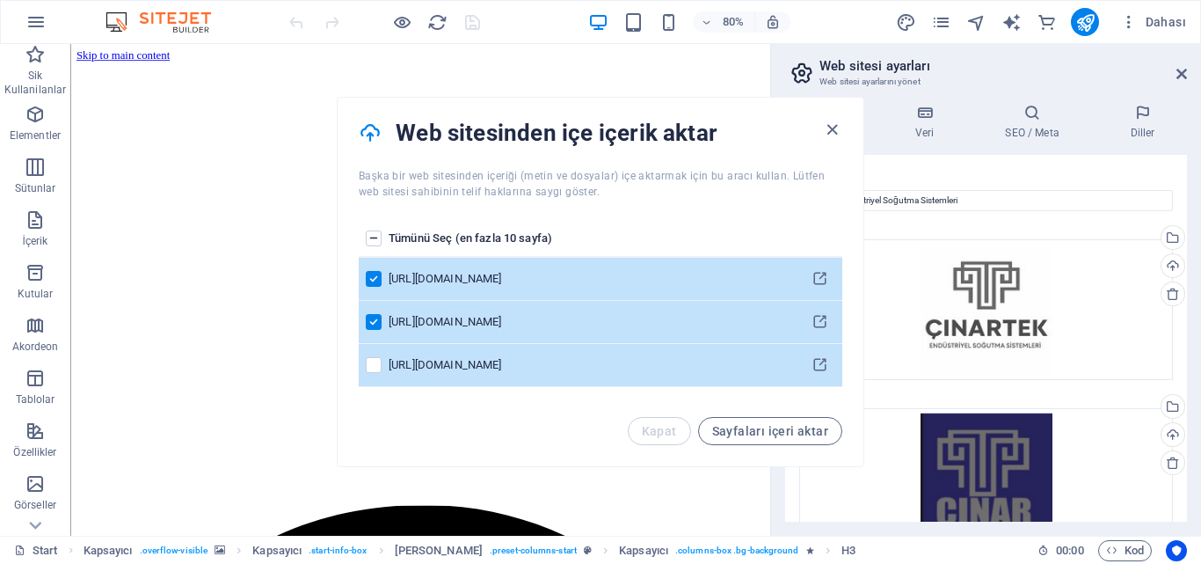
click at [377, 354] on td "pages list" at bounding box center [374, 365] width 30 height 43
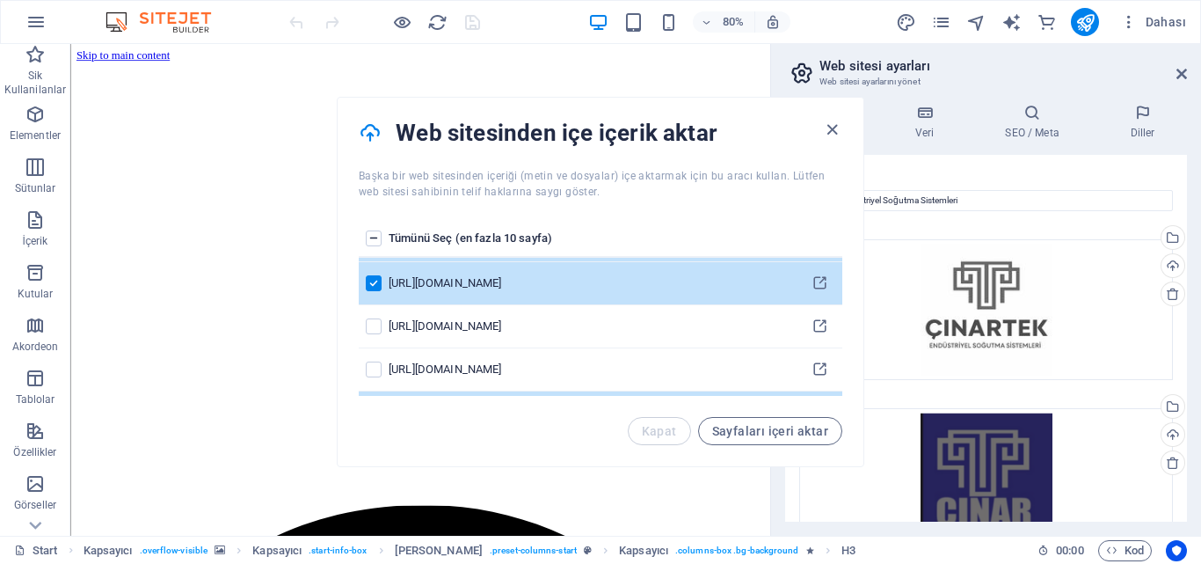
scroll to position [77, 0]
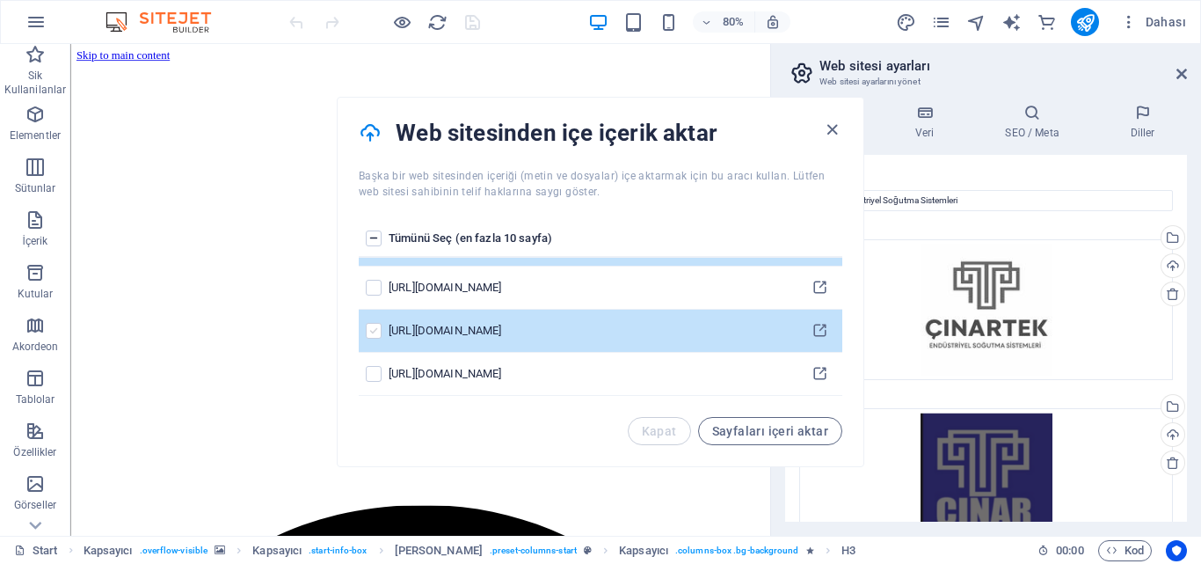
click at [379, 334] on label "pages list" at bounding box center [374, 331] width 16 height 16
click at [0, 0] on input "pages list" at bounding box center [0, 0] width 0 height 0
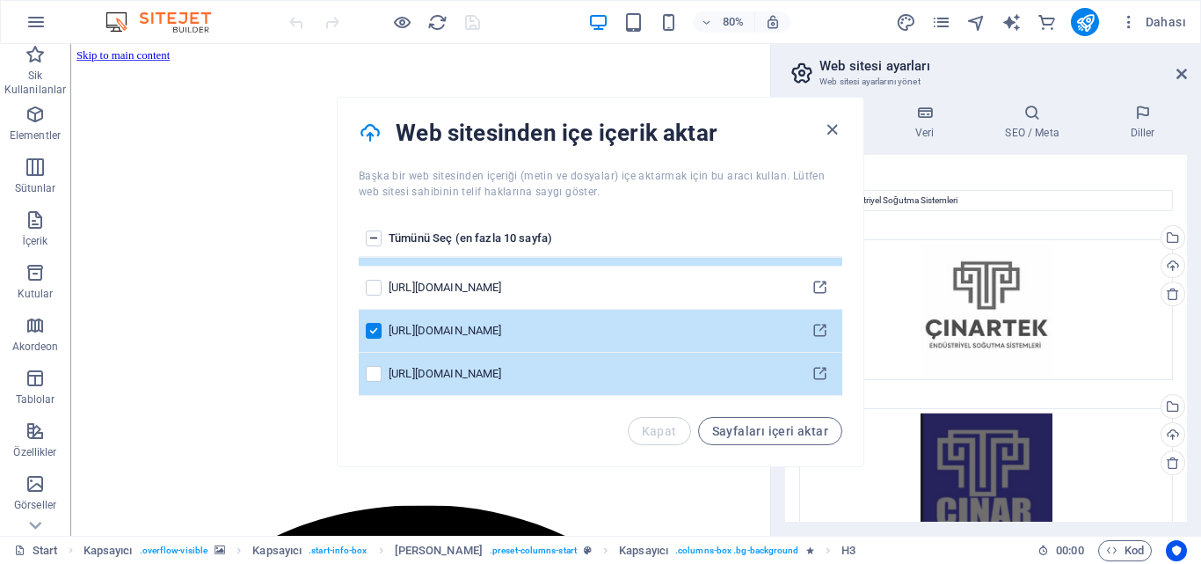
click at [382, 369] on div "pages list" at bounding box center [374, 374] width 16 height 16
click at [378, 377] on label "pages list" at bounding box center [374, 374] width 16 height 16
click at [0, 0] on input "pages list" at bounding box center [0, 0] width 0 height 0
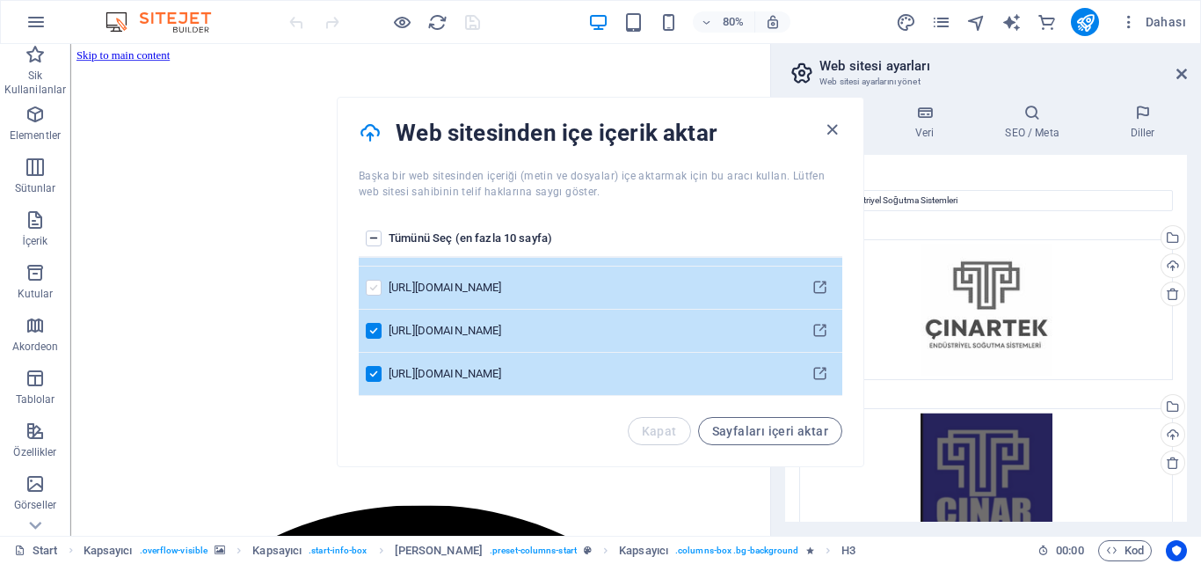
click at [379, 288] on label "pages list" at bounding box center [374, 288] width 16 height 16
click at [0, 0] on input "pages list" at bounding box center [0, 0] width 0 height 0
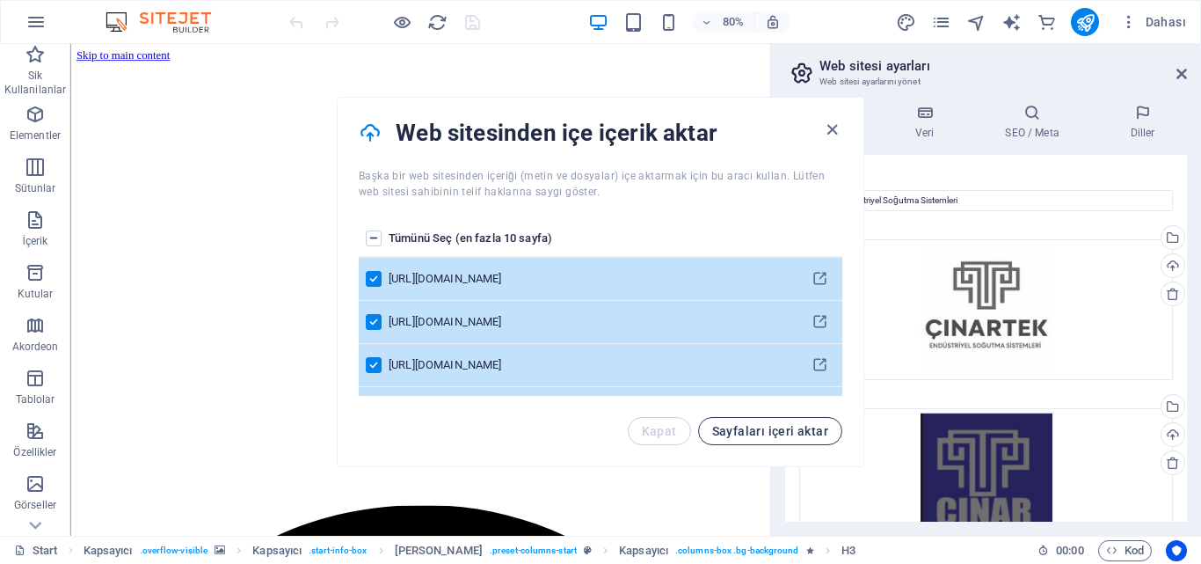
click at [810, 437] on span "Sayfaları içeri aktar" at bounding box center [770, 431] width 116 height 14
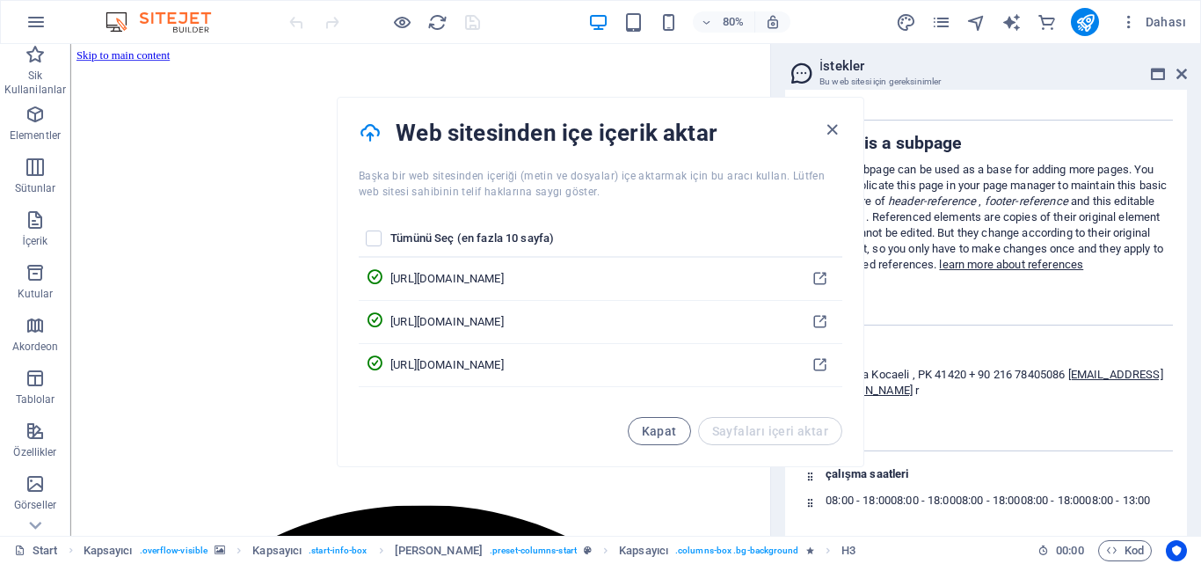
scroll to position [29643, 0]
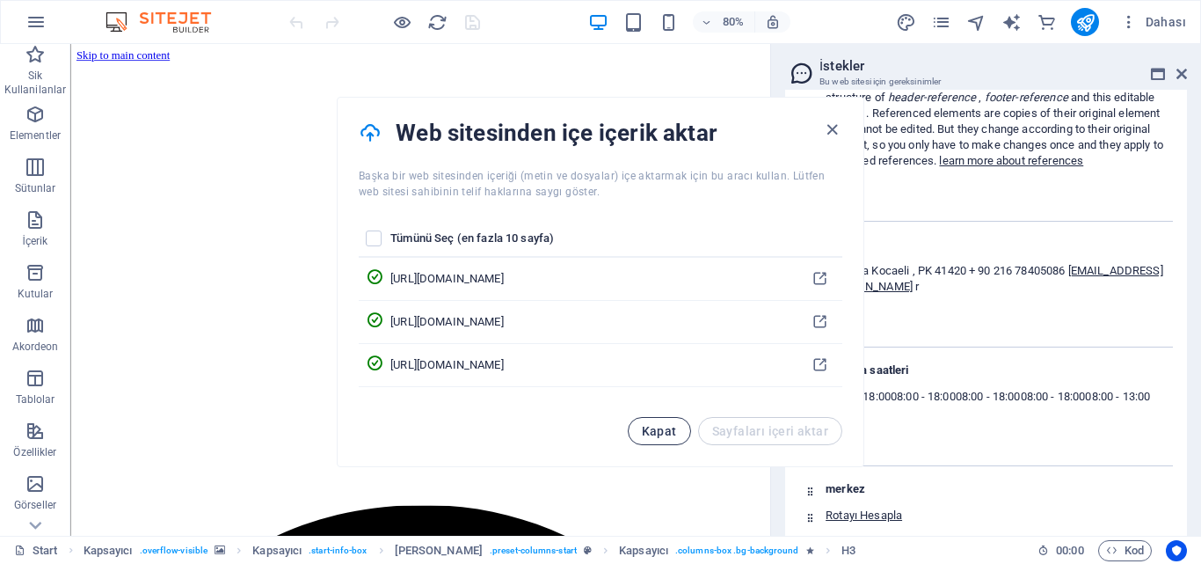
click at [666, 422] on button "Kapat" at bounding box center [659, 431] width 63 height 28
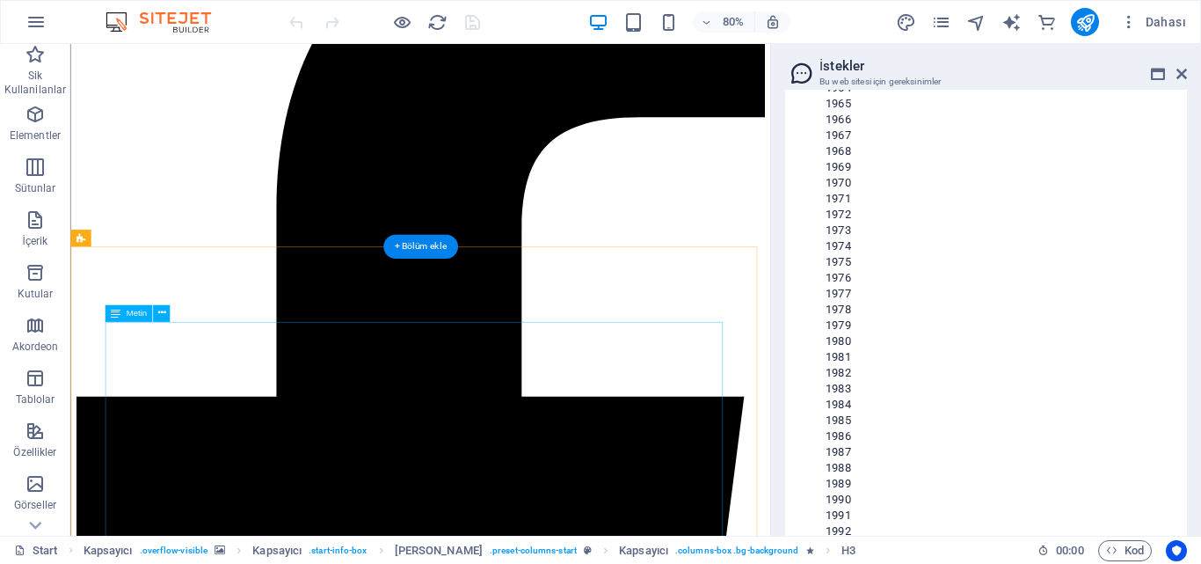
scroll to position [3693, 0]
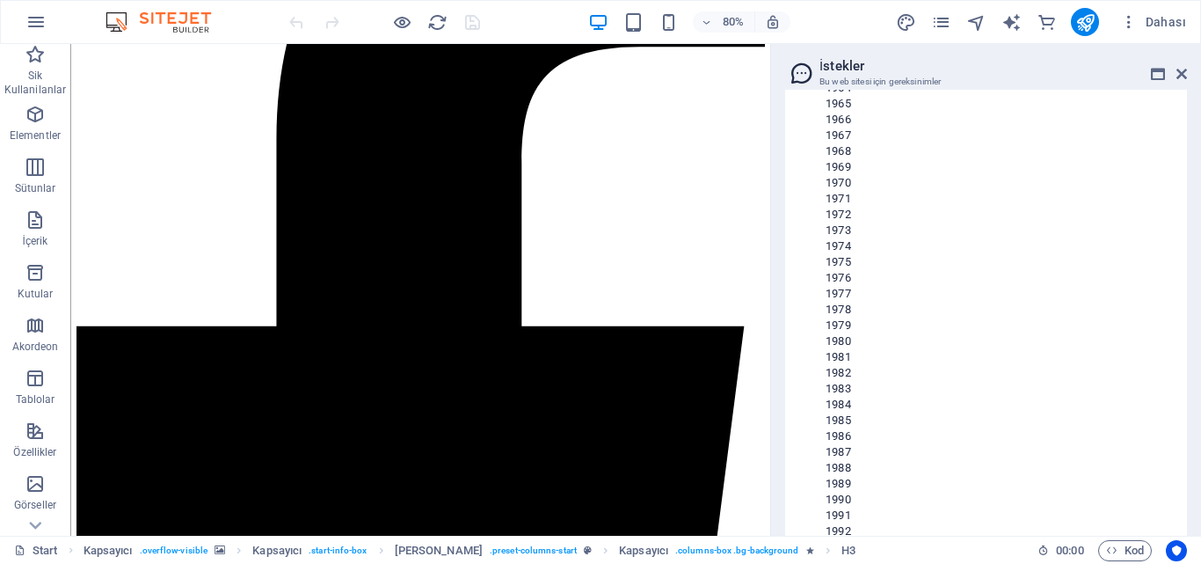
click at [1173, 62] on h2 "İstekler" at bounding box center [1004, 66] width 368 height 16
click at [1181, 68] on icon at bounding box center [1182, 74] width 11 height 14
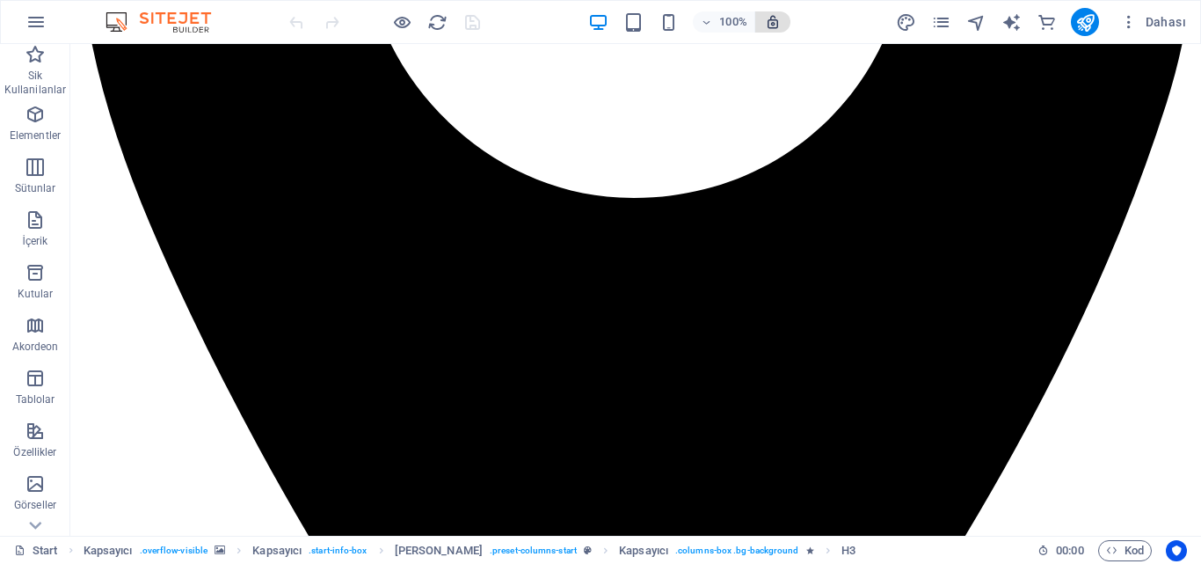
scroll to position [703, 0]
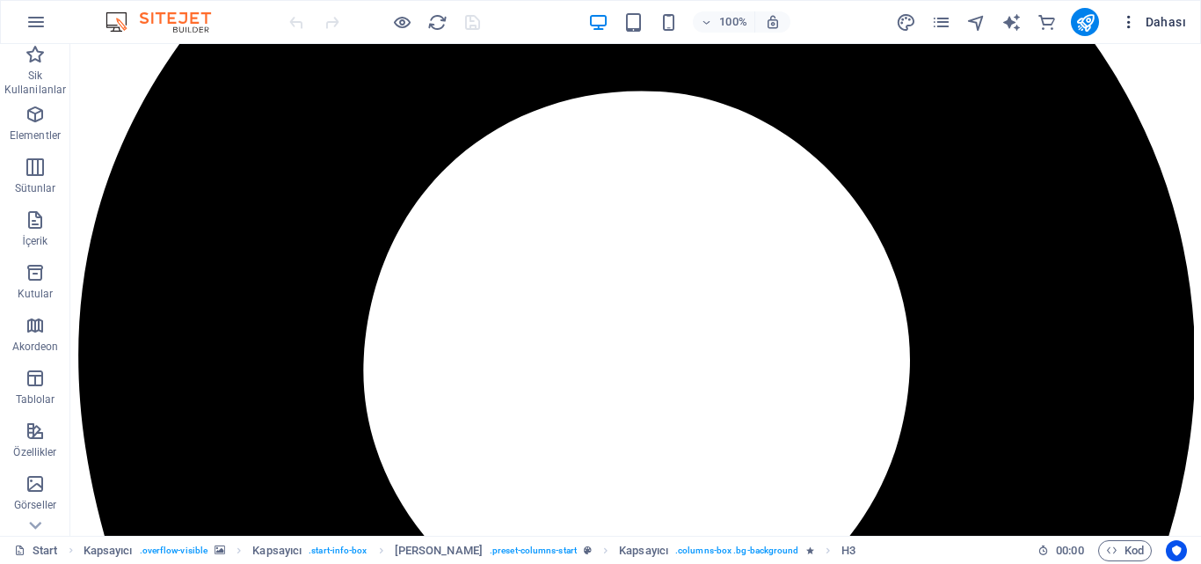
click at [1151, 18] on span "Dahası" at bounding box center [1153, 22] width 66 height 18
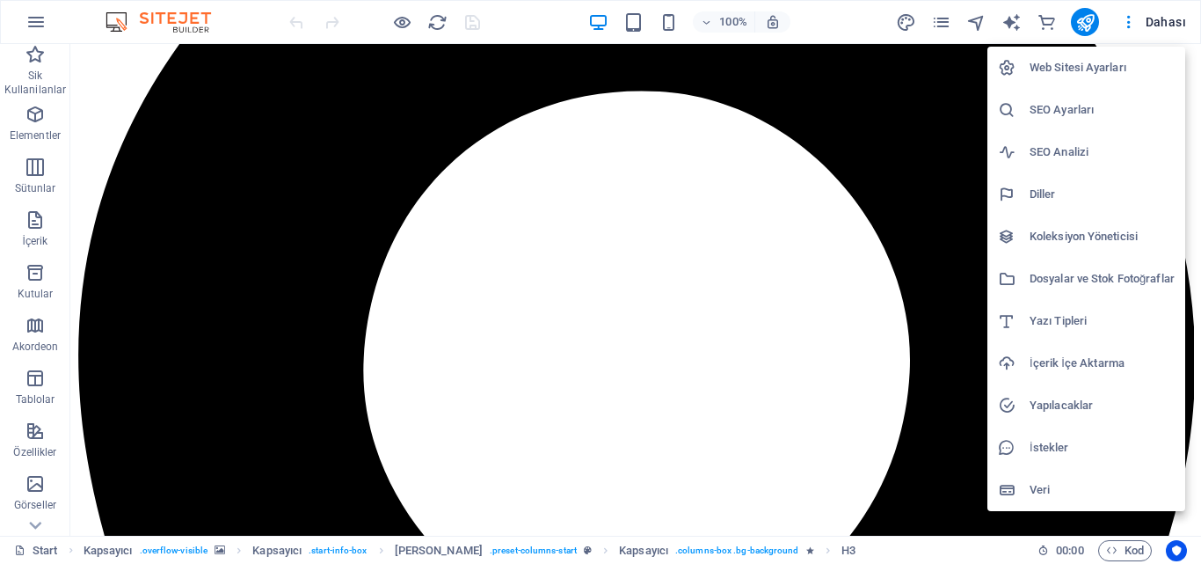
click at [605, 26] on div at bounding box center [600, 282] width 1201 height 564
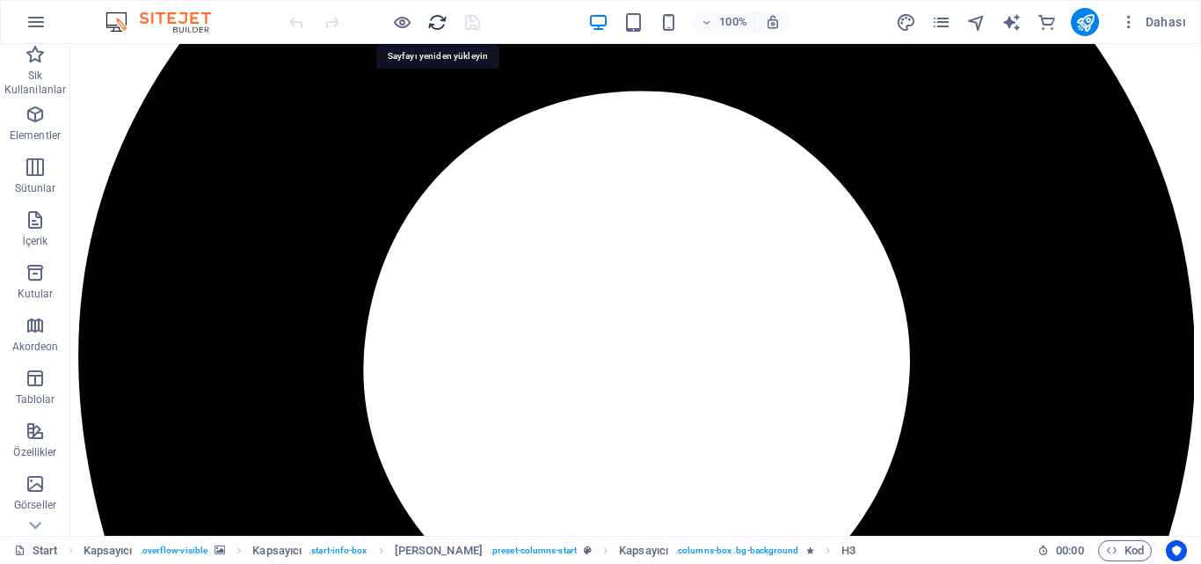
click at [434, 23] on icon "reload" at bounding box center [437, 22] width 20 height 20
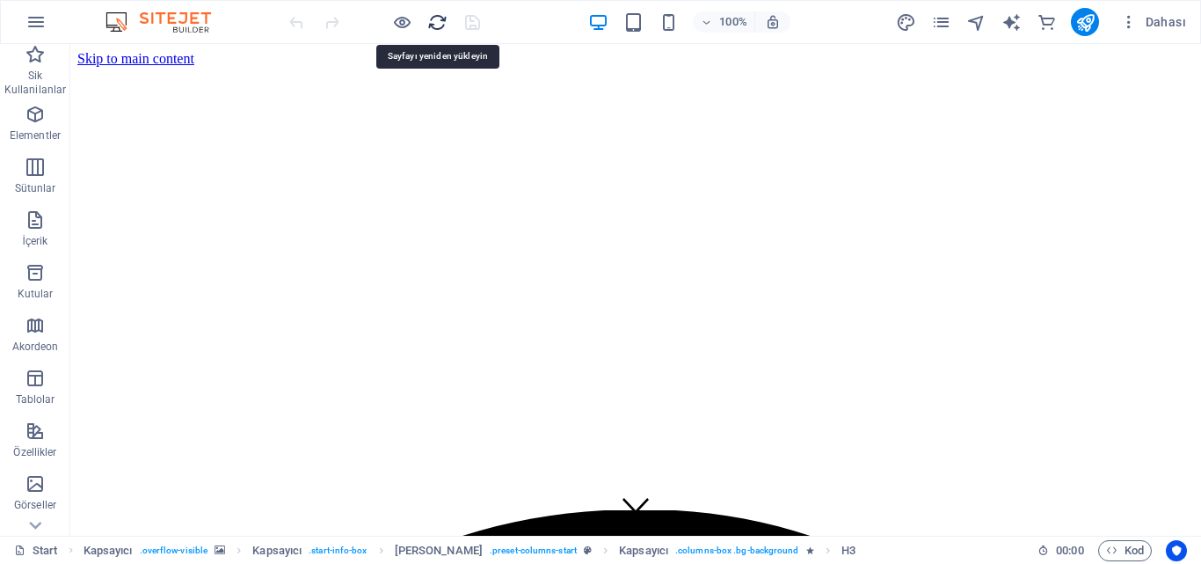
scroll to position [0, 0]
click at [434, 23] on icon "reload" at bounding box center [437, 22] width 20 height 20
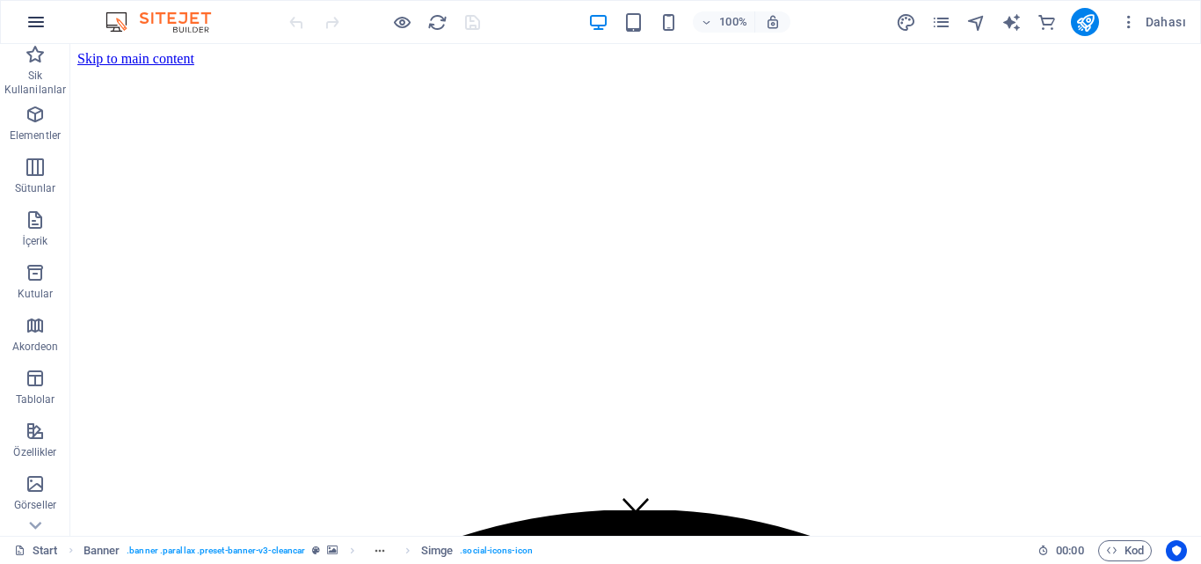
click at [45, 27] on icon "button" at bounding box center [36, 21] width 21 height 21
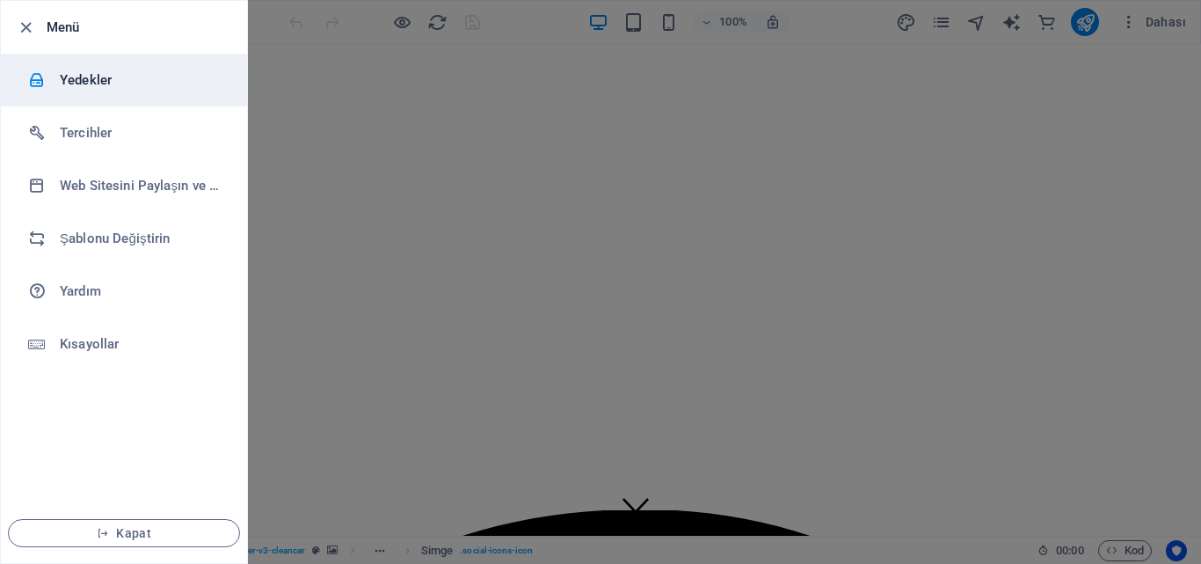
click at [59, 83] on div at bounding box center [44, 80] width 32 height 18
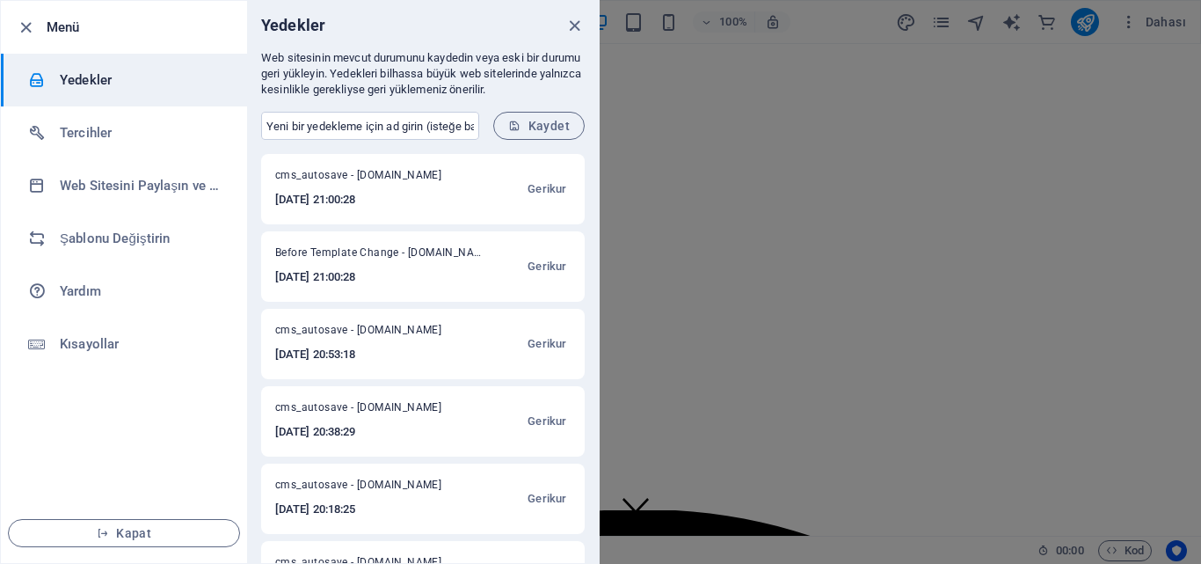
click at [354, 196] on h6 "[DATE] 21:00:28" at bounding box center [370, 199] width 190 height 21
click at [548, 186] on span "Gerikur" at bounding box center [547, 189] width 39 height 21
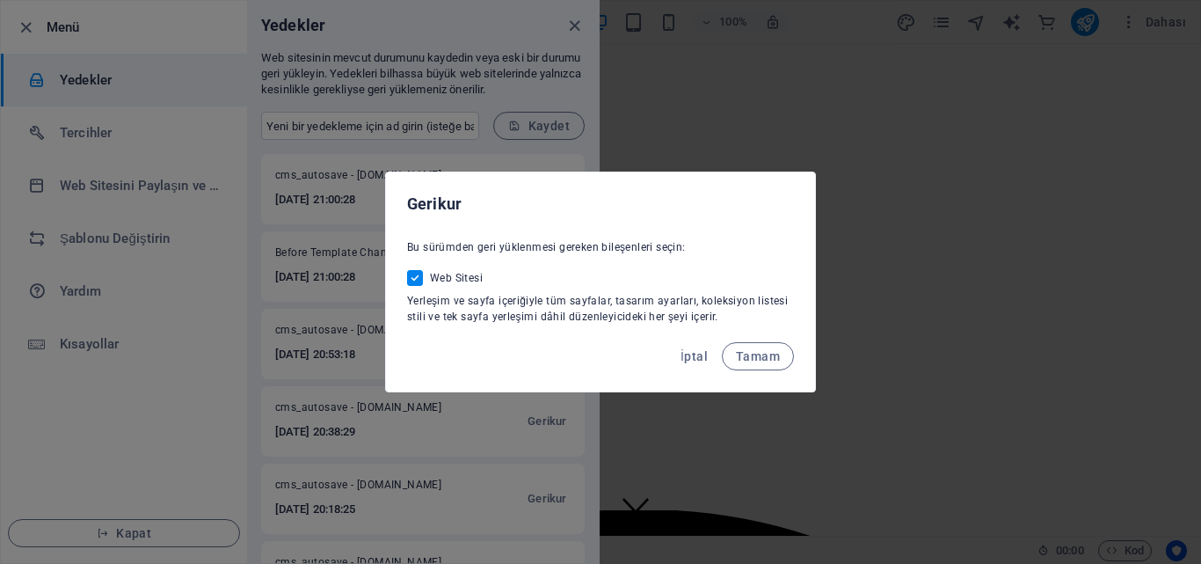
click at [754, 352] on span "Tamam" at bounding box center [758, 356] width 44 height 14
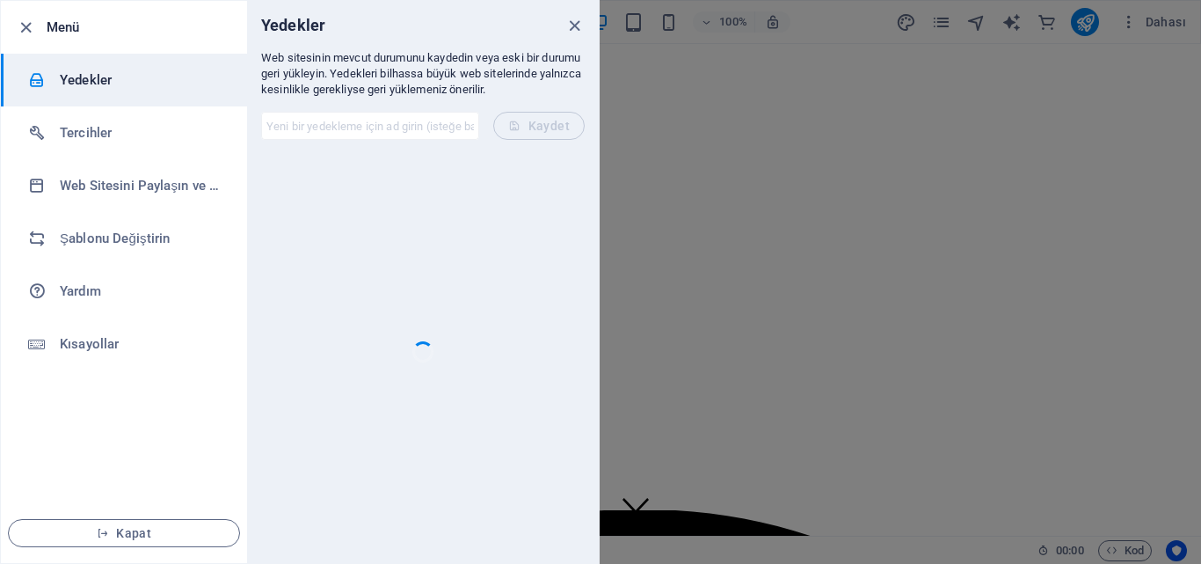
checkbox input "false"
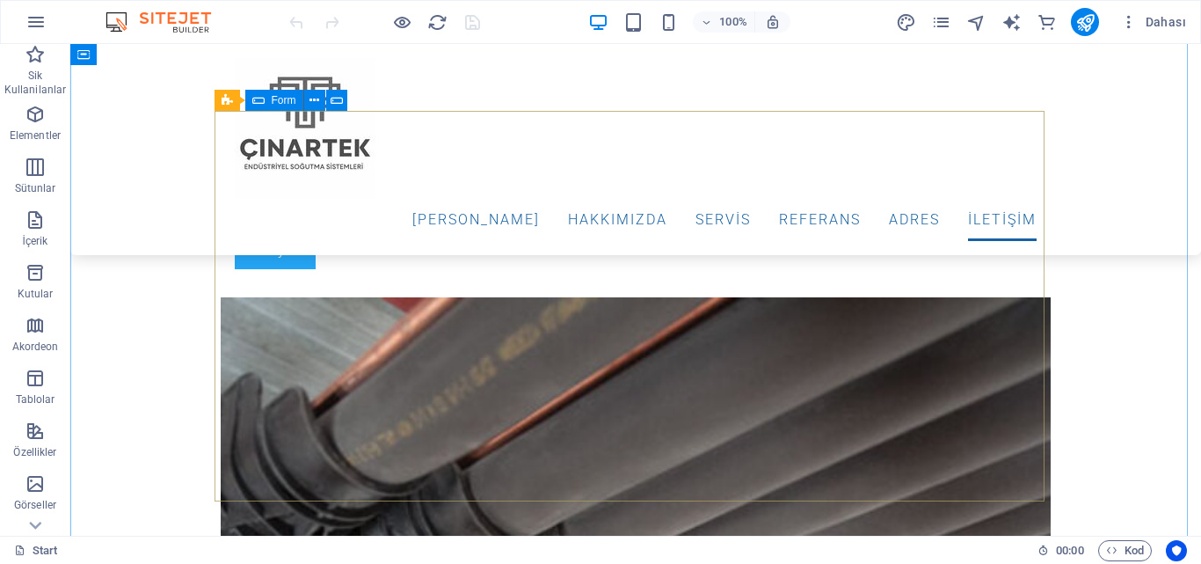
scroll to position [6419, 0]
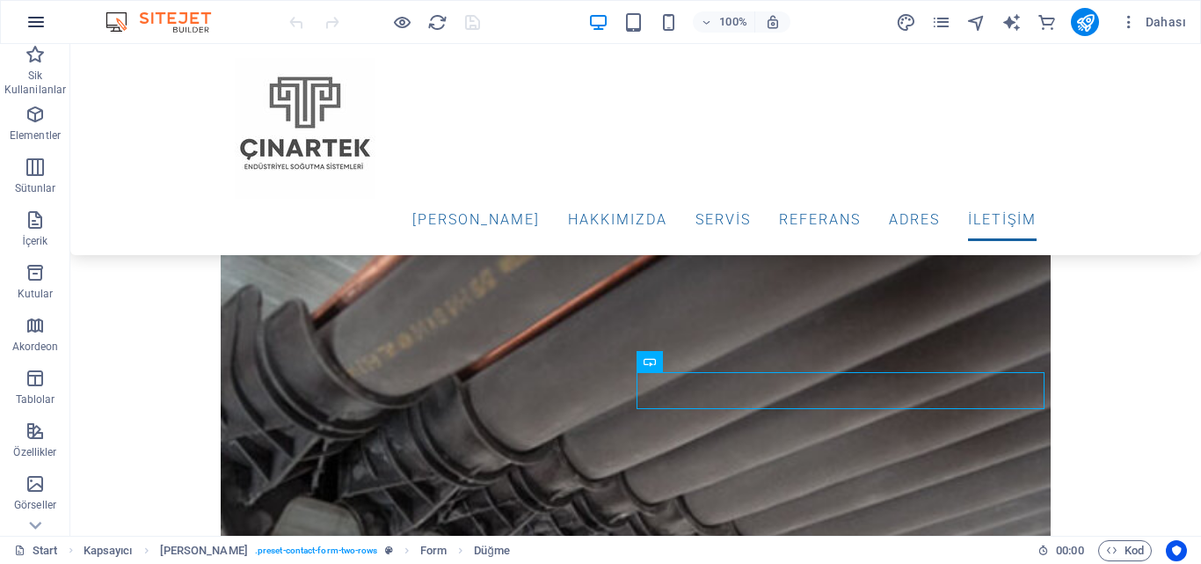
click at [40, 11] on icon "button" at bounding box center [36, 21] width 21 height 21
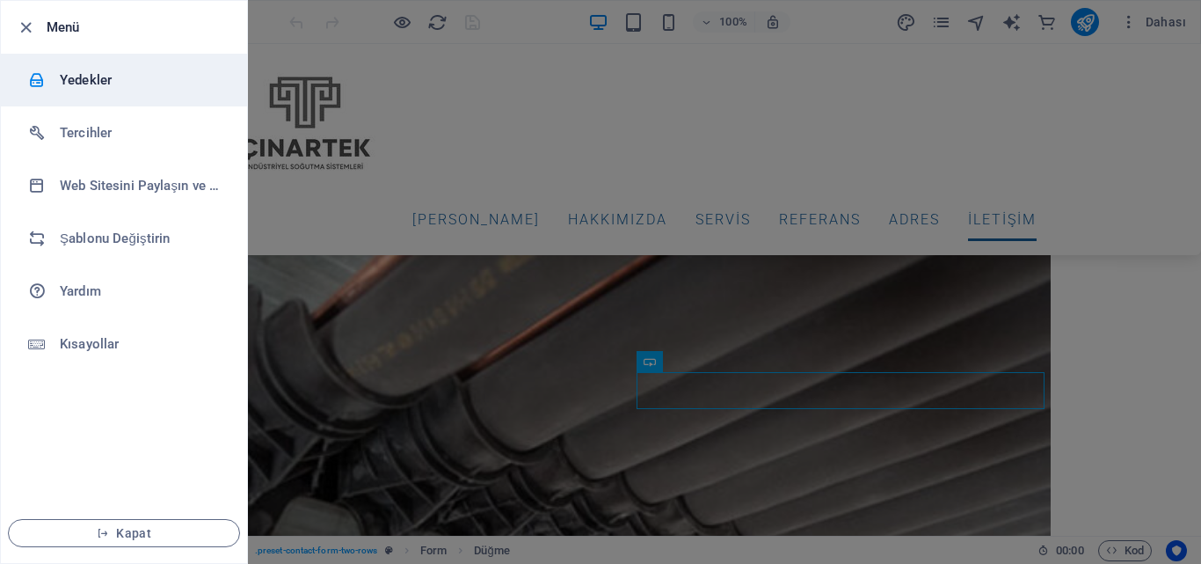
click at [89, 80] on h6 "Yedekler" at bounding box center [141, 79] width 163 height 21
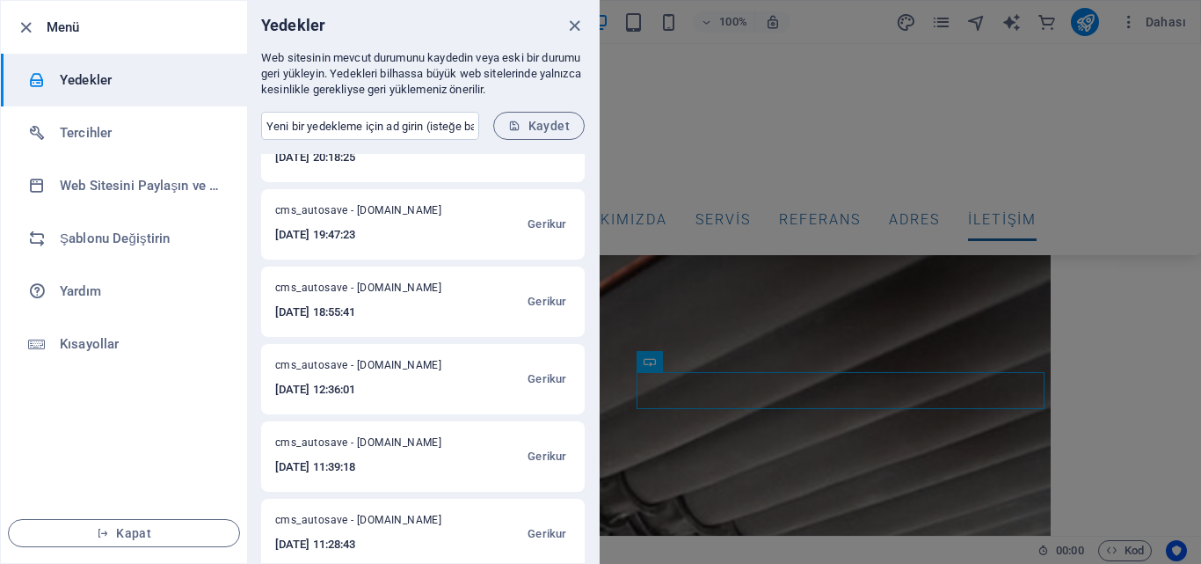
scroll to position [449, 0]
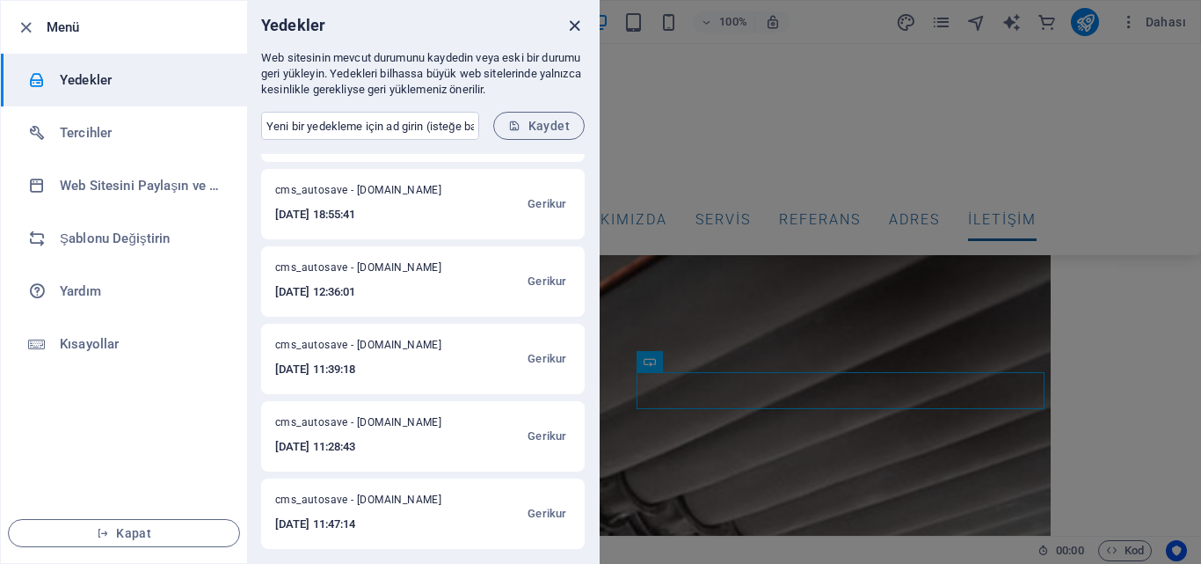
click at [570, 32] on icon "close" at bounding box center [575, 26] width 20 height 20
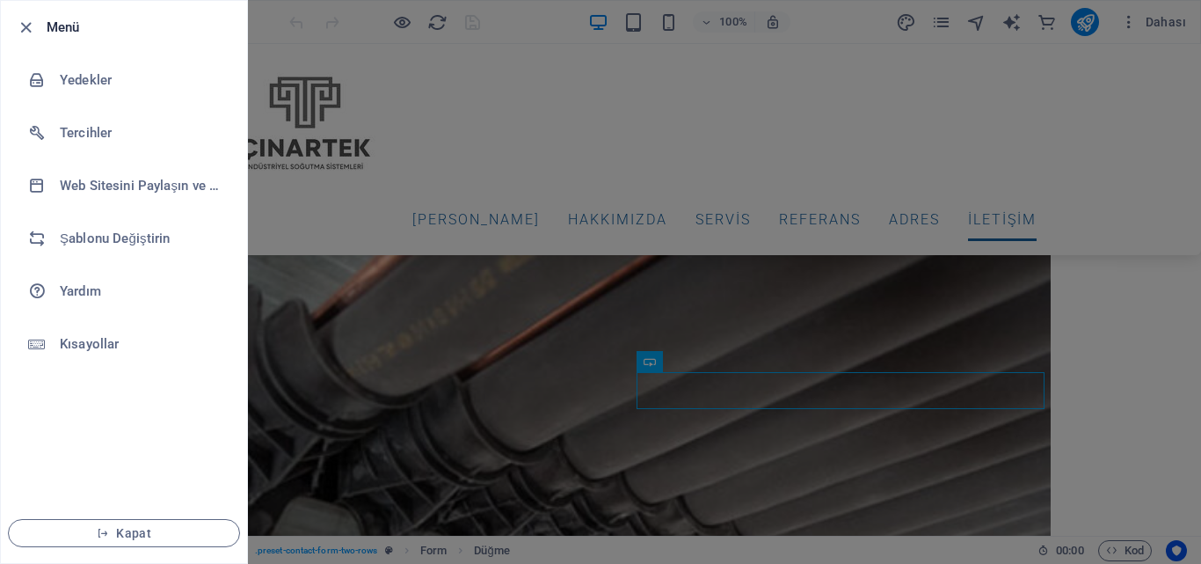
click at [583, 423] on div at bounding box center [600, 282] width 1201 height 564
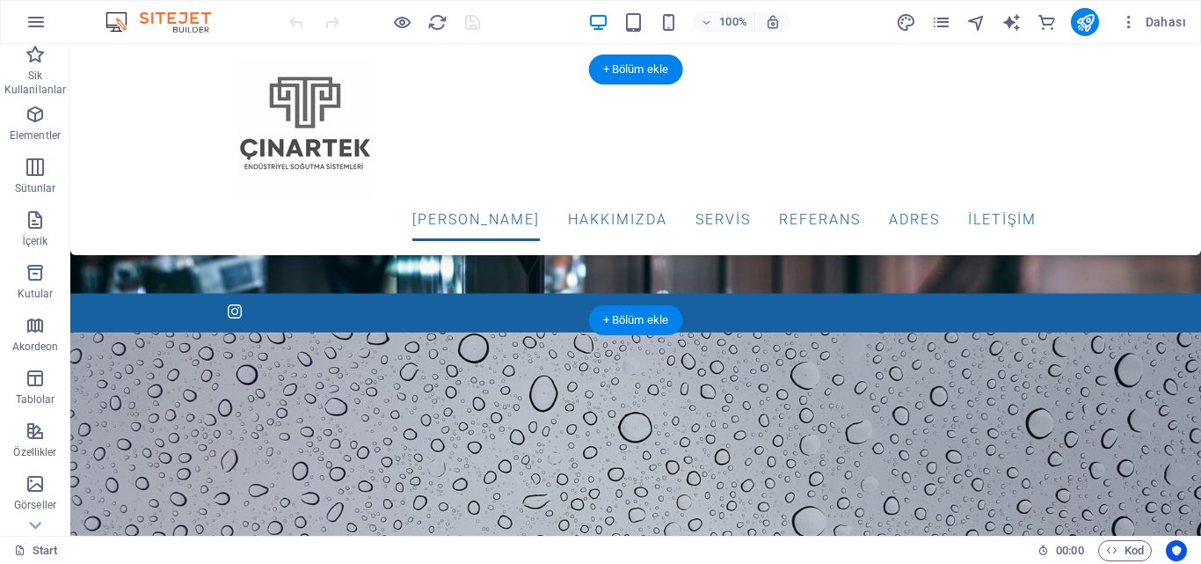
scroll to position [0, 0]
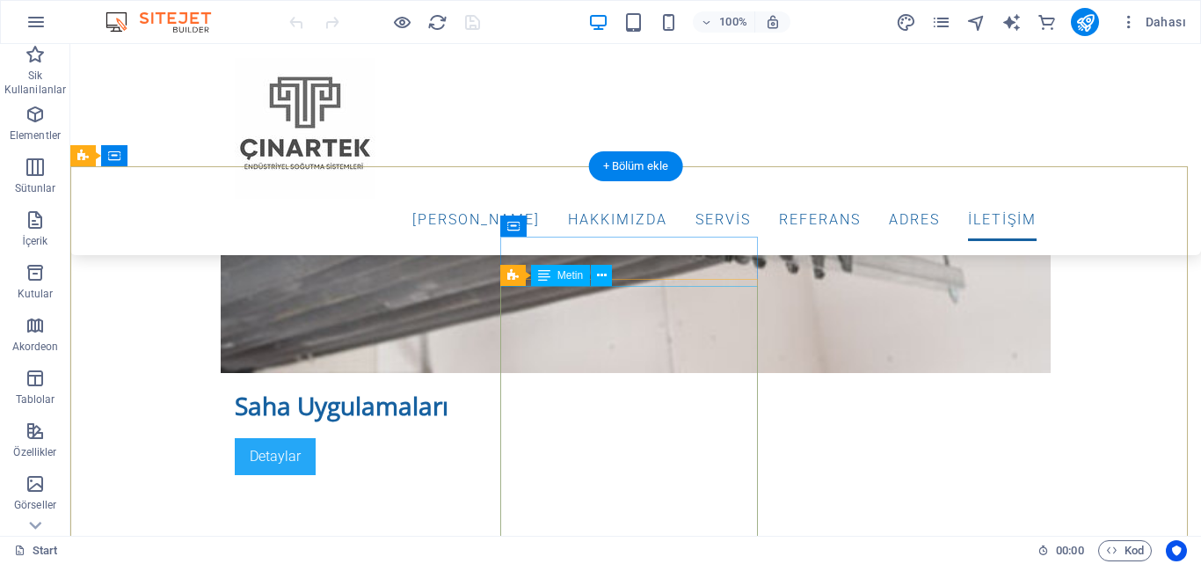
scroll to position [6875, 0]
